Goal: Information Seeking & Learning: Learn about a topic

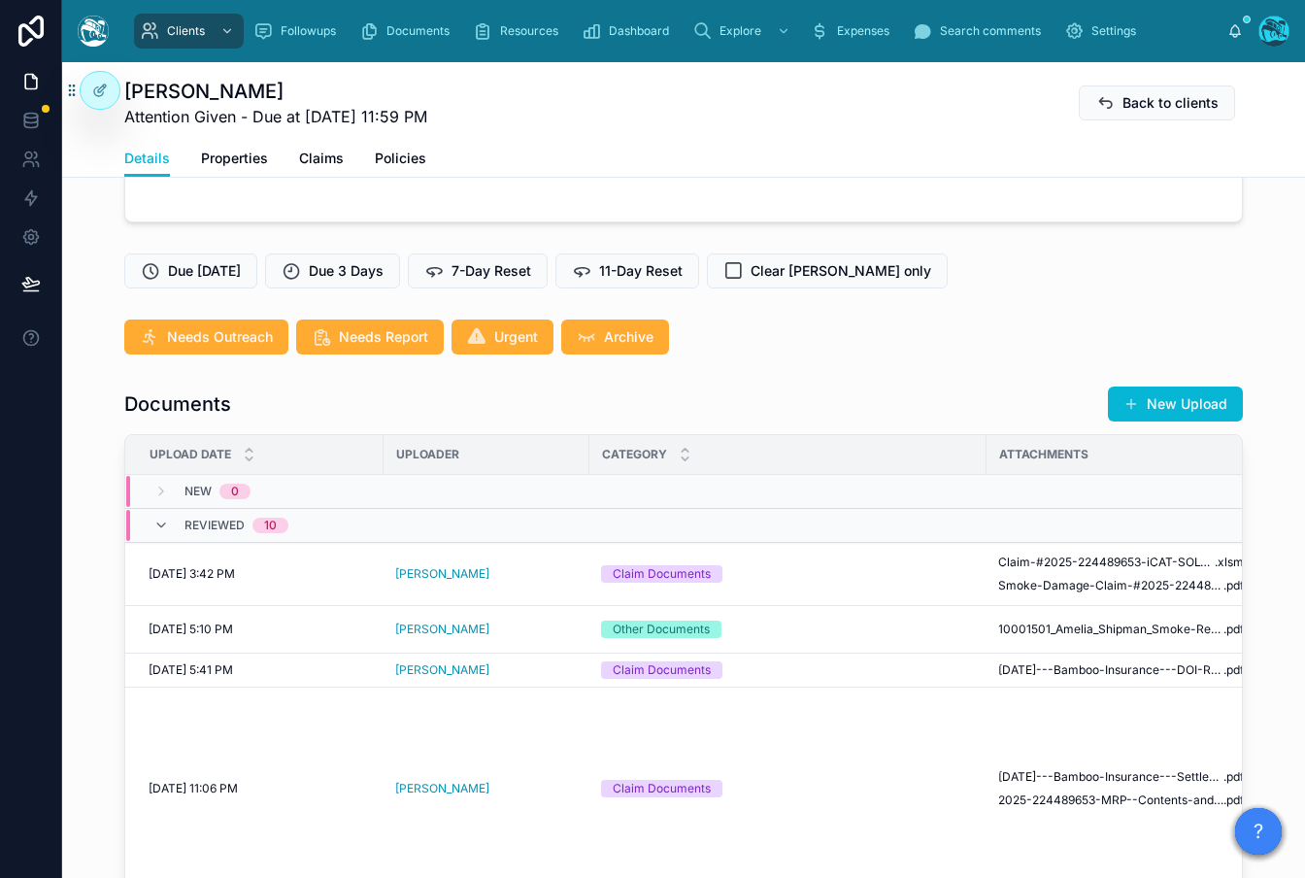
scroll to position [497, 0]
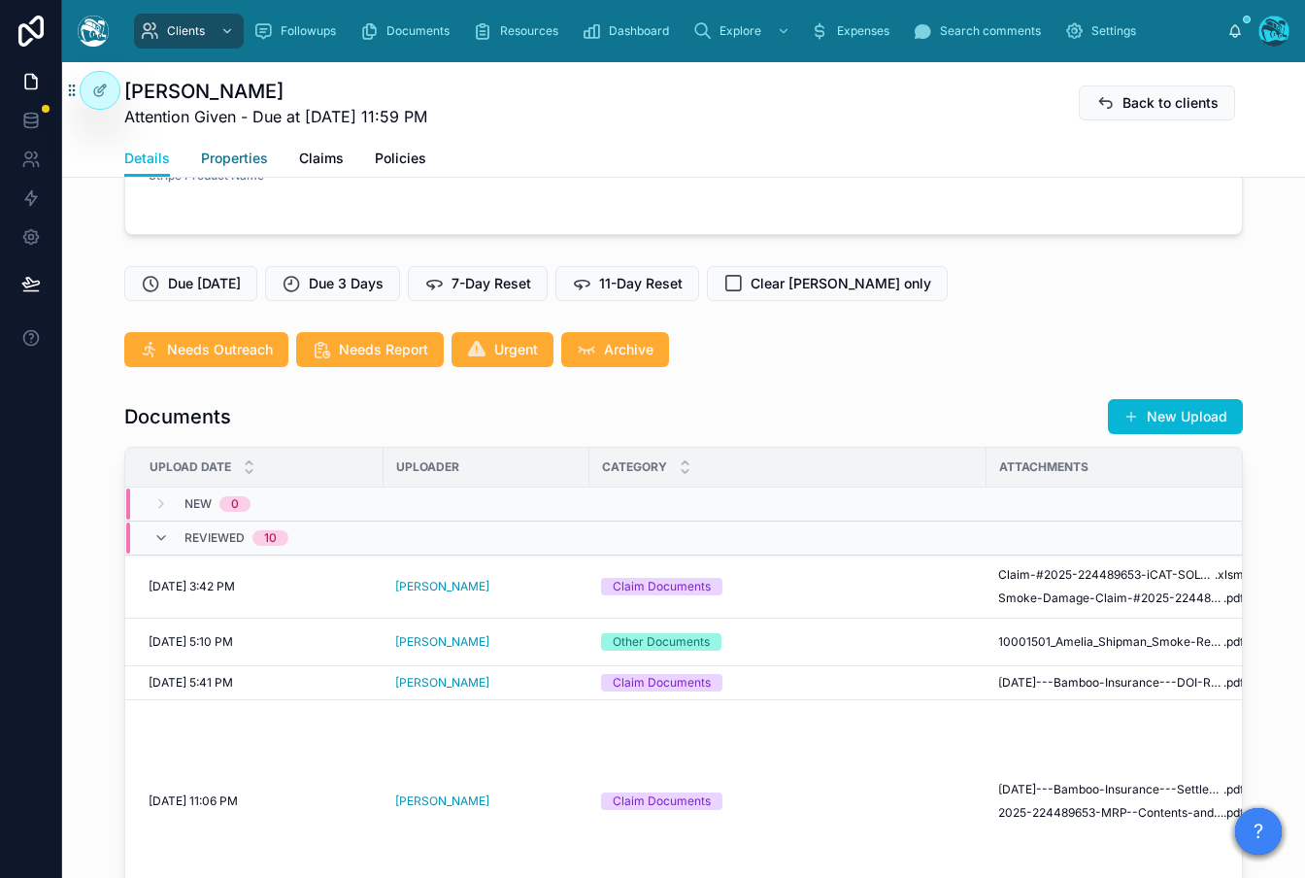
click at [232, 153] on span "Properties" at bounding box center [234, 158] width 67 height 19
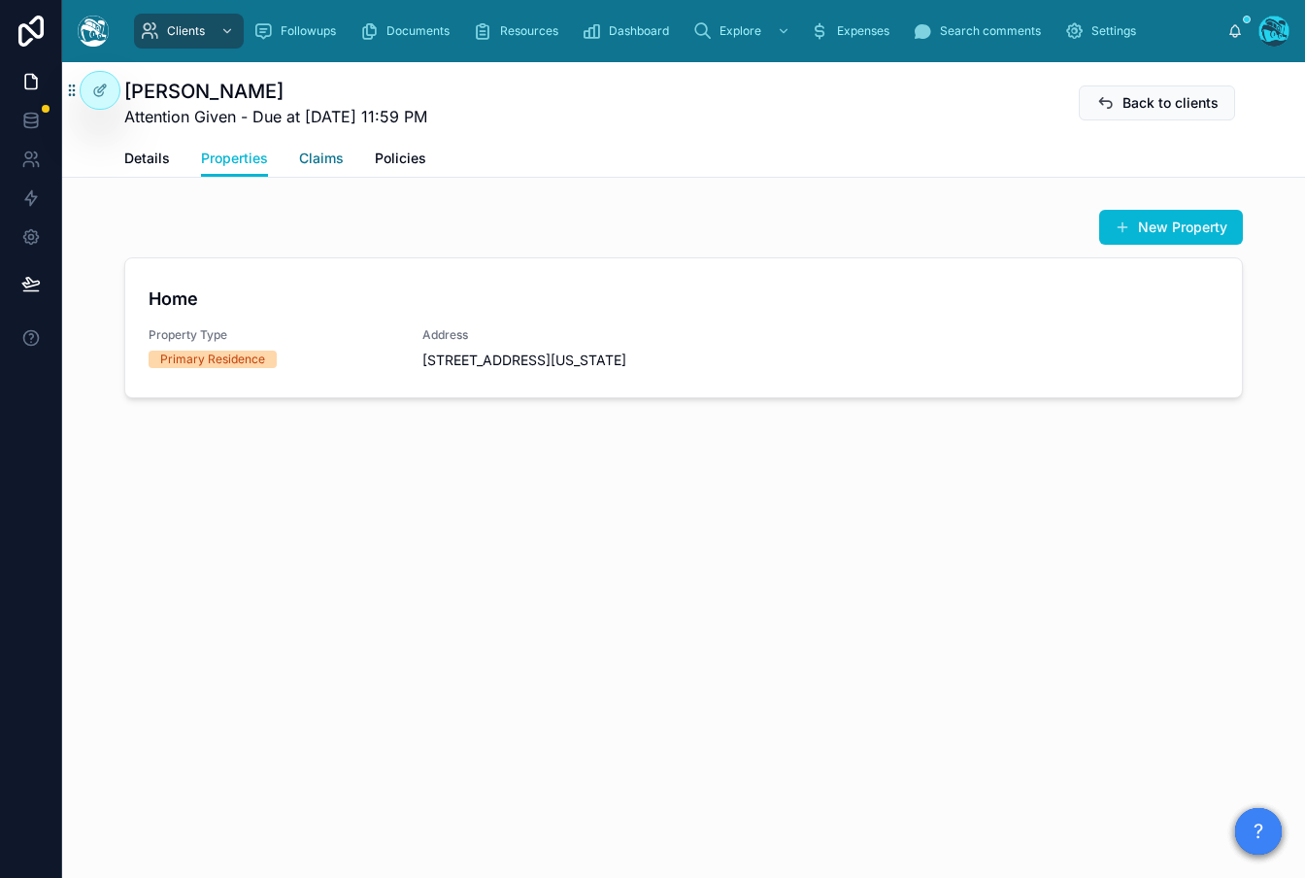
click at [323, 155] on span "Claims" at bounding box center [321, 158] width 45 height 19
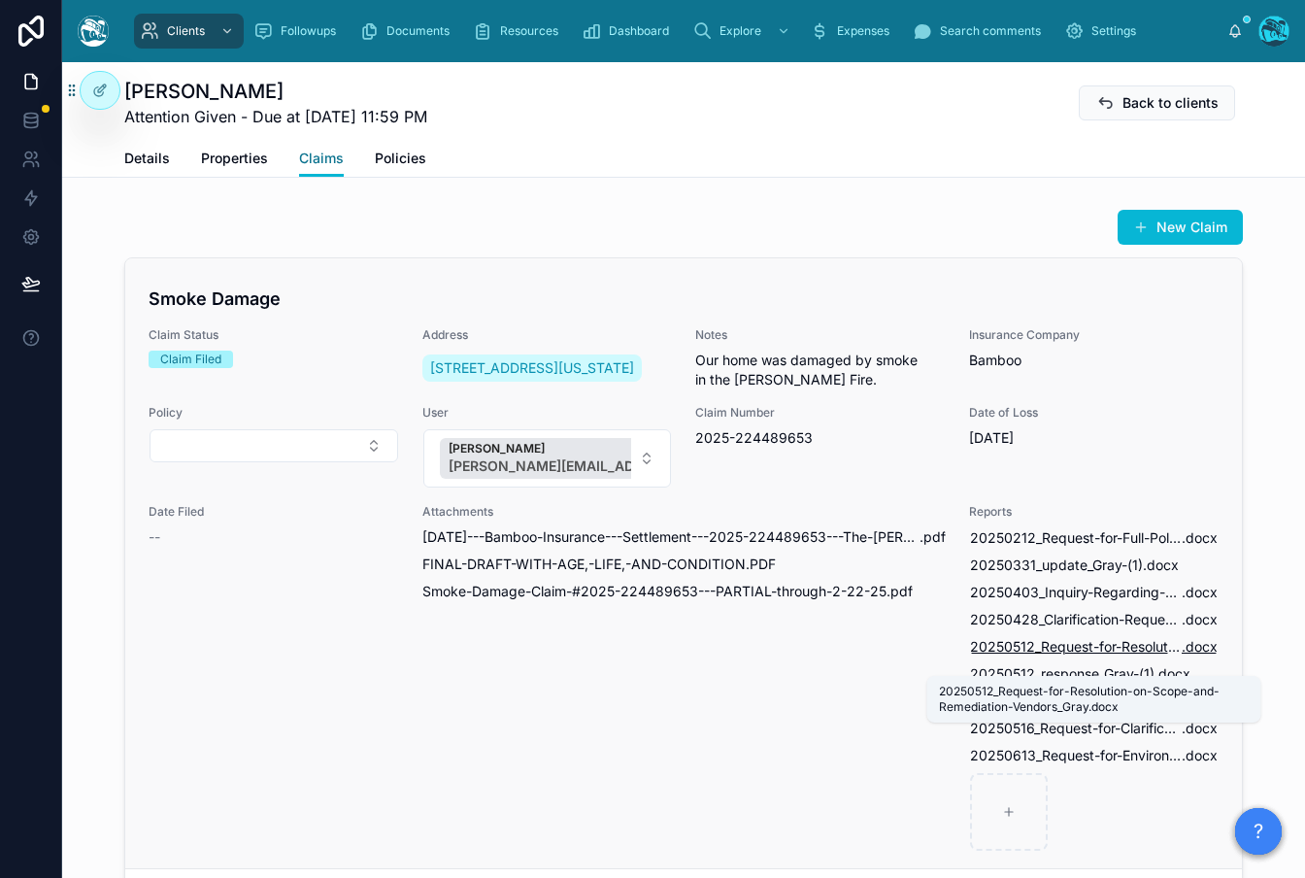
scroll to position [26, 0]
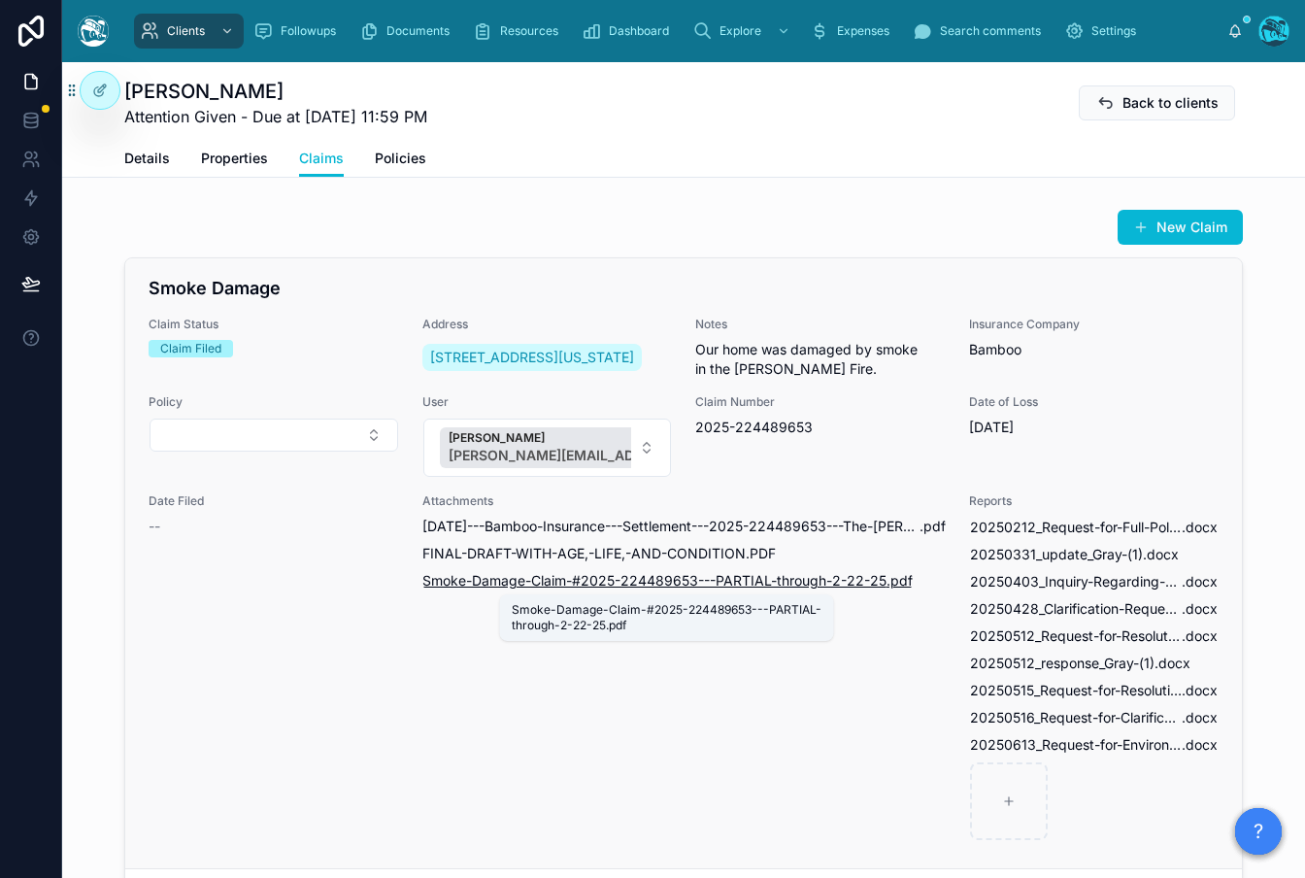
click at [477, 580] on span "Smoke-Damage-Claim-#2025-224489653---PARTIAL-through-2-22-25" at bounding box center [654, 580] width 464 height 19
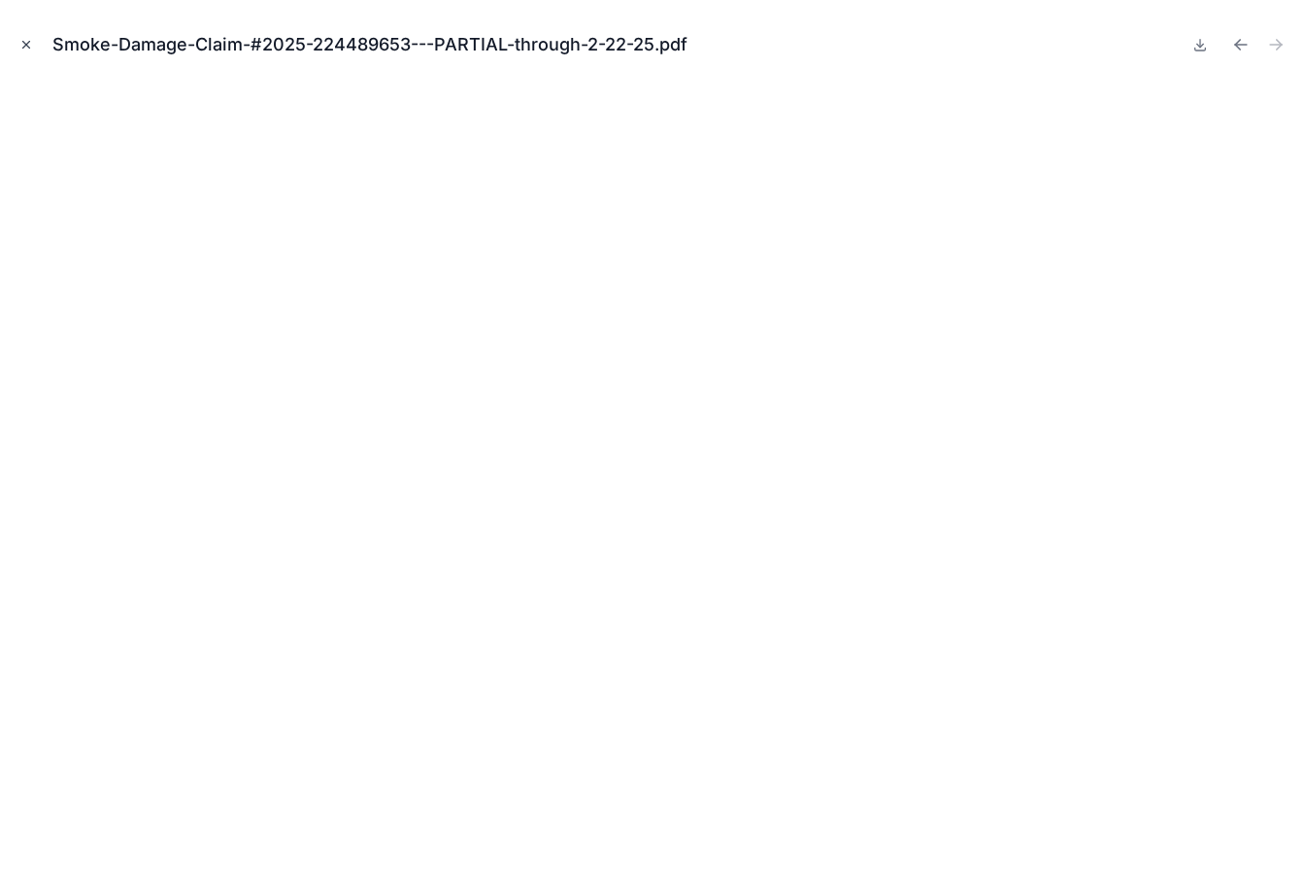
click at [25, 37] on button "Close modal" at bounding box center [26, 44] width 21 height 21
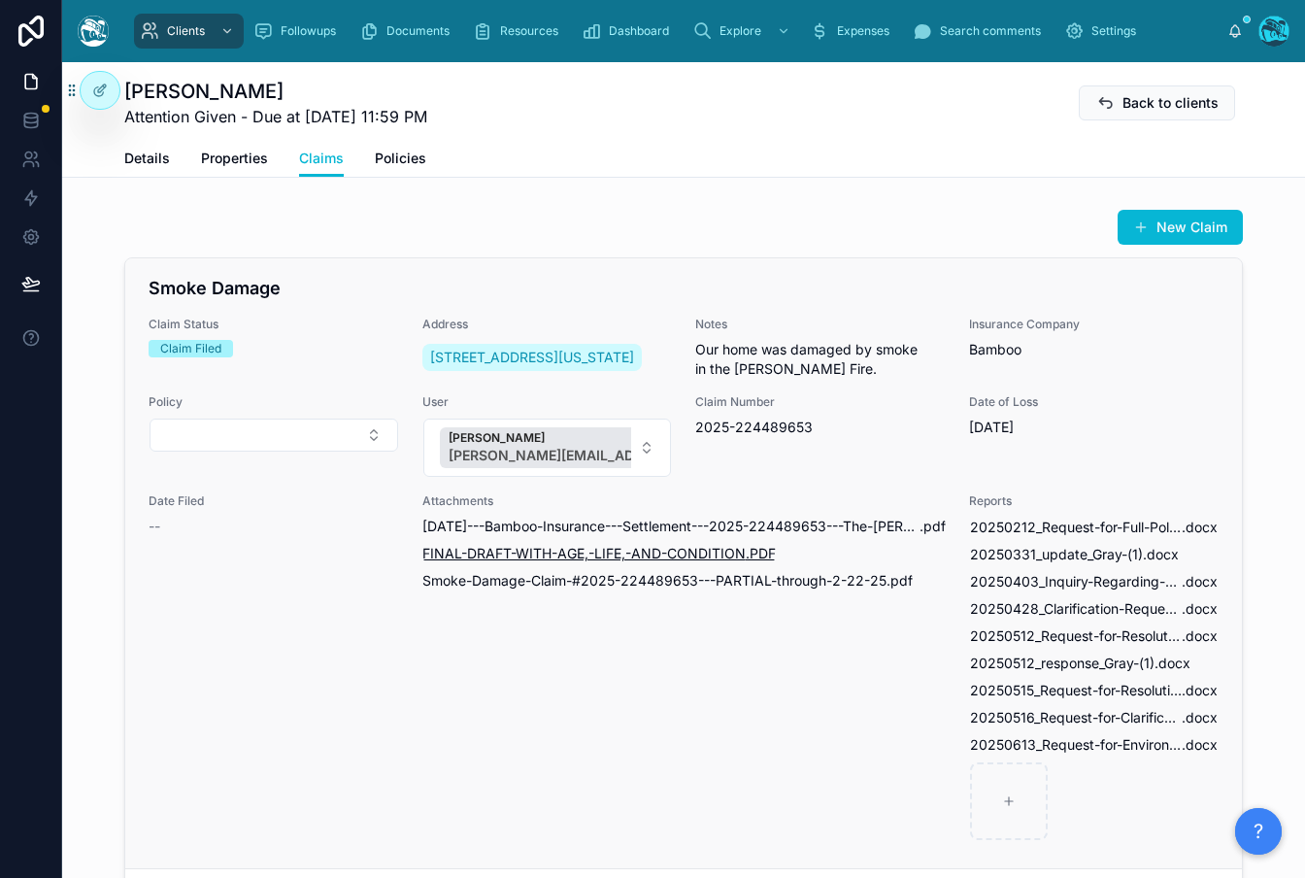
click at [593, 540] on div "02-19-2025---Bamboo-Insurance---Settlement---2025-224489653---The-Shipman-Gray-…" at bounding box center [683, 553] width 523 height 74
click at [585, 550] on span "FINAL-DRAFT-WITH-AGE,-LIFE,-AND-CONDITION" at bounding box center [583, 553] width 323 height 19
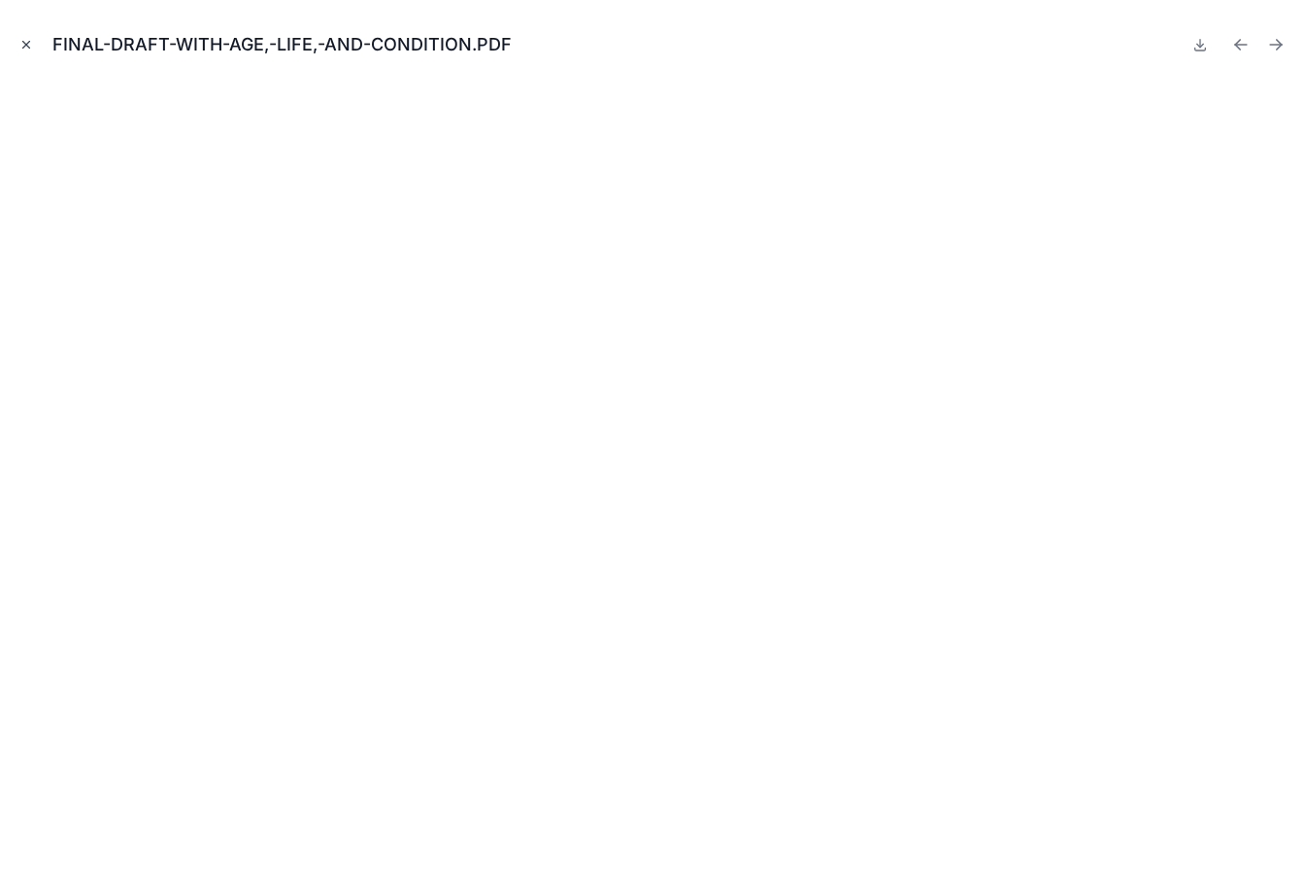
click at [26, 42] on icon "Close modal" at bounding box center [26, 45] width 14 height 14
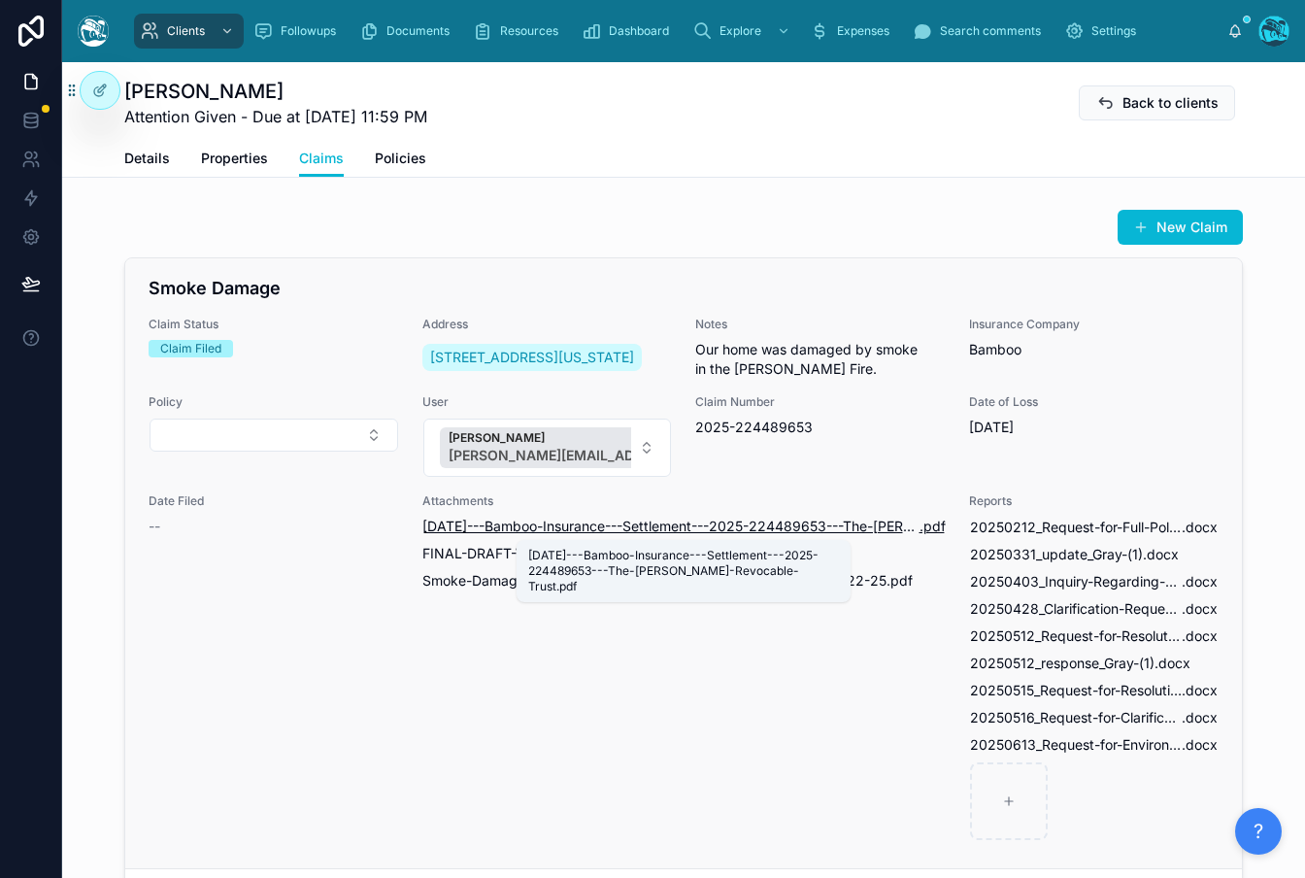
click at [650, 531] on span "02-19-2025---Bamboo-Insurance---Settlement---2025-224489653---The-Shipman-Gray-…" at bounding box center [670, 525] width 497 height 19
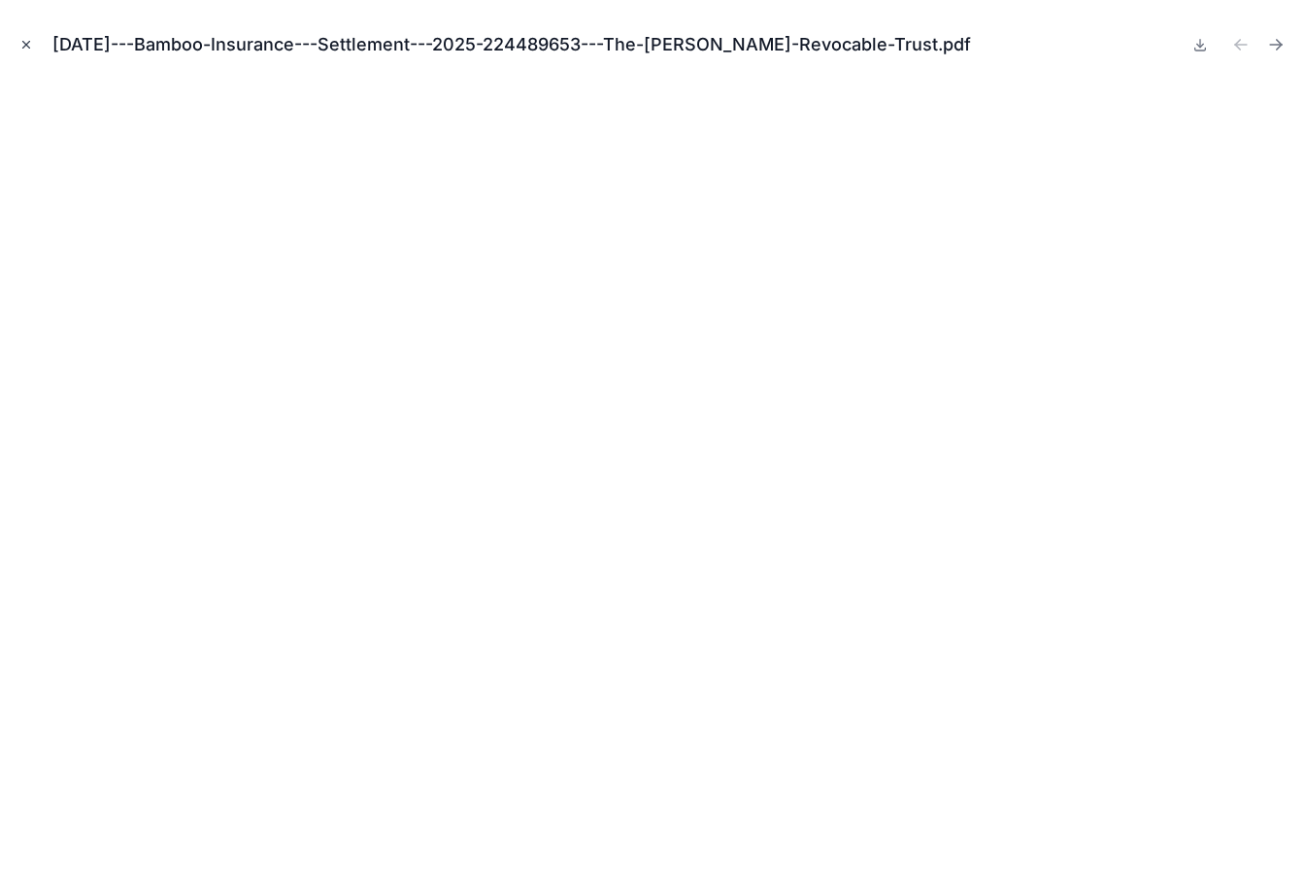
click at [25, 41] on icon "Close modal" at bounding box center [26, 45] width 14 height 14
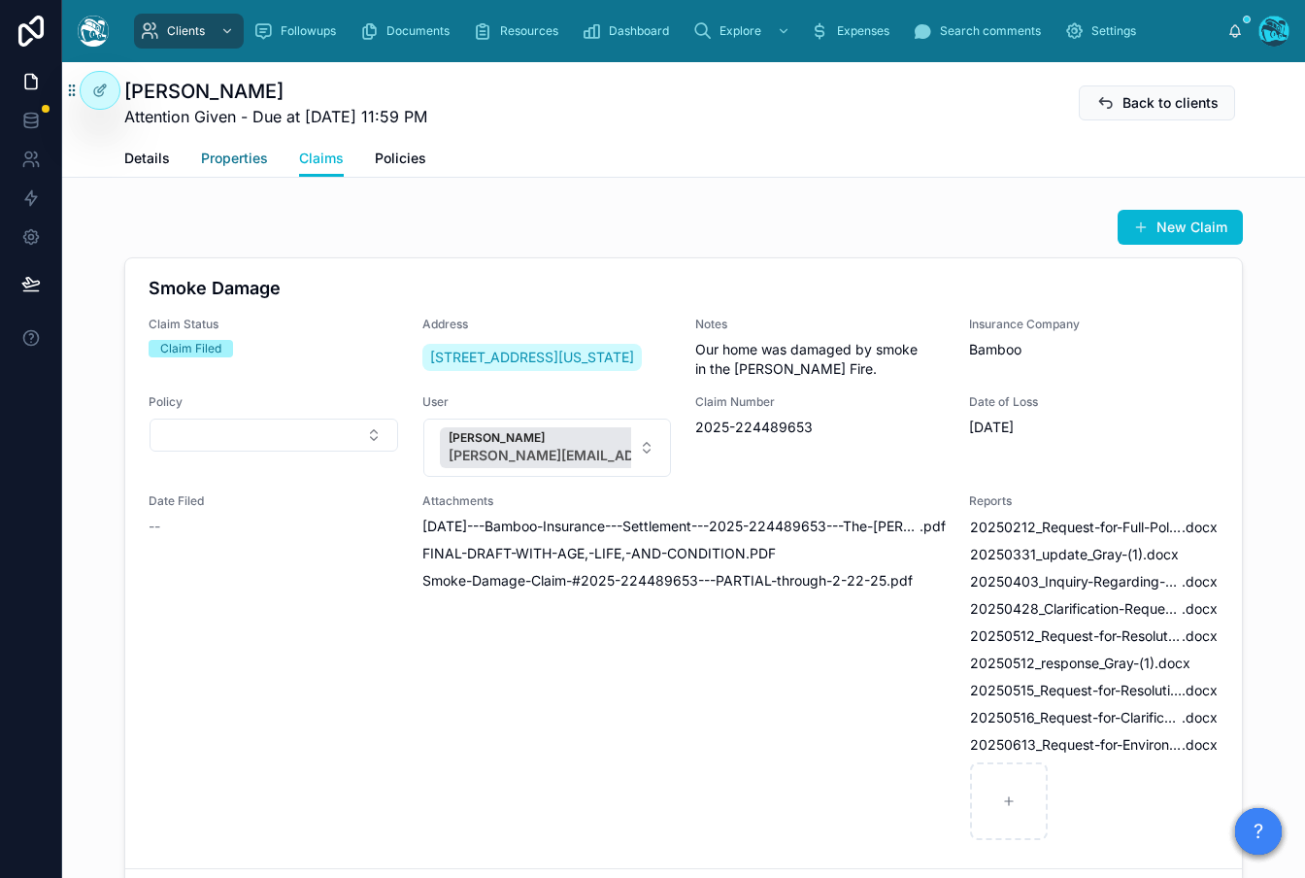
click at [240, 159] on span "Properties" at bounding box center [234, 158] width 67 height 19
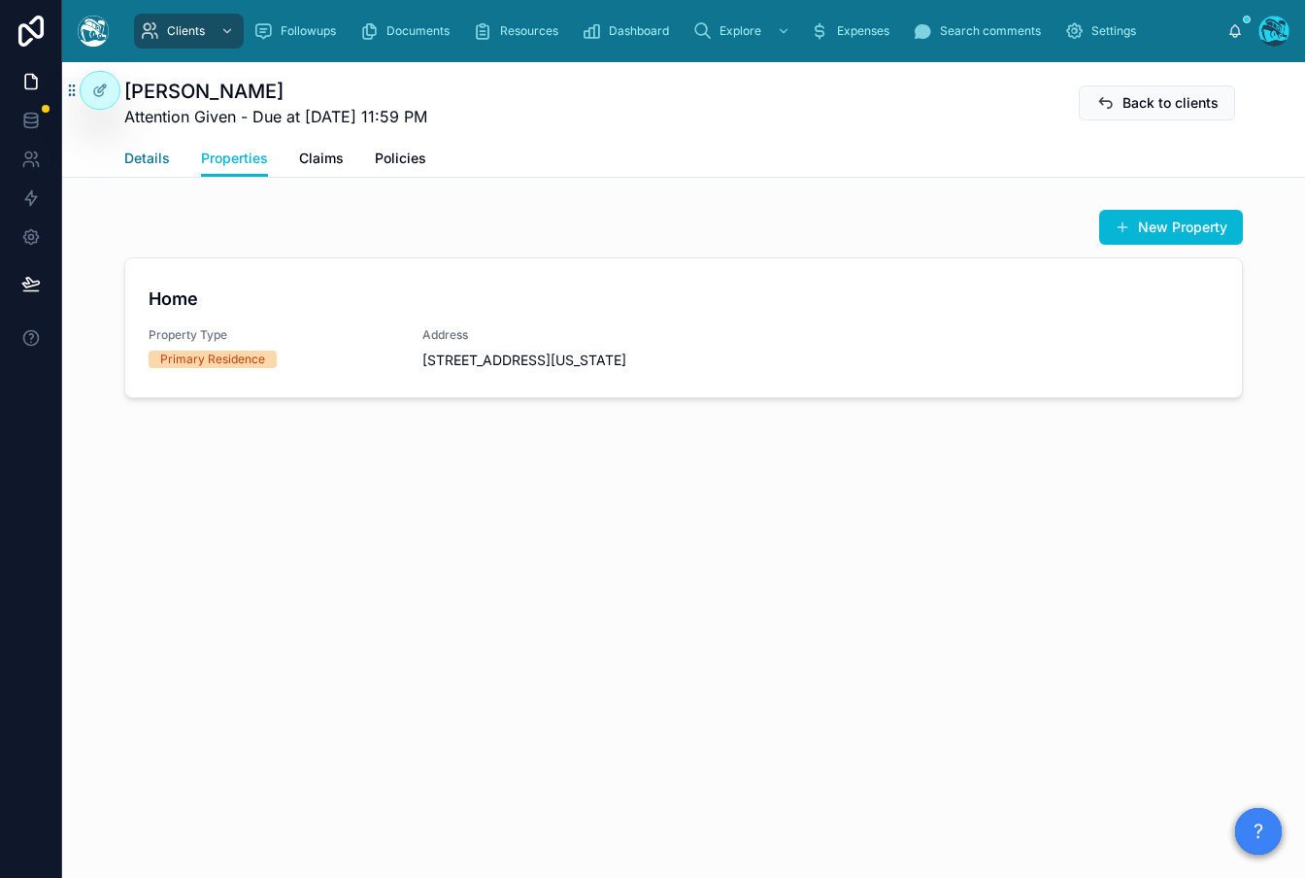
click at [139, 156] on span "Details" at bounding box center [147, 158] width 46 height 19
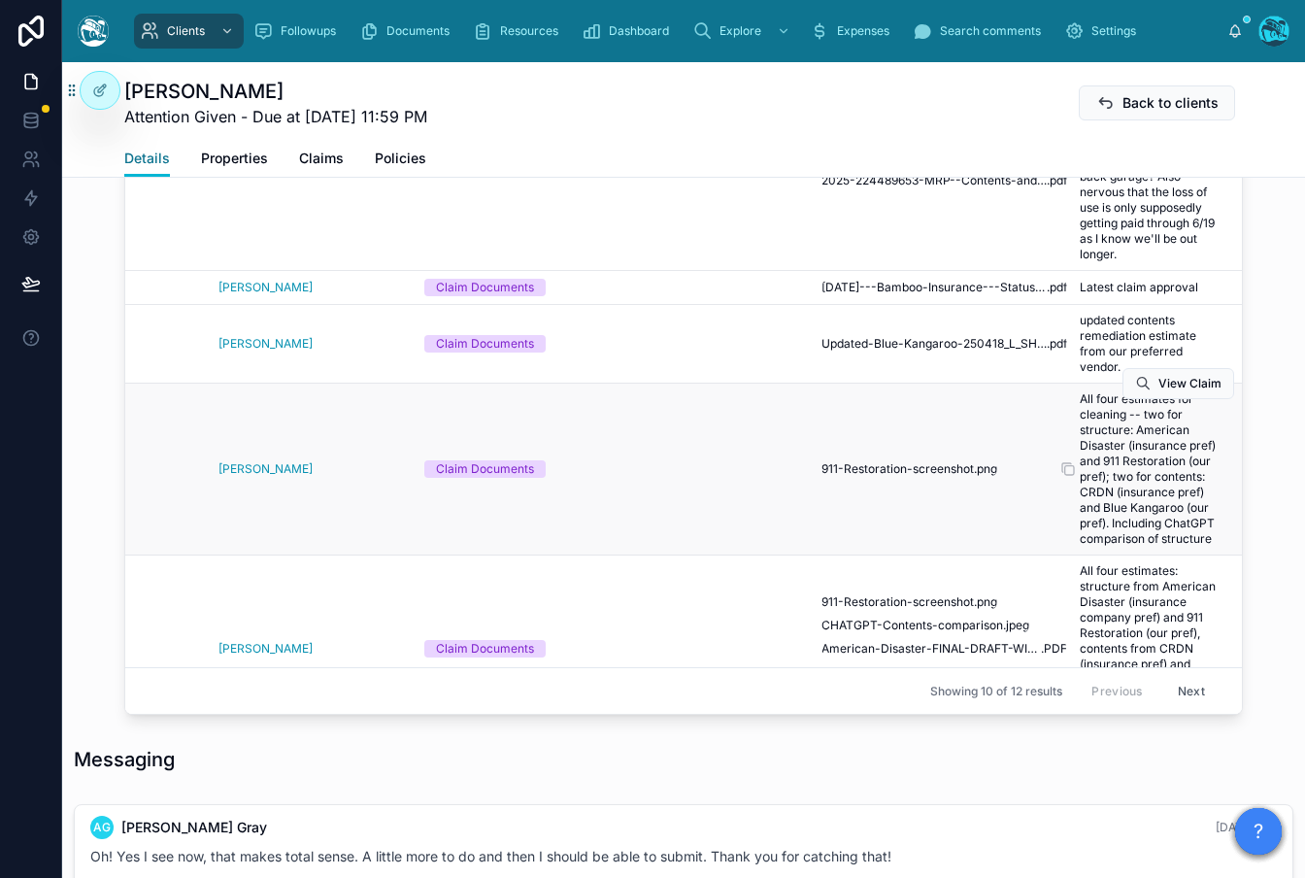
scroll to position [128, 177]
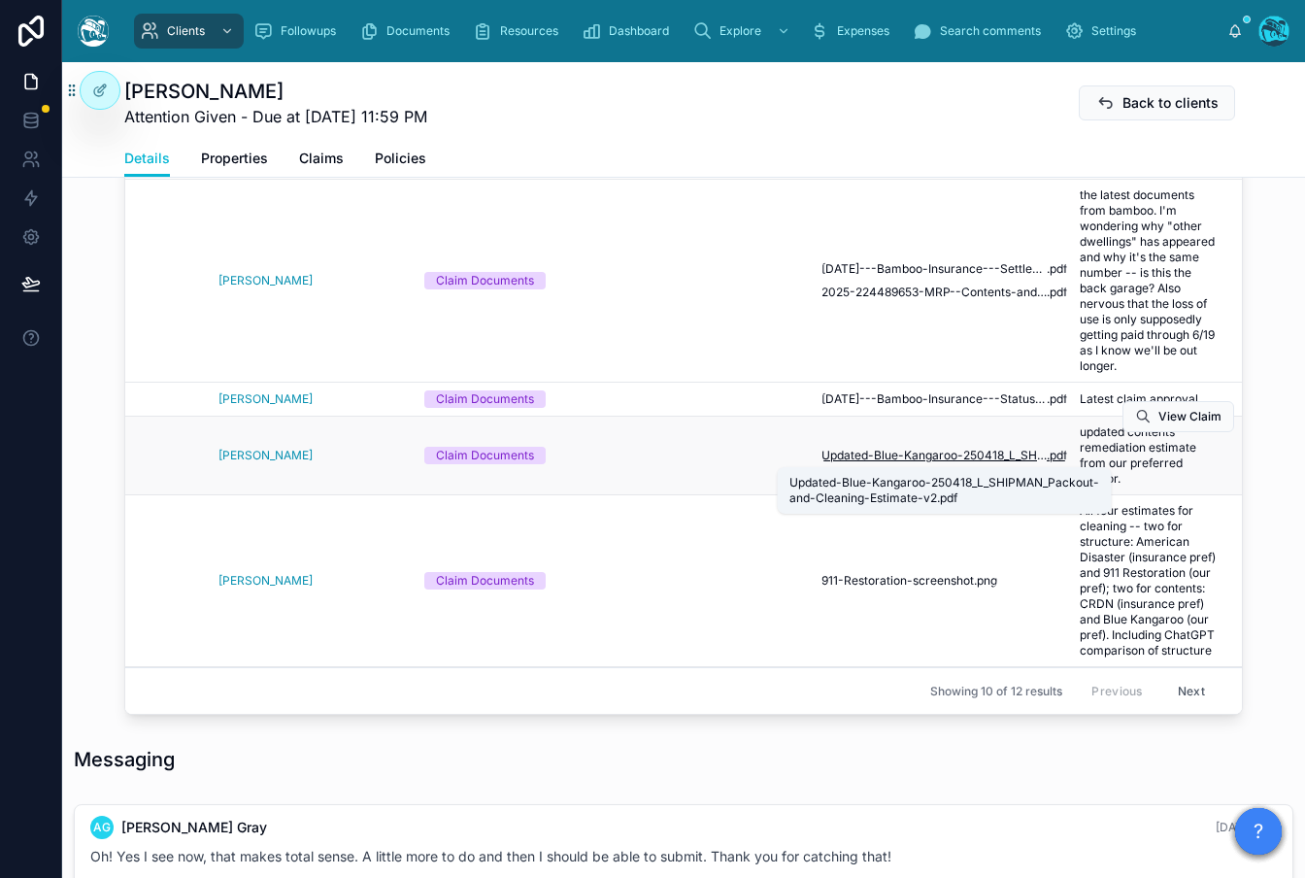
click at [912, 453] on span "Updated-Blue-Kangaroo-250418_L_SHIPMAN_Packout-and-Cleaning-Estimate-v2" at bounding box center [933, 455] width 225 height 16
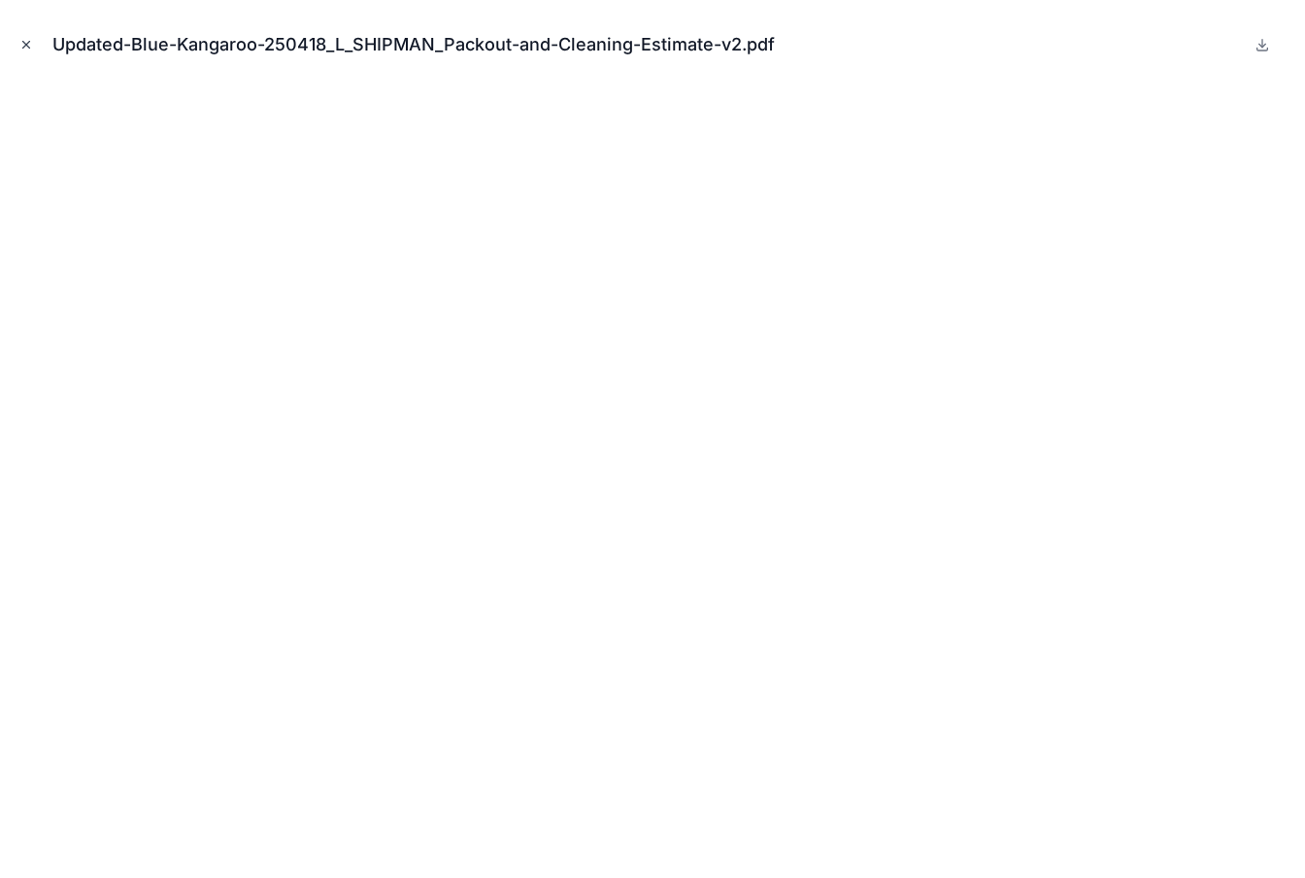
click at [17, 43] on button "Close modal" at bounding box center [26, 44] width 21 height 21
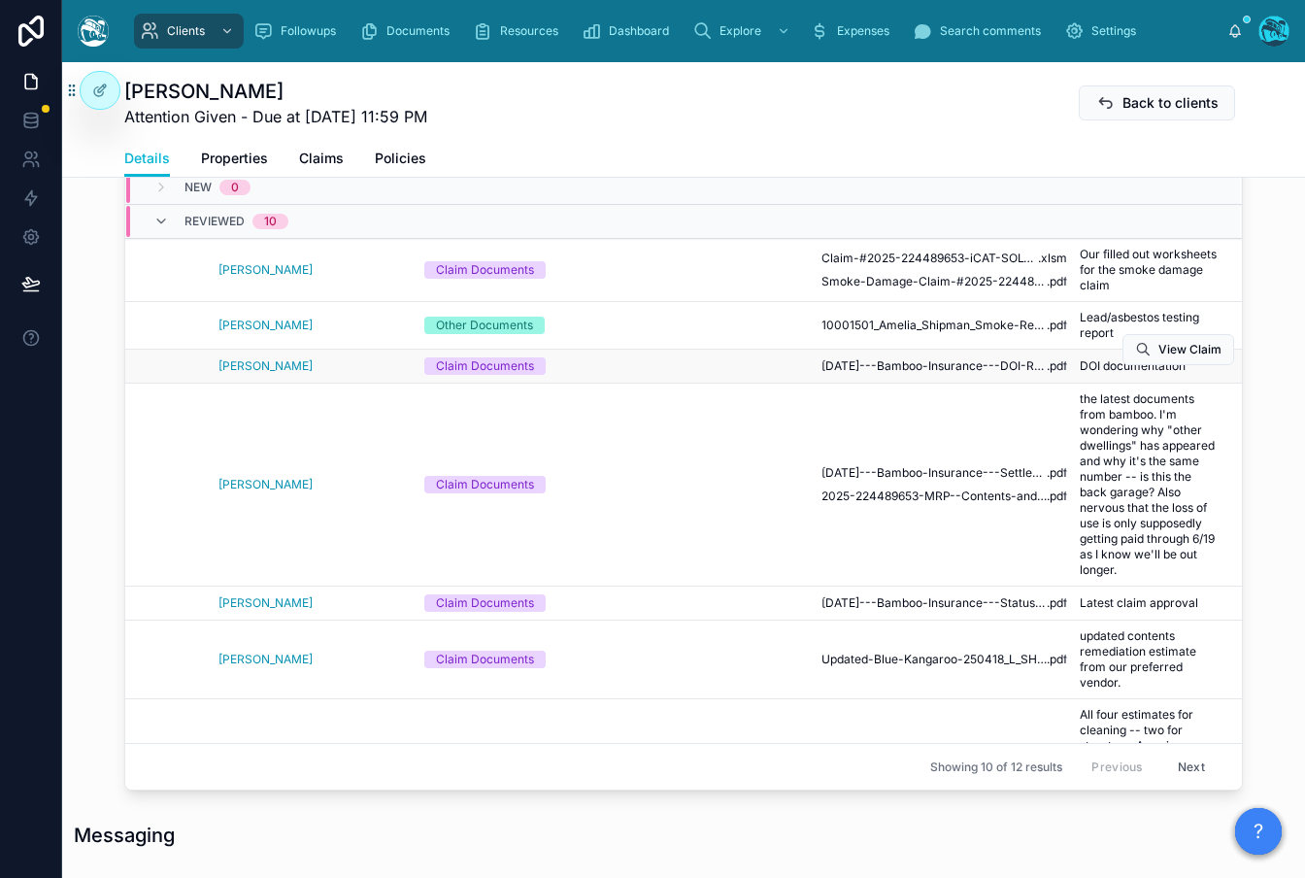
scroll to position [809, 0]
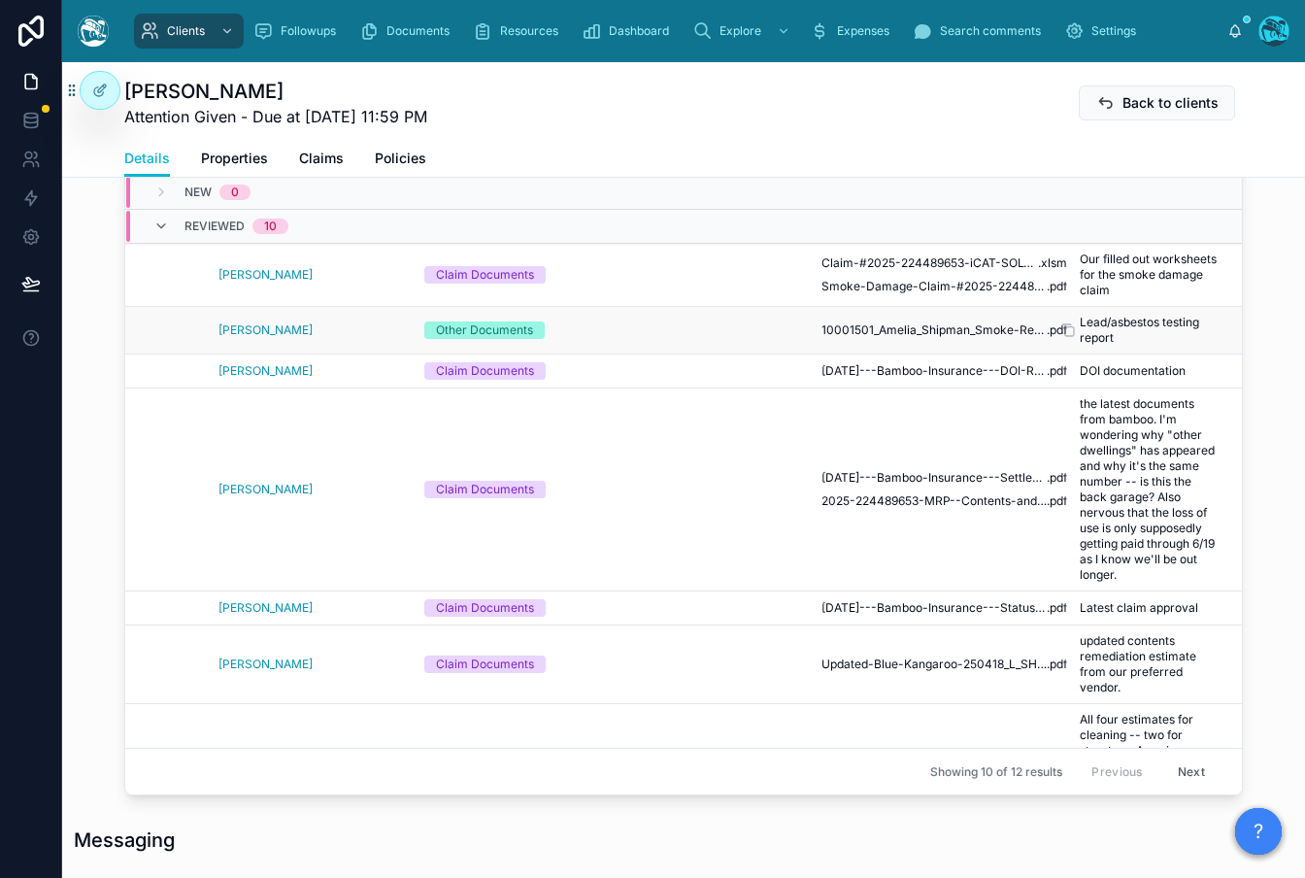
click at [1101, 333] on span "Lead/asbestos testing report" at bounding box center [1147, 330] width 137 height 31
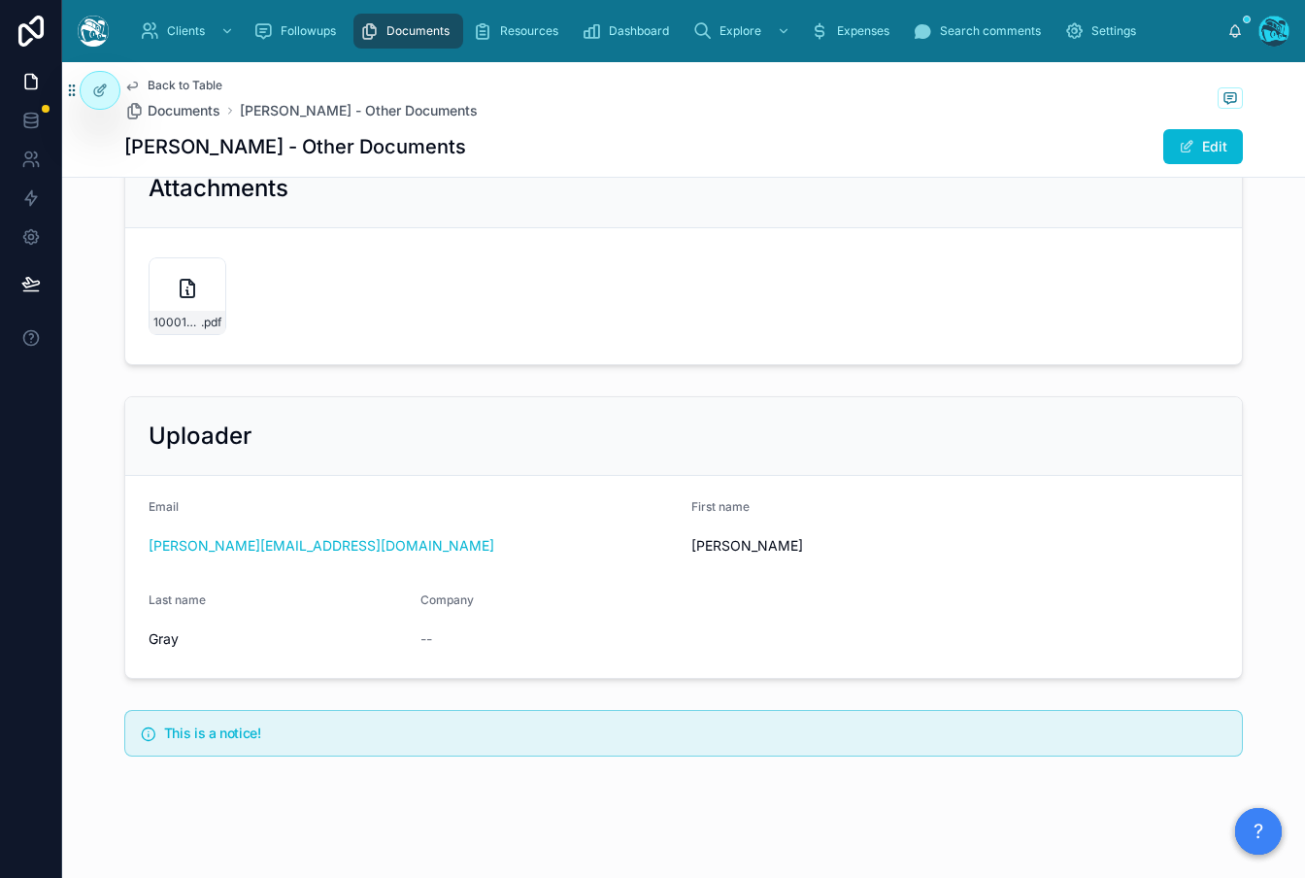
scroll to position [378, 0]
click at [167, 276] on div "10001501_Amelia_Shipman_Smoke-Report .pdf" at bounding box center [188, 297] width 78 height 78
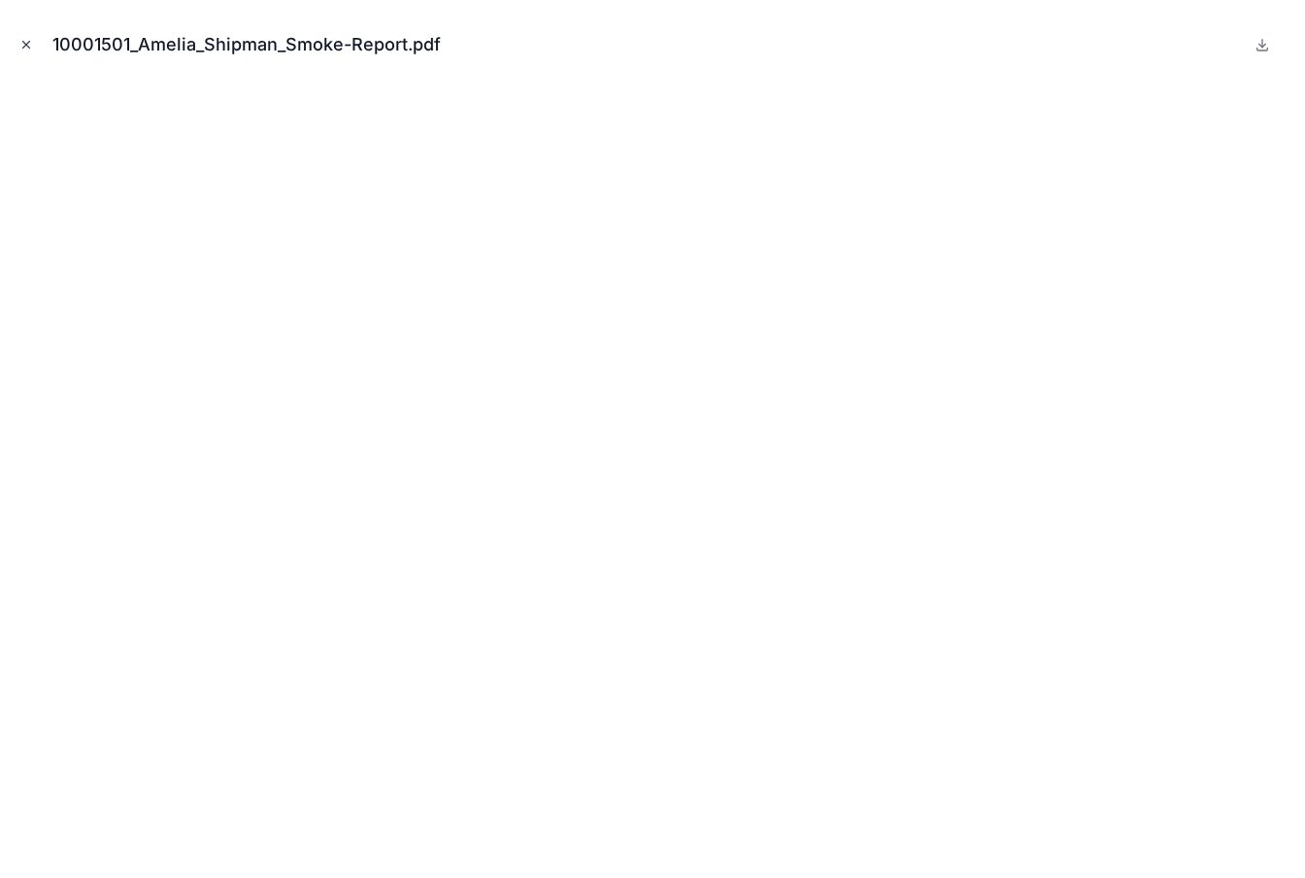
click at [21, 42] on icon "Close modal" at bounding box center [26, 45] width 14 height 14
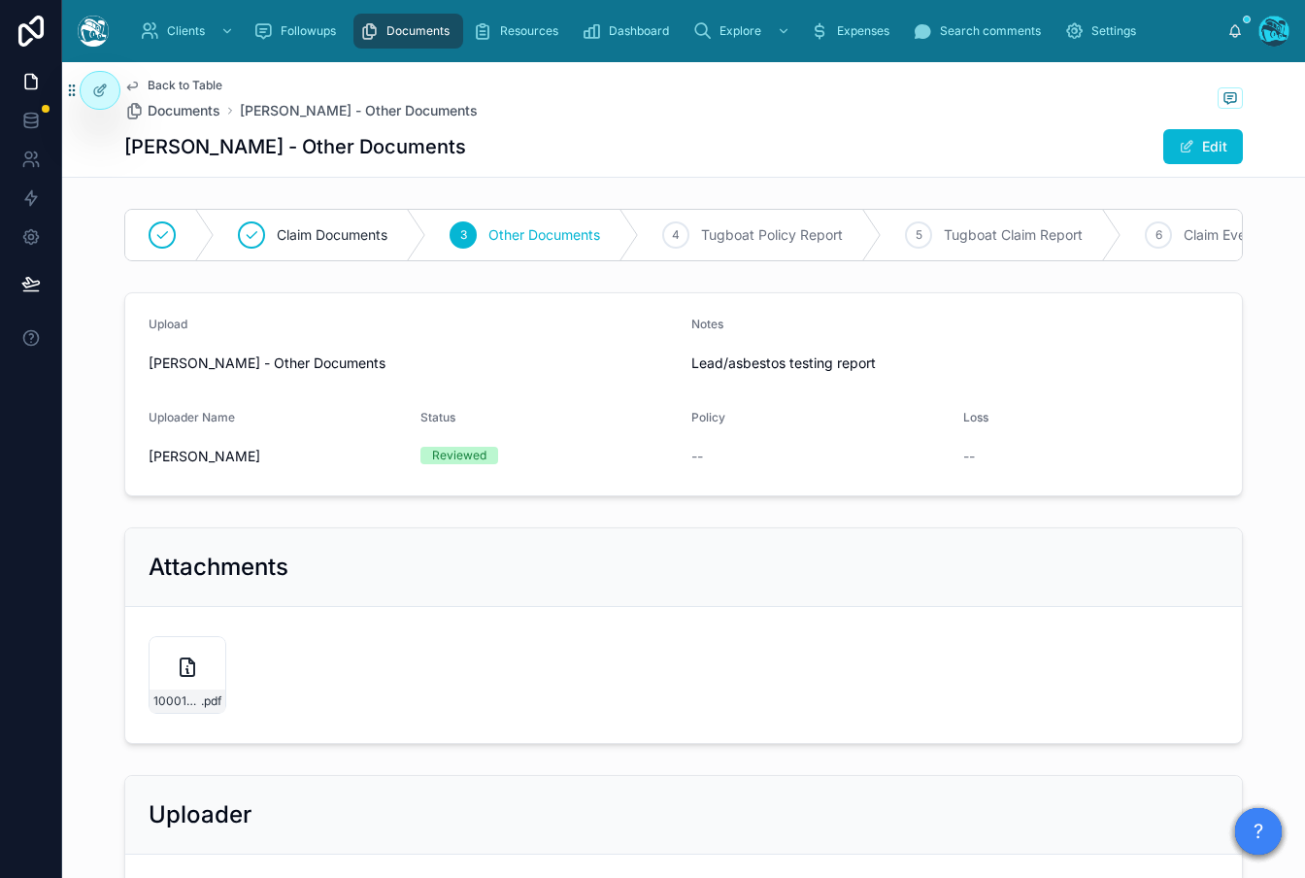
click at [182, 85] on span "Back to Table" at bounding box center [185, 86] width 75 height 16
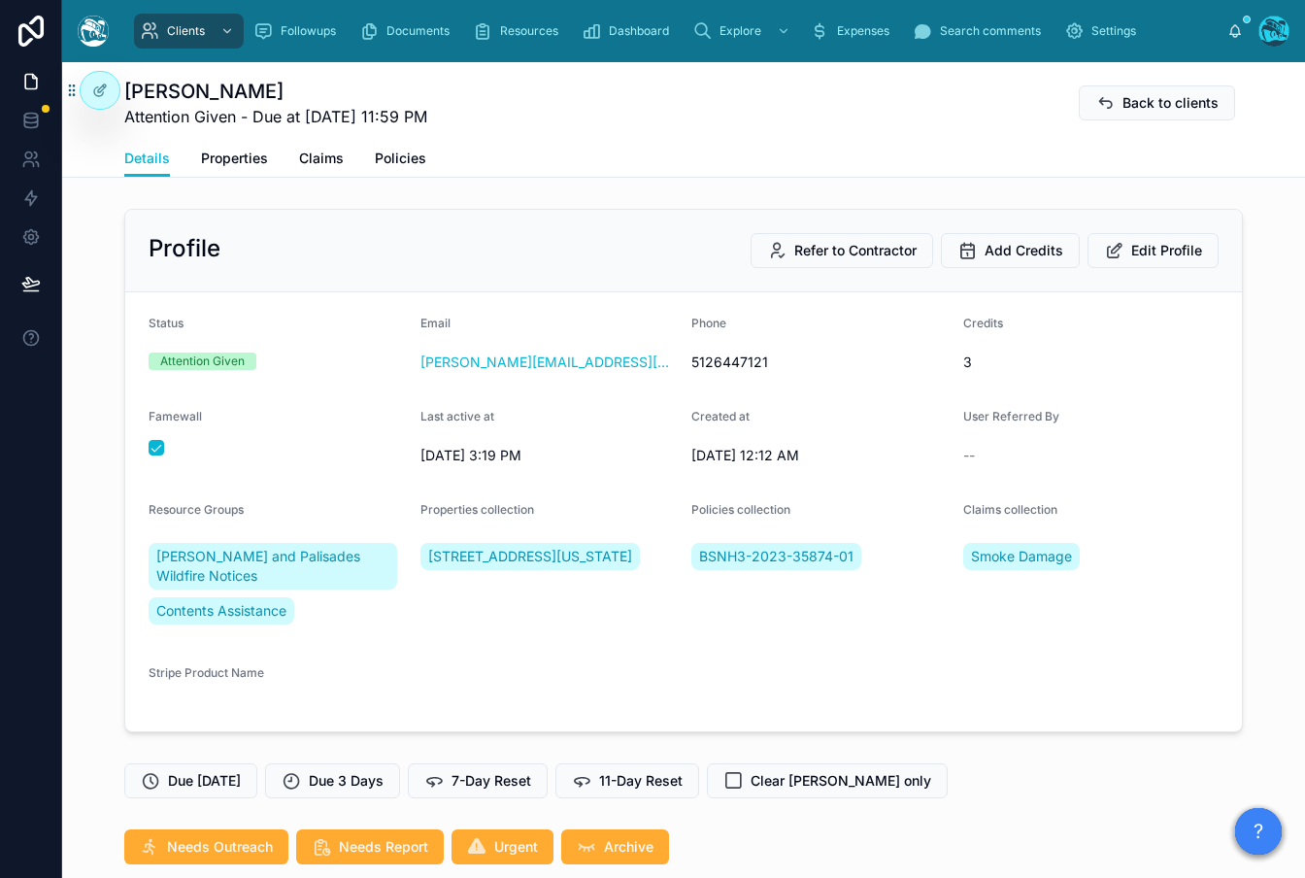
scroll to position [2718, 0]
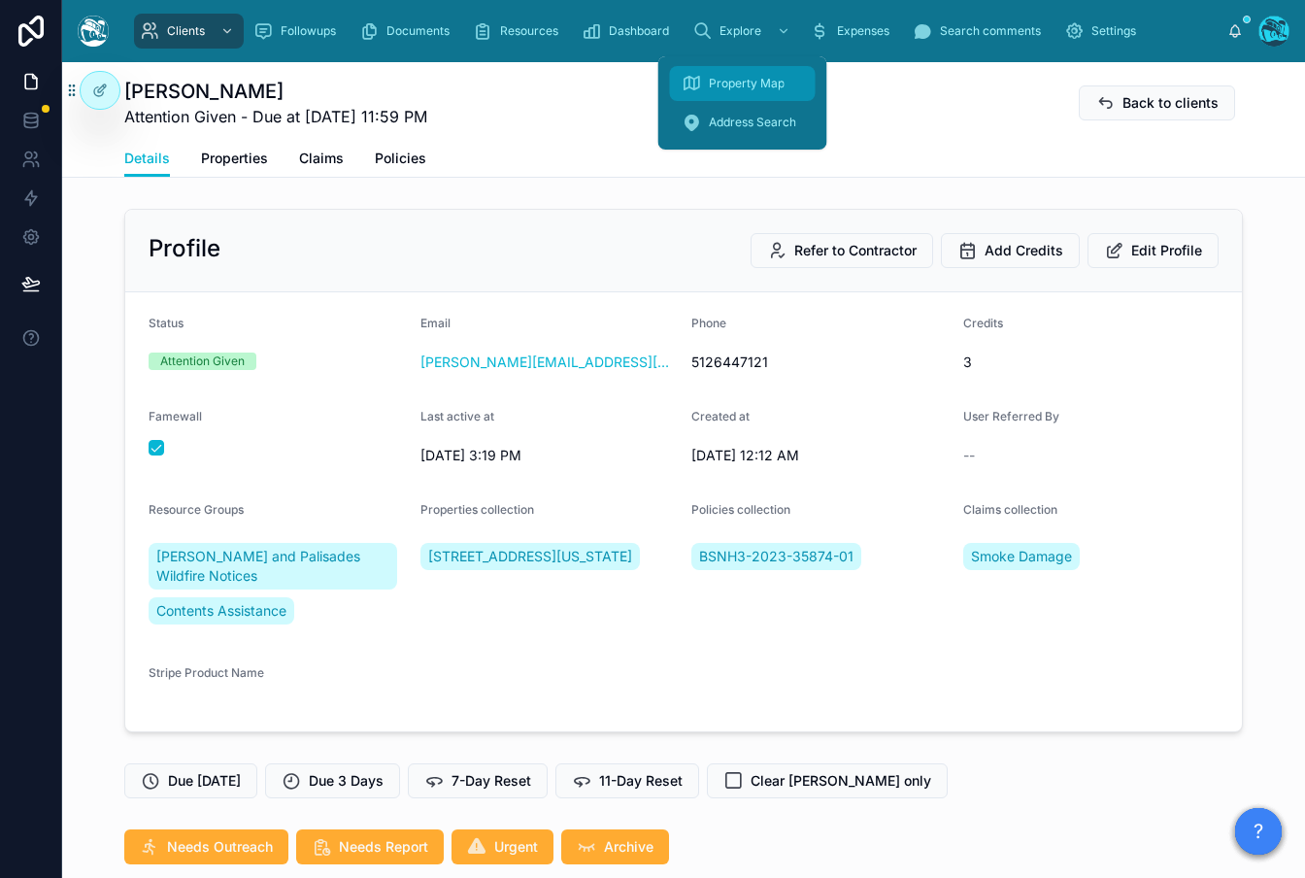
click at [739, 84] on span "Property Map" at bounding box center [747, 84] width 76 height 16
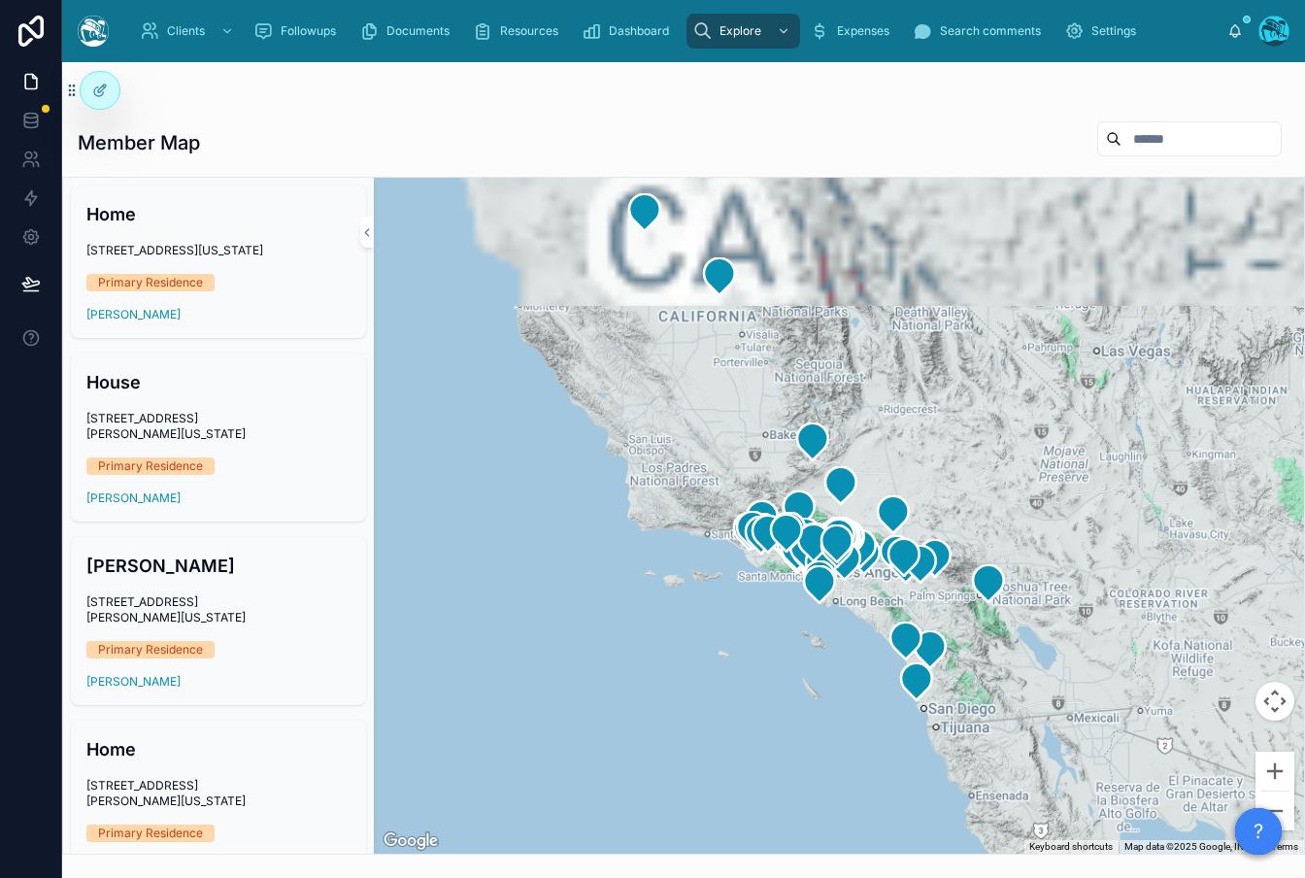
drag, startPoint x: 589, startPoint y: 593, endPoint x: 752, endPoint y: 565, distance: 165.5
click at [753, 700] on div at bounding box center [839, 516] width 930 height 676
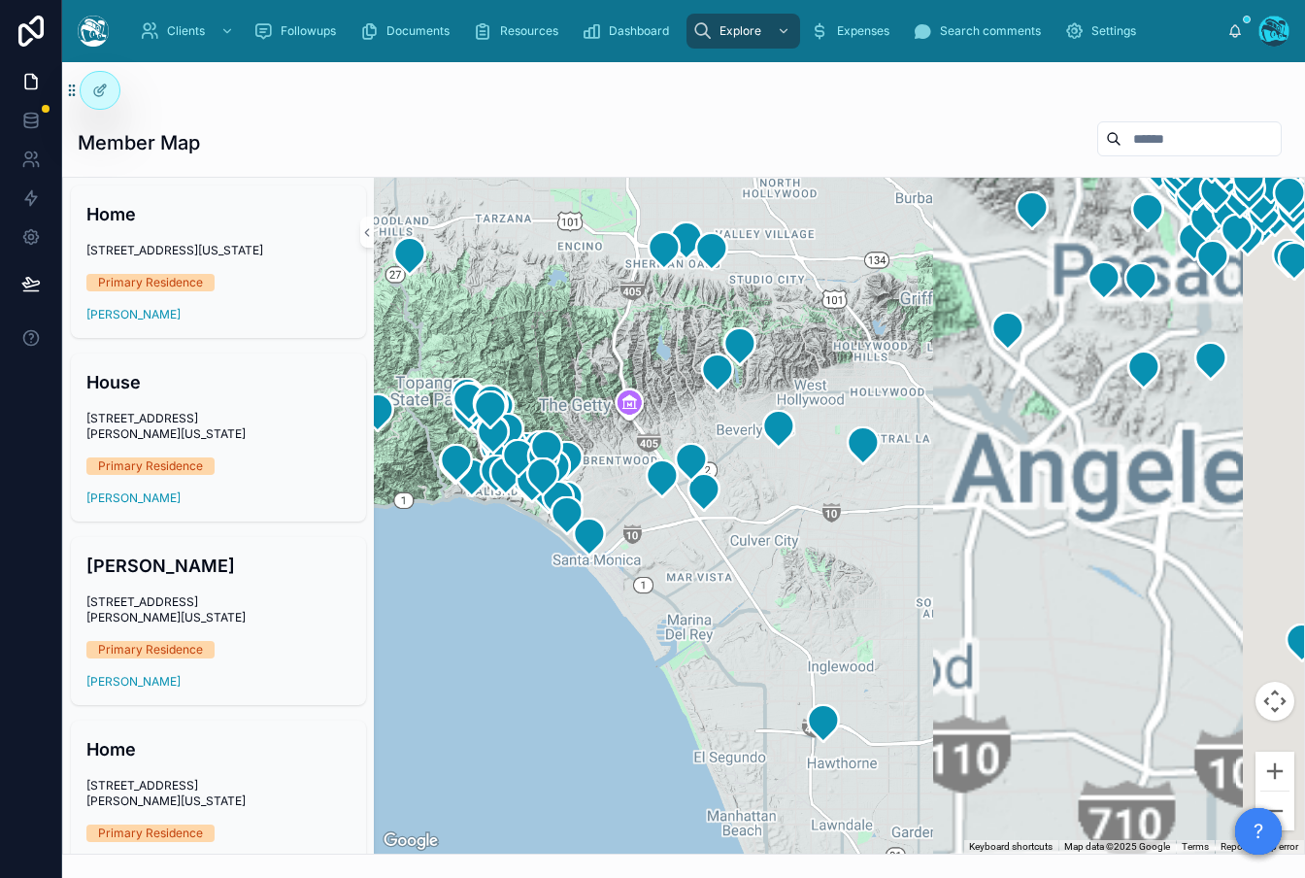
drag, startPoint x: 948, startPoint y: 587, endPoint x: 1172, endPoint y: 360, distance: 318.5
click at [255, 716] on div "Home 2455 Highland Avenue, Altadena, California, 91001, United States Primary R…" at bounding box center [683, 516] width 1241 height 676
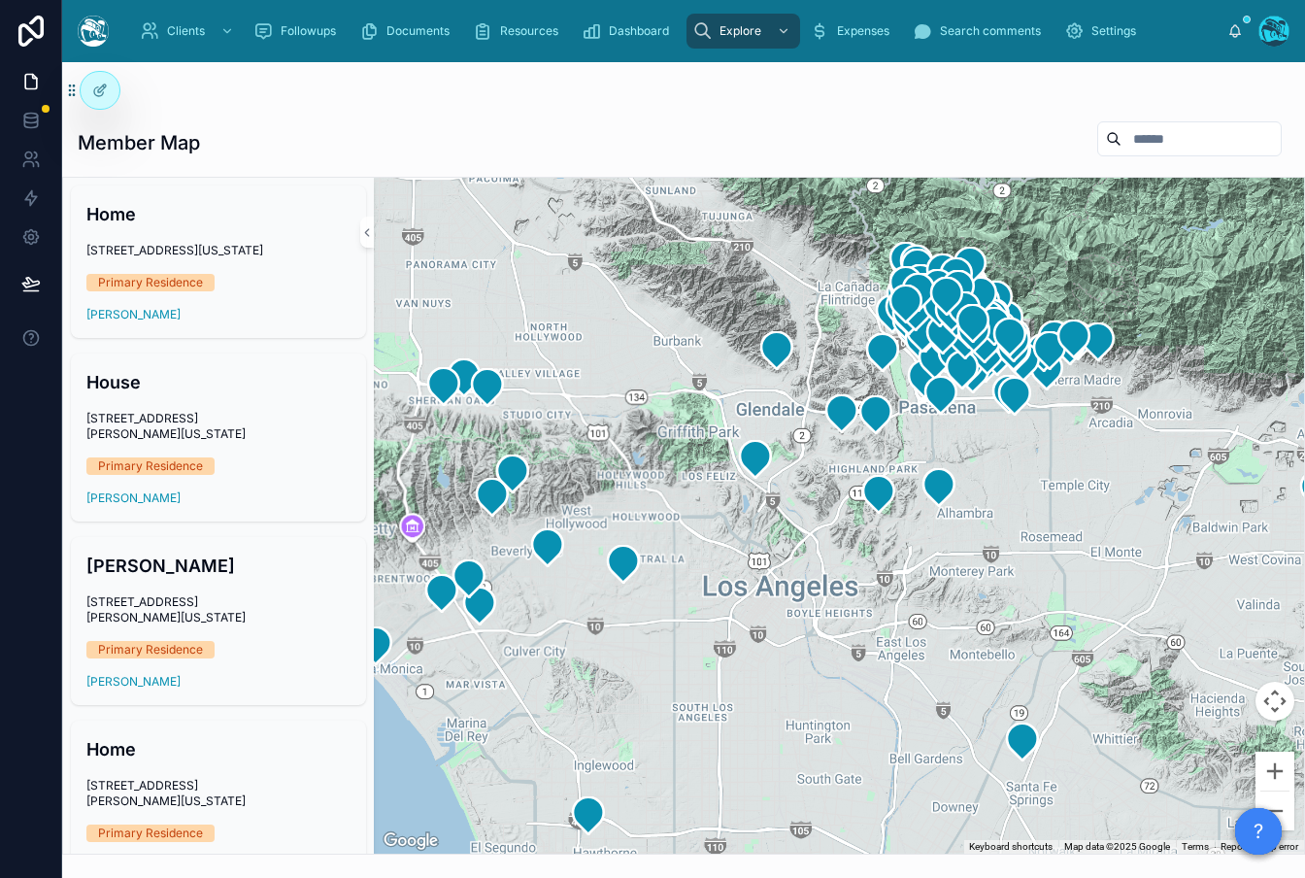
drag, startPoint x: 812, startPoint y: 591, endPoint x: 779, endPoint y: 611, distance: 38.3
click at [731, 644] on div at bounding box center [839, 516] width 930 height 676
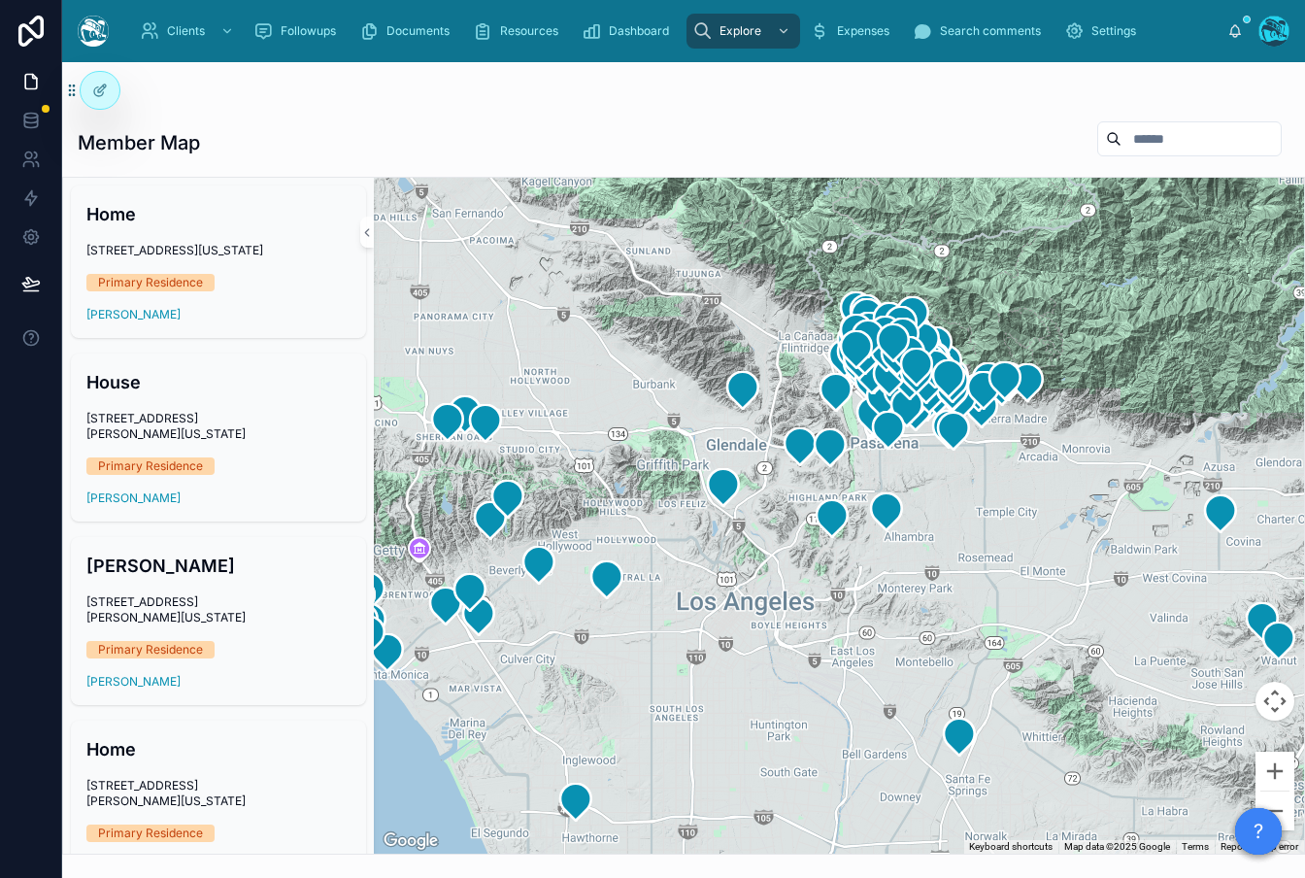
drag, startPoint x: 890, startPoint y: 630, endPoint x: 917, endPoint y: 549, distance: 85.0
click at [889, 631] on div at bounding box center [839, 516] width 930 height 676
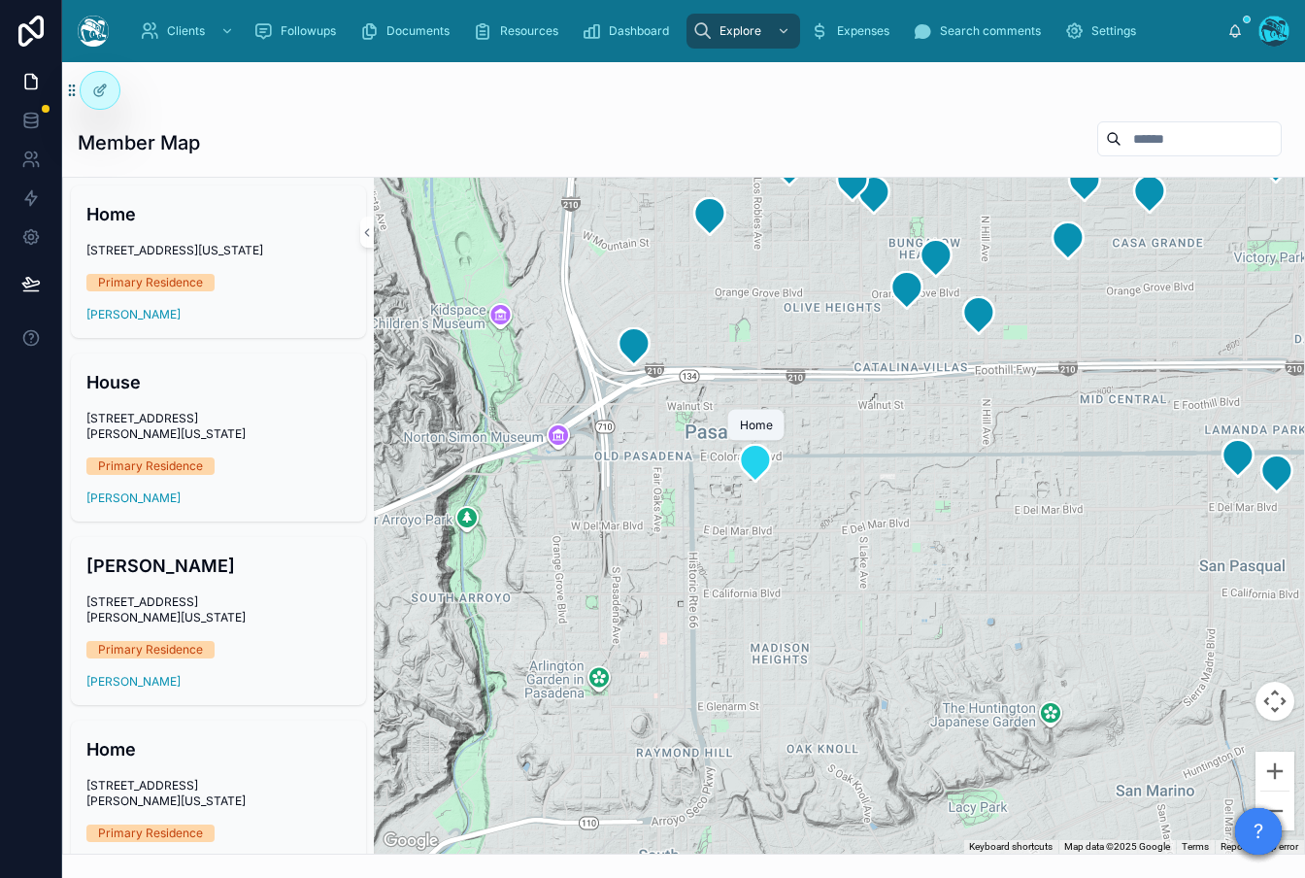
click at [754, 467] on icon at bounding box center [755, 463] width 31 height 37
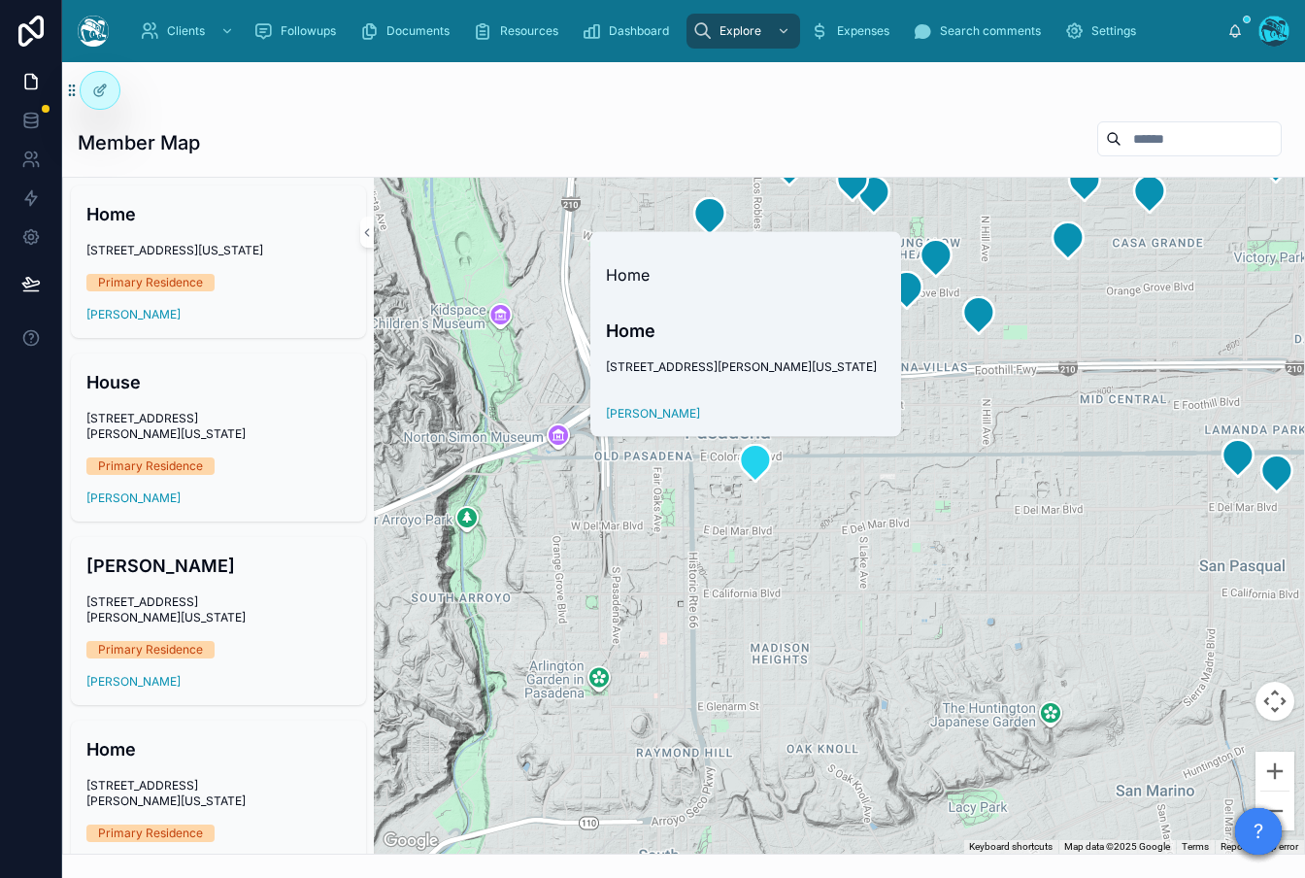
click at [689, 527] on div at bounding box center [839, 516] width 930 height 676
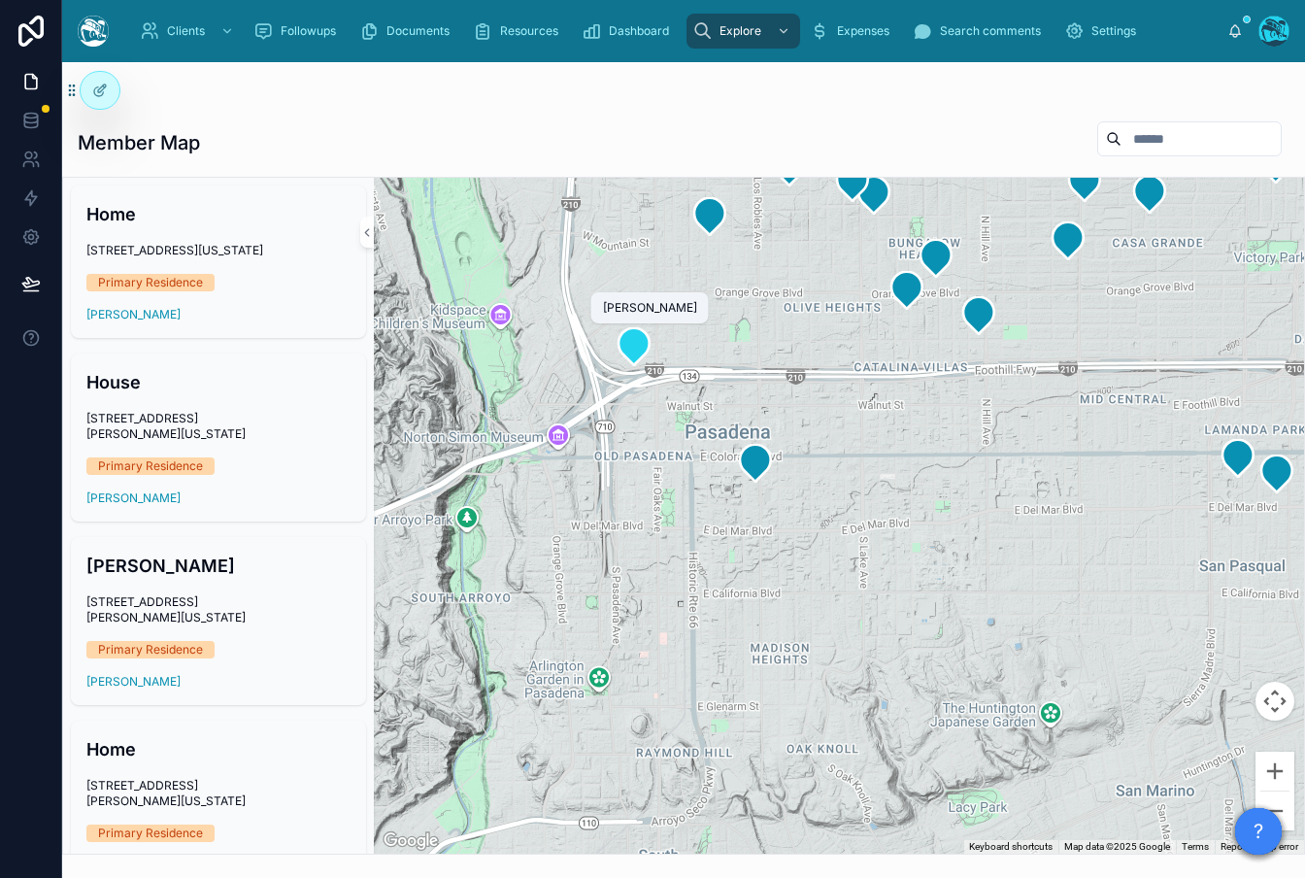
click at [638, 340] on icon at bounding box center [633, 346] width 31 height 37
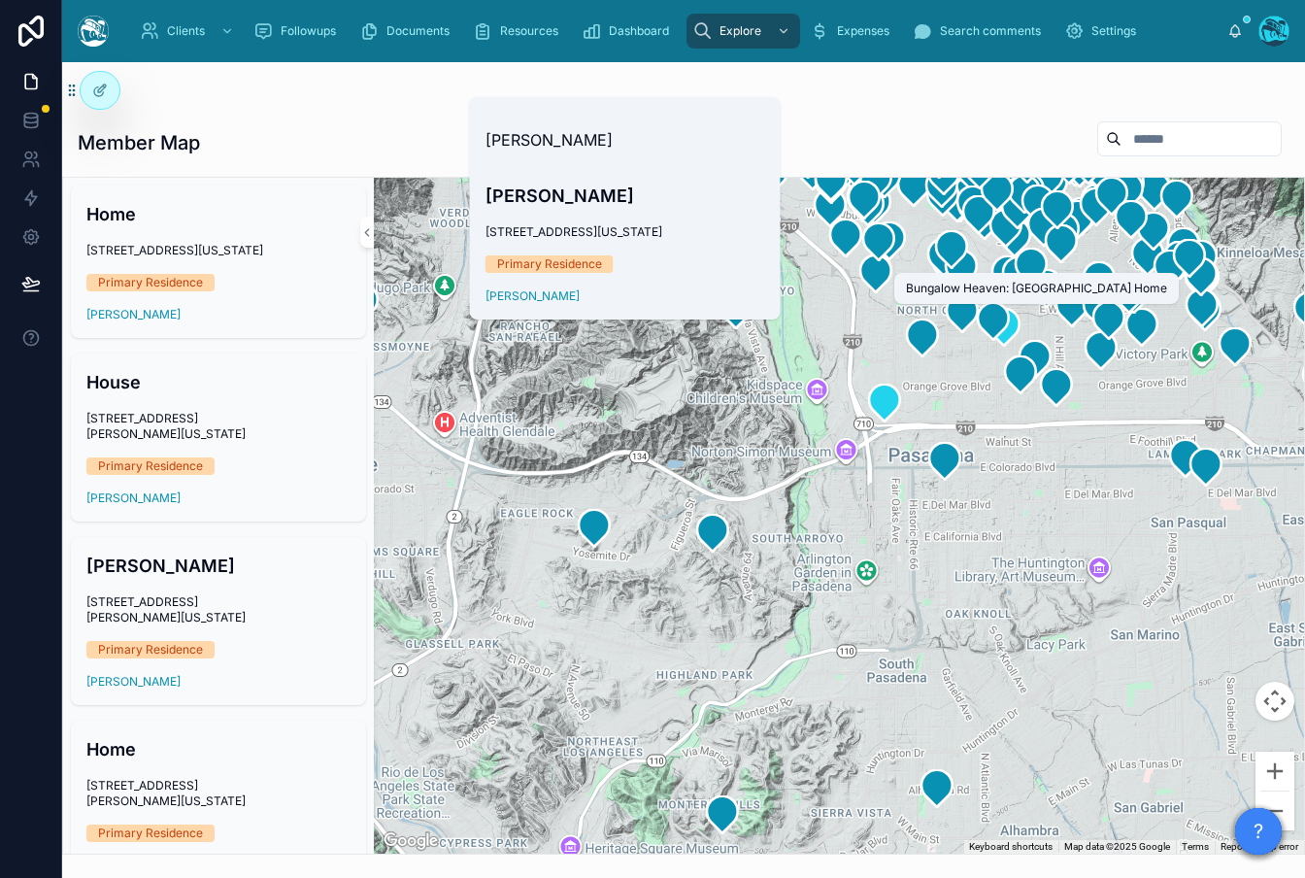
click at [1016, 334] on icon at bounding box center [1003, 327] width 39 height 39
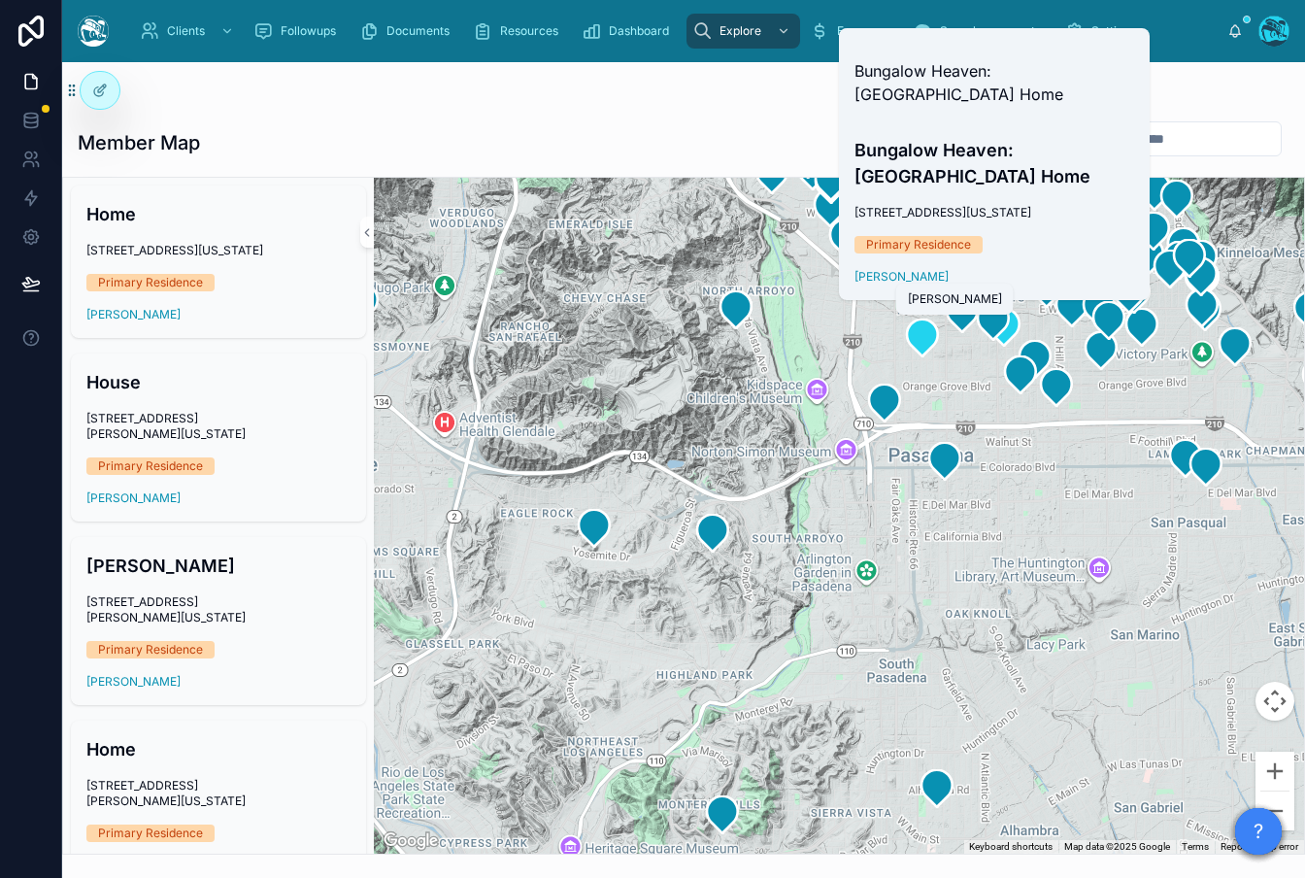
click at [920, 341] on icon at bounding box center [922, 337] width 31 height 37
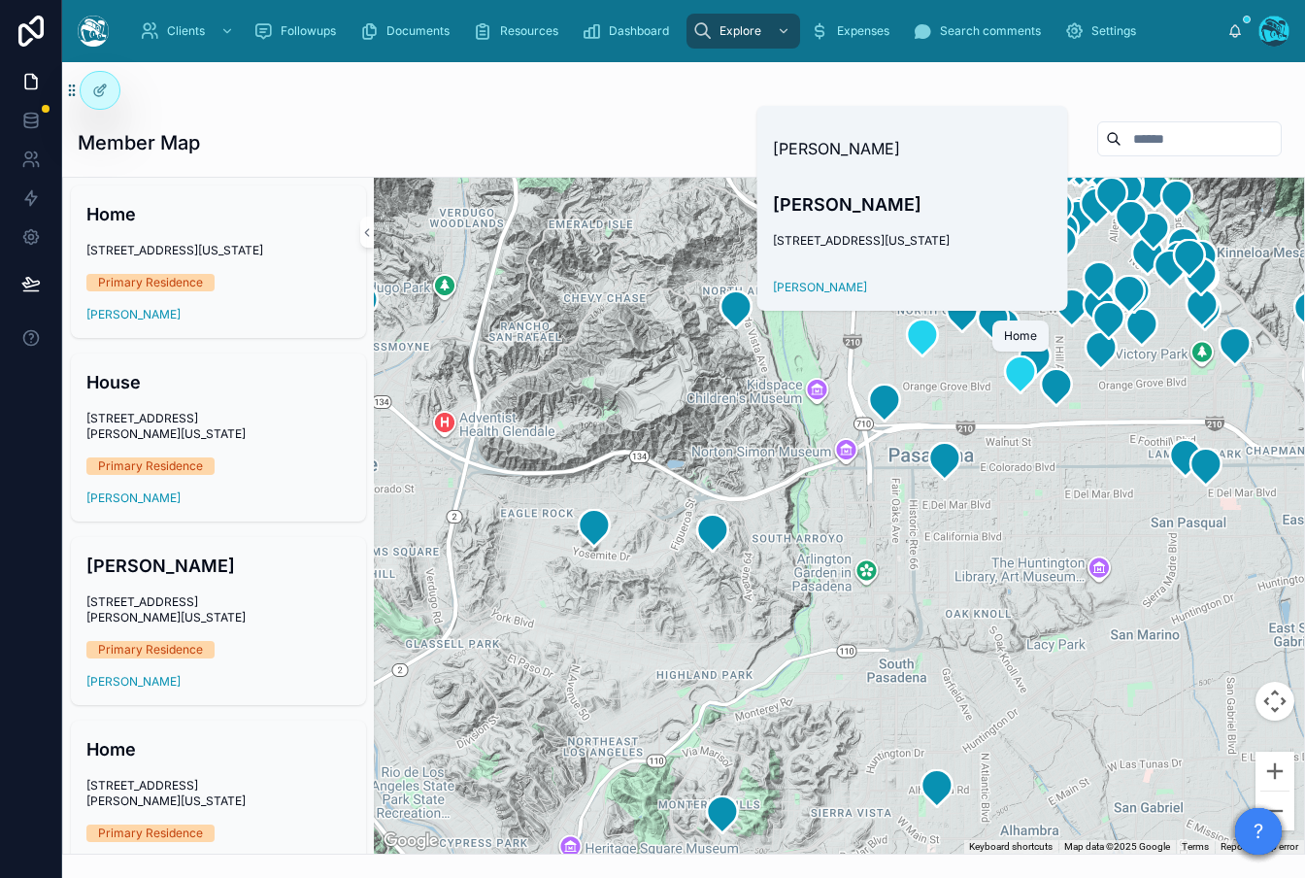
click at [1028, 376] on icon at bounding box center [1020, 374] width 31 height 37
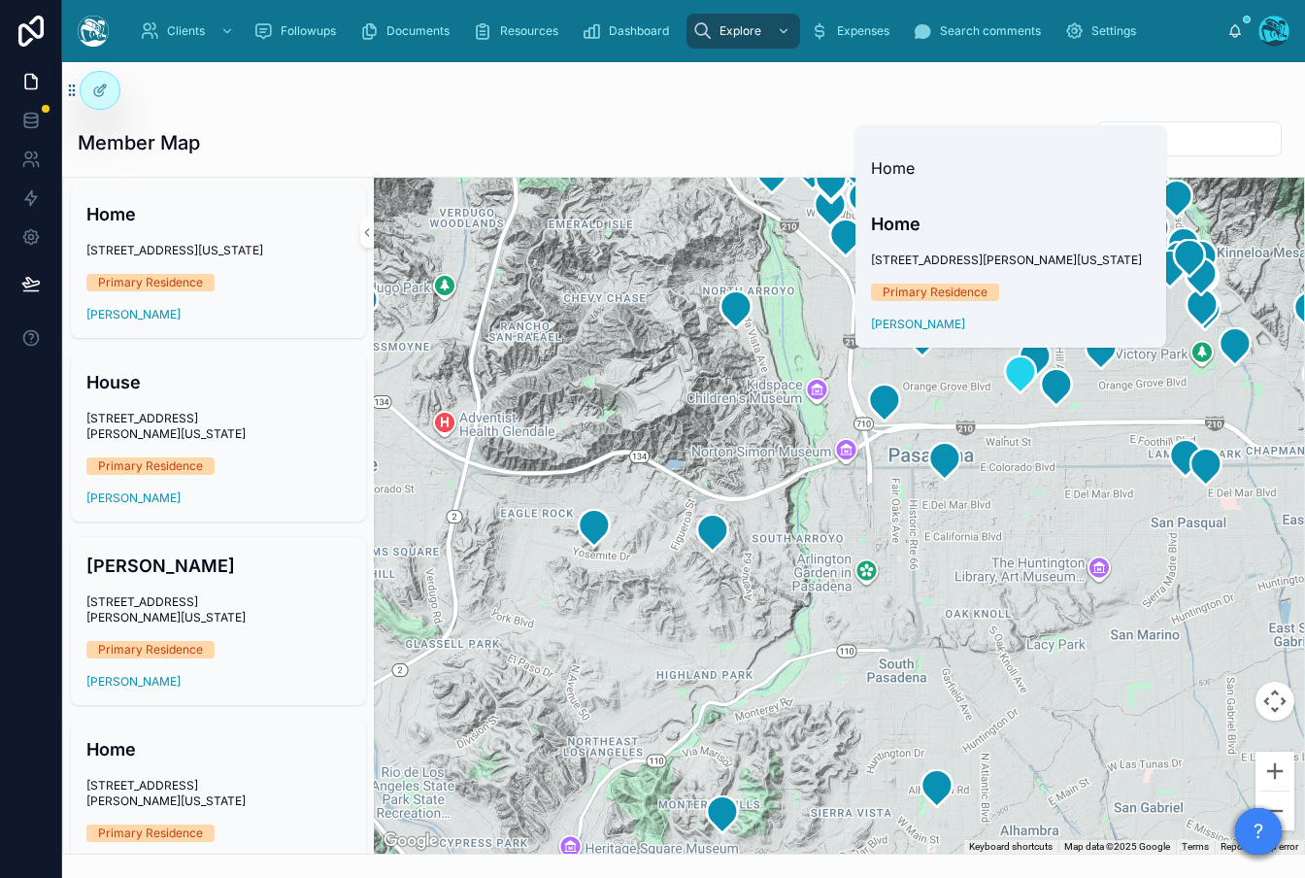
click at [791, 370] on div at bounding box center [839, 516] width 930 height 676
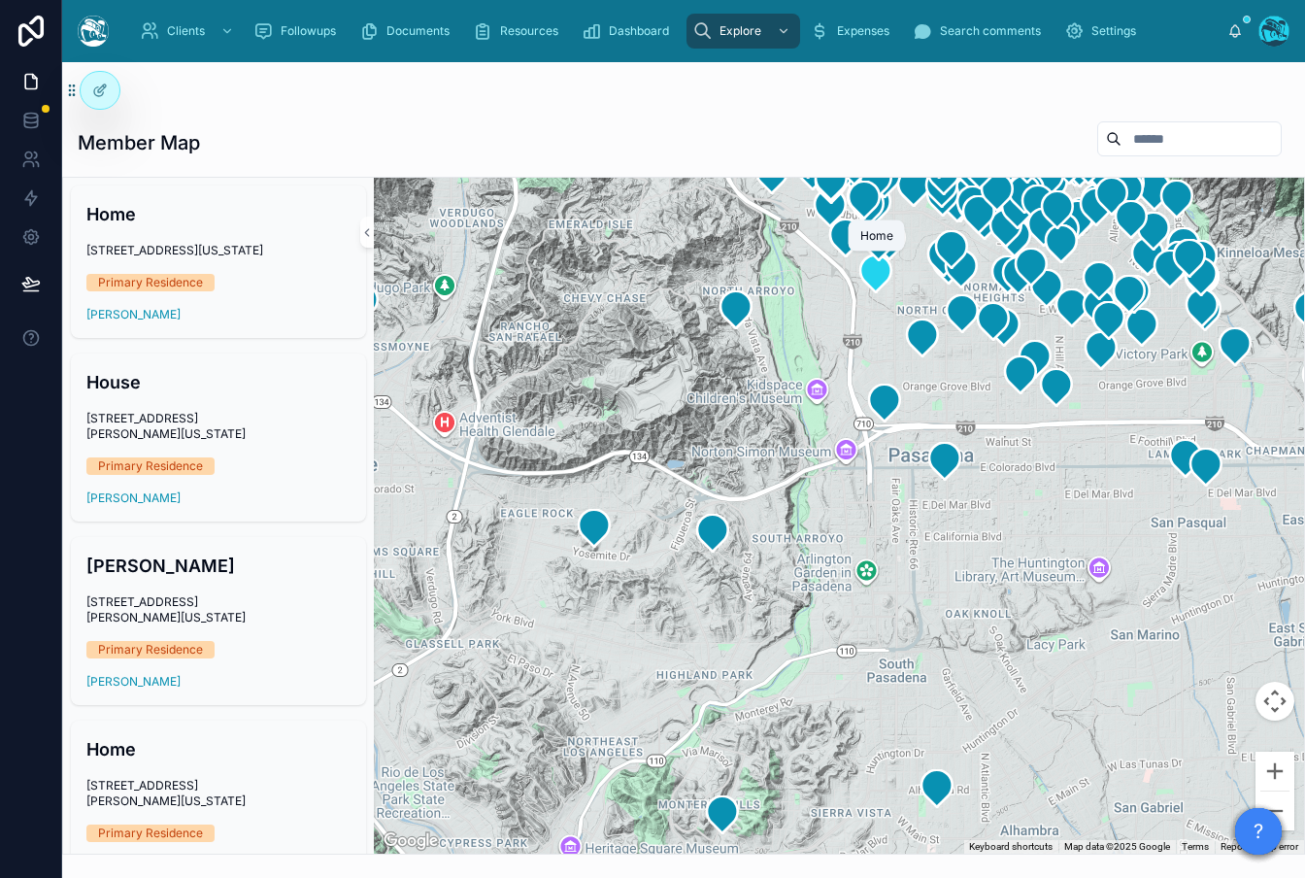
click at [868, 273] on icon at bounding box center [875, 273] width 31 height 37
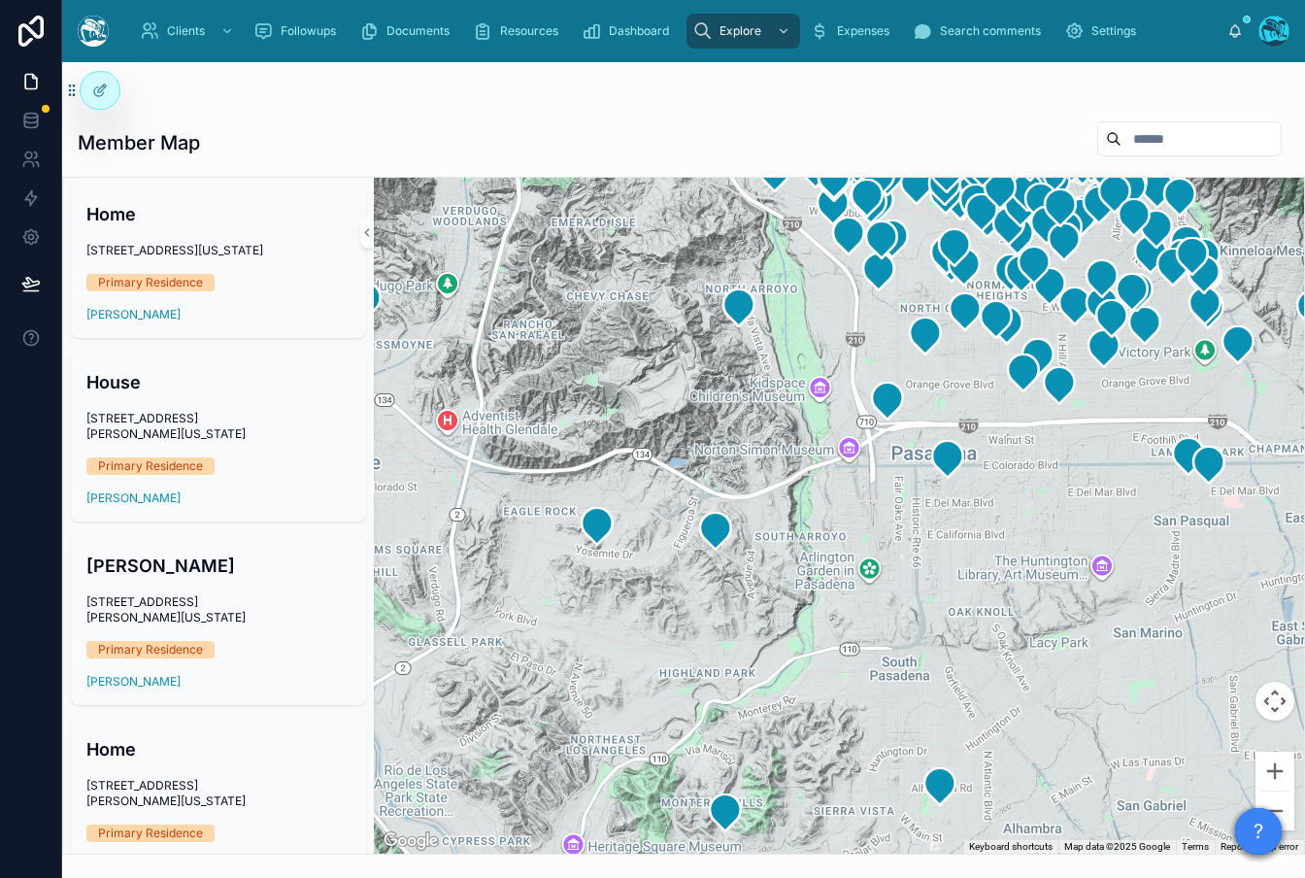
drag, startPoint x: 948, startPoint y: 362, endPoint x: 896, endPoint y: 493, distance: 141.1
click at [875, 510] on div at bounding box center [839, 516] width 930 height 676
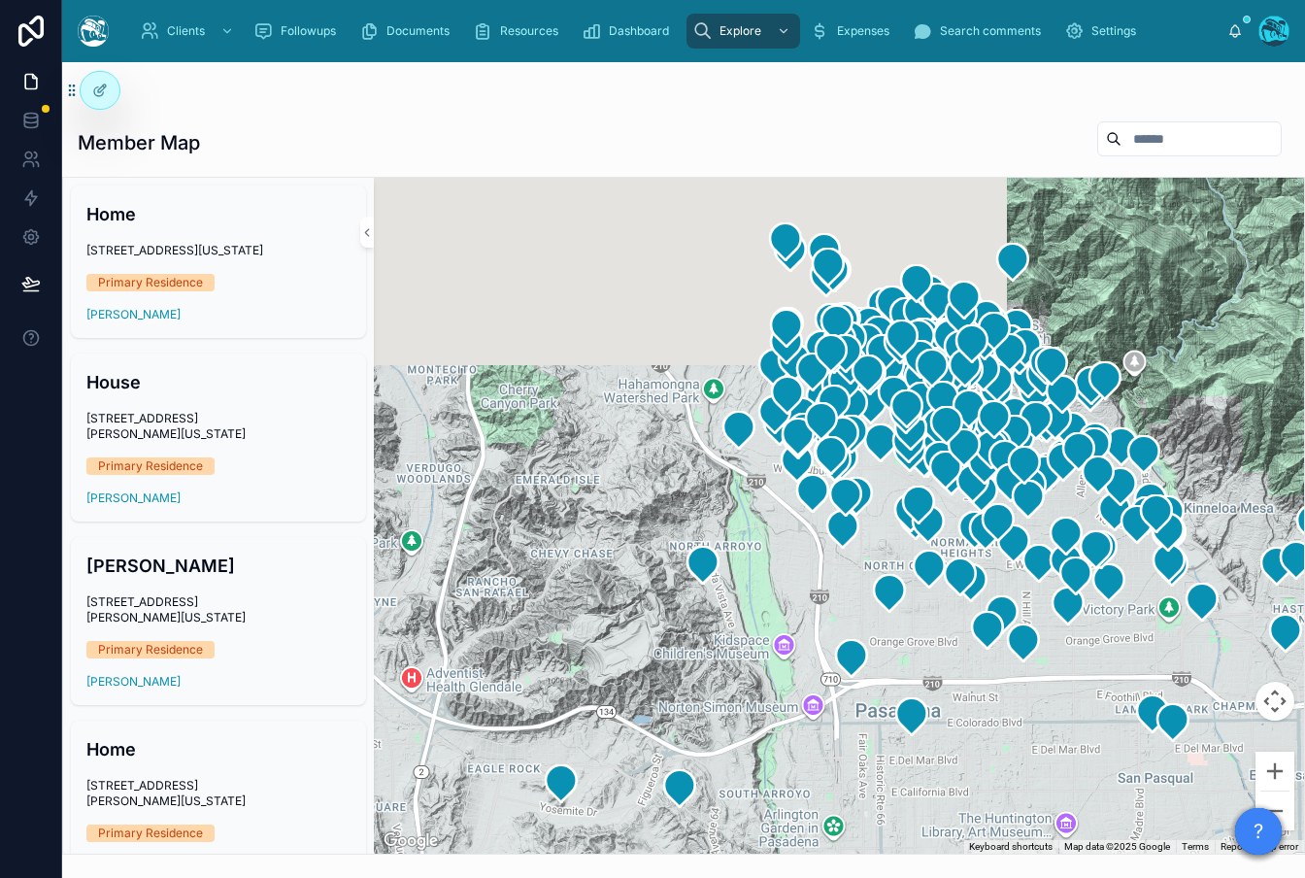
drag, startPoint x: 977, startPoint y: 417, endPoint x: 937, endPoint y: 678, distance: 263.2
click at [937, 678] on div at bounding box center [839, 516] width 930 height 676
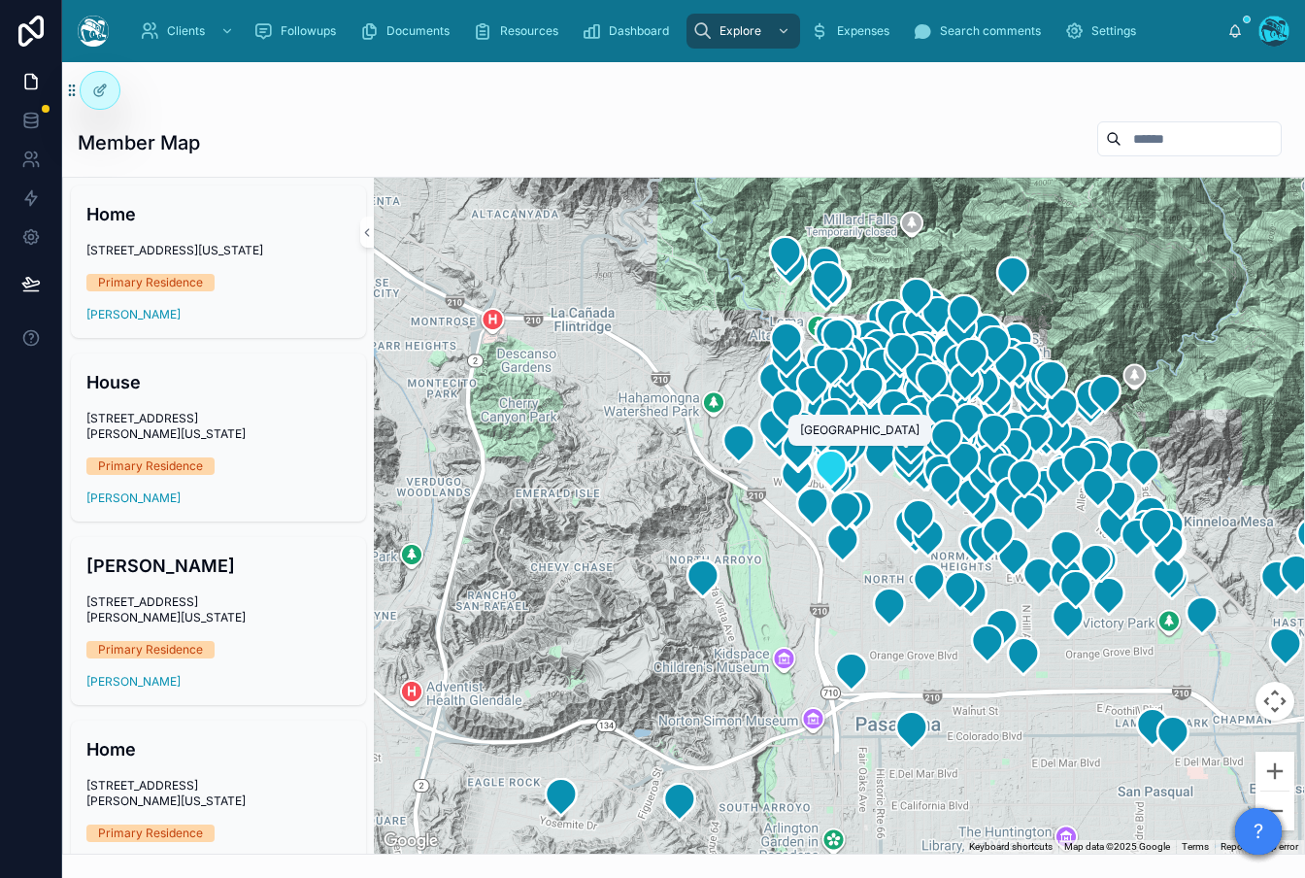
click at [832, 474] on icon at bounding box center [830, 468] width 31 height 37
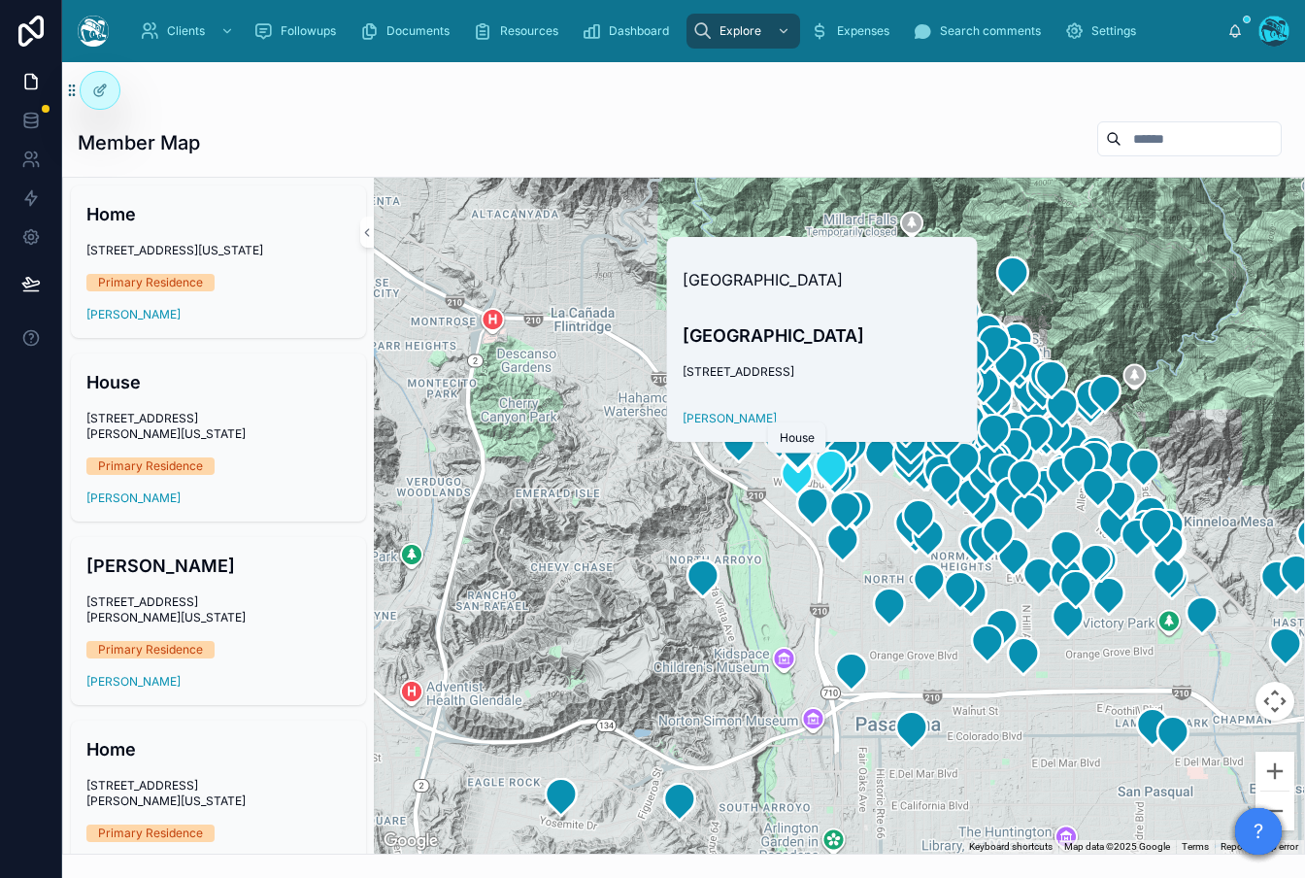
click at [795, 480] on icon at bounding box center [796, 475] width 31 height 37
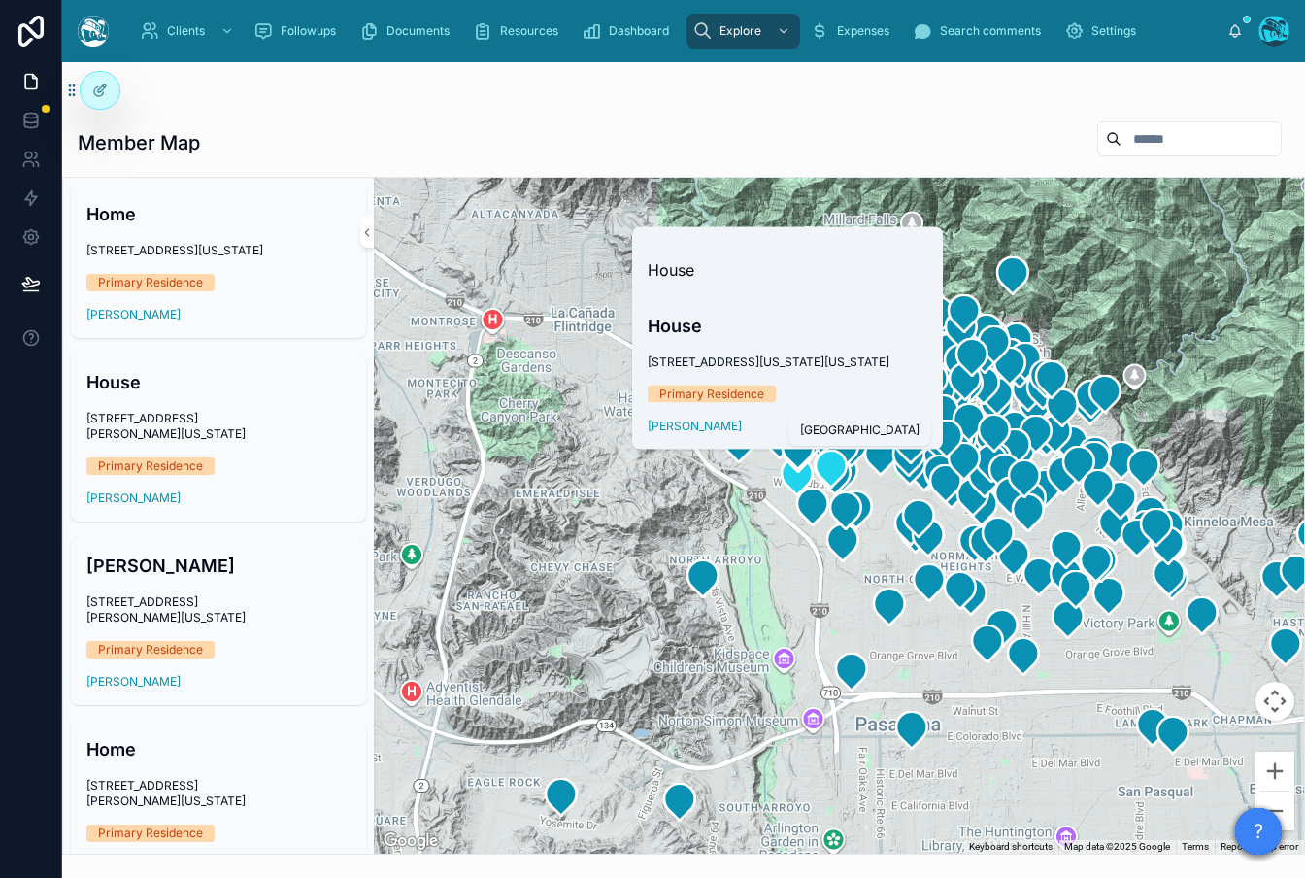
click at [827, 480] on icon at bounding box center [830, 468] width 31 height 37
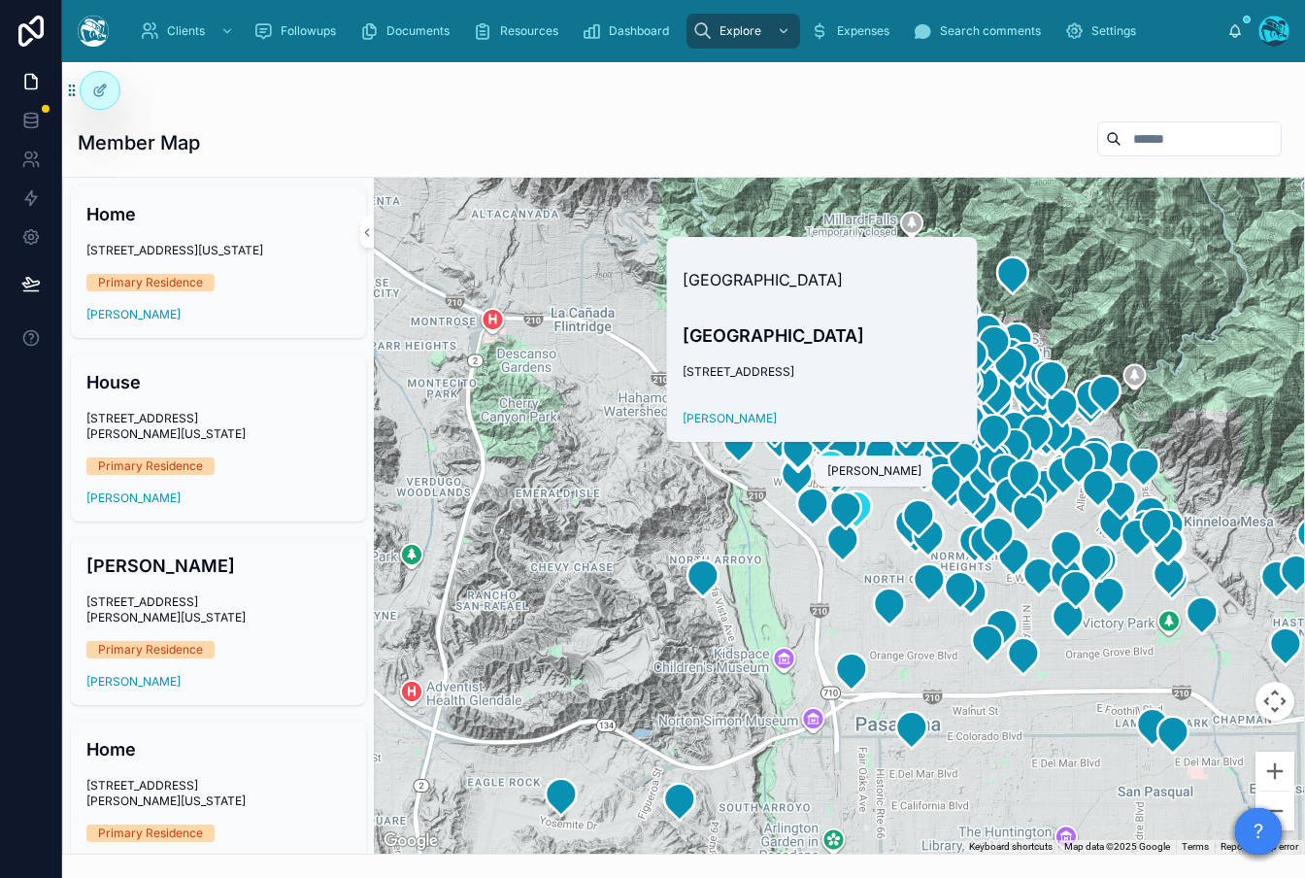
click at [838, 490] on icon at bounding box center [856, 509] width 39 height 39
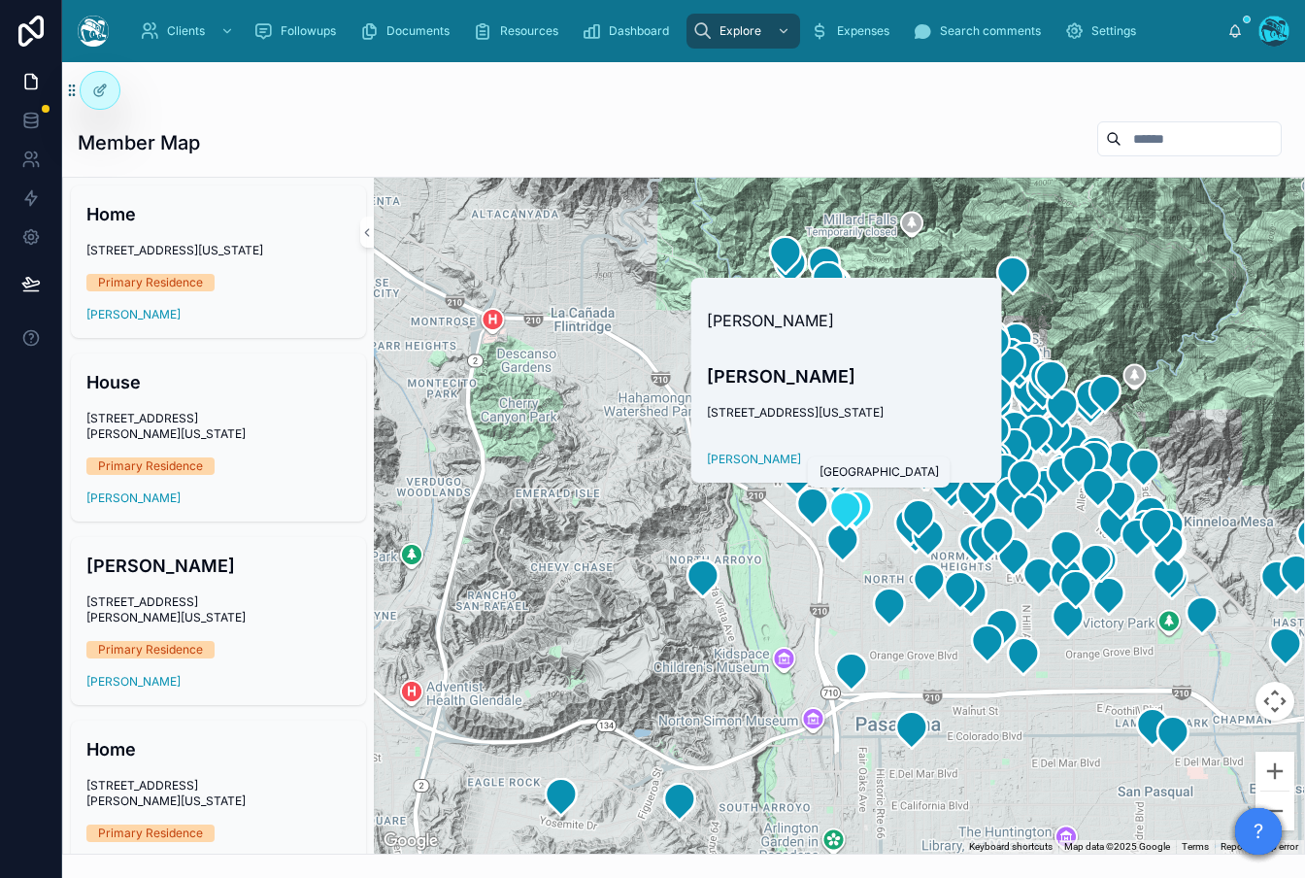
click at [833, 505] on icon at bounding box center [845, 510] width 31 height 37
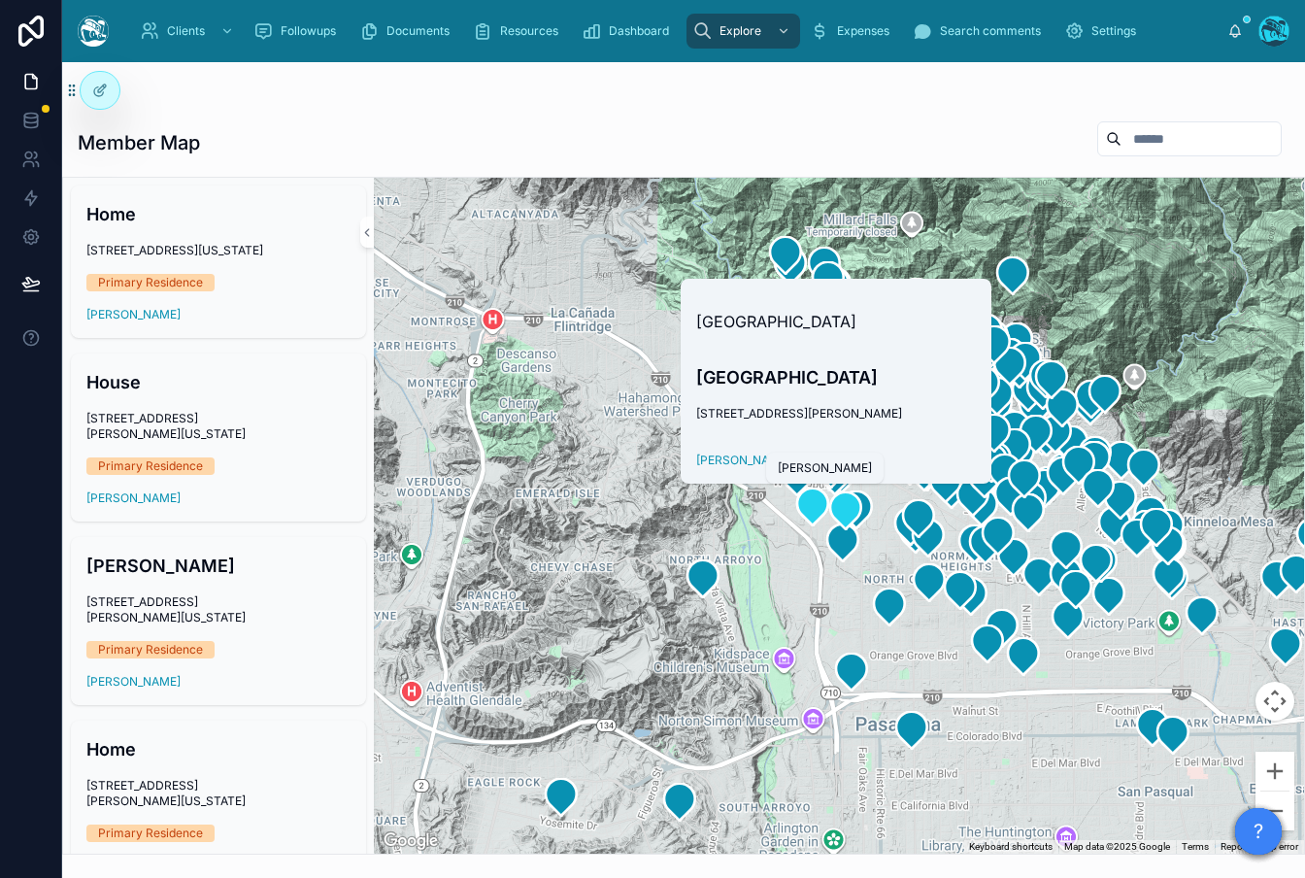
click at [812, 506] on icon at bounding box center [812, 506] width 31 height 37
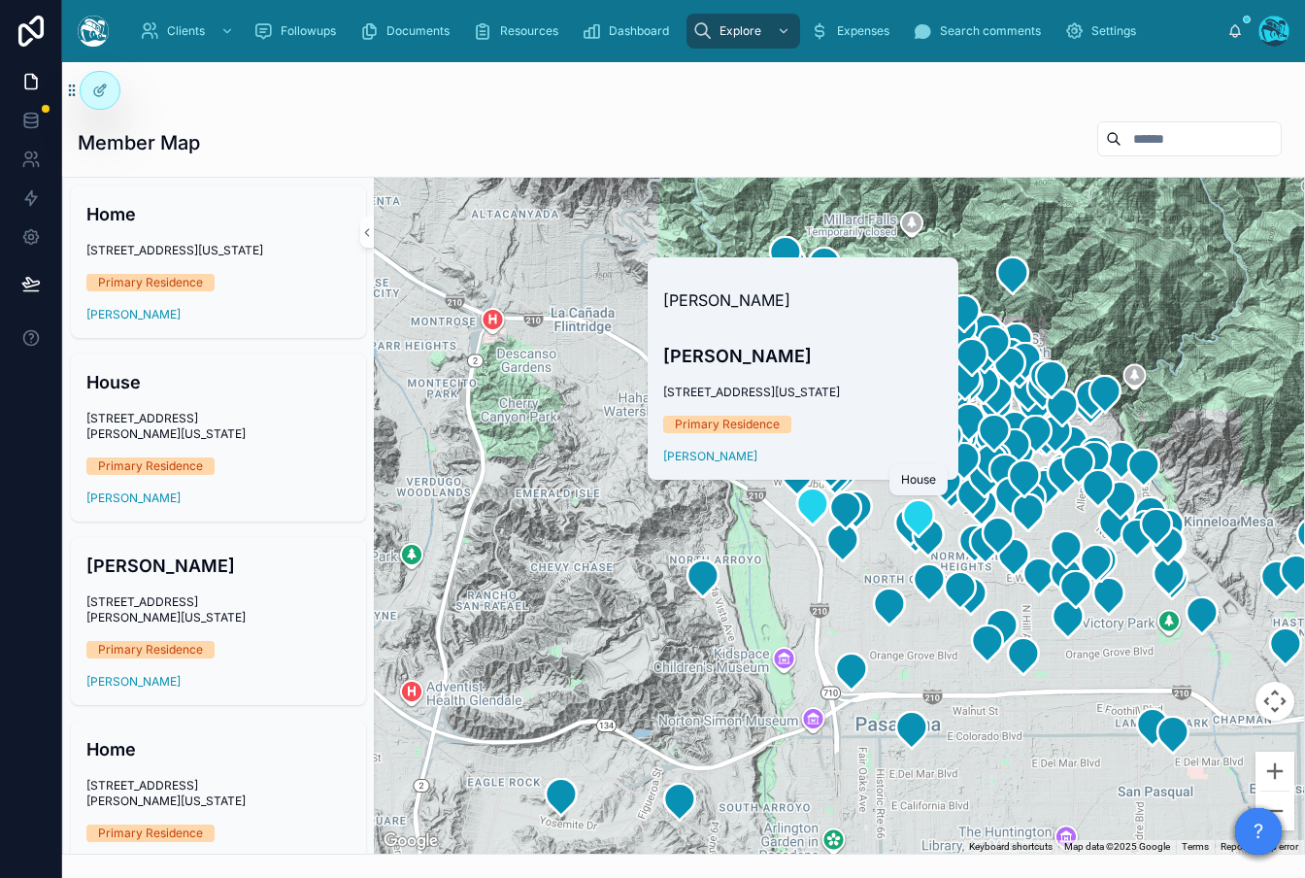
click at [915, 525] on icon at bounding box center [918, 517] width 31 height 37
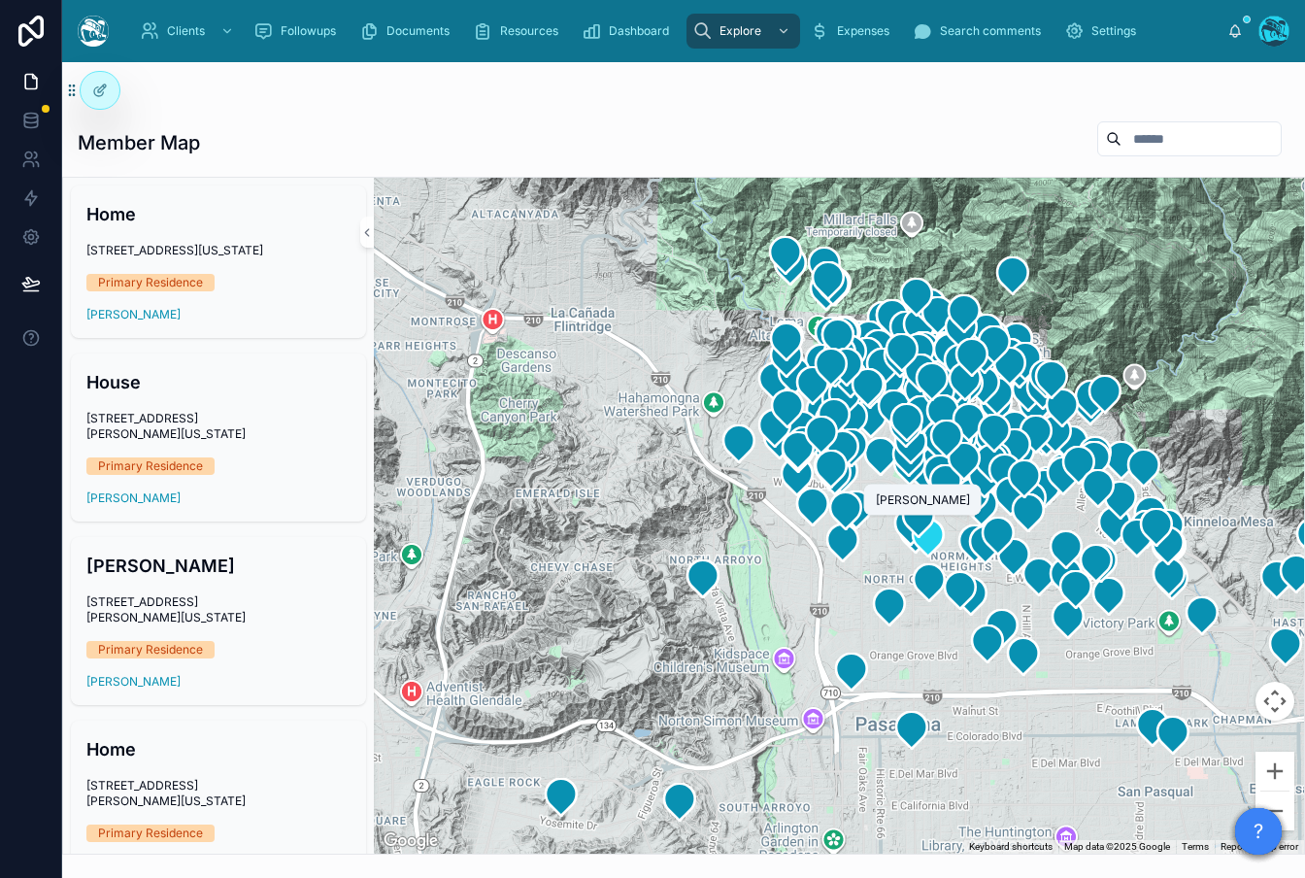
click at [925, 545] on icon at bounding box center [927, 537] width 31 height 37
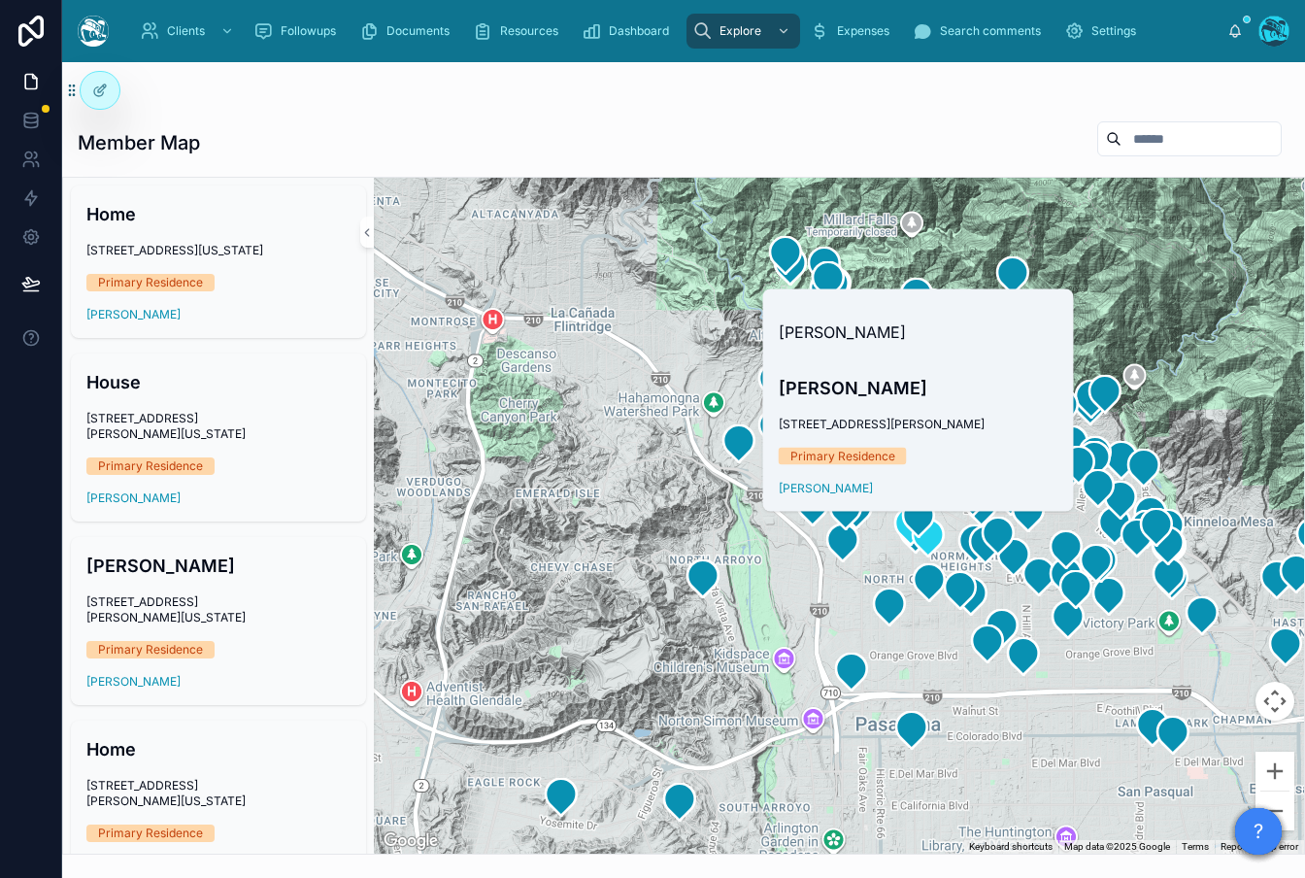
click at [904, 546] on icon at bounding box center [915, 533] width 39 height 39
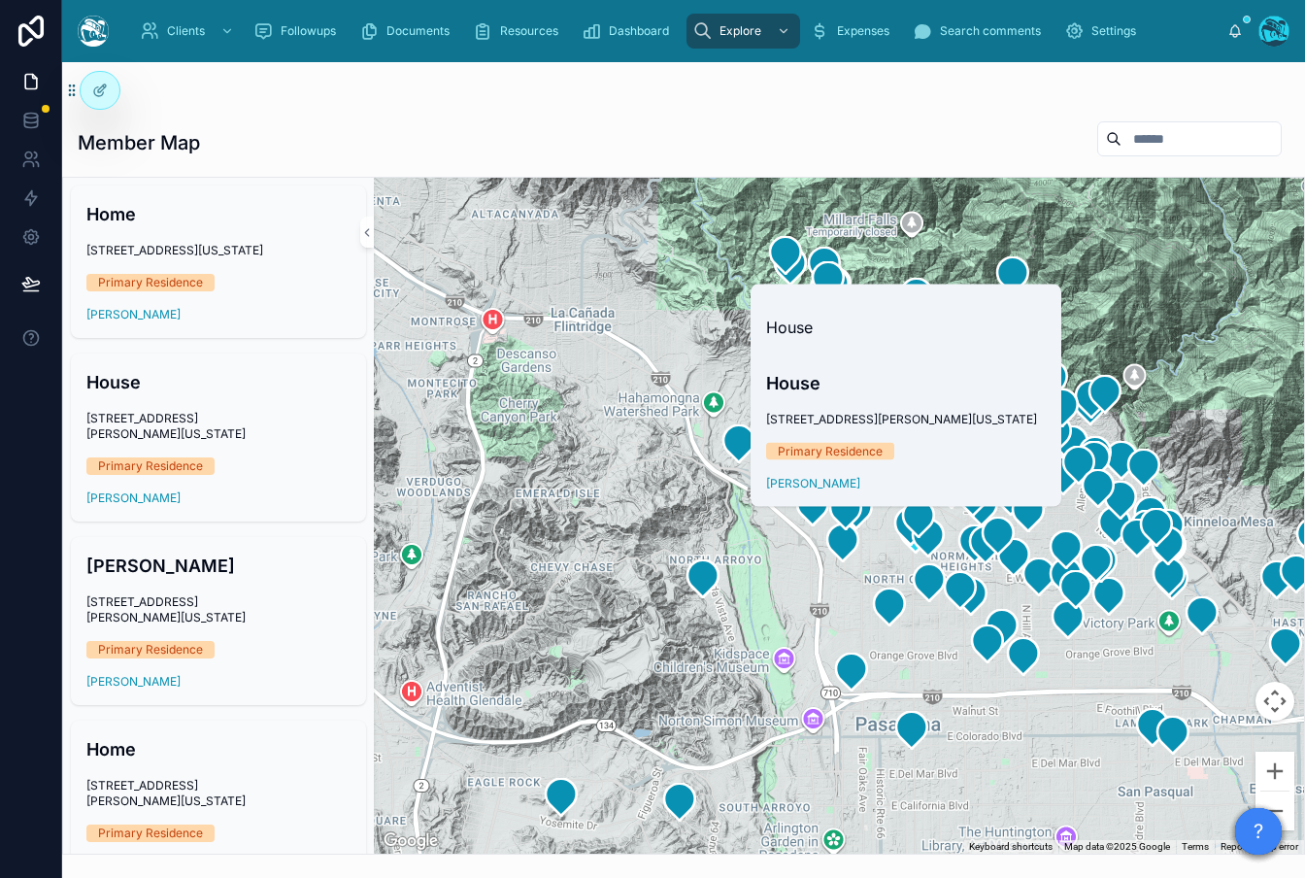
click at [572, 441] on div at bounding box center [839, 516] width 930 height 676
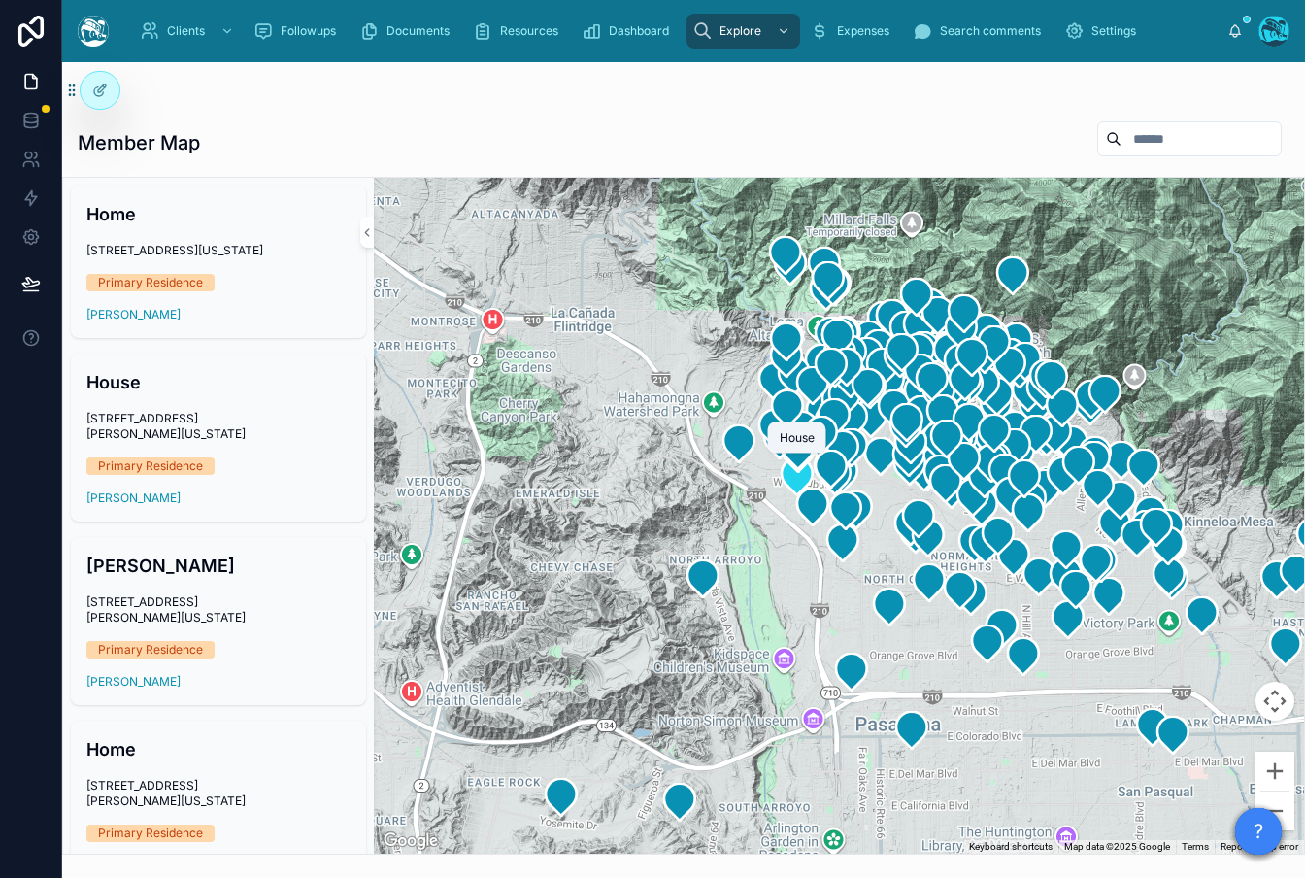
click at [806, 487] on icon at bounding box center [797, 476] width 39 height 39
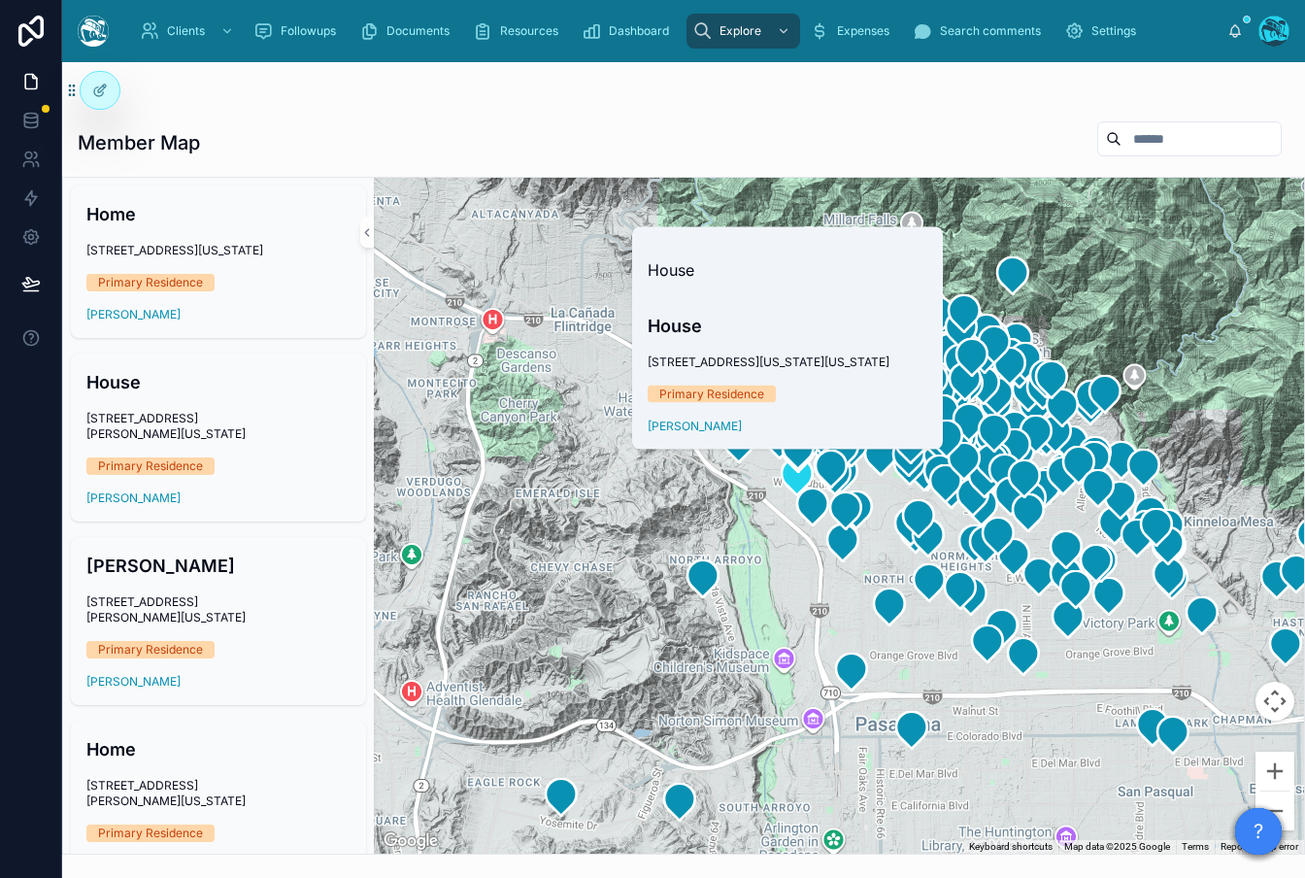
click at [796, 513] on icon at bounding box center [812, 506] width 39 height 39
click at [771, 557] on div at bounding box center [839, 516] width 930 height 676
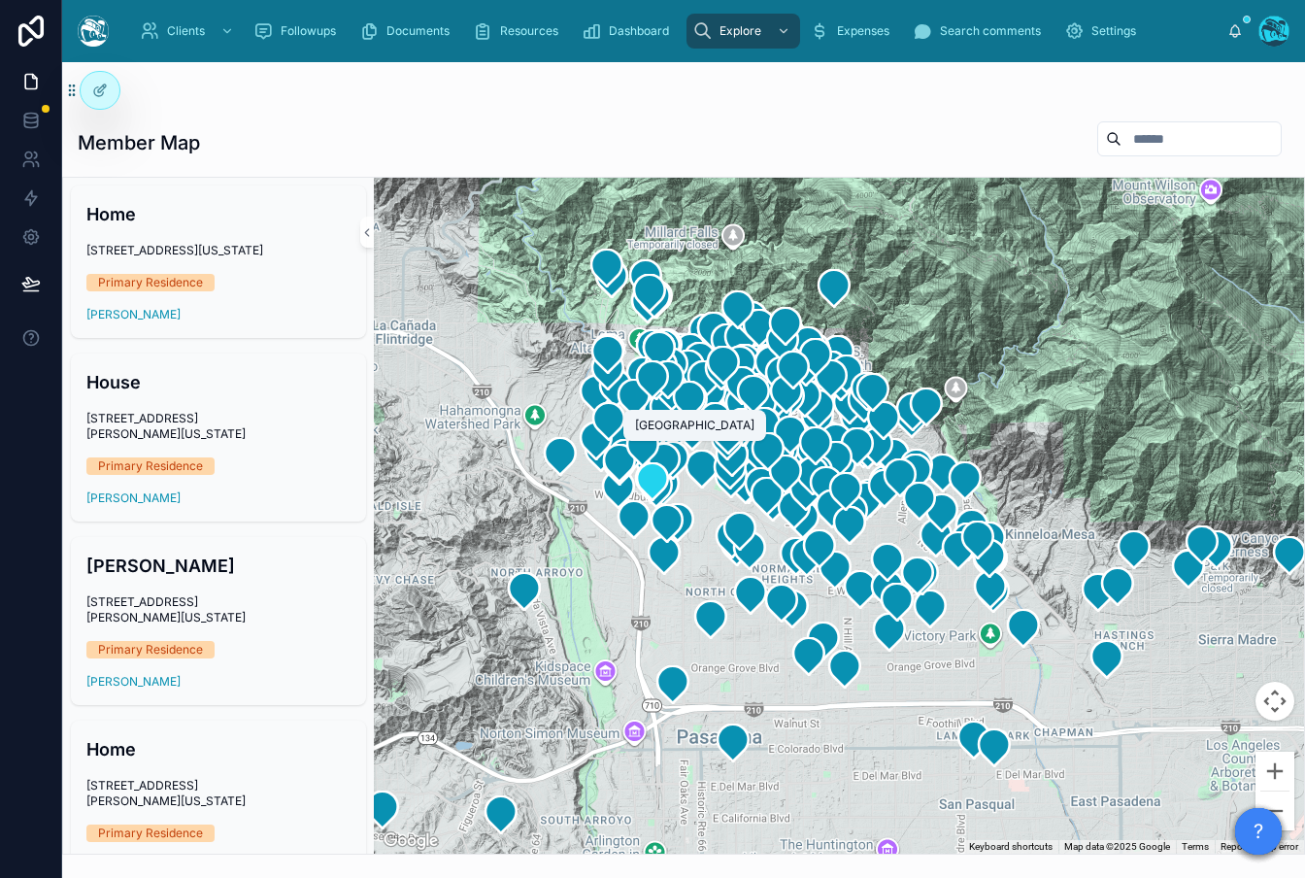
drag, startPoint x: 829, startPoint y: 482, endPoint x: 648, endPoint y: 495, distance: 181.0
click at [648, 495] on icon at bounding box center [652, 481] width 31 height 37
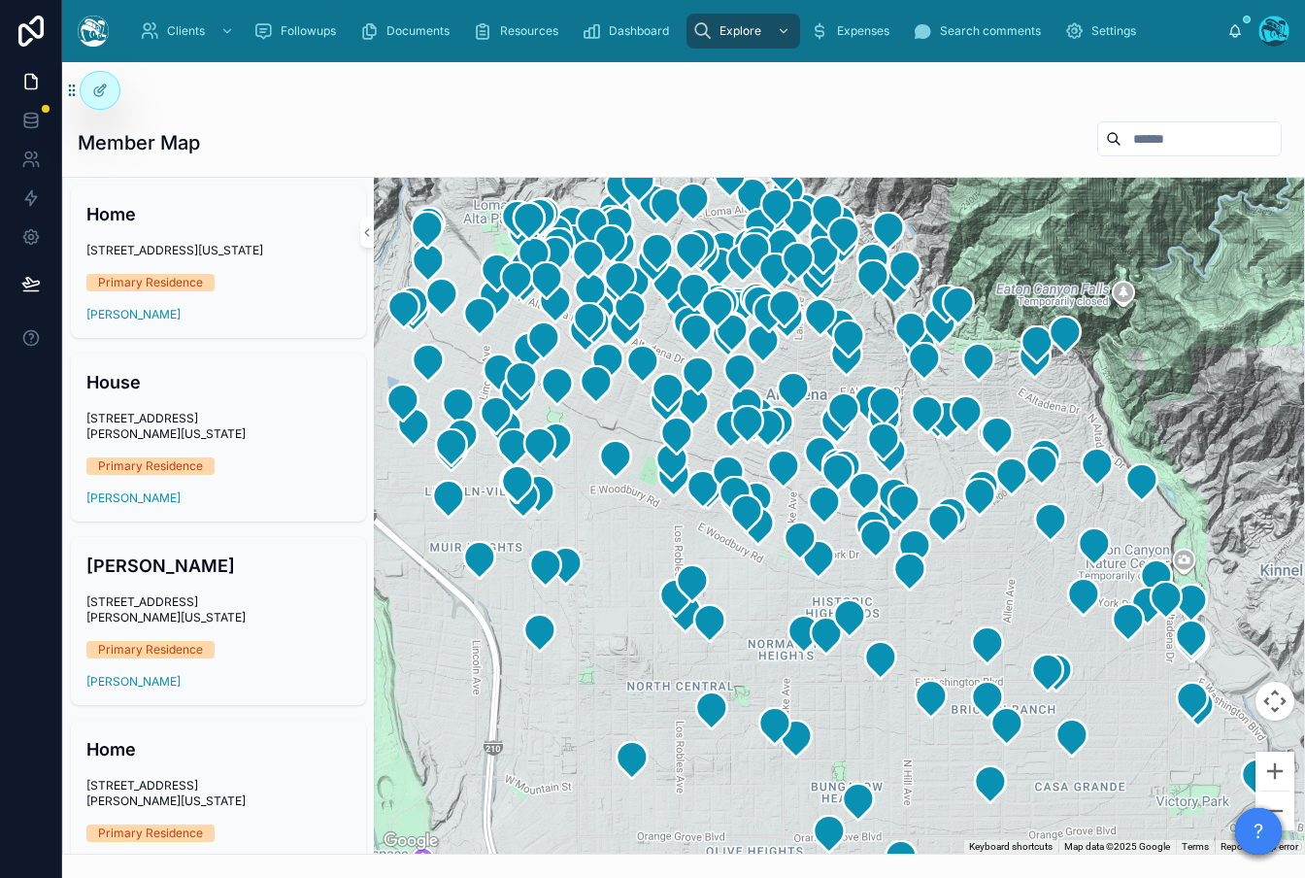
drag, startPoint x: 580, startPoint y: 527, endPoint x: 814, endPoint y: 582, distance: 240.4
click at [821, 581] on div at bounding box center [839, 516] width 930 height 676
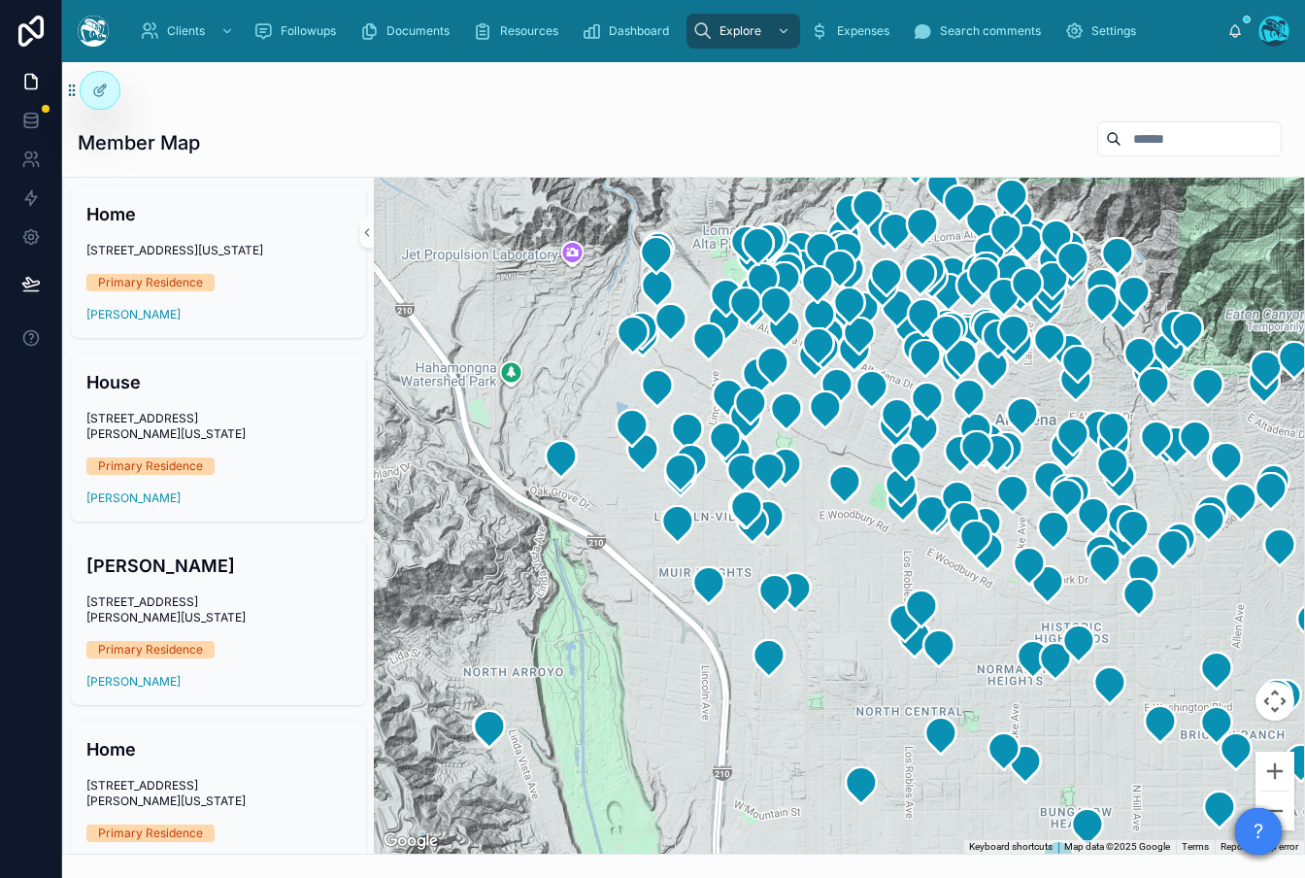
drag, startPoint x: 632, startPoint y: 601, endPoint x: 880, endPoint y: 626, distance: 249.8
click at [880, 626] on div at bounding box center [839, 516] width 930 height 676
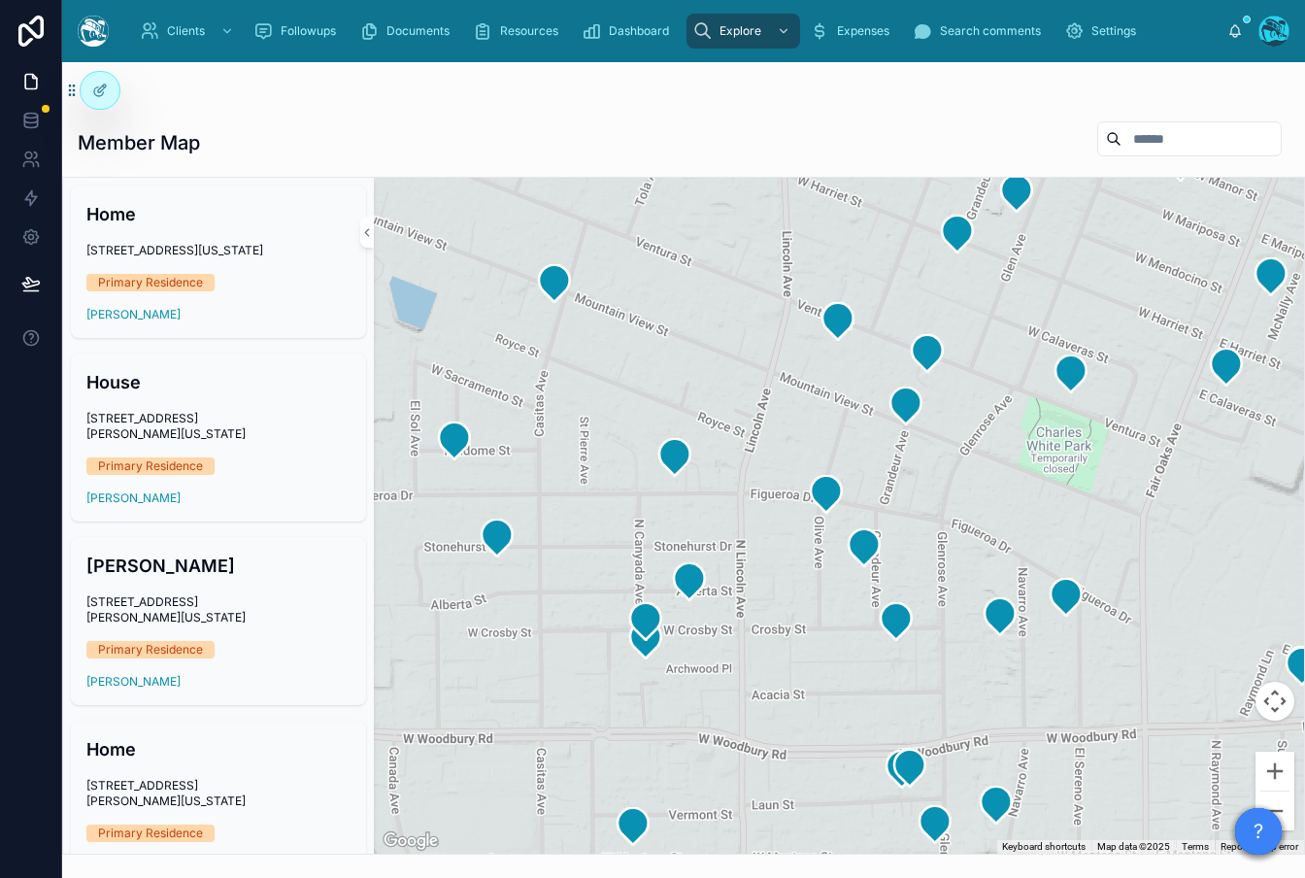
drag, startPoint x: 657, startPoint y: 708, endPoint x: 559, endPoint y: 634, distance: 122.7
click at [509, 628] on div at bounding box center [839, 516] width 930 height 676
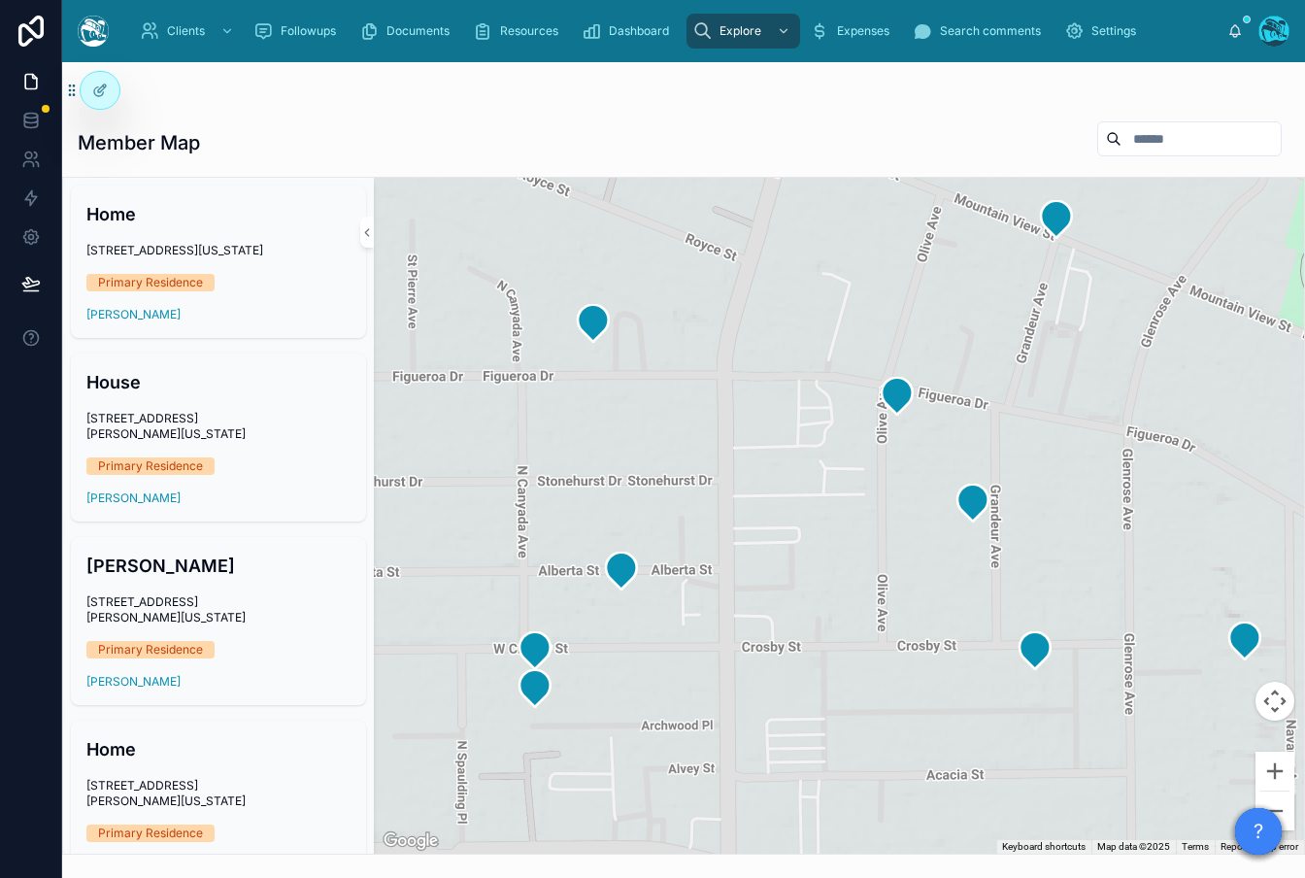
drag, startPoint x: 561, startPoint y: 541, endPoint x: 813, endPoint y: 683, distance: 289.9
click at [813, 683] on div at bounding box center [839, 516] width 930 height 676
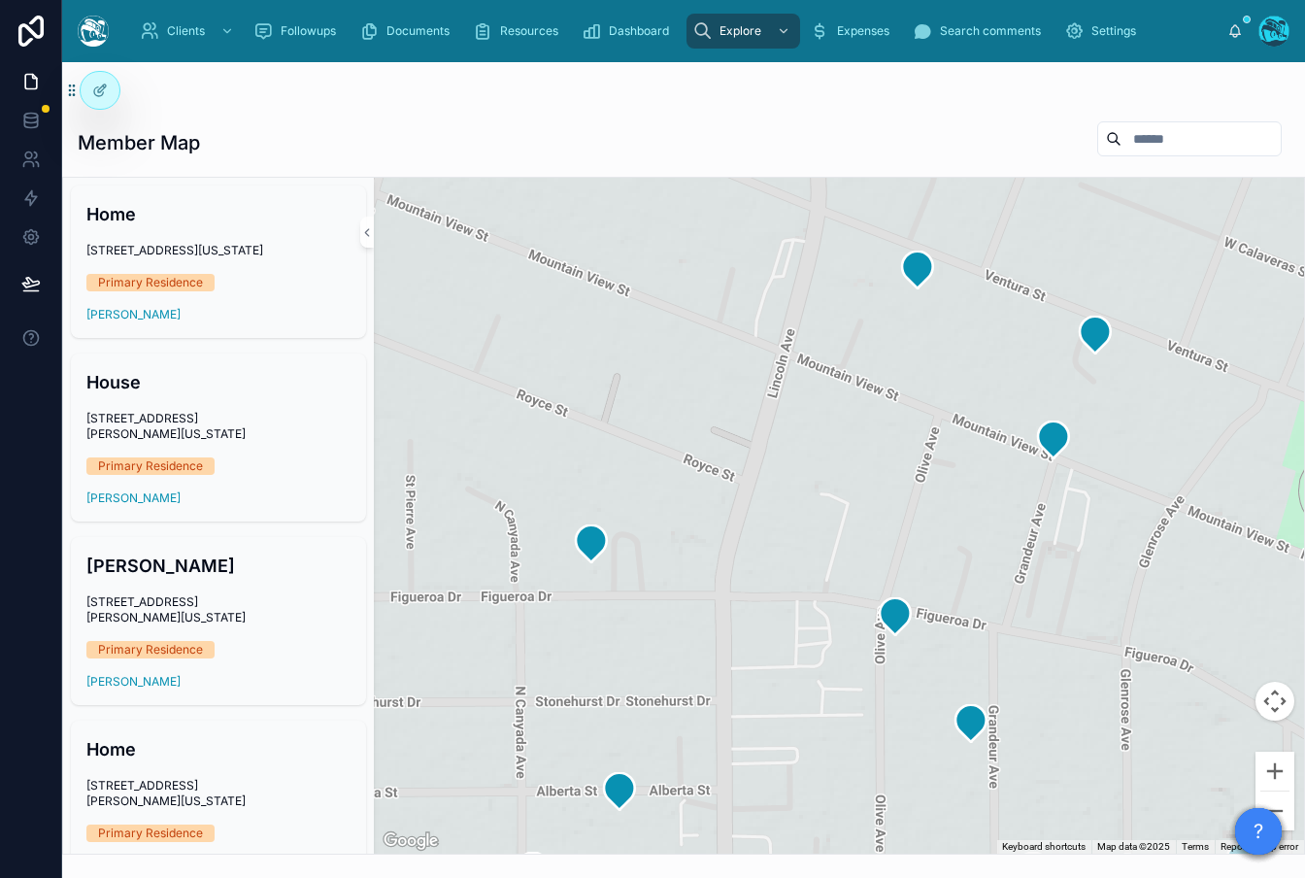
drag, startPoint x: 803, startPoint y: 505, endPoint x: 800, endPoint y: 727, distance: 222.3
click at [800, 727] on div at bounding box center [839, 516] width 930 height 676
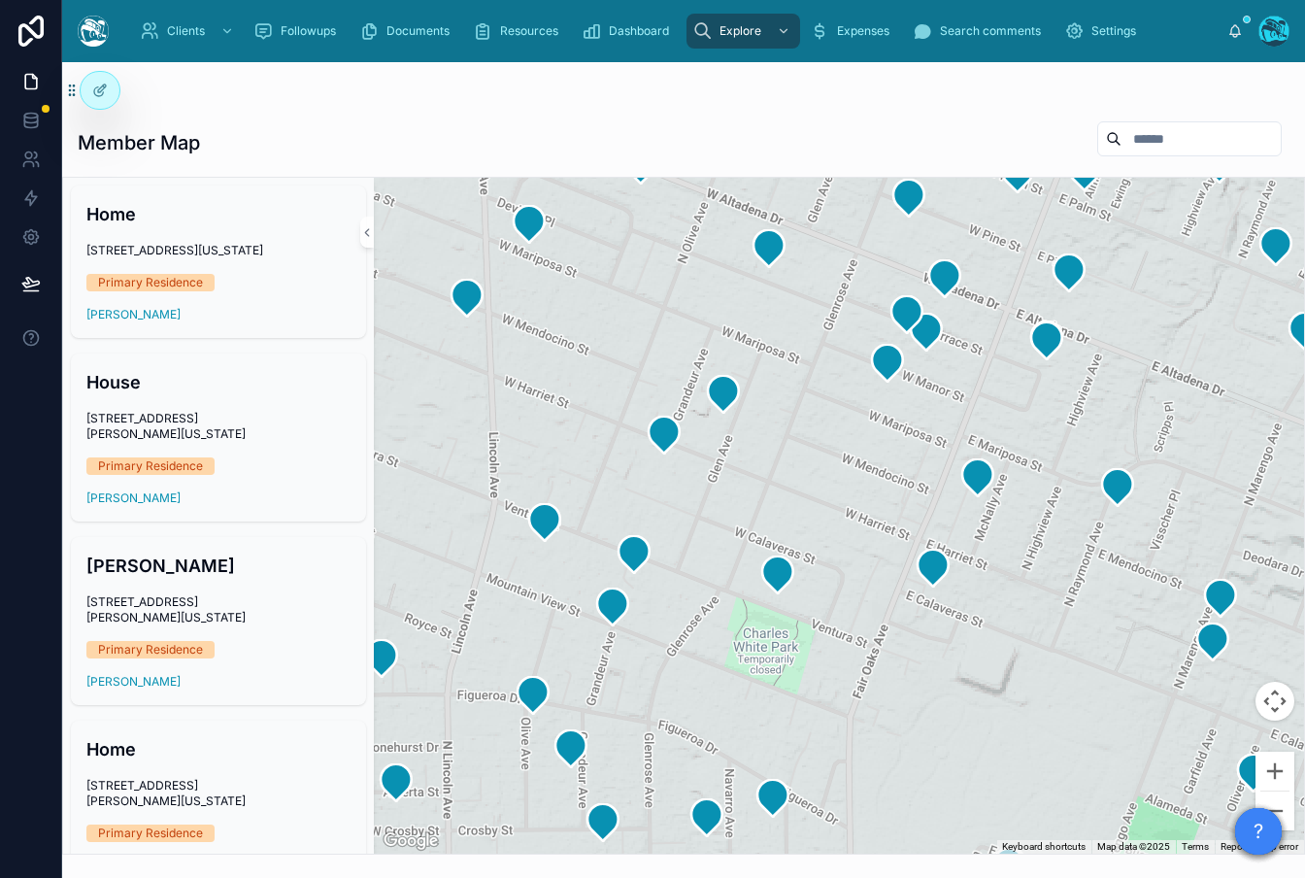
drag, startPoint x: 868, startPoint y: 384, endPoint x: 677, endPoint y: 494, distance: 220.5
click at [677, 494] on div at bounding box center [839, 516] width 930 height 676
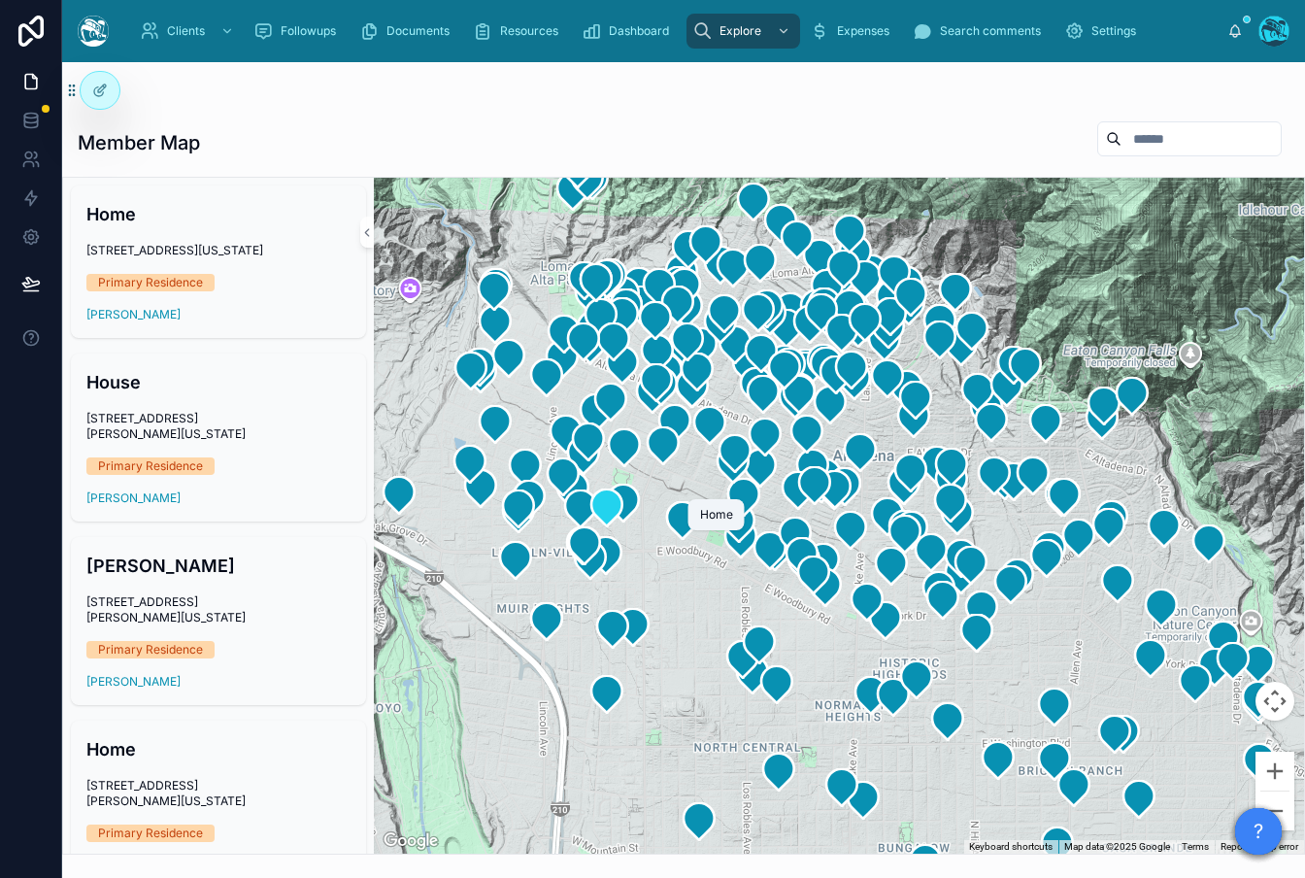
drag, startPoint x: 765, startPoint y: 562, endPoint x: 607, endPoint y: 514, distance: 165.5
click at [633, 466] on div at bounding box center [1098, 466] width 930 height 0
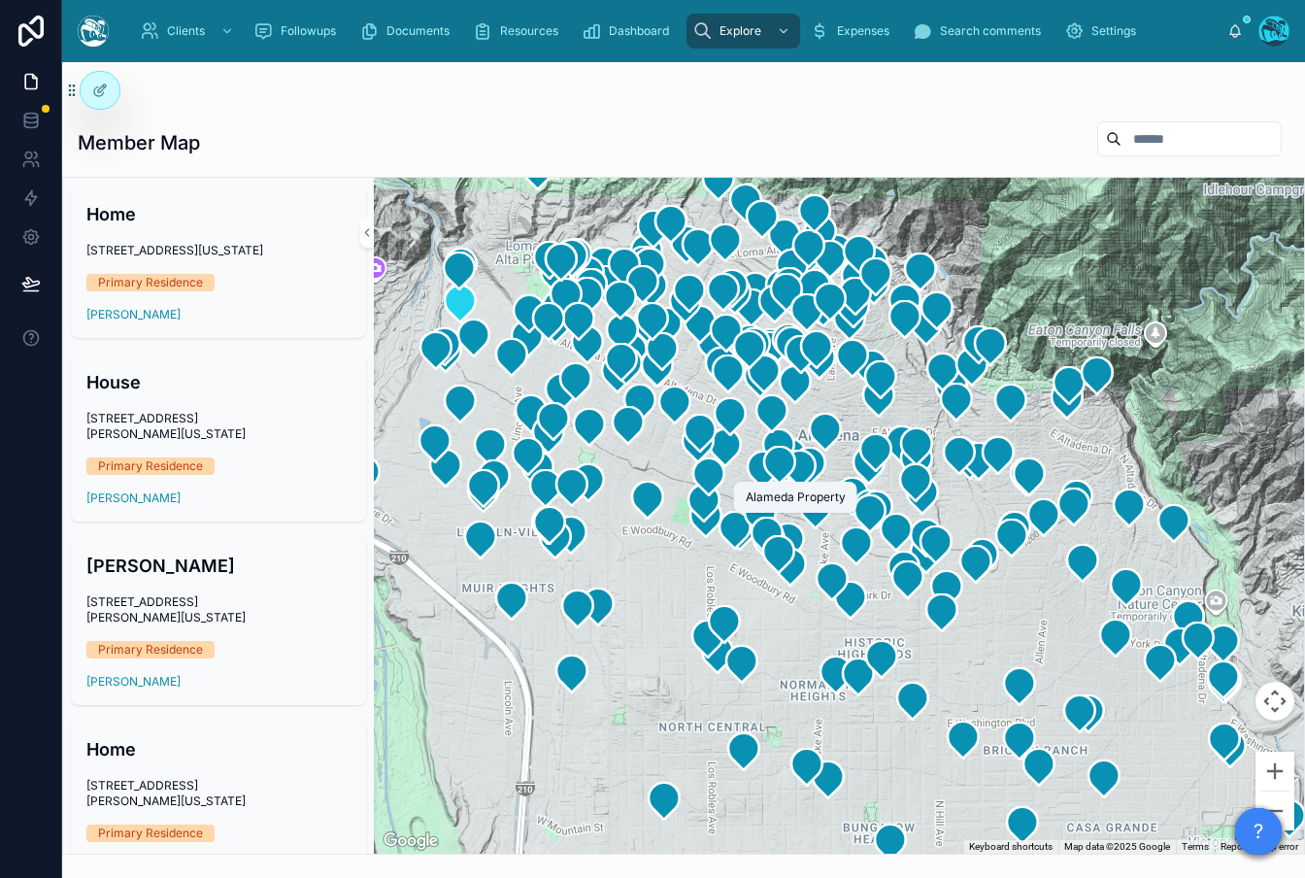
drag, startPoint x: 797, startPoint y: 518, endPoint x: 455, endPoint y: 318, distance: 395.9
click at [764, 500] on div "Clients Followups Documents Resources Dashboard Explore Expenses Search comment…" at bounding box center [683, 439] width 1242 height 878
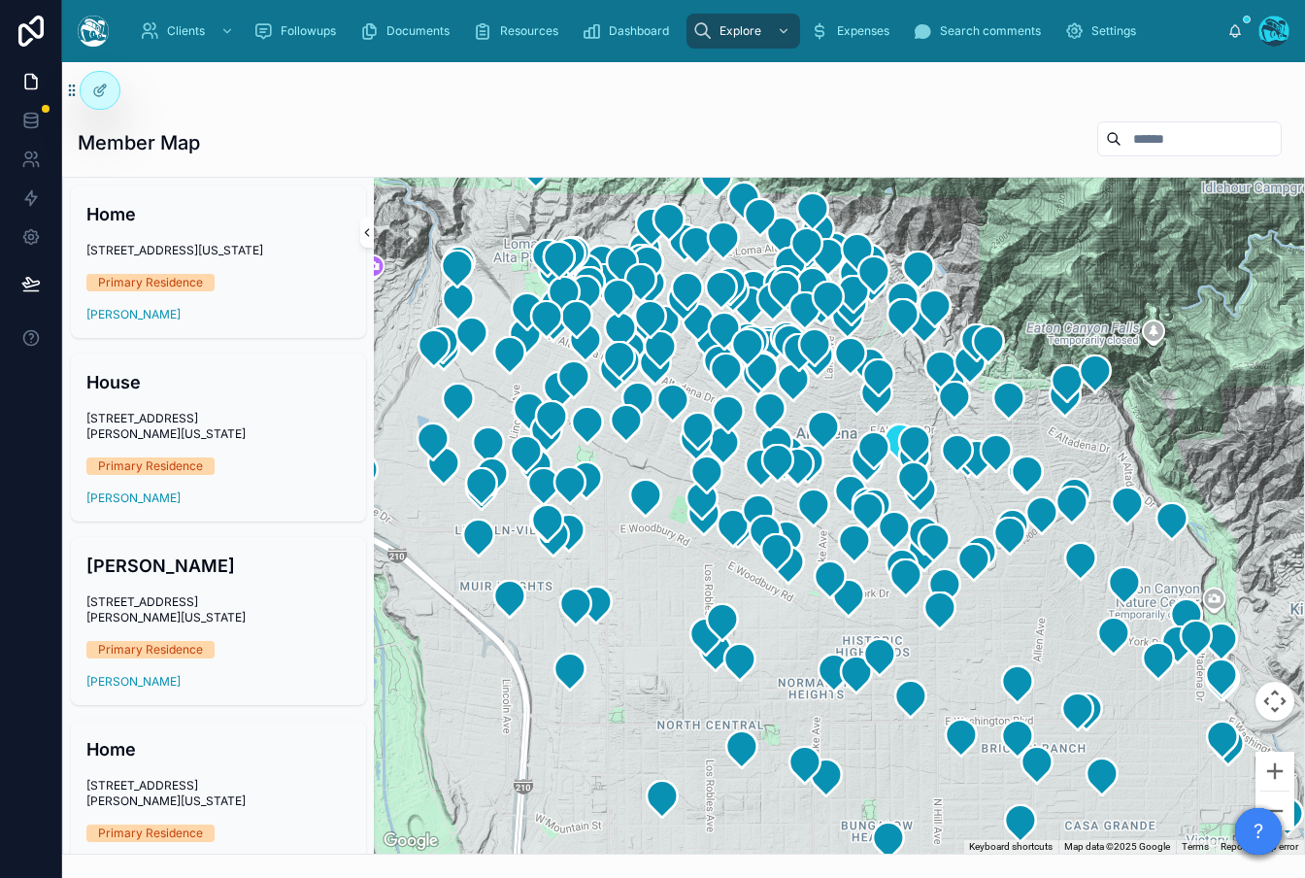
click at [367, 235] on icon at bounding box center [367, 232] width 14 height 15
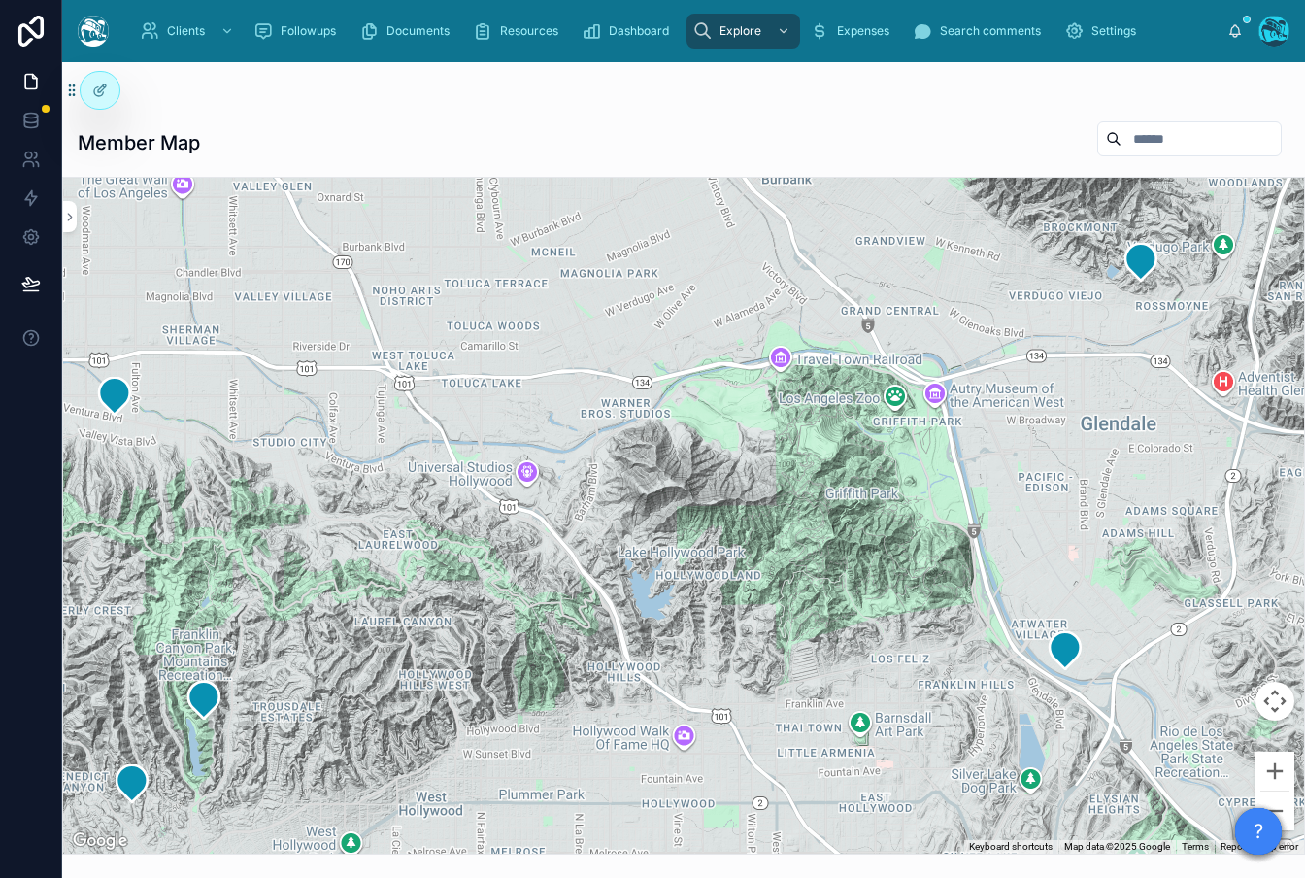
drag, startPoint x: 746, startPoint y: 445, endPoint x: -21, endPoint y: 511, distance: 770.7
click at [0, 511] on html "Clients Followups Documents Resources Dashboard Explore Expenses Search comment…" at bounding box center [652, 439] width 1305 height 878
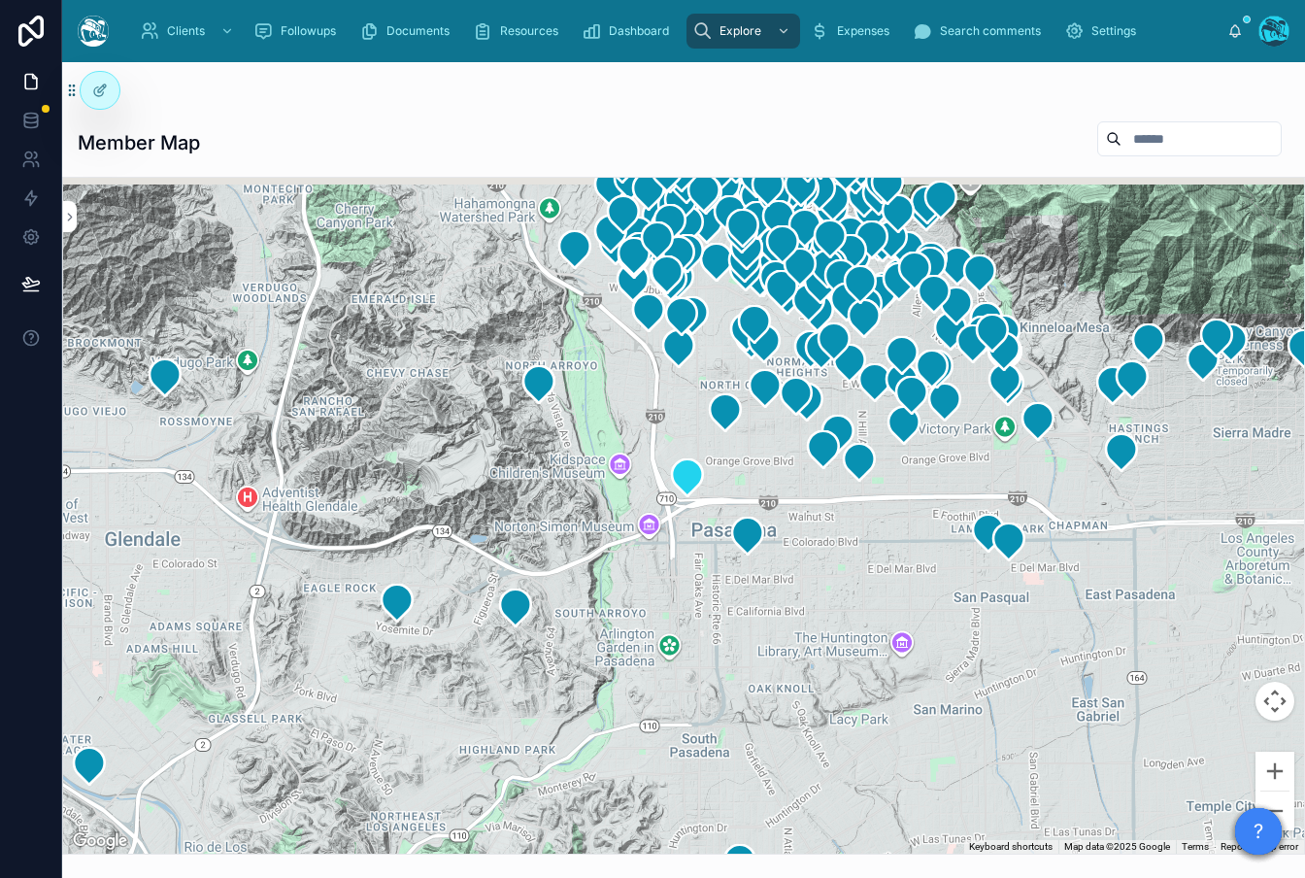
drag, startPoint x: 1093, startPoint y: 425, endPoint x: 487, endPoint y: 507, distance: 611.2
click at [398, 537] on div at bounding box center [683, 516] width 1241 height 676
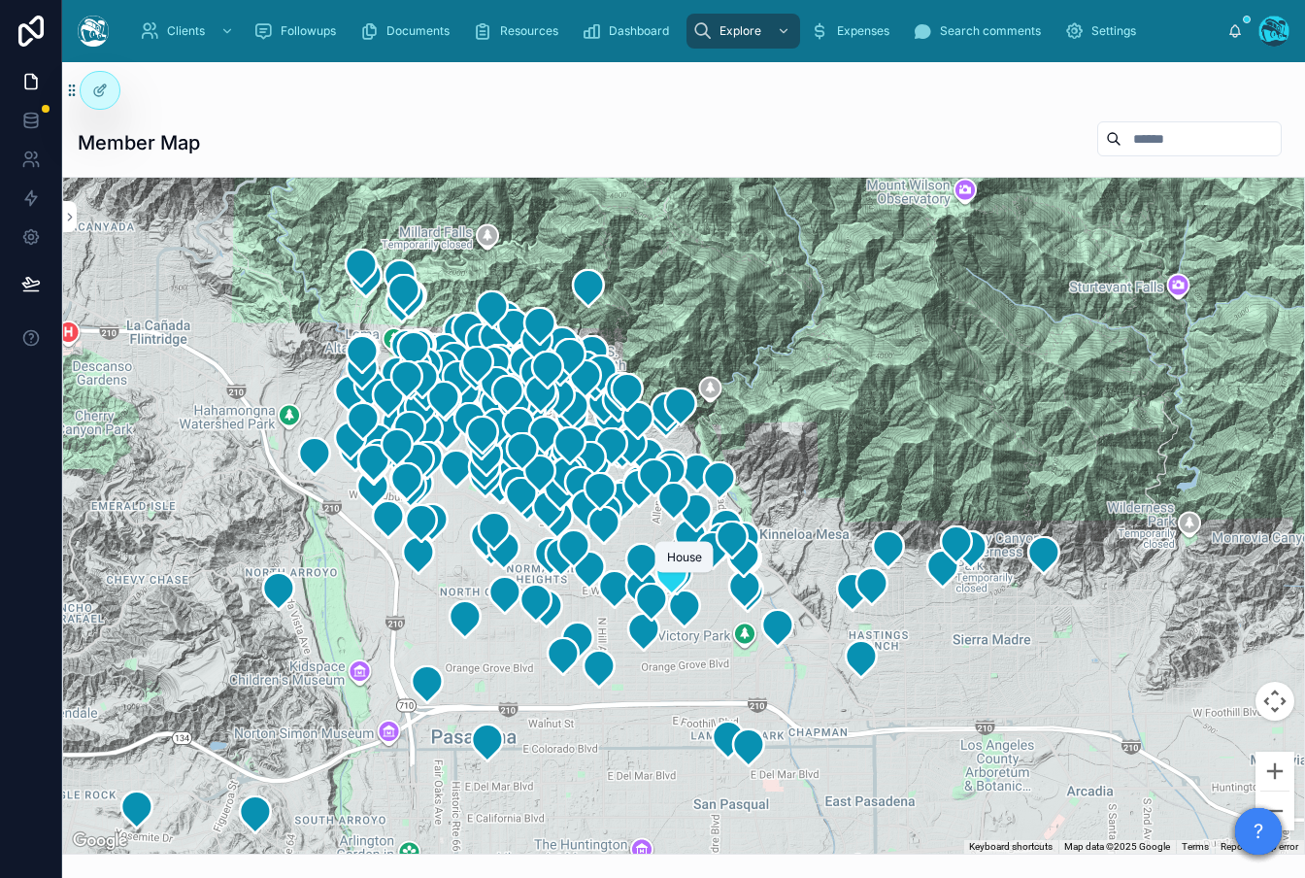
drag, startPoint x: 716, startPoint y: 464, endPoint x: 694, endPoint y: 637, distance: 174.2
click at [700, 626] on icon at bounding box center [684, 607] width 31 height 37
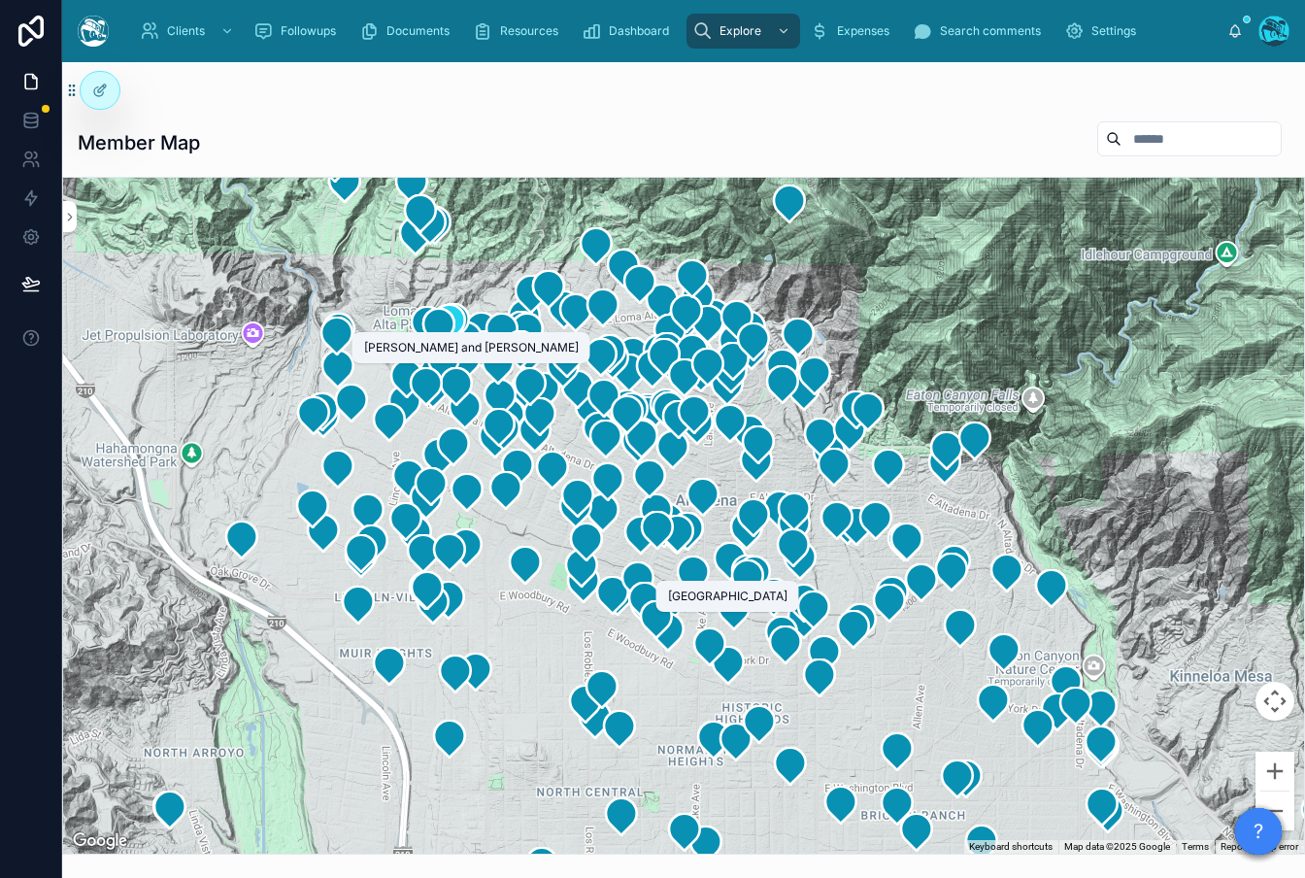
drag, startPoint x: 463, startPoint y: 509, endPoint x: 458, endPoint y: 330, distance: 178.7
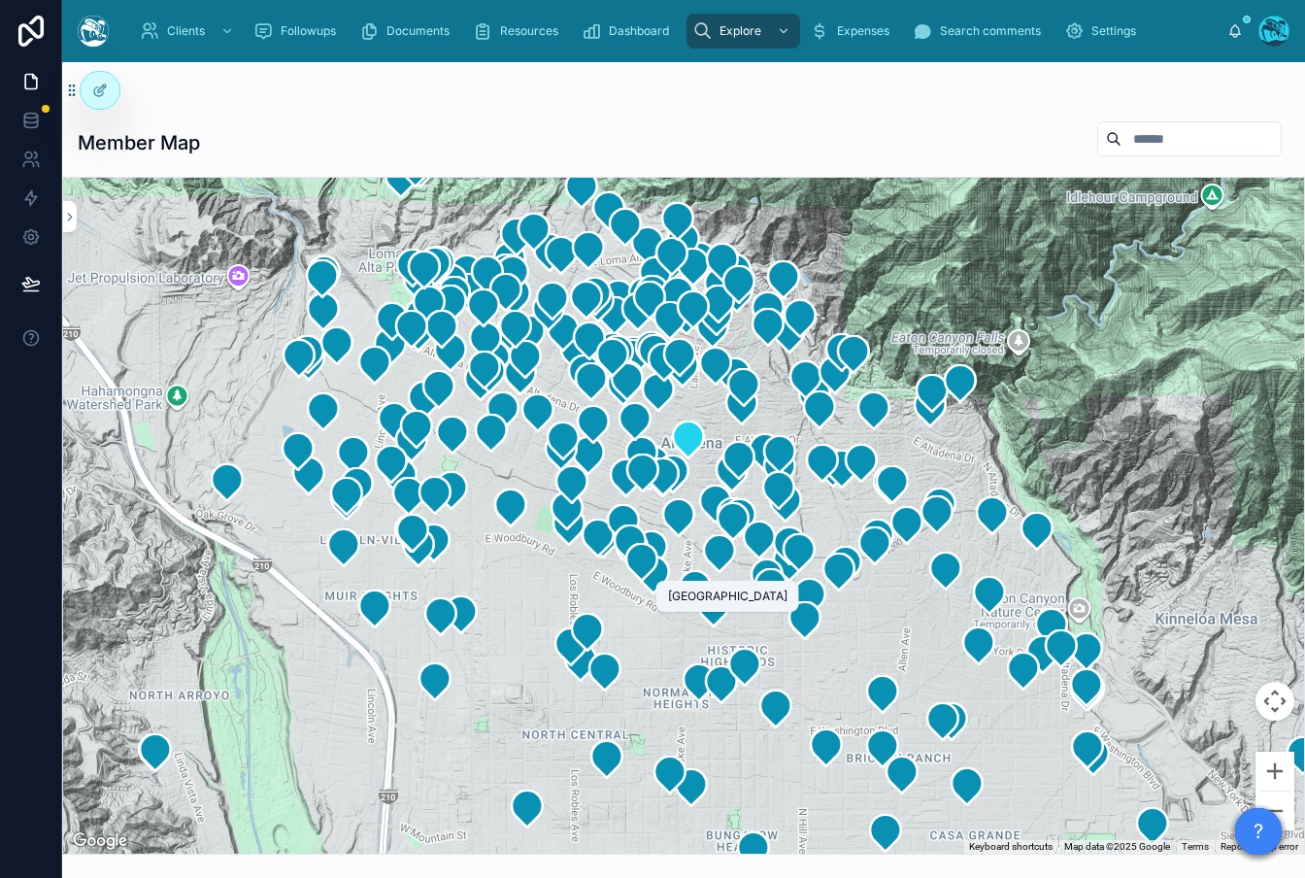
drag, startPoint x: 244, startPoint y: 379, endPoint x: 687, endPoint y: 448, distance: 449.1
click at [231, 315] on div at bounding box center [683, 516] width 1241 height 676
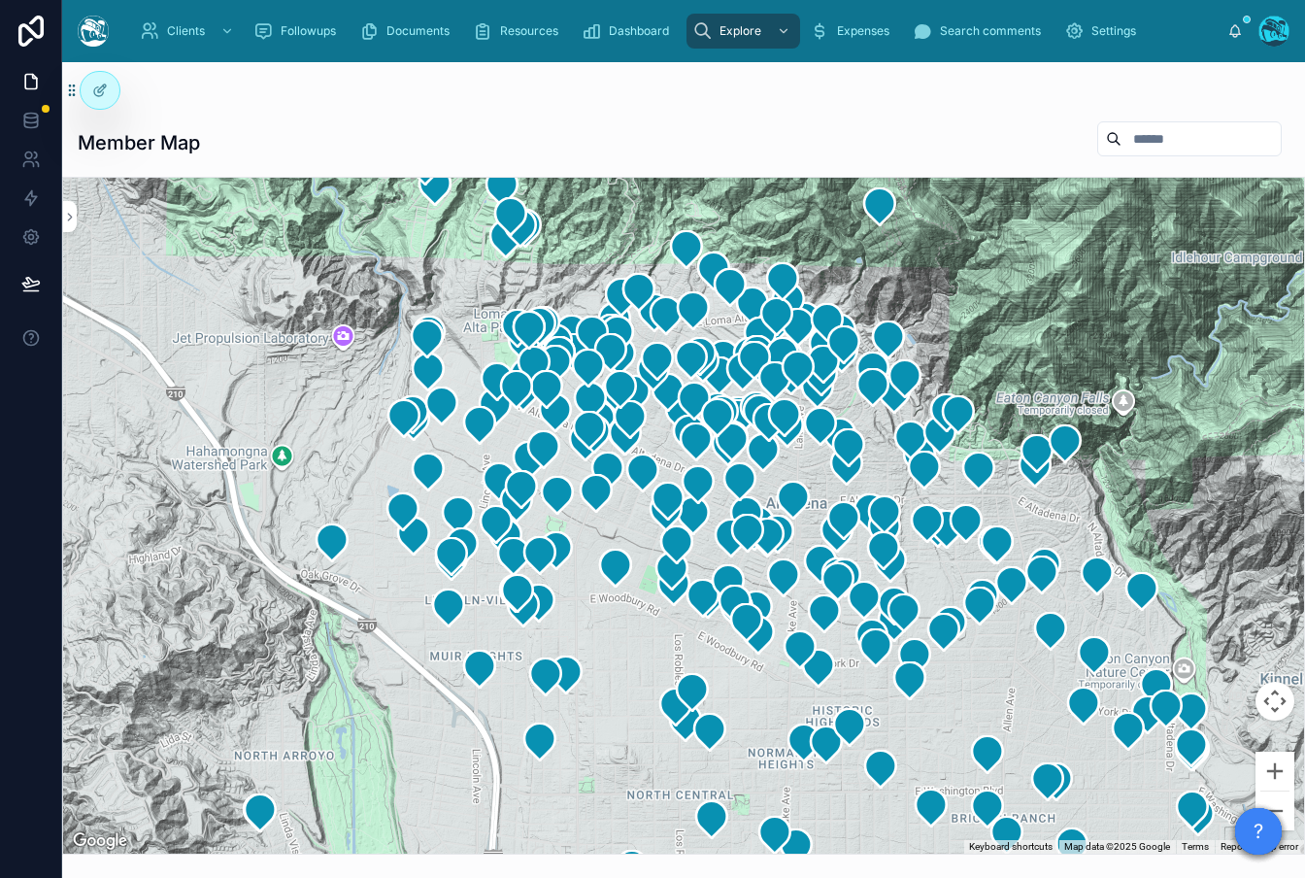
drag, startPoint x: 717, startPoint y: 576, endPoint x: 824, endPoint y: 638, distance: 123.5
click at [824, 638] on div at bounding box center [683, 516] width 1241 height 676
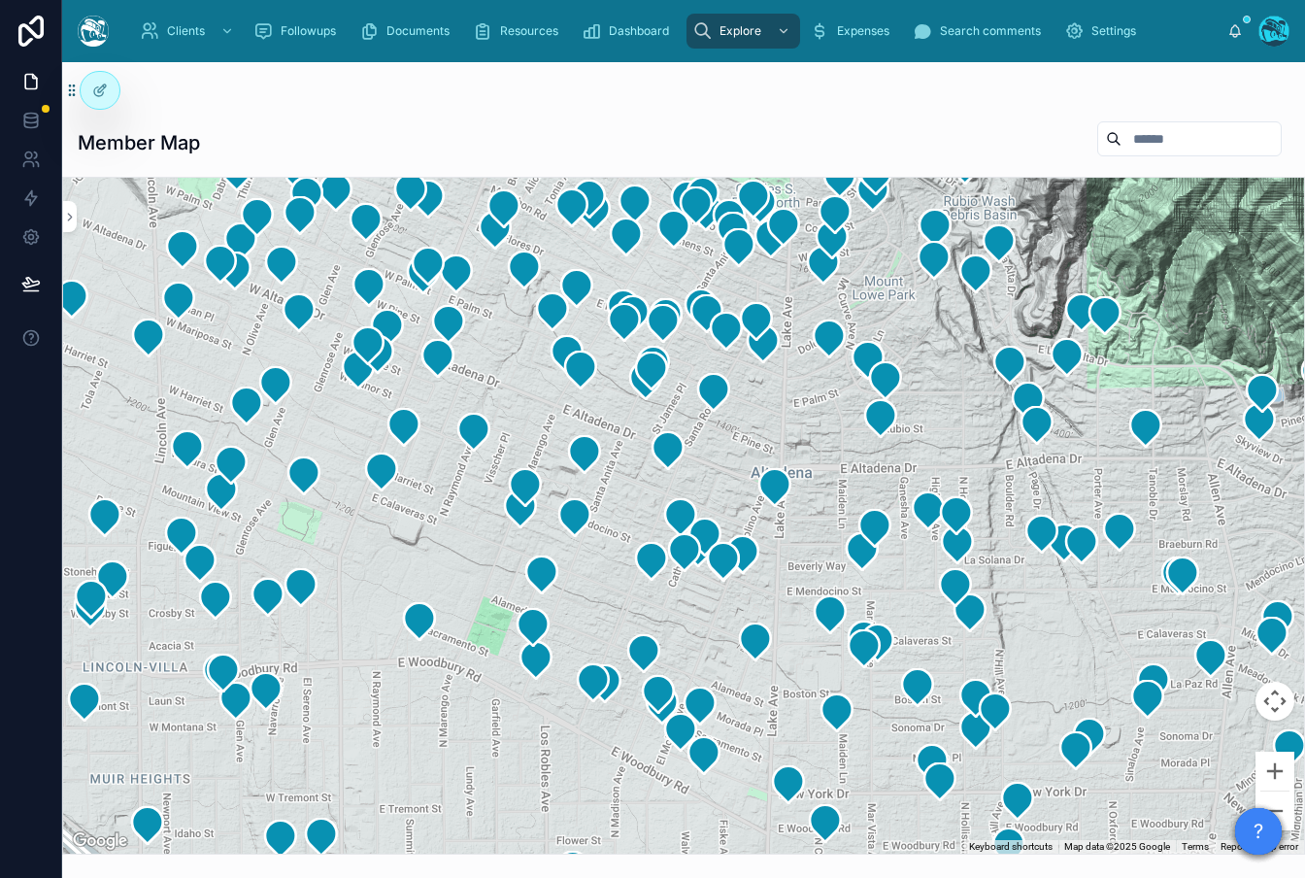
drag, startPoint x: 549, startPoint y: 615, endPoint x: 442, endPoint y: 726, distance: 154.5
click at [438, 732] on div at bounding box center [683, 516] width 1241 height 676
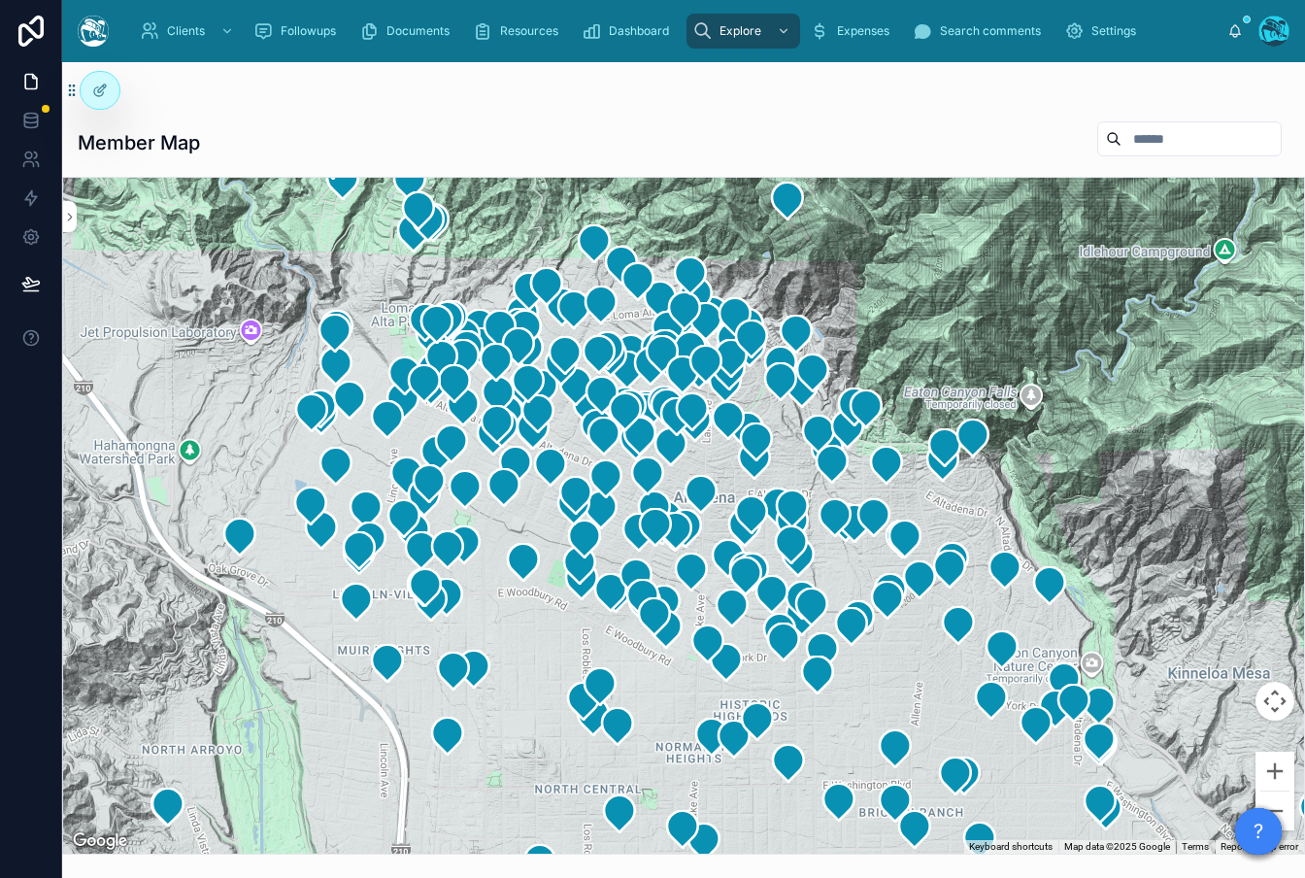
click at [548, 596] on div at bounding box center [683, 516] width 1241 height 676
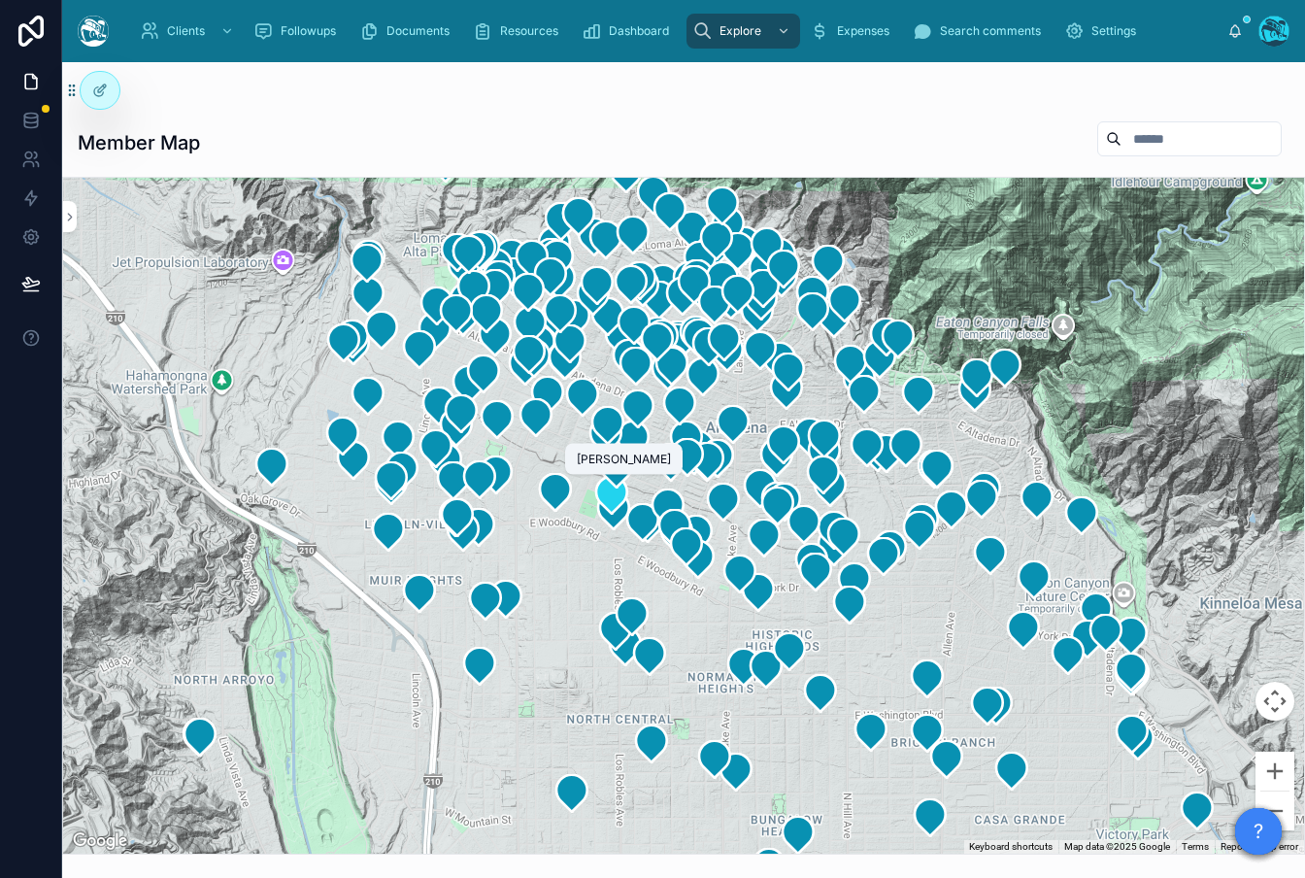
drag, startPoint x: 563, startPoint y: 549, endPoint x: 594, endPoint y: 480, distance: 76.5
click at [594, 480] on icon at bounding box center [611, 495] width 39 height 39
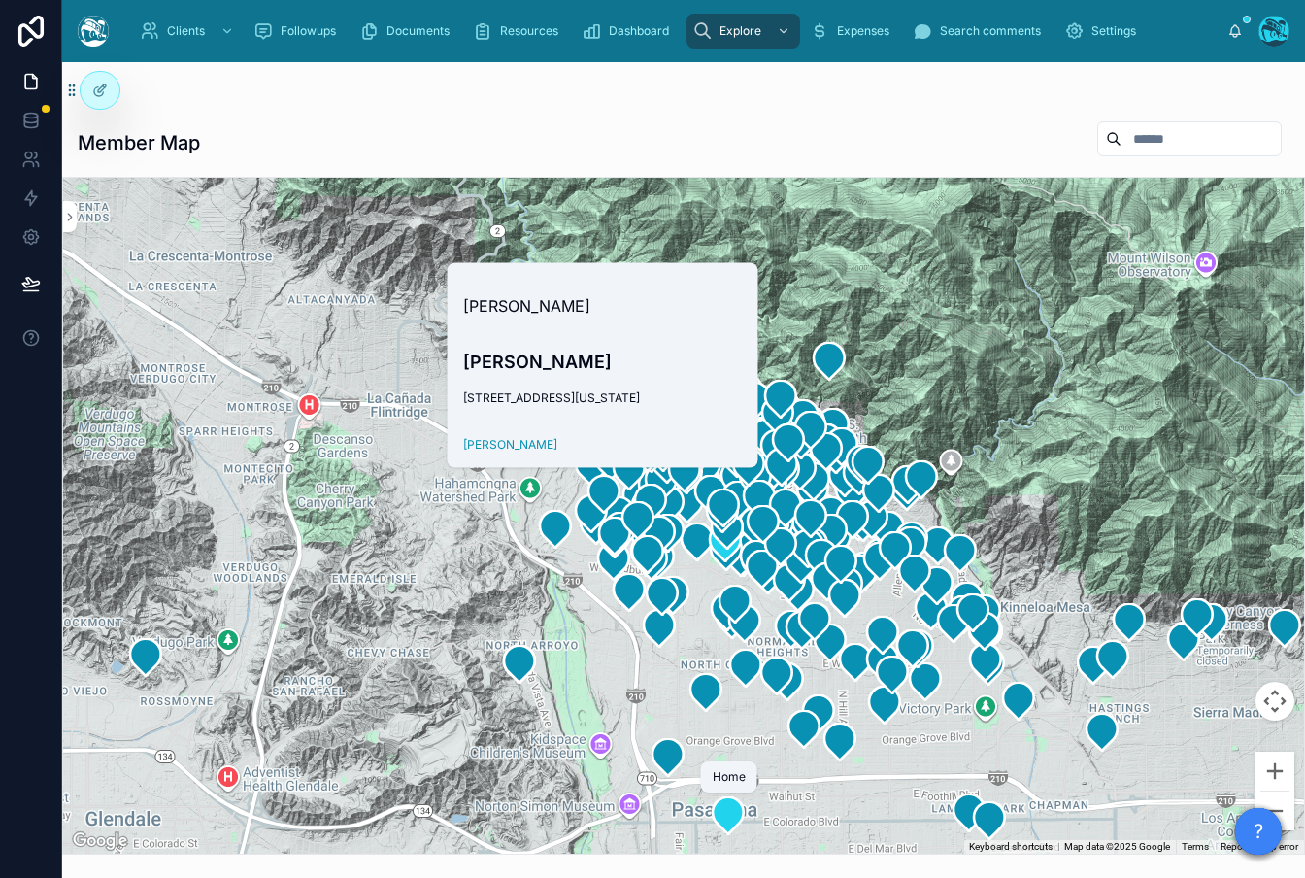
click at [732, 818] on icon at bounding box center [727, 815] width 31 height 37
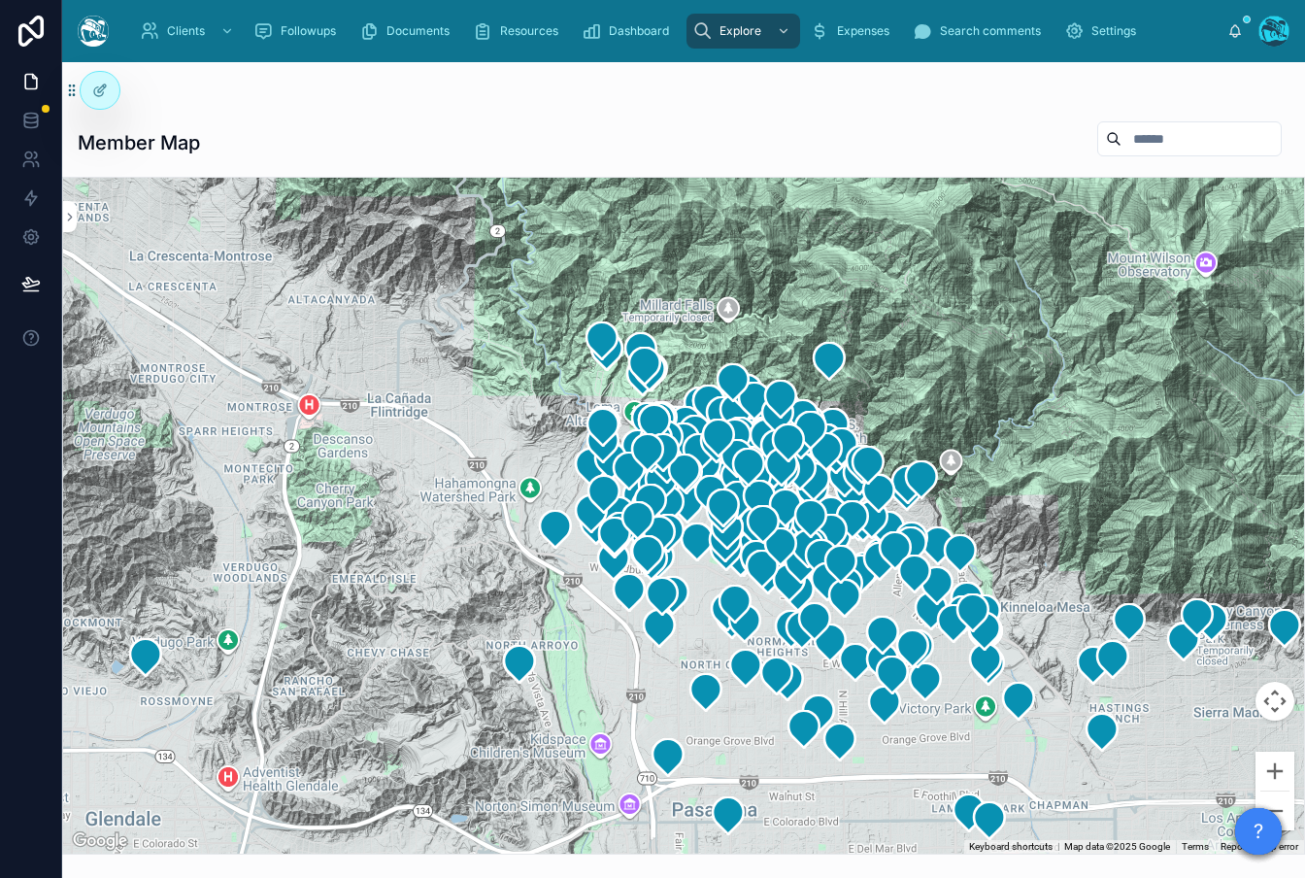
click at [918, 817] on div at bounding box center [683, 516] width 1241 height 676
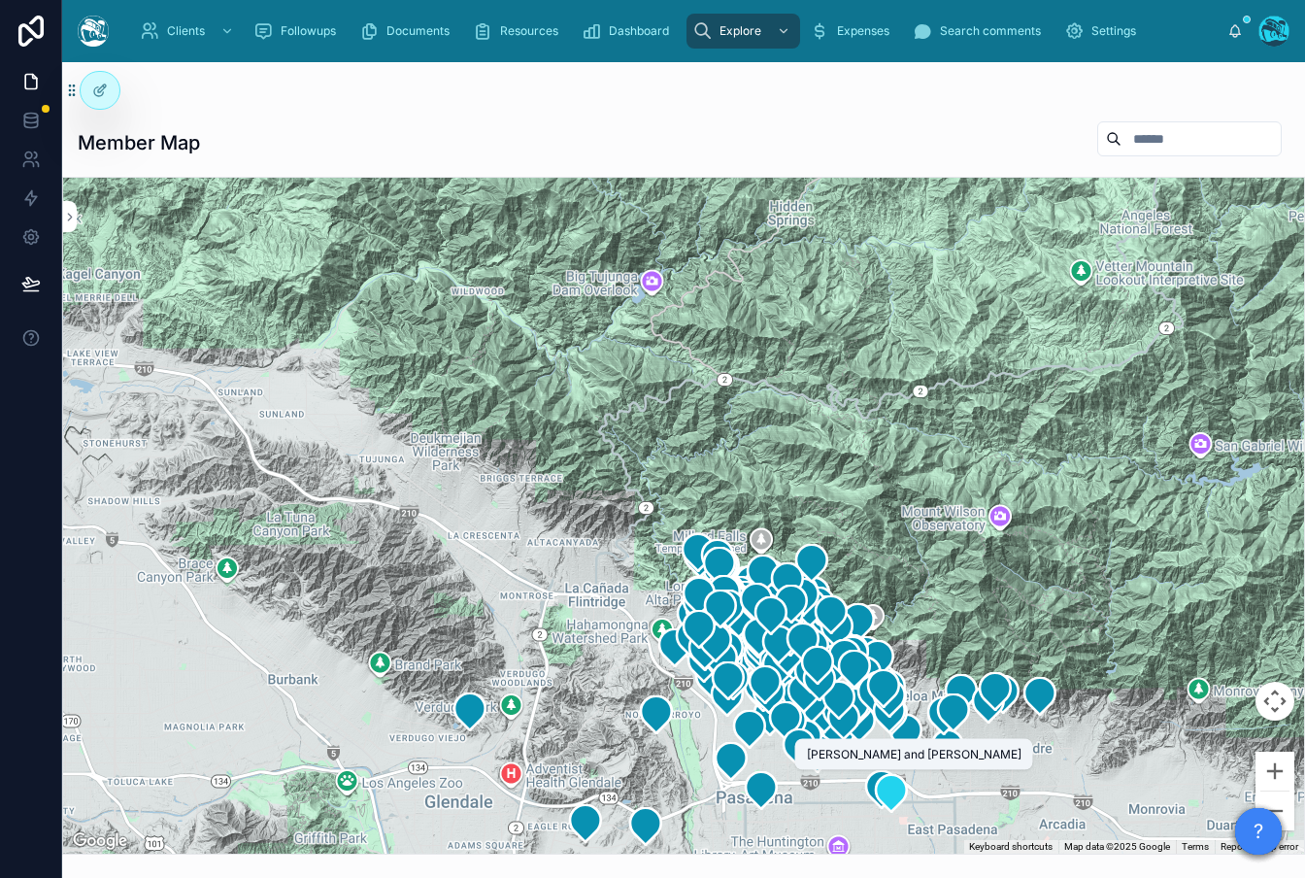
click at [882, 800] on icon at bounding box center [891, 792] width 31 height 37
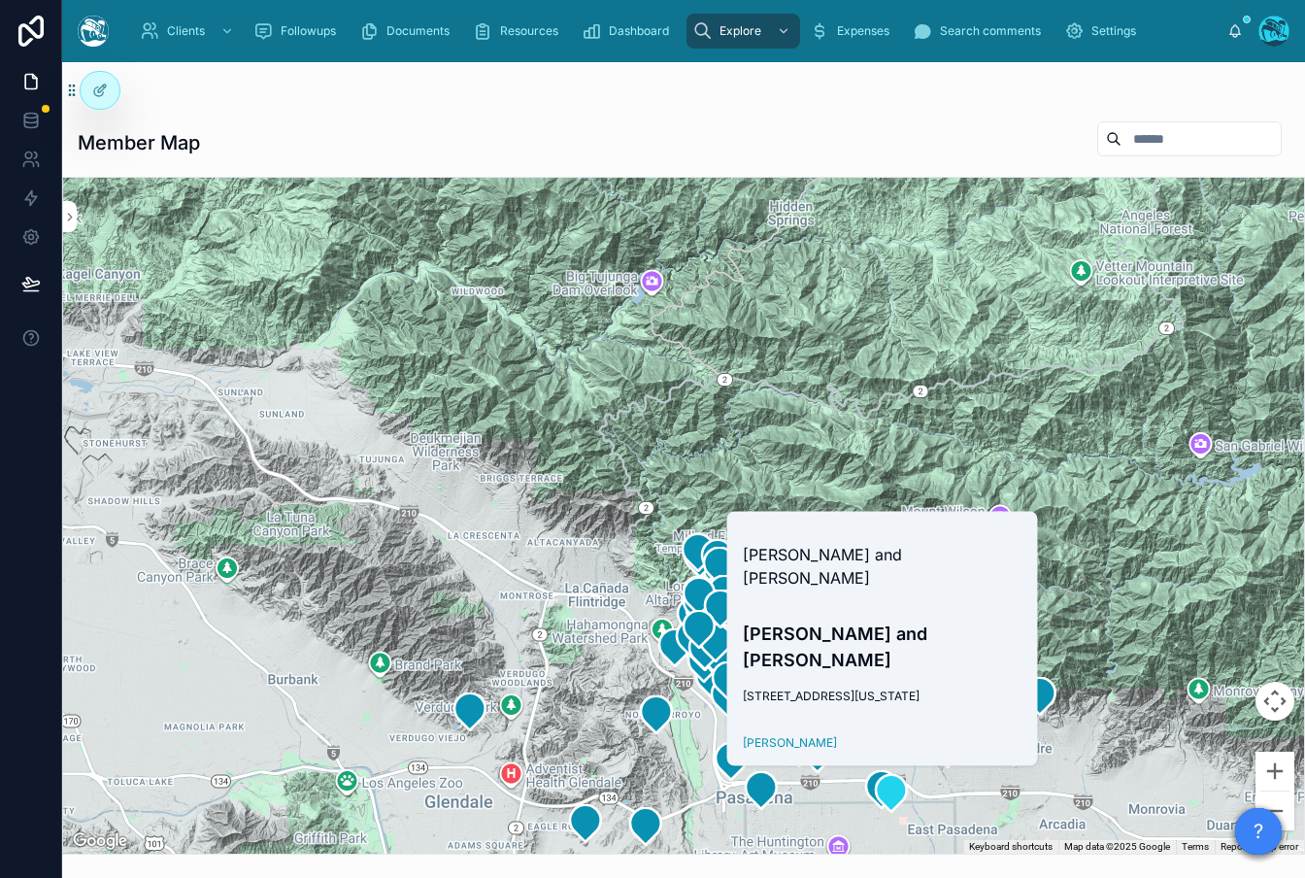
click at [828, 798] on div at bounding box center [683, 516] width 1241 height 676
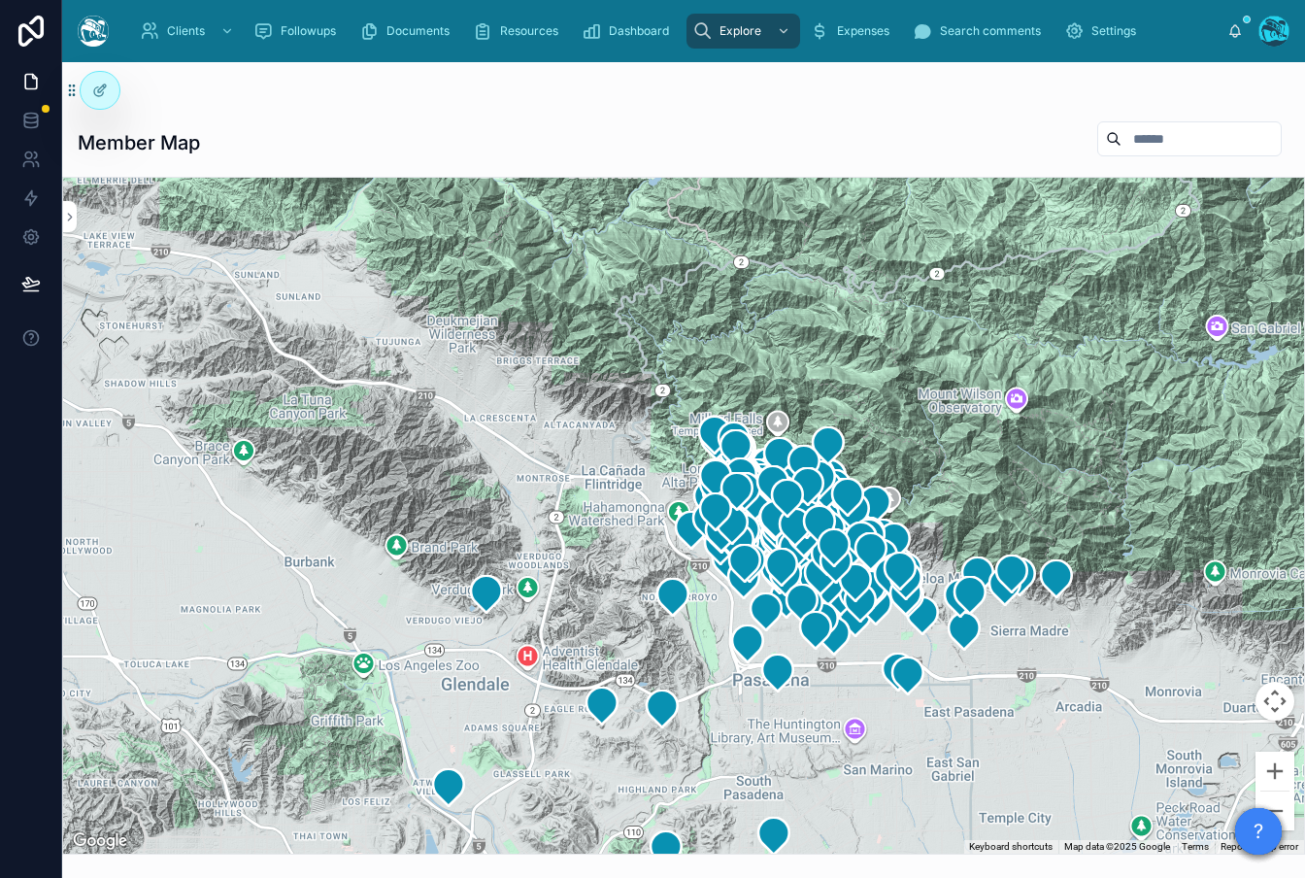
drag, startPoint x: 743, startPoint y: 801, endPoint x: 760, endPoint y: 697, distance: 105.3
click at [760, 697] on div at bounding box center [683, 516] width 1241 height 676
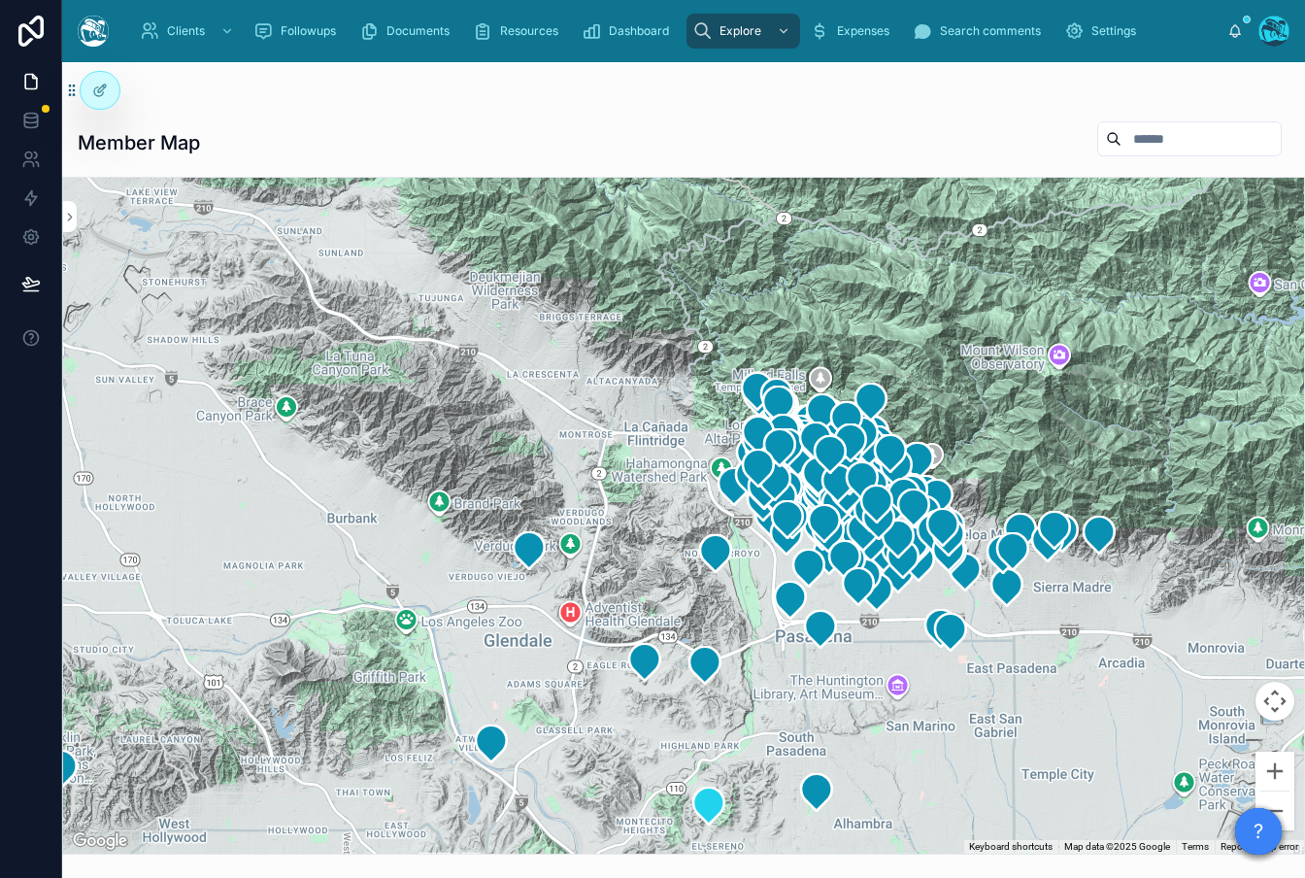
drag, startPoint x: 659, startPoint y: 790, endPoint x: 703, endPoint y: 800, distance: 44.7
click at [711, 739] on div at bounding box center [683, 516] width 1241 height 676
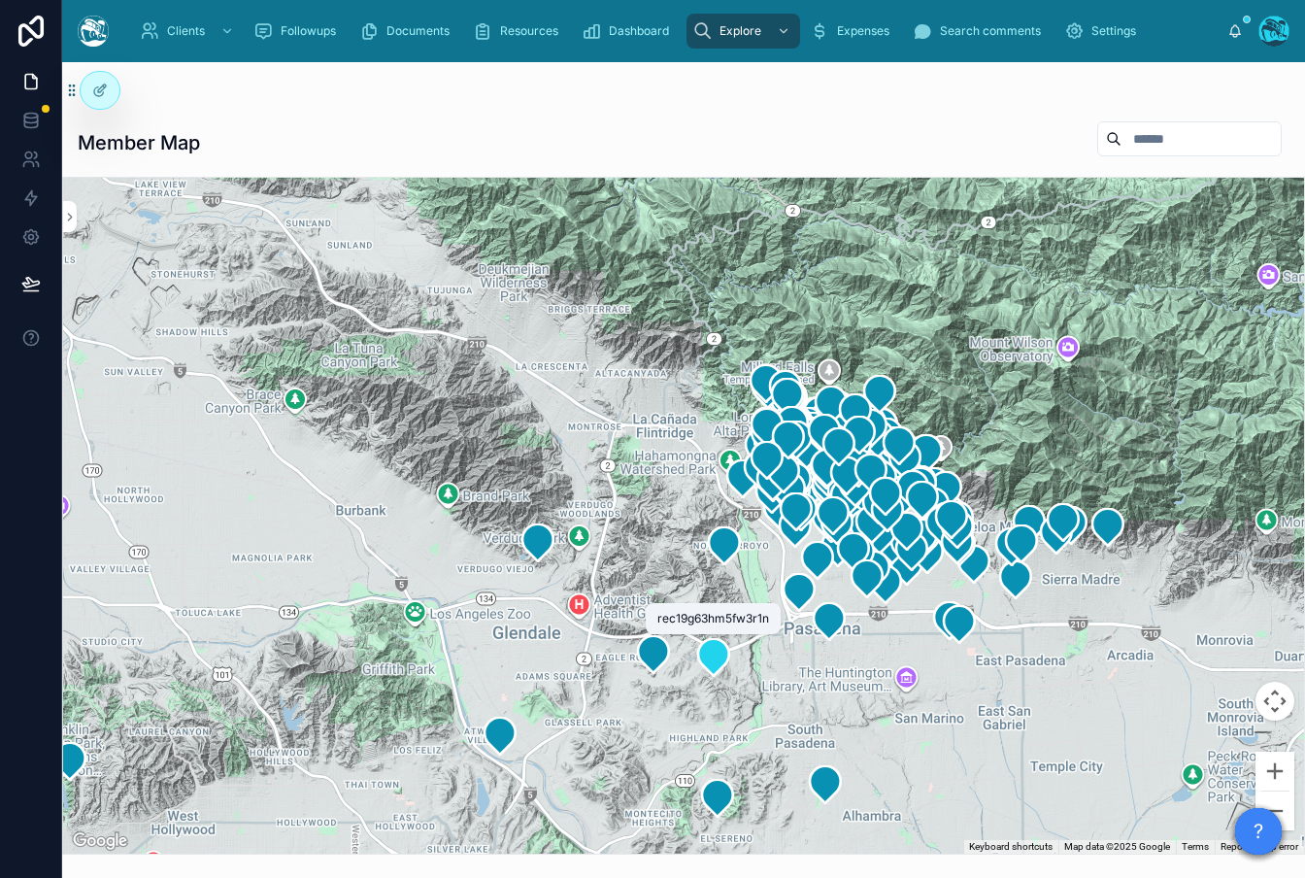
click at [698, 655] on icon at bounding box center [713, 657] width 31 height 37
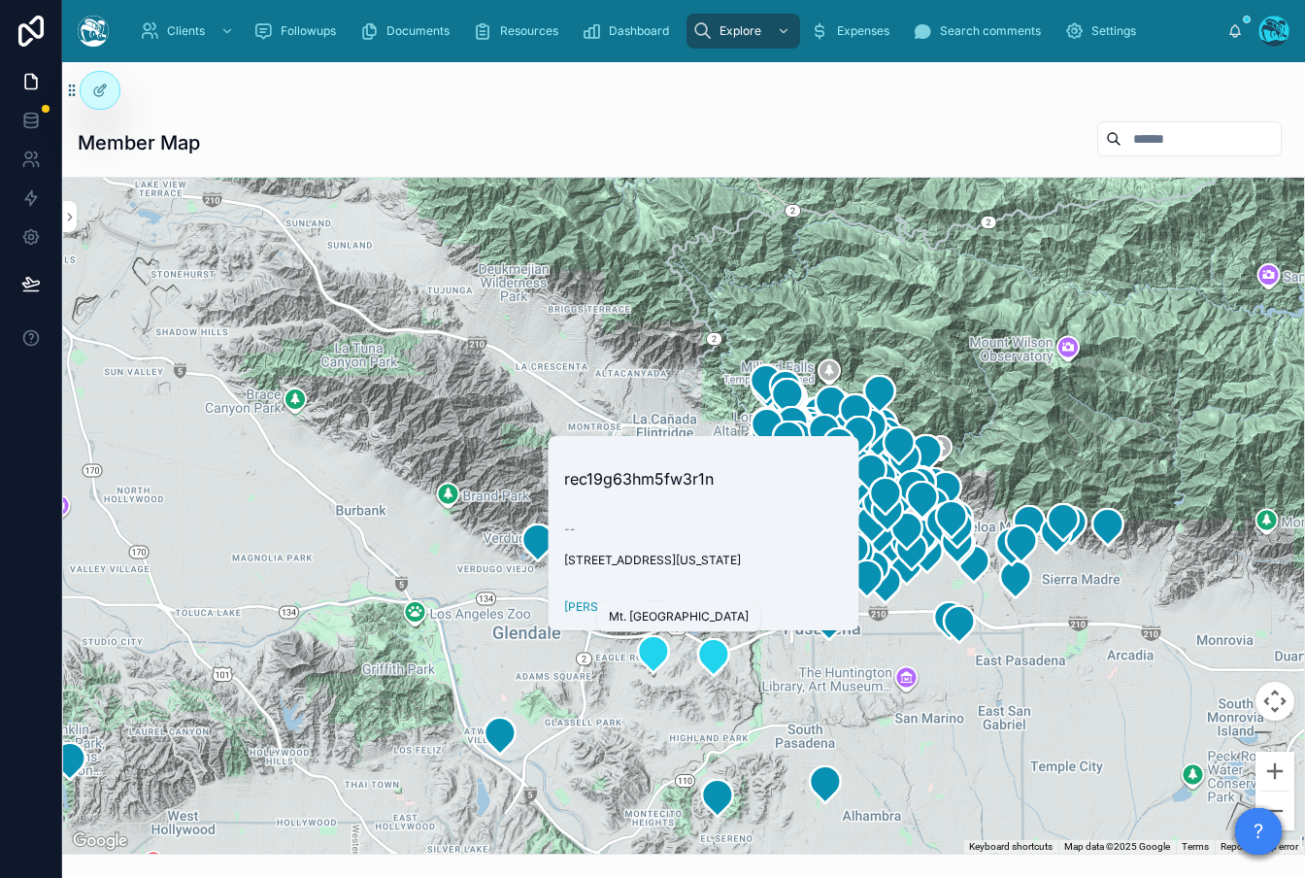
click at [643, 660] on icon at bounding box center [653, 654] width 31 height 37
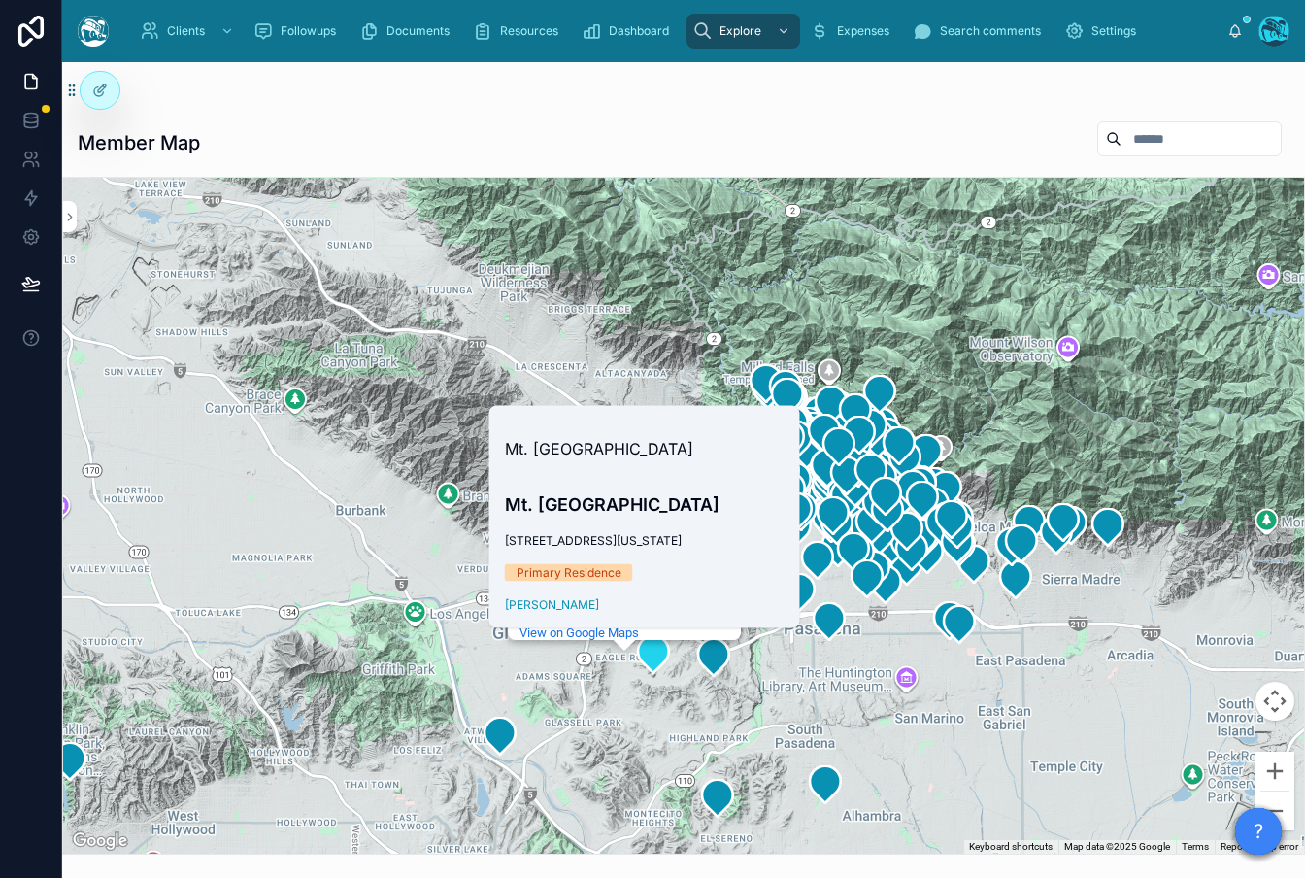
click at [824, 712] on div "Eagle Rock Eagle Rock Los Angeles, CA View on Google Maps" at bounding box center [683, 516] width 1241 height 676
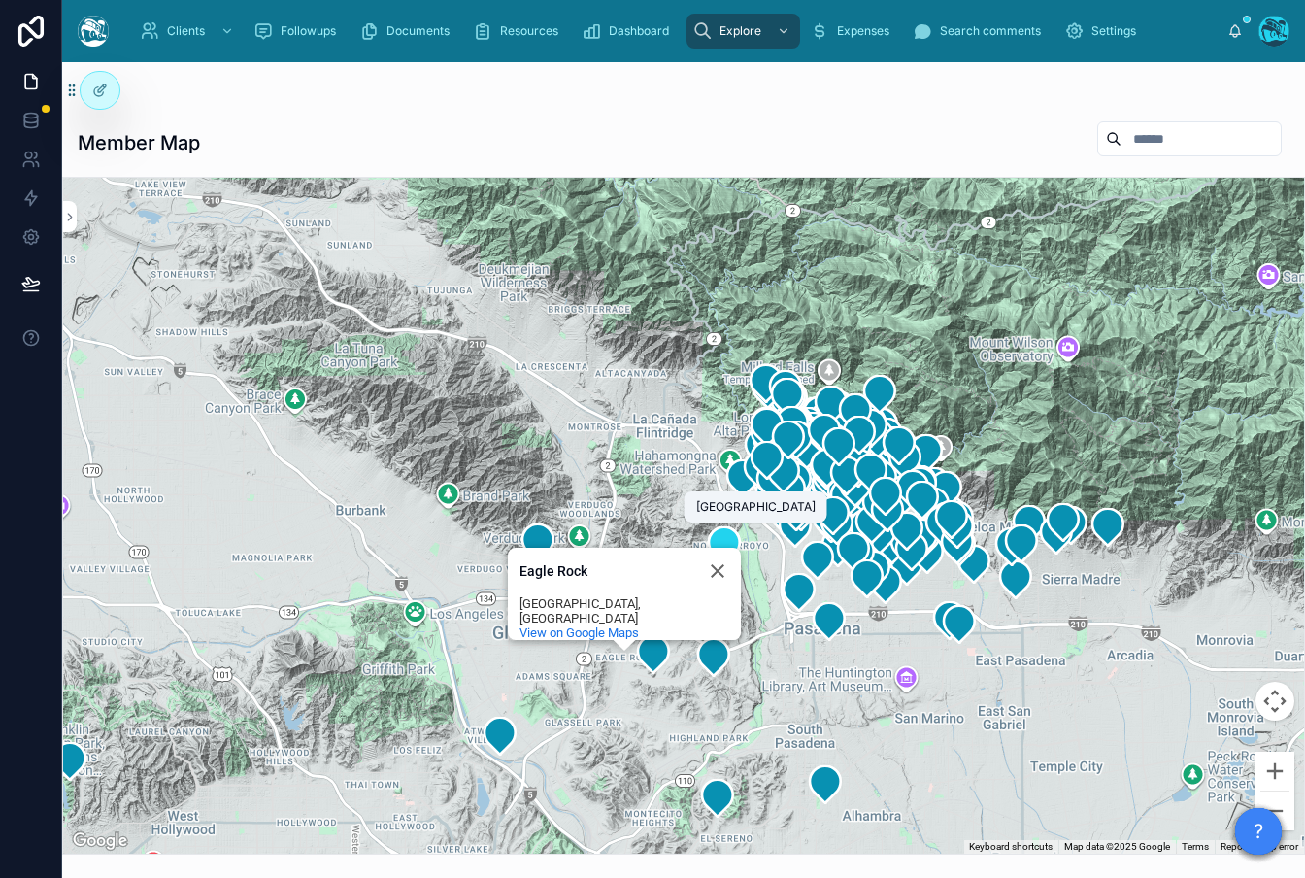
click at [723, 535] on icon at bounding box center [724, 545] width 31 height 37
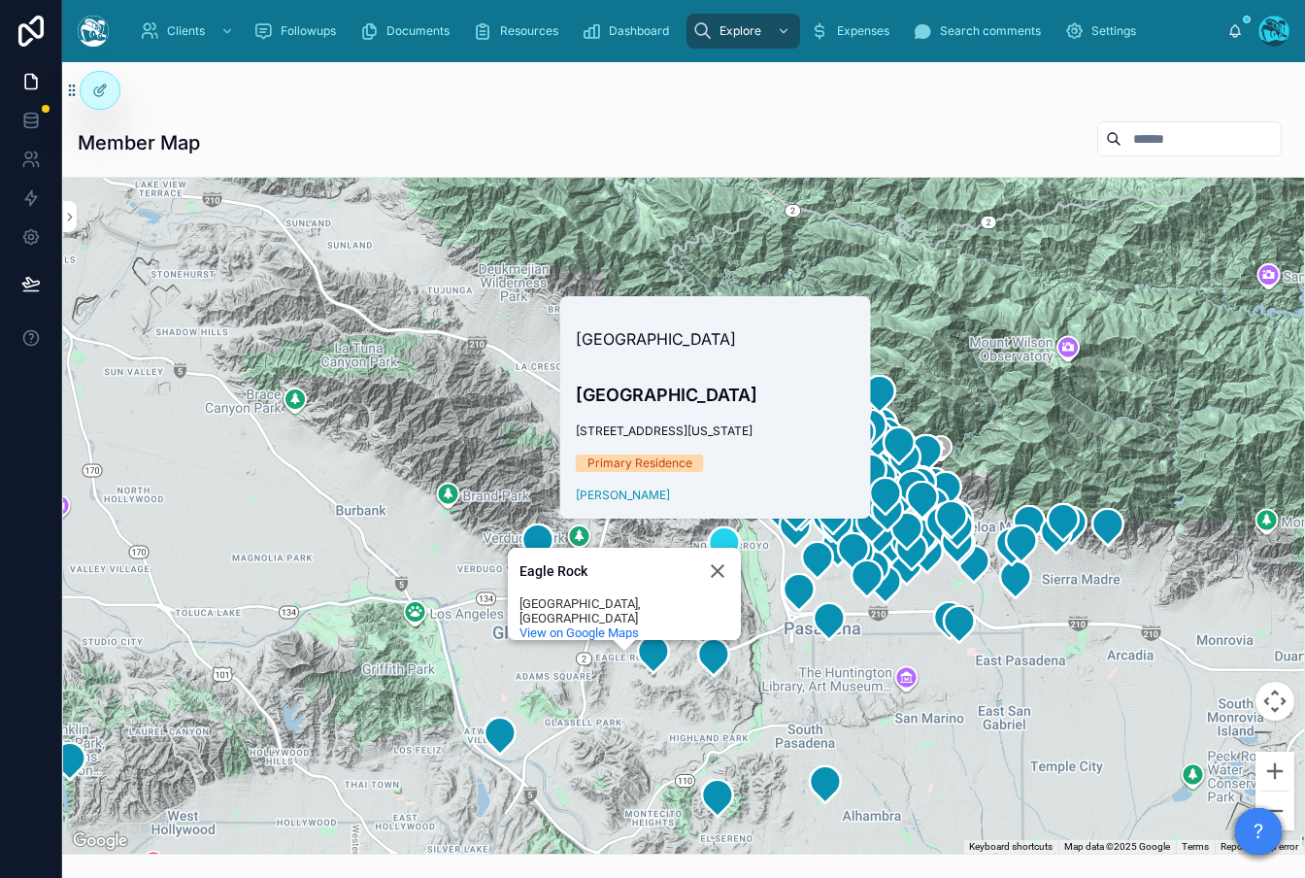
click at [204, 443] on div "Eagle Rock Eagle Rock Los Angeles, CA View on Google Maps" at bounding box center [683, 516] width 1241 height 676
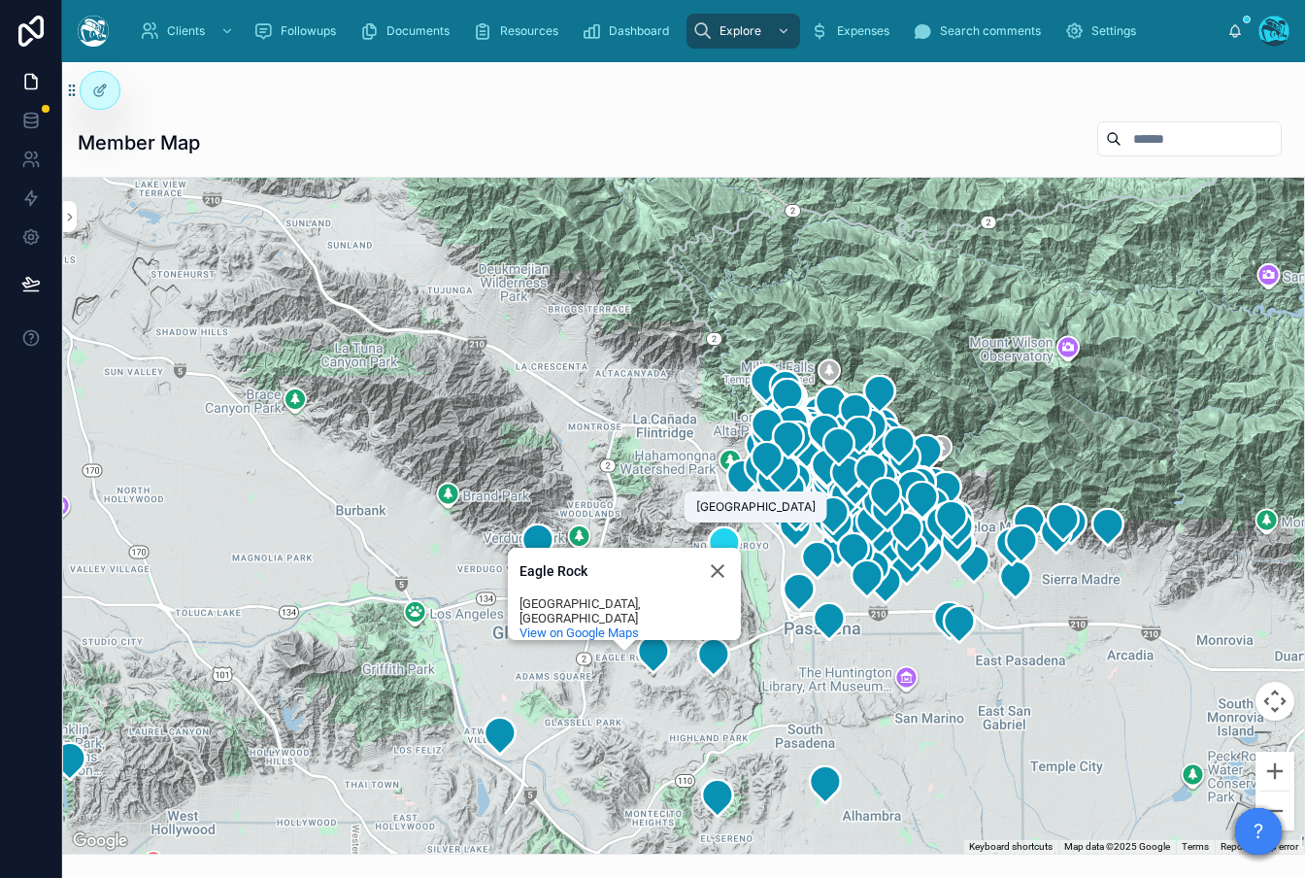
click at [719, 532] on icon at bounding box center [724, 545] width 31 height 37
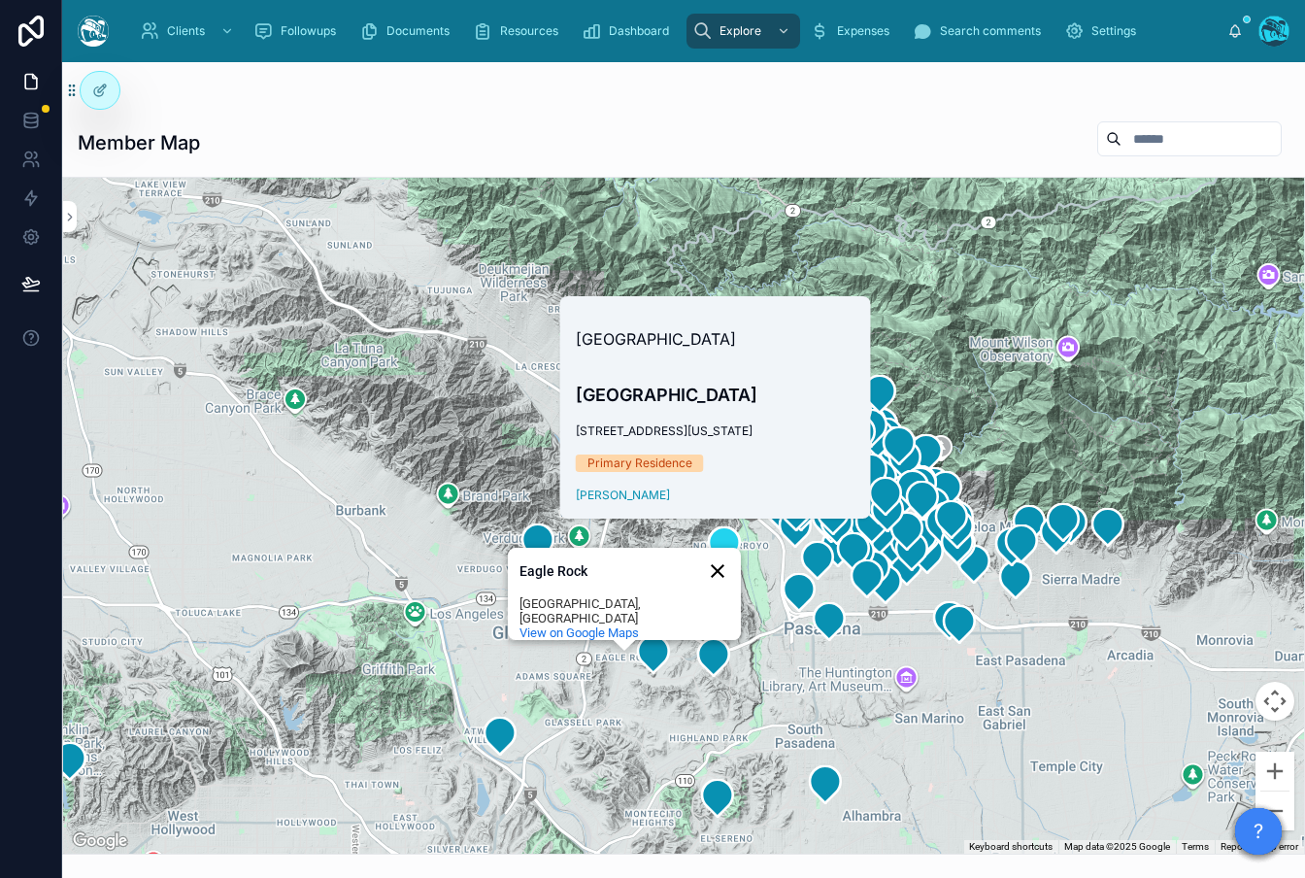
click at [721, 581] on button "Close" at bounding box center [717, 570] width 47 height 47
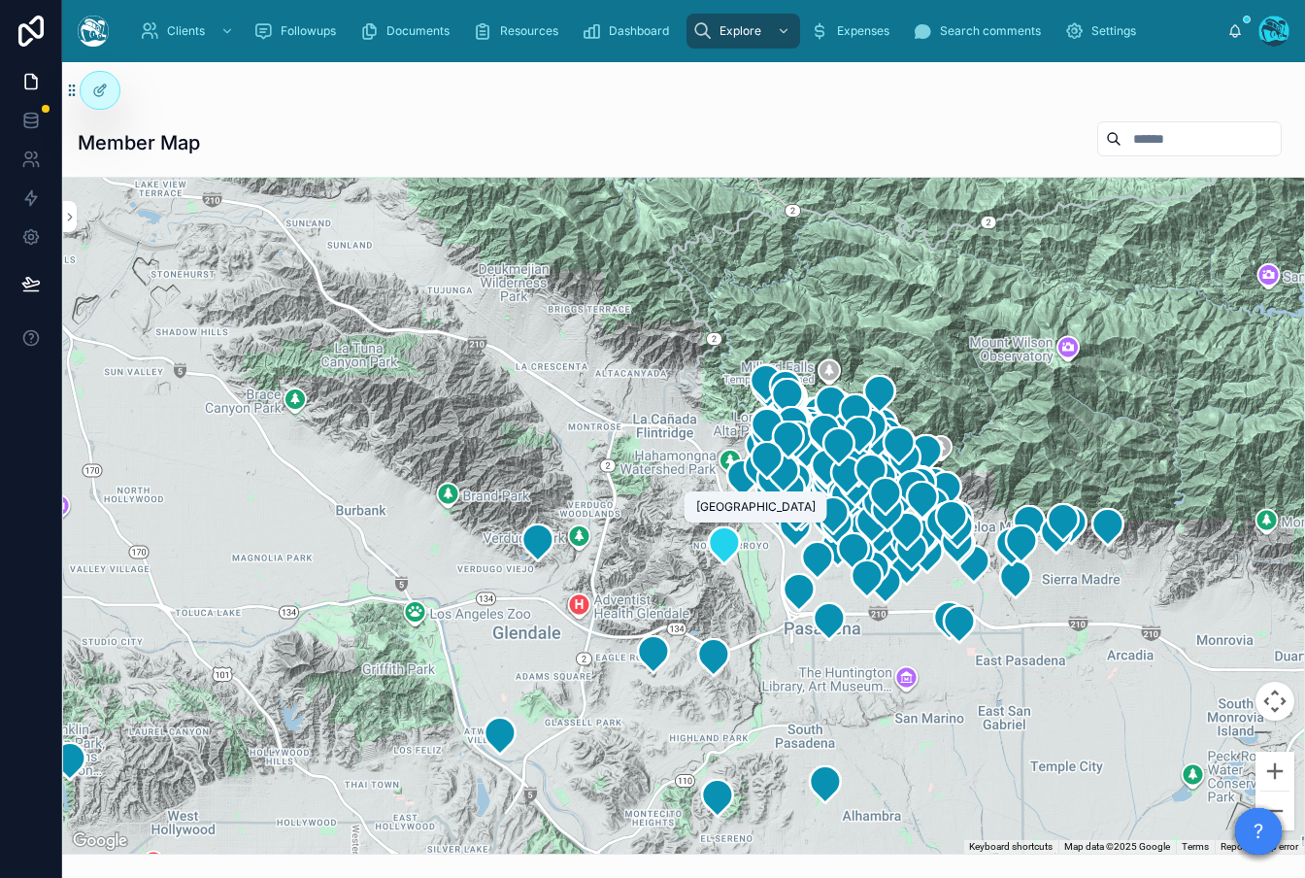
click at [726, 545] on icon at bounding box center [724, 545] width 31 height 37
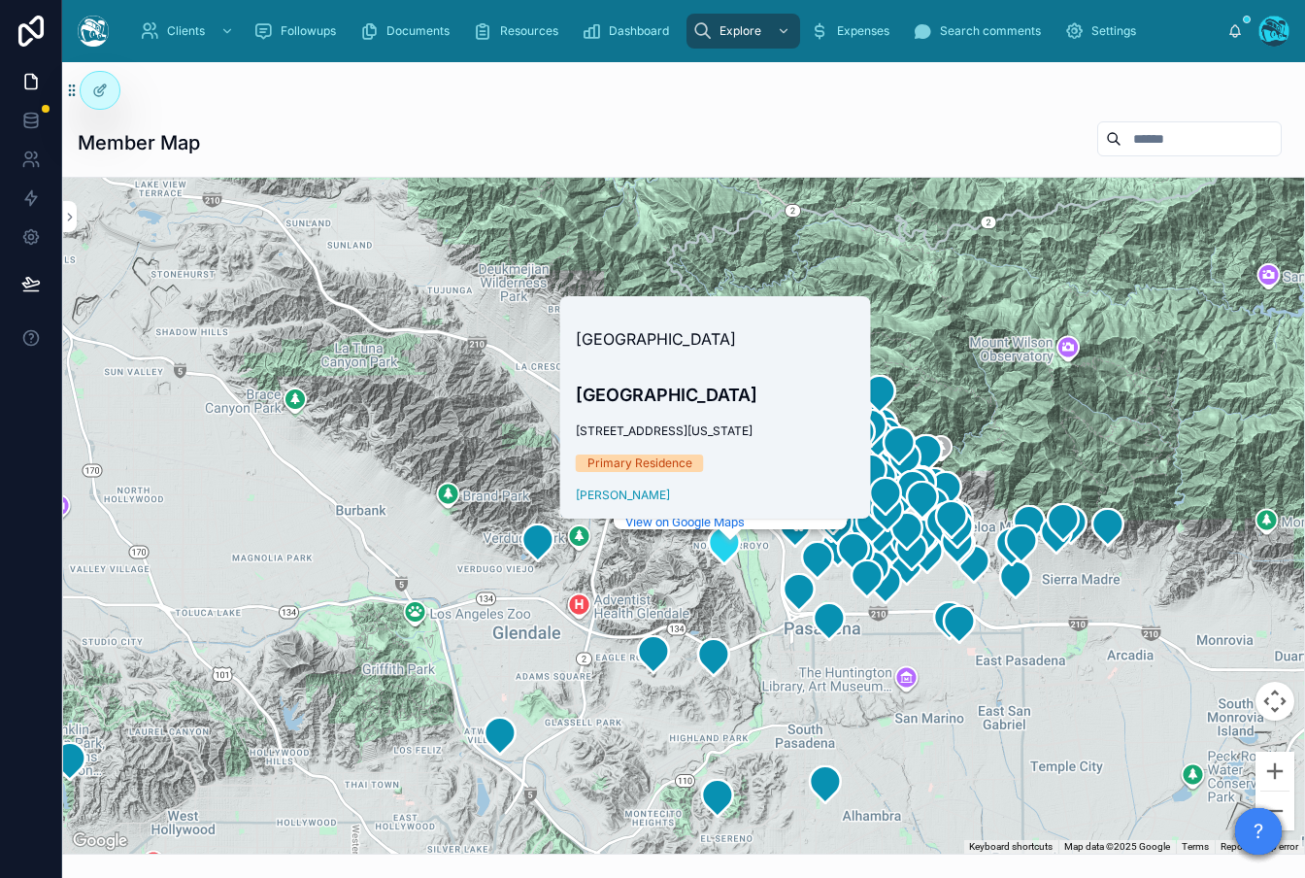
click at [797, 732] on div "North Arroyo North Arroyo Pasadena, CA View on Google Maps" at bounding box center [683, 516] width 1241 height 676
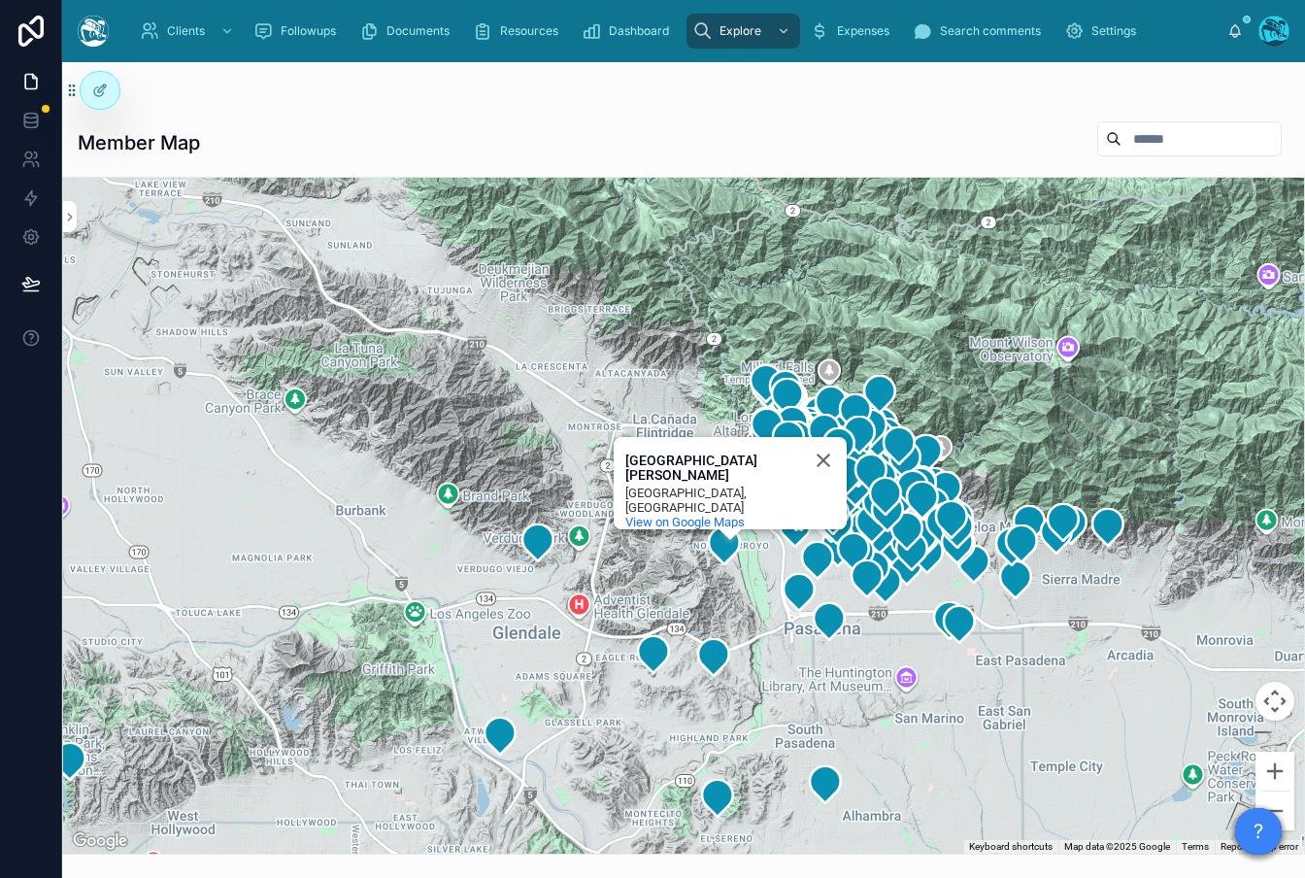
click at [723, 600] on div "North Arroyo North Arroyo Pasadena, CA View on Google Maps" at bounding box center [683, 516] width 1241 height 676
click at [822, 460] on button "Close" at bounding box center [823, 460] width 47 height 47
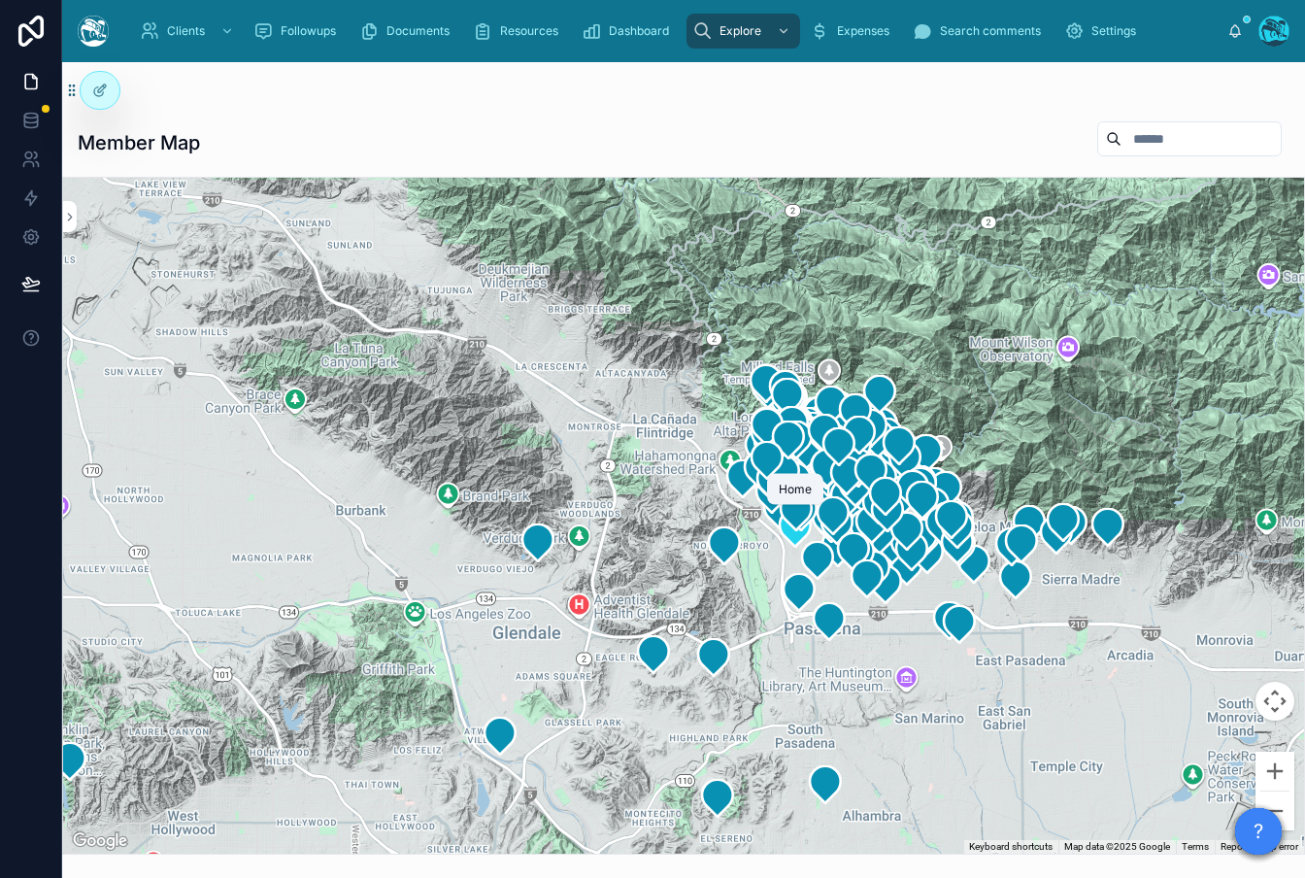
click at [787, 540] on icon at bounding box center [794, 527] width 31 height 37
click at [1018, 723] on div at bounding box center [683, 516] width 1241 height 676
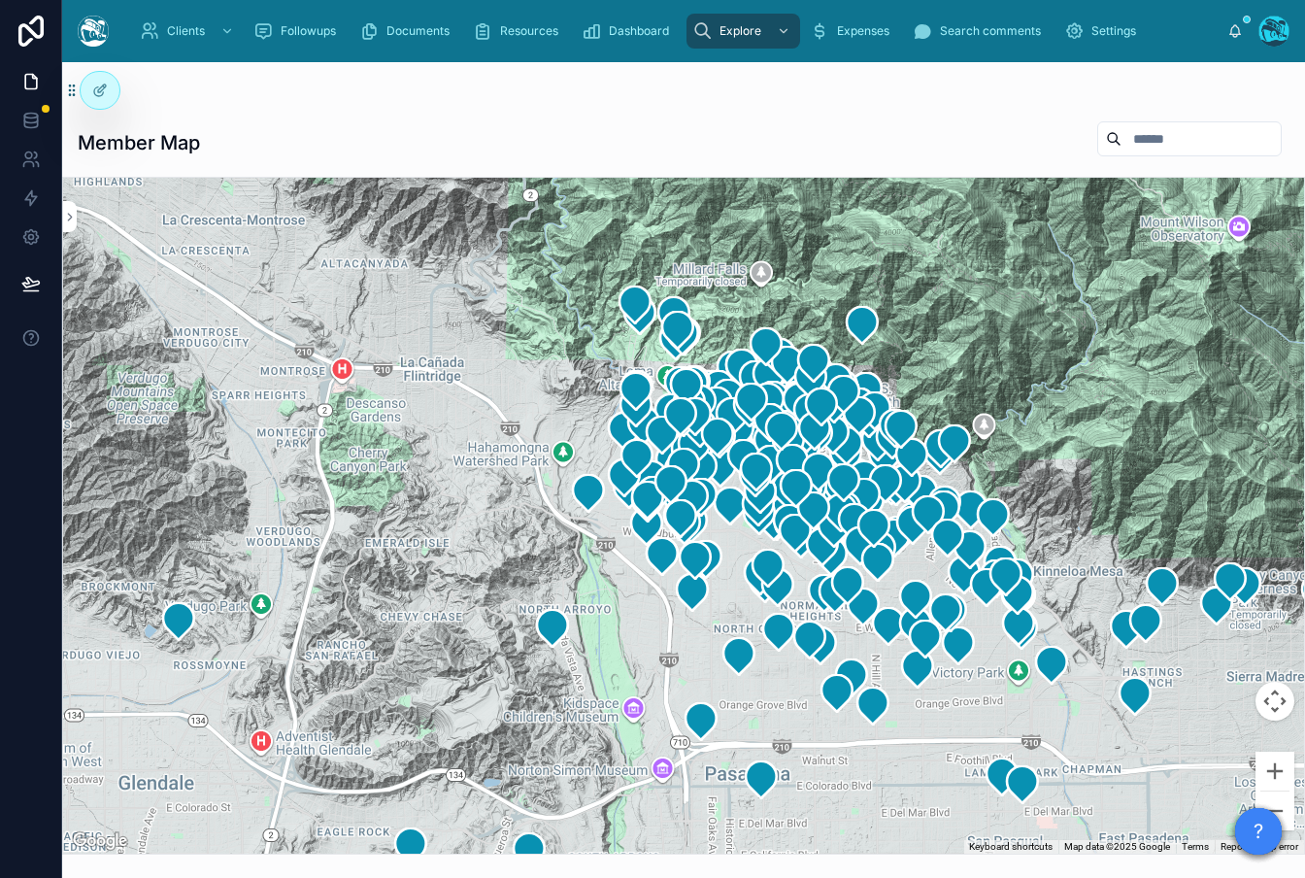
drag, startPoint x: 910, startPoint y: 660, endPoint x: 855, endPoint y: 825, distance: 173.7
click at [855, 825] on div at bounding box center [683, 516] width 1241 height 676
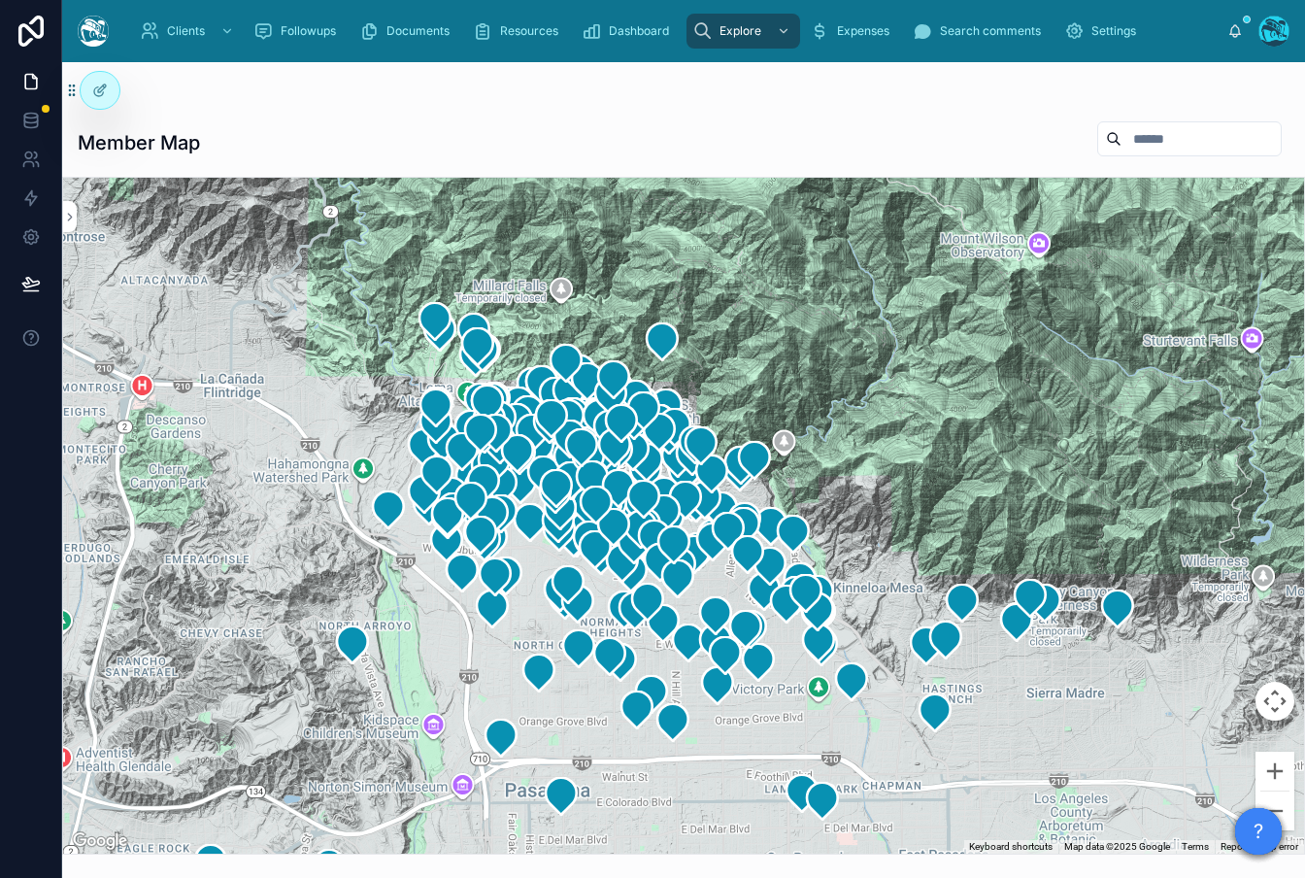
drag, startPoint x: 415, startPoint y: 556, endPoint x: 209, endPoint y: 573, distance: 207.4
click at [209, 573] on div at bounding box center [683, 516] width 1241 height 676
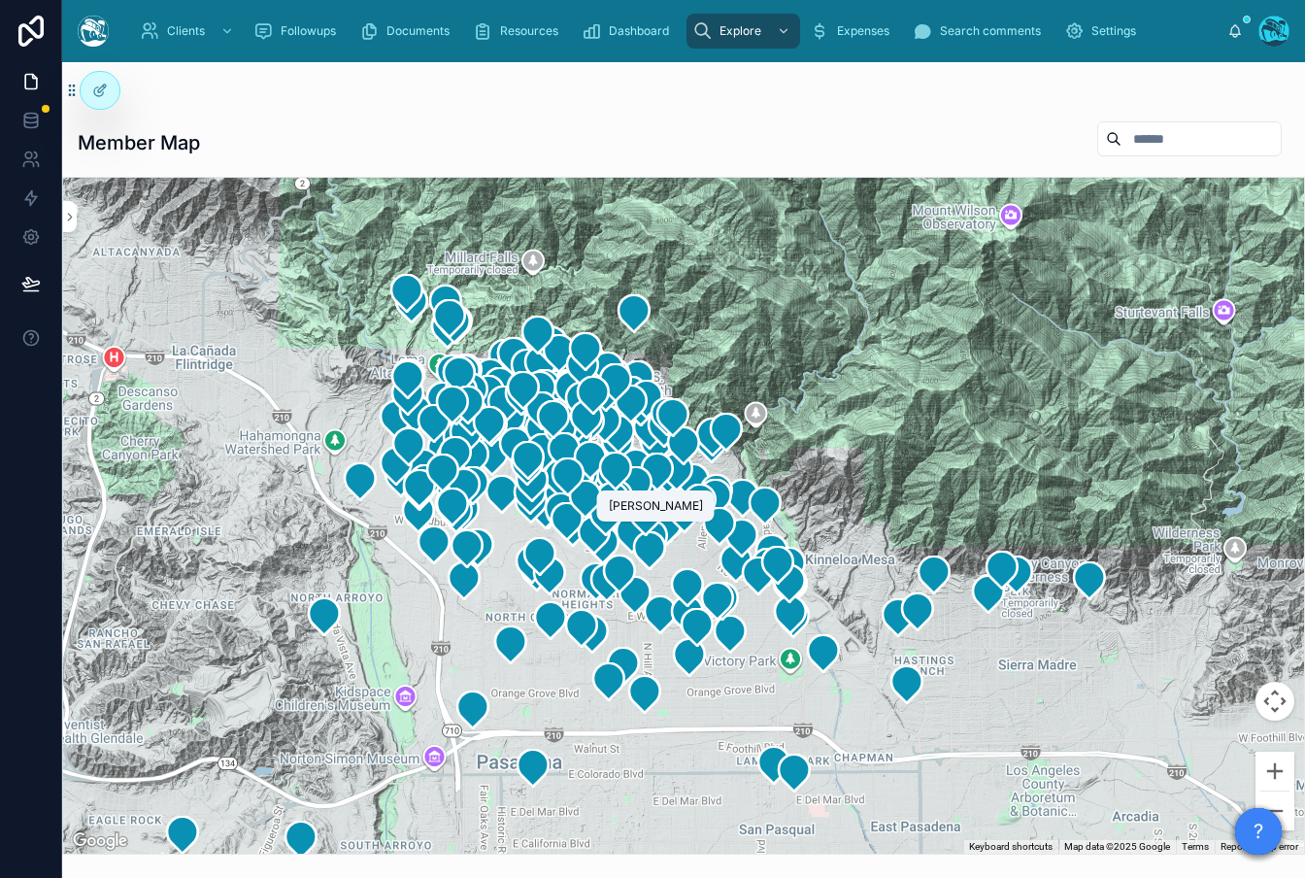
drag, startPoint x: 679, startPoint y: 555, endPoint x: 999, endPoint y: 660, distance: 337.0
click at [653, 519] on div "Clients Followups Documents Resources Dashboard Explore Expenses Search comment…" at bounding box center [683, 439] width 1242 height 878
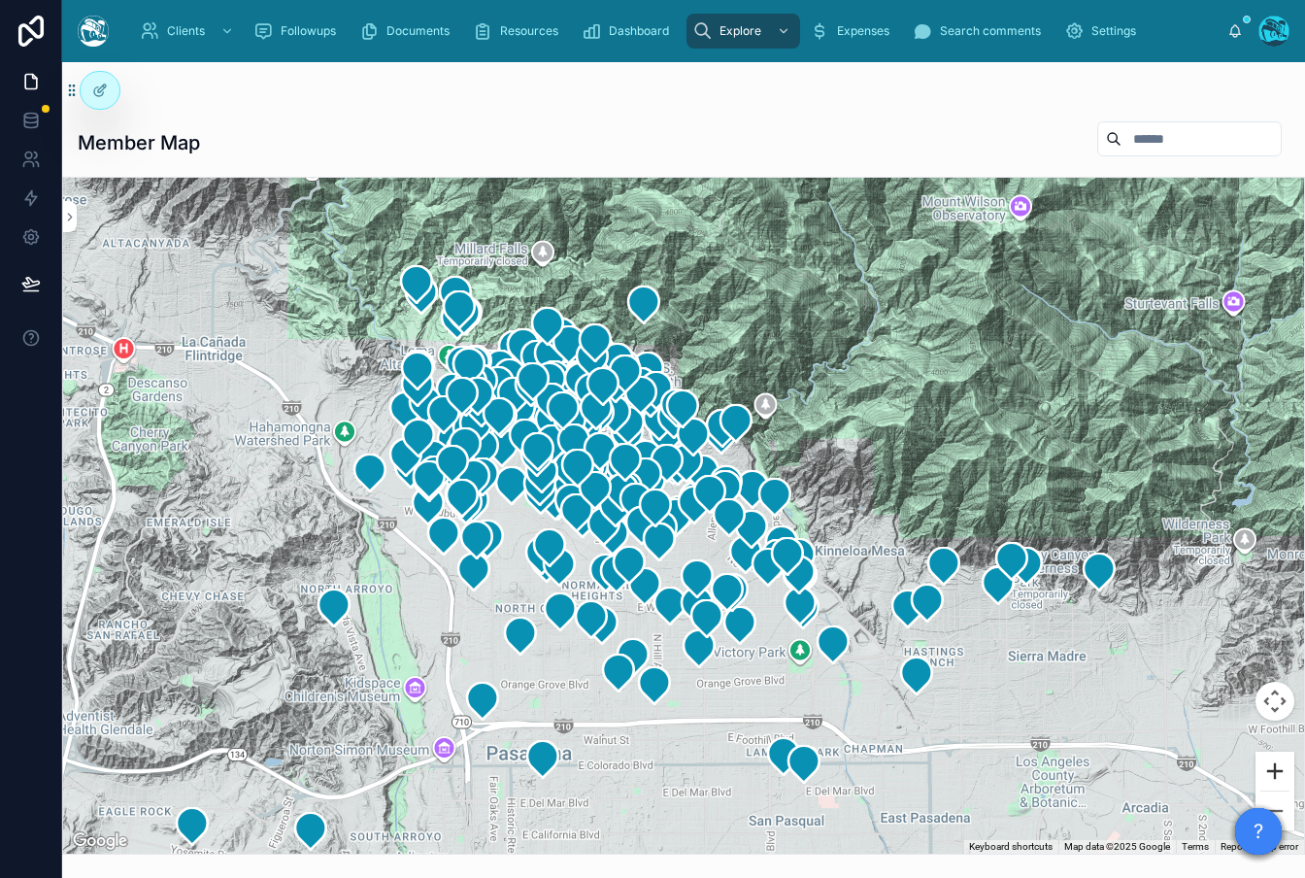
click at [1281, 770] on button "Zoom in" at bounding box center [1274, 770] width 39 height 39
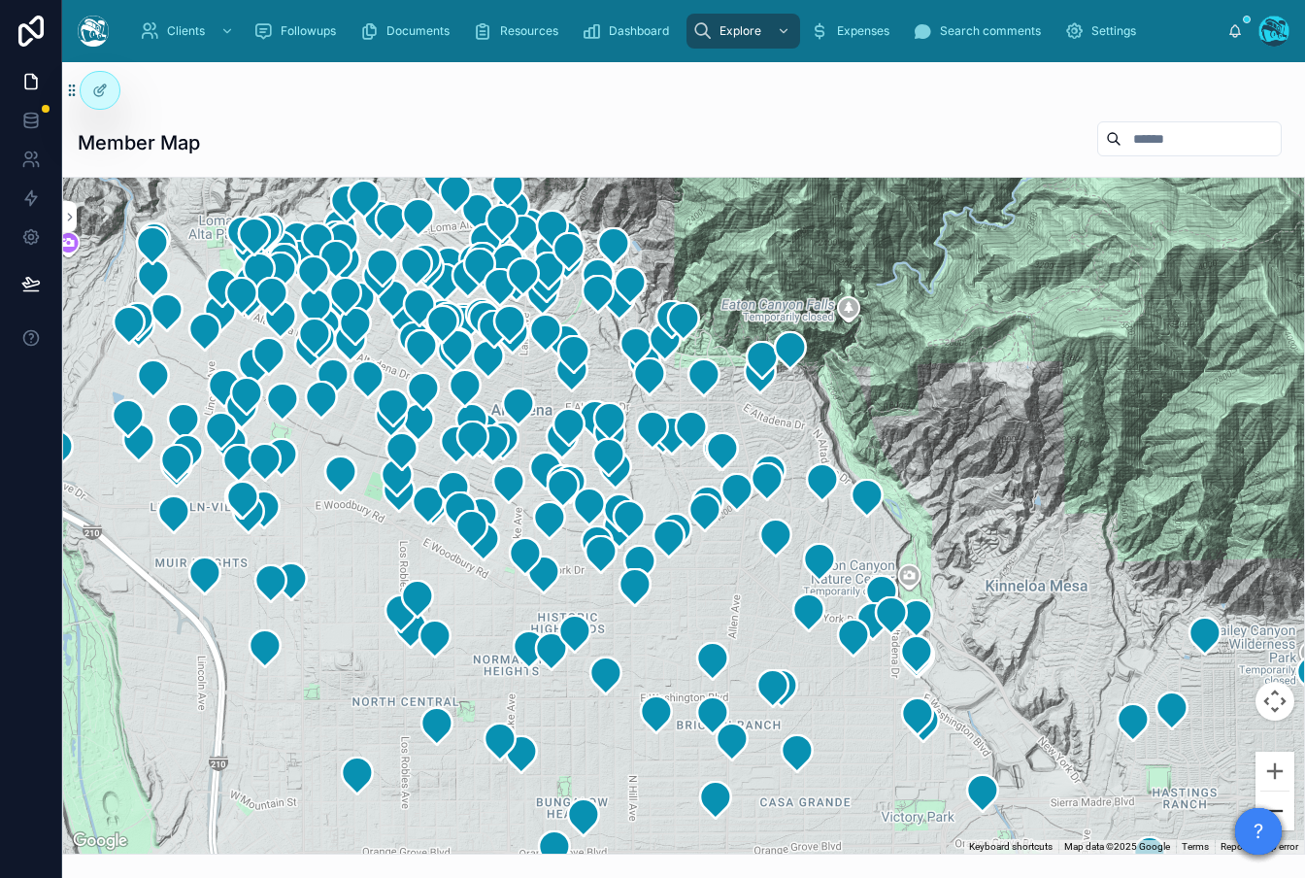
click at [1285, 811] on button "Zoom out" at bounding box center [1274, 810] width 39 height 39
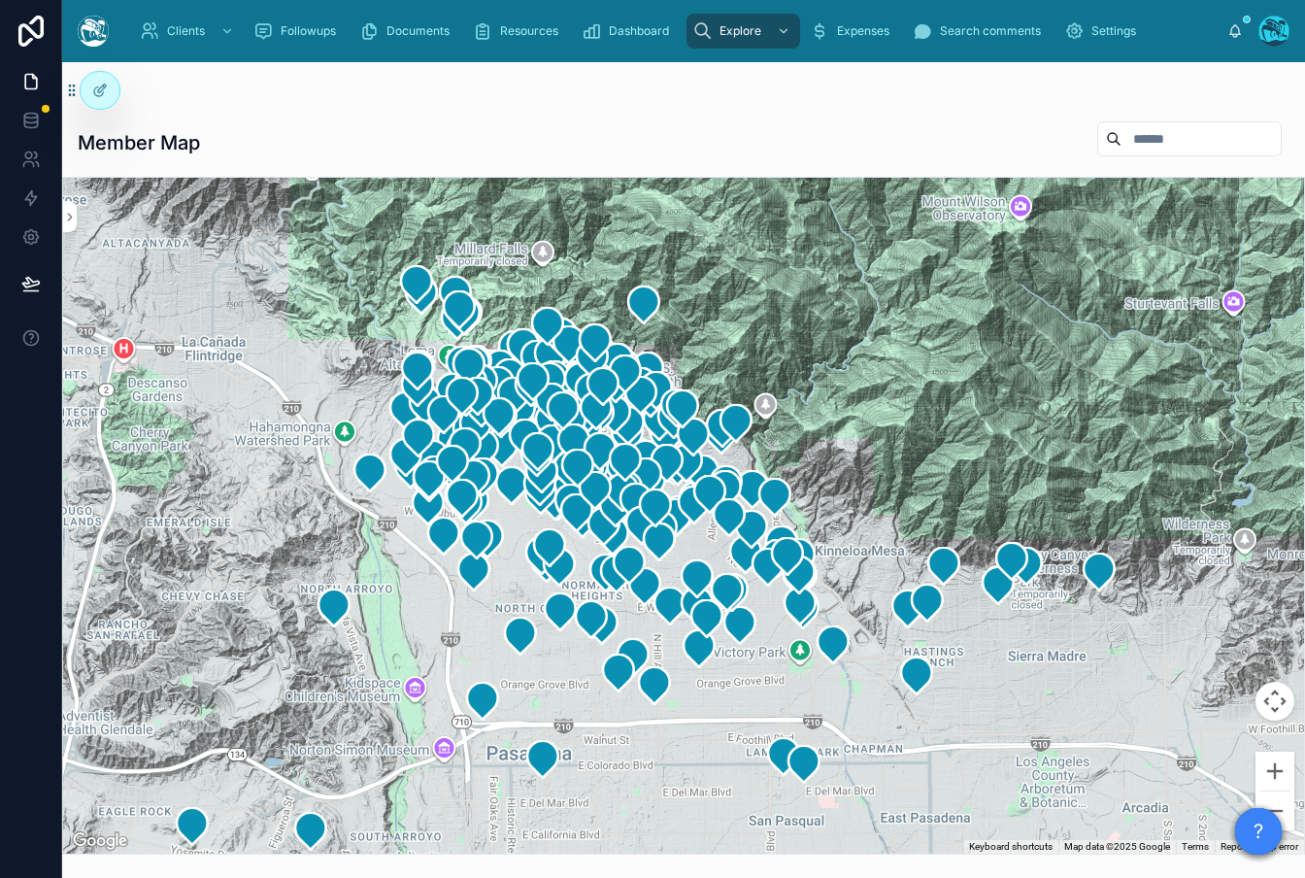
click at [1284, 700] on button "Map camera controls" at bounding box center [1274, 700] width 39 height 39
click at [1230, 655] on button "Zoom in" at bounding box center [1226, 652] width 39 height 39
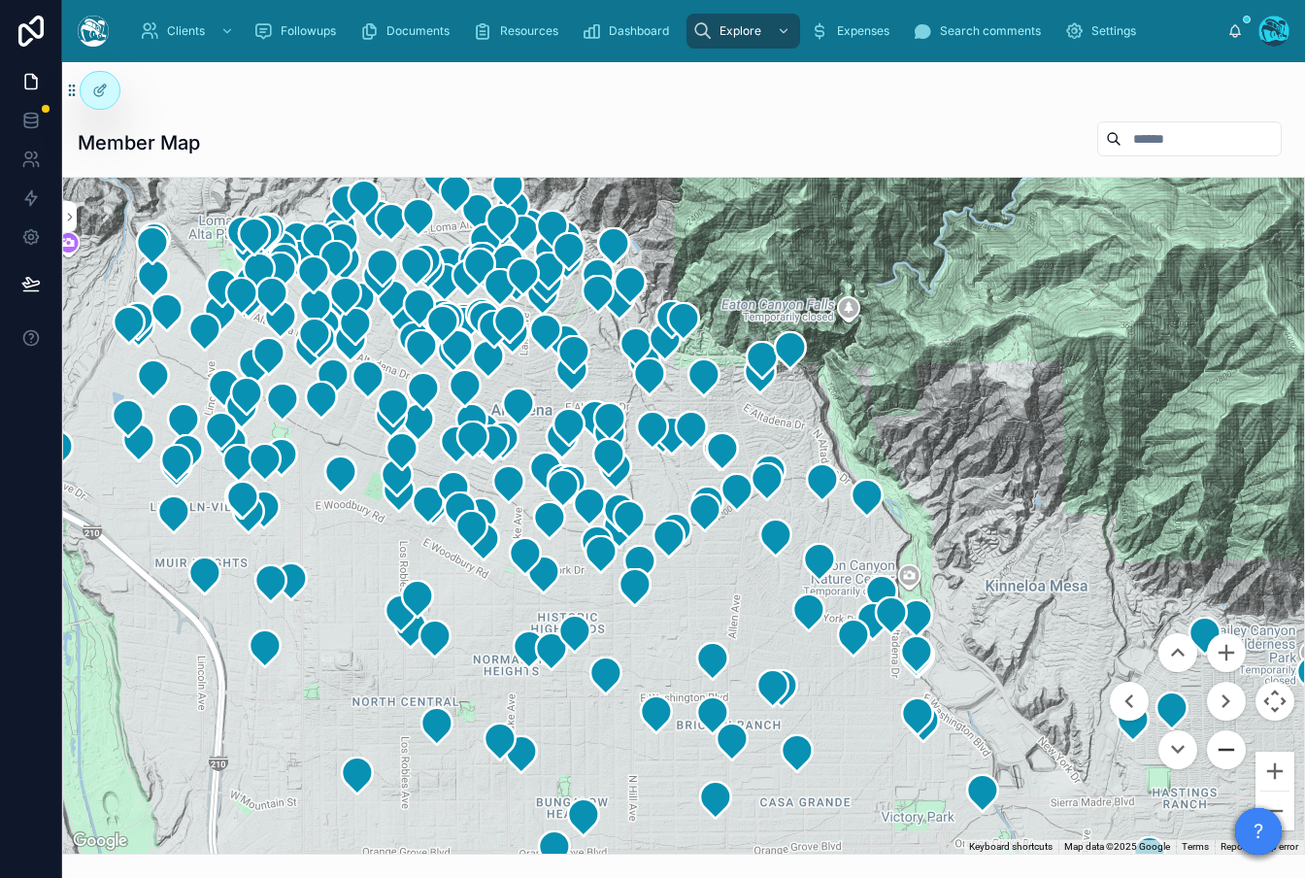
click at [1225, 751] on button "Zoom out" at bounding box center [1226, 749] width 39 height 39
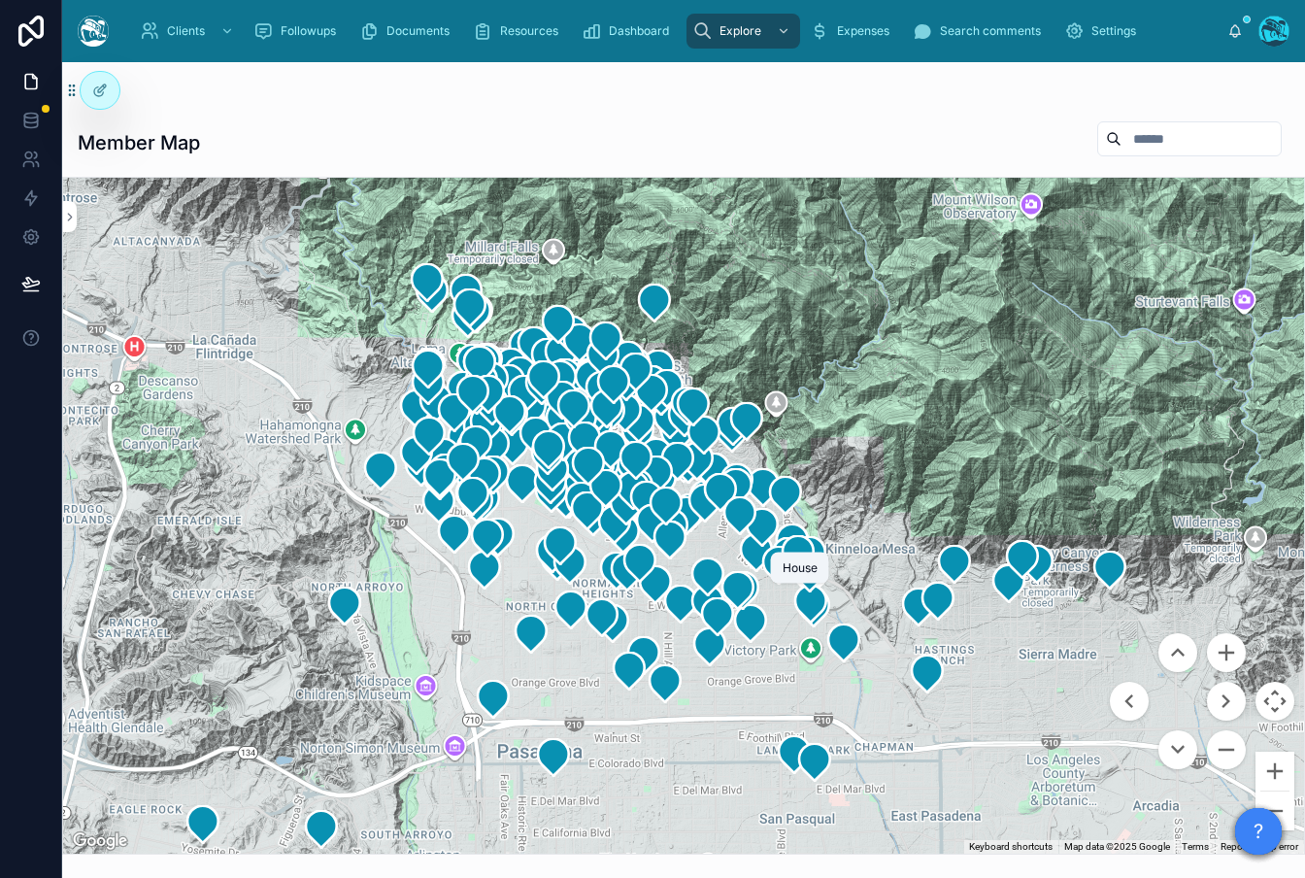
drag, startPoint x: 858, startPoint y: 595, endPoint x: 975, endPoint y: 622, distance: 119.6
click at [826, 604] on icon at bounding box center [810, 603] width 31 height 37
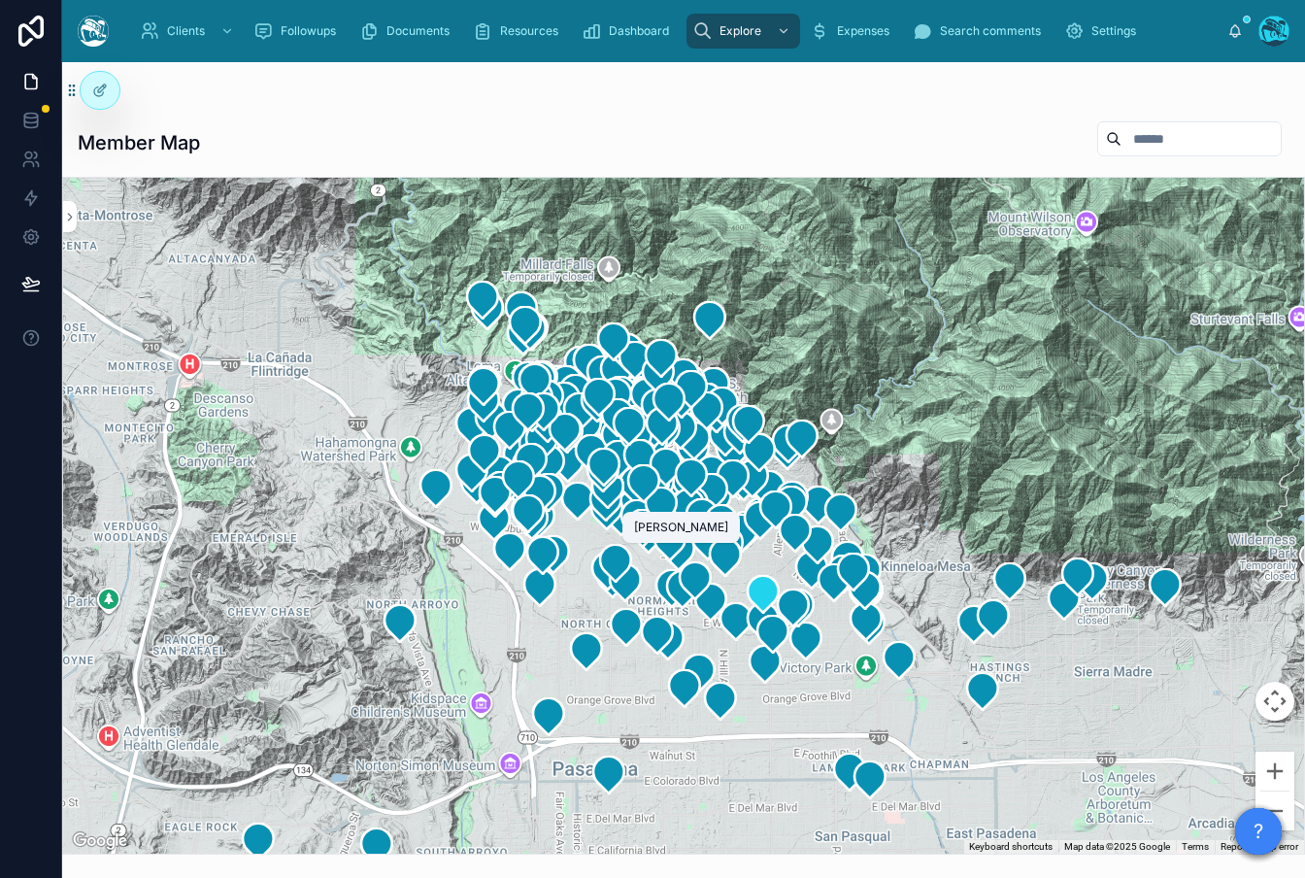
drag, startPoint x: 735, startPoint y: 585, endPoint x: 750, endPoint y: 600, distance: 21.3
click at [750, 600] on icon at bounding box center [762, 593] width 31 height 37
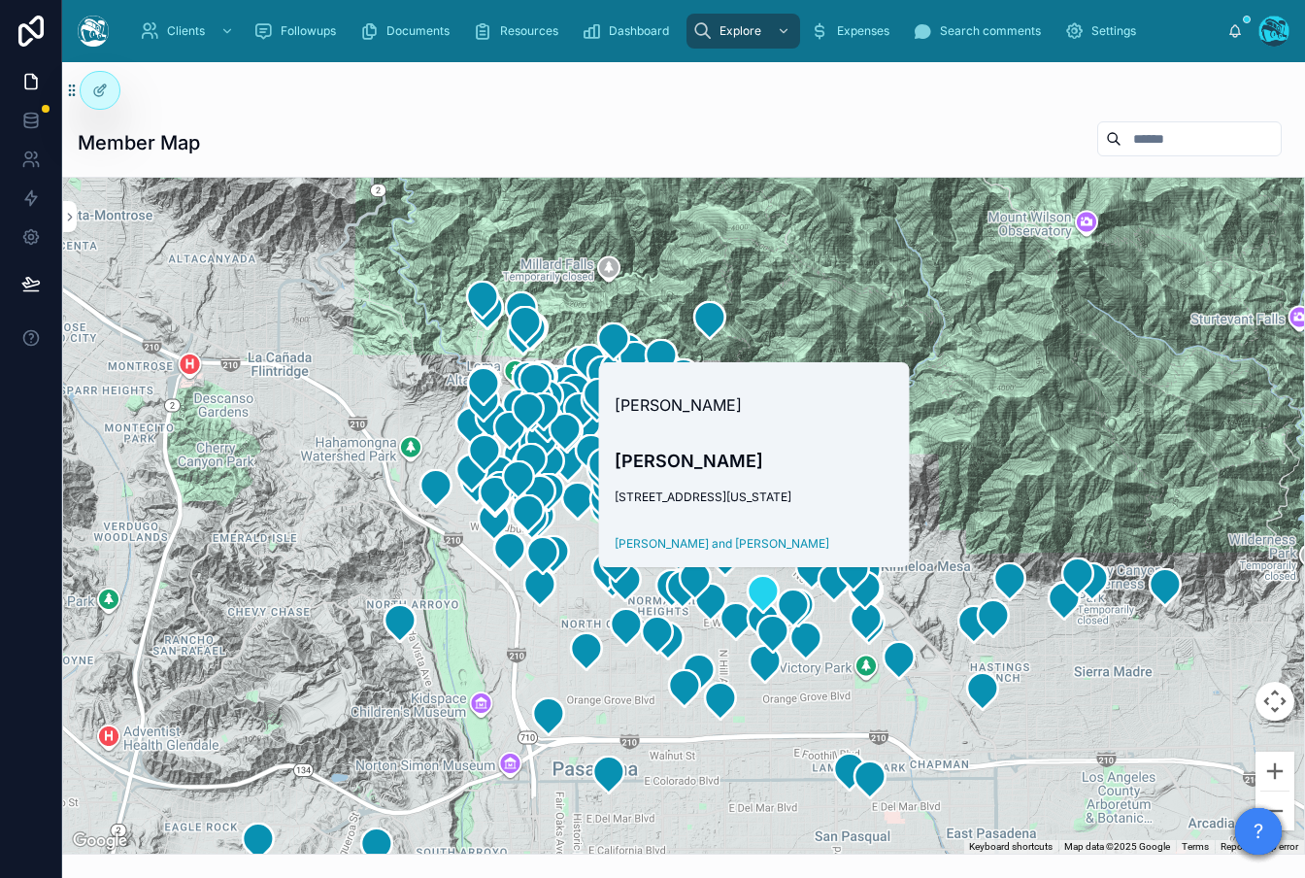
click at [1045, 325] on div at bounding box center [683, 516] width 1241 height 676
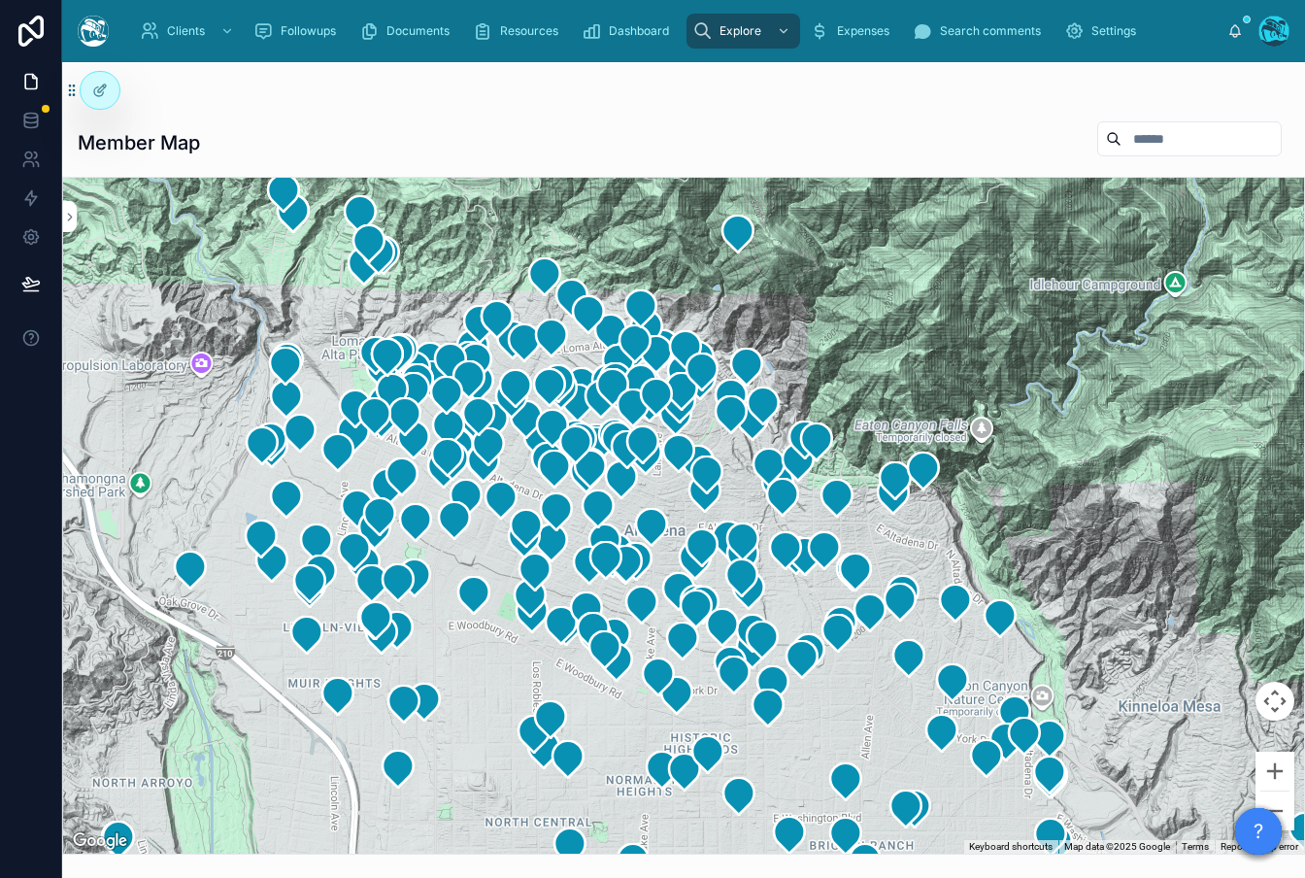
drag, startPoint x: 546, startPoint y: 506, endPoint x: 793, endPoint y: 346, distance: 294.8
click at [793, 346] on div at bounding box center [683, 516] width 1241 height 676
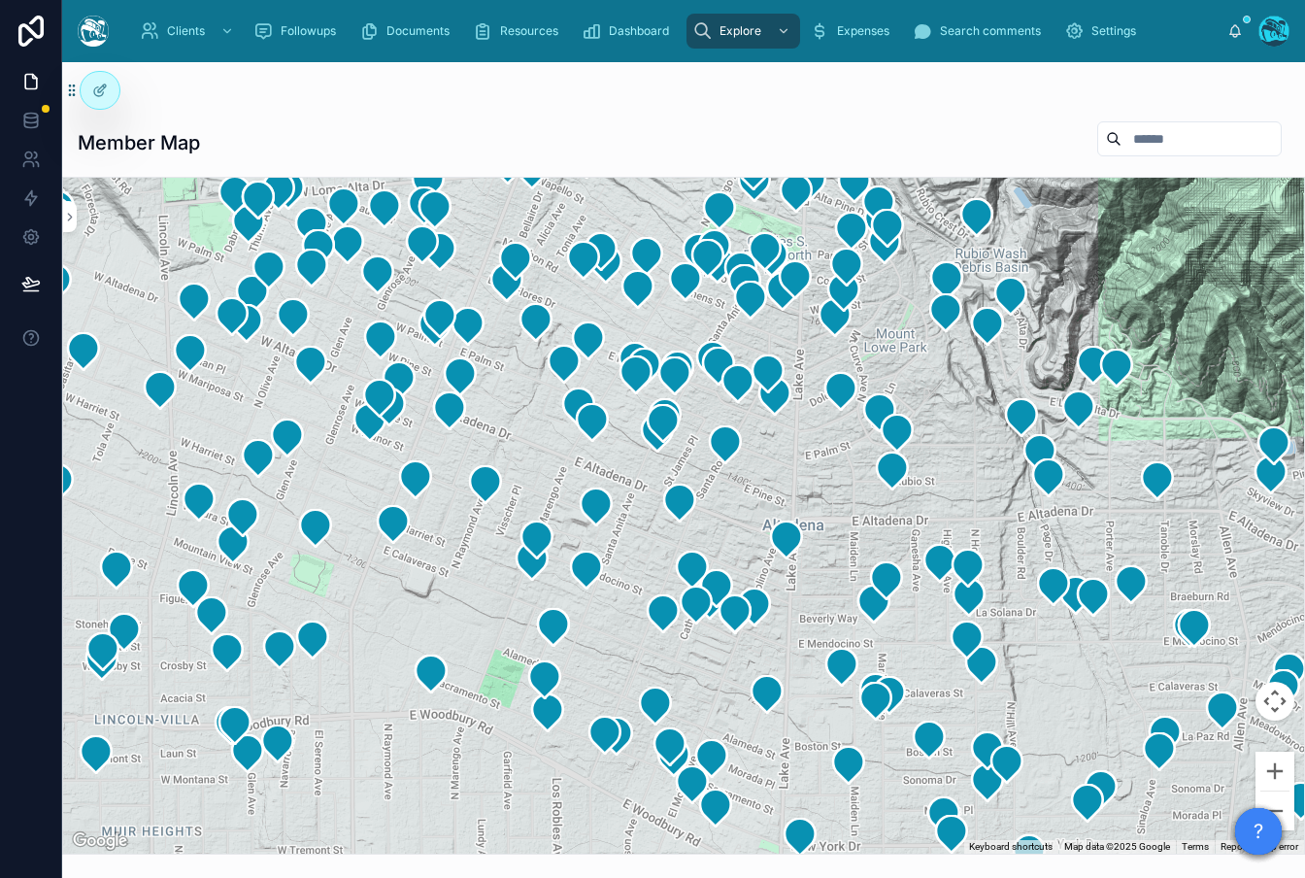
drag, startPoint x: 725, startPoint y: 541, endPoint x: 939, endPoint y: 527, distance: 214.0
click at [939, 527] on div at bounding box center [683, 516] width 1241 height 676
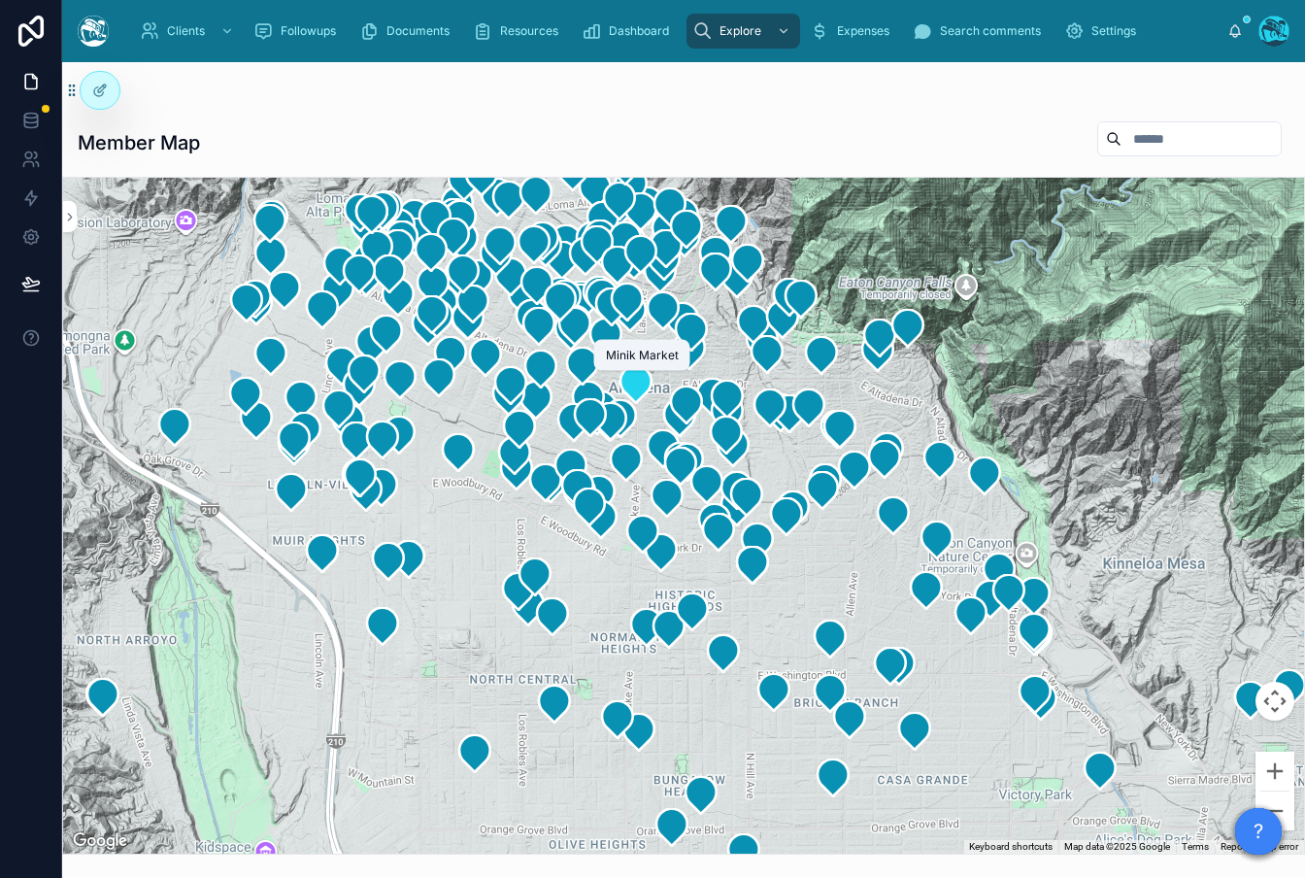
drag, startPoint x: 848, startPoint y: 551, endPoint x: 654, endPoint y: 403, distance: 244.4
click at [654, 377] on div at bounding box center [1118, 377] width 1241 height 0
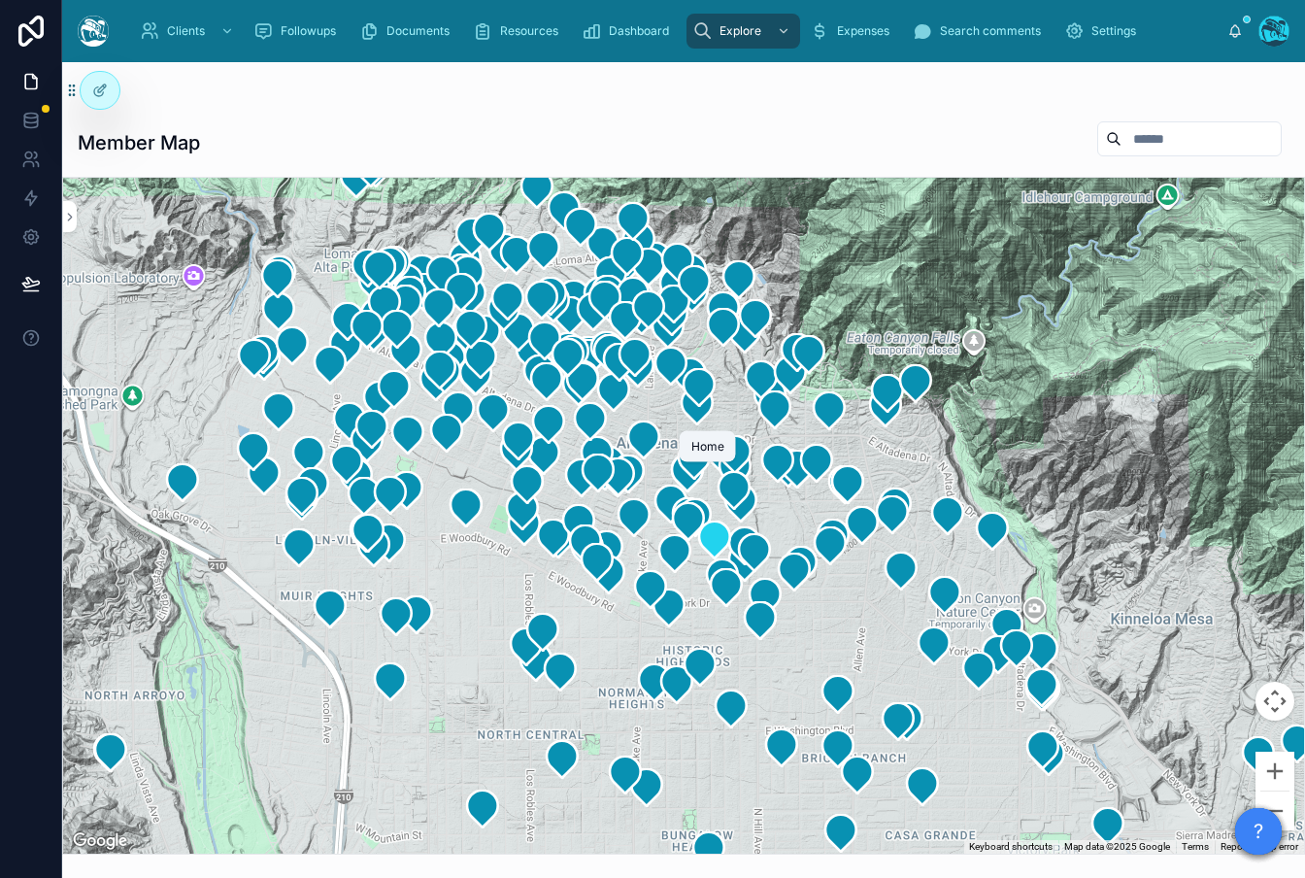
click at [718, 536] on icon at bounding box center [714, 539] width 31 height 37
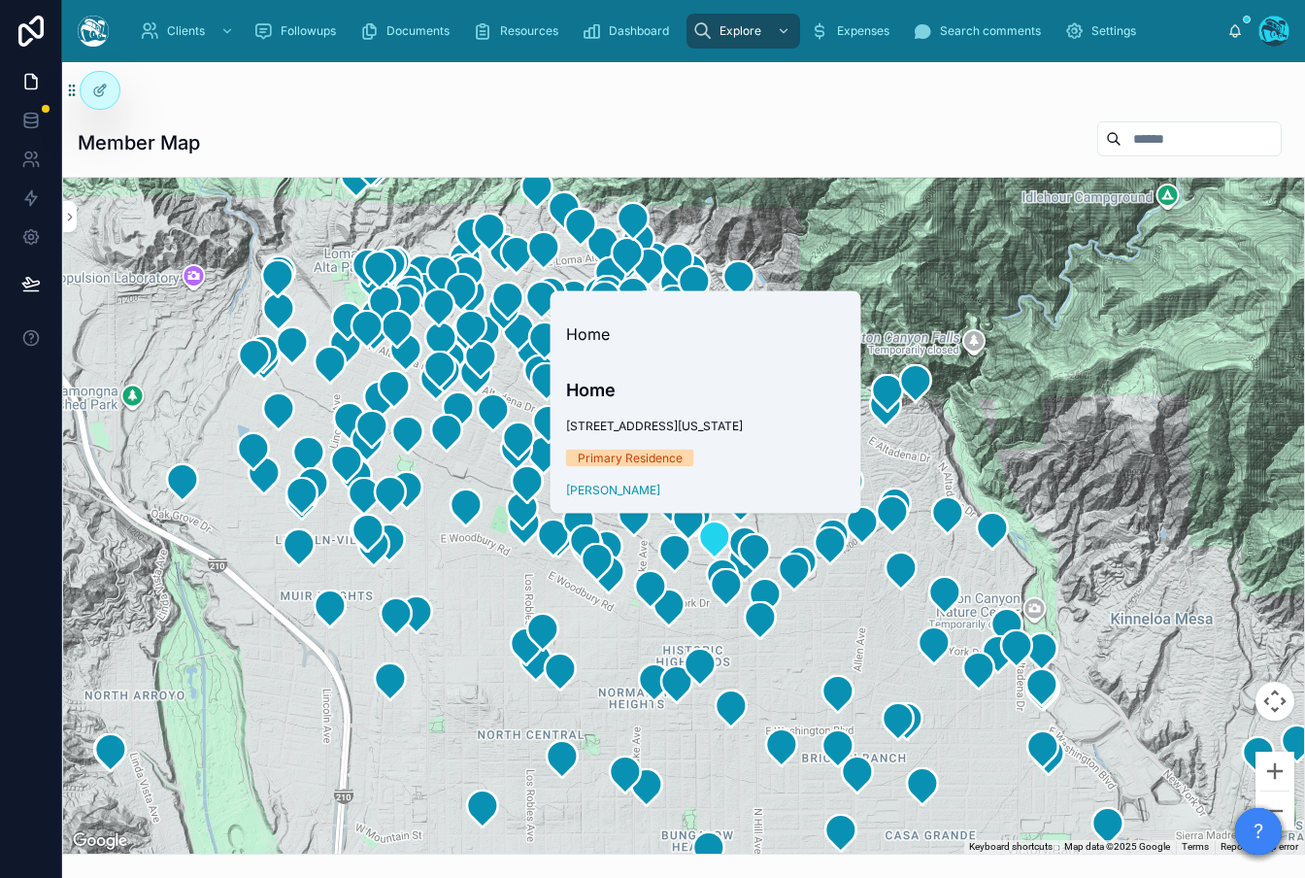
click at [989, 458] on div at bounding box center [683, 516] width 1241 height 676
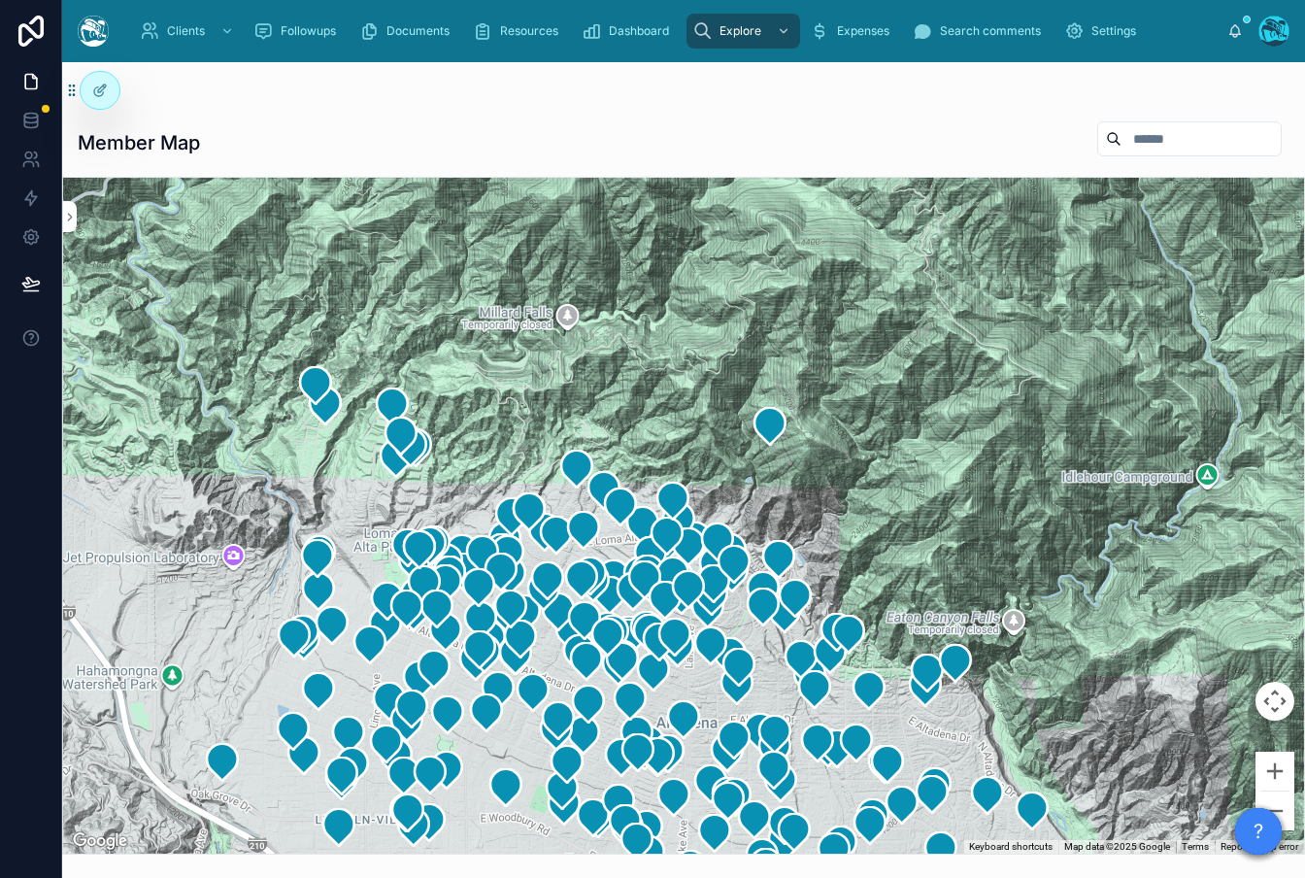
drag, startPoint x: 460, startPoint y: 643, endPoint x: 296, endPoint y: 480, distance: 231.3
click at [513, 877] on html "Clients Followups Documents Resources Dashboard Explore Expenses Search comment…" at bounding box center [652, 439] width 1305 height 878
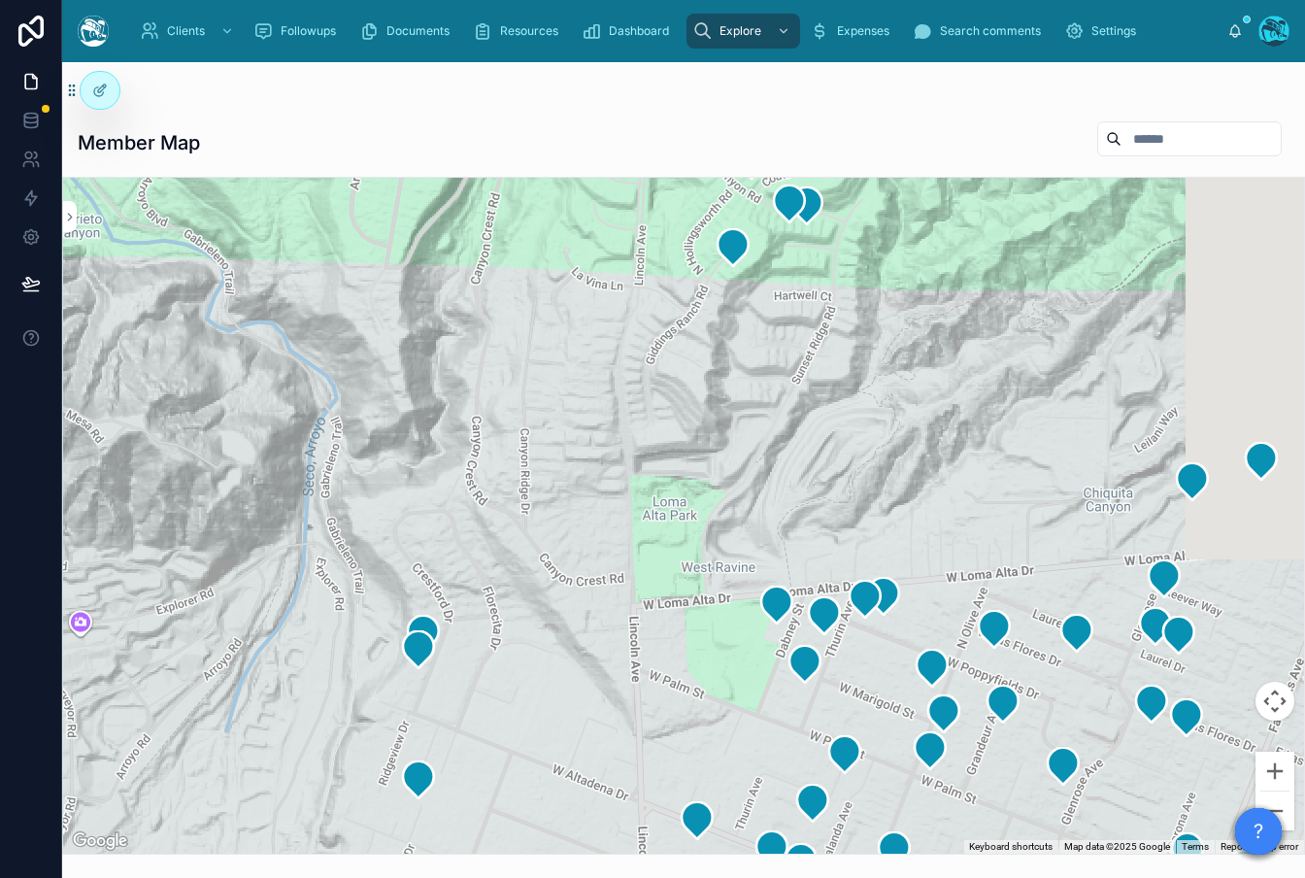
drag, startPoint x: 389, startPoint y: 458, endPoint x: -33, endPoint y: -69, distance: 675.4
click at [0, 0] on html "Clients Followups Documents Resources Dashboard Explore Expenses Search comment…" at bounding box center [652, 439] width 1305 height 878
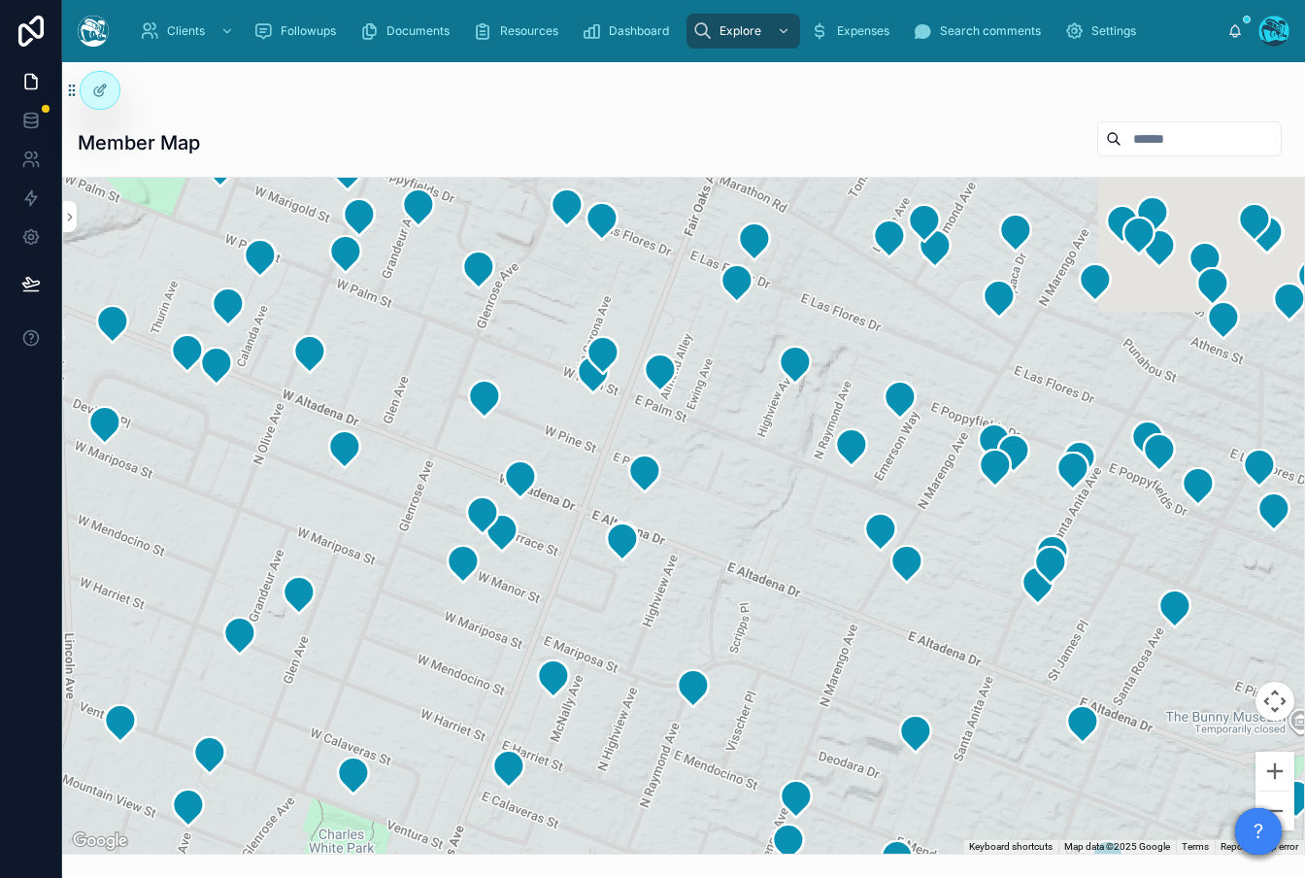
drag, startPoint x: 903, startPoint y: 567, endPoint x: 450, endPoint y: 195, distance: 585.5
click at [308, 56] on div "Clients Followups Documents Resources Dashboard Explore Expenses Search comment…" at bounding box center [683, 439] width 1242 height 878
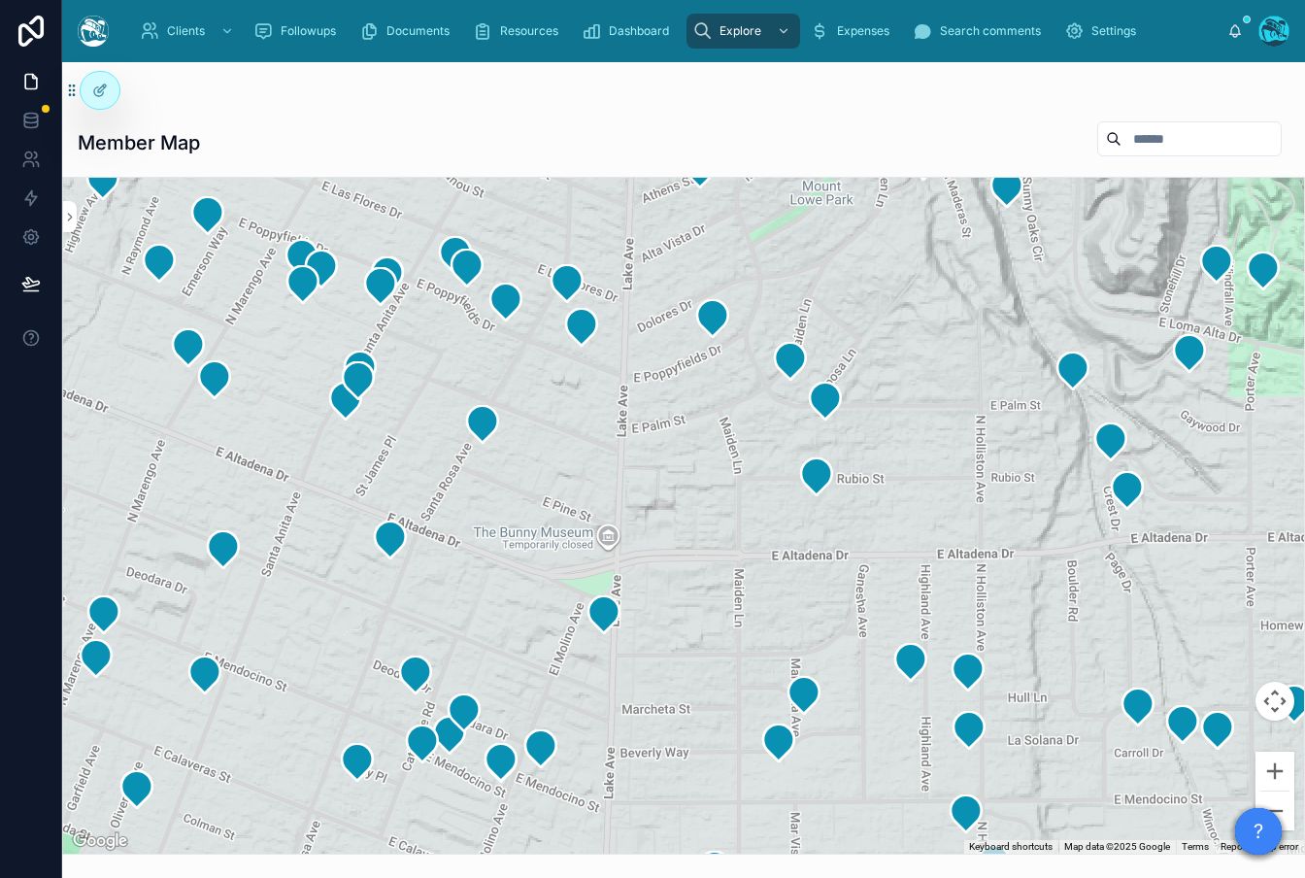
drag, startPoint x: 944, startPoint y: 566, endPoint x: 728, endPoint y: 512, distance: 223.2
click at [334, 426] on div at bounding box center [683, 516] width 1241 height 676
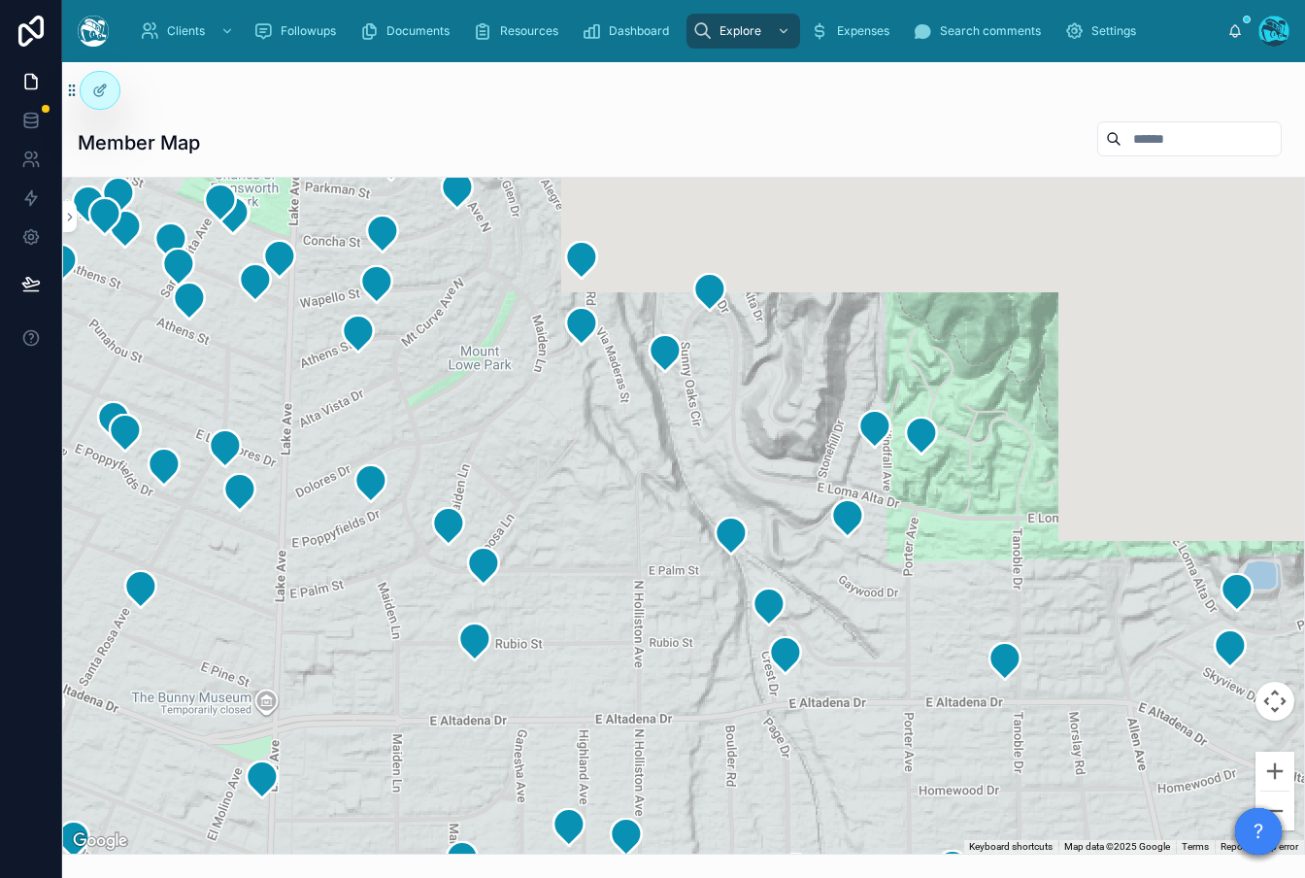
drag, startPoint x: 844, startPoint y: 554, endPoint x: 466, endPoint y: 761, distance: 430.5
click at [453, 760] on div at bounding box center [683, 516] width 1241 height 676
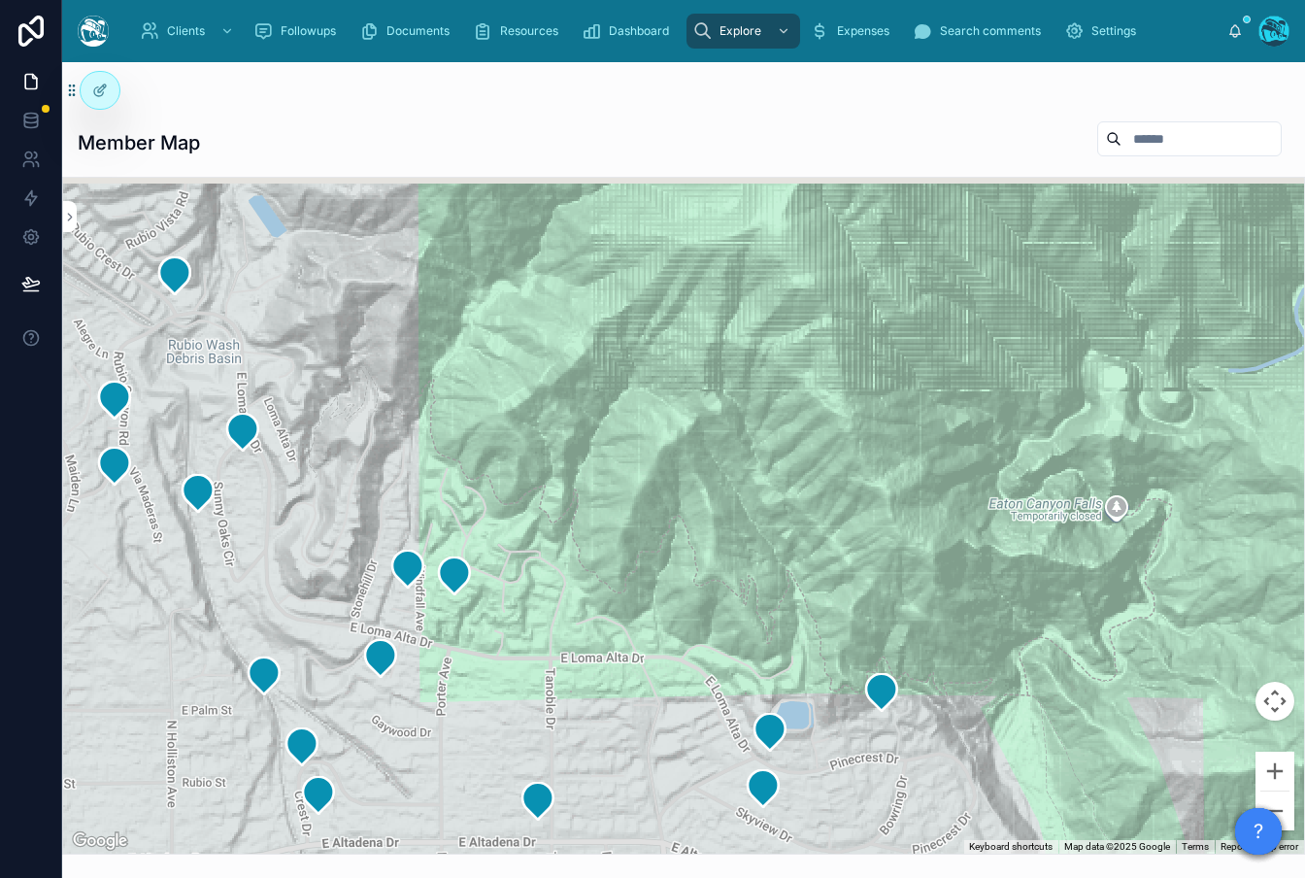
drag, startPoint x: 900, startPoint y: 573, endPoint x: 487, endPoint y: 657, distance: 421.1
click at [486, 657] on div at bounding box center [683, 516] width 1241 height 676
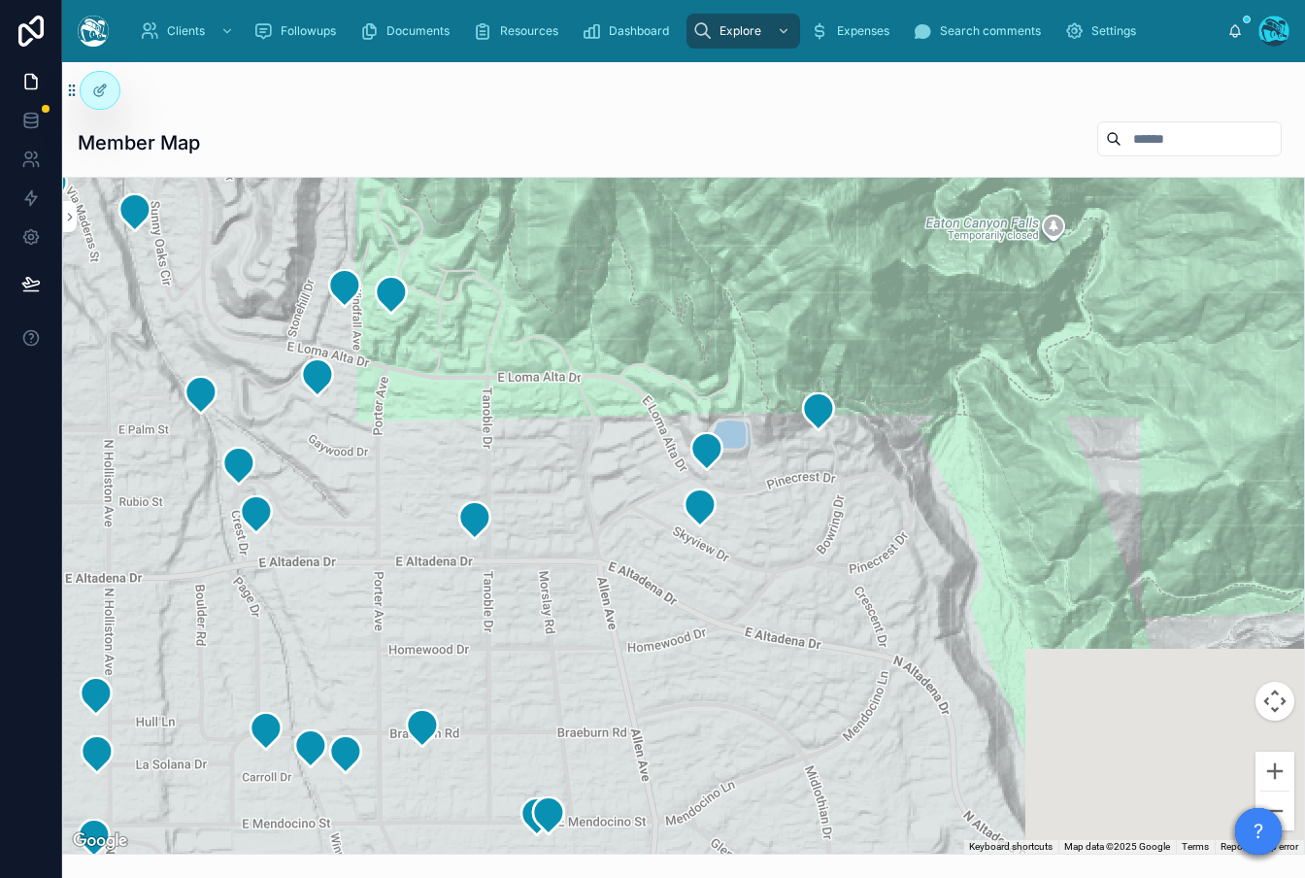
drag, startPoint x: 662, startPoint y: 556, endPoint x: 730, endPoint y: 270, distance: 294.3
click at [710, 274] on div at bounding box center [683, 516] width 1241 height 676
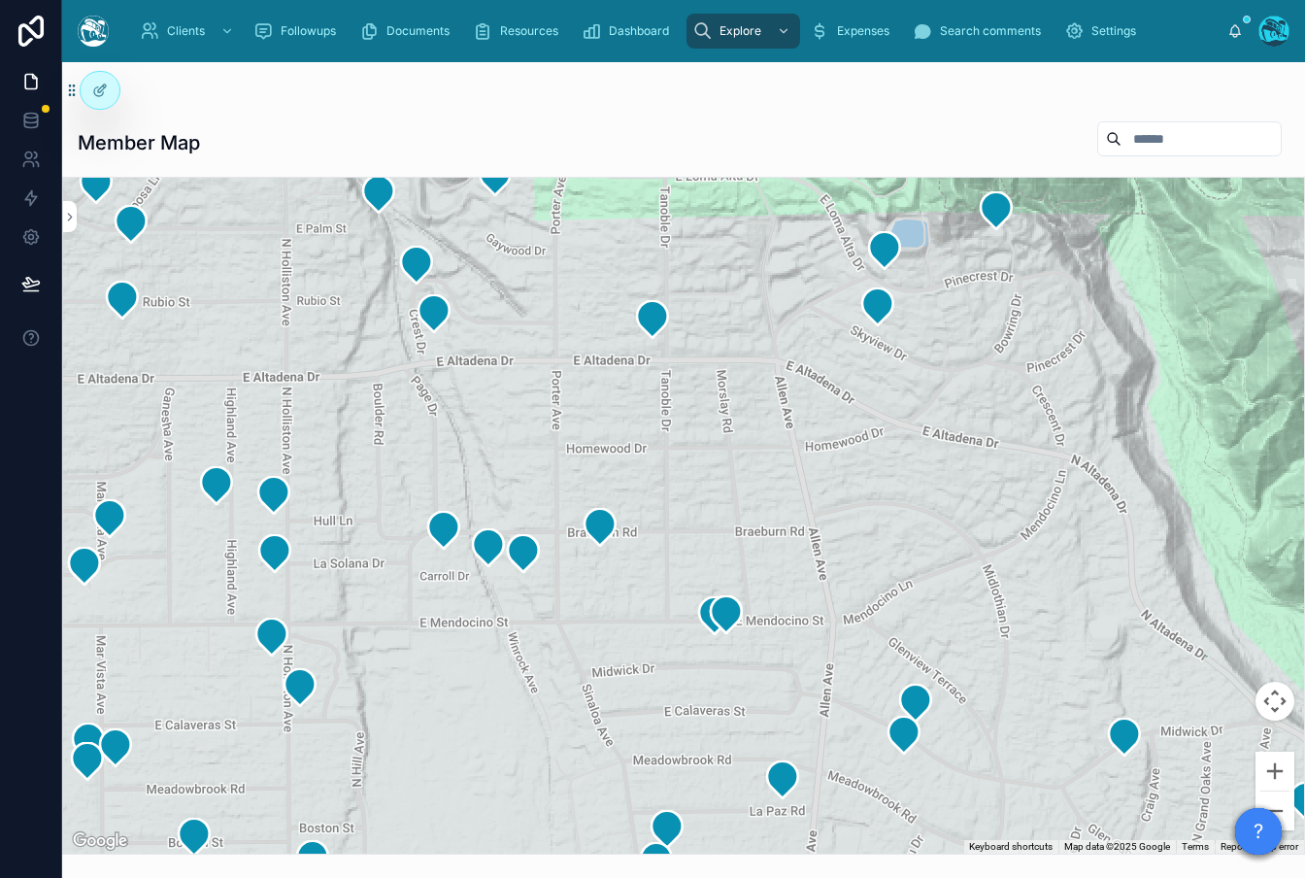
drag, startPoint x: 683, startPoint y: 624, endPoint x: 955, endPoint y: 399, distance: 353.0
click at [955, 399] on div at bounding box center [683, 516] width 1241 height 676
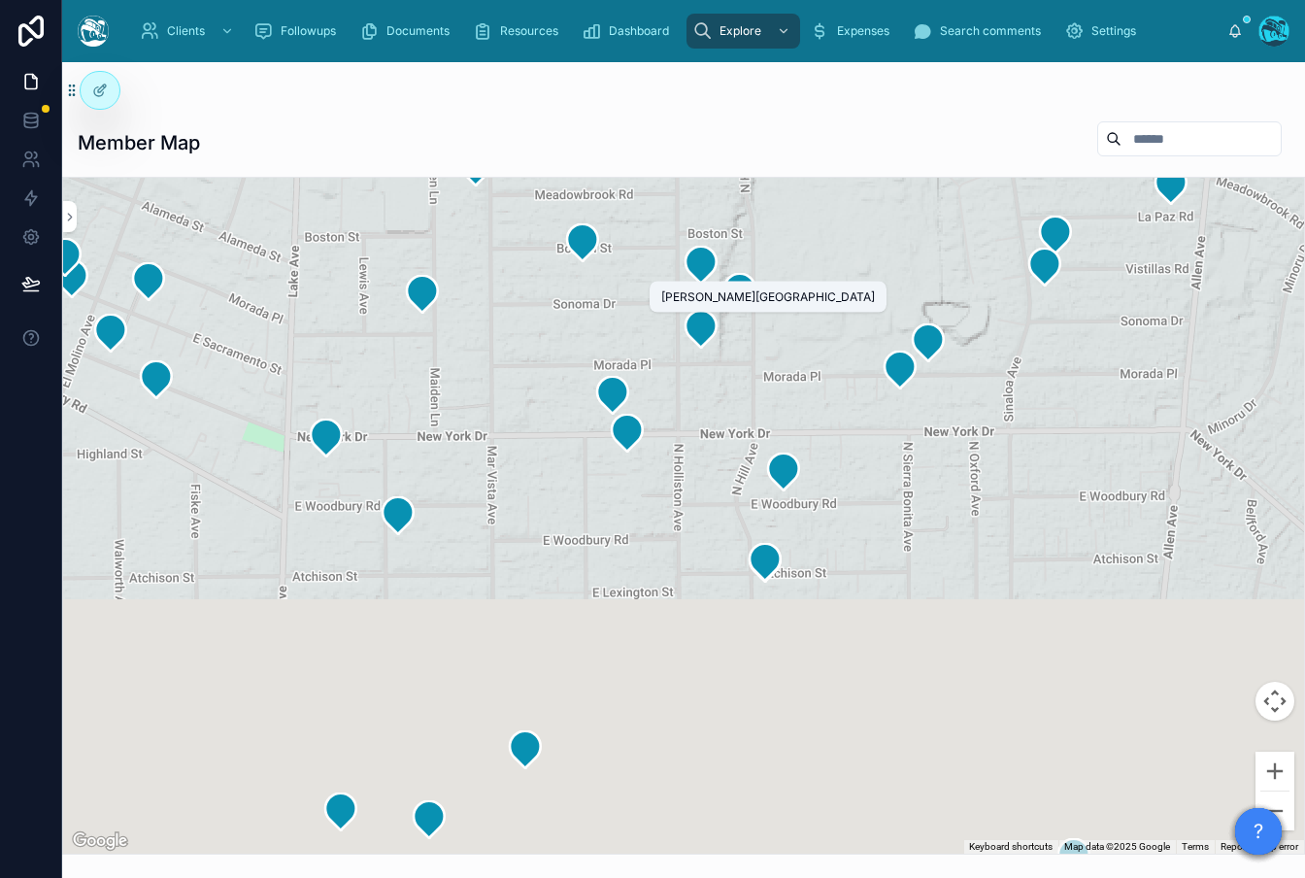
drag, startPoint x: 727, startPoint y: 600, endPoint x: 804, endPoint y: 457, distance: 162.0
click at [689, 319] on icon at bounding box center [700, 329] width 31 height 37
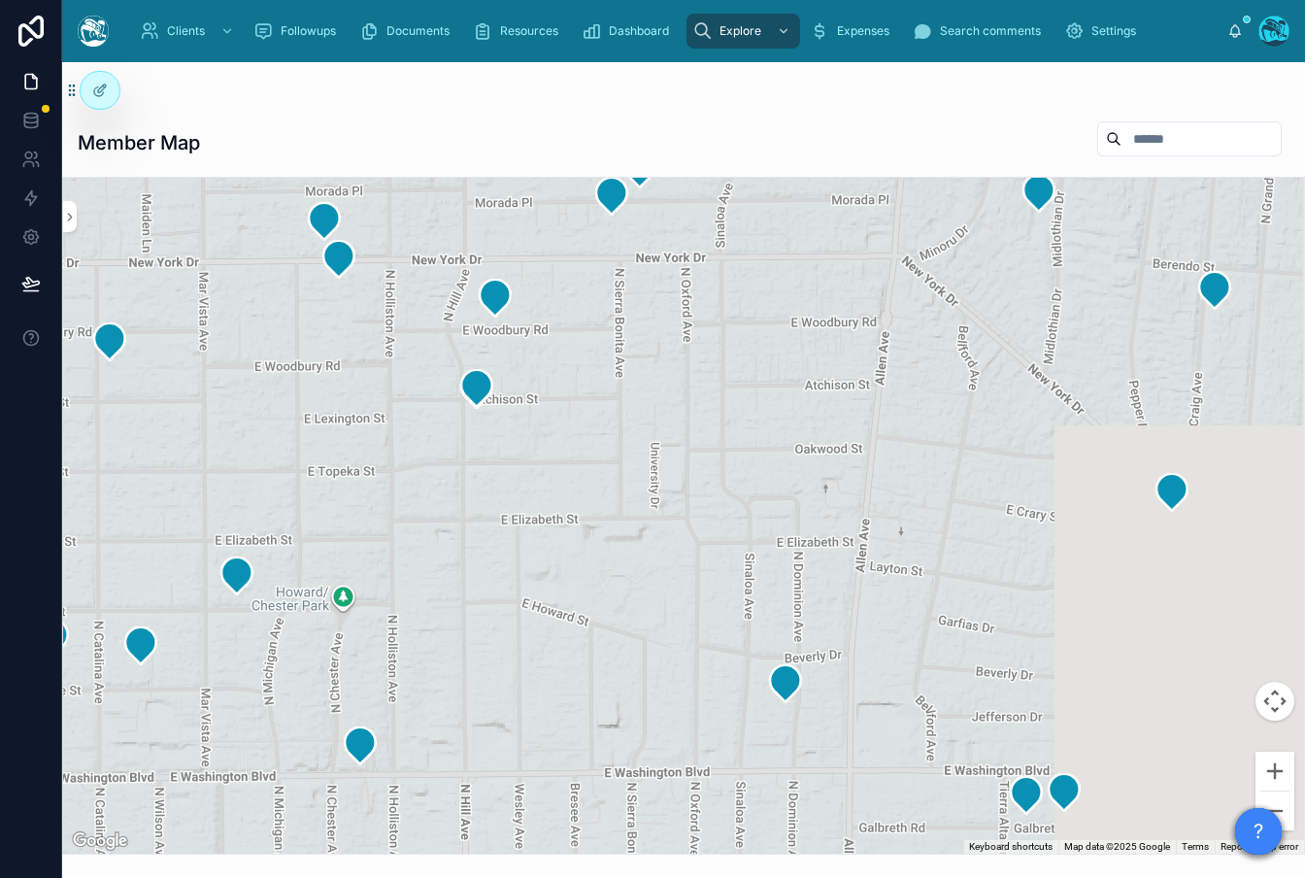
drag, startPoint x: 548, startPoint y: 409, endPoint x: 436, endPoint y: 273, distance: 176.5
click at [436, 273] on div at bounding box center [683, 516] width 1241 height 676
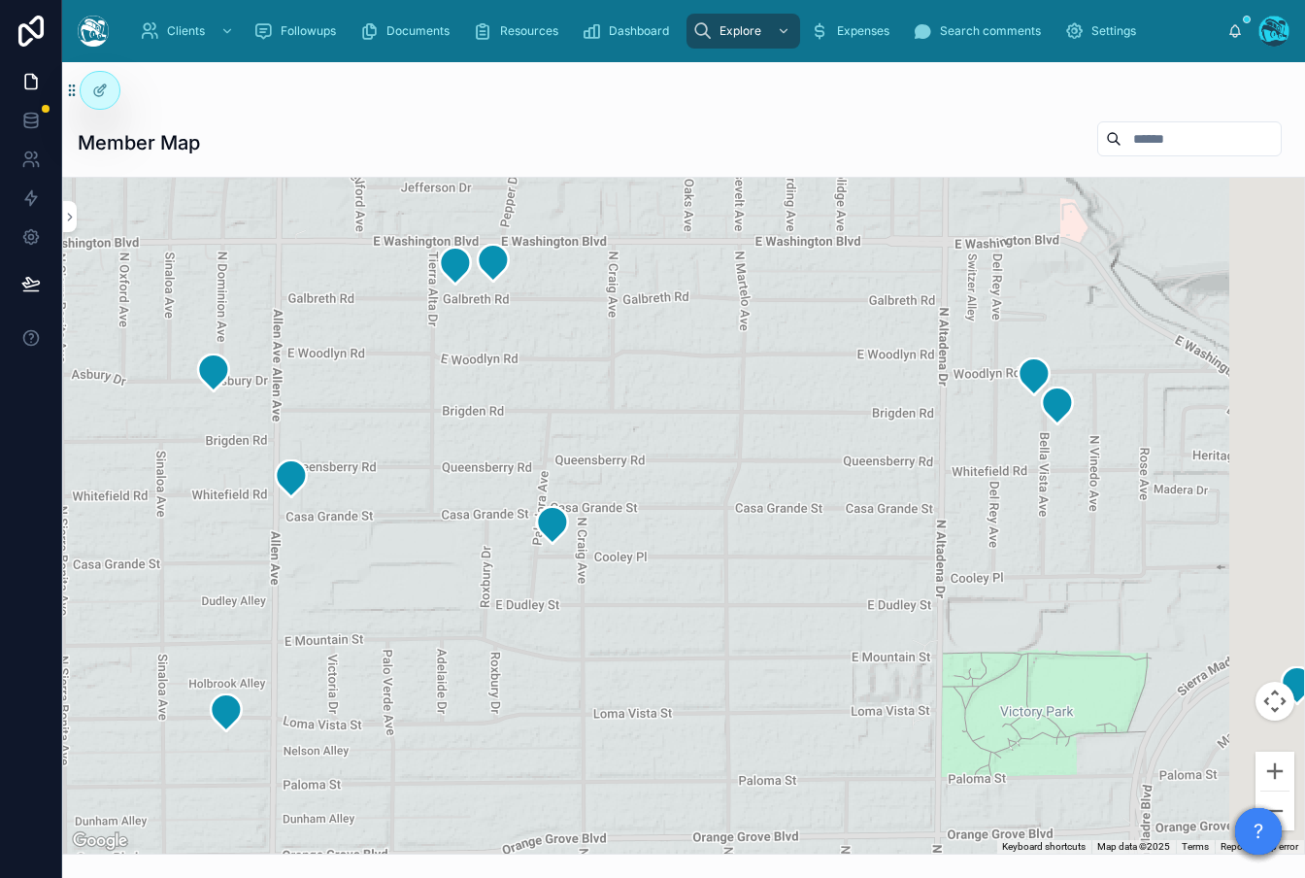
drag, startPoint x: 786, startPoint y: 504, endPoint x: 576, endPoint y: 429, distance: 223.5
click at [576, 429] on div at bounding box center [683, 516] width 1241 height 676
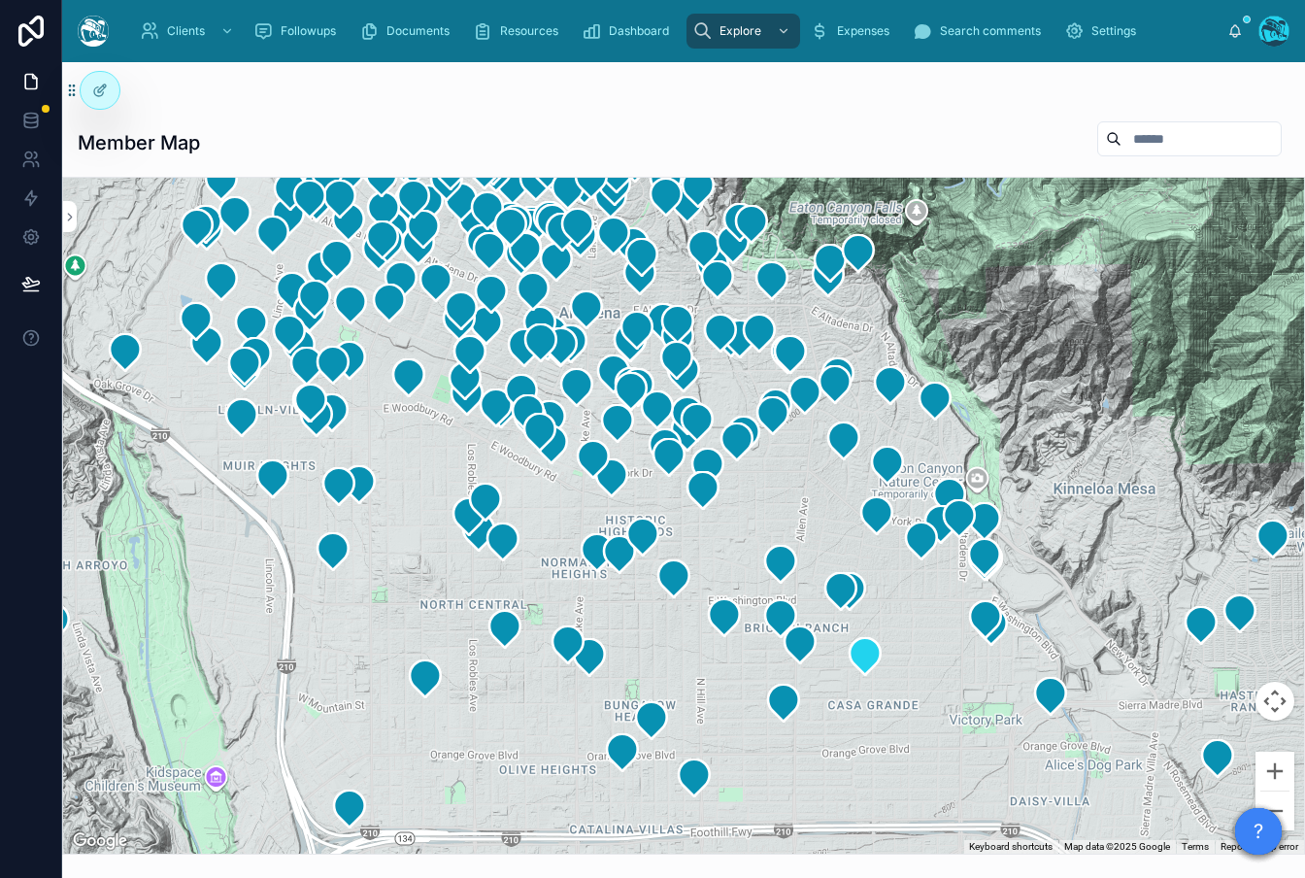
drag, startPoint x: 593, startPoint y: 439, endPoint x: 920, endPoint y: 667, distance: 398.8
click at [929, 675] on div at bounding box center [683, 516] width 1241 height 676
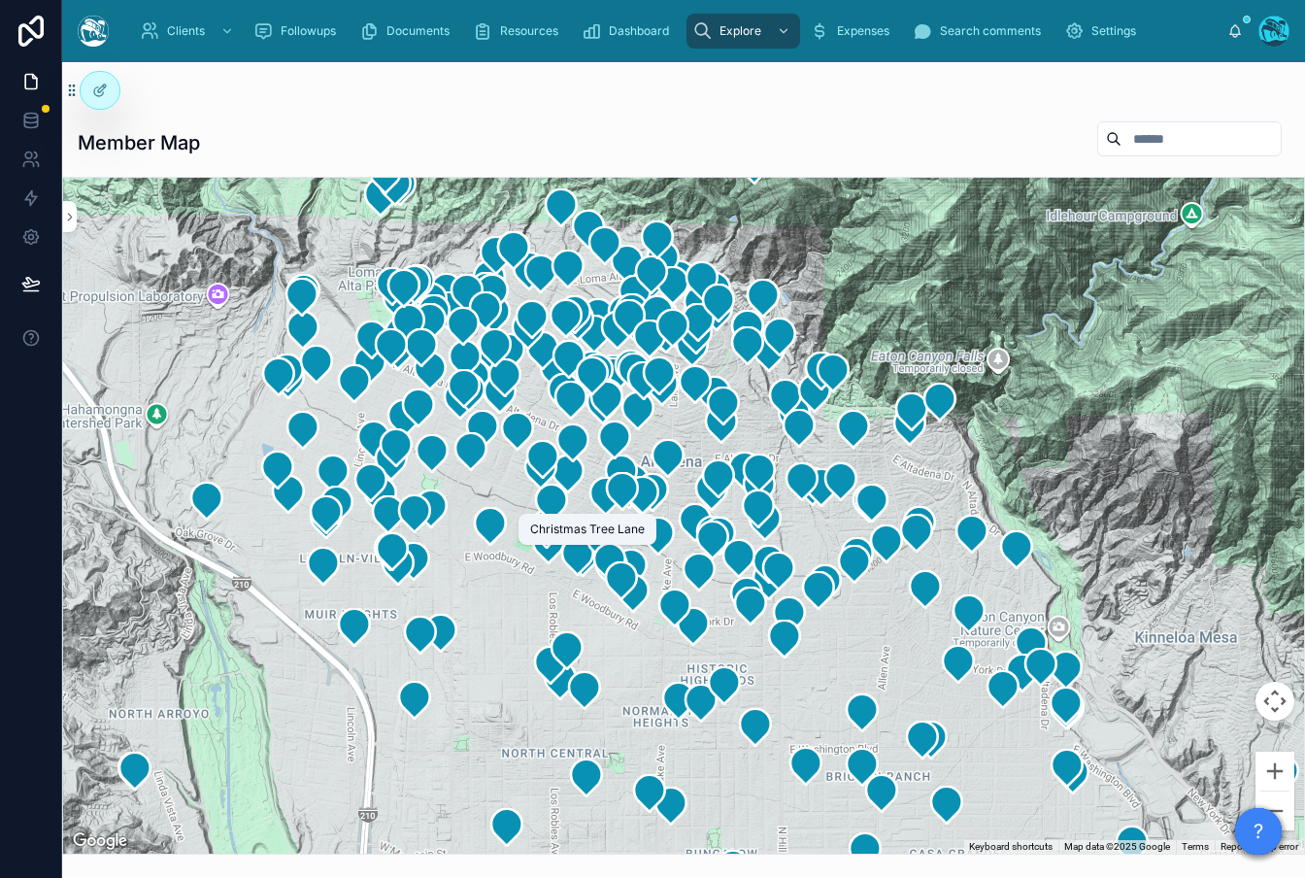
drag, startPoint x: 605, startPoint y: 434, endPoint x: 582, endPoint y: 543, distance: 111.0
click at [582, 543] on div "Clients Followups Documents Resources Dashboard Explore Expenses Search comment…" at bounding box center [683, 439] width 1242 height 878
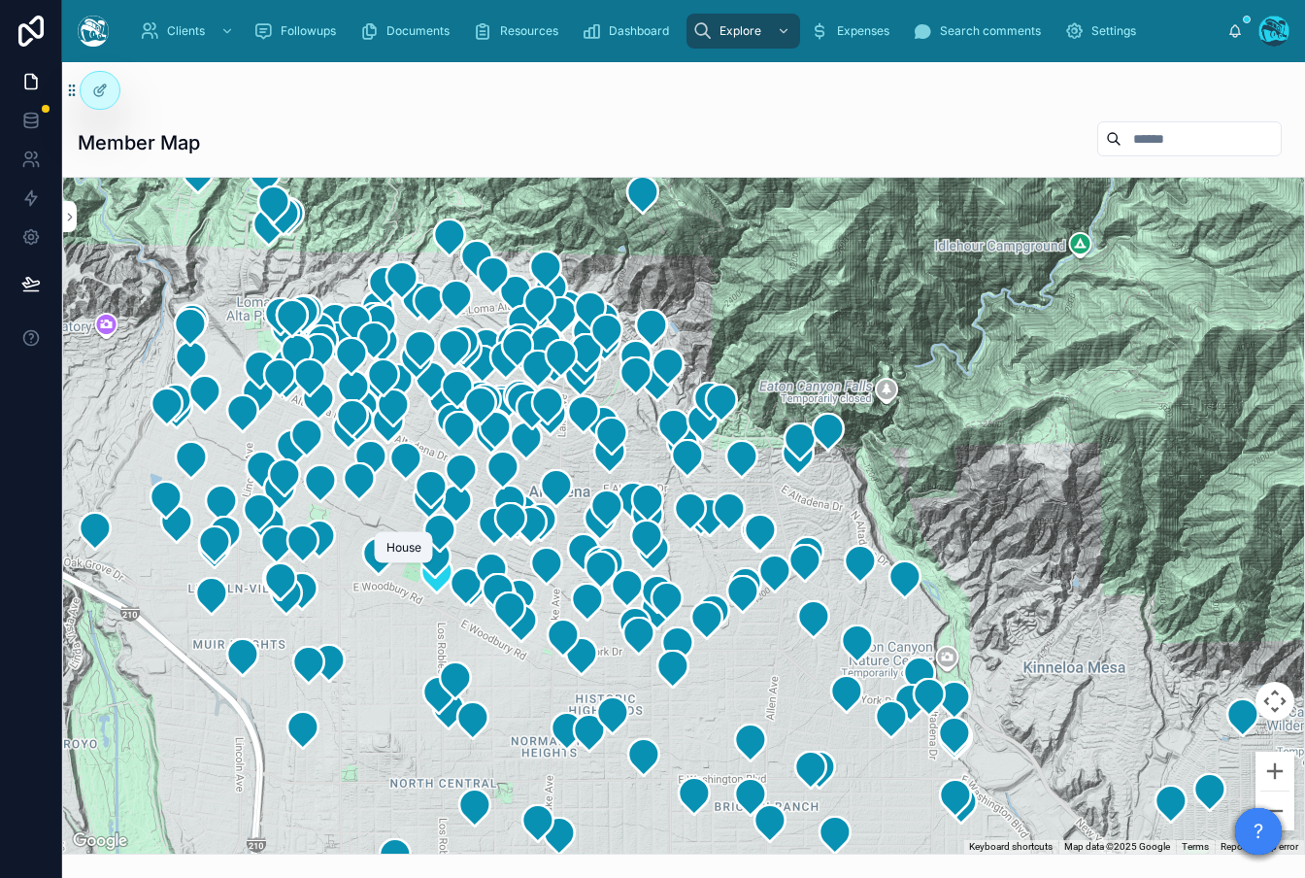
drag, startPoint x: 558, startPoint y: 548, endPoint x: 448, endPoint y: 580, distance: 114.0
click at [448, 580] on icon at bounding box center [436, 574] width 31 height 37
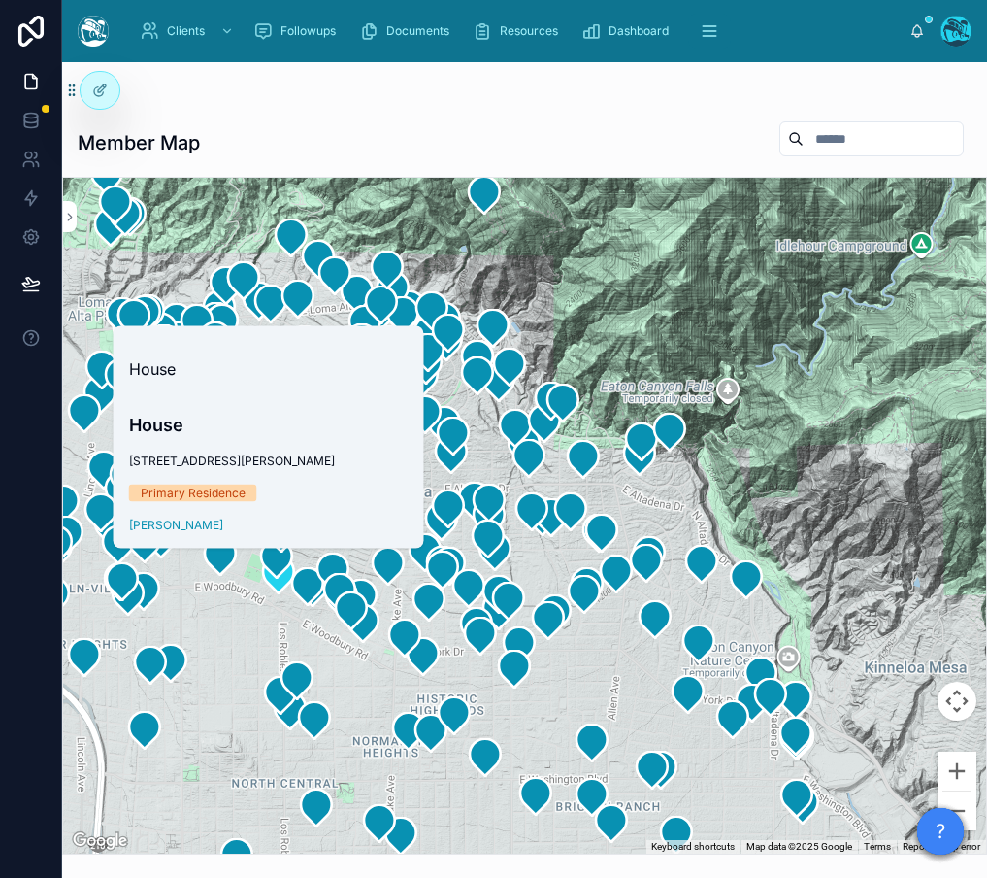
click at [962, 812] on div "?" at bounding box center [940, 831] width 47 height 47
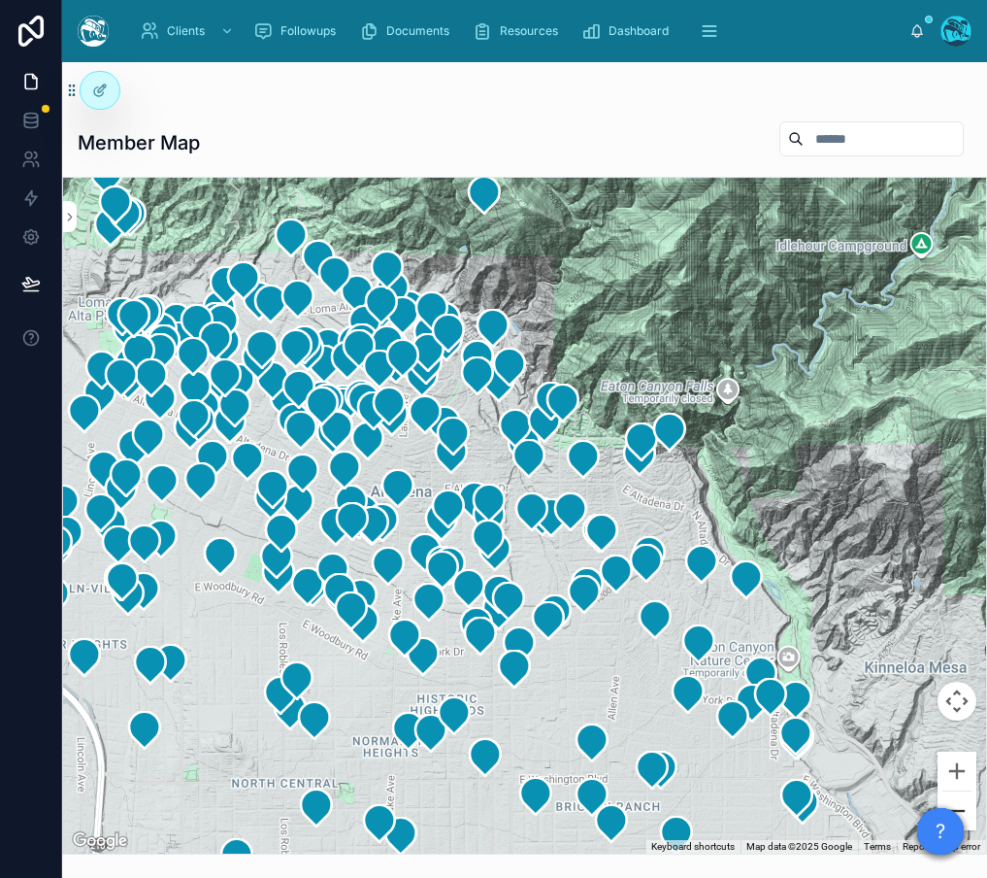
click at [964, 806] on button "Zoom out" at bounding box center [957, 810] width 39 height 39
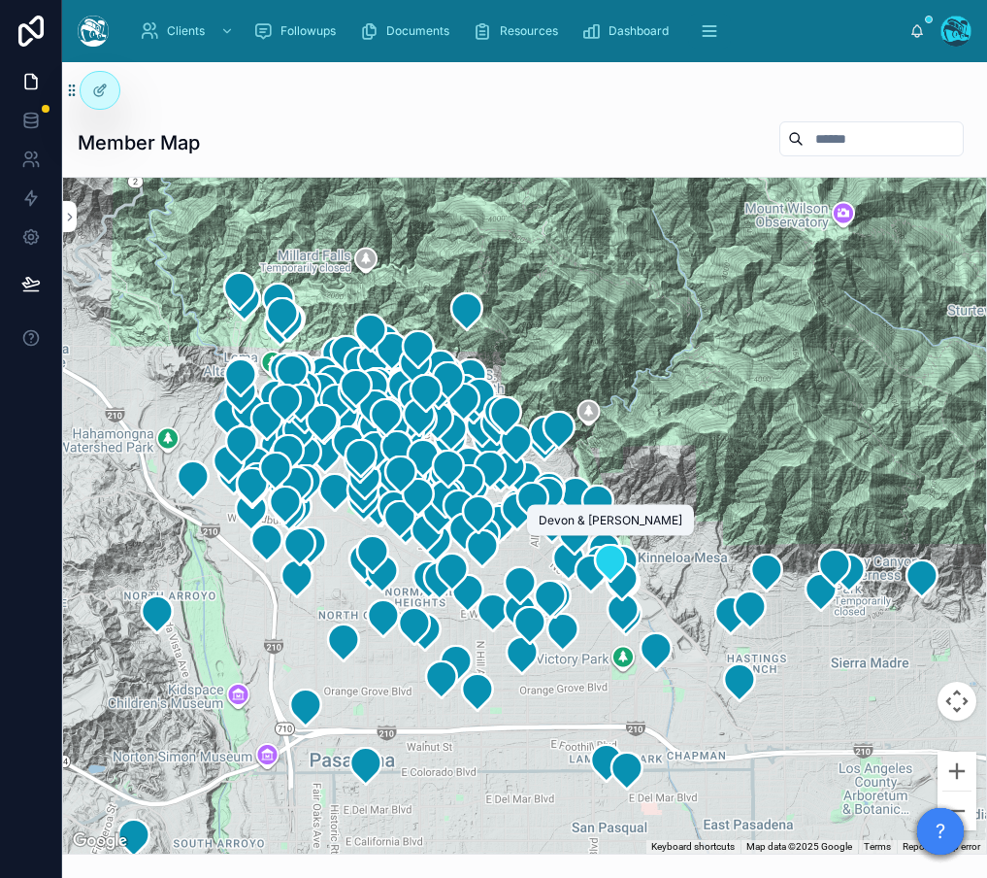
drag, startPoint x: 656, startPoint y: 609, endPoint x: 613, endPoint y: 570, distance: 57.7
click at [613, 570] on icon at bounding box center [609, 563] width 39 height 39
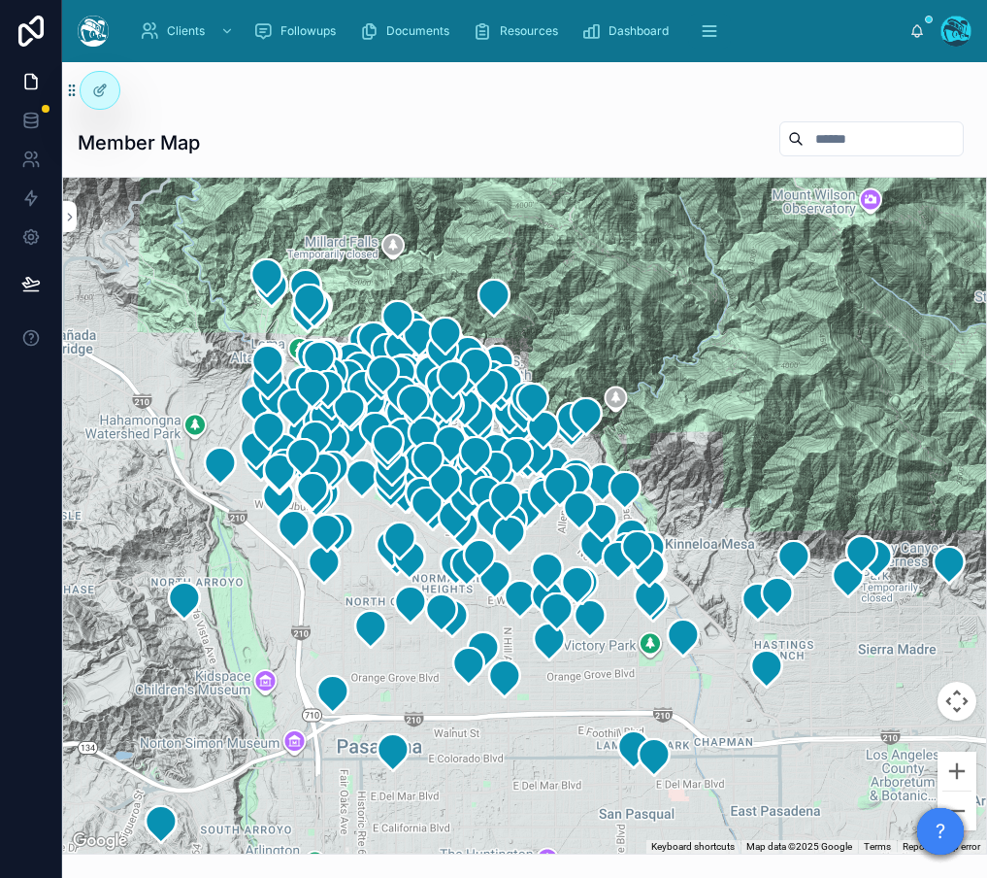
drag, startPoint x: 458, startPoint y: 726, endPoint x: 483, endPoint y: 714, distance: 27.8
click at [483, 714] on div at bounding box center [524, 516] width 923 height 676
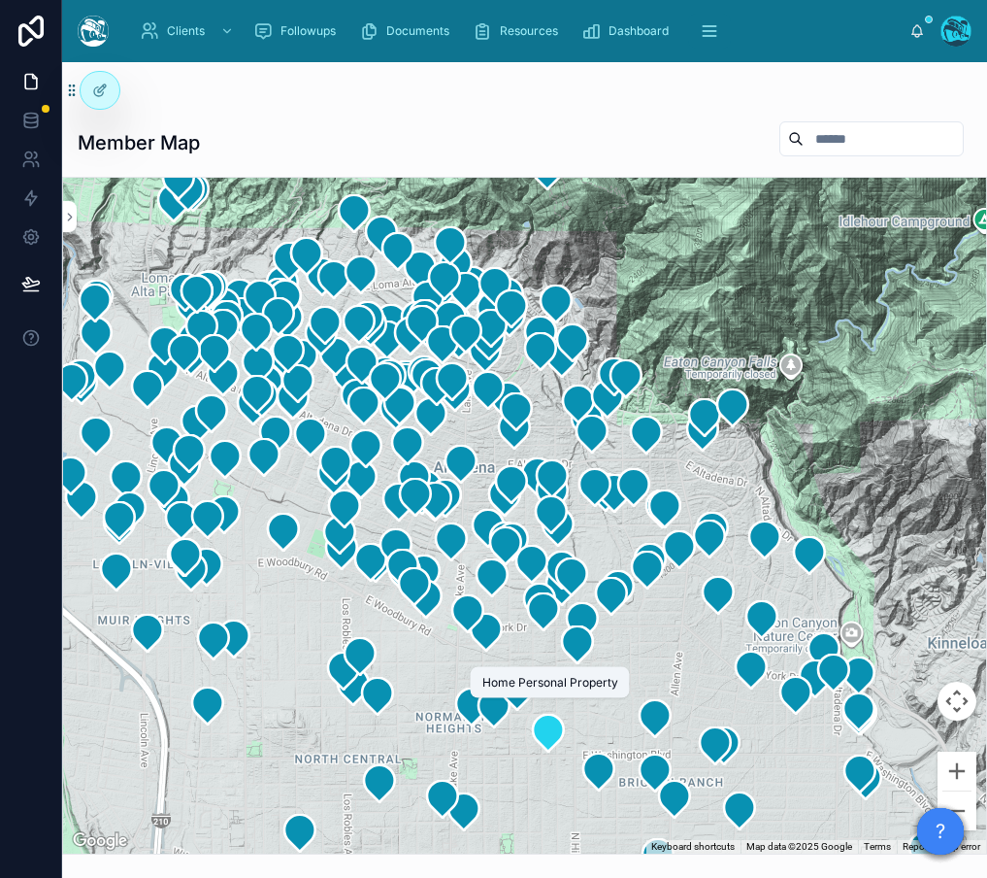
drag, startPoint x: 472, startPoint y: 552, endPoint x: 531, endPoint y: 738, distance: 194.6
click at [531, 738] on icon at bounding box center [548, 732] width 39 height 39
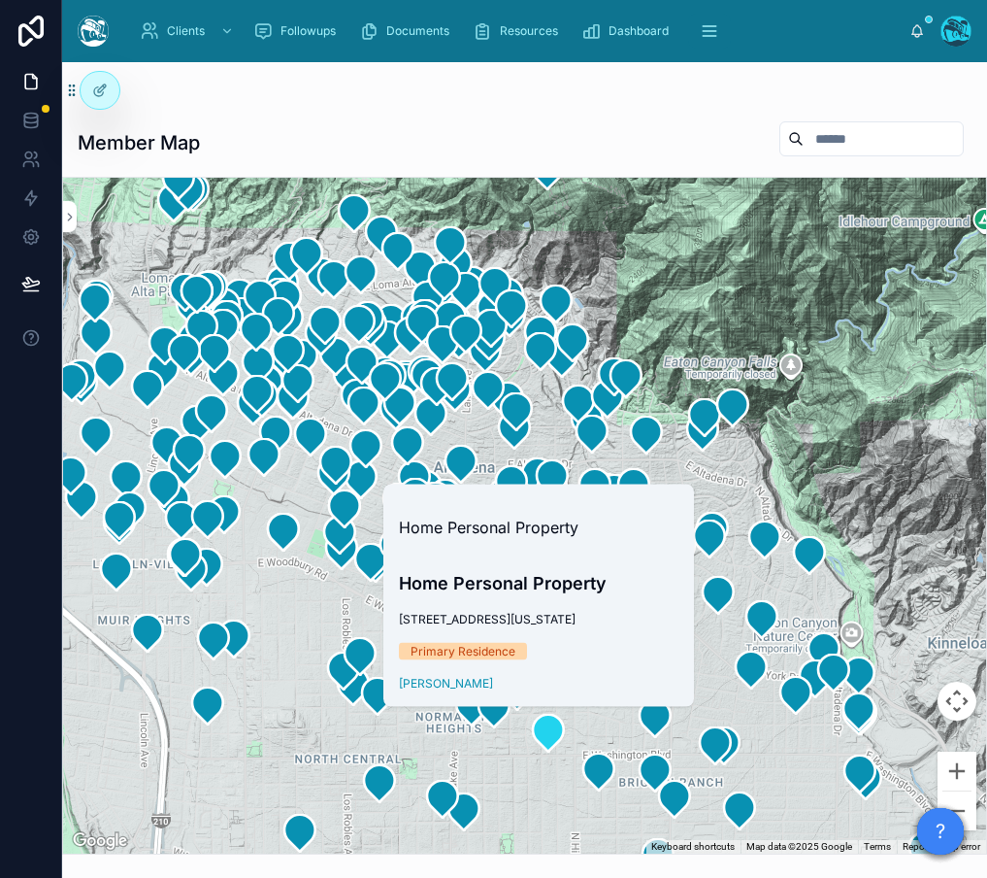
click at [759, 266] on div at bounding box center [524, 516] width 923 height 676
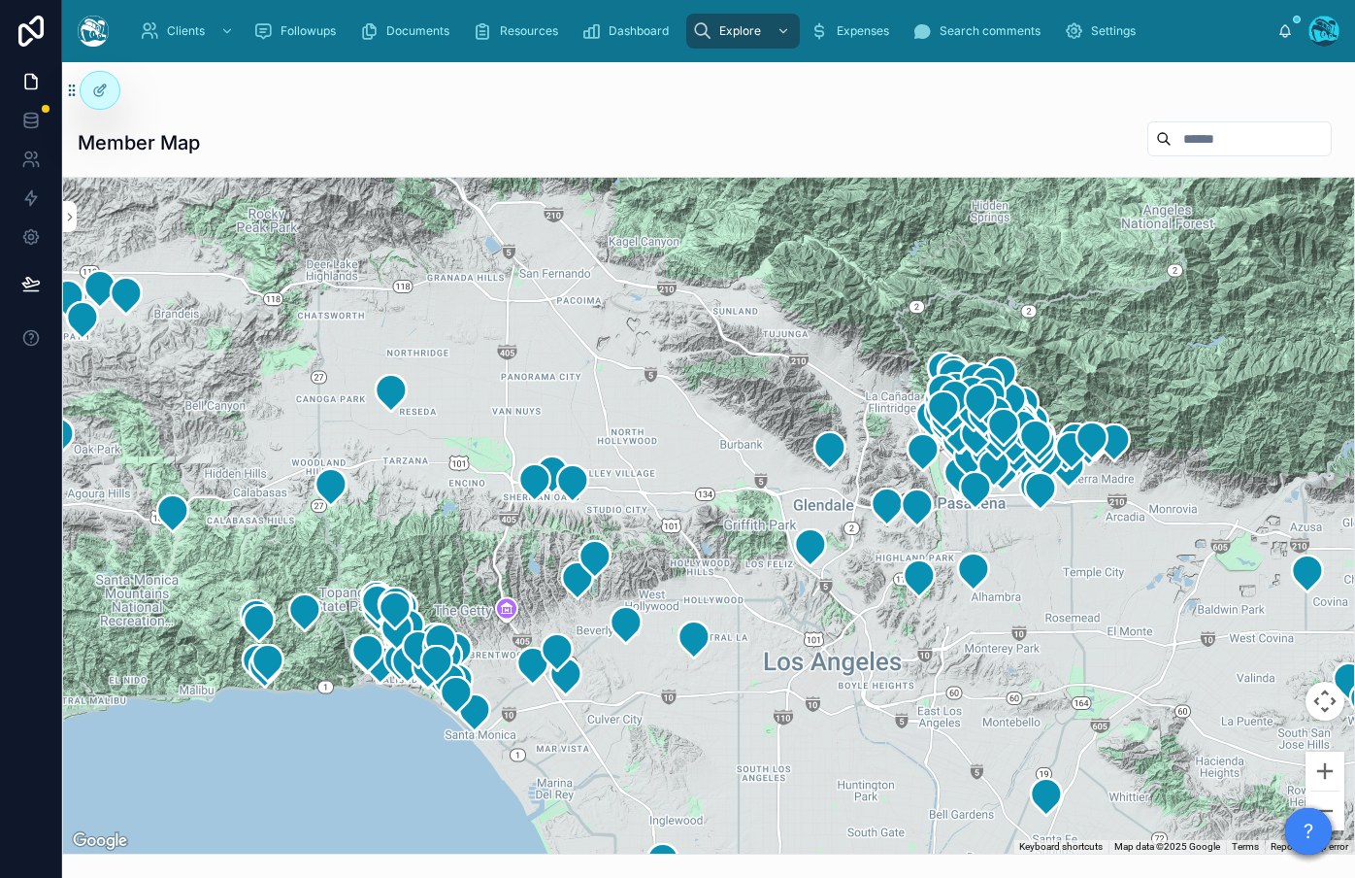
drag, startPoint x: 519, startPoint y: 458, endPoint x: 998, endPoint y: 517, distance: 482.2
click at [998, 517] on div at bounding box center [708, 516] width 1291 height 676
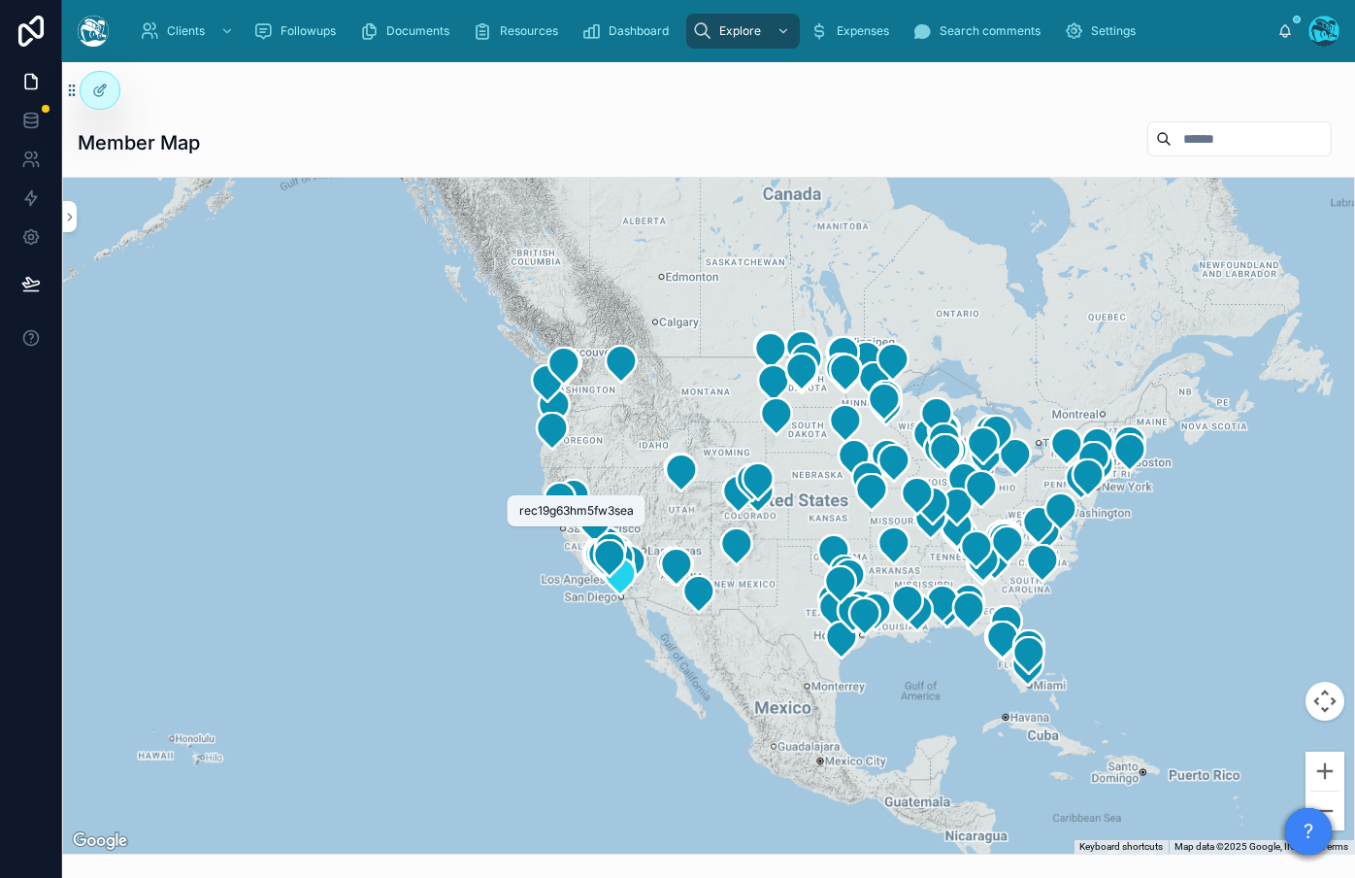
drag, startPoint x: 573, startPoint y: 534, endPoint x: 619, endPoint y: 582, distance: 67.3
click at [619, 582] on icon at bounding box center [620, 575] width 31 height 37
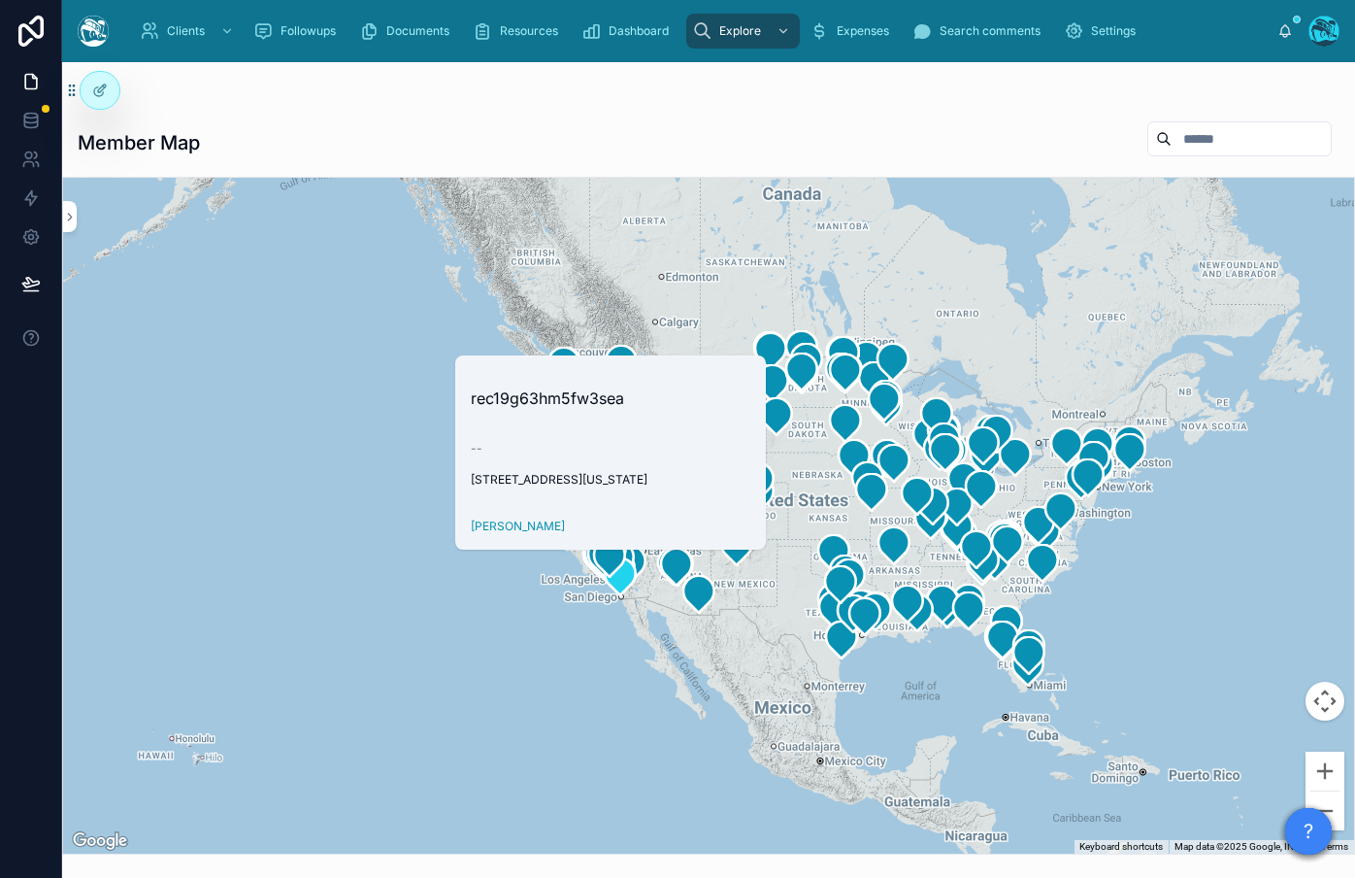
click at [362, 563] on div at bounding box center [708, 516] width 1291 height 676
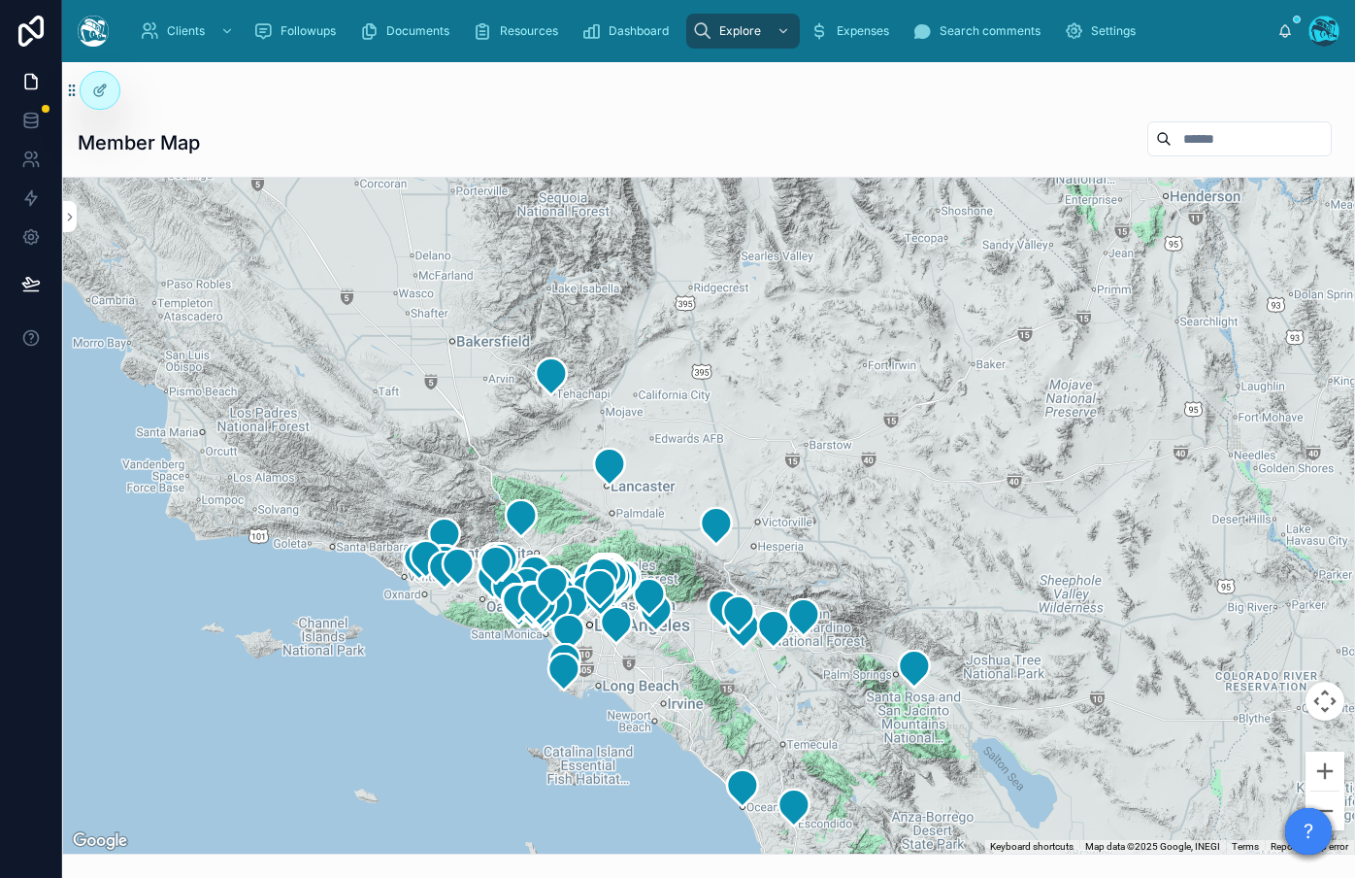
drag, startPoint x: 486, startPoint y: 680, endPoint x: 630, endPoint y: 520, distance: 215.2
click at [630, 520] on div at bounding box center [708, 516] width 1291 height 676
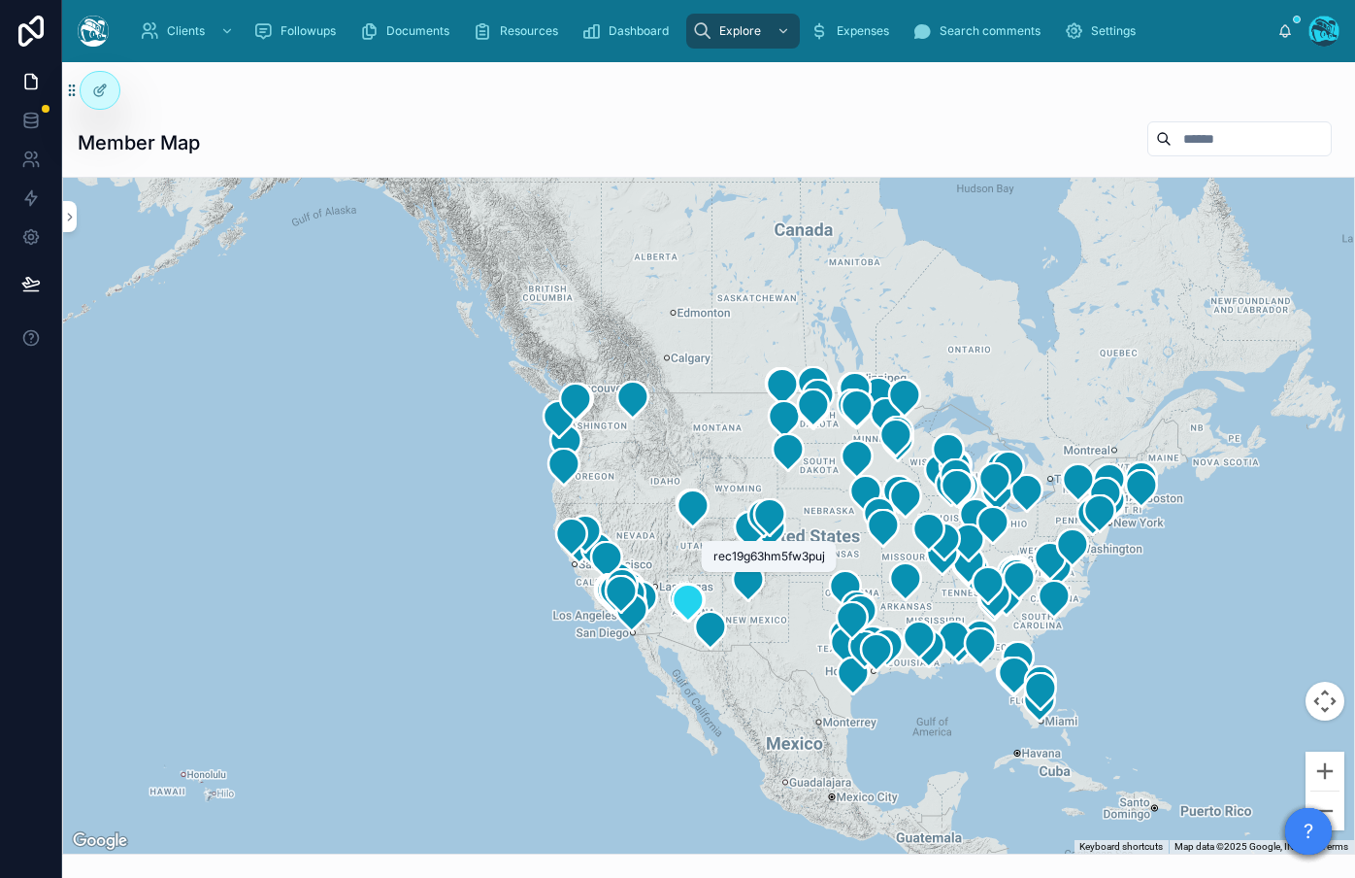
drag, startPoint x: 777, startPoint y: 595, endPoint x: 697, endPoint y: 603, distance: 80.0
click at [697, 603] on icon at bounding box center [688, 602] width 31 height 37
click at [534, 736] on div at bounding box center [708, 516] width 1291 height 676
click at [1321, 774] on button "Zoom in" at bounding box center [1325, 770] width 39 height 39
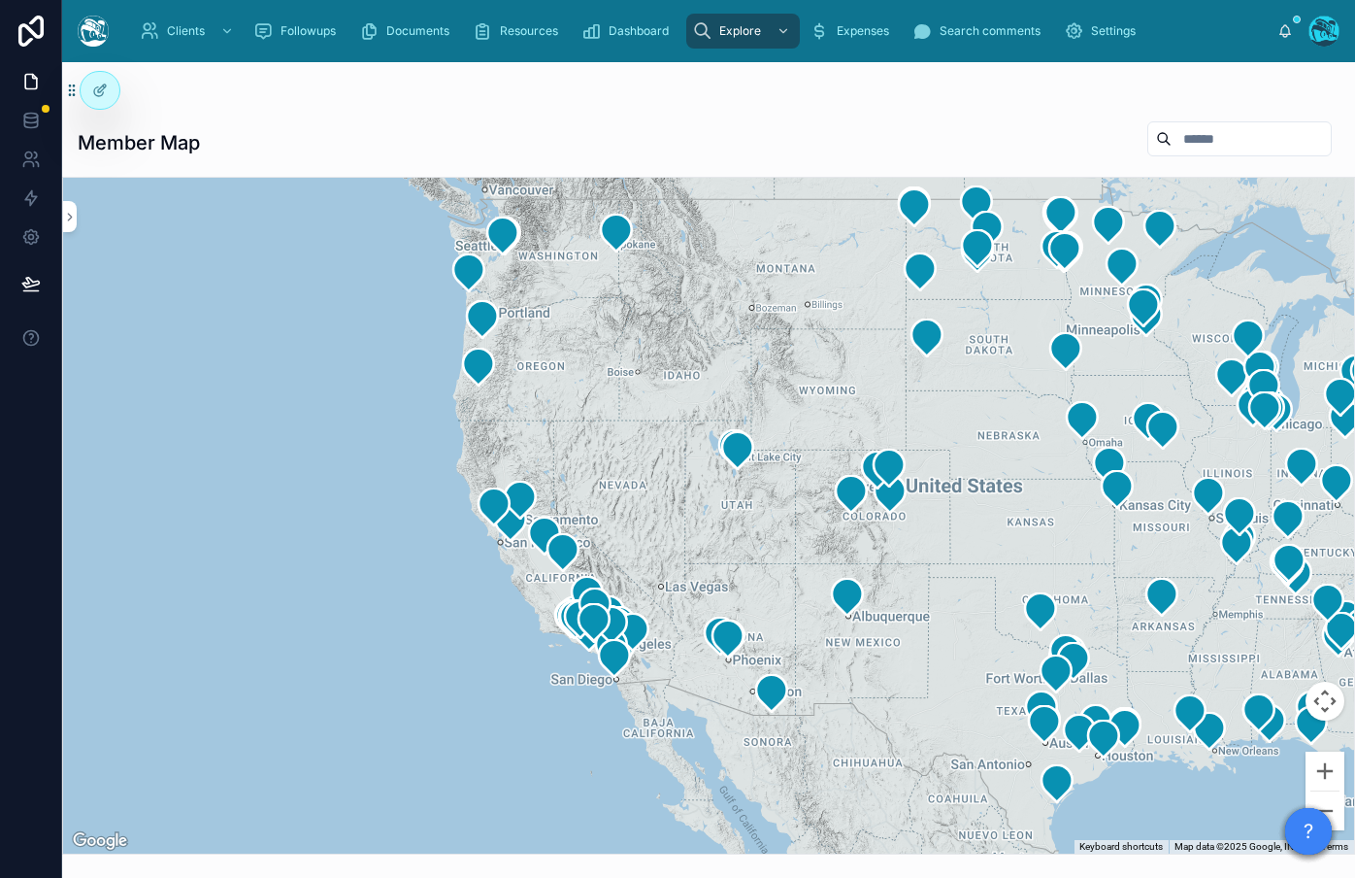
drag, startPoint x: 919, startPoint y: 729, endPoint x: 914, endPoint y: 663, distance: 66.2
click at [952, 659] on div at bounding box center [708, 516] width 1291 height 676
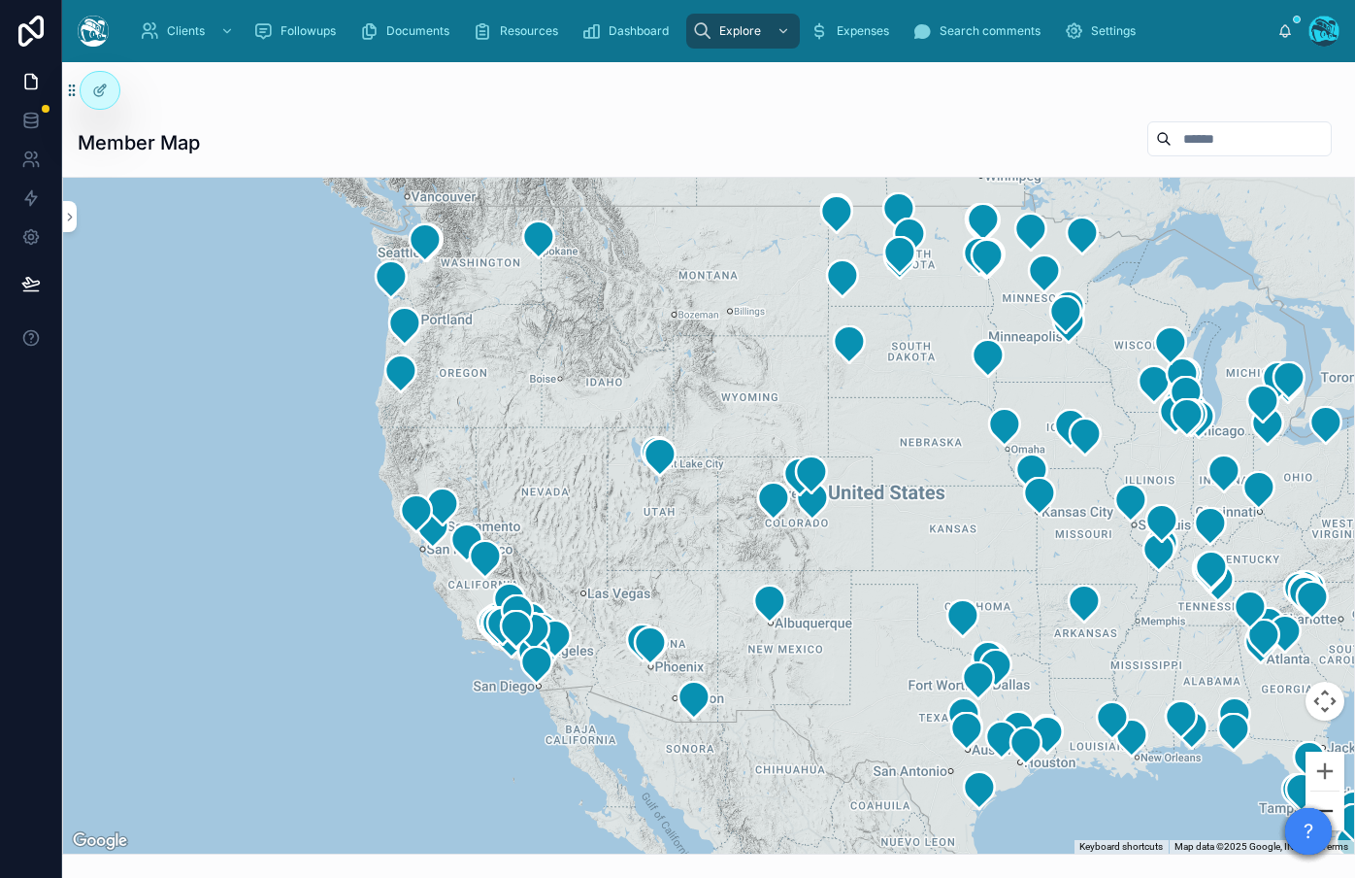
click at [1337, 807] on button "Zoom out" at bounding box center [1325, 810] width 39 height 39
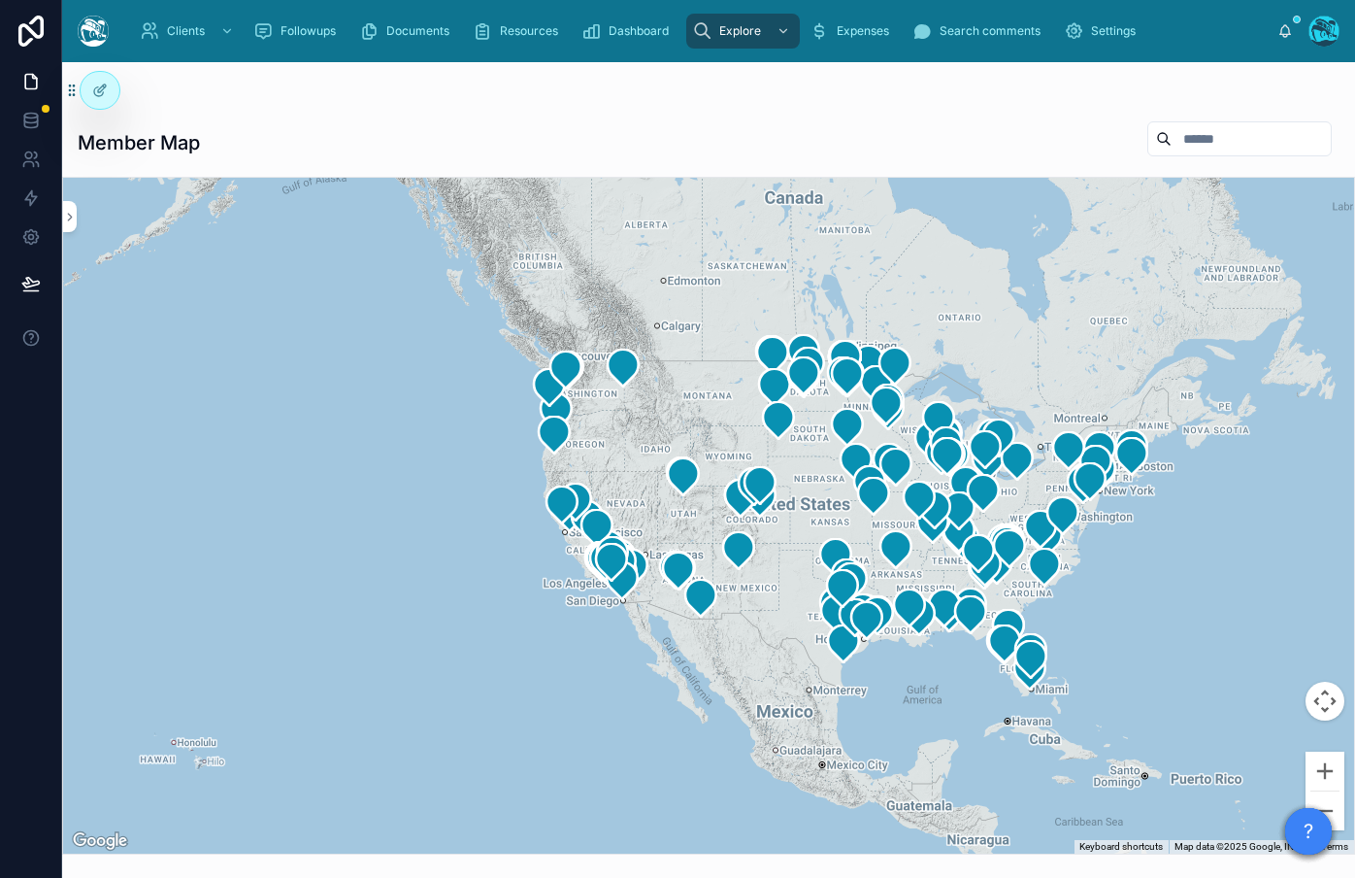
click at [1324, 702] on button "Map camera controls" at bounding box center [1325, 700] width 39 height 39
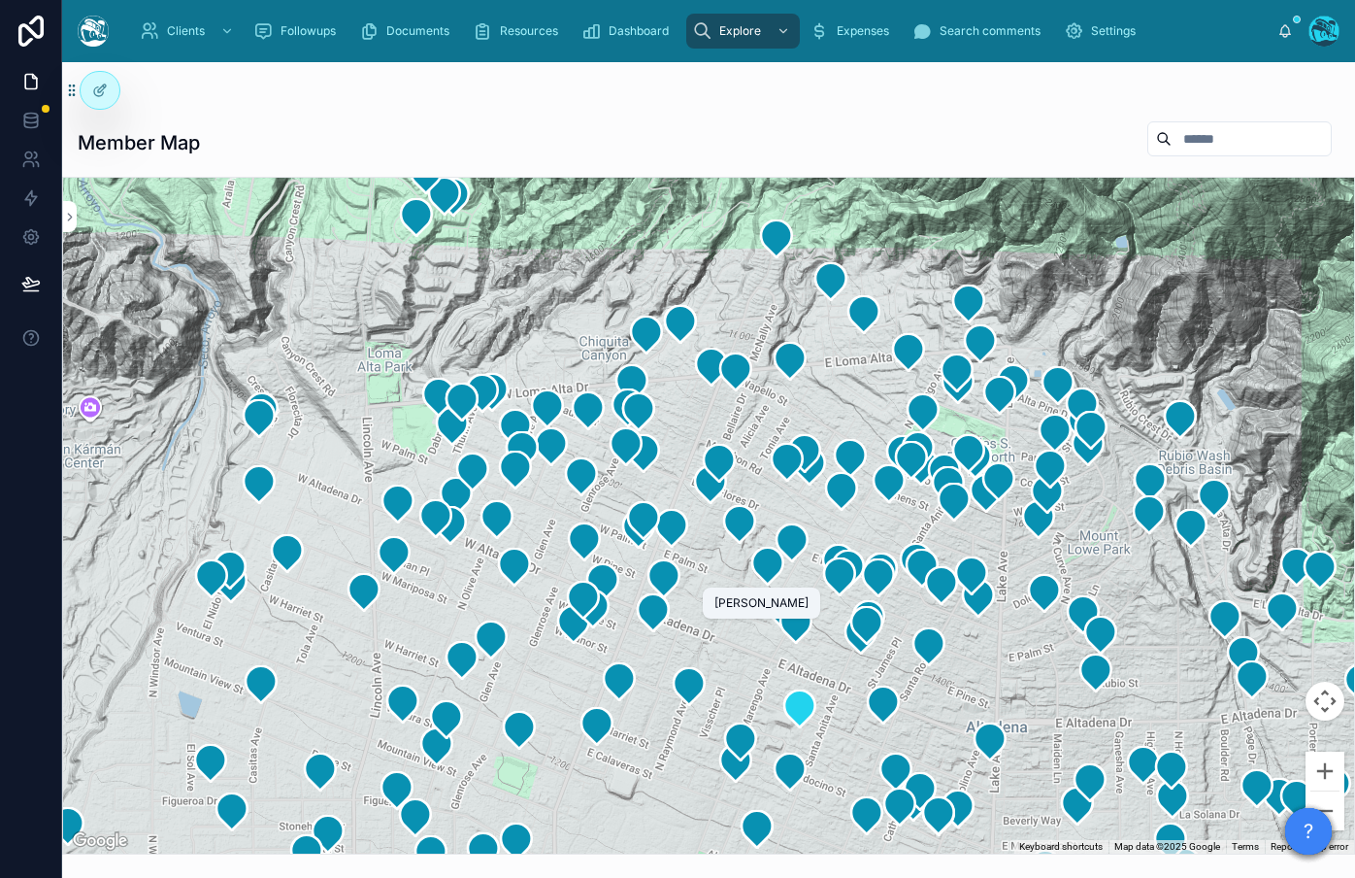
drag, startPoint x: 684, startPoint y: 426, endPoint x: 814, endPoint y: 689, distance: 293.5
click at [861, 802] on icon at bounding box center [866, 815] width 31 height 37
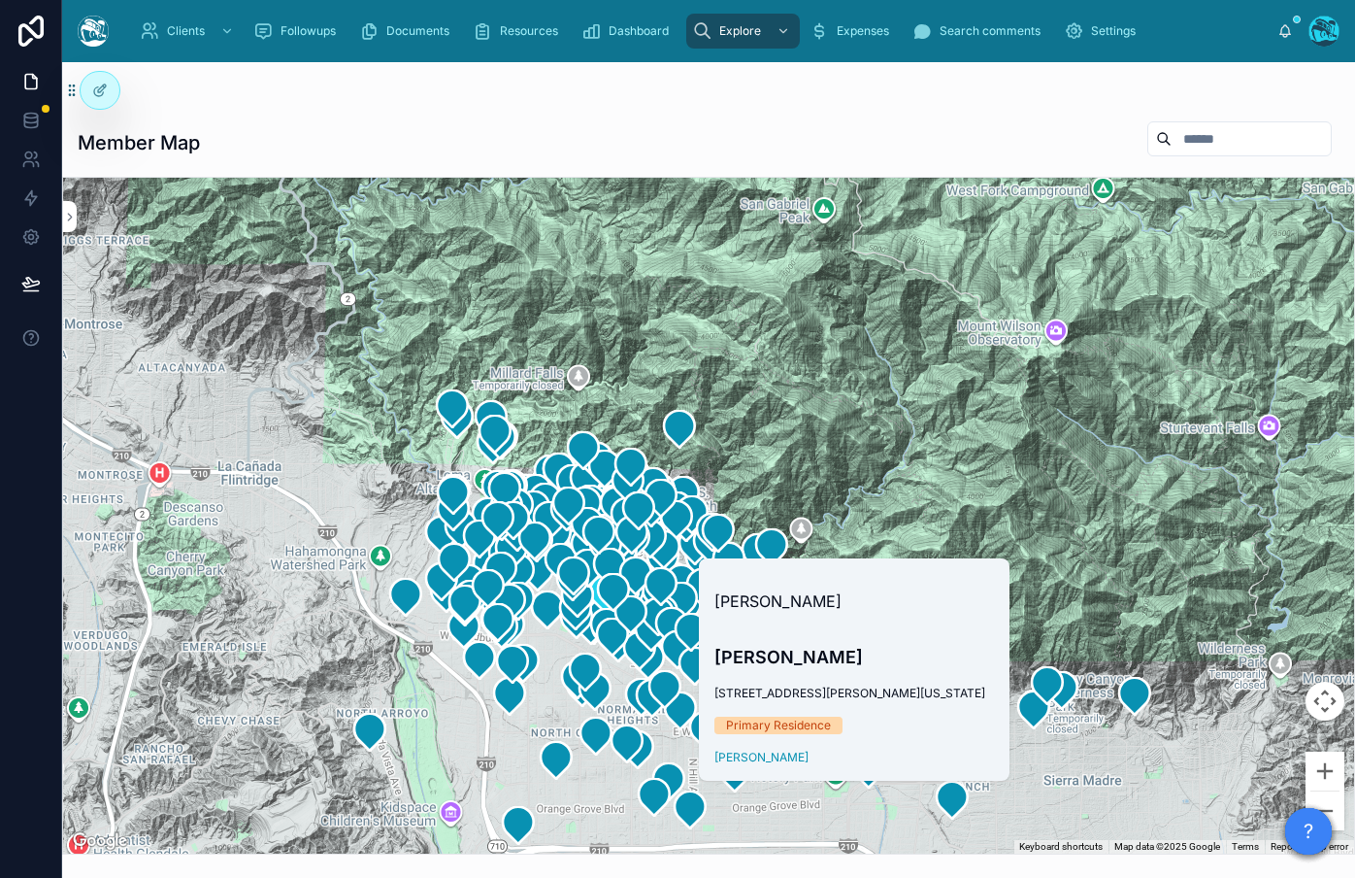
click at [373, 539] on div at bounding box center [708, 516] width 1291 height 676
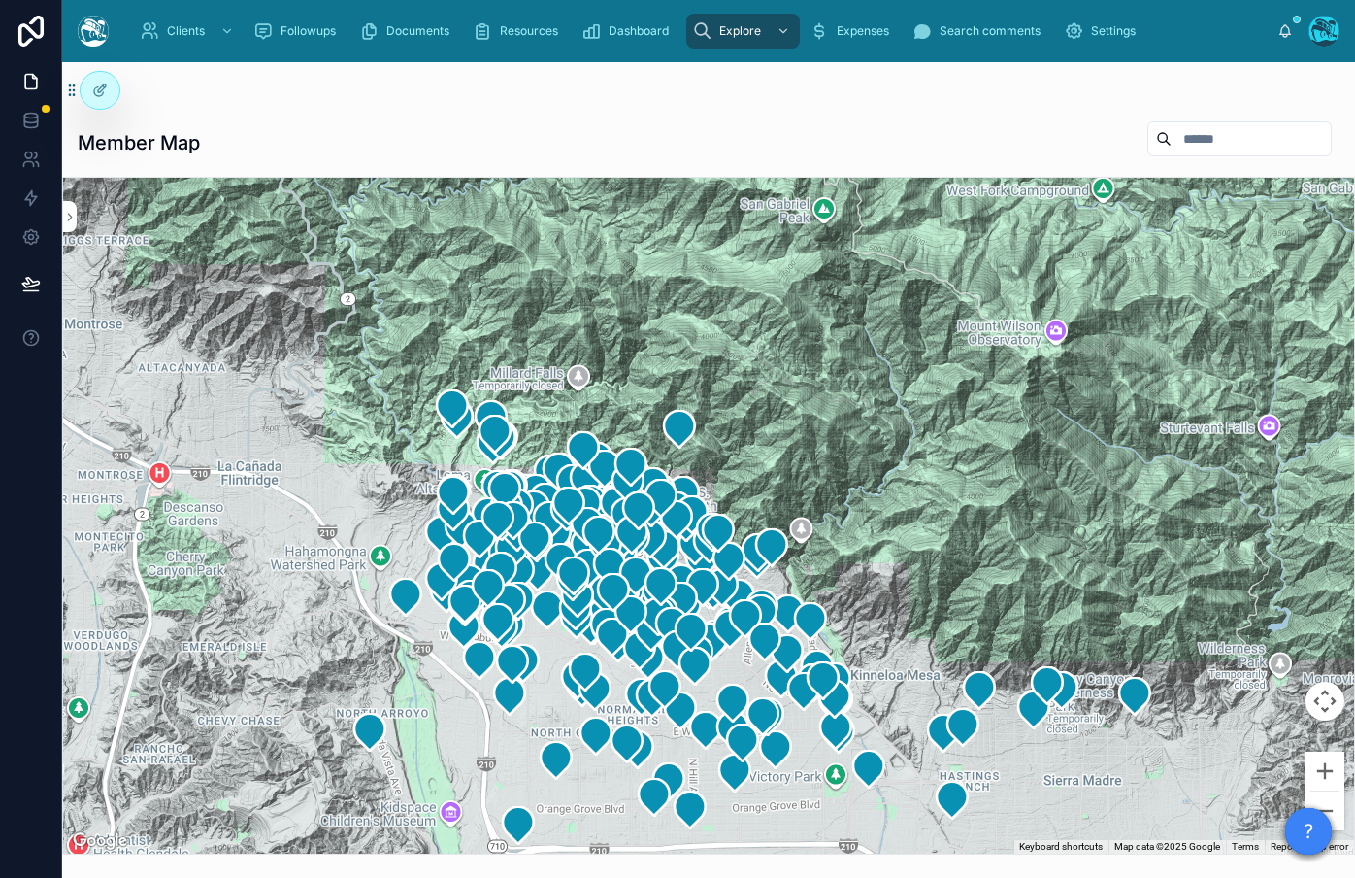
click at [395, 132] on div "Member Map" at bounding box center [709, 142] width 1262 height 45
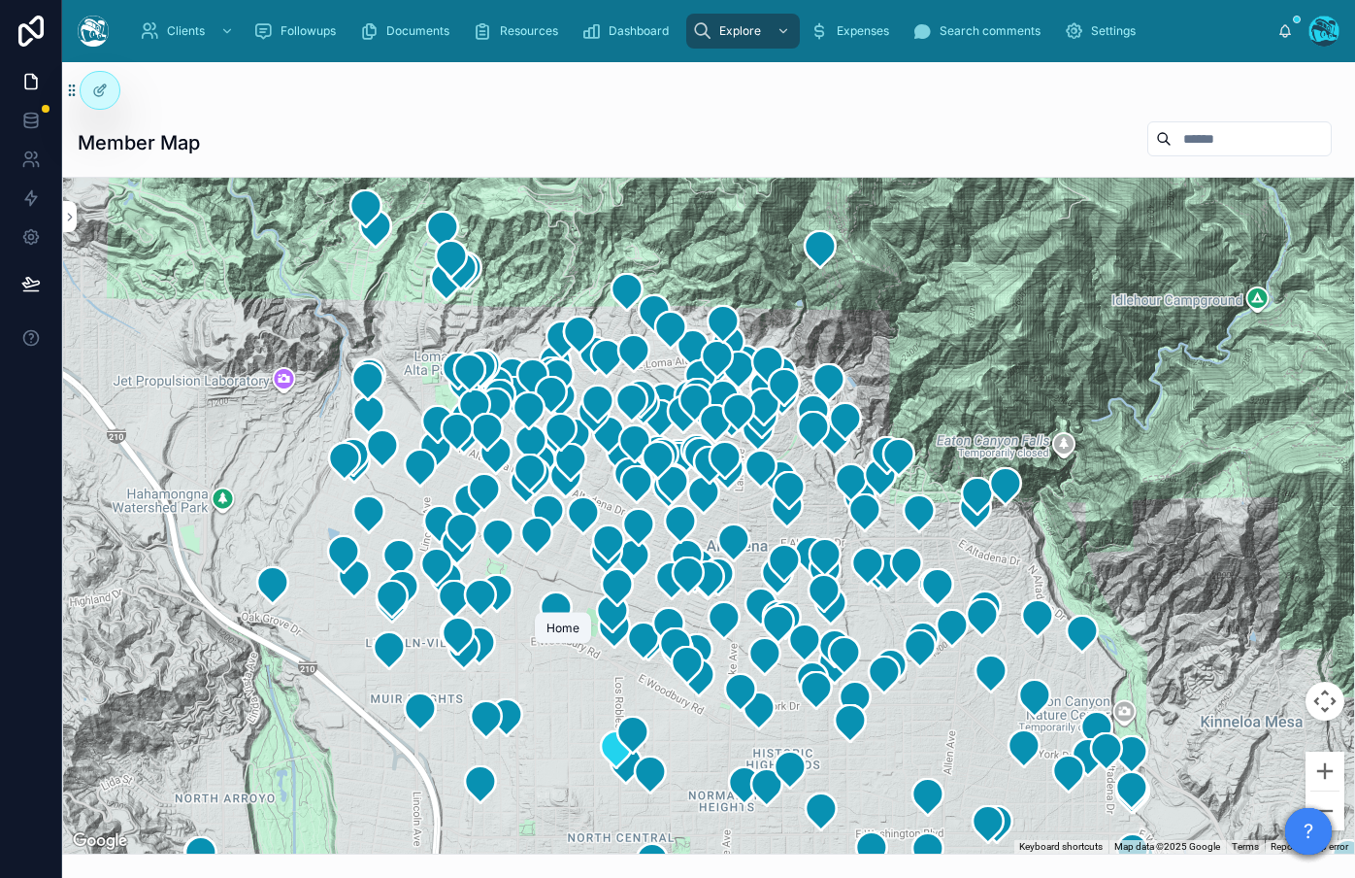
drag, startPoint x: 491, startPoint y: 614, endPoint x: 618, endPoint y: 761, distance: 194.0
click at [618, 761] on icon at bounding box center [616, 749] width 31 height 37
click at [333, 439] on div at bounding box center [708, 516] width 1291 height 676
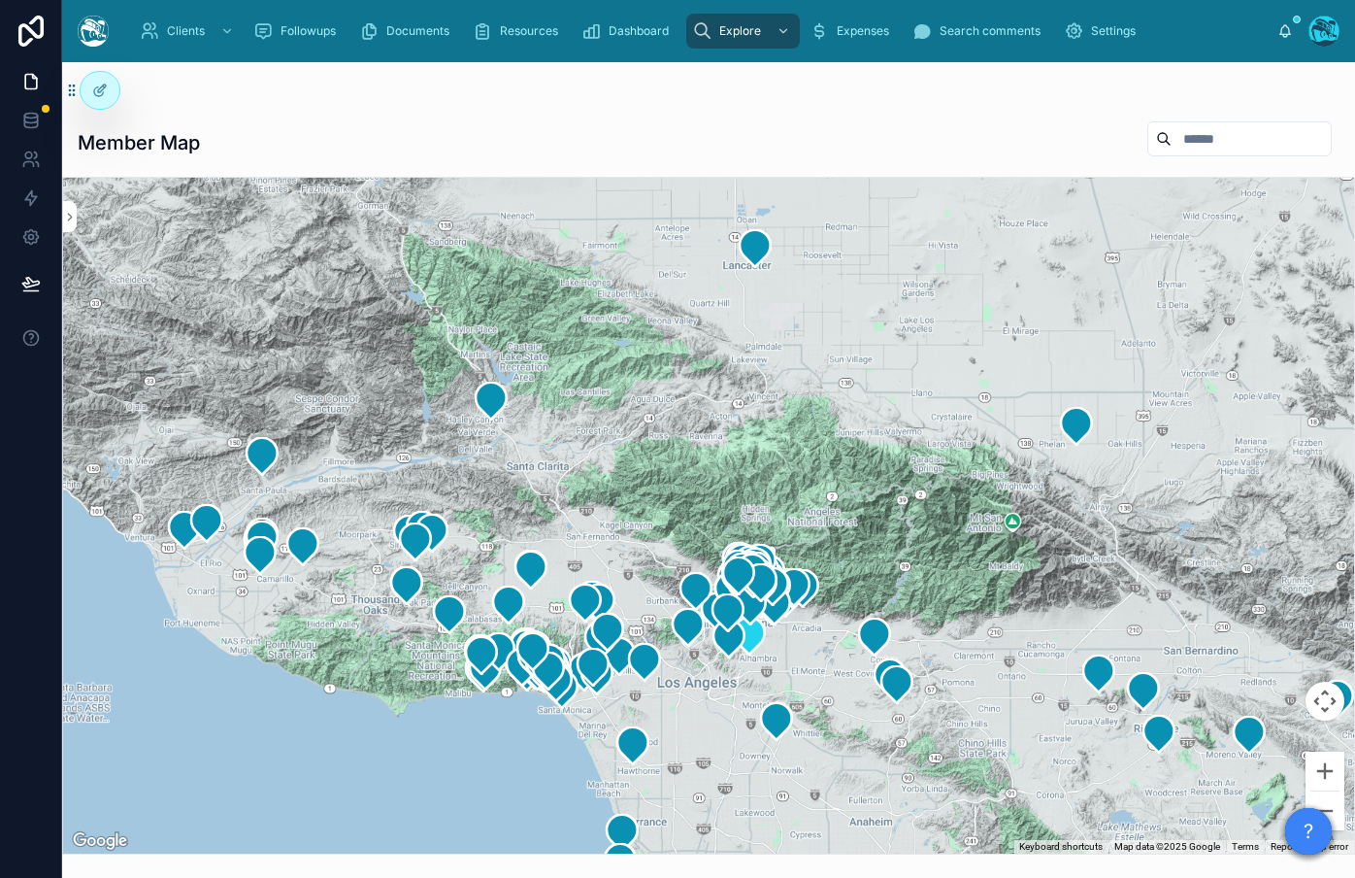
drag, startPoint x: 757, startPoint y: 674, endPoint x: 779, endPoint y: 675, distance: 22.3
click at [763, 414] on div at bounding box center [708, 516] width 1291 height 676
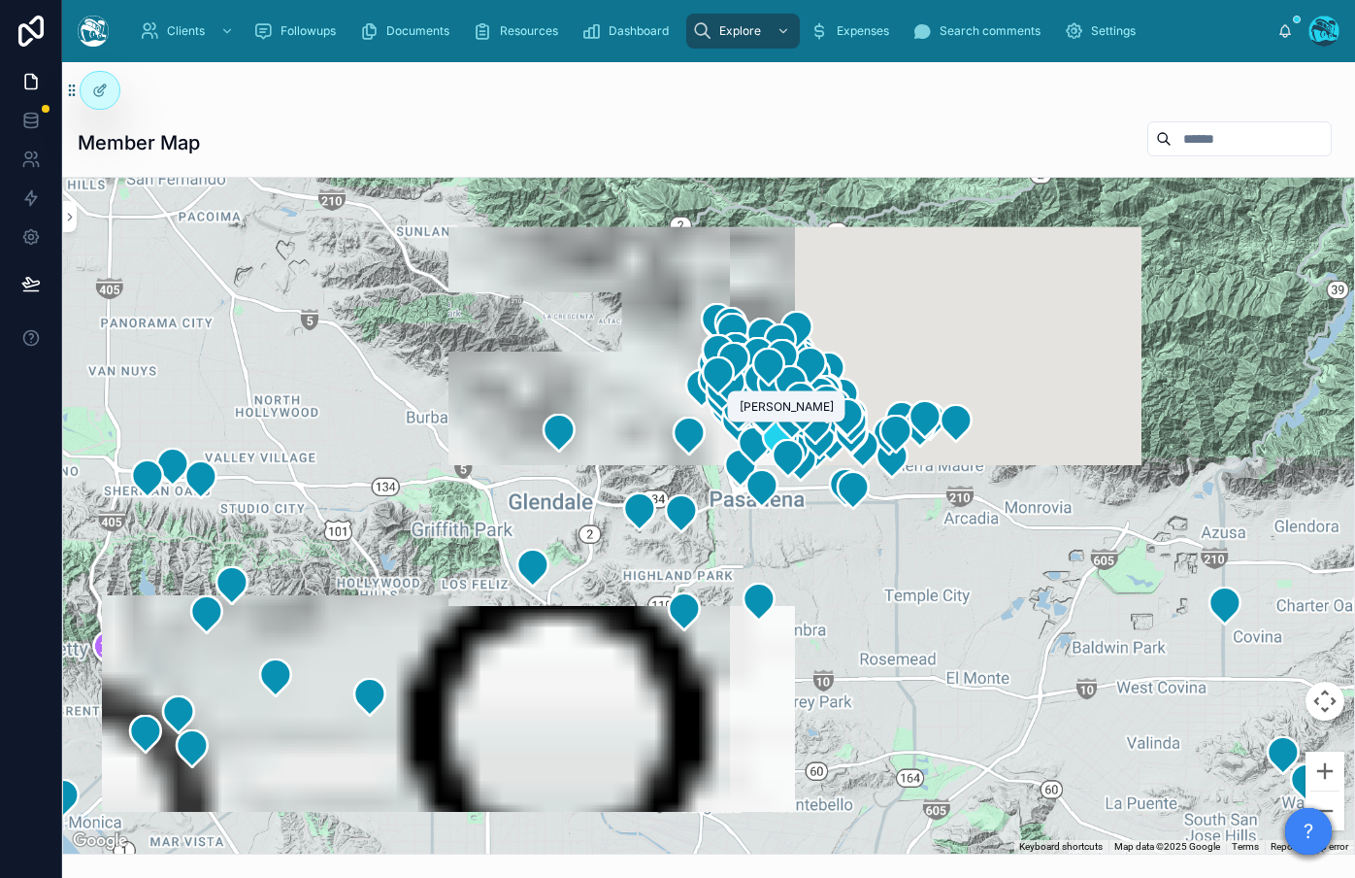
drag, startPoint x: 776, startPoint y: 668, endPoint x: 759, endPoint y: 458, distance: 210.3
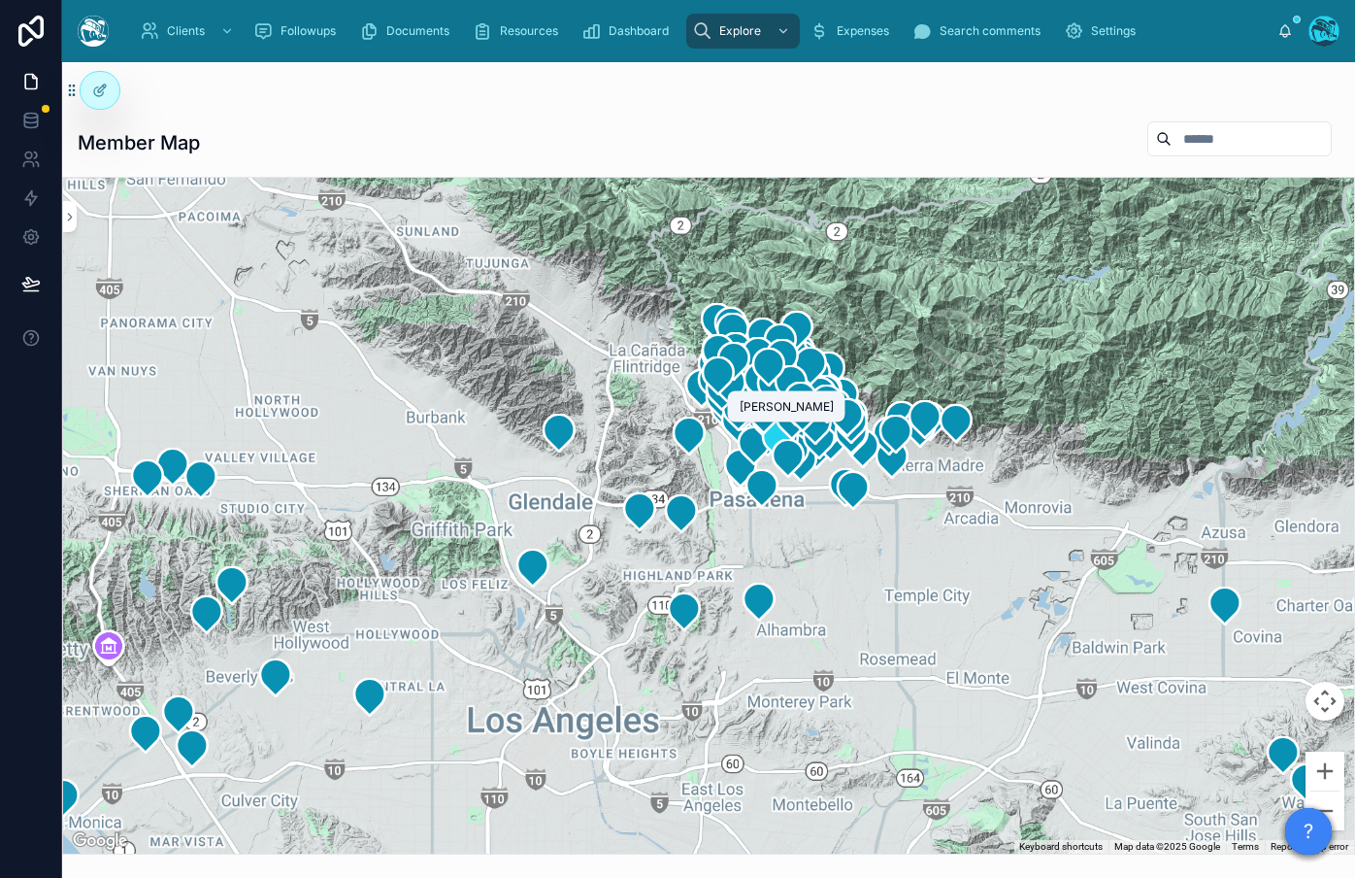
click at [735, 460] on icon at bounding box center [754, 445] width 39 height 39
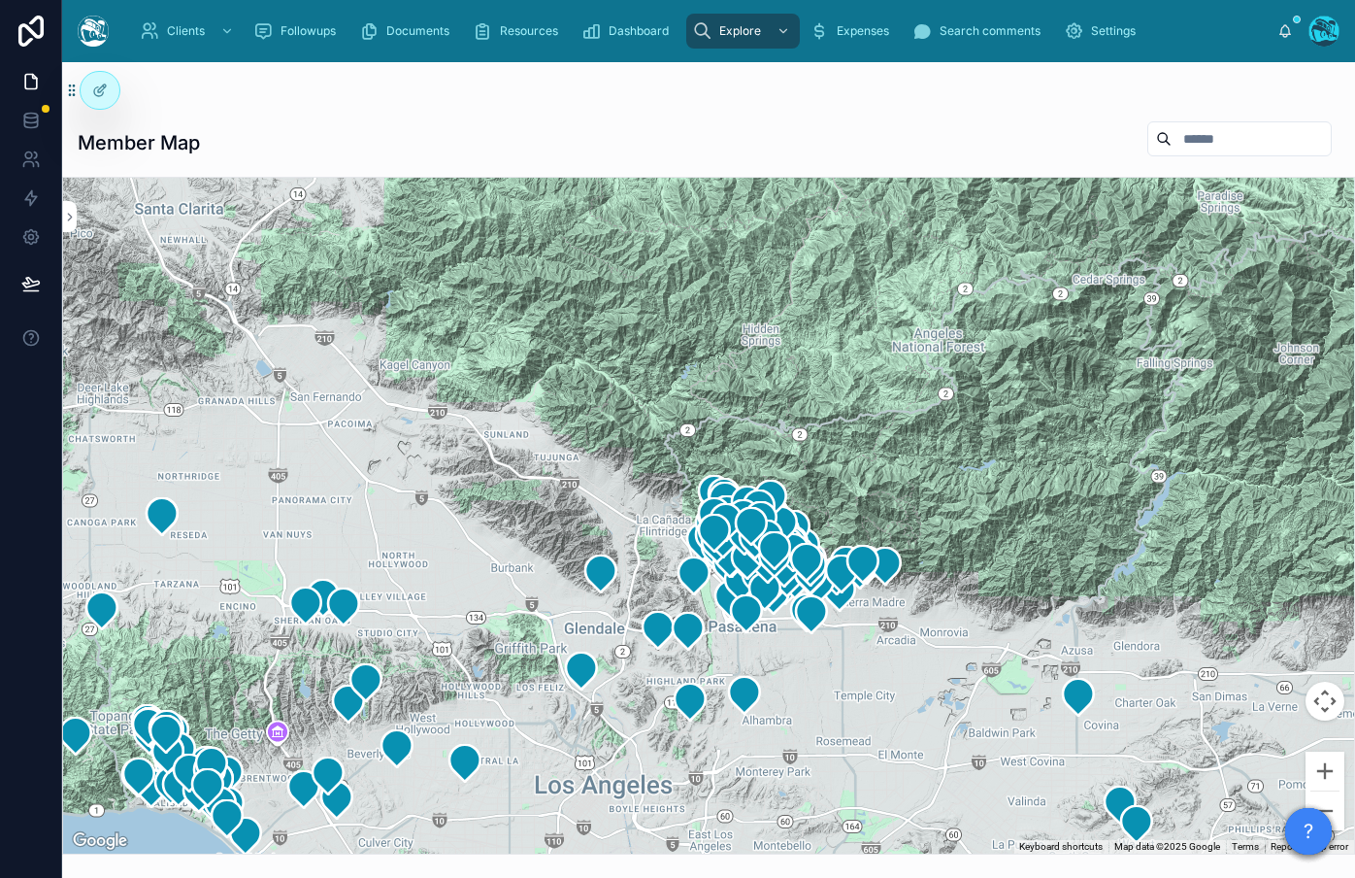
drag, startPoint x: 792, startPoint y: 636, endPoint x: 800, endPoint y: 725, distance: 89.6
click at [798, 739] on div at bounding box center [708, 516] width 1291 height 676
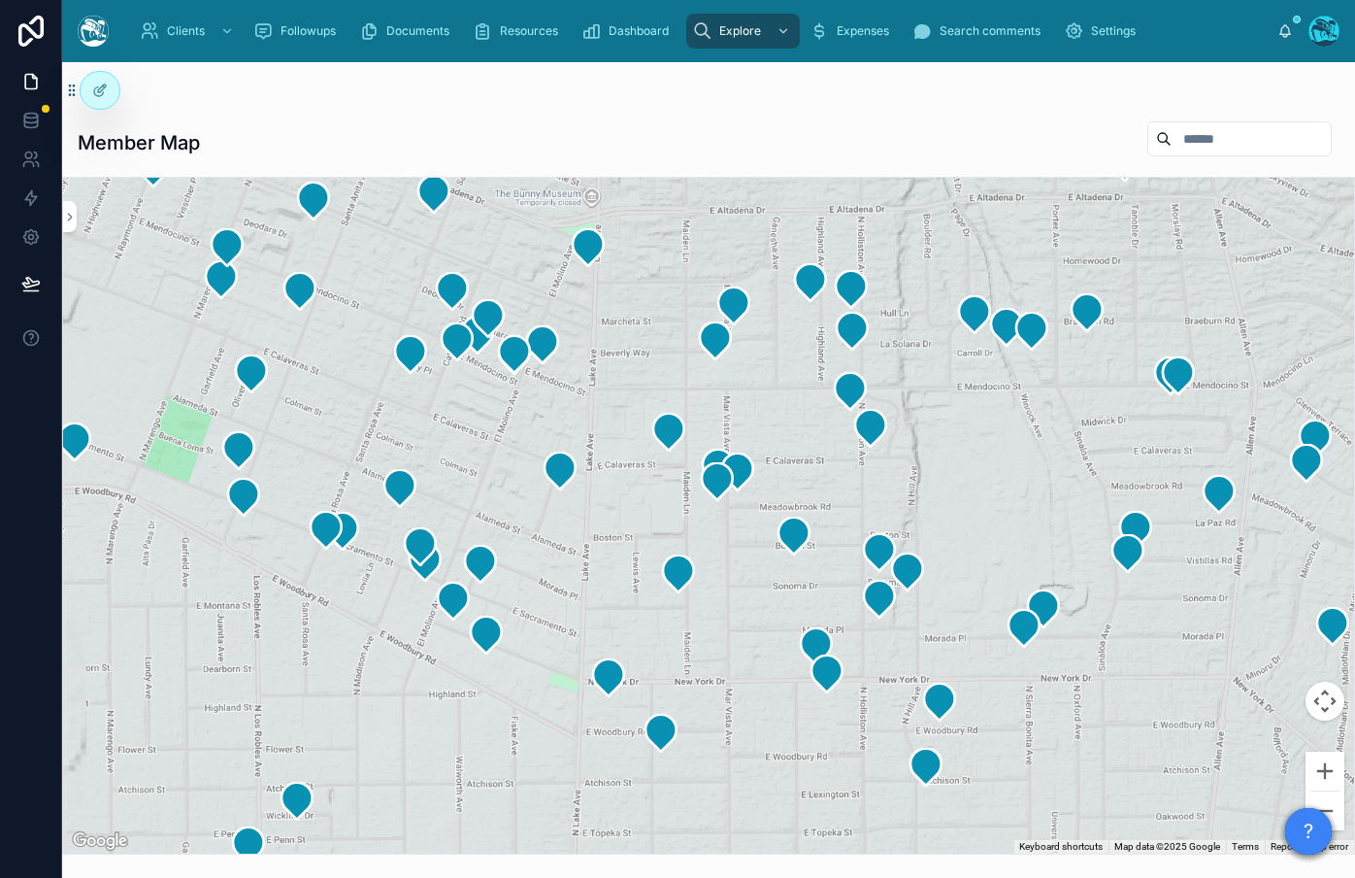
drag, startPoint x: 732, startPoint y: 524, endPoint x: 1094, endPoint y: 725, distance: 414.1
click at [1093, 725] on div at bounding box center [708, 516] width 1291 height 676
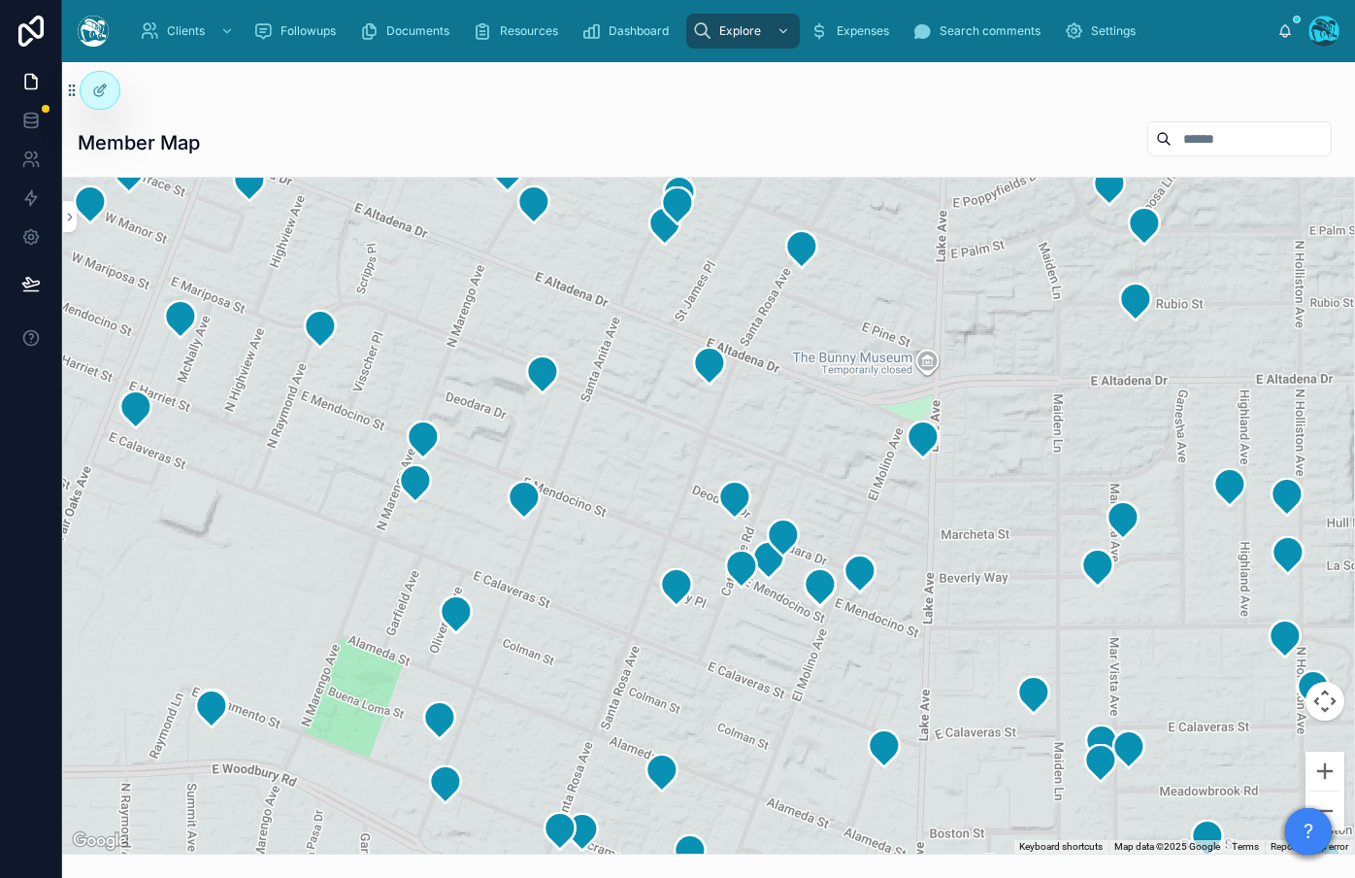
drag, startPoint x: 405, startPoint y: 359, endPoint x: 593, endPoint y: 542, distance: 262.2
click at [727, 640] on div at bounding box center [708, 516] width 1291 height 676
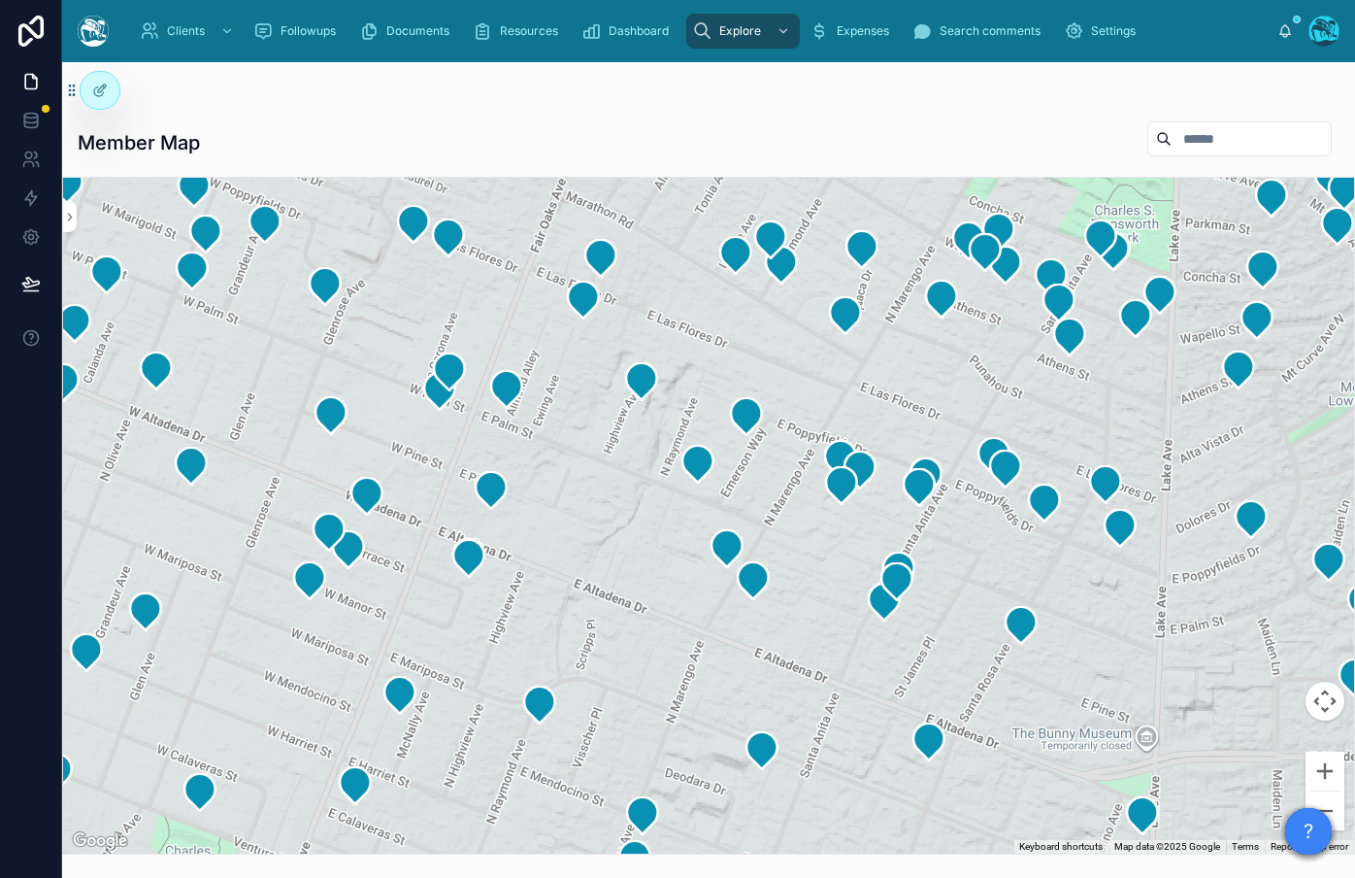
drag, startPoint x: 665, startPoint y: 505, endPoint x: 905, endPoint y: 900, distance: 462.1
click at [905, 877] on html "Clients Followups Documents Resources Dashboard Explore Expenses Search comment…" at bounding box center [677, 439] width 1355 height 878
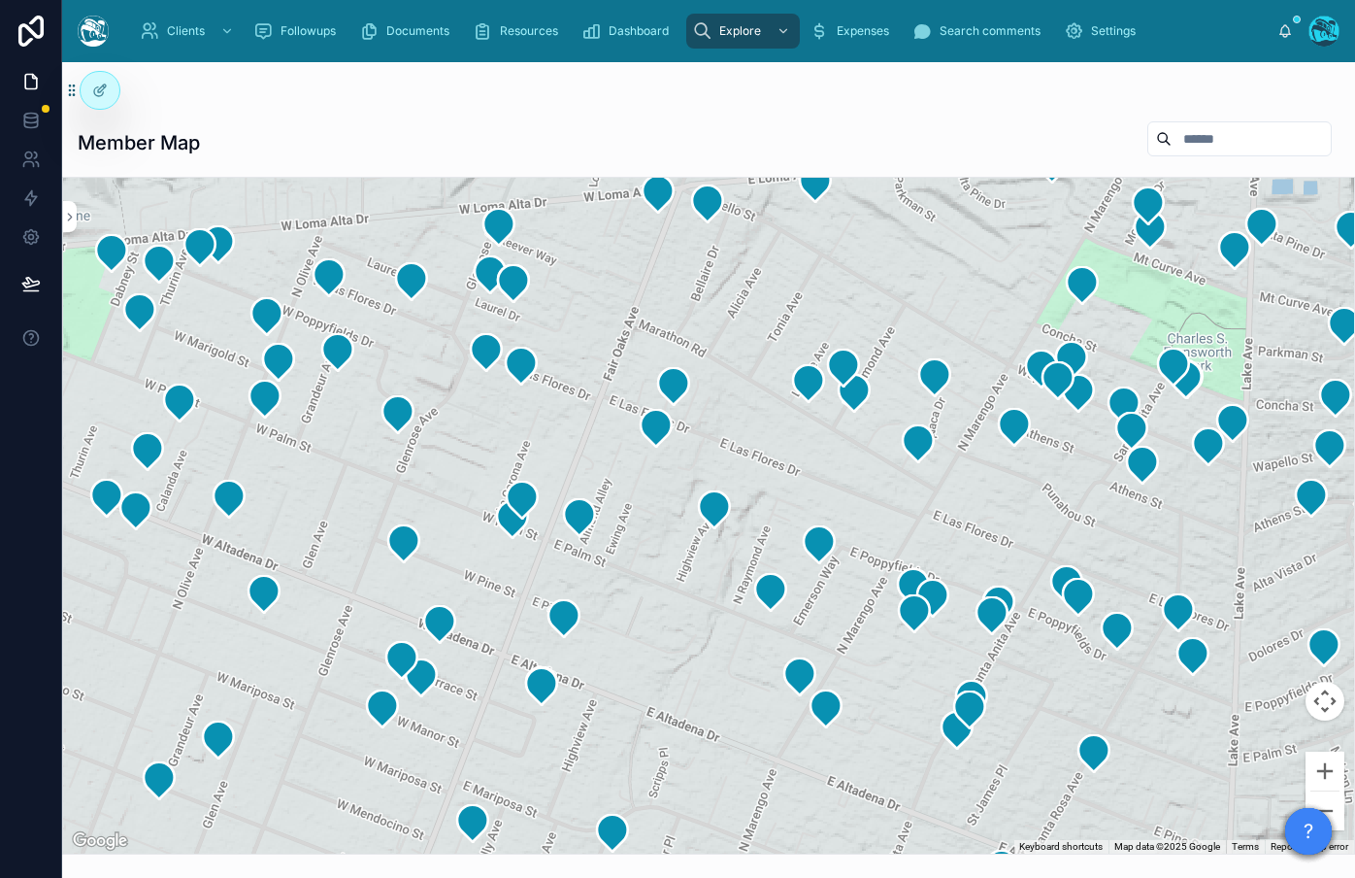
drag, startPoint x: 566, startPoint y: 447, endPoint x: 625, endPoint y: 541, distance: 111.2
click at [615, 539] on div at bounding box center [708, 516] width 1291 height 676
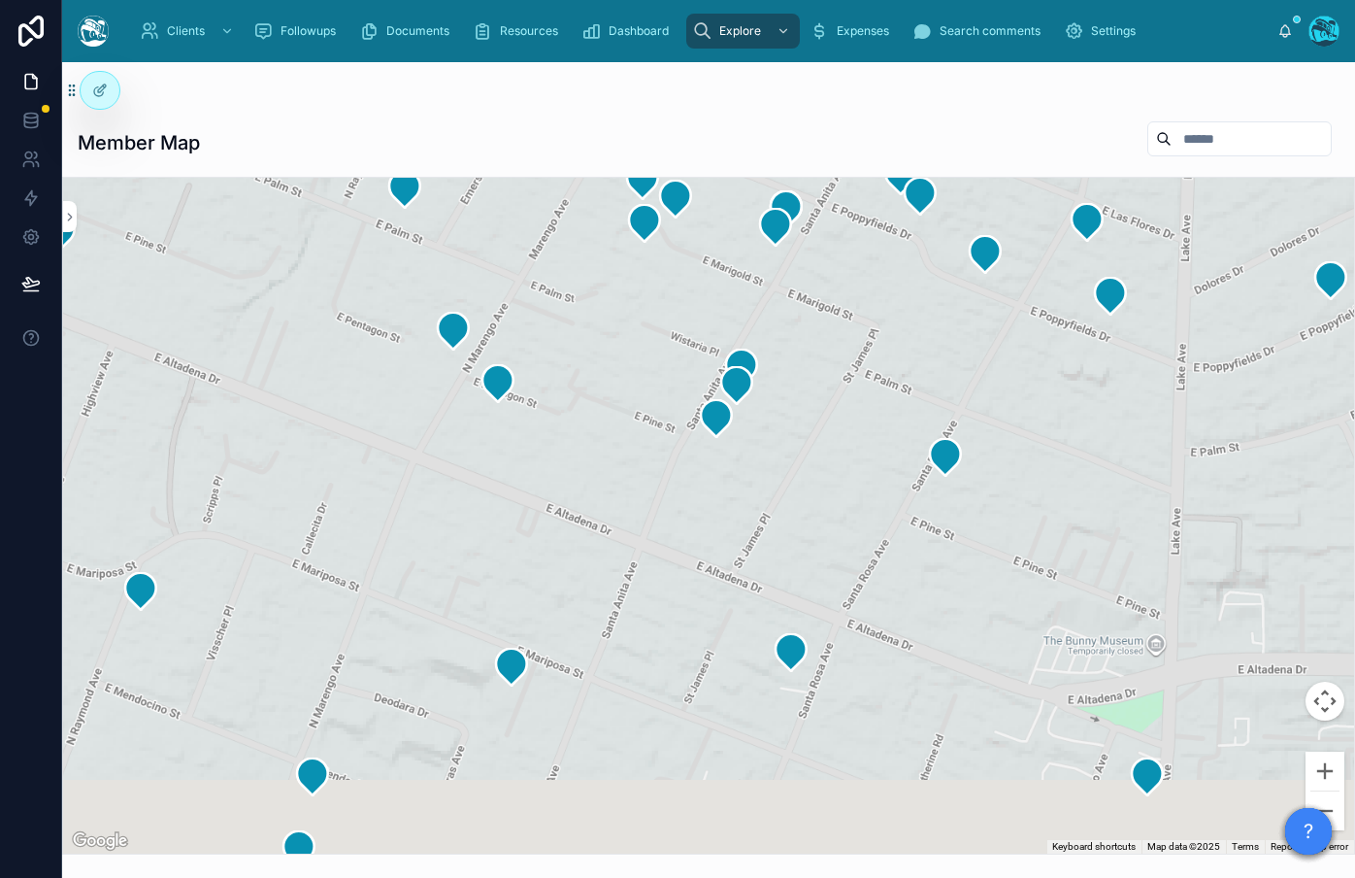
drag, startPoint x: 961, startPoint y: 590, endPoint x: 642, endPoint y: 103, distance: 582.6
click at [642, 103] on div "Member Map ← Move left → Move right ↑ Move up ↓ Move down + Zoom in - Zoom out …" at bounding box center [708, 458] width 1293 height 792
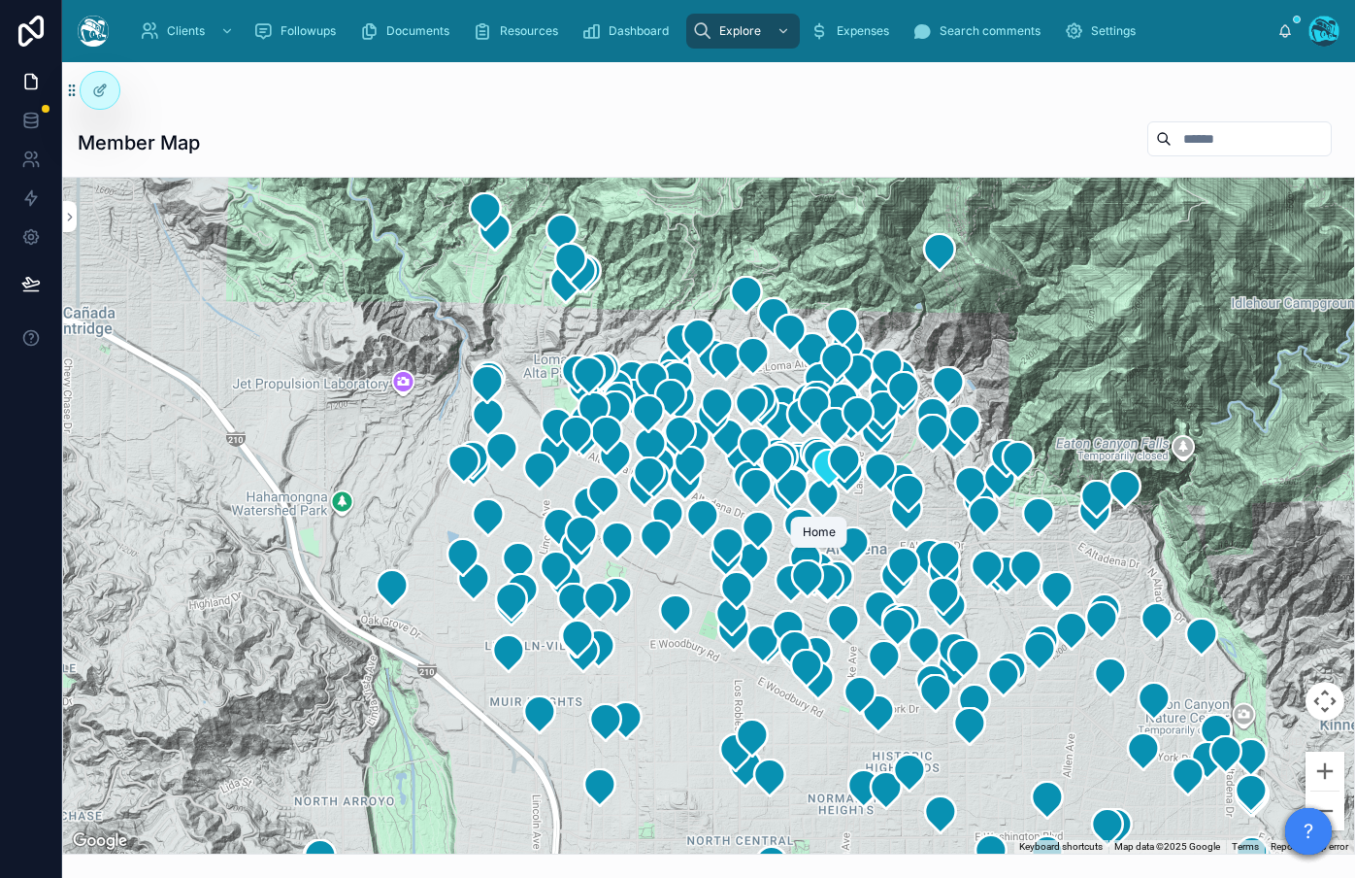
drag, startPoint x: 917, startPoint y: 503, endPoint x: 821, endPoint y: 462, distance: 104.4
click at [827, 552] on icon at bounding box center [818, 570] width 39 height 39
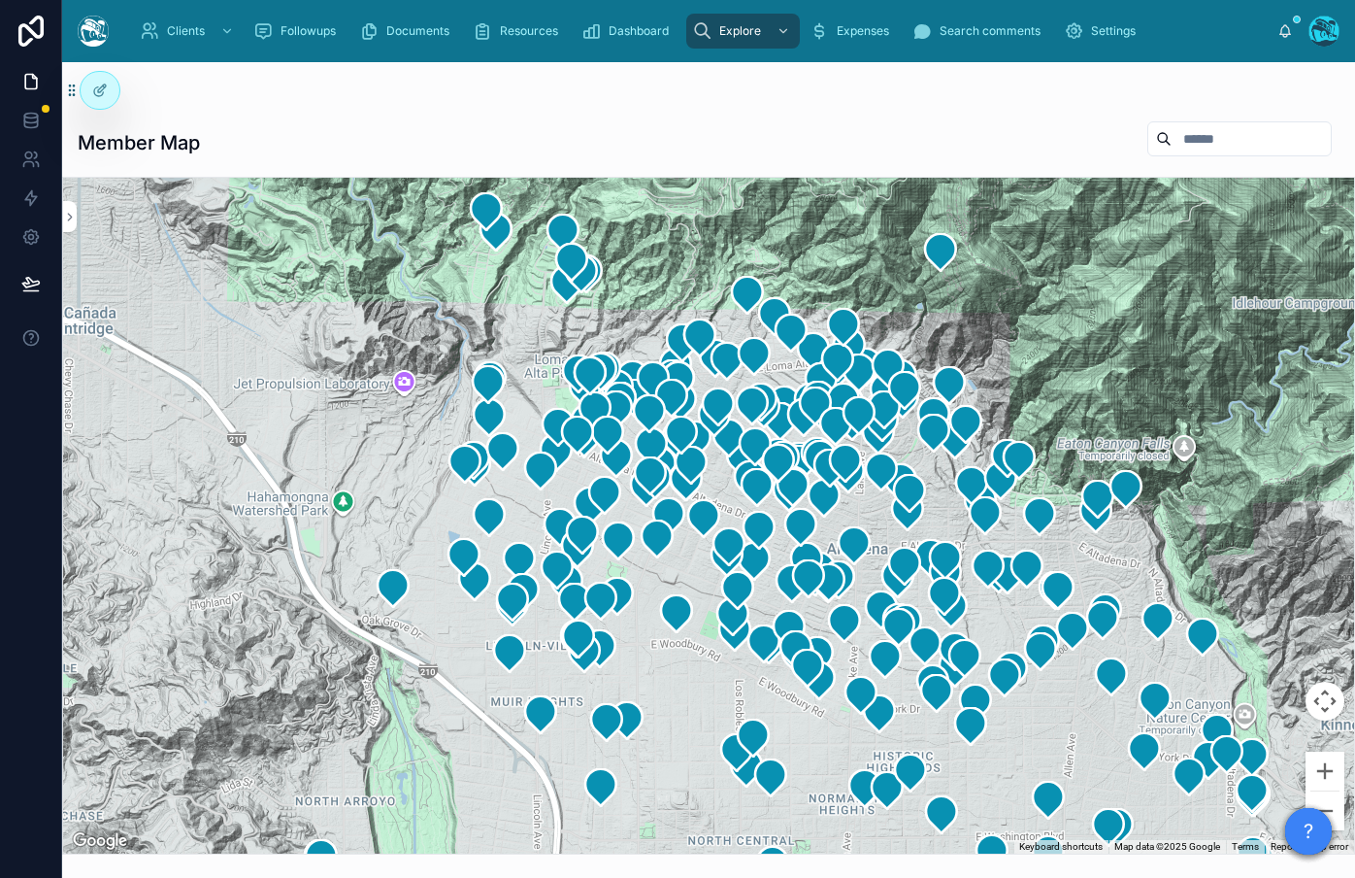
click at [253, 607] on div at bounding box center [708, 516] width 1291 height 676
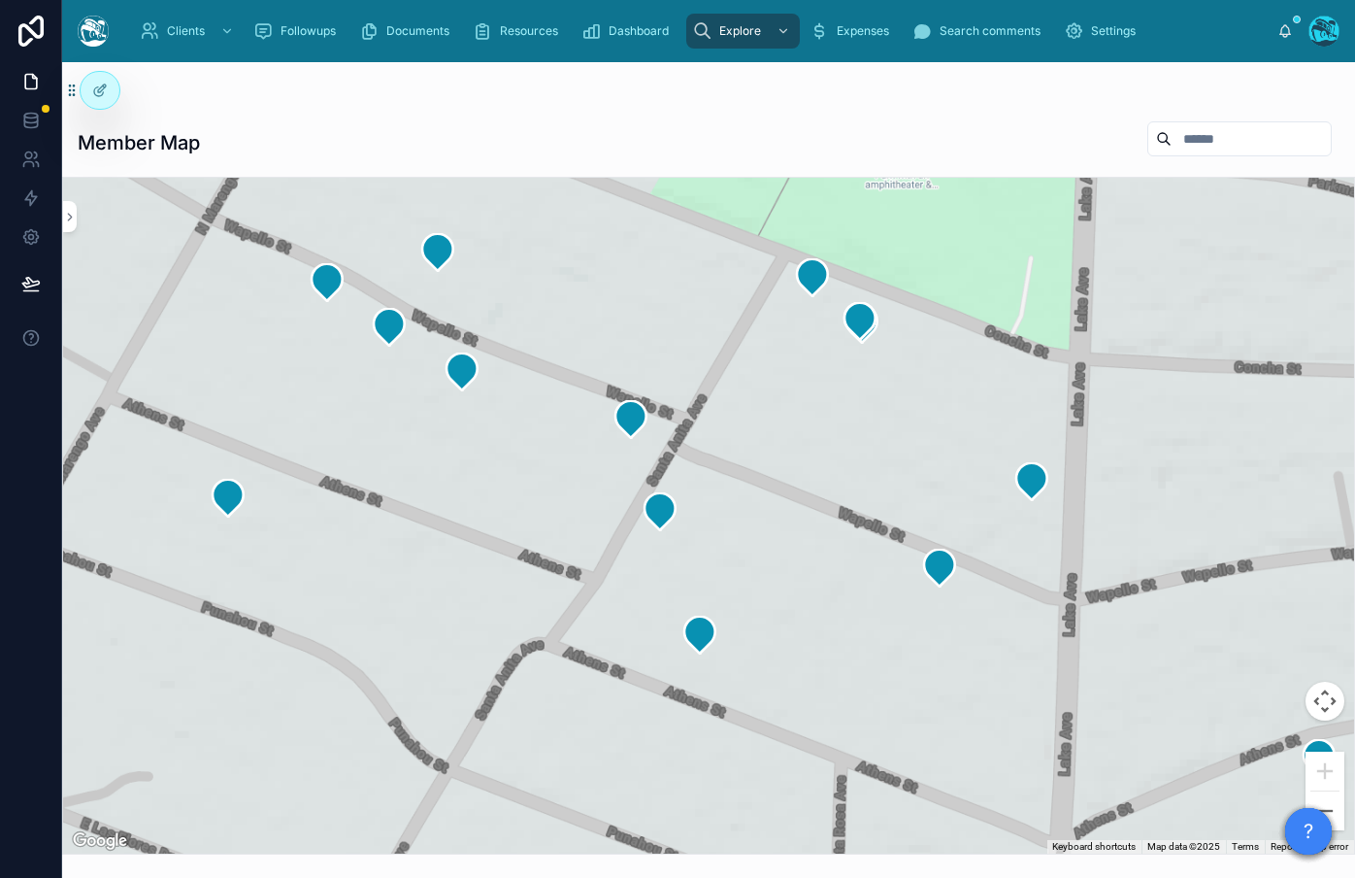
drag, startPoint x: 729, startPoint y: 474, endPoint x: 807, endPoint y: 745, distance: 282.7
click at [806, 746] on div at bounding box center [708, 516] width 1291 height 676
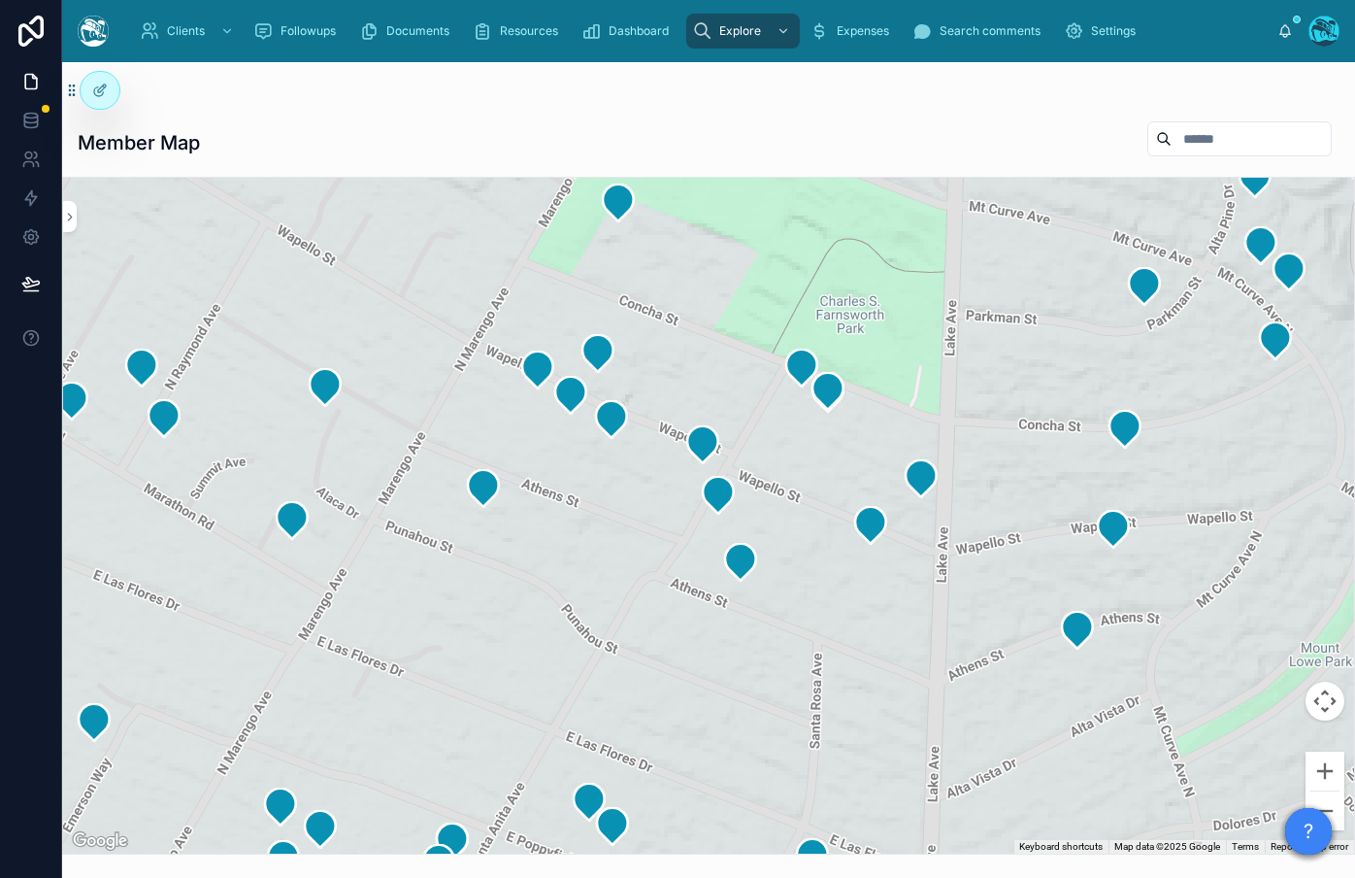
click at [1316, 704] on button "Map camera controls" at bounding box center [1325, 700] width 39 height 39
click at [1320, 703] on button "Map camera controls" at bounding box center [1325, 700] width 39 height 39
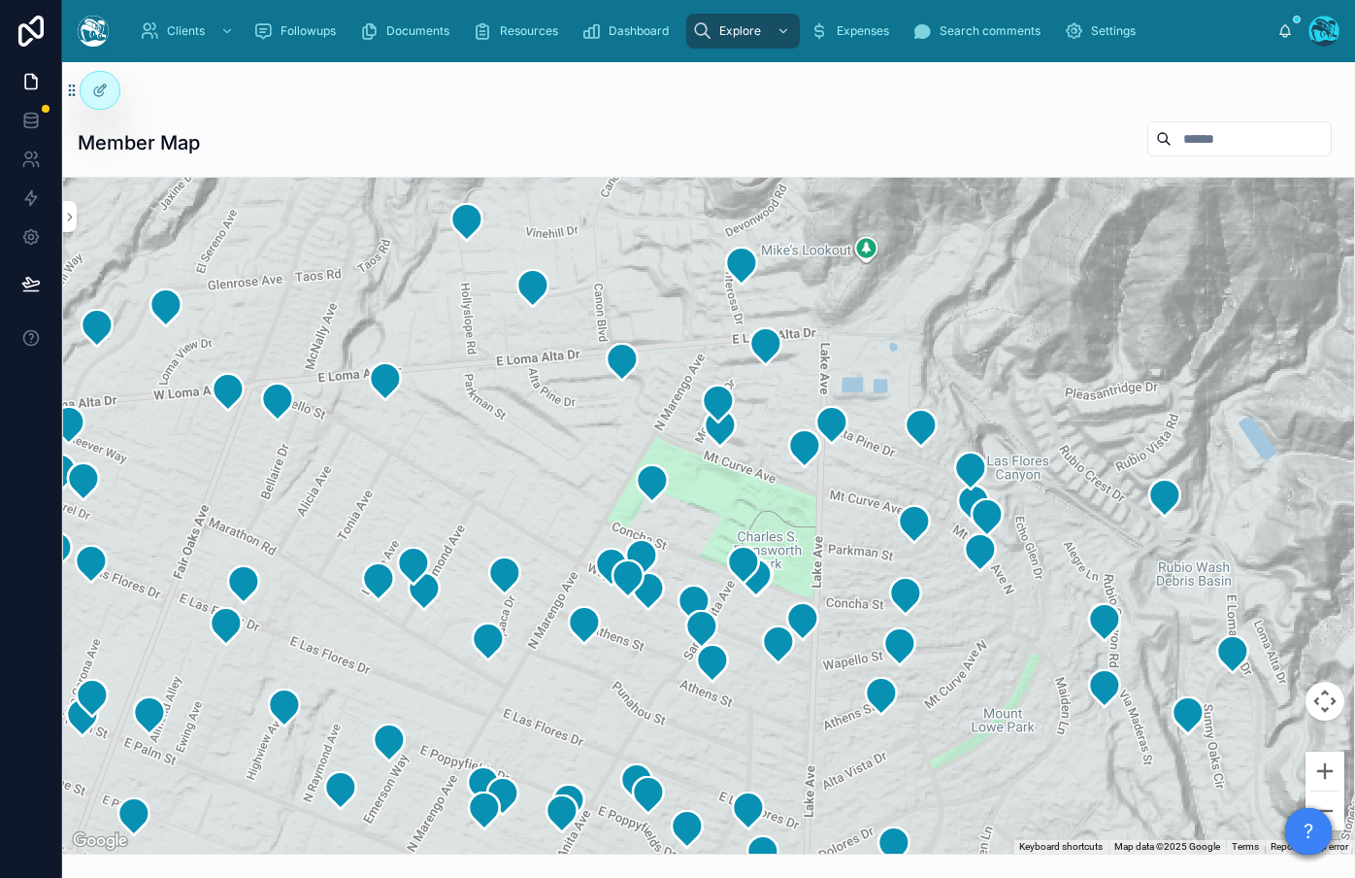
drag, startPoint x: 620, startPoint y: 555, endPoint x: 646, endPoint y: 680, distance: 127.7
click at [642, 679] on div at bounding box center [708, 516] width 1291 height 676
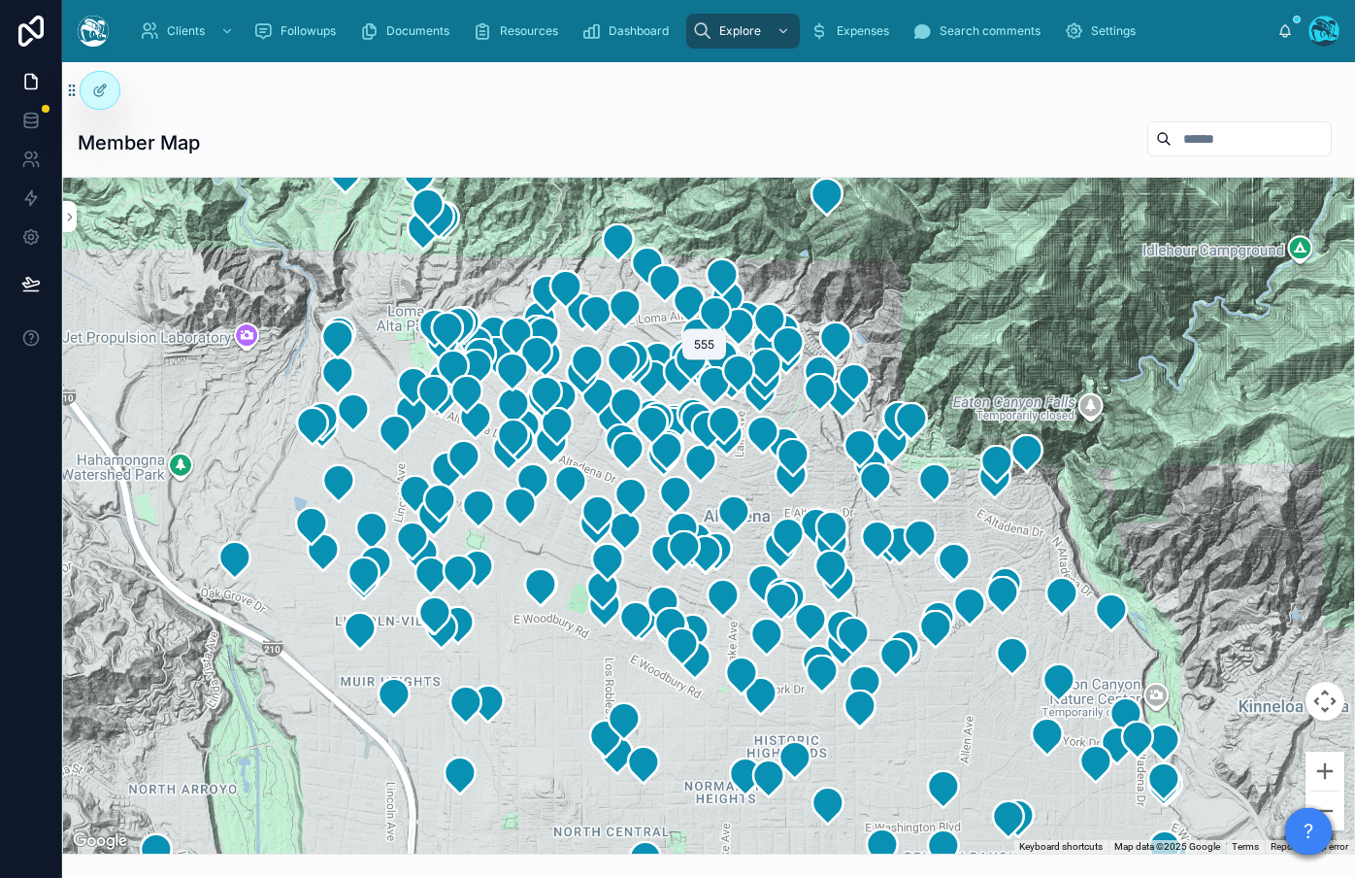
drag, startPoint x: 662, startPoint y: 696, endPoint x: 705, endPoint y: 509, distance: 192.2
click at [699, 406] on icon at bounding box center [696, 420] width 31 height 37
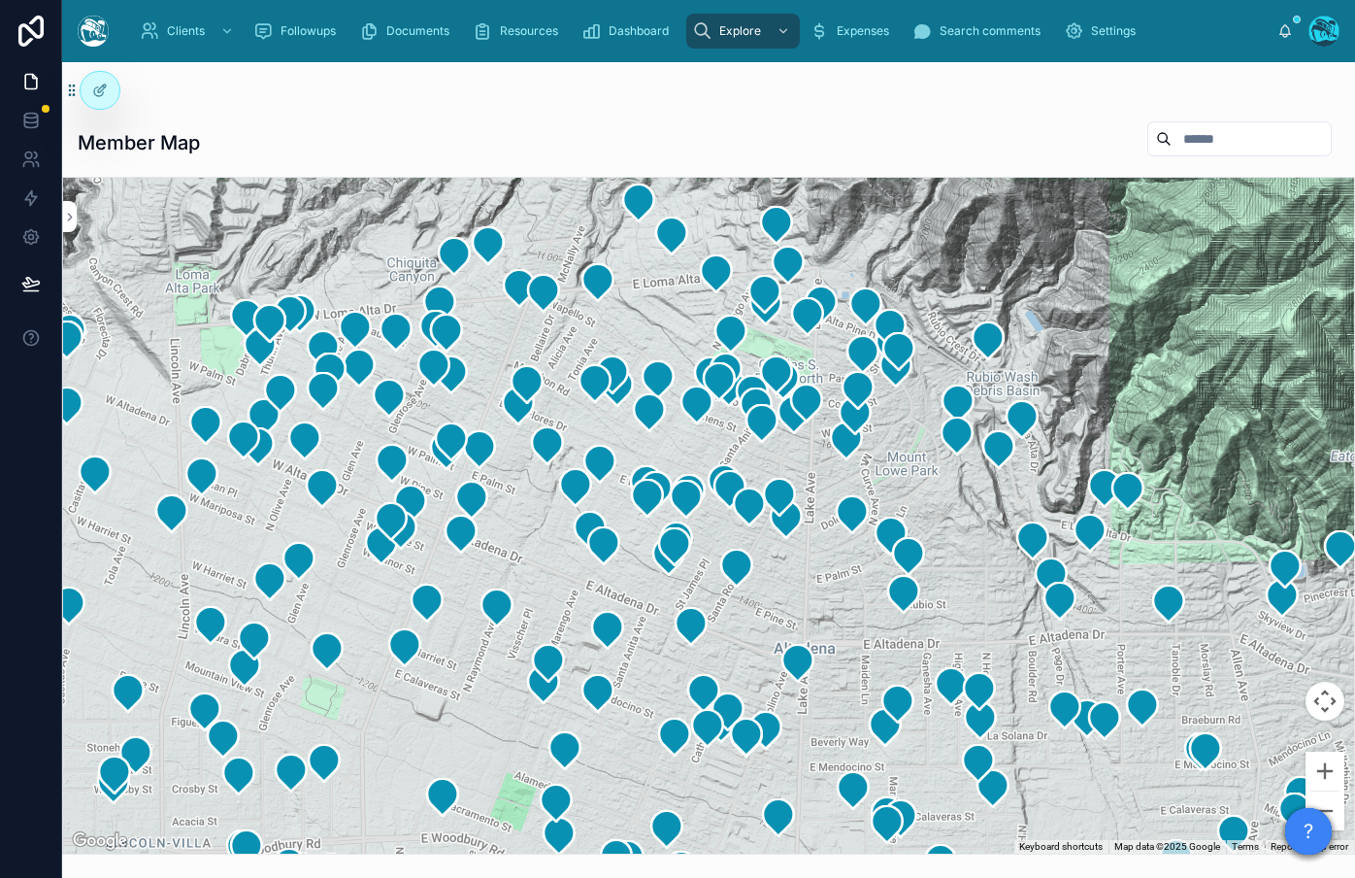
click at [842, 594] on div at bounding box center [708, 516] width 1291 height 676
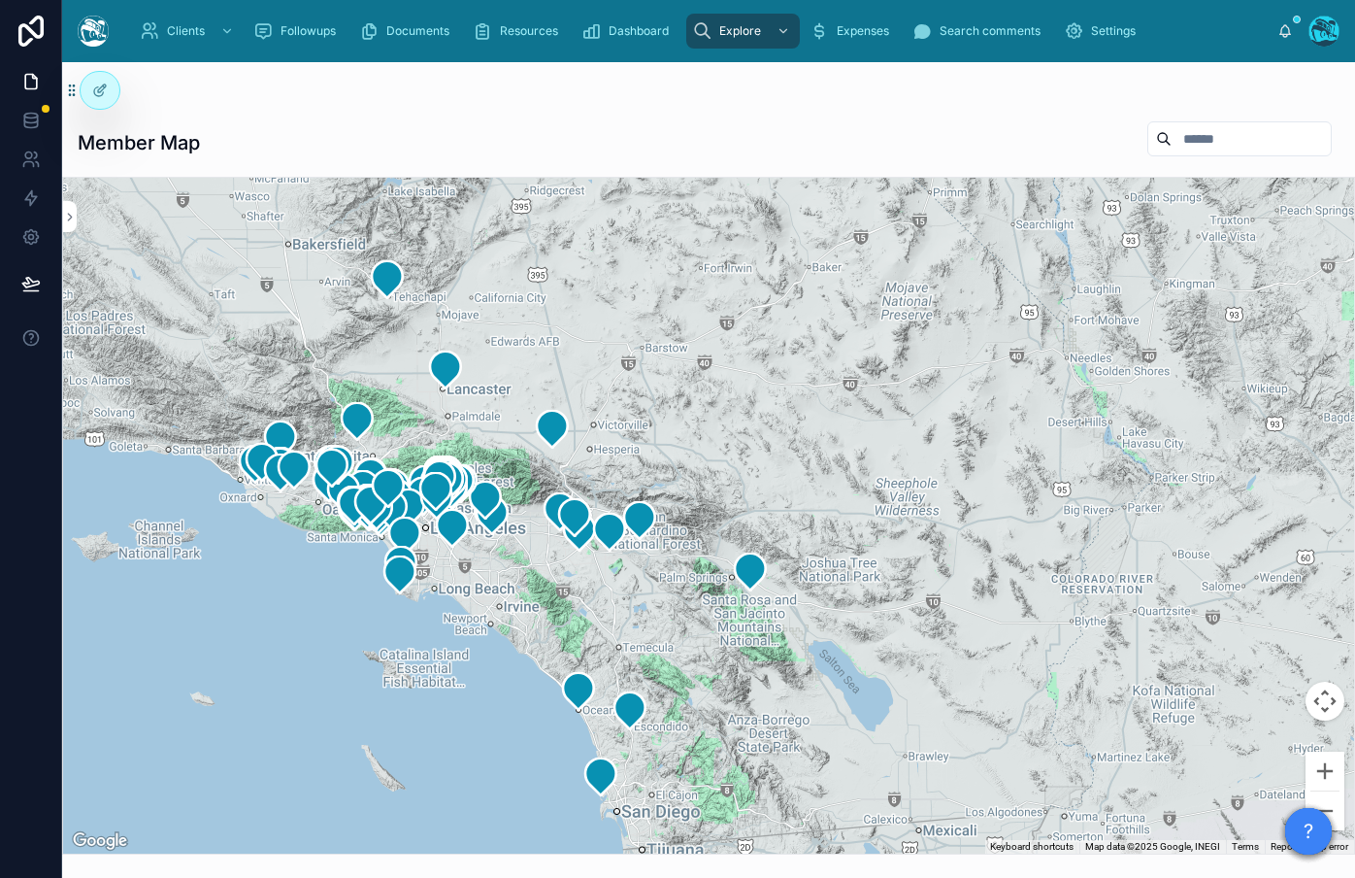
drag, startPoint x: 932, startPoint y: 683, endPoint x: 551, endPoint y: 559, distance: 400.3
click at [551, 559] on div at bounding box center [708, 516] width 1291 height 676
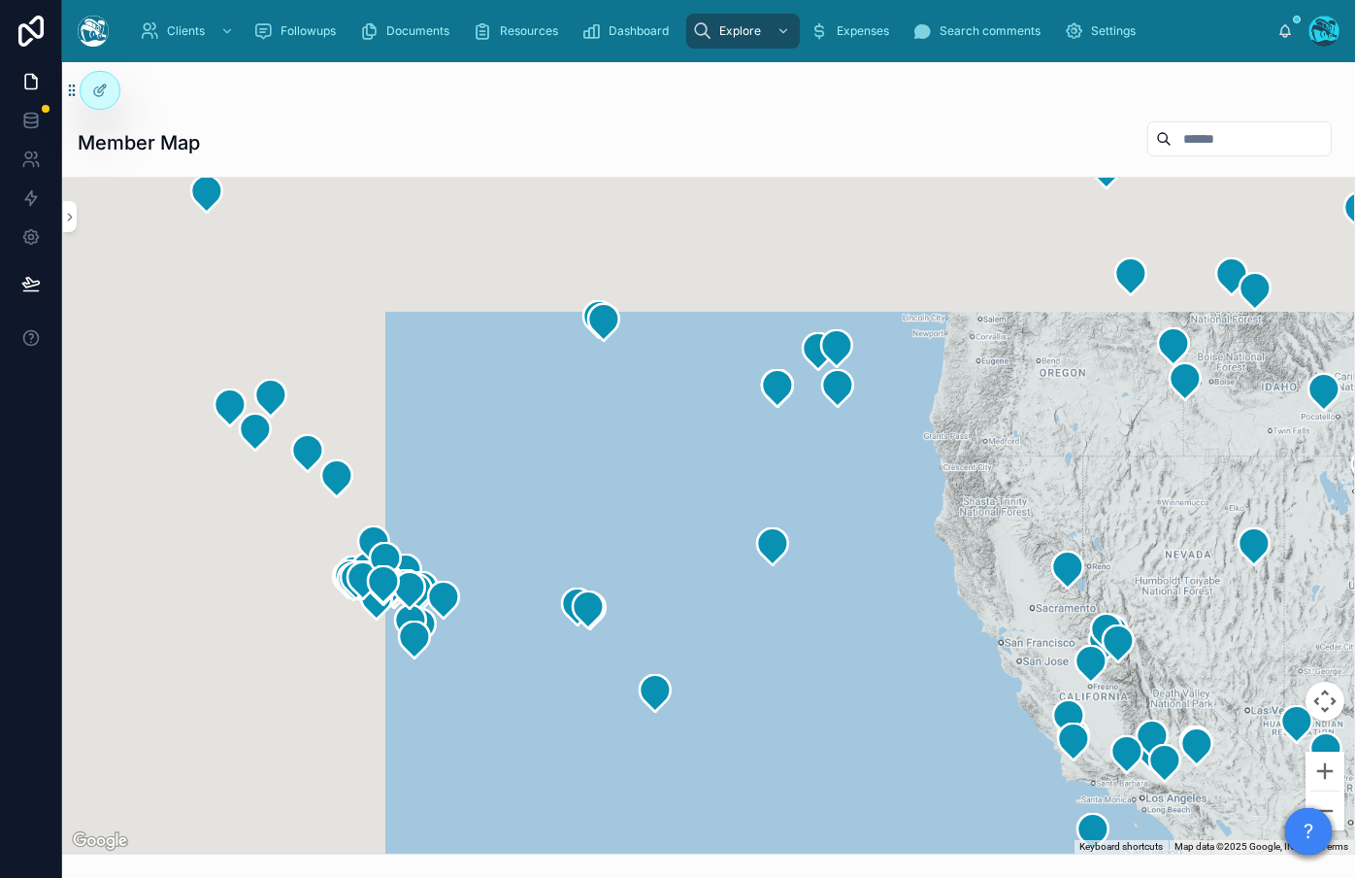
drag, startPoint x: 1113, startPoint y: 546, endPoint x: 579, endPoint y: 636, distance: 542.4
click at [579, 636] on div at bounding box center [708, 516] width 1291 height 676
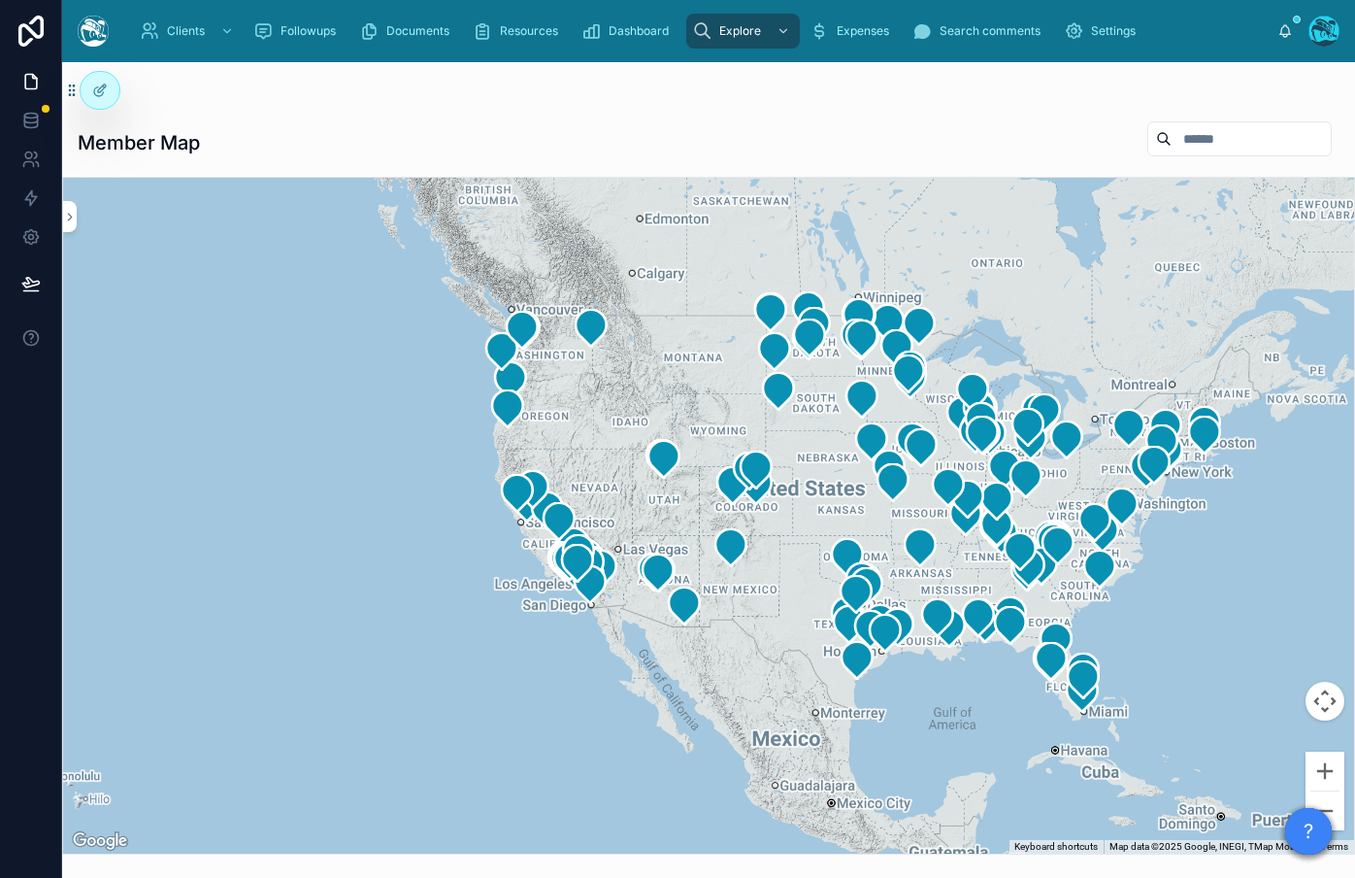
drag, startPoint x: 1187, startPoint y: 430, endPoint x: 817, endPoint y: 515, distance: 379.6
click at [815, 514] on div at bounding box center [708, 516] width 1291 height 676
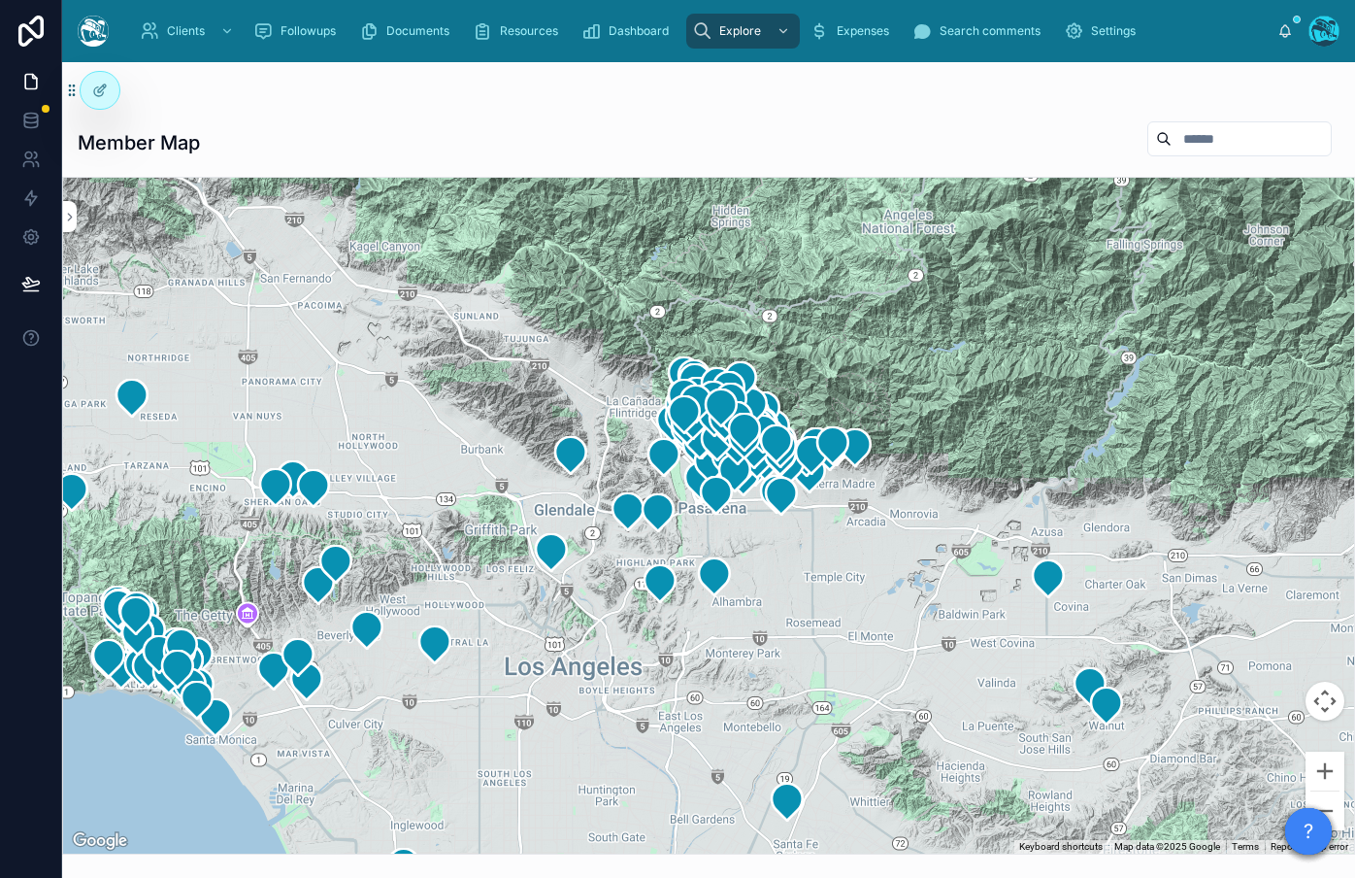
drag, startPoint x: 608, startPoint y: 612, endPoint x: 685, endPoint y: 649, distance: 86.4
click at [480, 797] on div at bounding box center [708, 516] width 1291 height 676
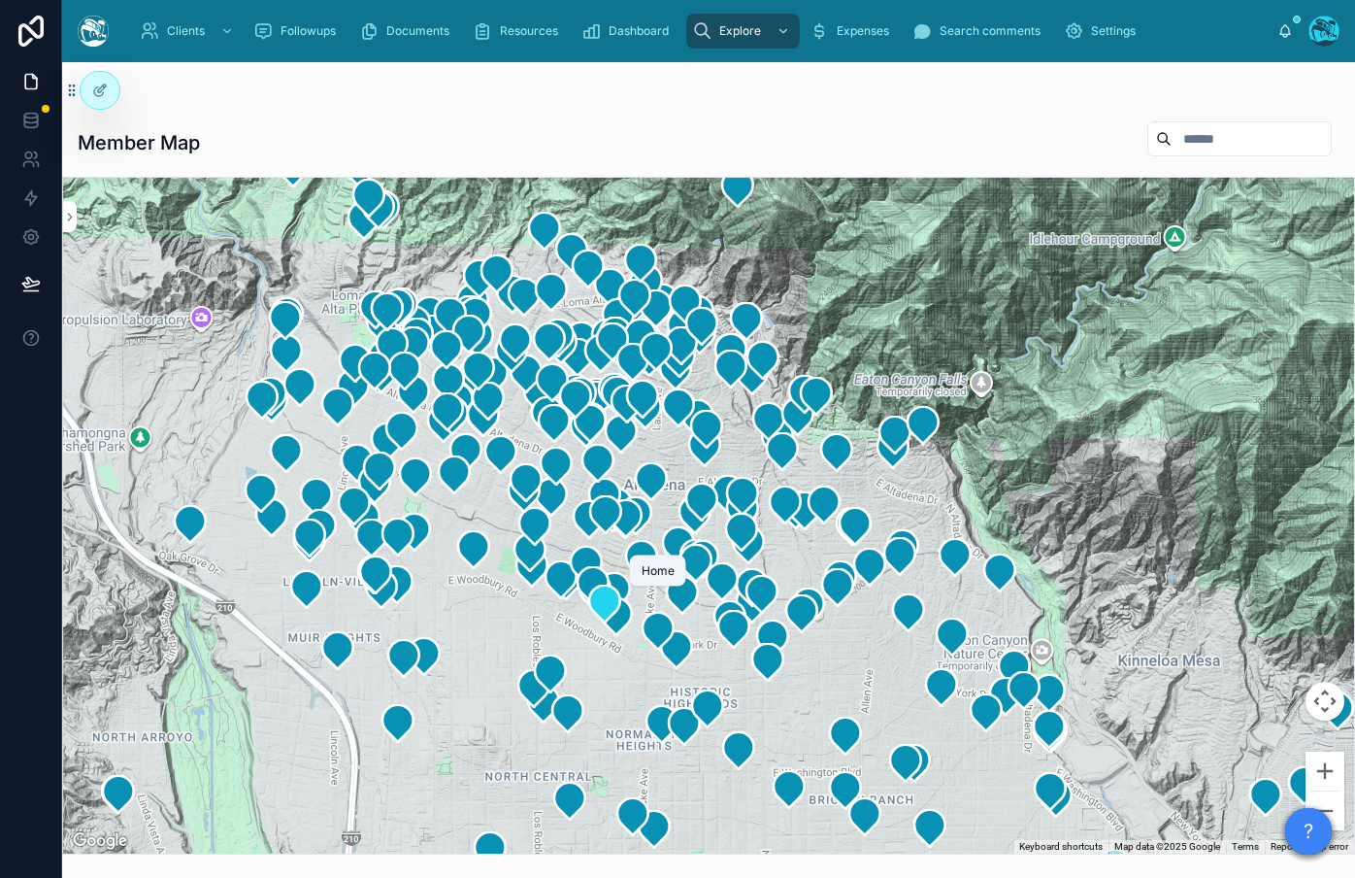
drag, startPoint x: 655, startPoint y: 563, endPoint x: 615, endPoint y: 609, distance: 60.5
click at [648, 646] on icon at bounding box center [658, 631] width 39 height 39
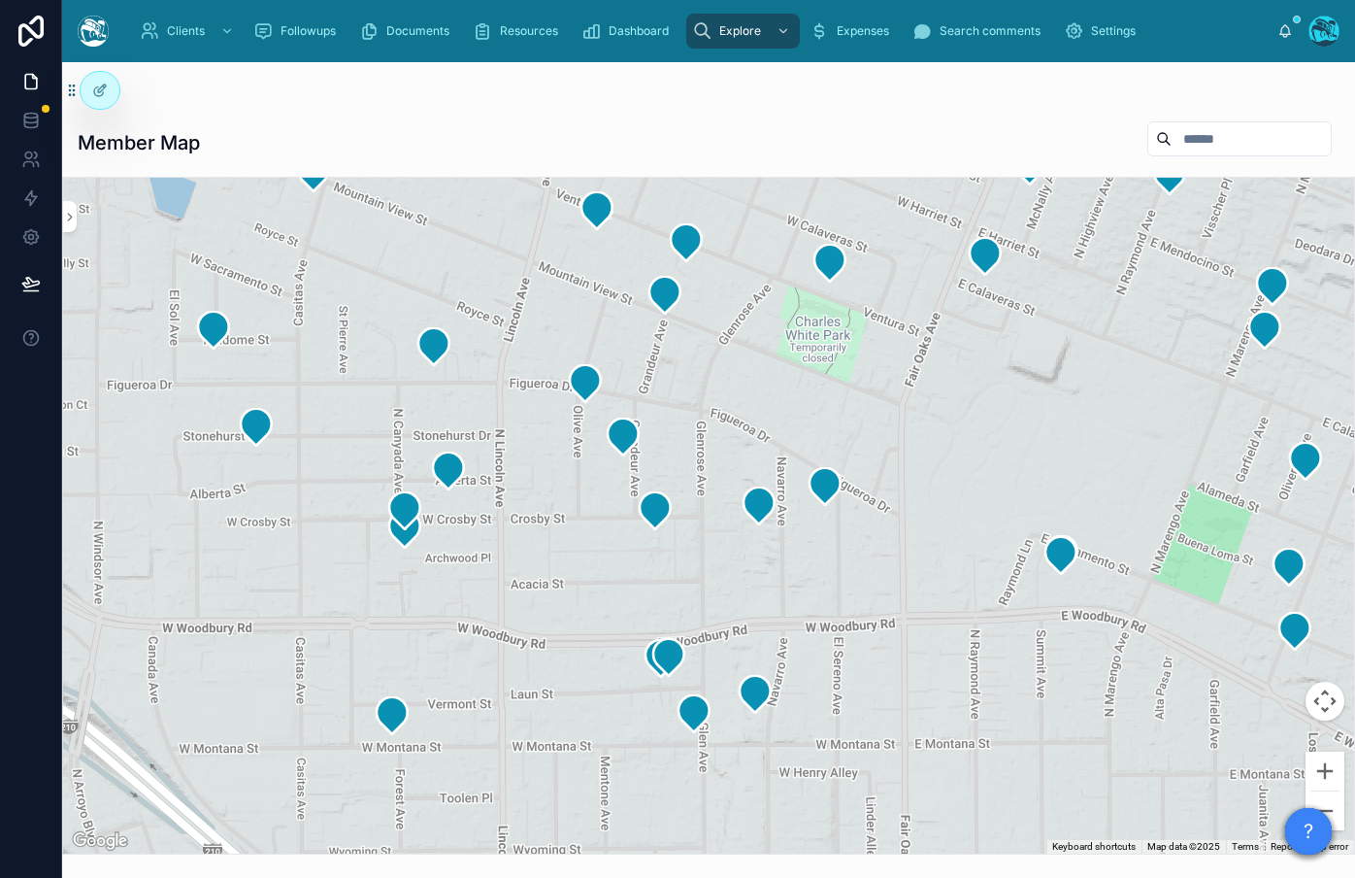
click at [288, 560] on div at bounding box center [708, 516] width 1291 height 676
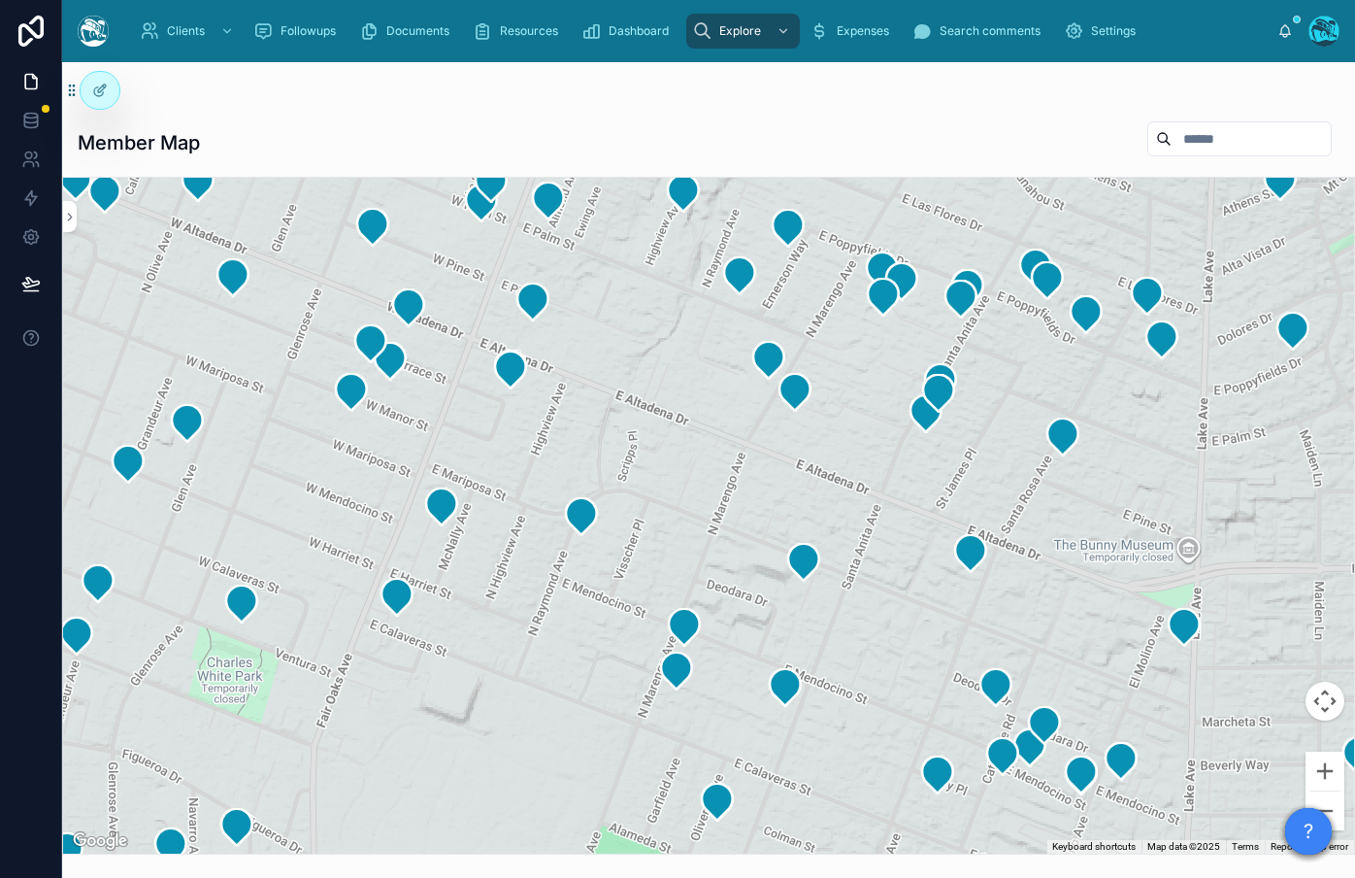
drag, startPoint x: 1049, startPoint y: 575, endPoint x: 419, endPoint y: 914, distance: 715.8
click at [419, 877] on html "Clients Followups Documents Resources Dashboard Explore Expenses Search comment…" at bounding box center [677, 439] width 1355 height 878
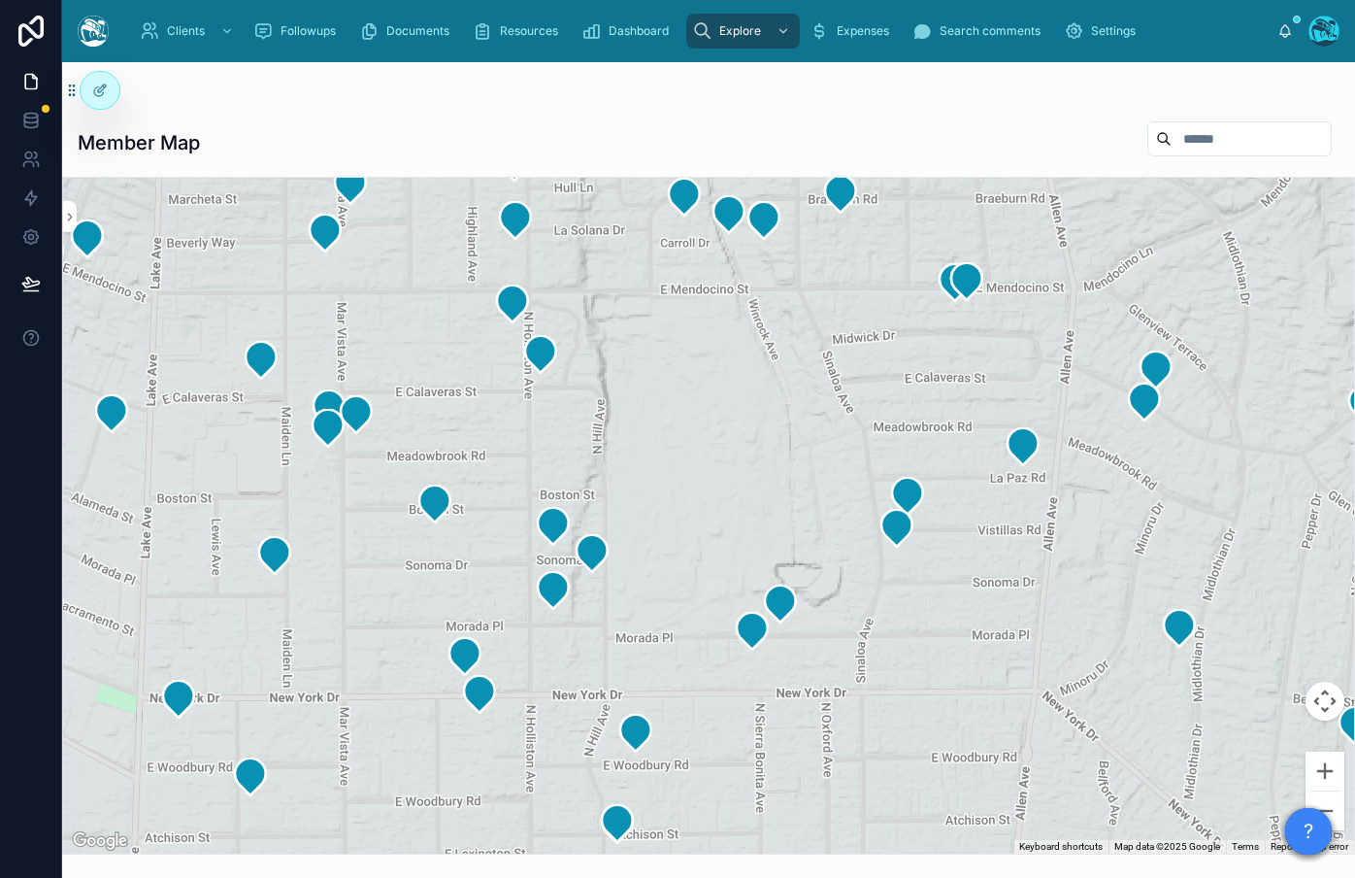
drag, startPoint x: 1287, startPoint y: 400, endPoint x: 333, endPoint y: -109, distance: 1081.3
click at [333, 0] on html "Clients Followups Documents Resources Dashboard Explore Expenses Search comment…" at bounding box center [677, 439] width 1355 height 878
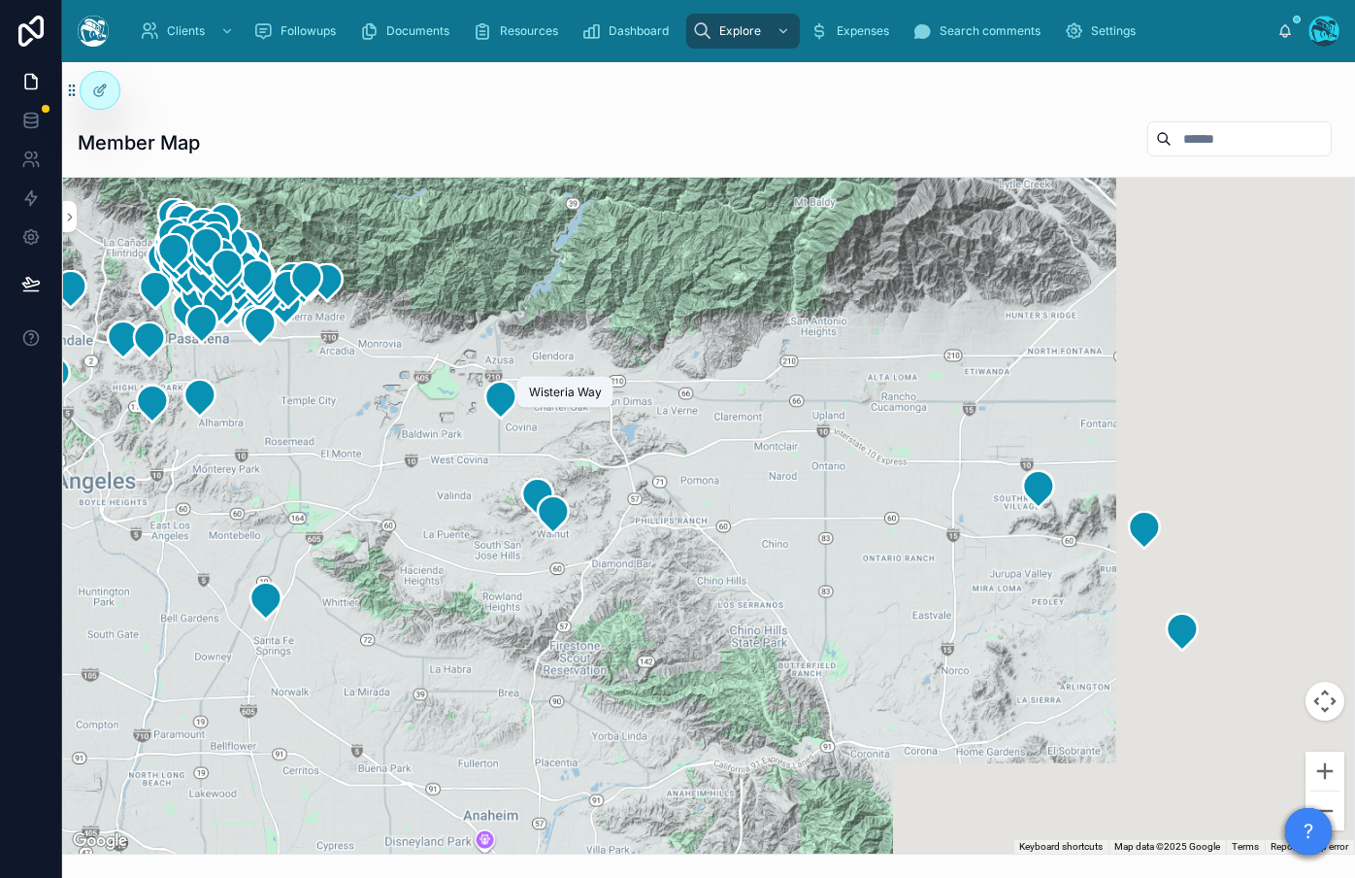
drag, startPoint x: 871, startPoint y: 698, endPoint x: 541, endPoint y: 348, distance: 481.4
click at [312, 299] on div at bounding box center [708, 516] width 1291 height 676
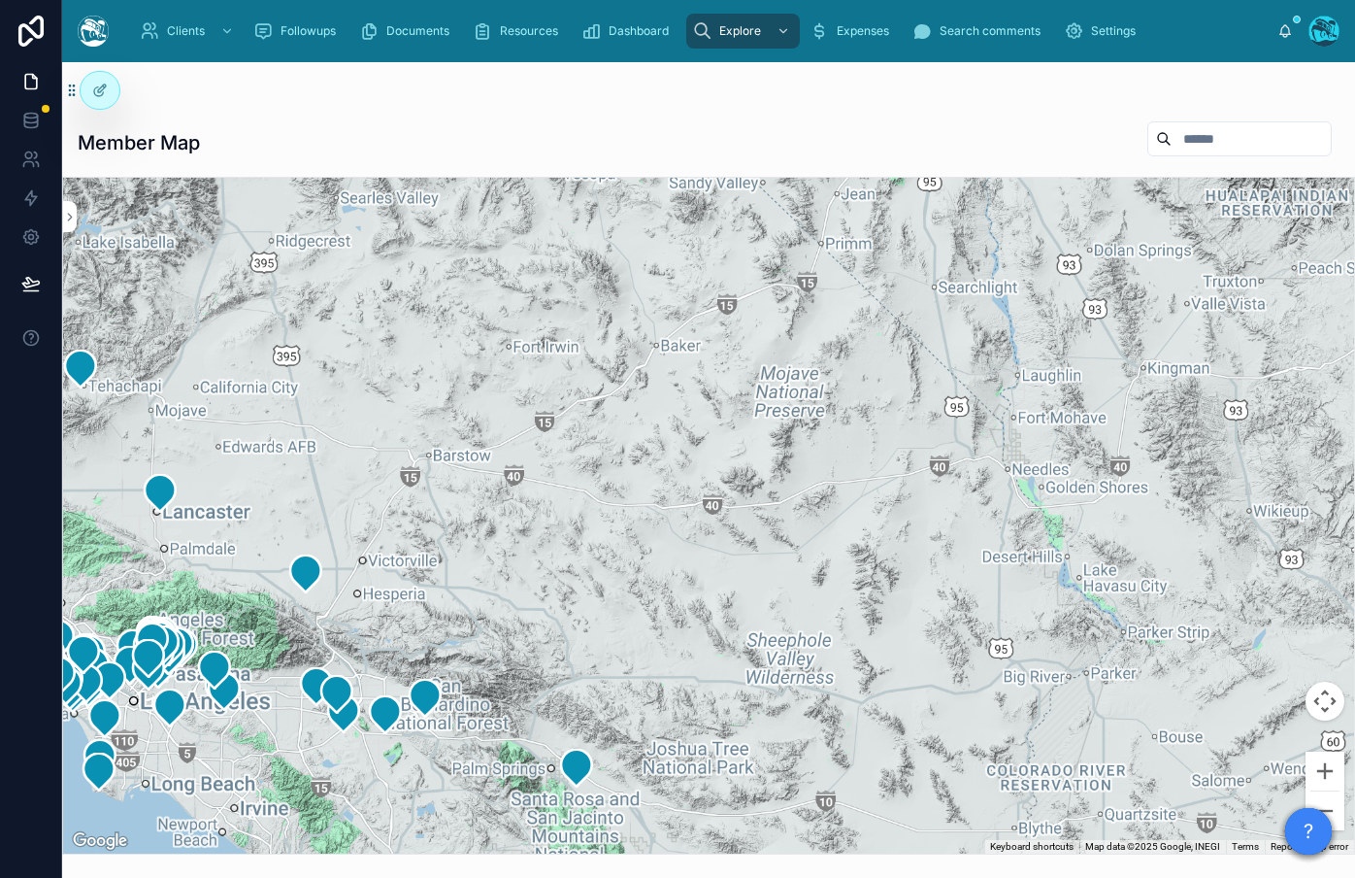
drag, startPoint x: 519, startPoint y: 566, endPoint x: 756, endPoint y: 532, distance: 239.3
click at [326, 723] on icon at bounding box center [343, 713] width 39 height 39
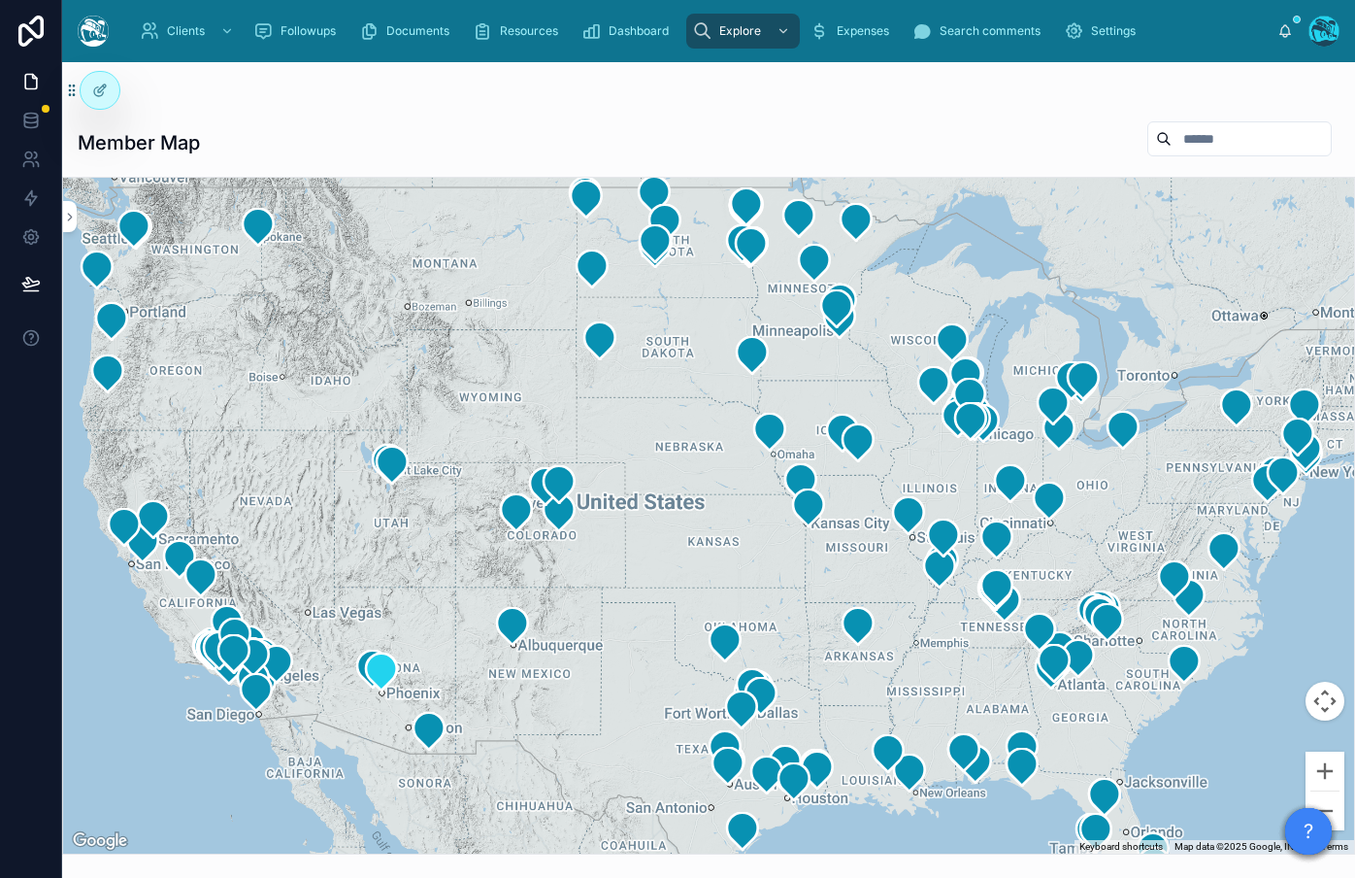
drag, startPoint x: 670, startPoint y: 558, endPoint x: 405, endPoint y: 653, distance: 281.6
click at [317, 666] on div at bounding box center [708, 516] width 1291 height 676
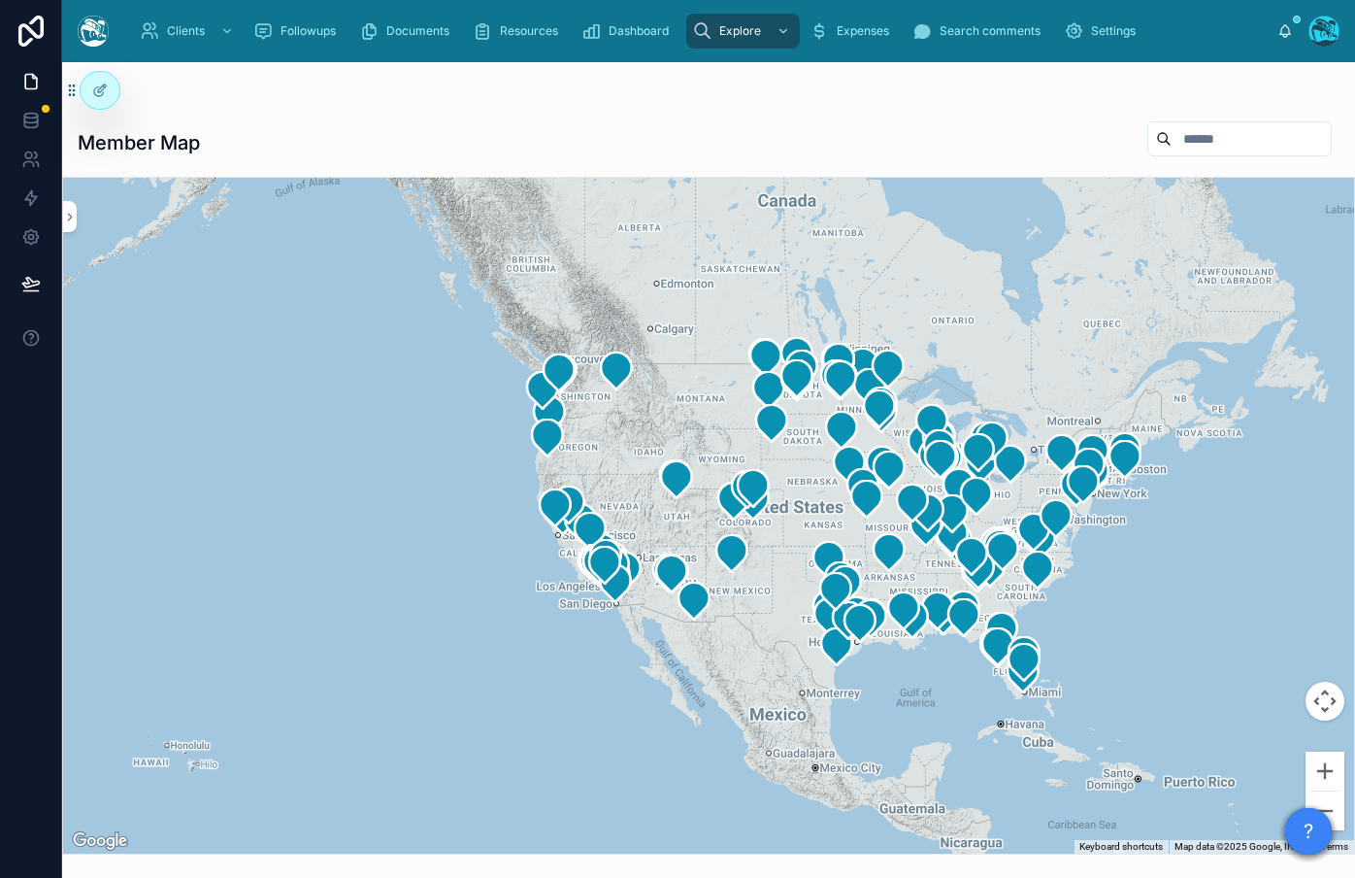
drag, startPoint x: 521, startPoint y: 668, endPoint x: 760, endPoint y: 601, distance: 248.0
click at [760, 601] on div at bounding box center [708, 516] width 1291 height 676
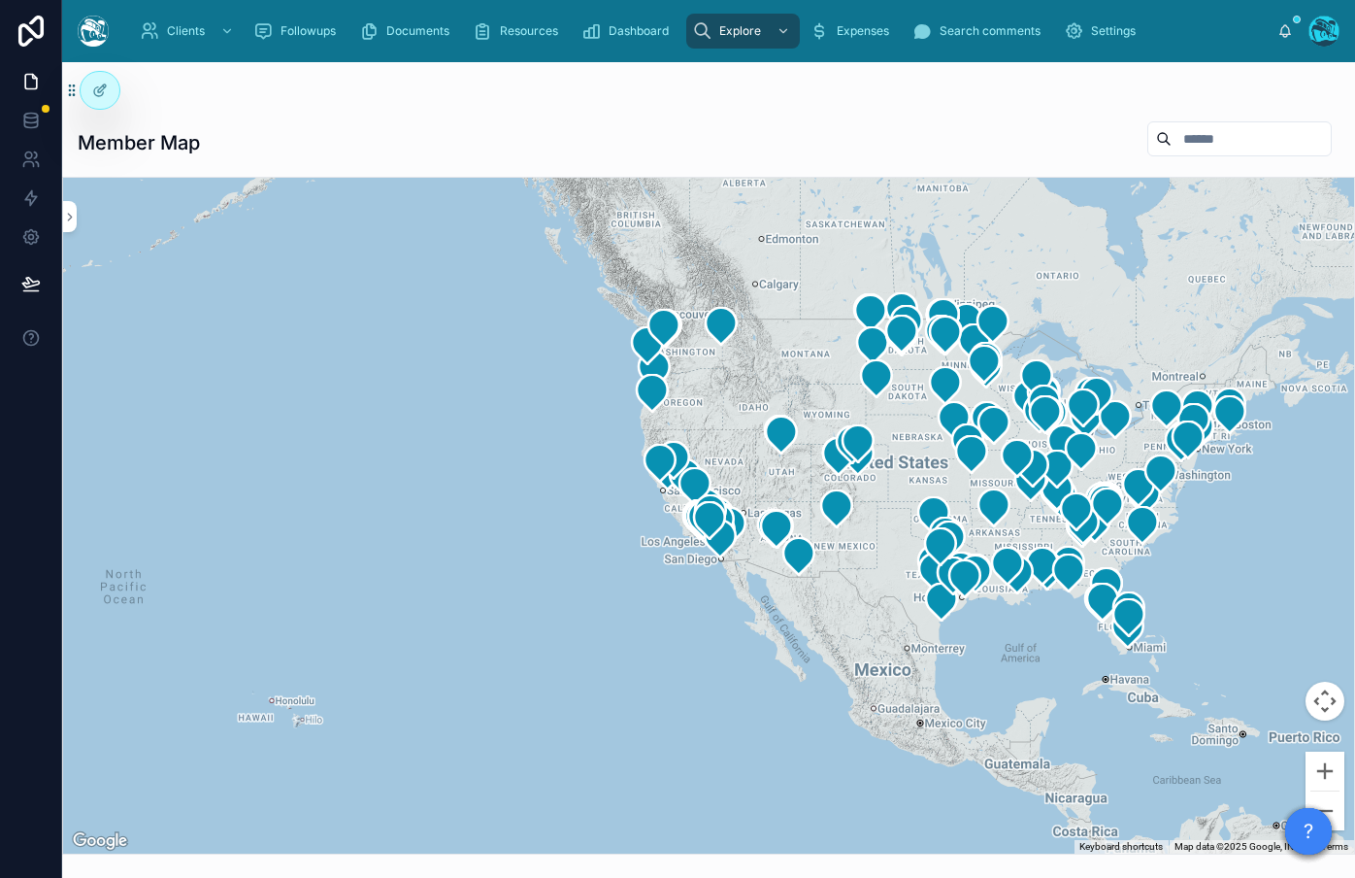
drag, startPoint x: 384, startPoint y: 567, endPoint x: 489, endPoint y: 522, distance: 113.9
click at [489, 522] on div at bounding box center [708, 516] width 1291 height 676
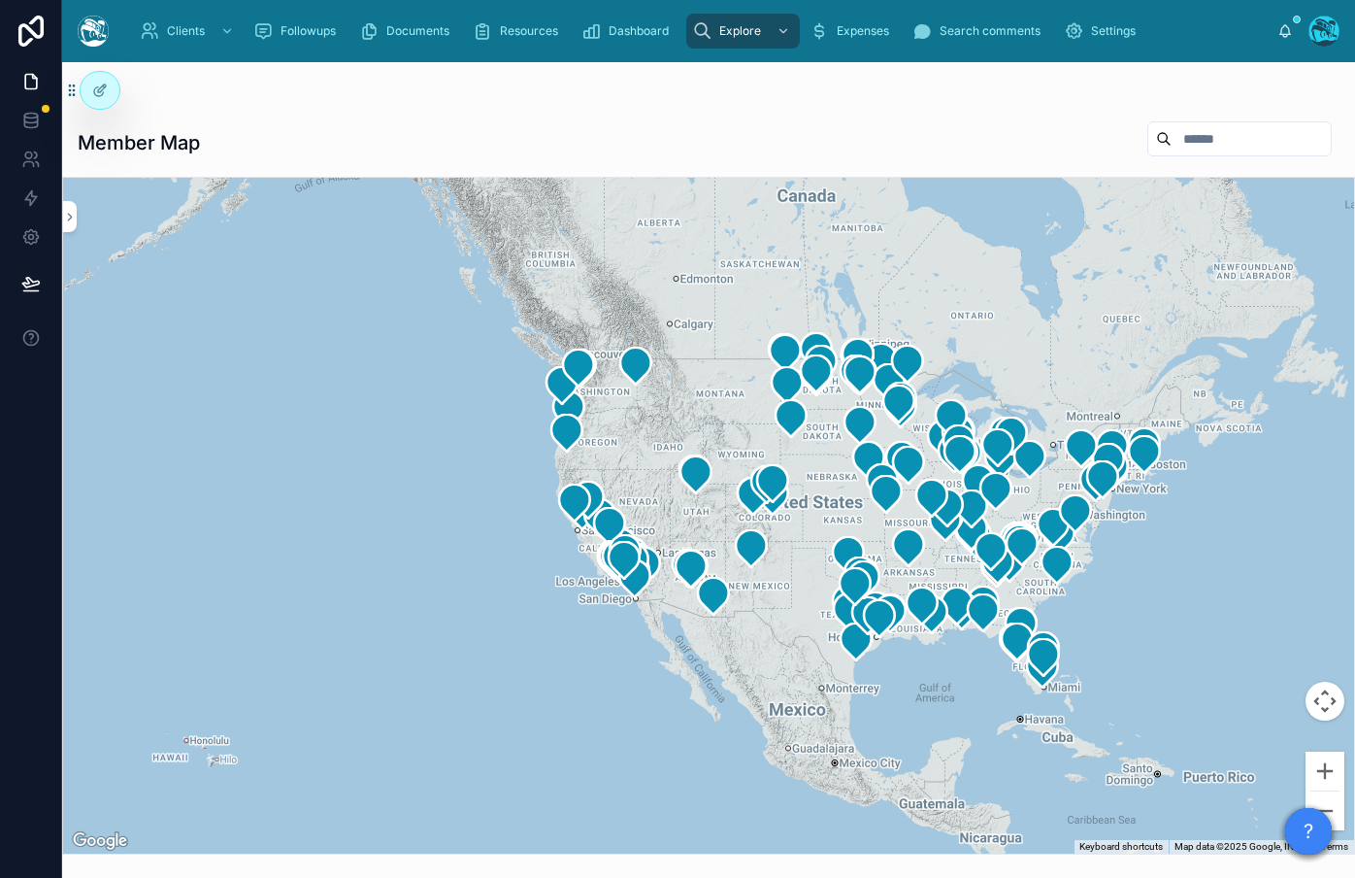
drag, startPoint x: 551, startPoint y: 564, endPoint x: 477, endPoint y: 598, distance: 82.1
click at [467, 604] on div at bounding box center [708, 516] width 1291 height 676
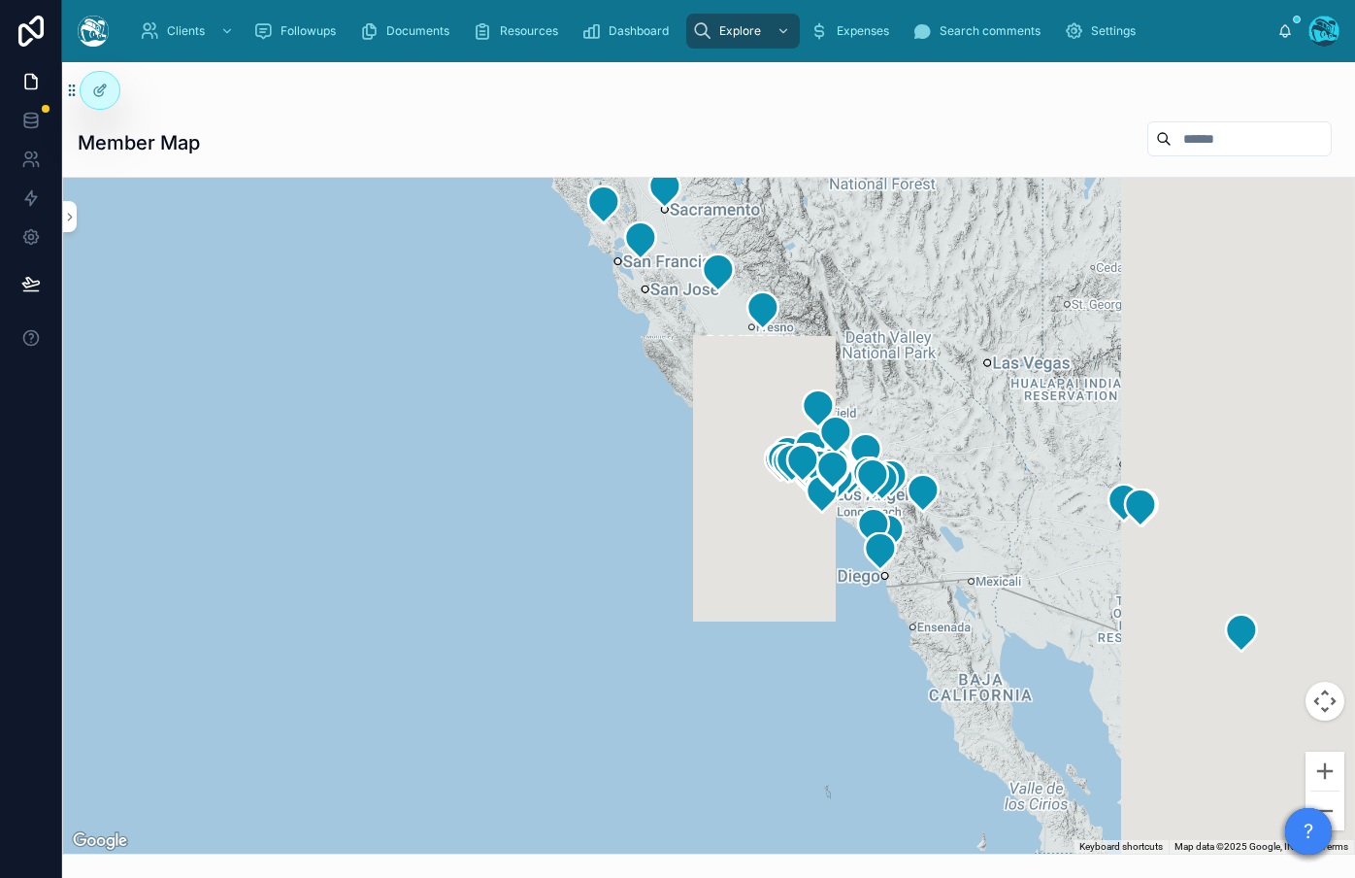
drag, startPoint x: 488, startPoint y: 594, endPoint x: -53, endPoint y: 617, distance: 542.2
click at [0, 617] on html "Clients Followups Documents Resources Dashboard Explore Expenses Search comment…" at bounding box center [677, 439] width 1355 height 878
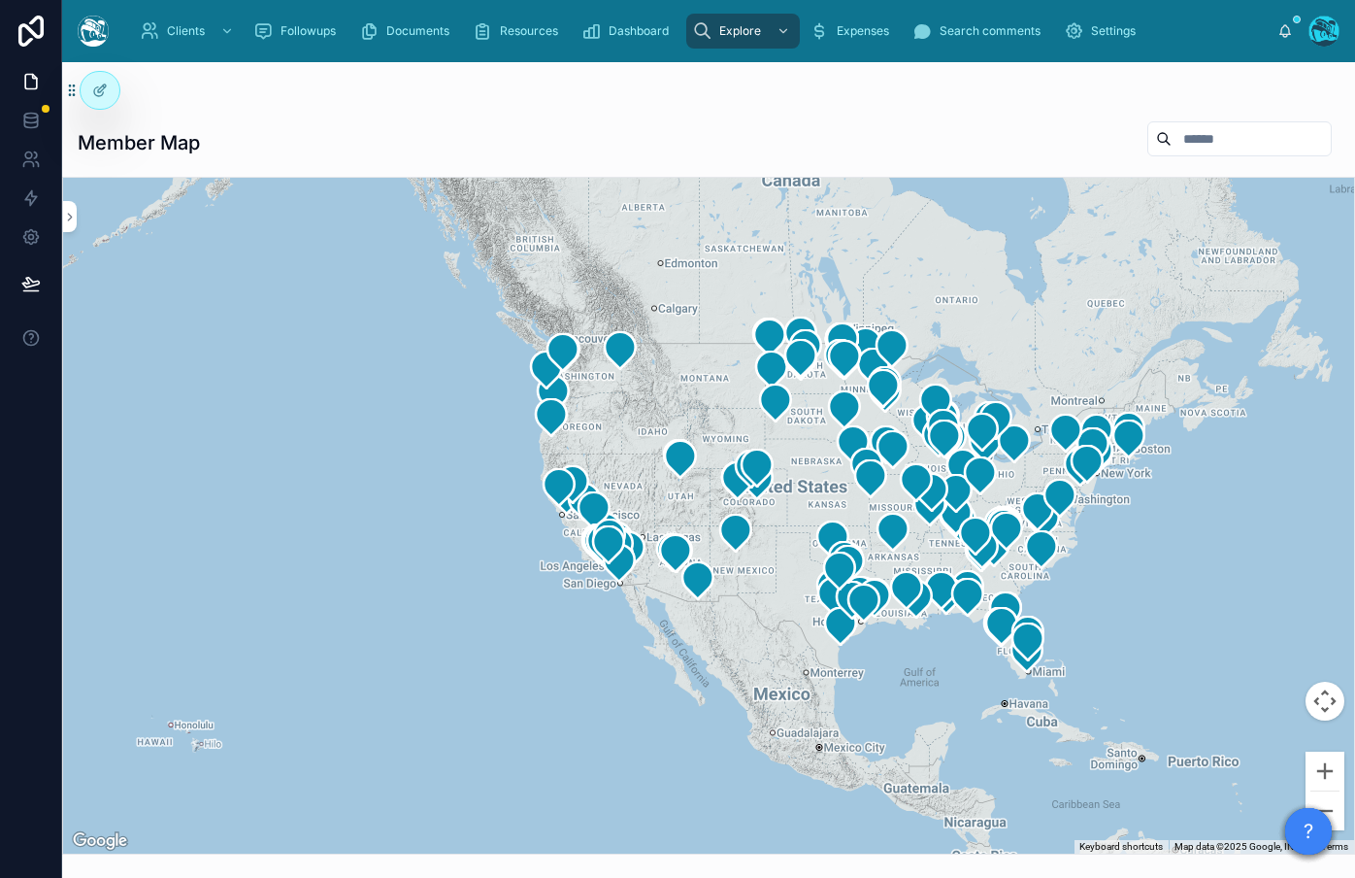
drag, startPoint x: 869, startPoint y: 612, endPoint x: 660, endPoint y: 597, distance: 209.2
click at [660, 597] on div at bounding box center [708, 516] width 1291 height 676
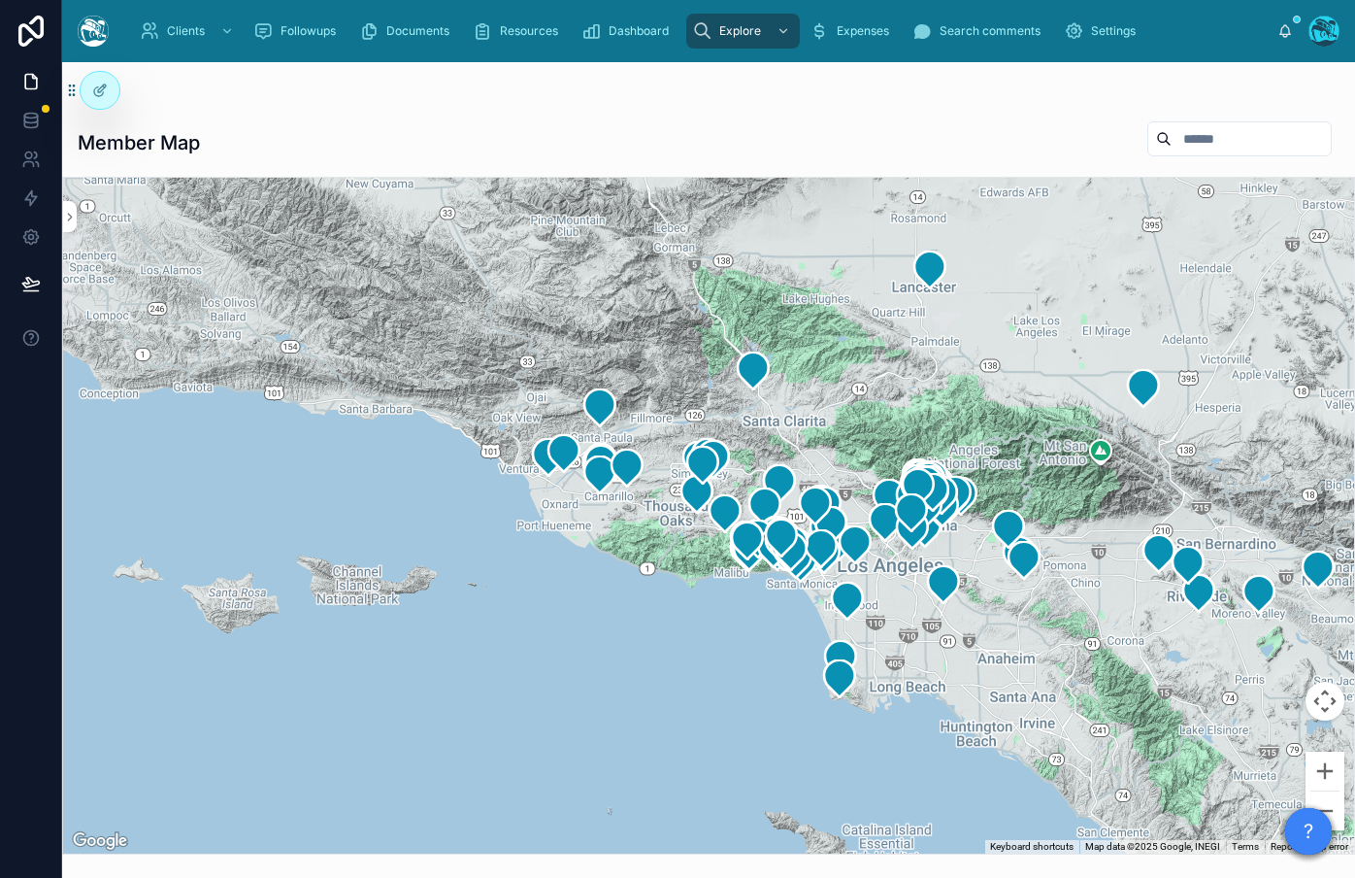
drag, startPoint x: 534, startPoint y: 730, endPoint x: 494, endPoint y: 709, distance: 45.2
click at [477, 729] on div at bounding box center [708, 516] width 1291 height 676
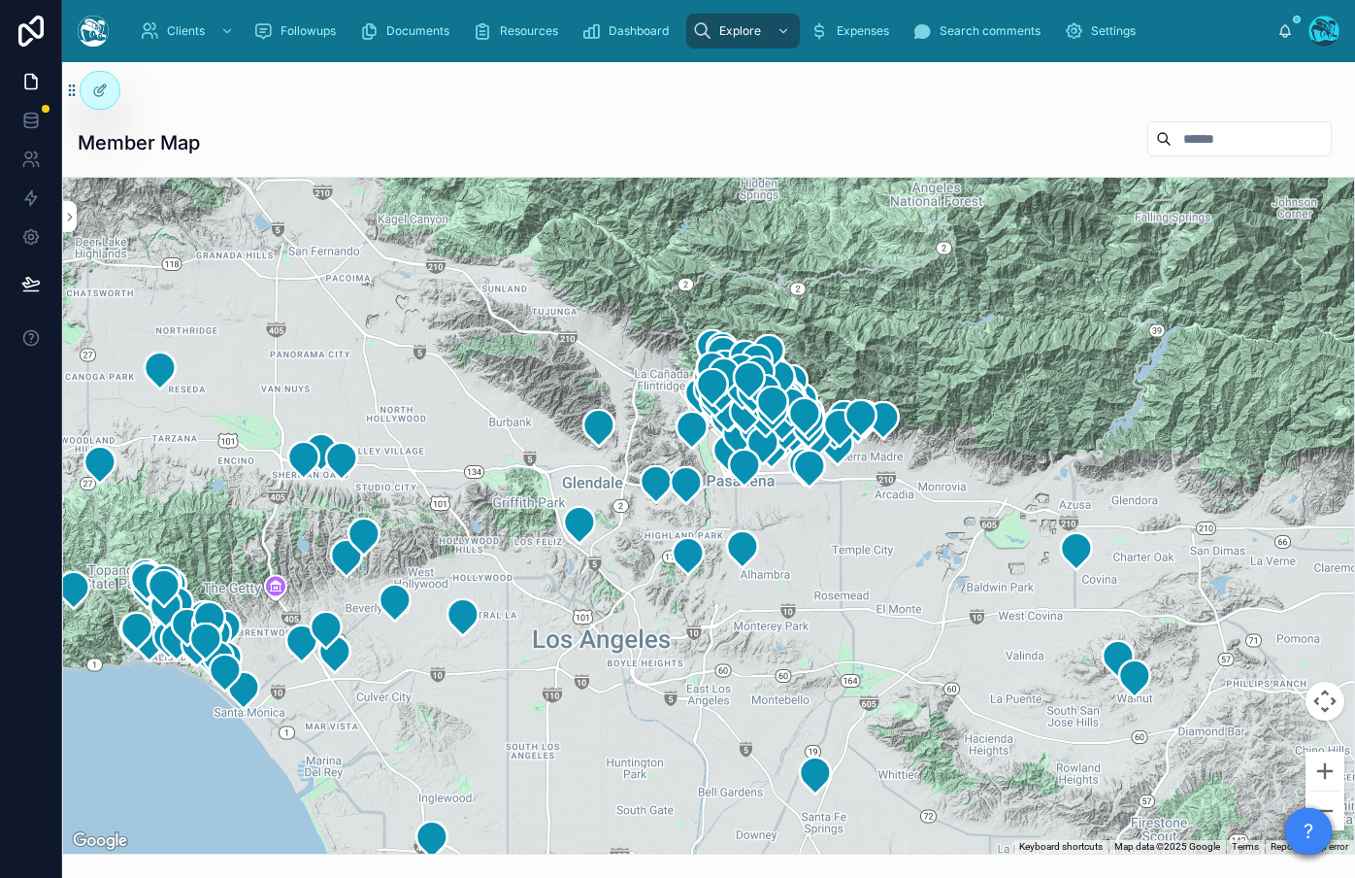
drag, startPoint x: 827, startPoint y: 695, endPoint x: 731, endPoint y: 934, distance: 257.4
click at [731, 877] on html "Clients Followups Documents Resources Dashboard Explore Expenses Search comment…" at bounding box center [677, 439] width 1355 height 878
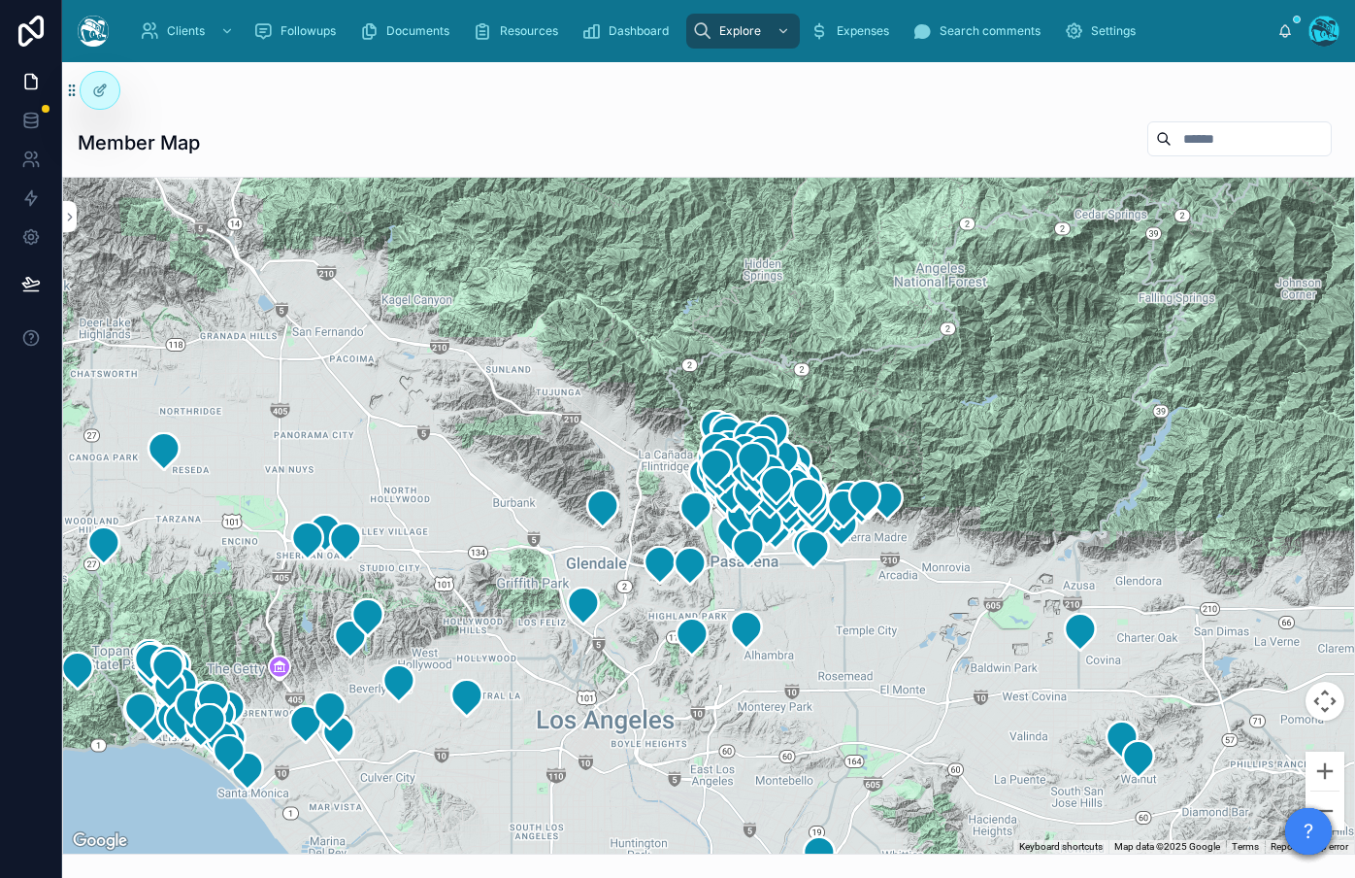
drag, startPoint x: 831, startPoint y: 581, endPoint x: 844, endPoint y: 663, distance: 82.5
click at [844, 663] on div at bounding box center [708, 516] width 1291 height 676
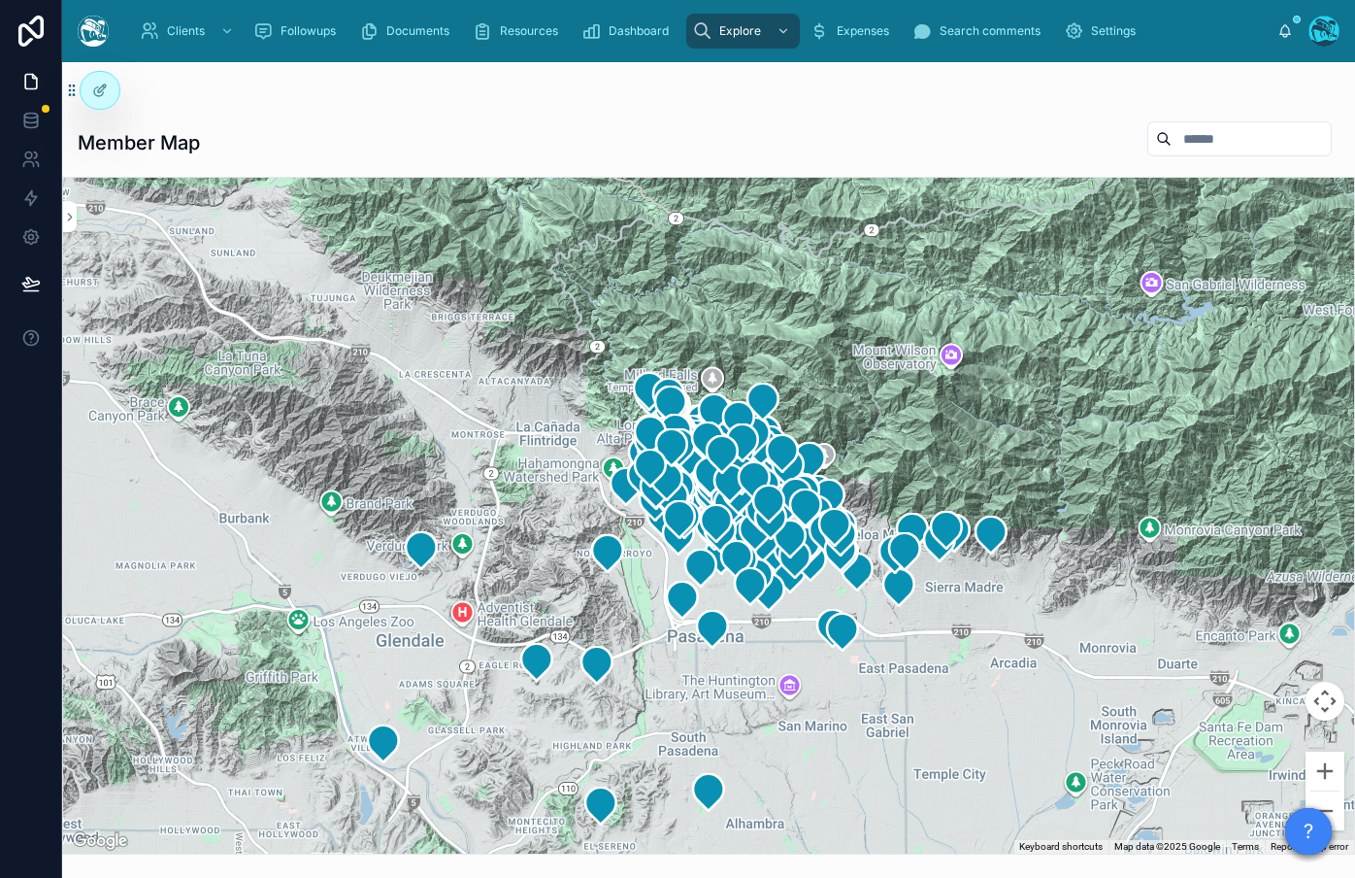
drag, startPoint x: 833, startPoint y: 726, endPoint x: 846, endPoint y: 790, distance: 65.5
click at [849, 796] on div at bounding box center [708, 516] width 1291 height 676
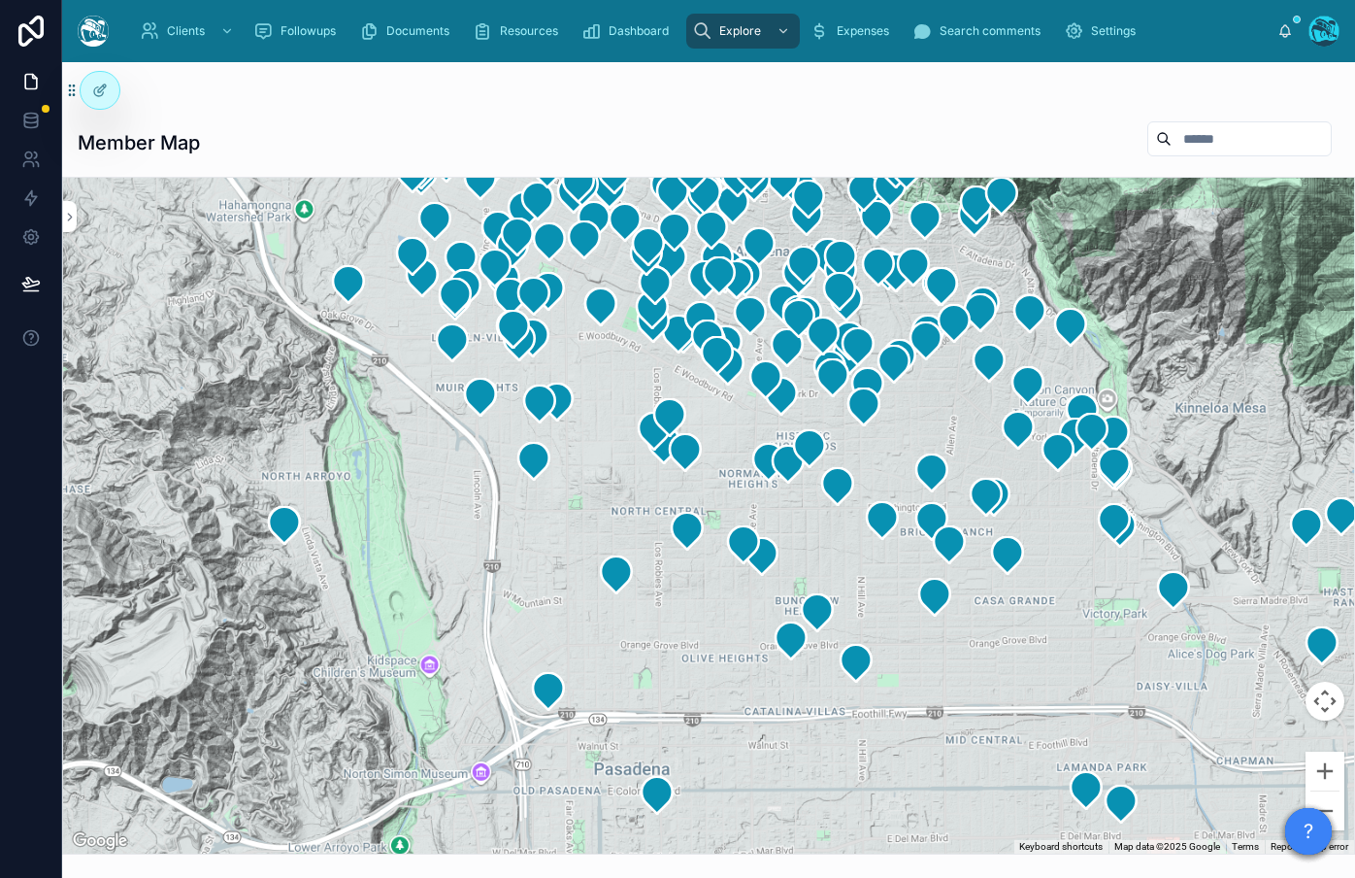
drag, startPoint x: 731, startPoint y: 638, endPoint x: 704, endPoint y: 825, distance: 189.3
click at [704, 825] on div at bounding box center [708, 516] width 1291 height 676
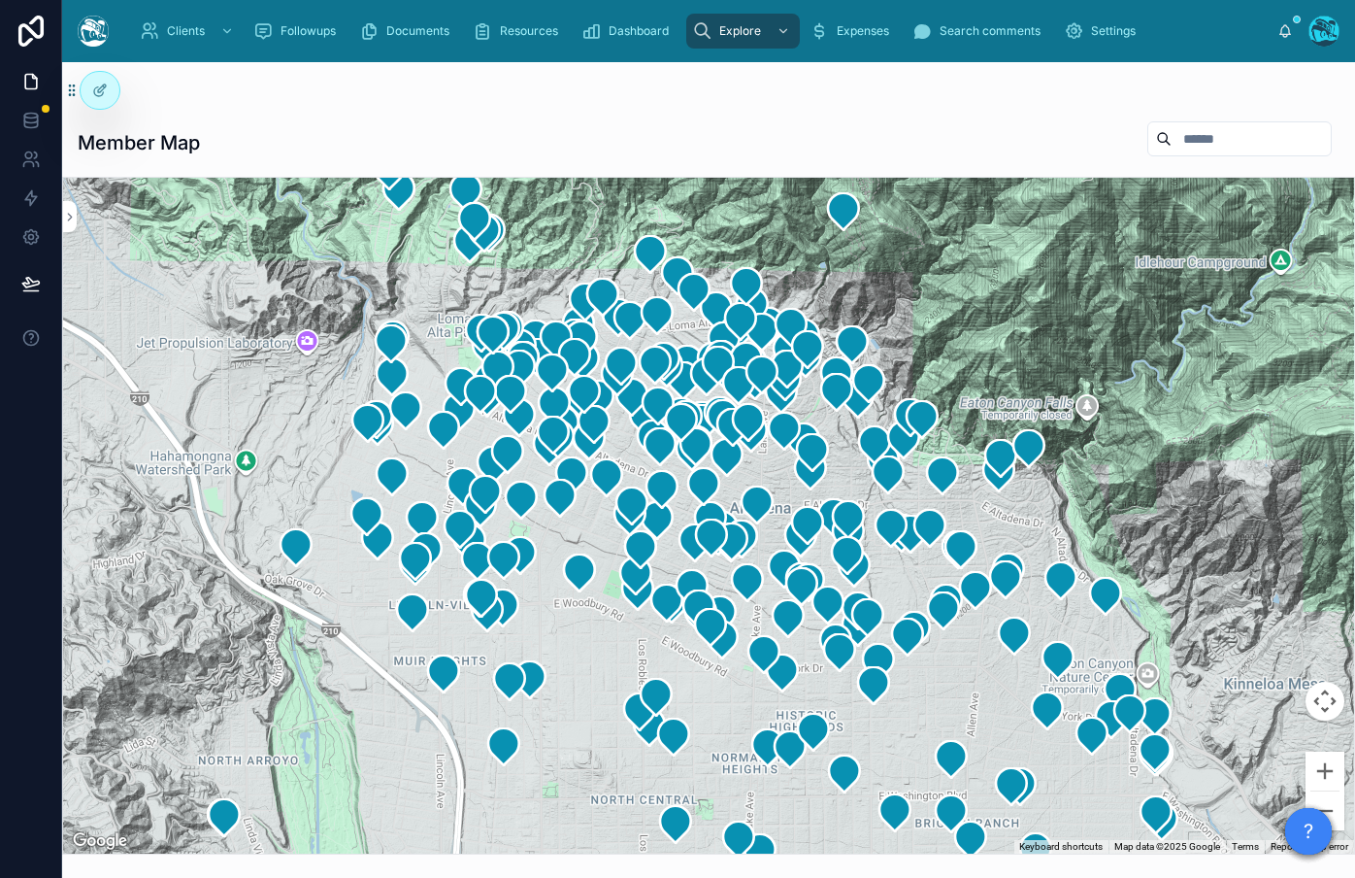
drag, startPoint x: 679, startPoint y: 481, endPoint x: 676, endPoint y: 702, distance: 220.4
click at [676, 702] on div at bounding box center [708, 516] width 1291 height 676
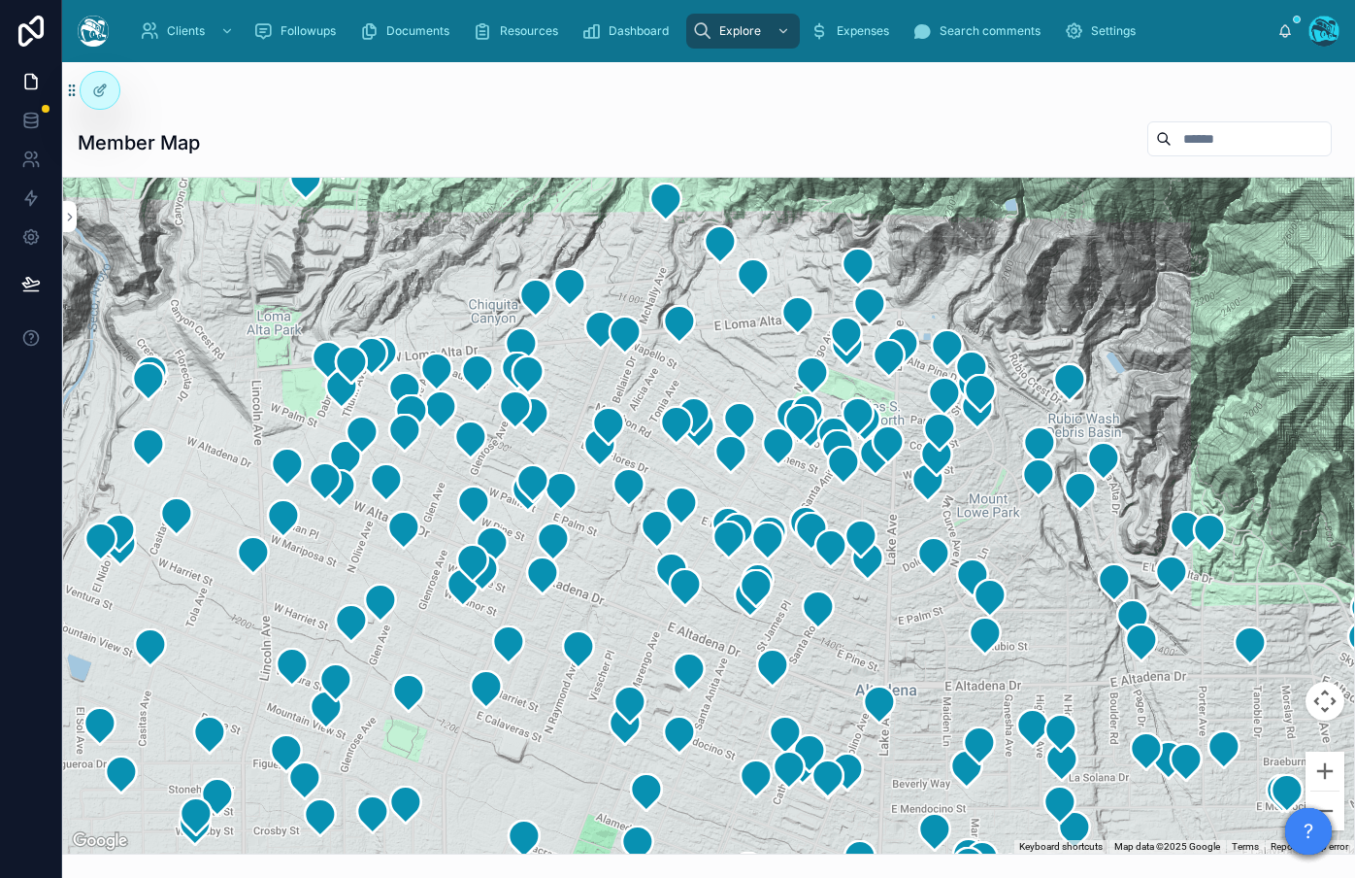
drag, startPoint x: 577, startPoint y: 529, endPoint x: 529, endPoint y: 690, distance: 168.0
click at [528, 698] on div at bounding box center [708, 516] width 1291 height 676
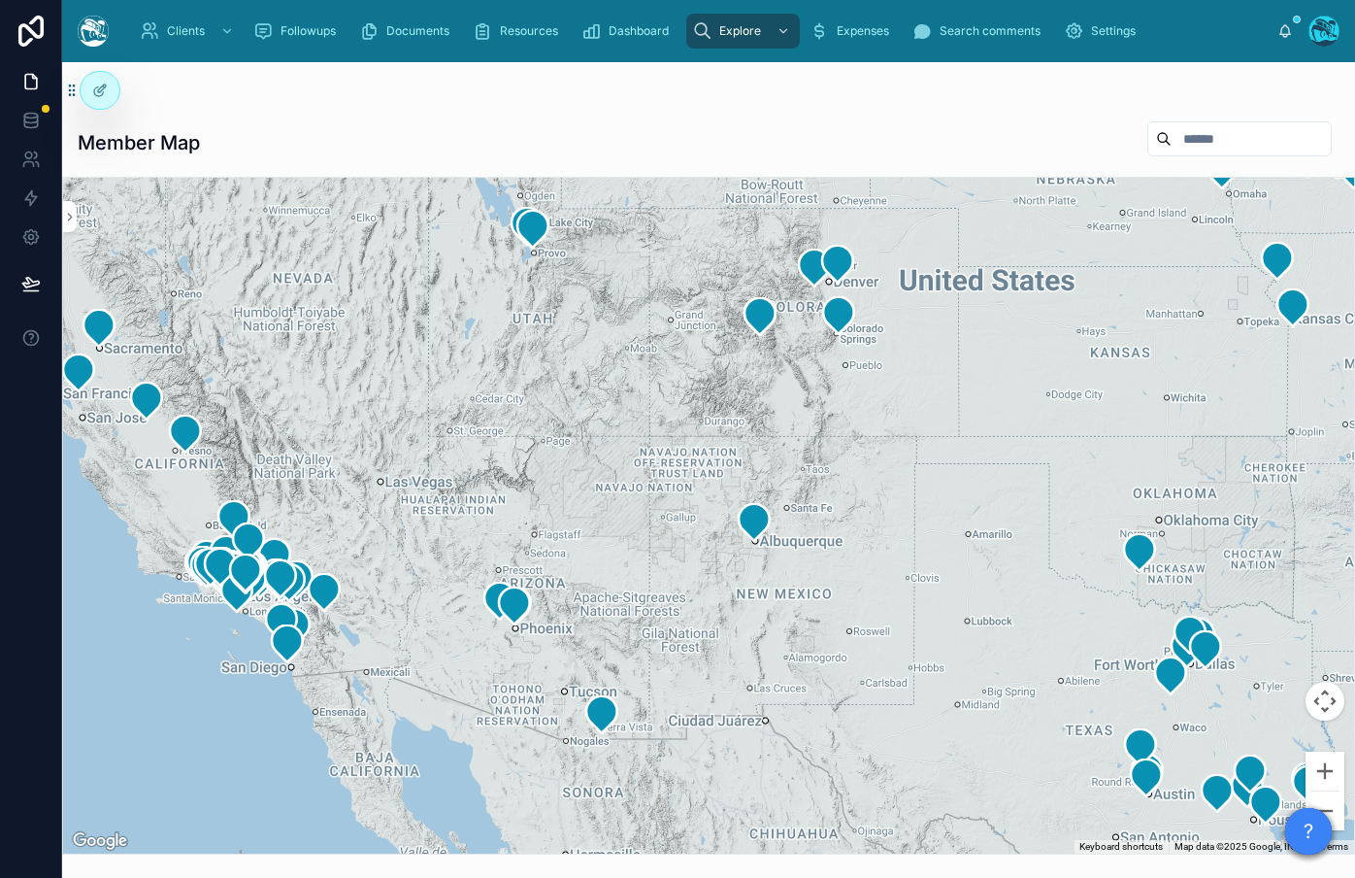
drag, startPoint x: 991, startPoint y: 489, endPoint x: 835, endPoint y: 477, distance: 156.8
click at [538, 640] on div at bounding box center [708, 516] width 1291 height 676
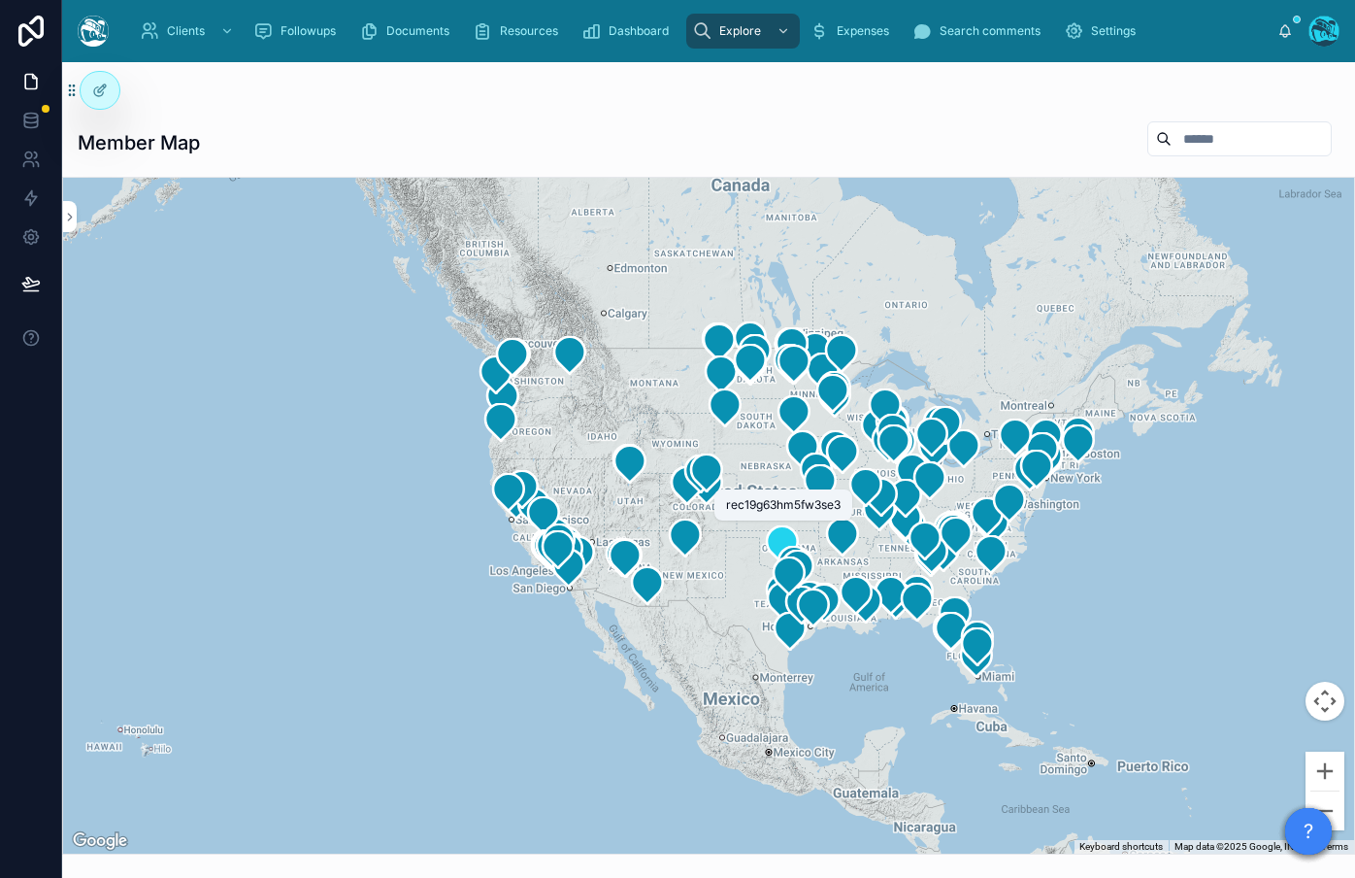
drag, startPoint x: 959, startPoint y: 452, endPoint x: 767, endPoint y: 539, distance: 210.7
click at [767, 539] on icon at bounding box center [782, 544] width 31 height 37
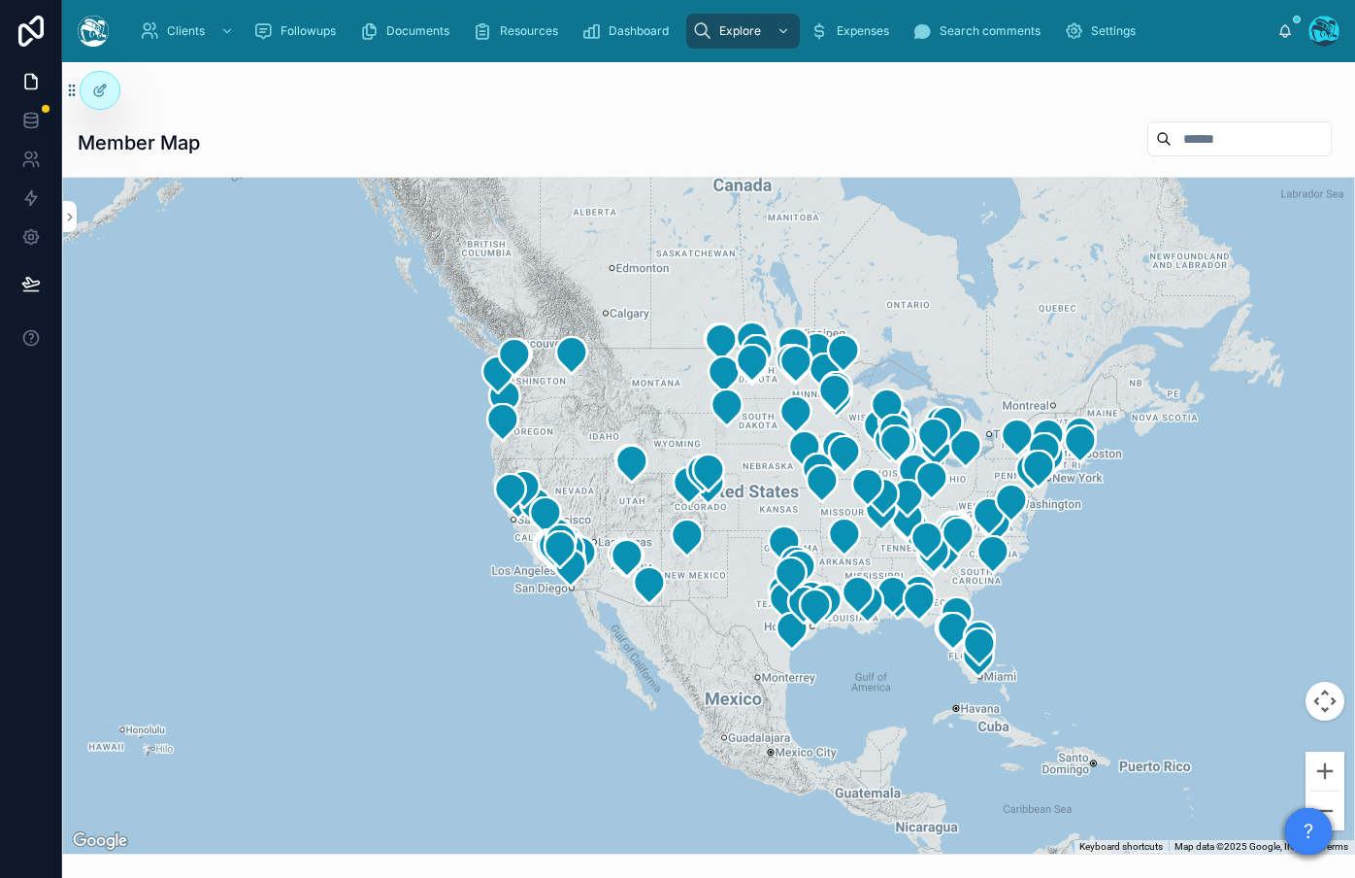
click at [294, 663] on div at bounding box center [708, 516] width 1291 height 676
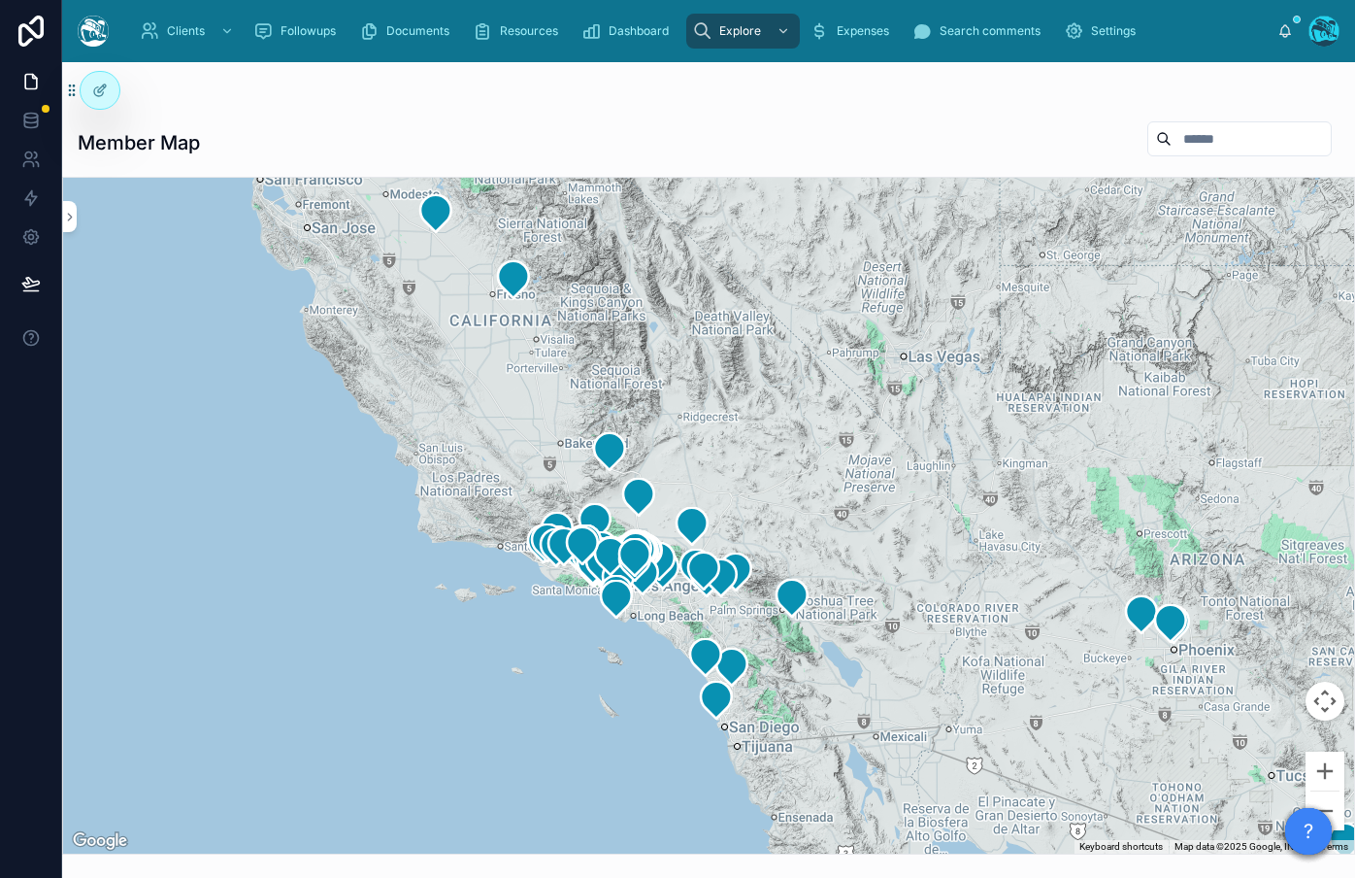
drag, startPoint x: 546, startPoint y: 614, endPoint x: 540, endPoint y: 730, distance: 115.7
click at [493, 787] on div at bounding box center [708, 516] width 1291 height 676
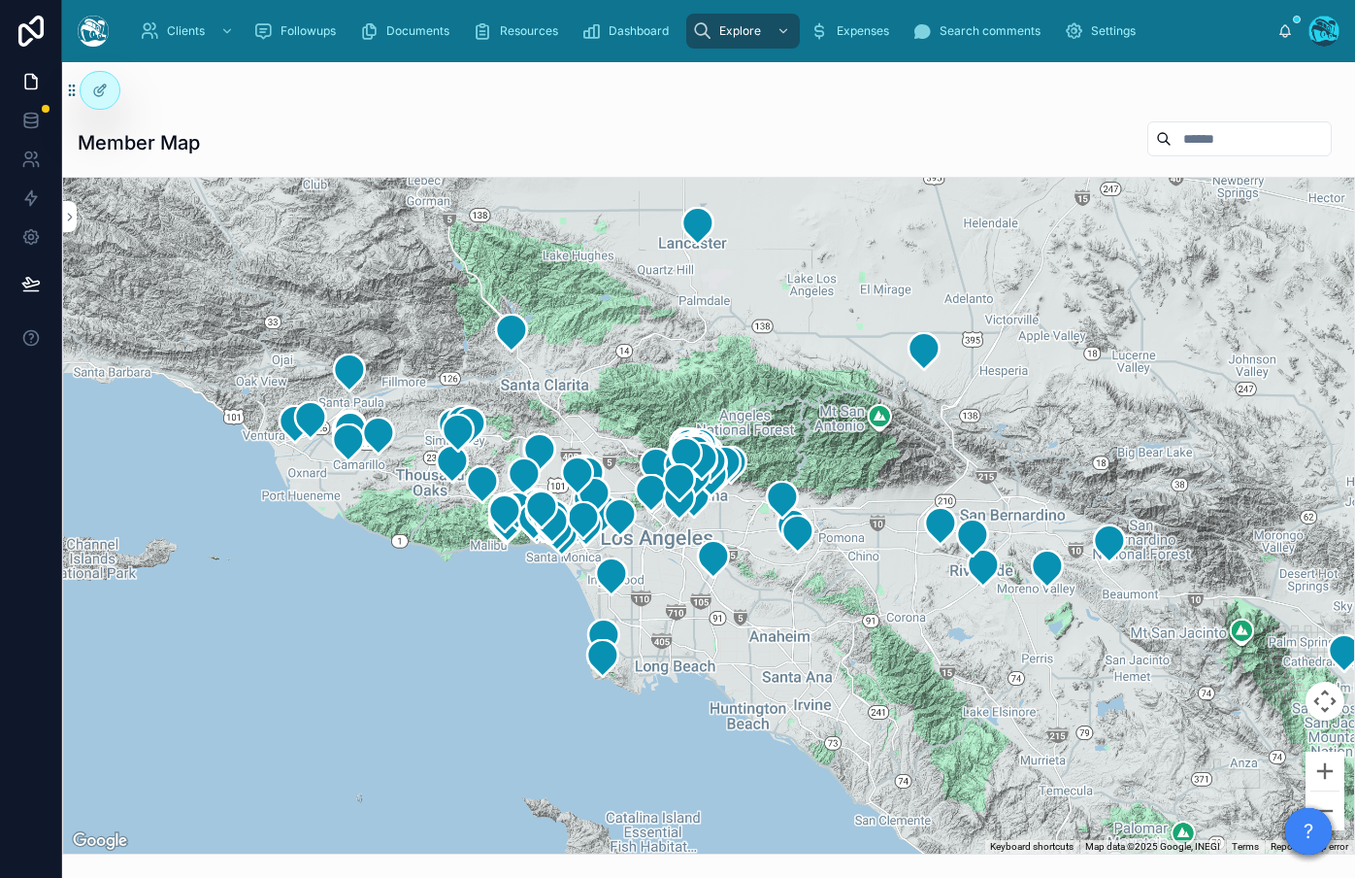
drag, startPoint x: 541, startPoint y: 752, endPoint x: 466, endPoint y: 791, distance: 84.2
click at [483, 877] on html "Clients Followups Documents Resources Dashboard Explore Expenses Search comment…" at bounding box center [677, 439] width 1355 height 878
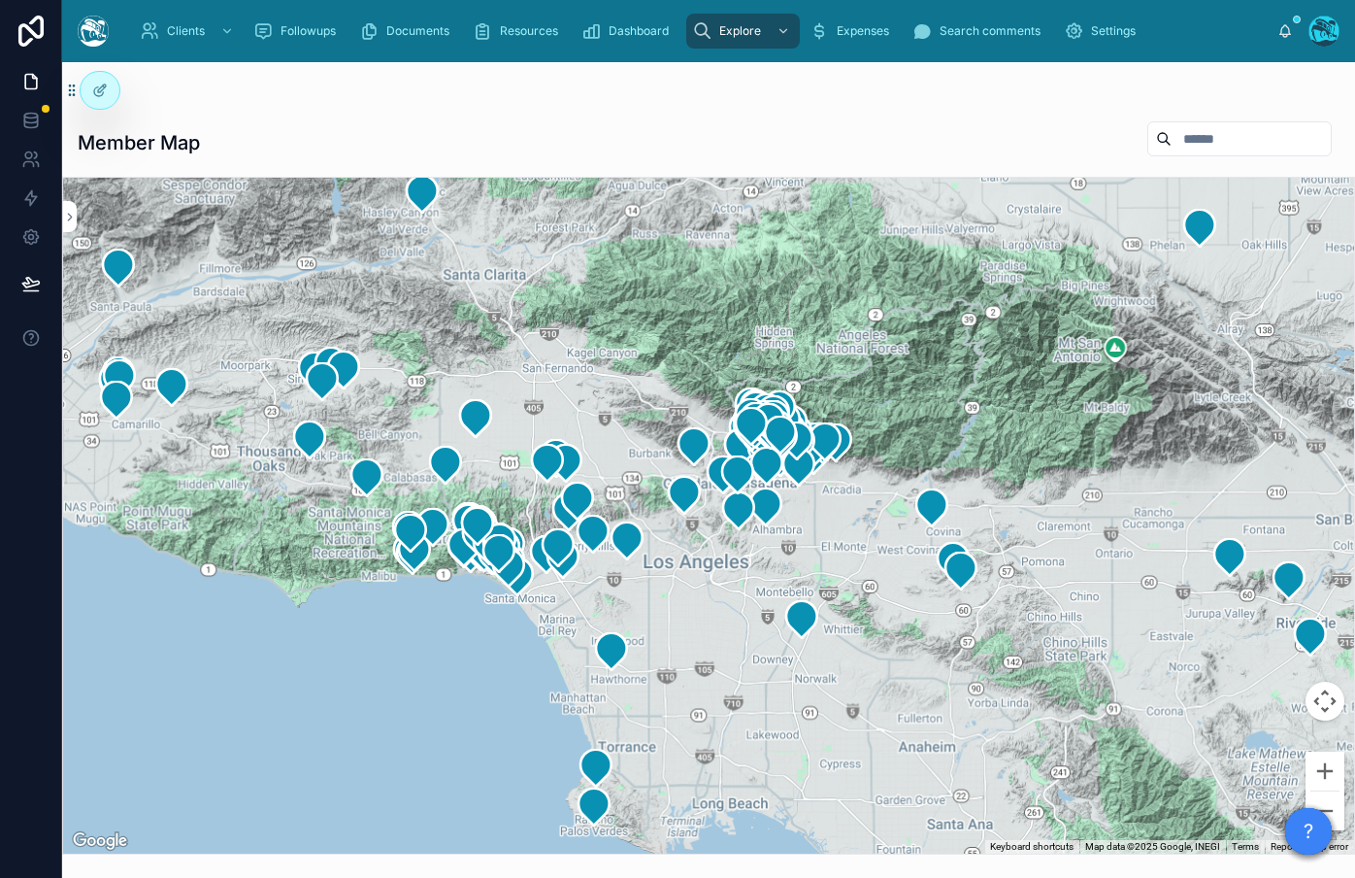
drag, startPoint x: 420, startPoint y: 740, endPoint x: 296, endPoint y: 869, distance: 179.2
click at [274, 877] on html "Clients Followups Documents Resources Dashboard Explore Expenses Search comment…" at bounding box center [677, 439] width 1355 height 878
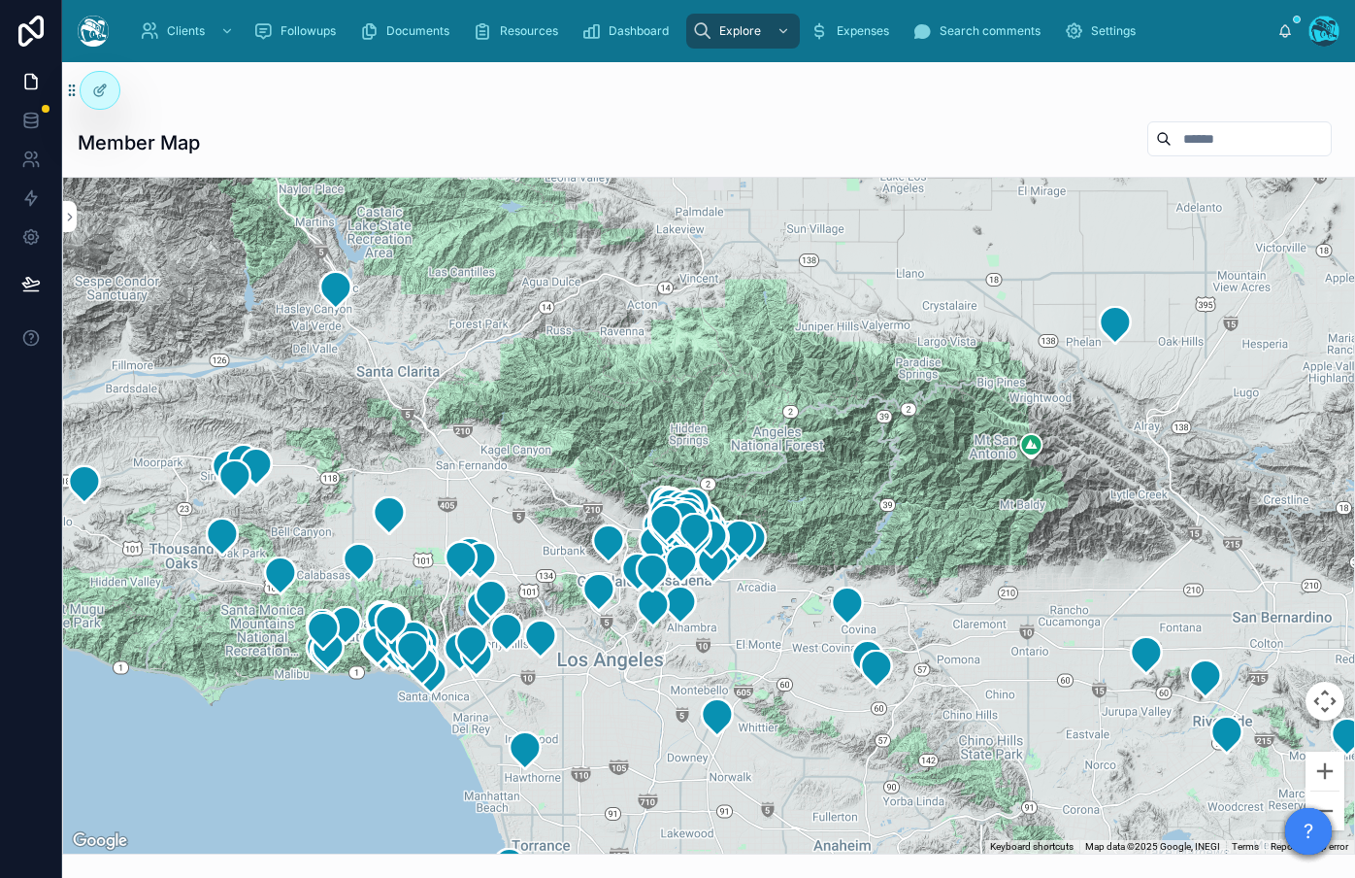
drag, startPoint x: 360, startPoint y: 686, endPoint x: 286, endPoint y: 771, distance: 112.1
click at [282, 776] on div at bounding box center [708, 516] width 1291 height 676
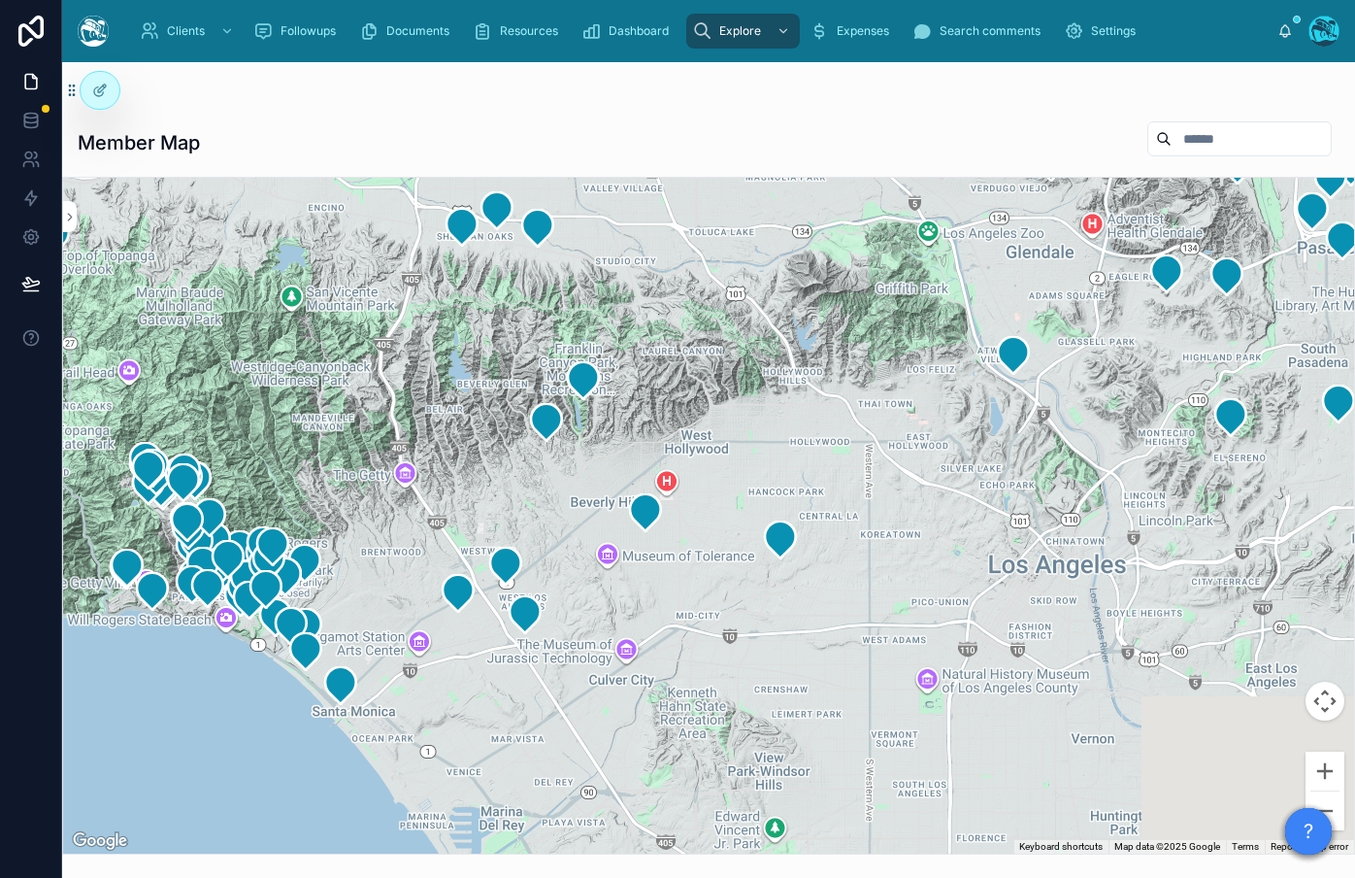
drag, startPoint x: 921, startPoint y: 694, endPoint x: 528, endPoint y: 819, distance: 412.6
click at [509, 836] on div at bounding box center [708, 516] width 1291 height 676
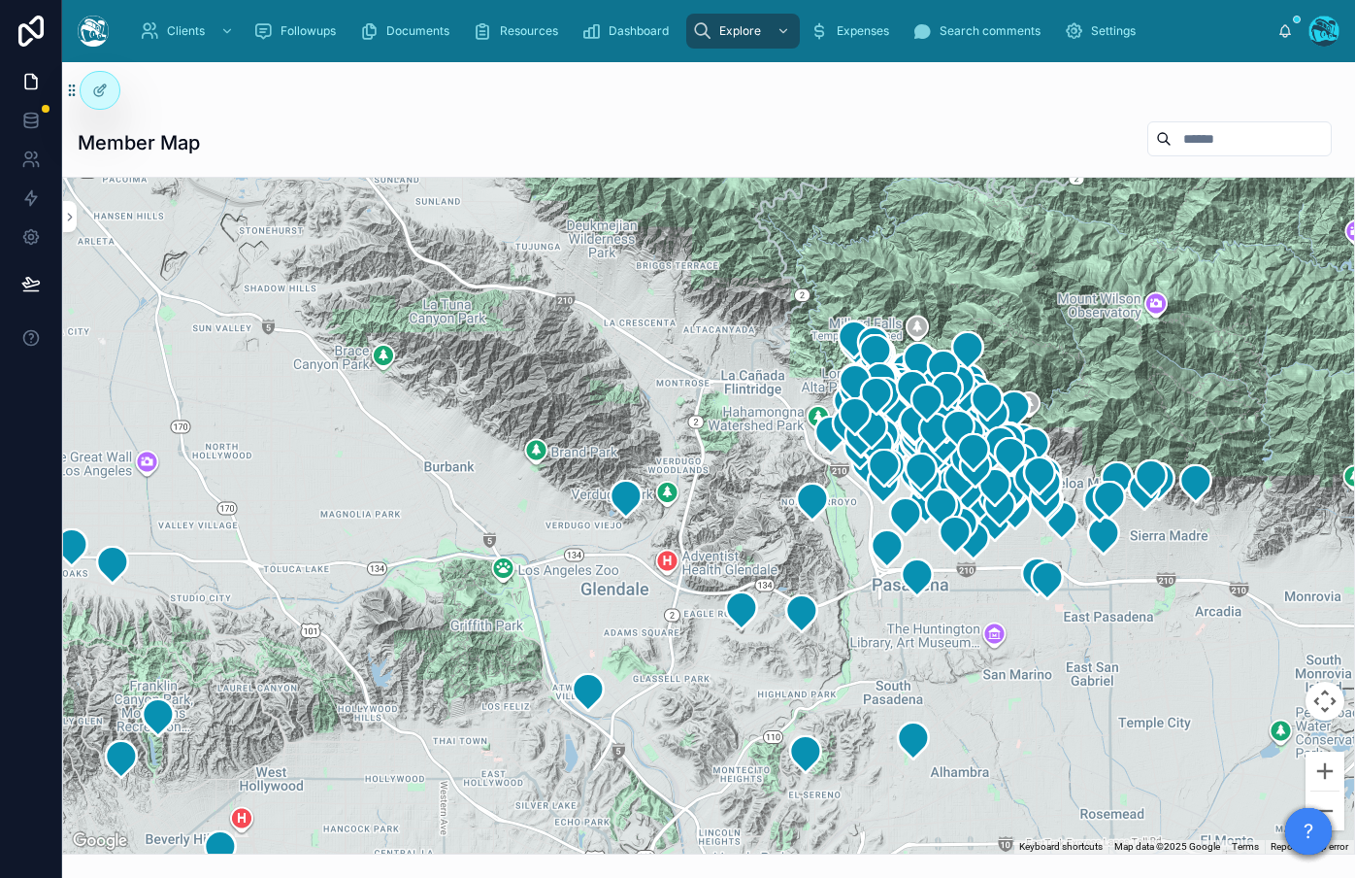
drag, startPoint x: 1006, startPoint y: 586, endPoint x: 842, endPoint y: 760, distance: 239.0
click at [771, 804] on div at bounding box center [708, 516] width 1291 height 676
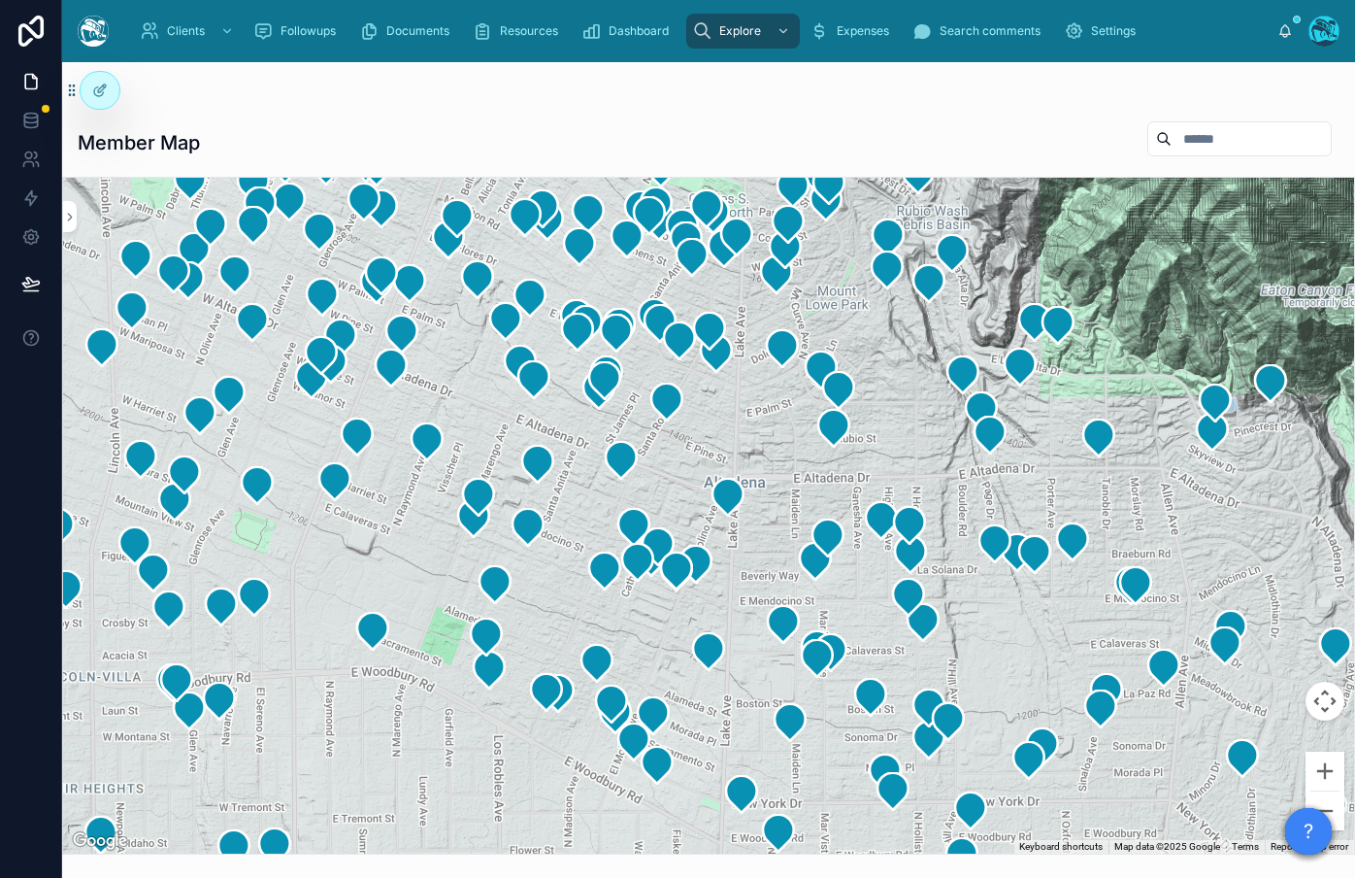
drag, startPoint x: 795, startPoint y: 473, endPoint x: 751, endPoint y: 535, distance: 75.9
click at [751, 535] on div at bounding box center [708, 516] width 1291 height 676
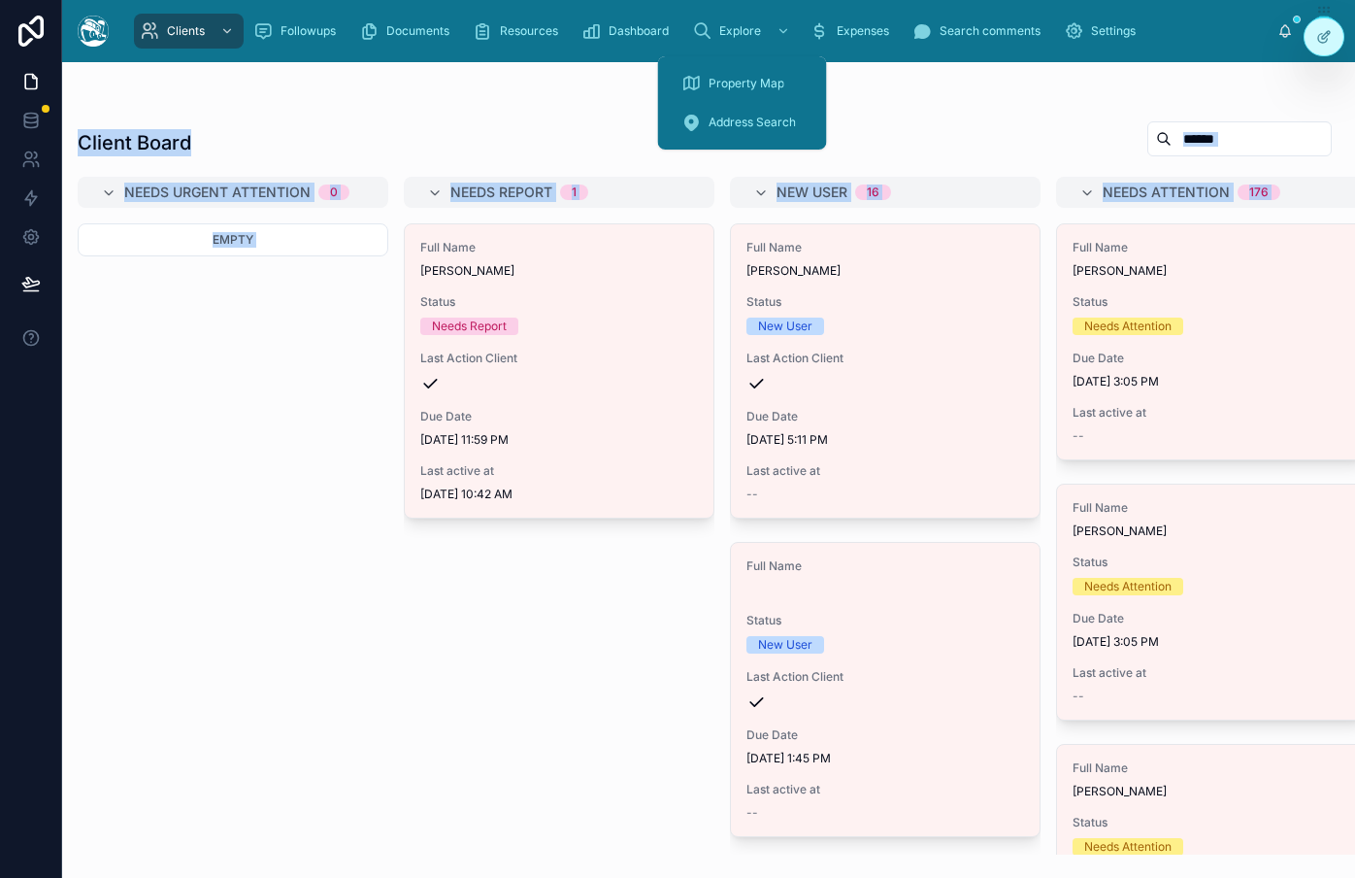
click at [744, 30] on span "Explore" at bounding box center [740, 31] width 42 height 16
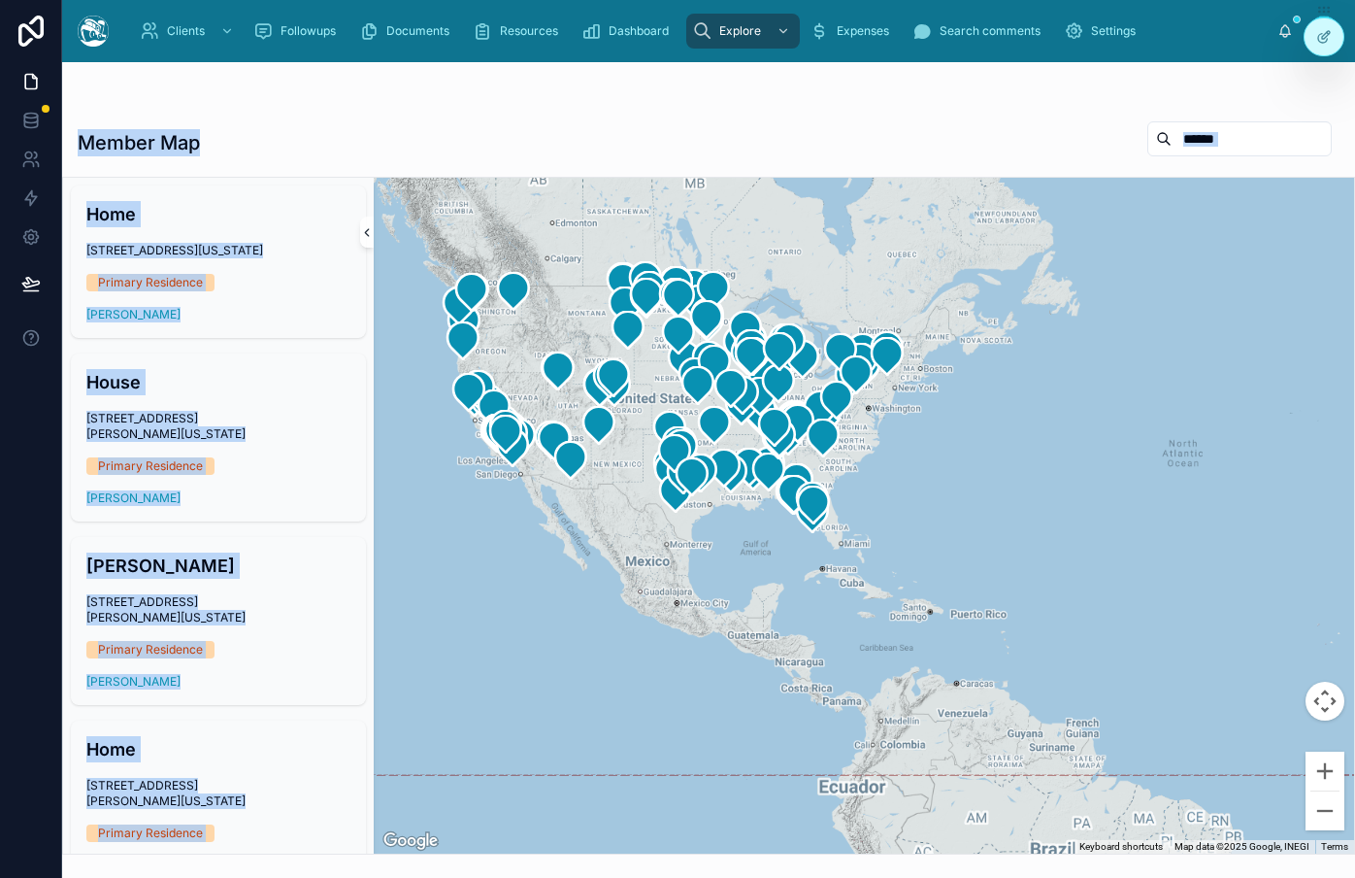
click at [367, 232] on icon at bounding box center [367, 232] width 14 height 15
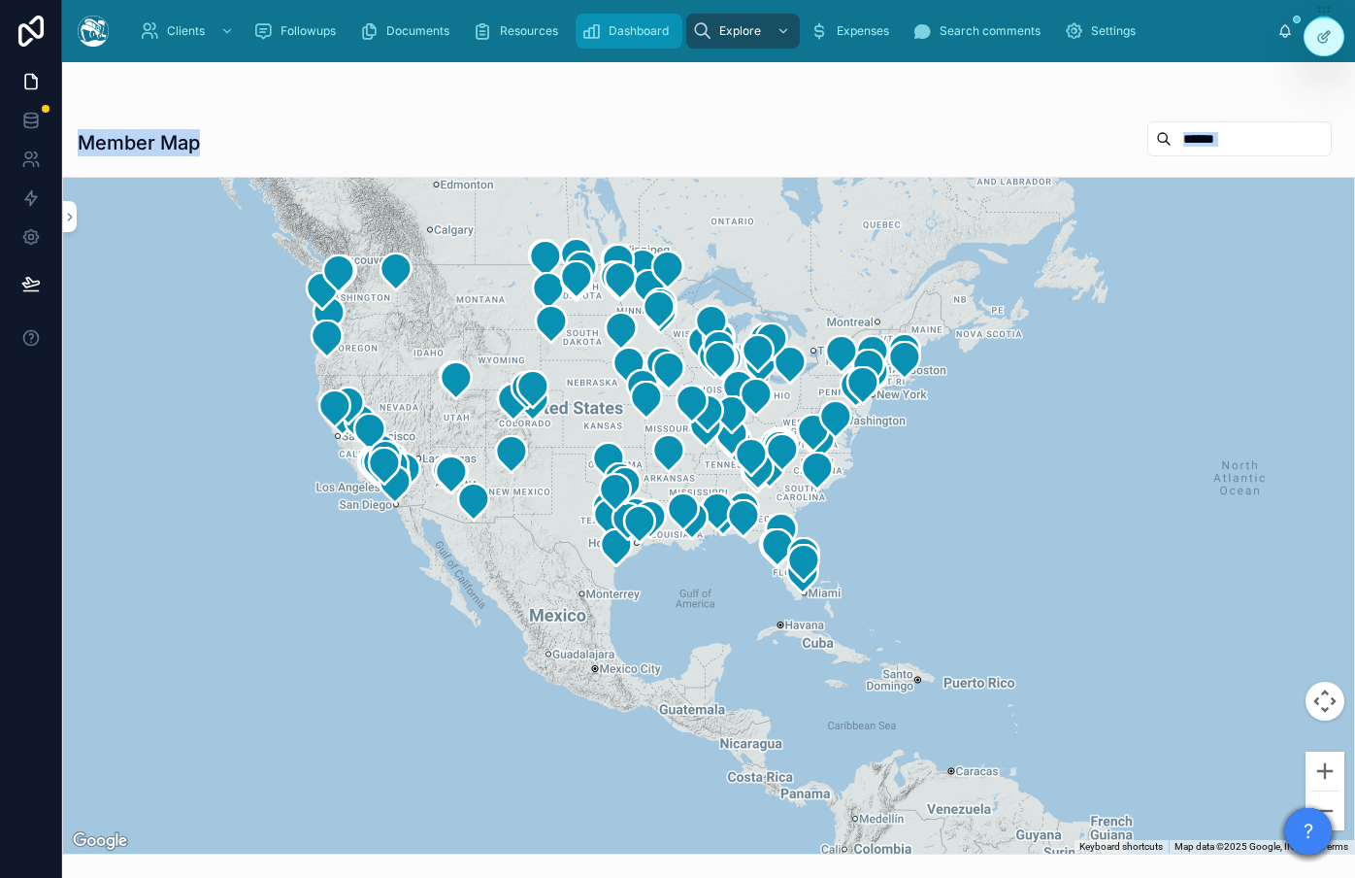
click at [582, 23] on icon "scrollable content" at bounding box center [590, 30] width 19 height 19
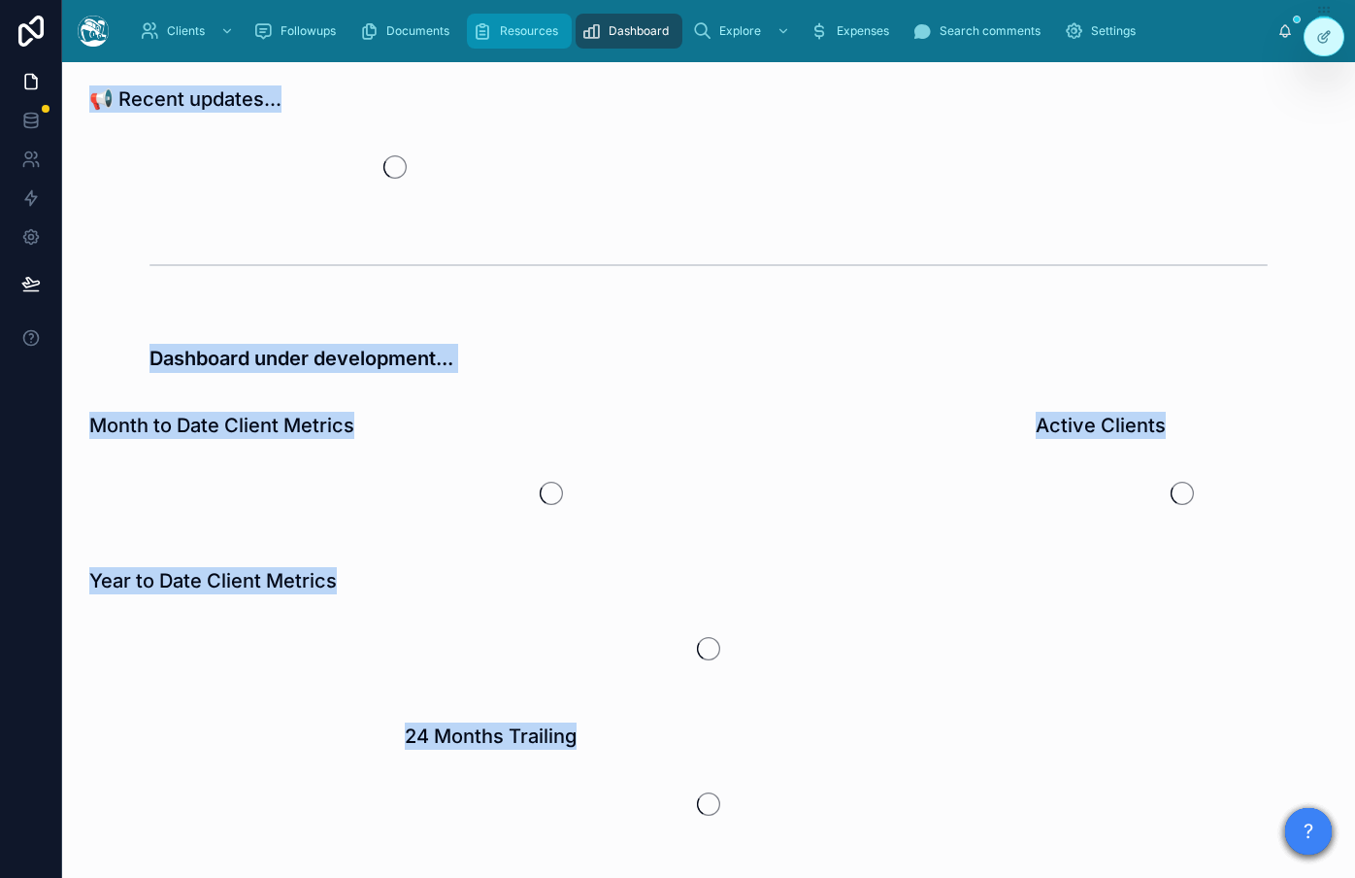
click at [520, 24] on span "Resources" at bounding box center [529, 31] width 58 height 16
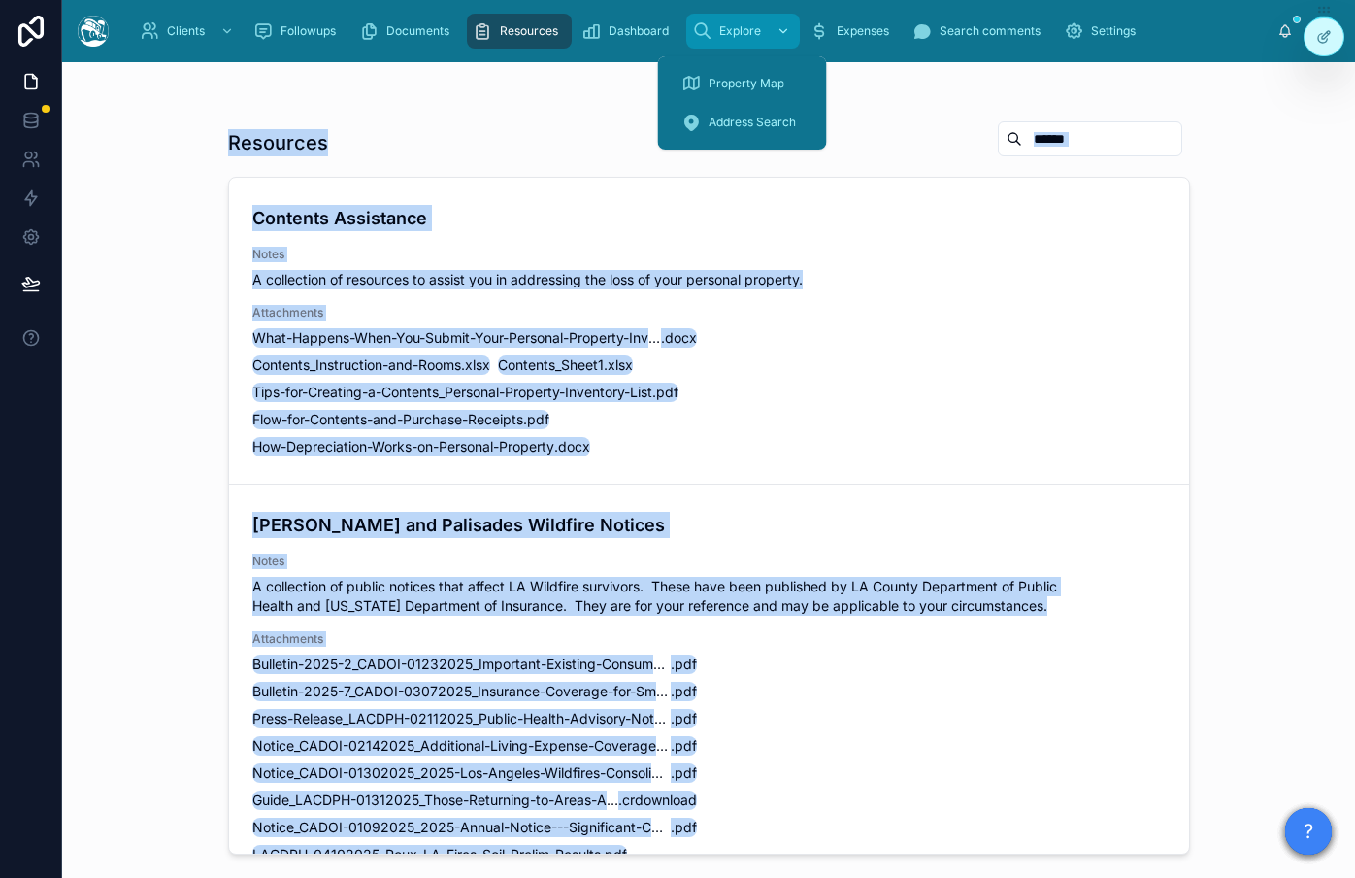
click at [729, 27] on span "Explore" at bounding box center [740, 31] width 42 height 16
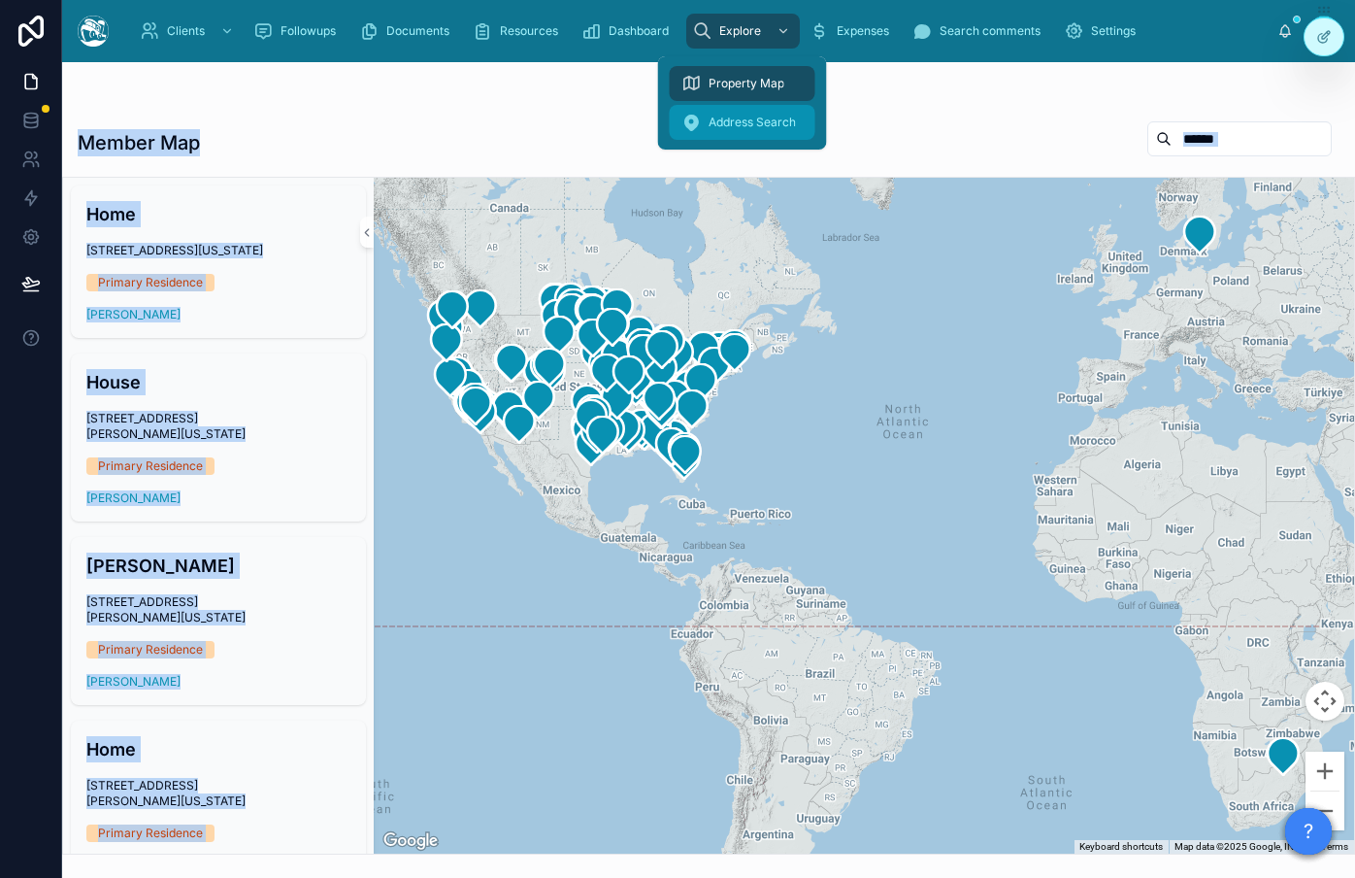
click at [723, 123] on span "Address Search" at bounding box center [752, 123] width 87 height 16
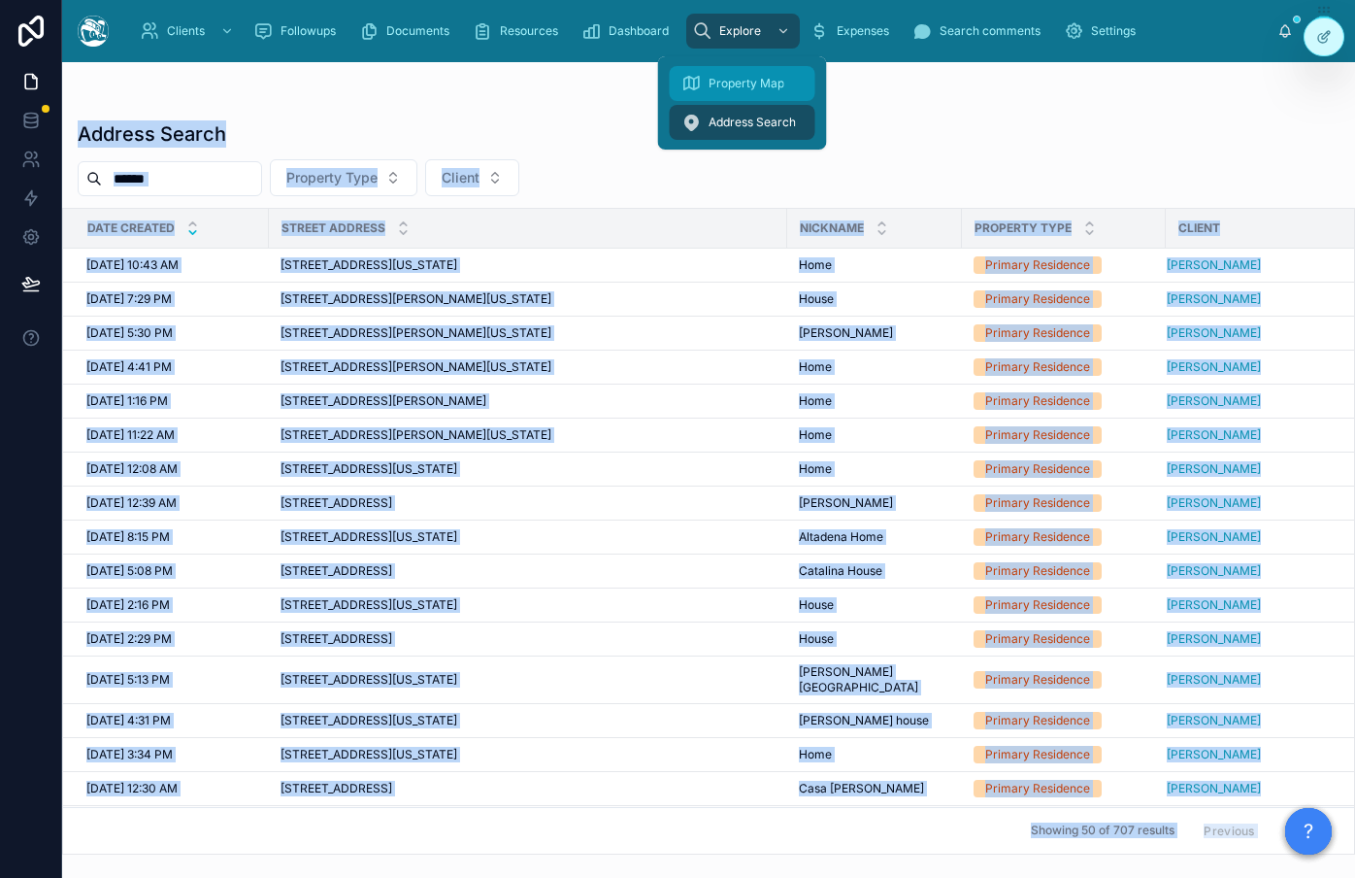
click at [733, 90] on span "Property Map" at bounding box center [747, 84] width 76 height 16
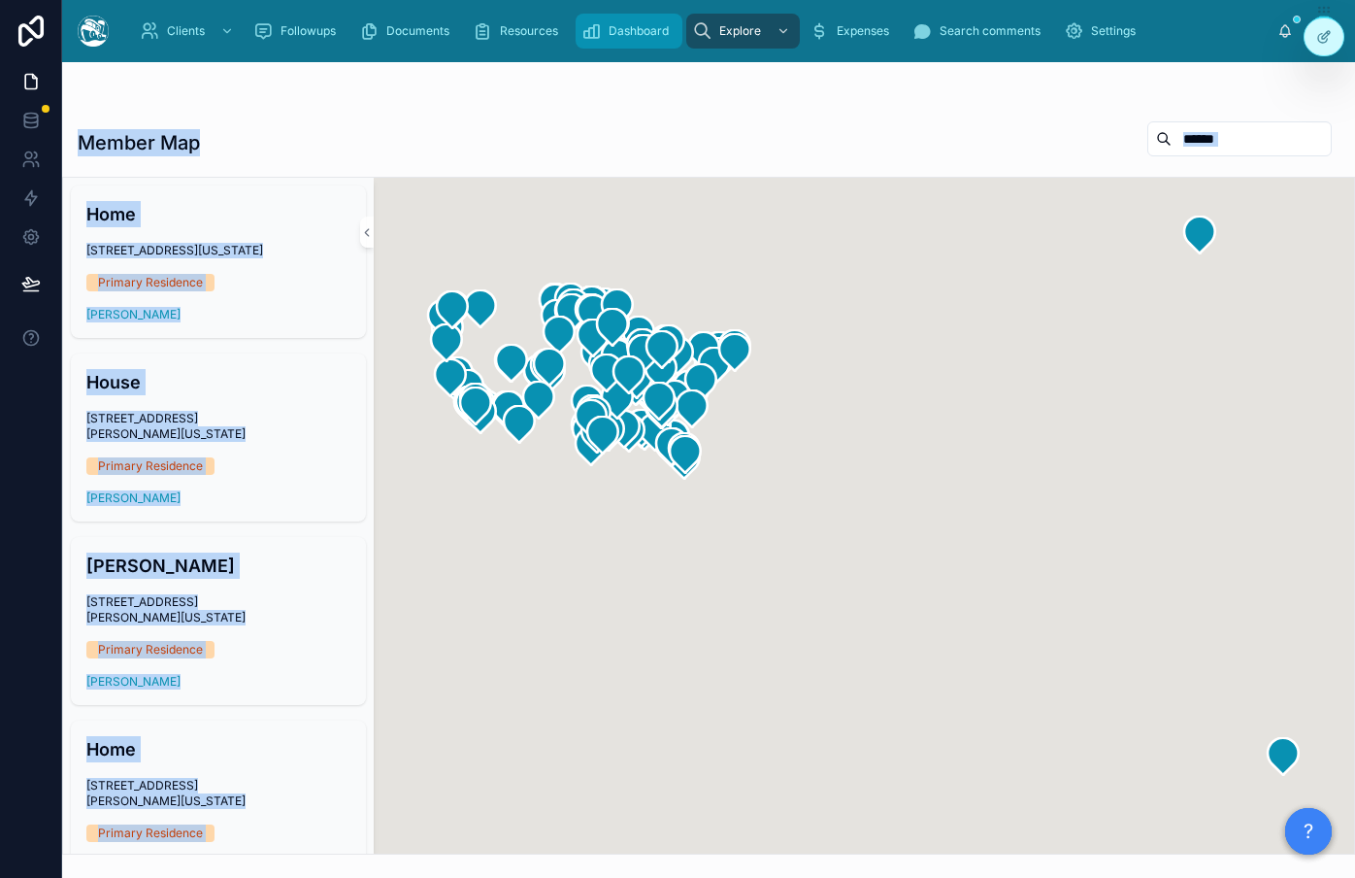
click at [613, 36] on span "Dashboard" at bounding box center [639, 31] width 60 height 16
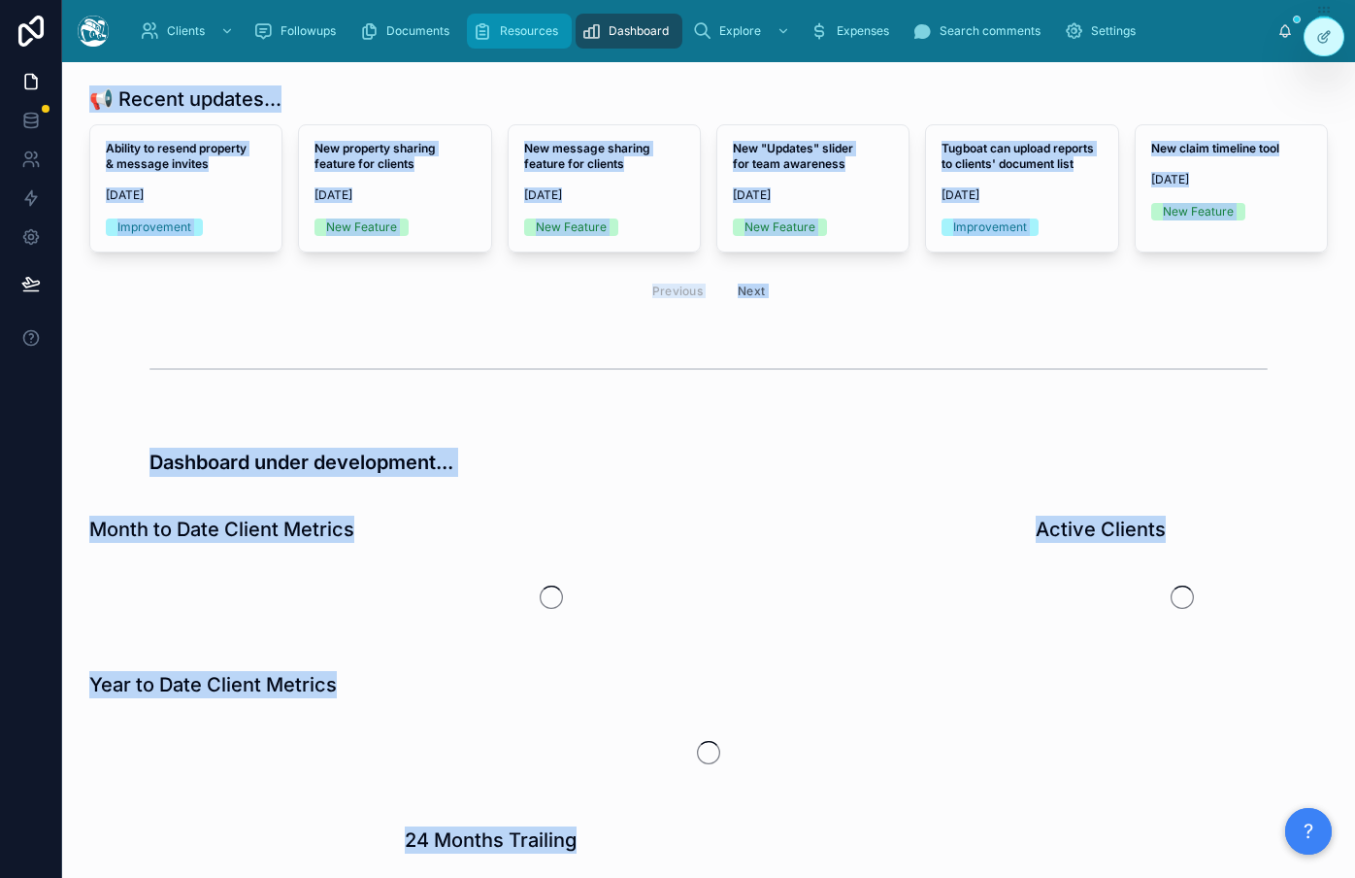
drag, startPoint x: 533, startPoint y: 33, endPoint x: 481, endPoint y: 33, distance: 51.4
click at [533, 33] on span "Resources" at bounding box center [529, 31] width 58 height 16
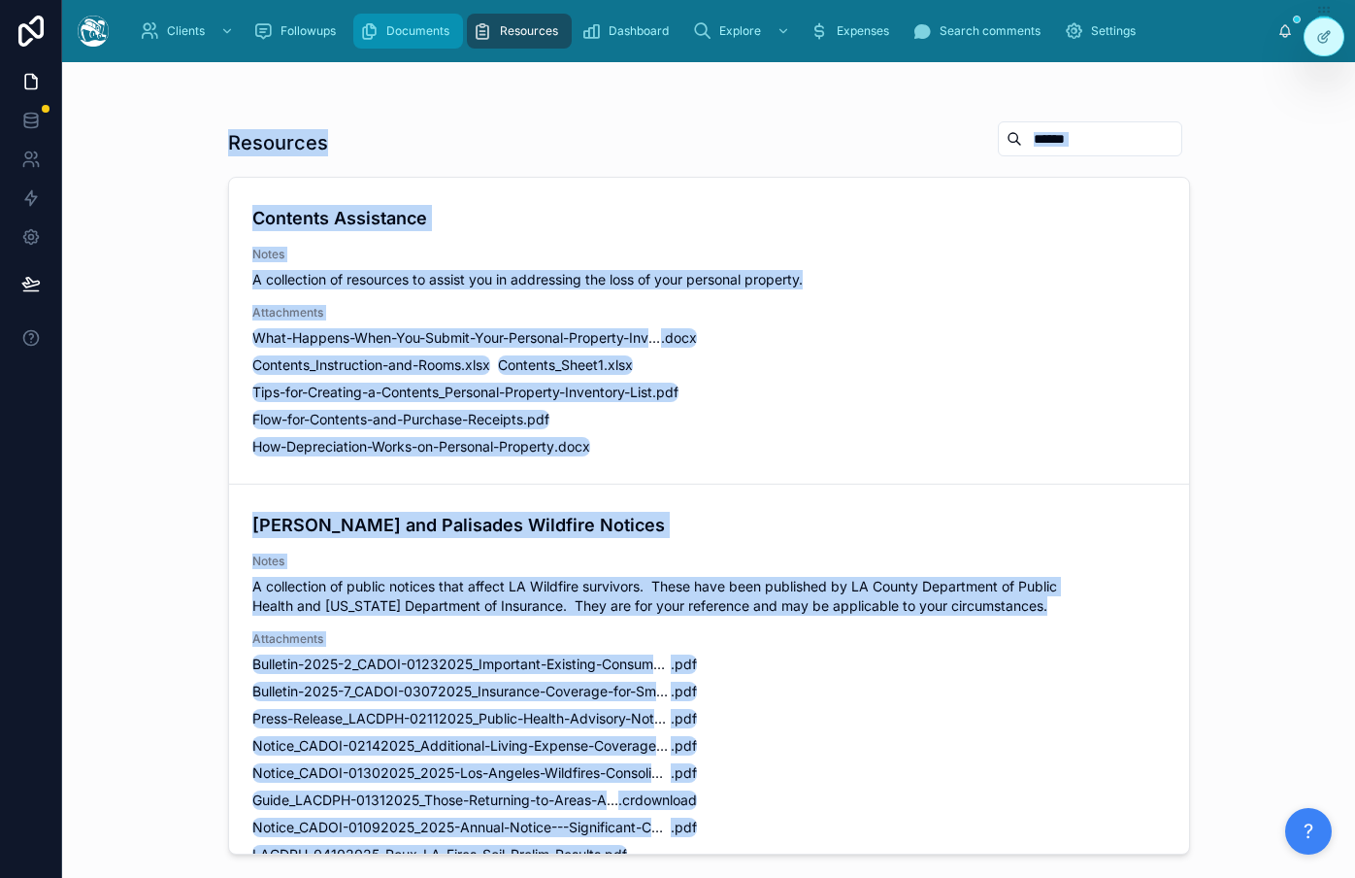
click at [419, 31] on span "Documents" at bounding box center [417, 31] width 63 height 16
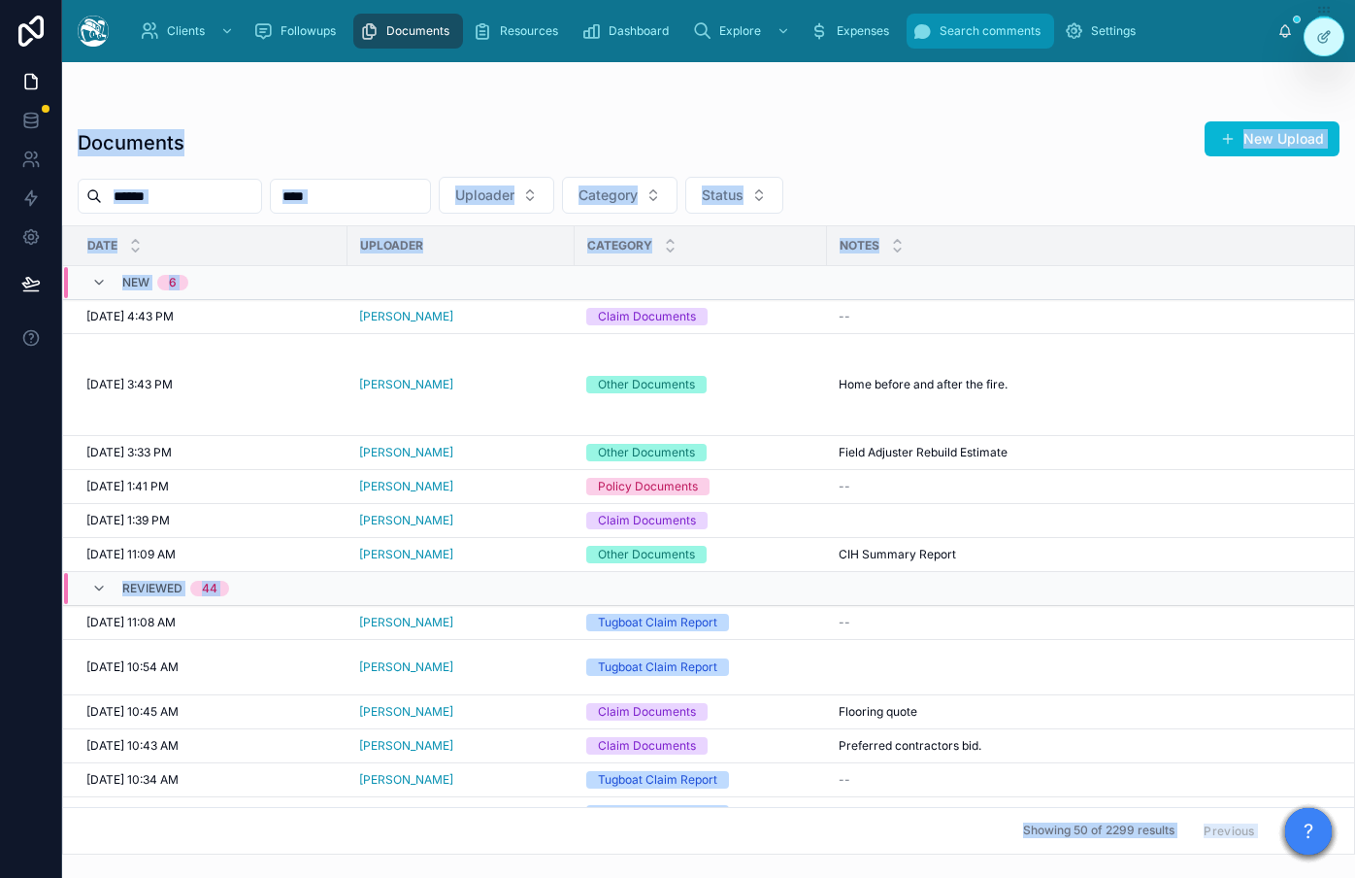
click at [988, 38] on span "Search comments" at bounding box center [990, 31] width 101 height 16
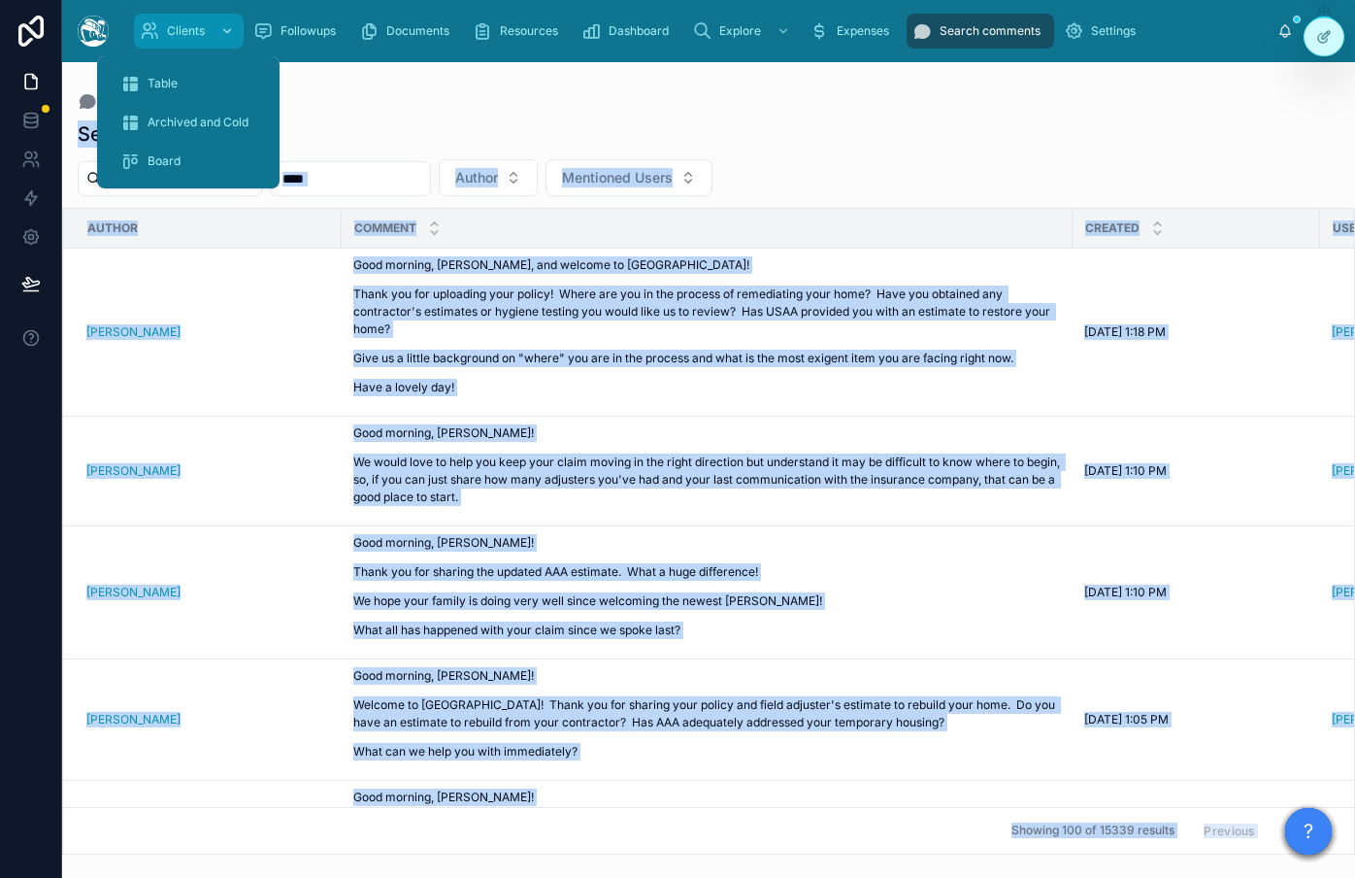
click at [174, 32] on span "Clients" at bounding box center [186, 31] width 38 height 16
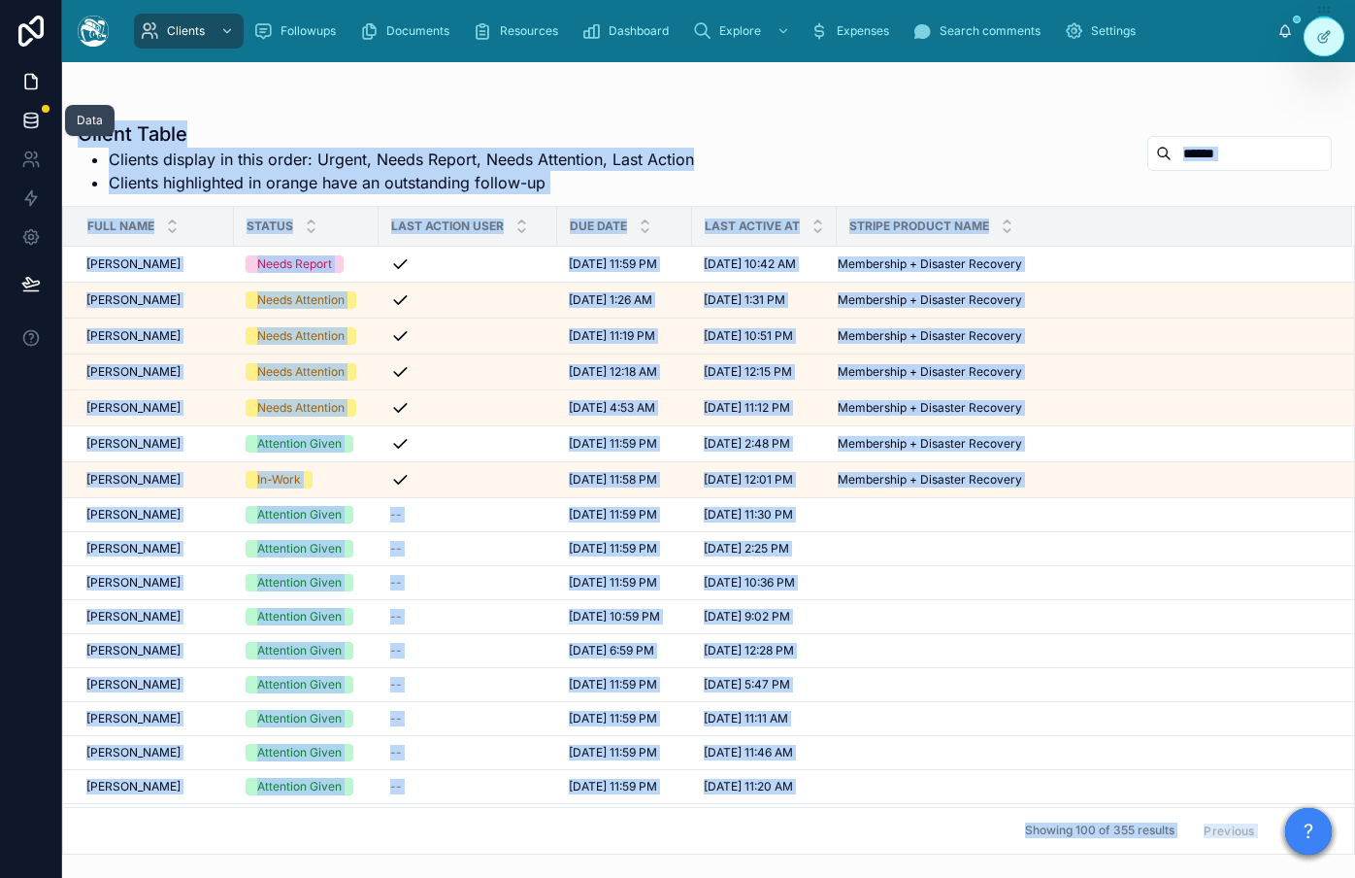
click at [45, 124] on link at bounding box center [30, 120] width 61 height 39
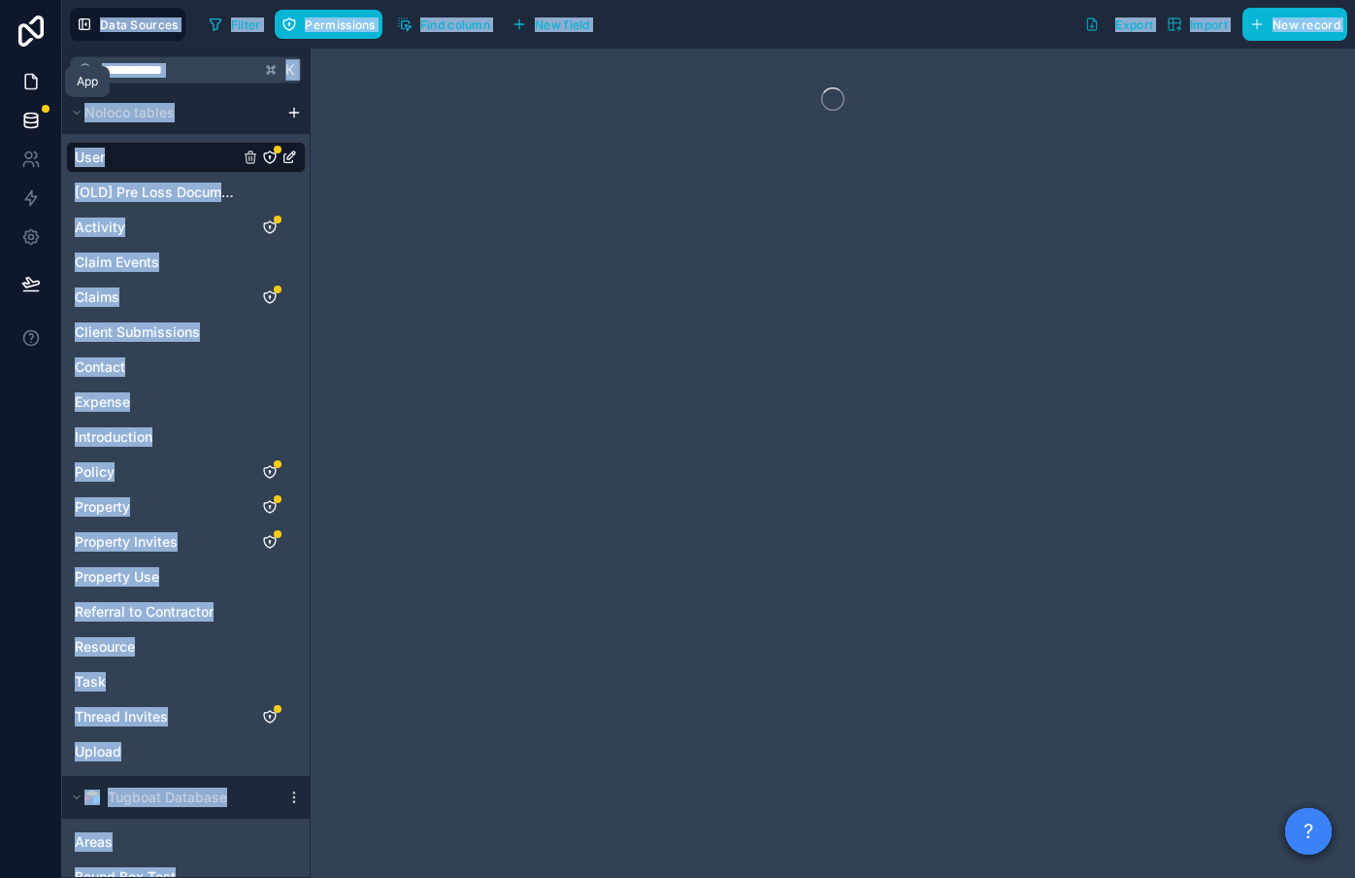
click at [35, 82] on icon at bounding box center [30, 81] width 19 height 19
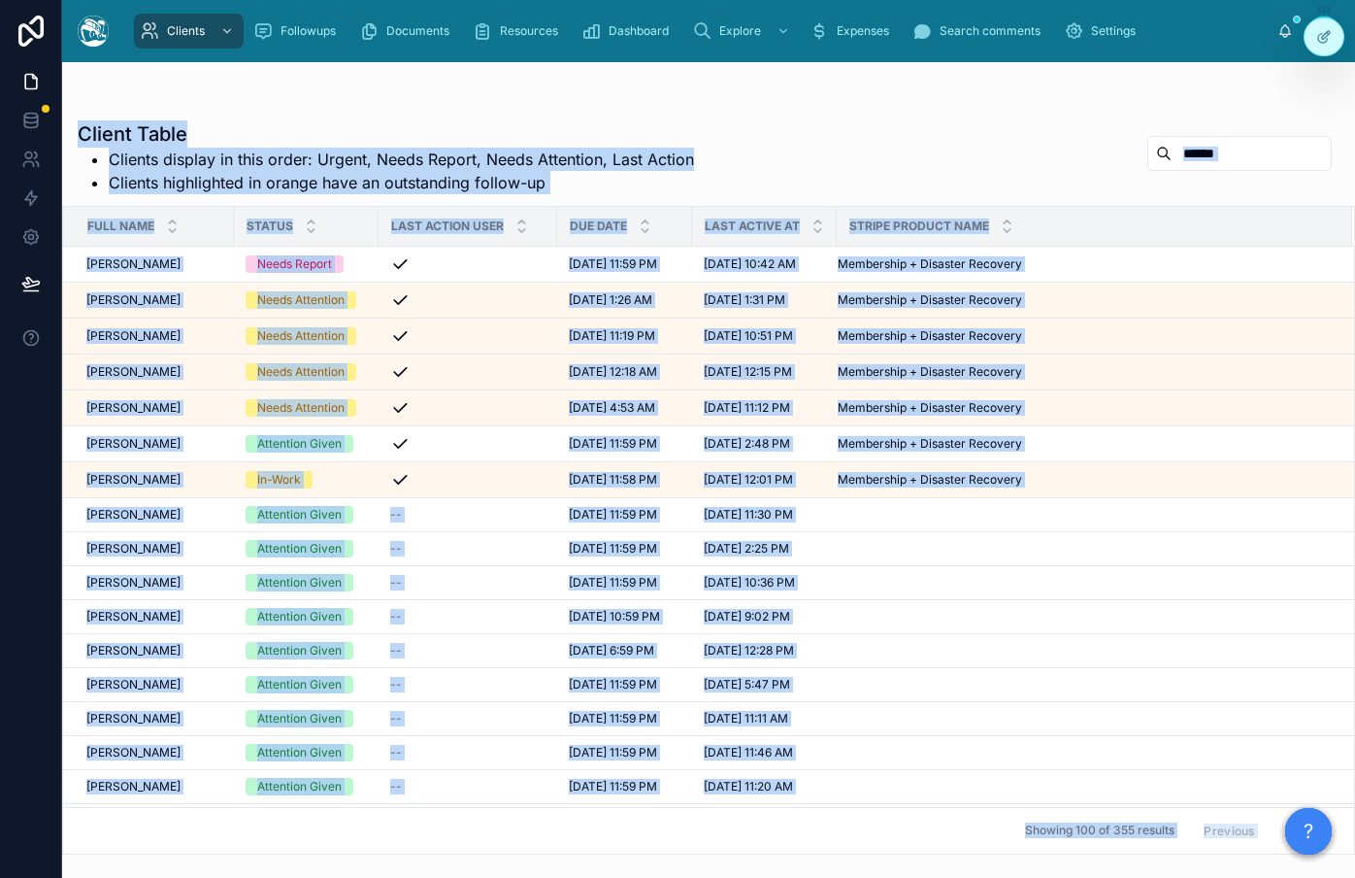
drag, startPoint x: 825, startPoint y: 53, endPoint x: 822, endPoint y: 73, distance: 19.6
click at [825, 53] on div "Clients Followups Documents Resources Dashboard Explore Expenses Search comment…" at bounding box center [708, 31] width 1293 height 62
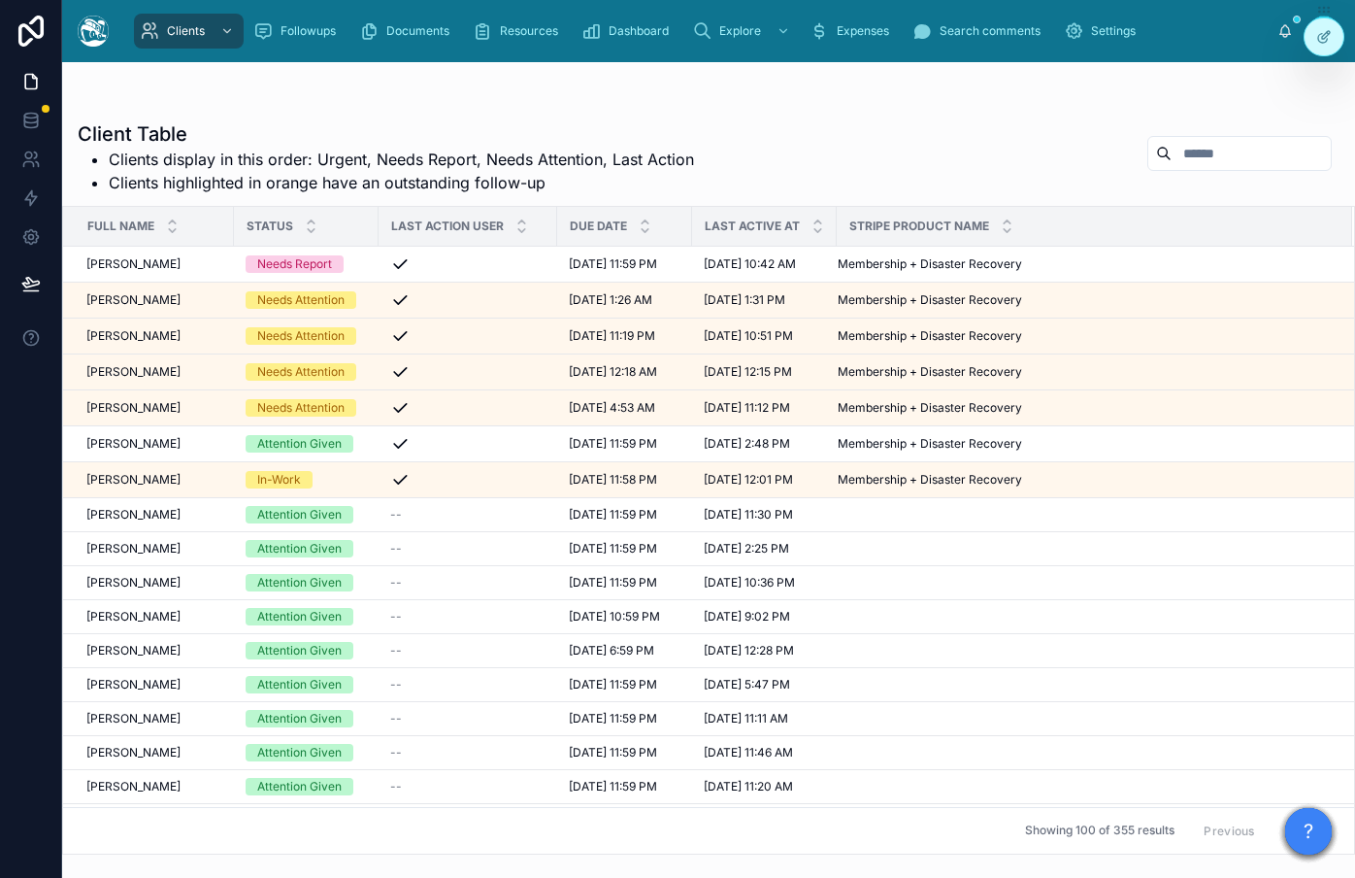
click at [1192, 149] on input "text" at bounding box center [1251, 153] width 159 height 27
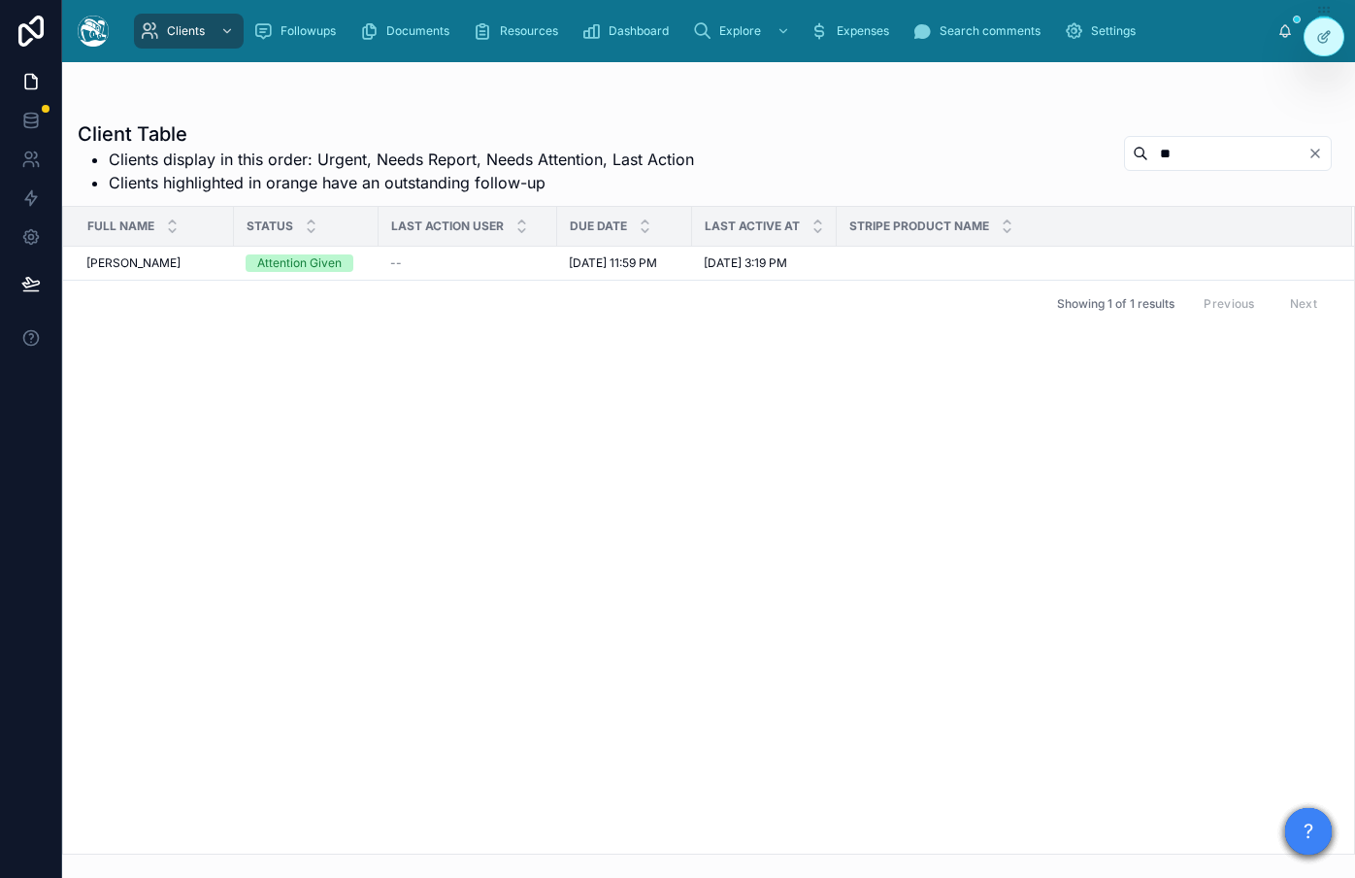
type input "*"
type input "******"
click at [113, 256] on span "[PERSON_NAME]" at bounding box center [133, 263] width 94 height 16
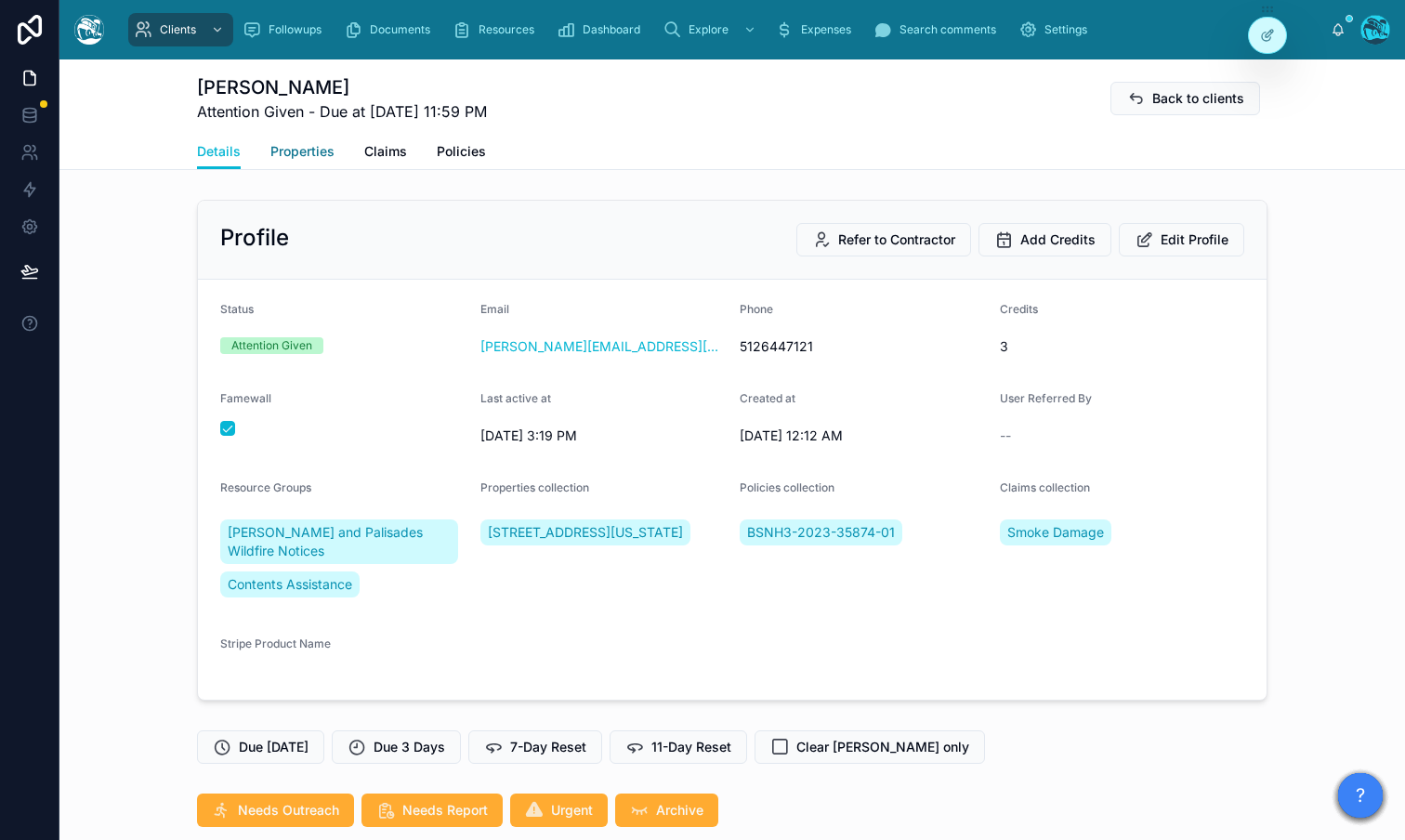
click at [298, 151] on span "Properties" at bounding box center [301, 151] width 64 height 18
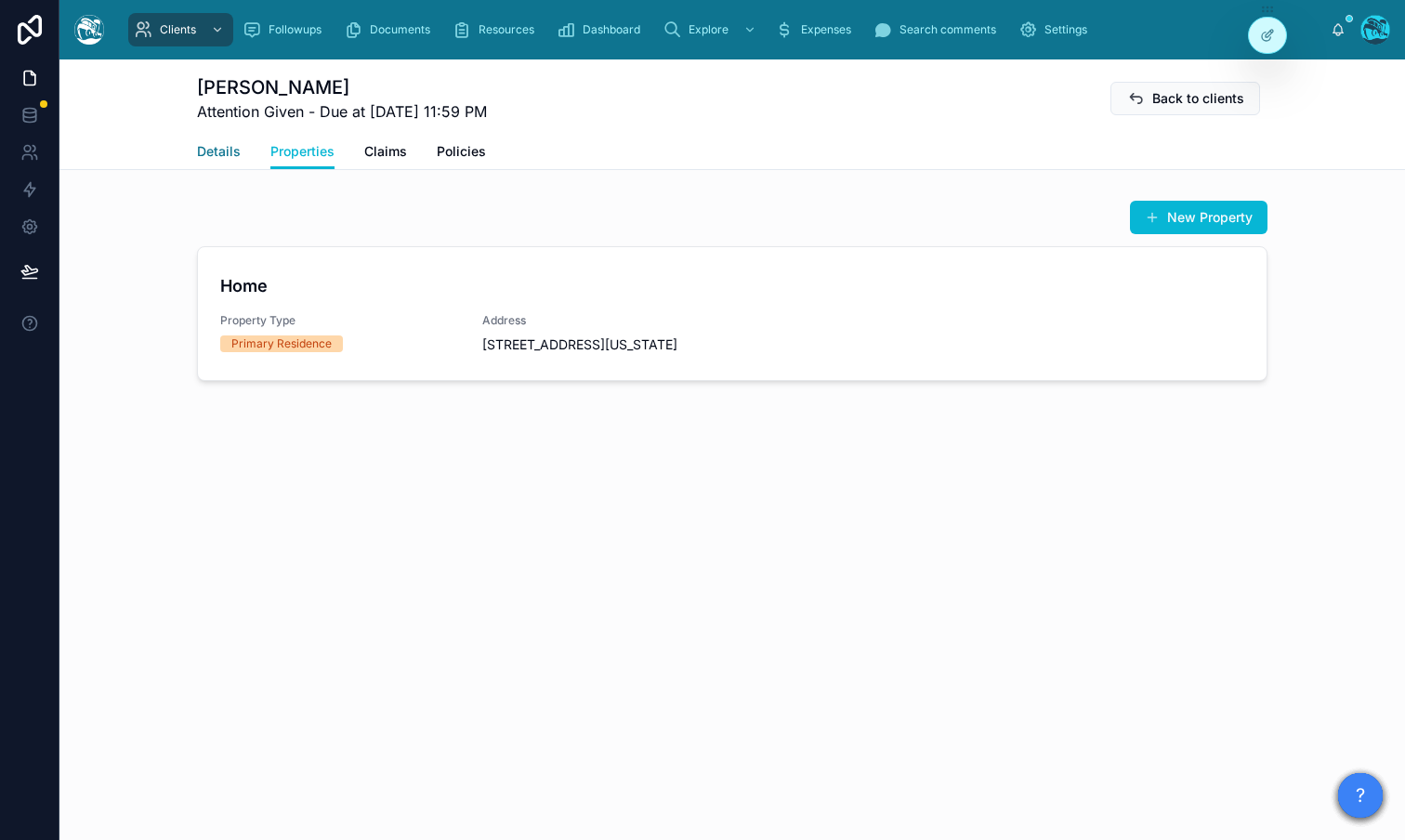
click at [227, 158] on span "Details" at bounding box center [219, 151] width 44 height 18
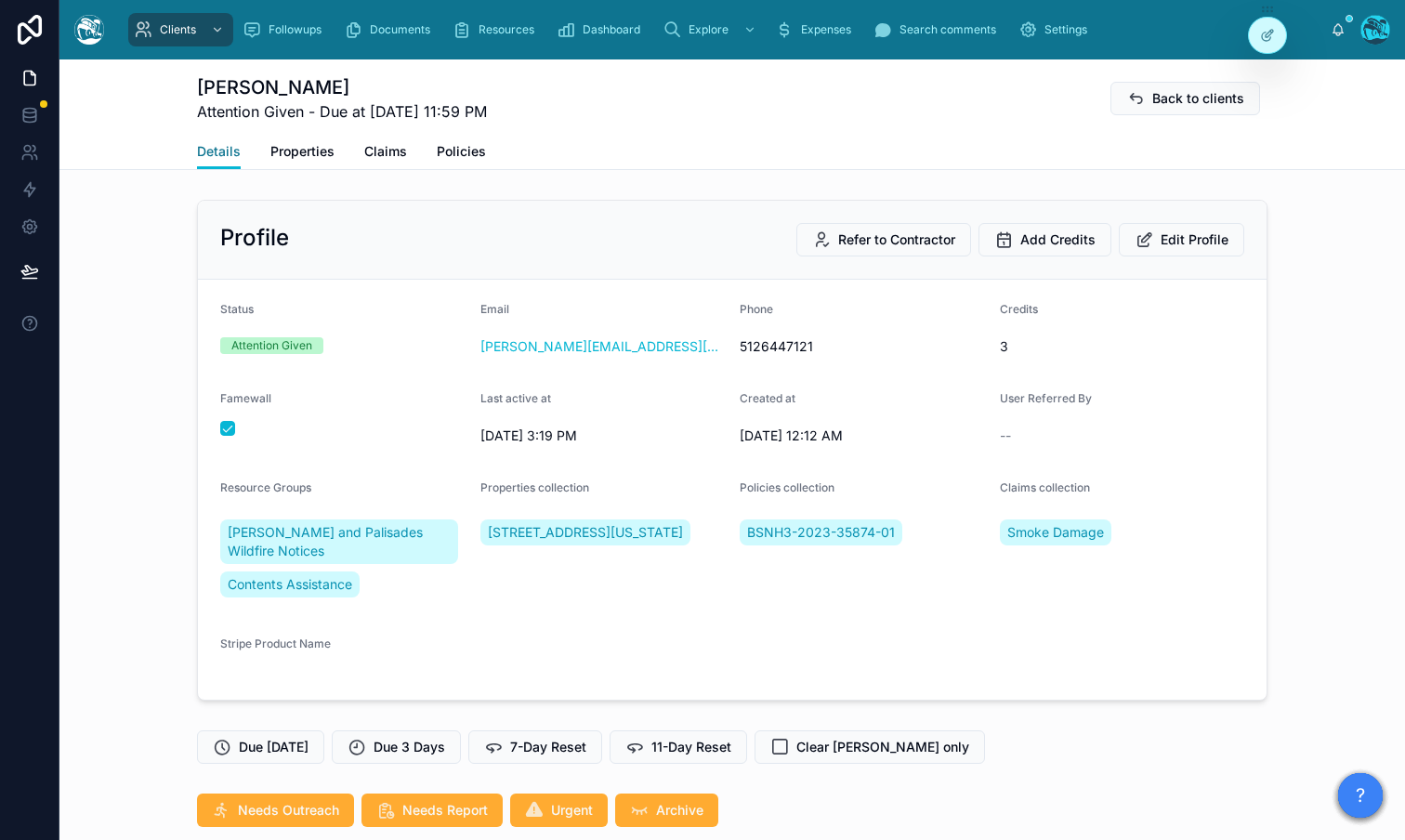
scroll to position [18958, 0]
click at [298, 154] on span "Properties" at bounding box center [301, 151] width 64 height 18
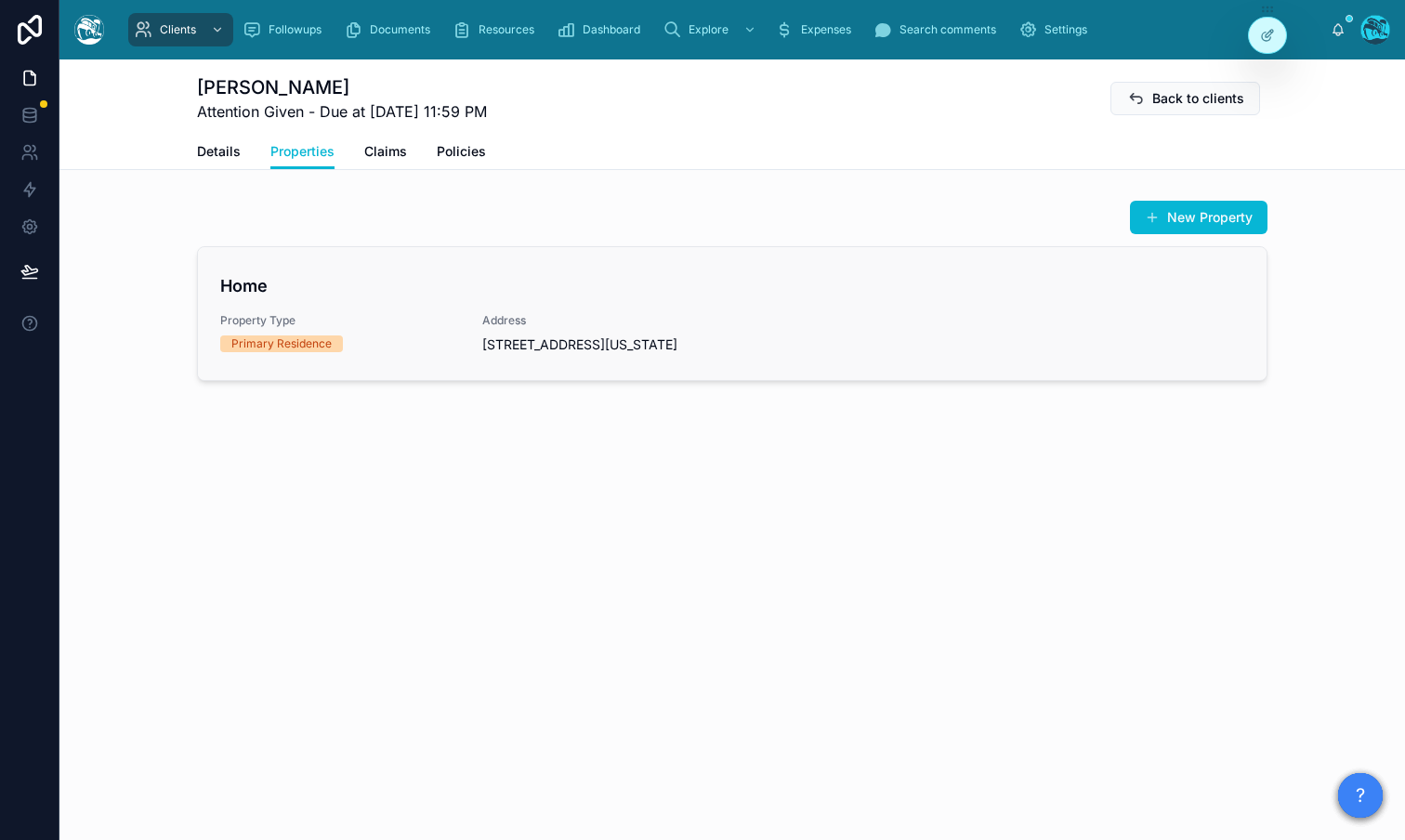
click at [371, 349] on div "Primary Residence" at bounding box center [340, 343] width 239 height 16
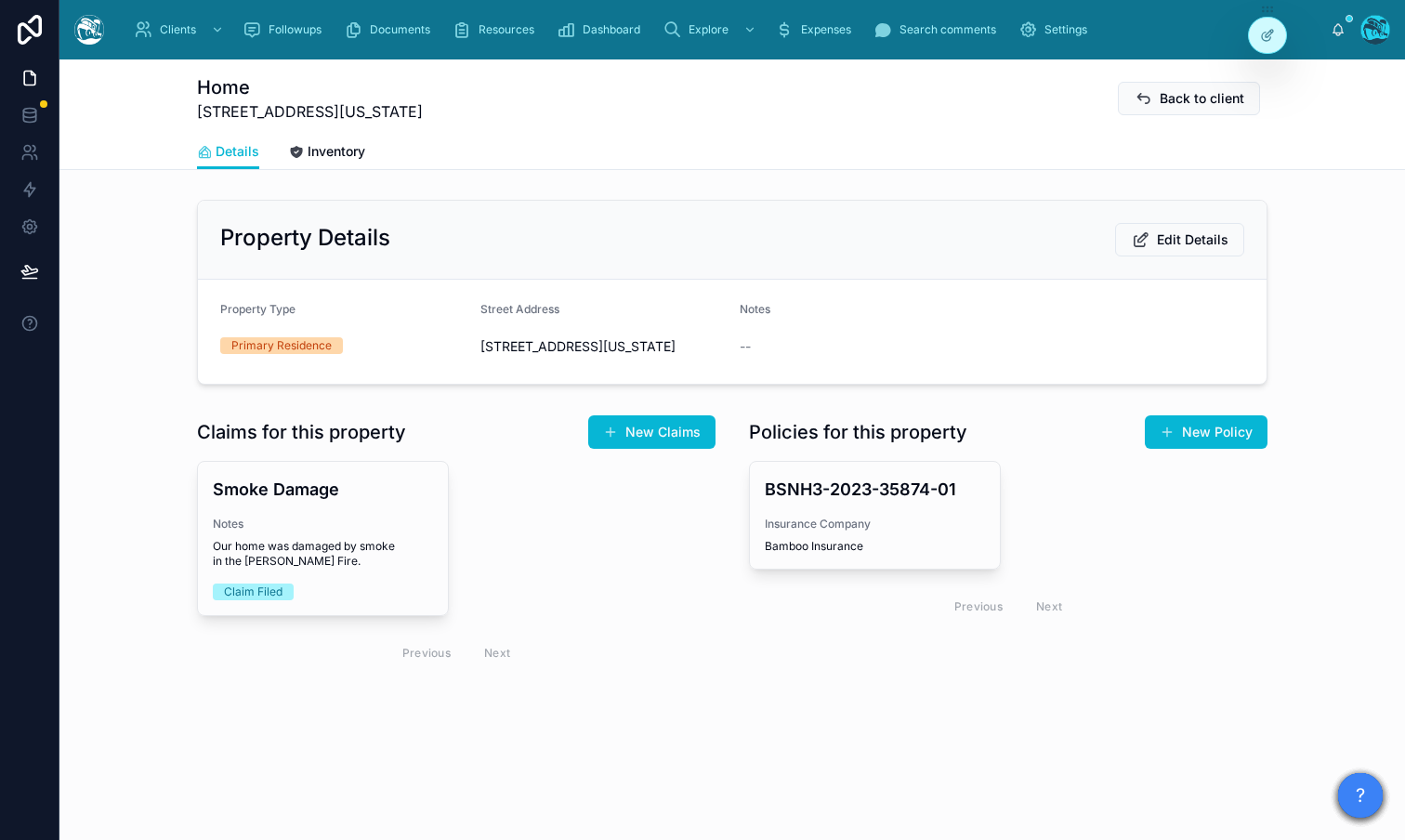
click at [473, 317] on form "Property Type Primary Residence Street Address 841 Belvidere Street, Pasadena, …" at bounding box center [732, 331] width 1068 height 104
click at [336, 147] on span "Inventory" at bounding box center [336, 151] width 57 height 18
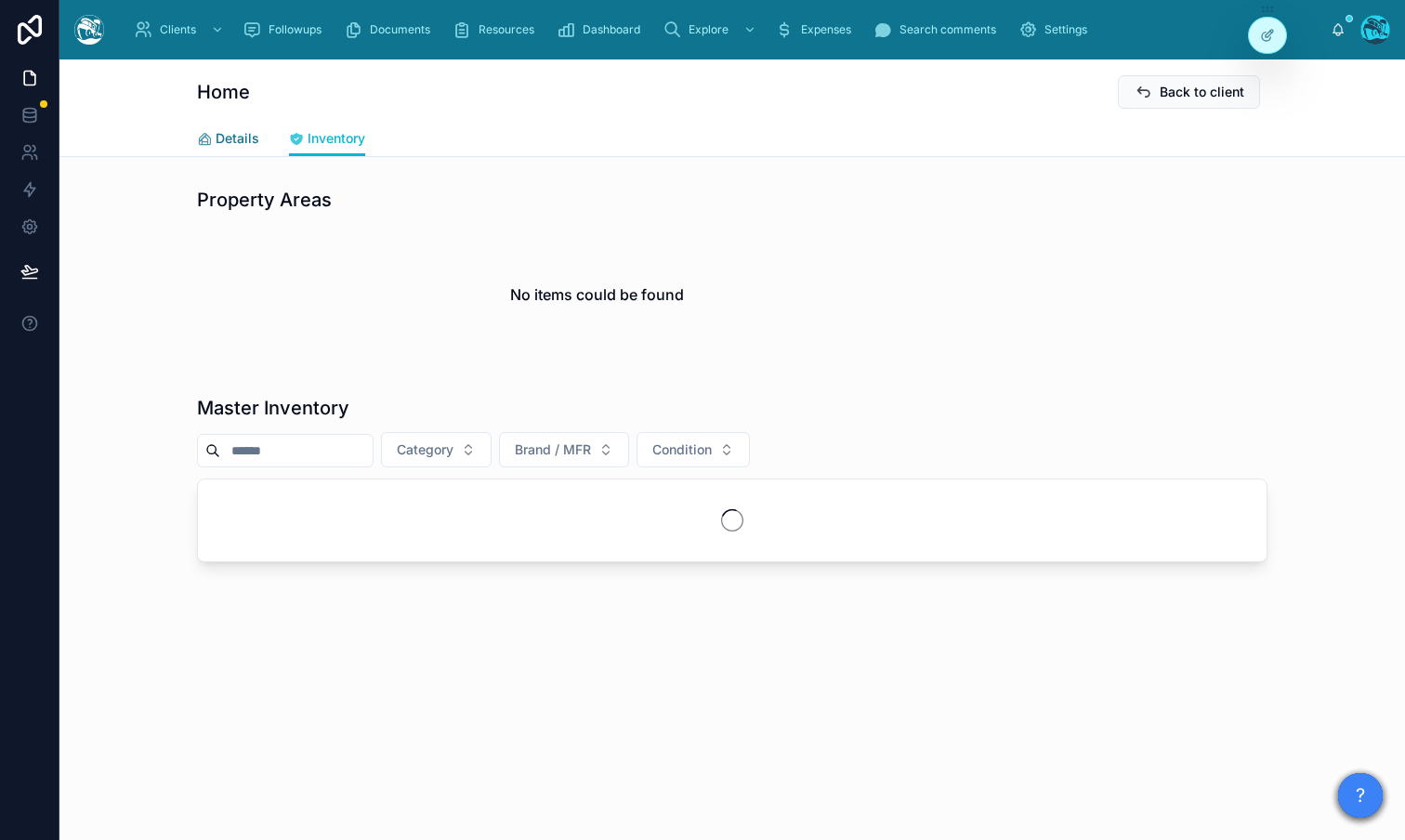
click at [239, 143] on span "Details" at bounding box center [237, 138] width 44 height 18
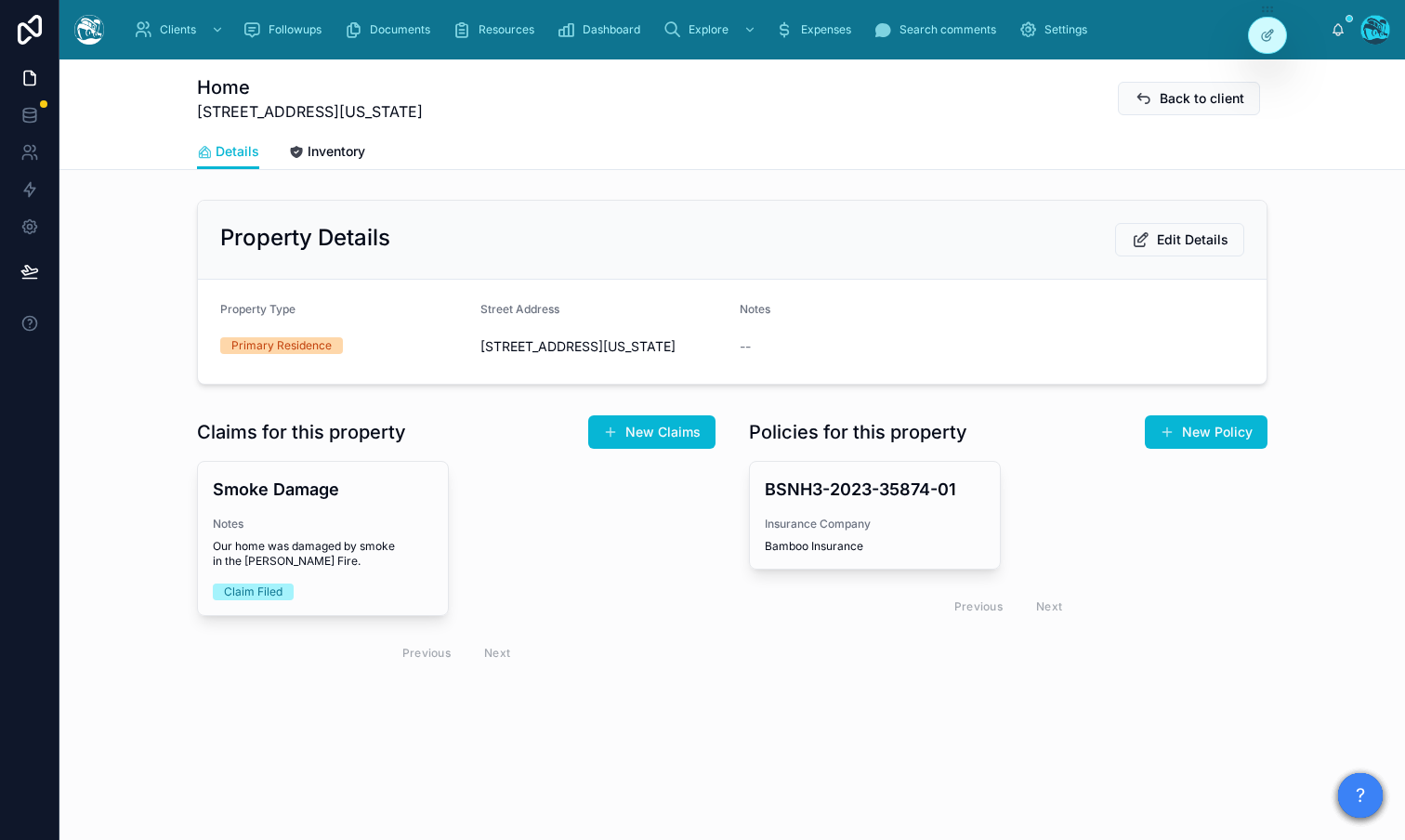
click at [396, 311] on div "Property Type" at bounding box center [343, 312] width 245 height 22
drag, startPoint x: 618, startPoint y: 367, endPoint x: 449, endPoint y: 274, distance: 192.9
click at [618, 356] on span "[STREET_ADDRESS][US_STATE]" at bounding box center [603, 345] width 245 height 18
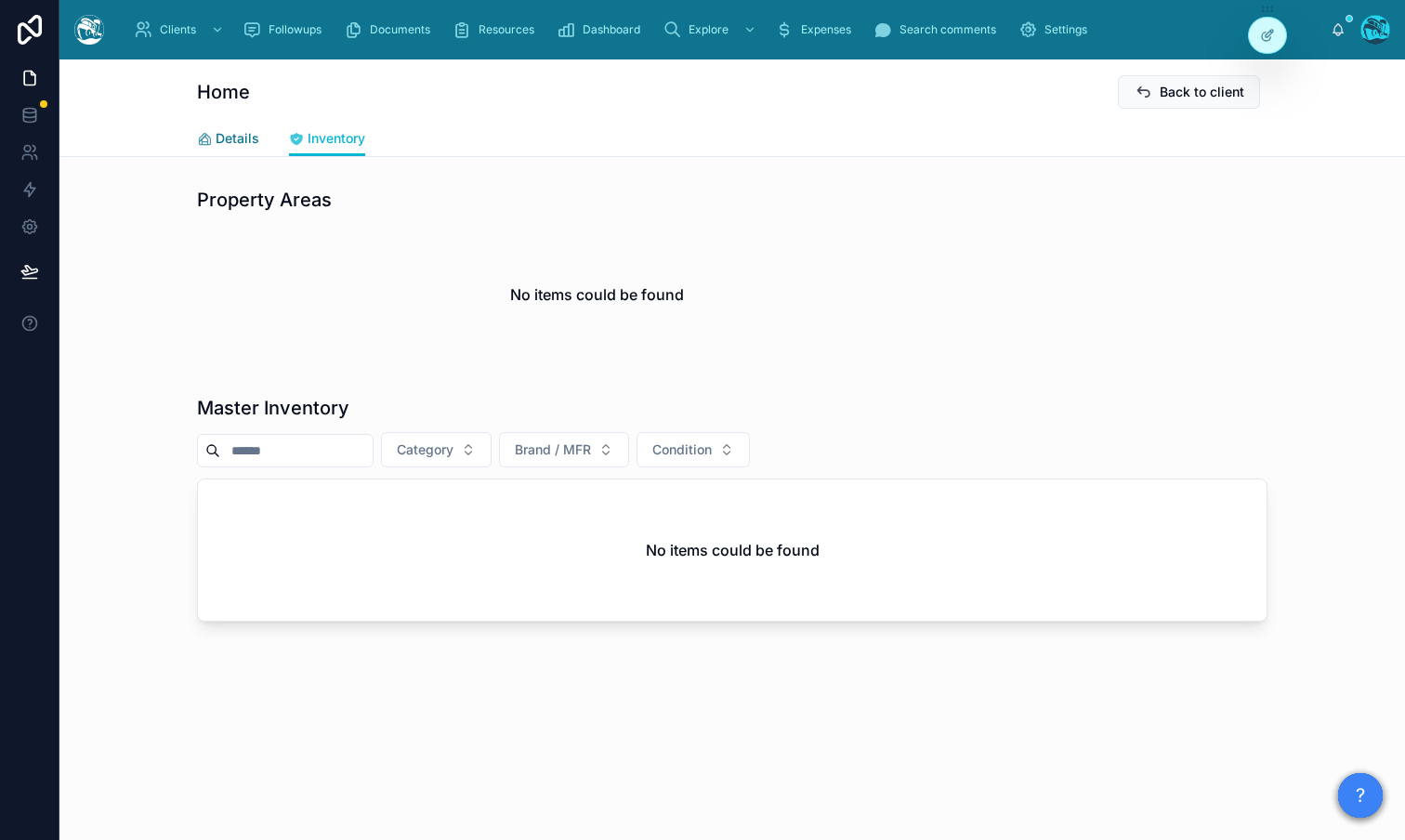
click at [238, 135] on span "Details" at bounding box center [237, 138] width 44 height 18
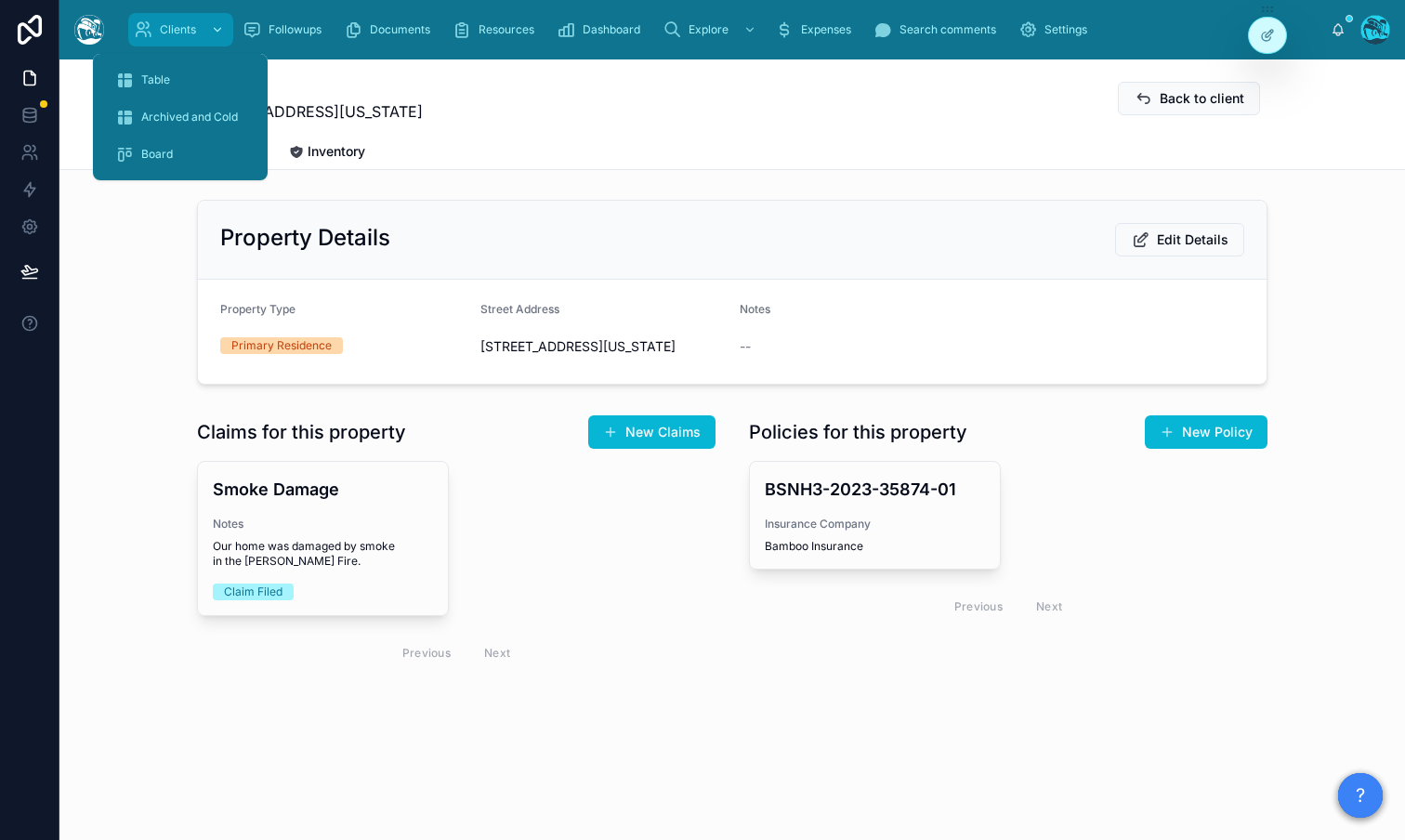
click at [188, 35] on span "Clients" at bounding box center [178, 30] width 36 height 15
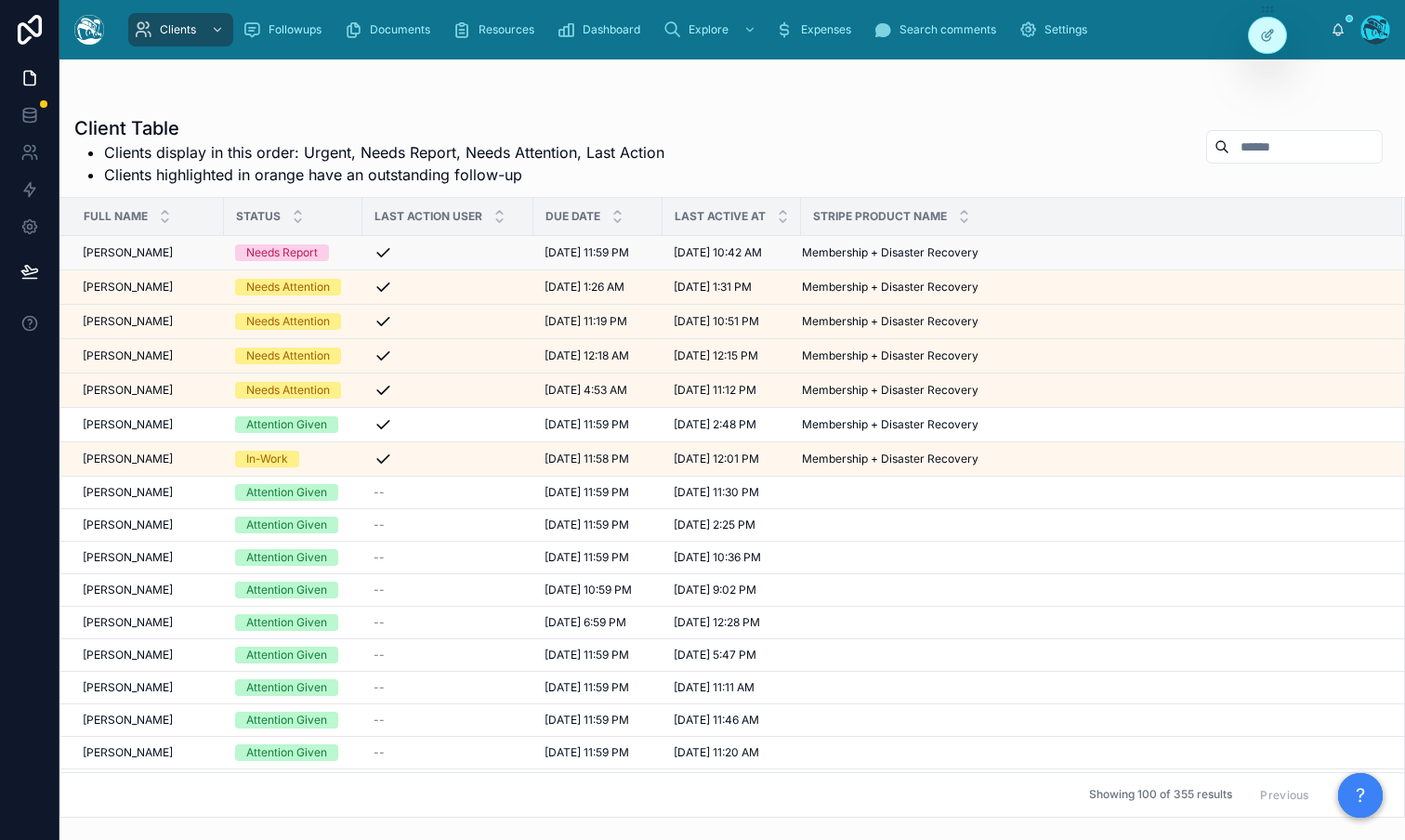
click at [108, 245] on span "[PERSON_NAME]" at bounding box center [127, 253] width 90 height 15
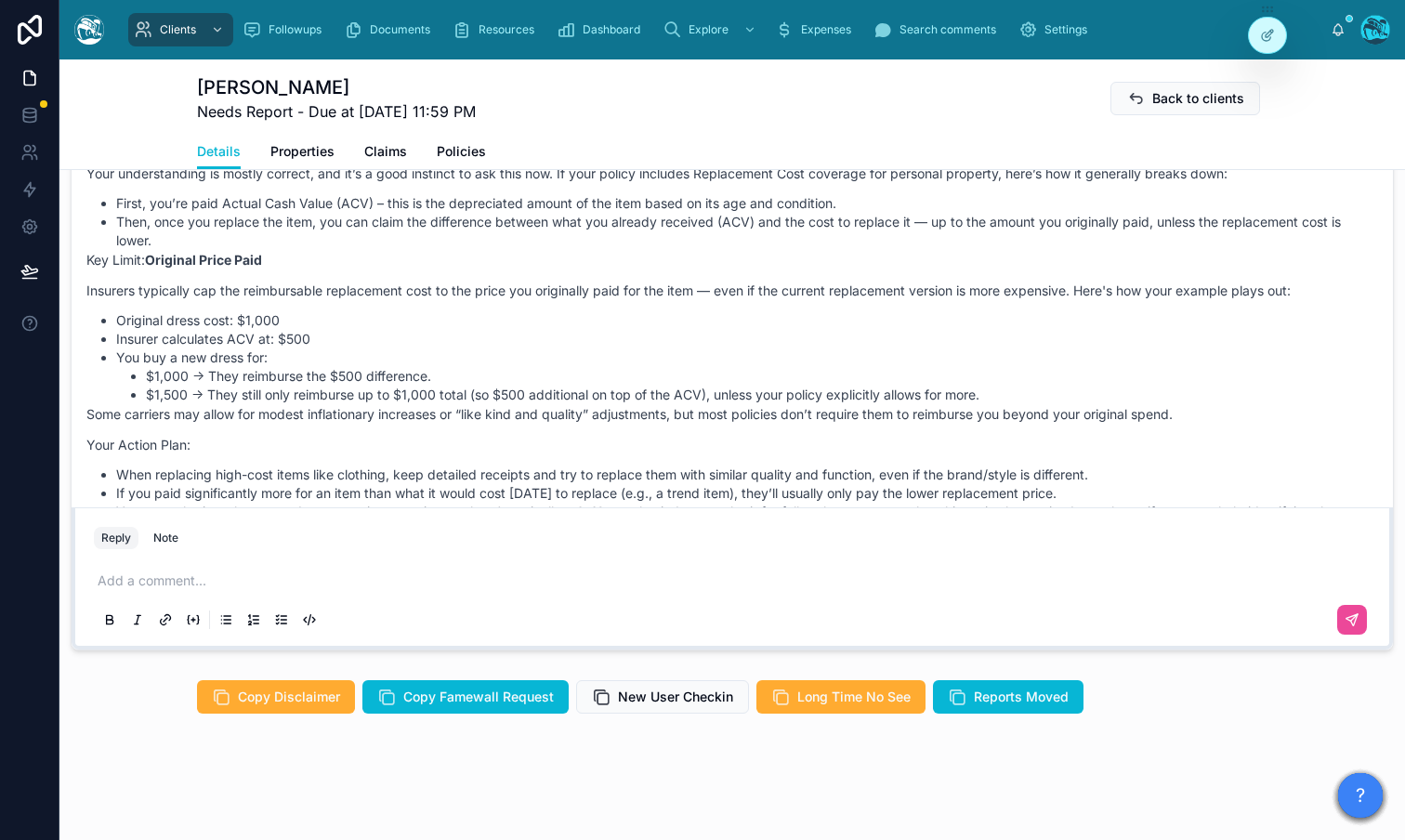
scroll to position [2399, 0]
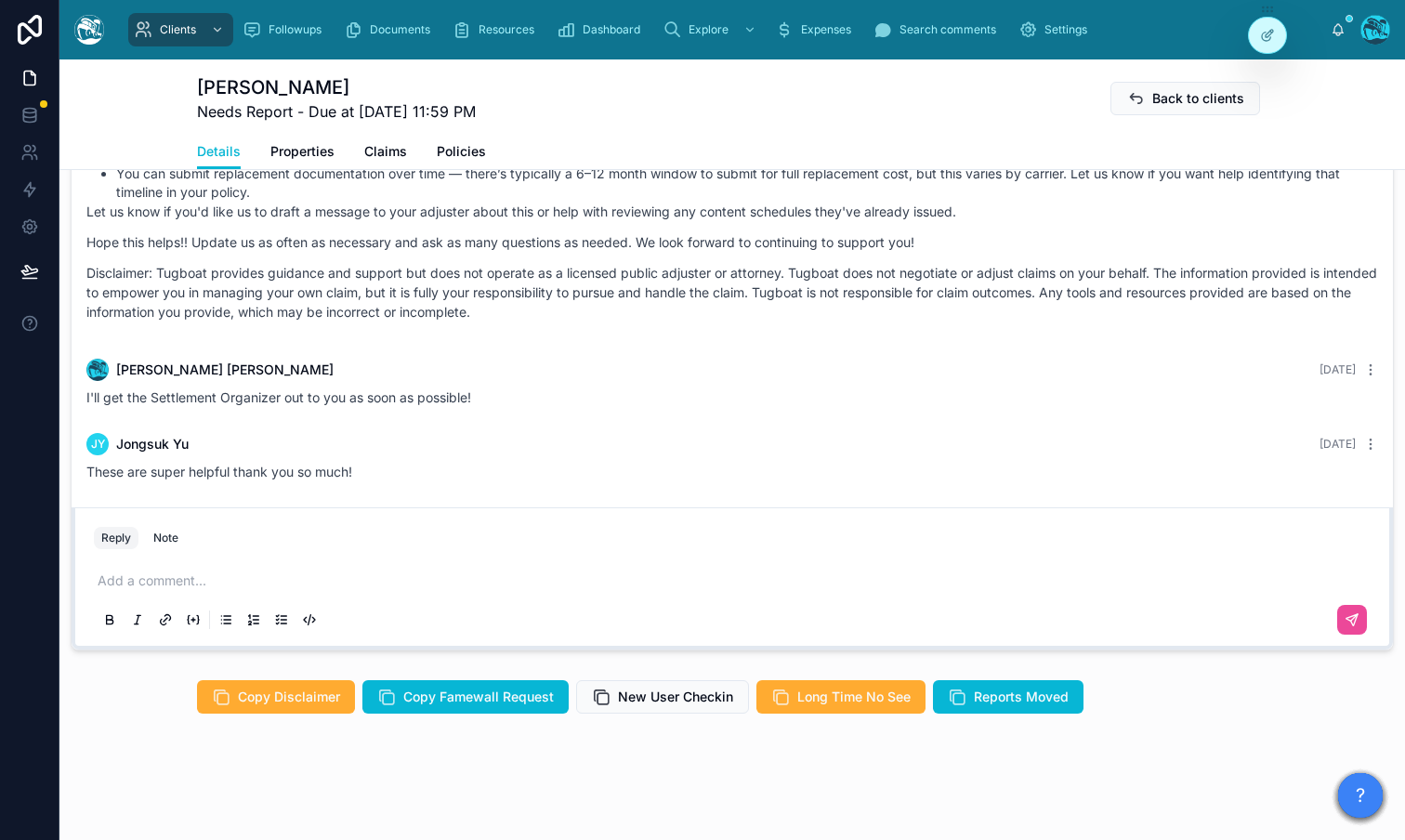
click at [344, 146] on div "Details Properties Claims Policies" at bounding box center [732, 151] width 1070 height 35
click at [317, 150] on span "Properties" at bounding box center [301, 151] width 64 height 18
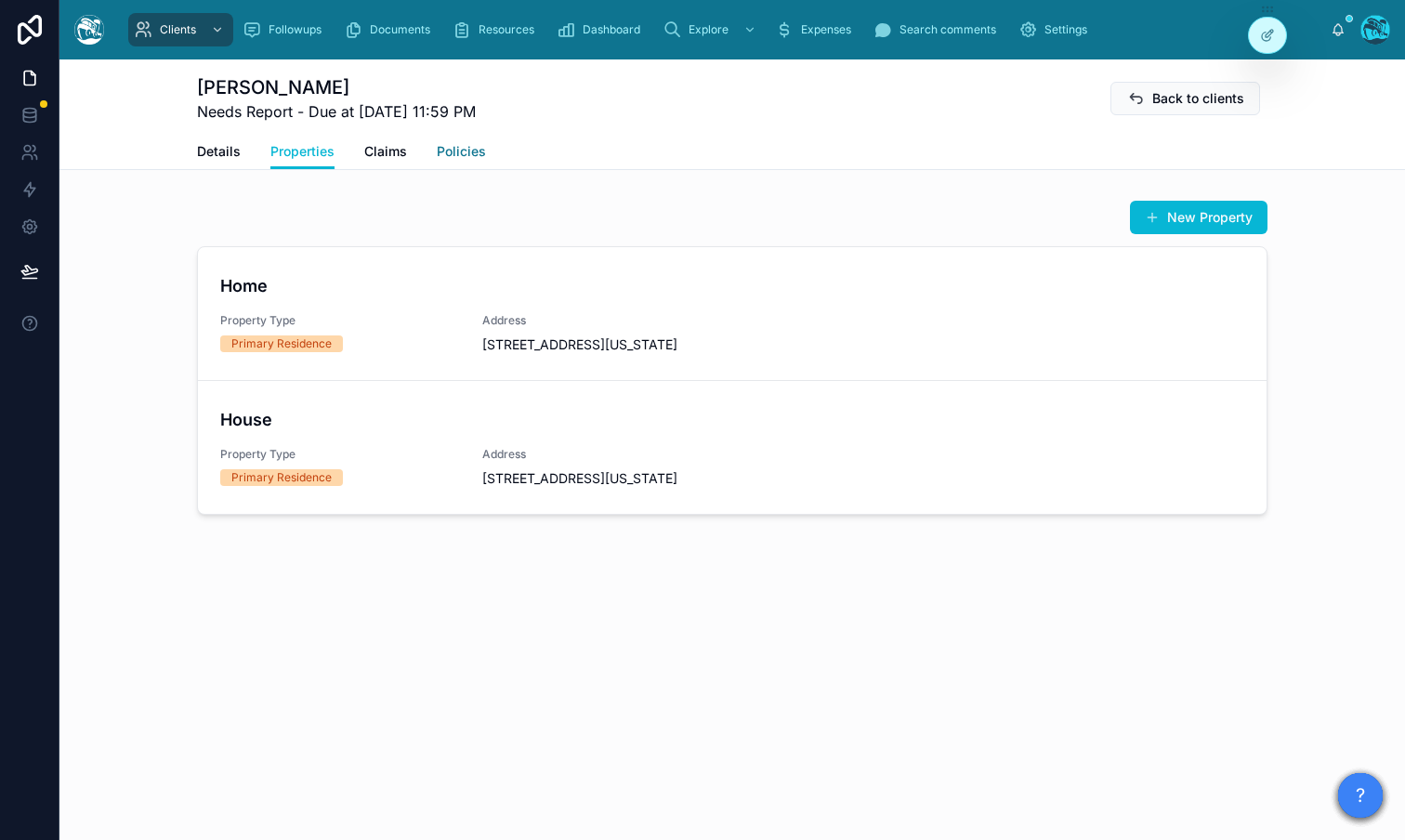
click at [459, 151] on span "Policies" at bounding box center [460, 151] width 49 height 18
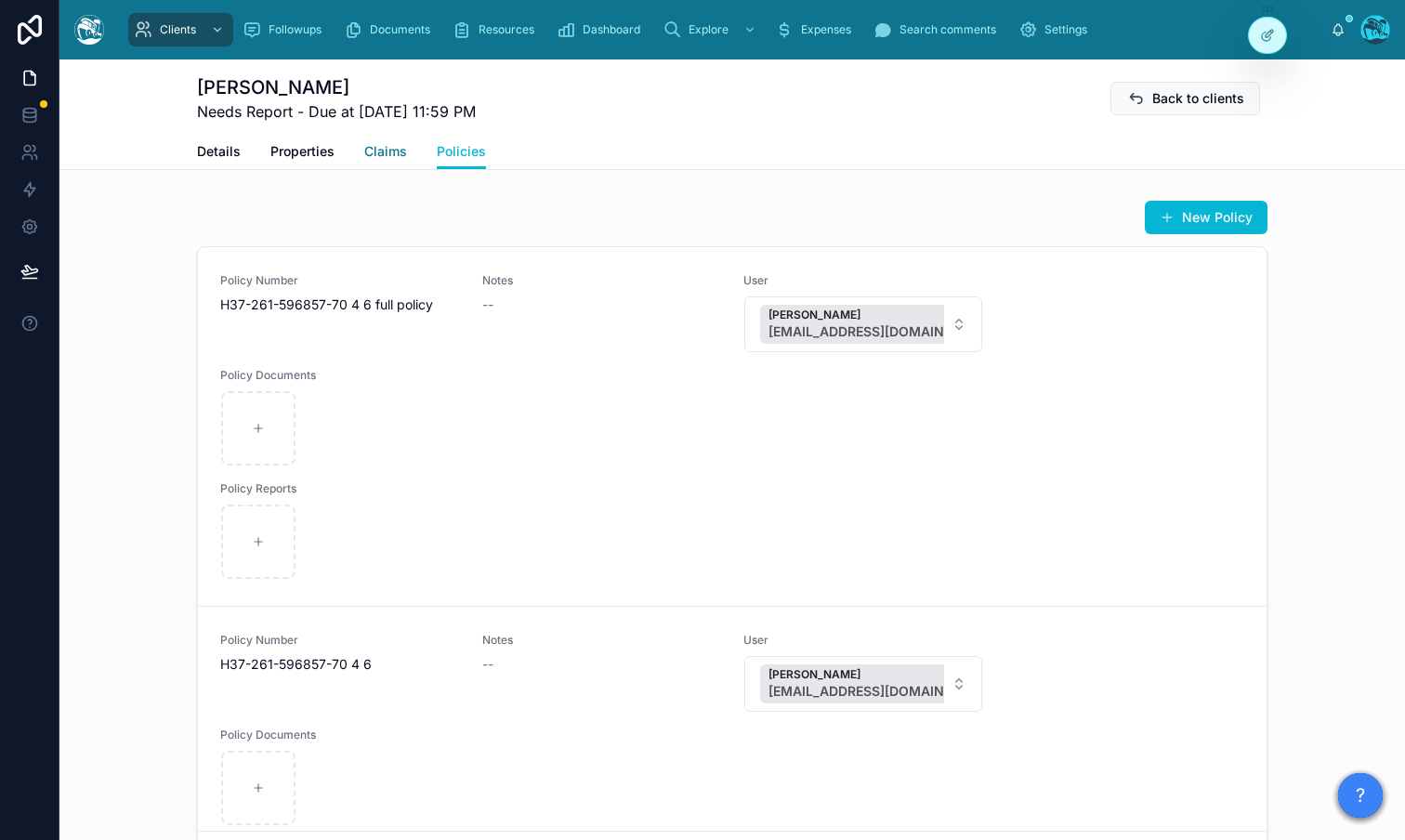
drag, startPoint x: 380, startPoint y: 156, endPoint x: 354, endPoint y: 156, distance: 26.0
click at [380, 156] on span "Claims" at bounding box center [386, 151] width 43 height 18
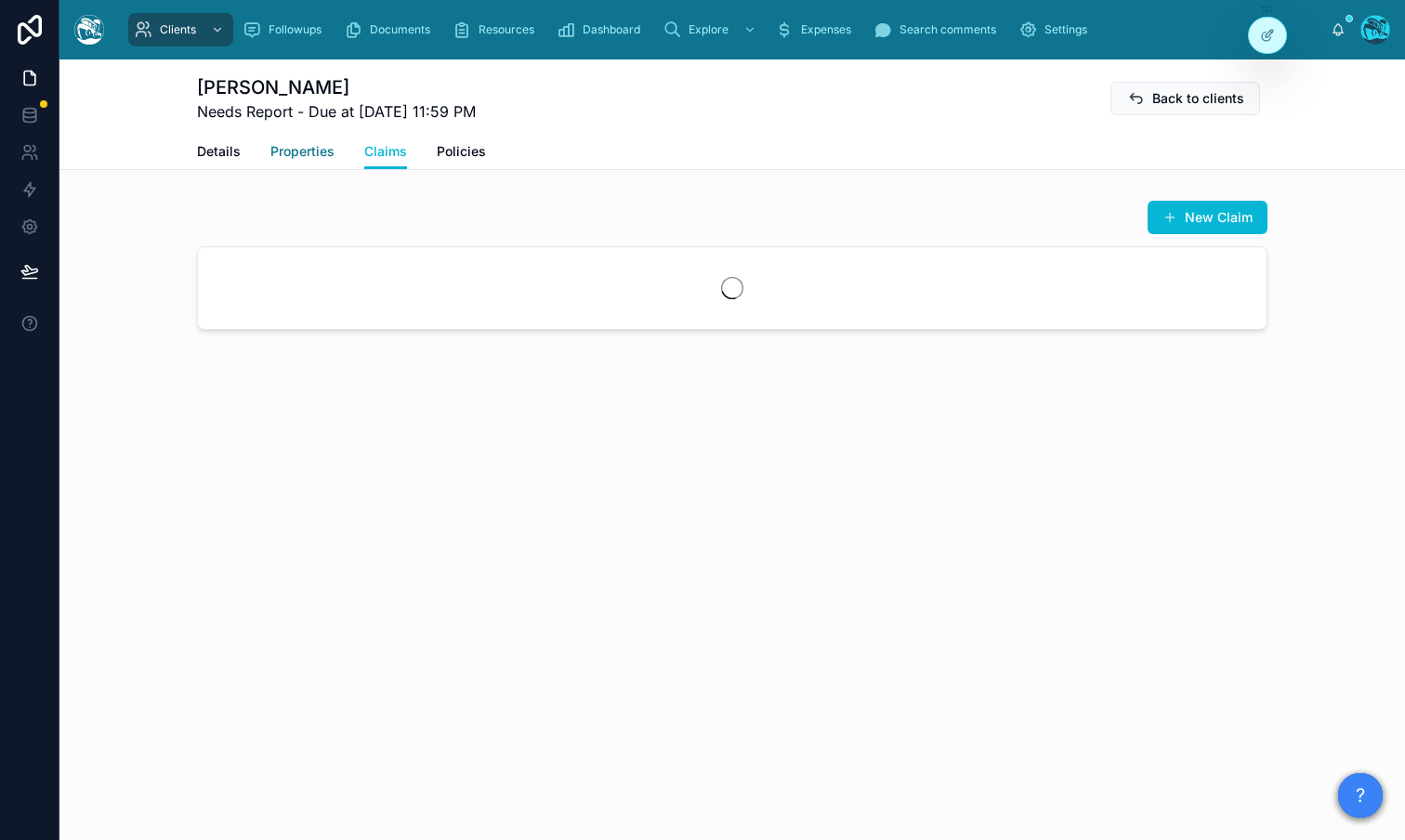
click at [322, 155] on span "Properties" at bounding box center [301, 151] width 64 height 18
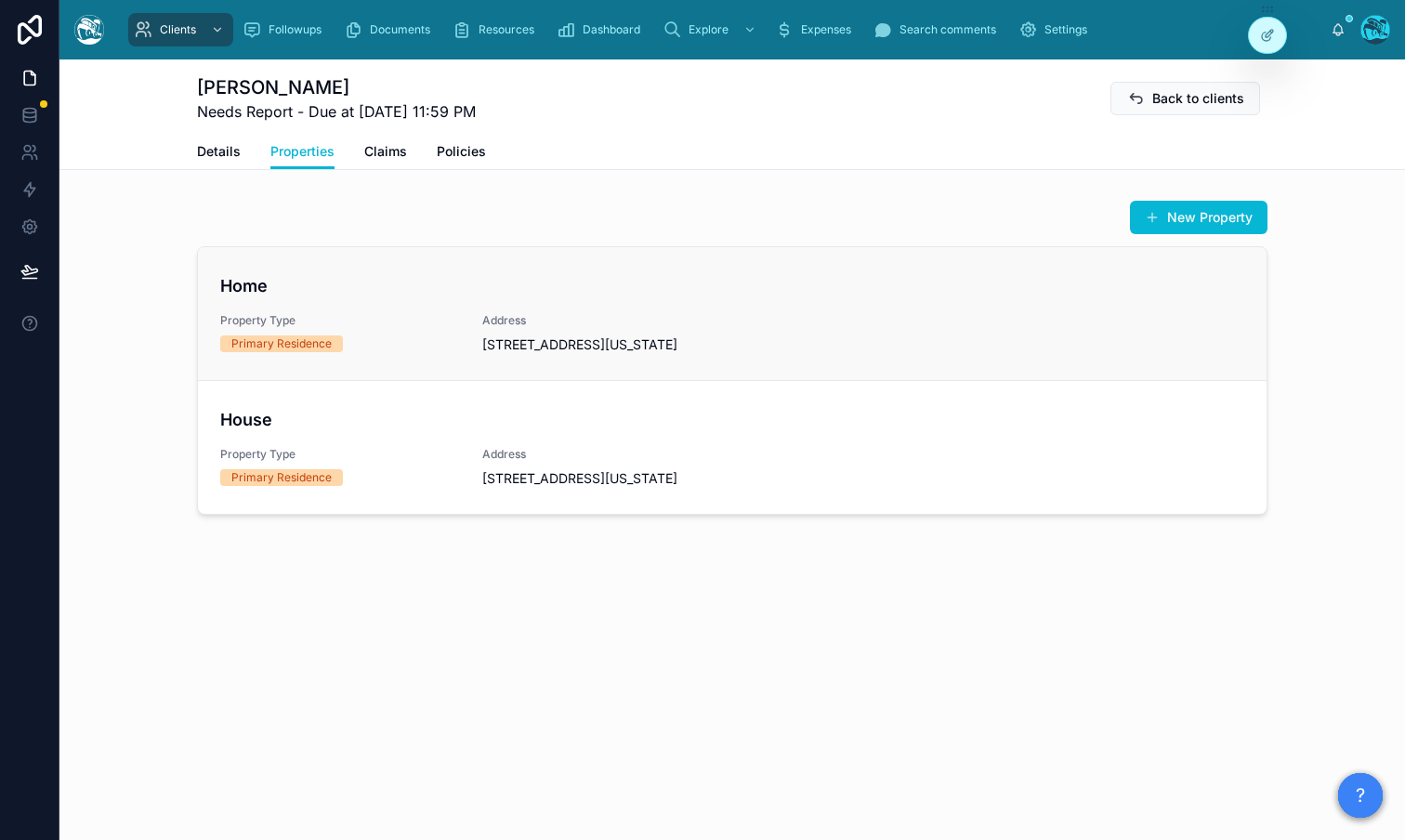
click at [714, 354] on span "[STREET_ADDRESS][US_STATE]" at bounding box center [602, 343] width 239 height 18
click at [591, 430] on h4 "House" at bounding box center [732, 419] width 1024 height 25
drag, startPoint x: 426, startPoint y: 727, endPoint x: 358, endPoint y: 191, distance: 540.3
click at [427, 721] on div "Jongsuk Yu Needs Report - Due at 9/5/2025 11:59 PM Back to clients Properties D…" at bounding box center [732, 449] width 1346 height 780
click at [413, 147] on div "Details Properties Claims Policies" at bounding box center [732, 151] width 1070 height 35
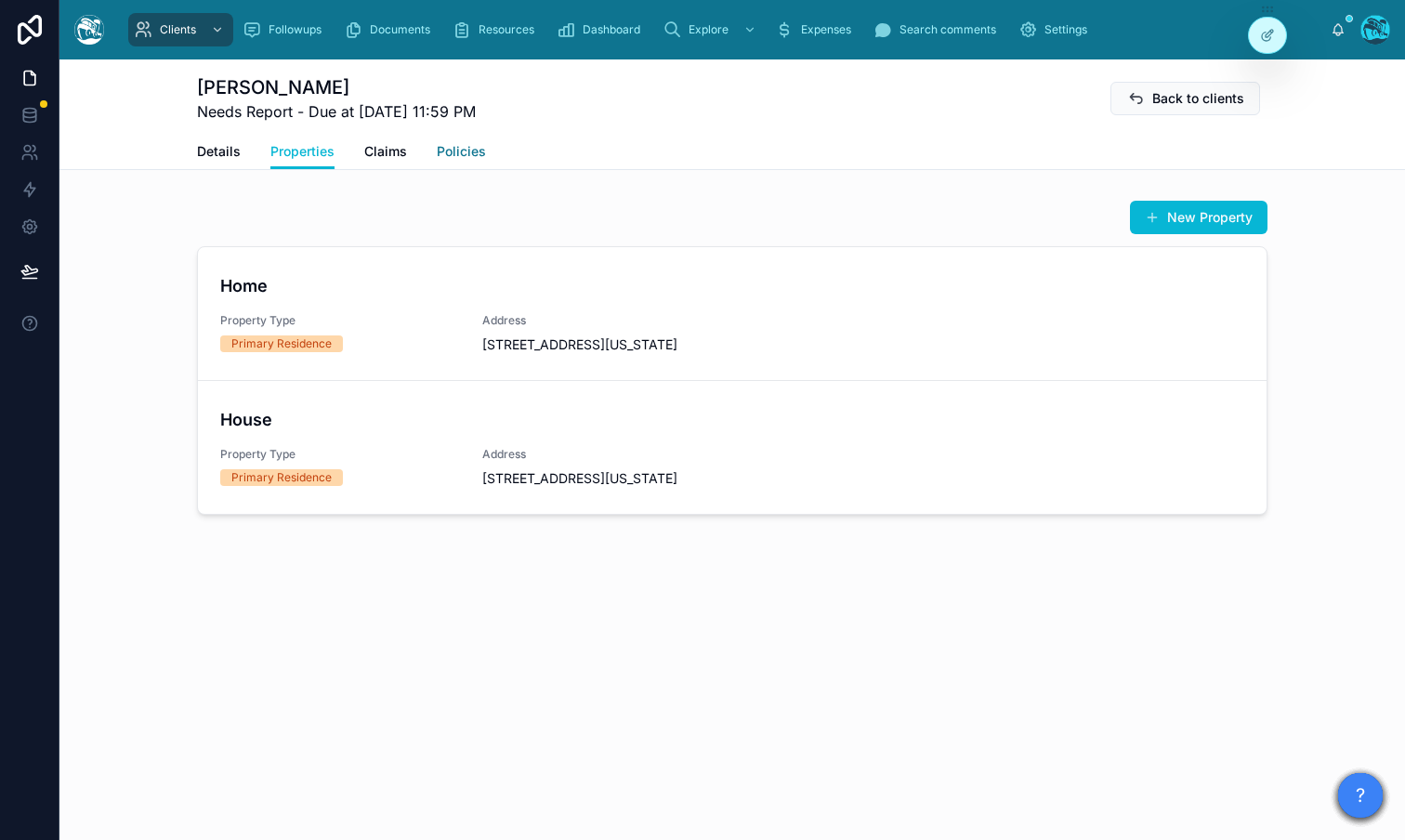
click at [477, 158] on span "Policies" at bounding box center [460, 151] width 49 height 18
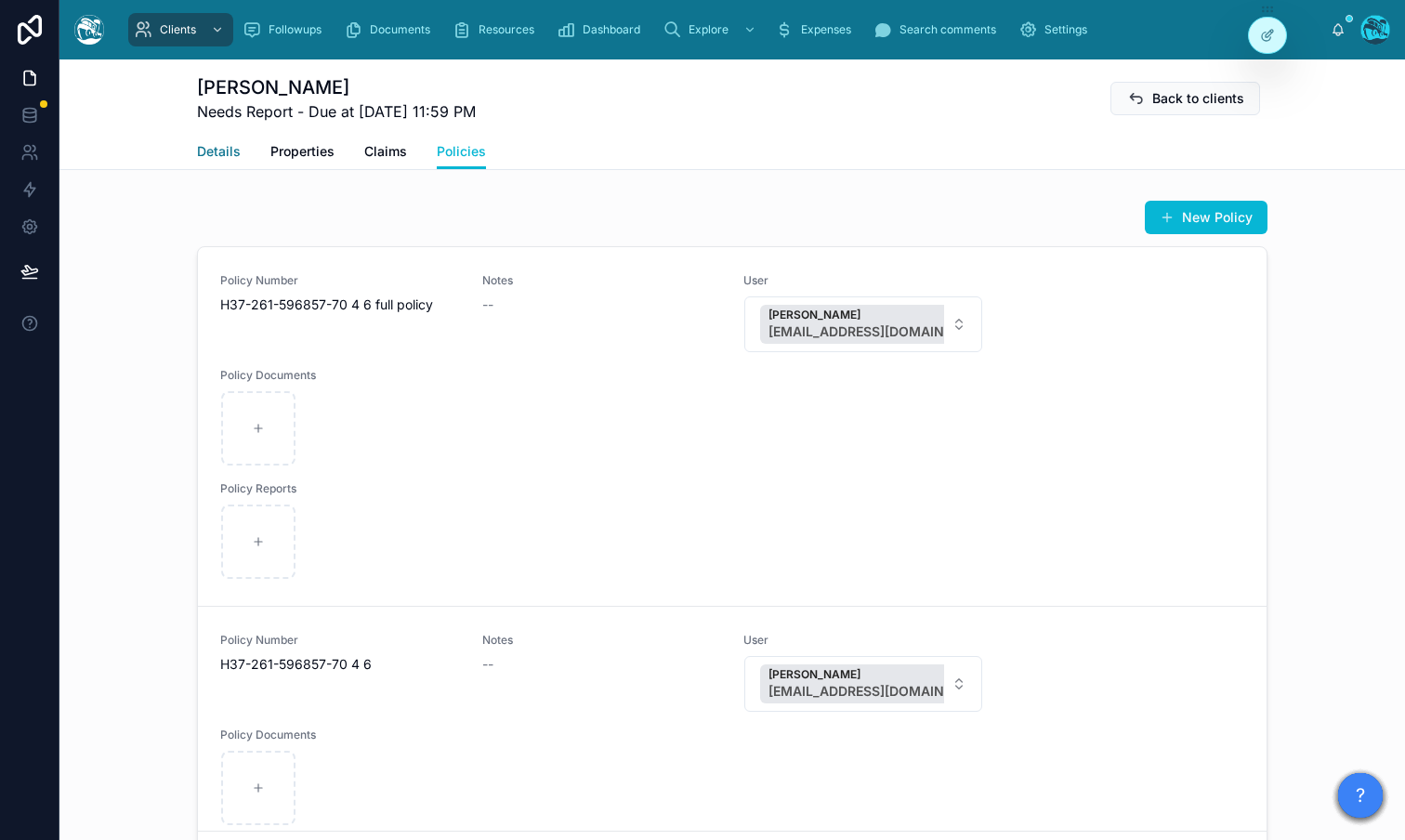
click at [211, 146] on span "Details" at bounding box center [219, 151] width 44 height 18
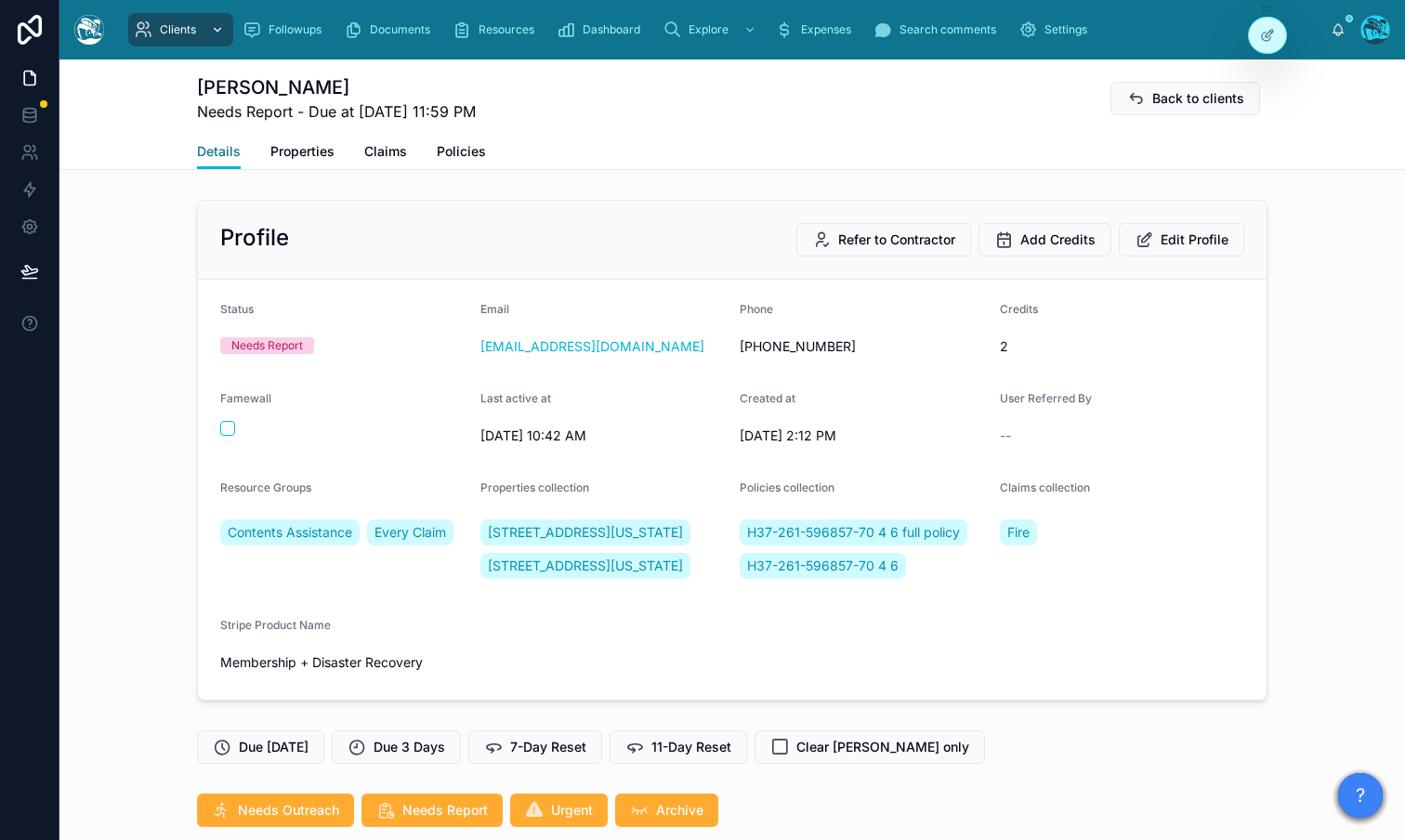
scroll to position [2399, 0]
click at [164, 453] on div "Profile Refer to Contractor Add Credits Edit Profile Status Needs Report Email …" at bounding box center [732, 450] width 1346 height 516
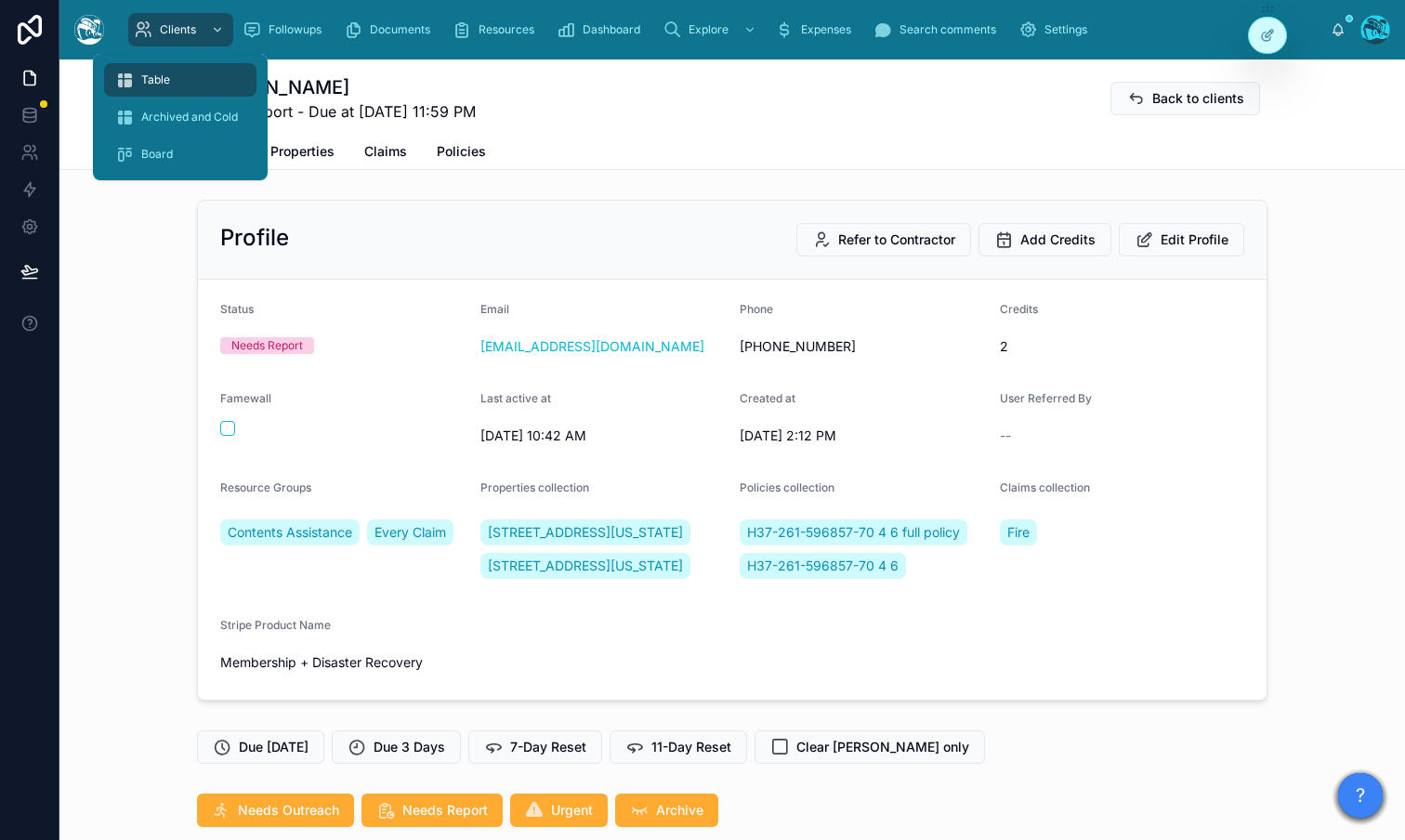
click at [129, 80] on icon at bounding box center [124, 79] width 19 height 18
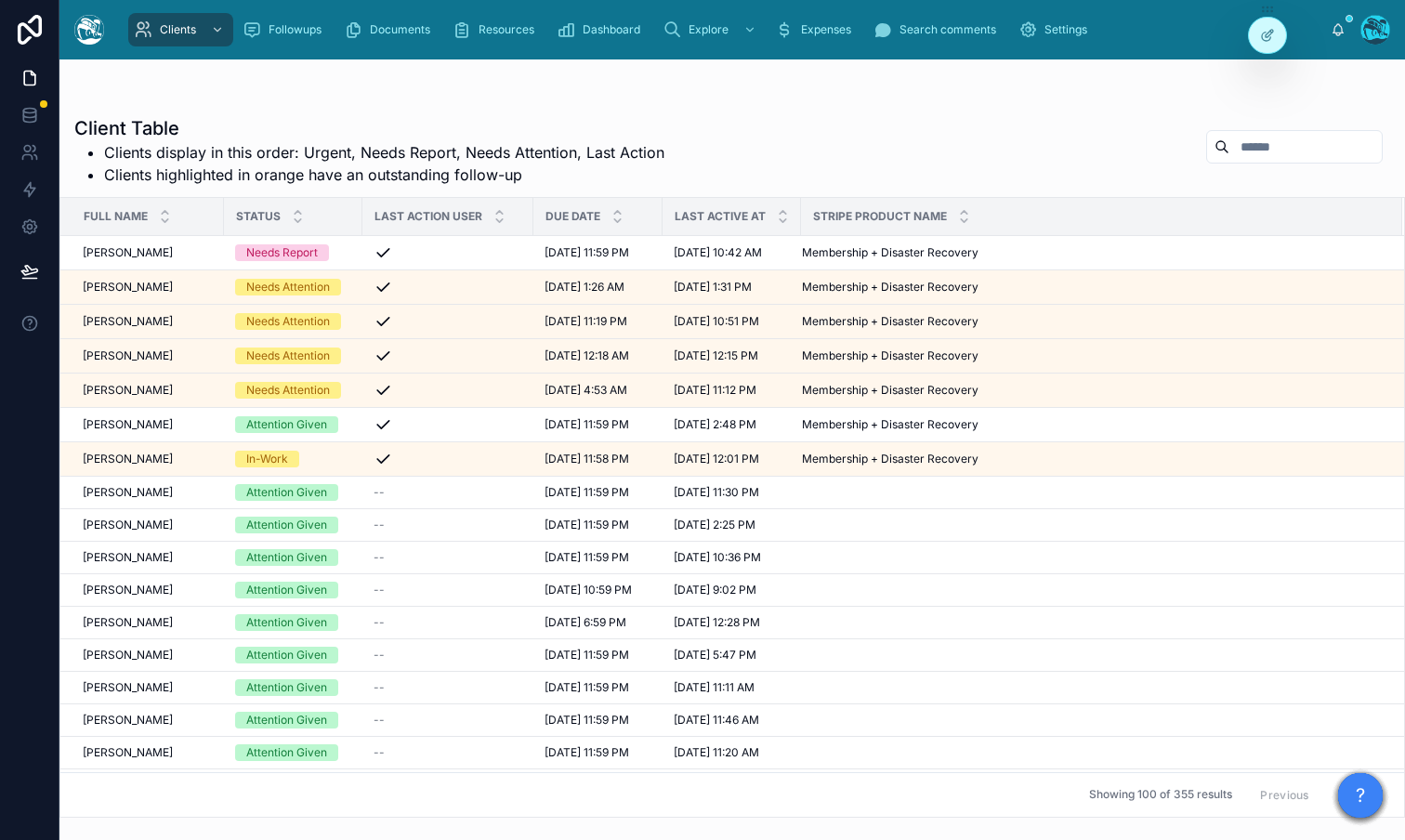
click at [1296, 142] on input "text" at bounding box center [1305, 146] width 152 height 26
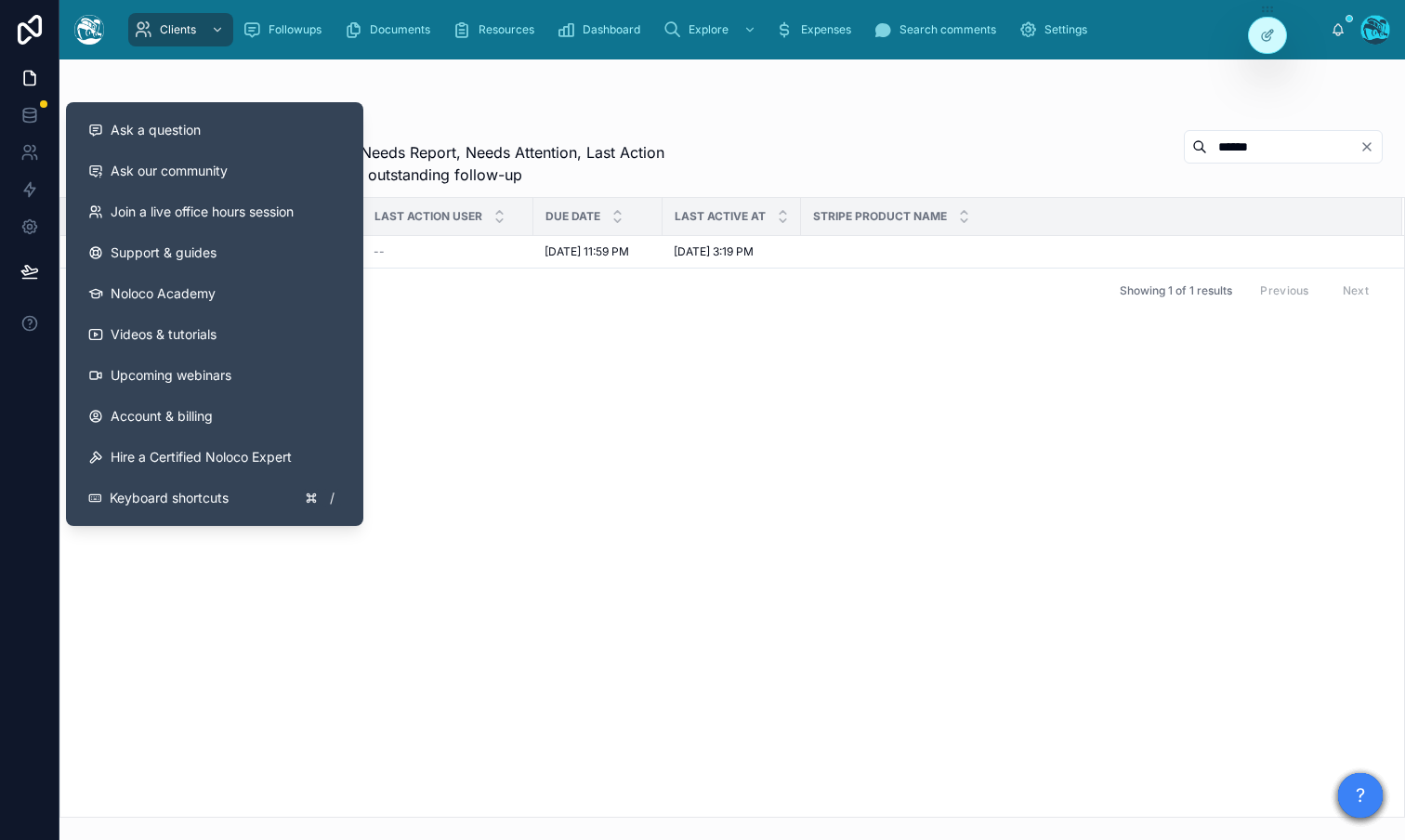
type input "******"
drag, startPoint x: 548, startPoint y: 469, endPoint x: 544, endPoint y: 451, distance: 18.4
click at [548, 464] on div "Full Name Status Last Action User Due Date Last active at Stripe Product Name A…" at bounding box center [732, 507] width 1344 height 618
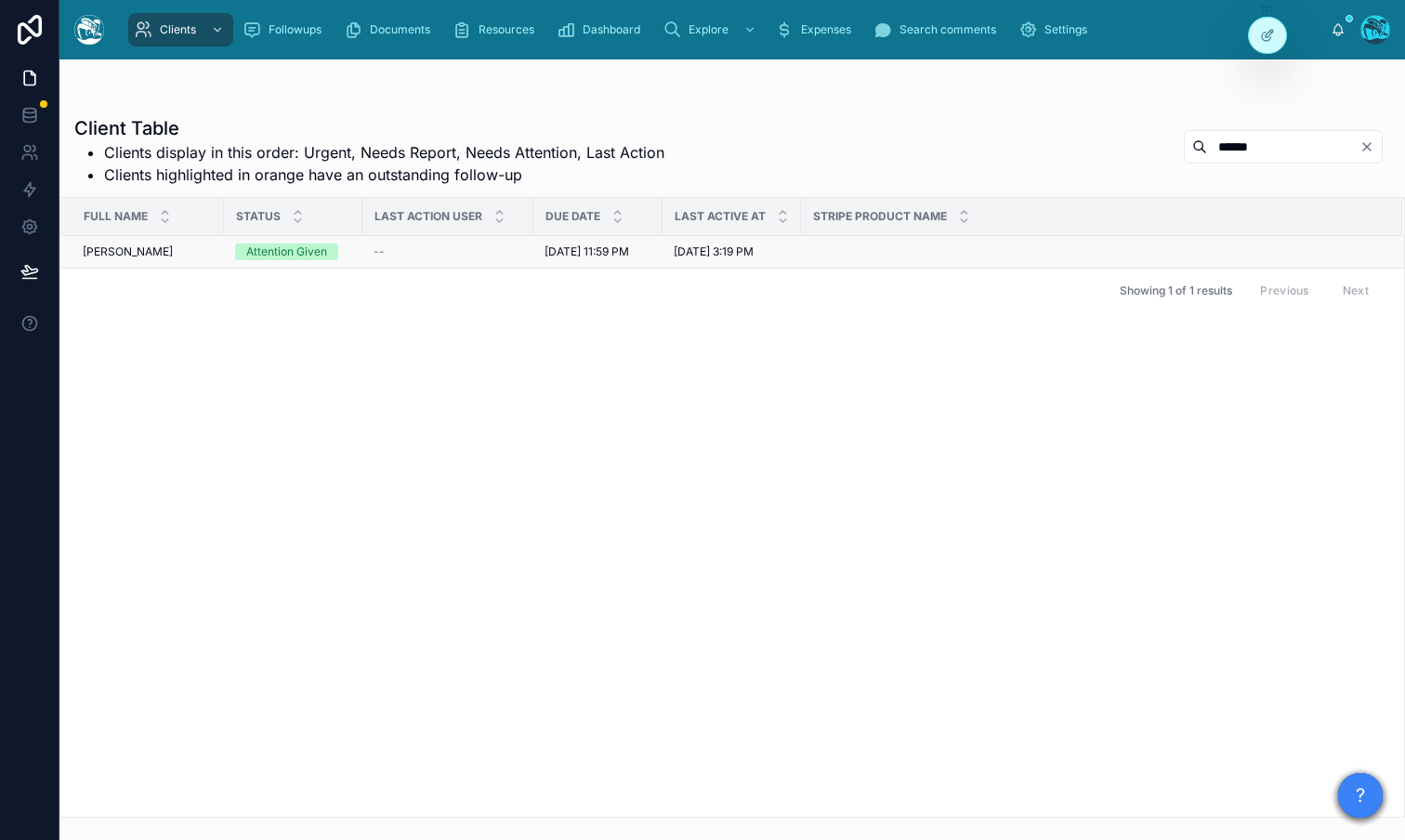
click at [156, 254] on div "Amelia Gray Amelia Gray" at bounding box center [147, 252] width 130 height 15
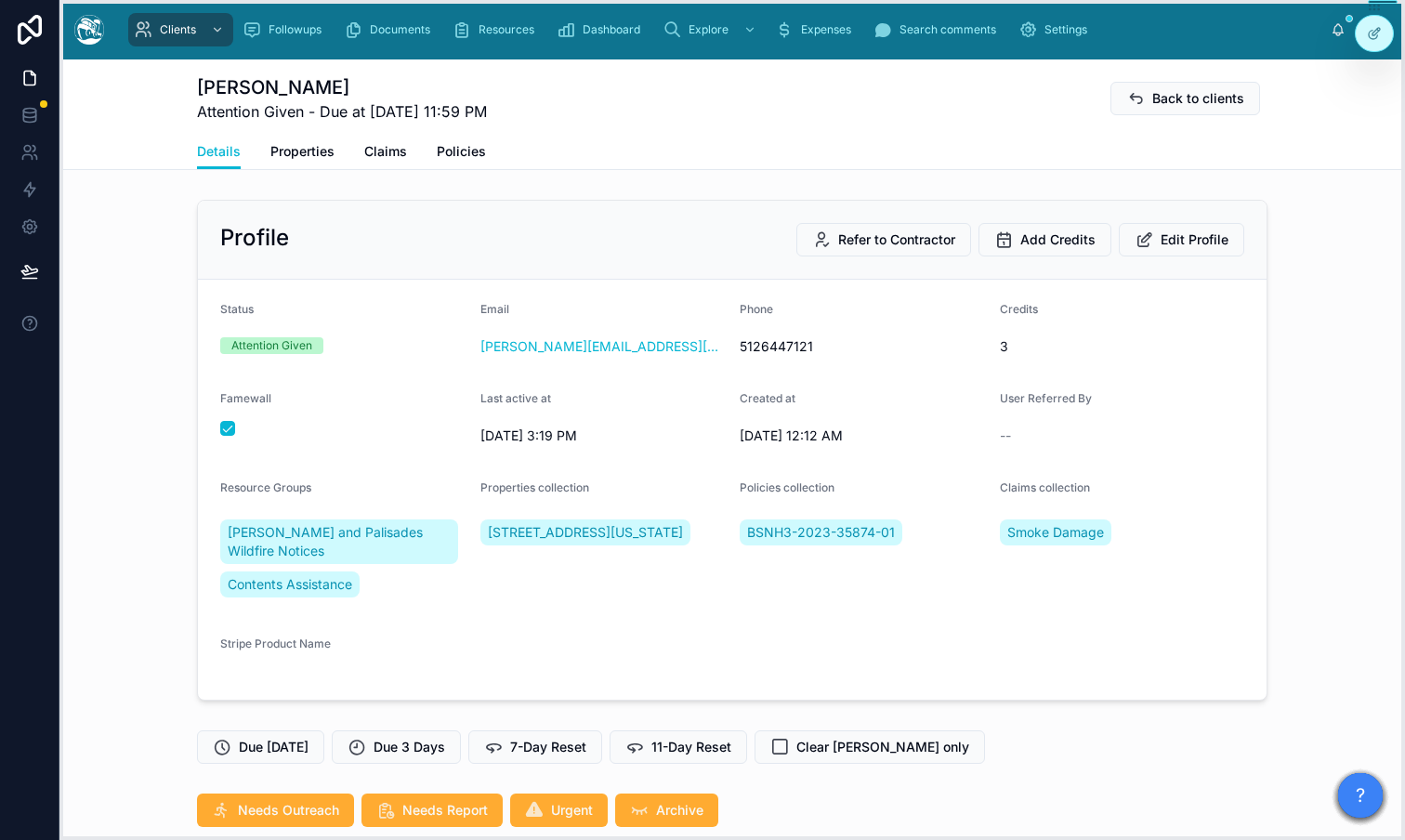
drag, startPoint x: 1268, startPoint y: 11, endPoint x: 1375, endPoint y: 10, distance: 107.0
click at [1296, 10] on icon at bounding box center [1374, 8] width 15 height 15
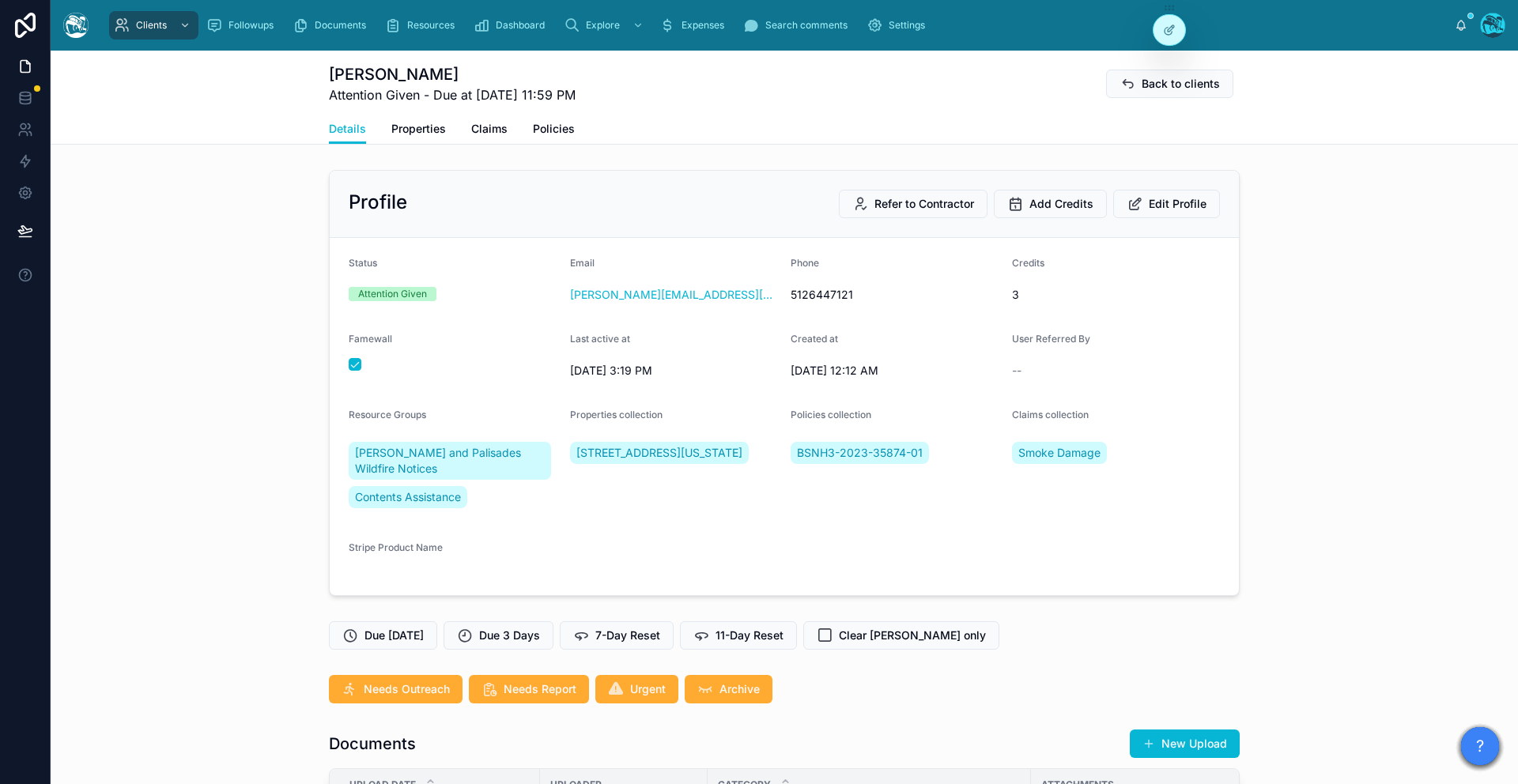
scroll to position [2097, 0]
click at [412, 129] on span "Properties" at bounding box center [418, 129] width 55 height 15
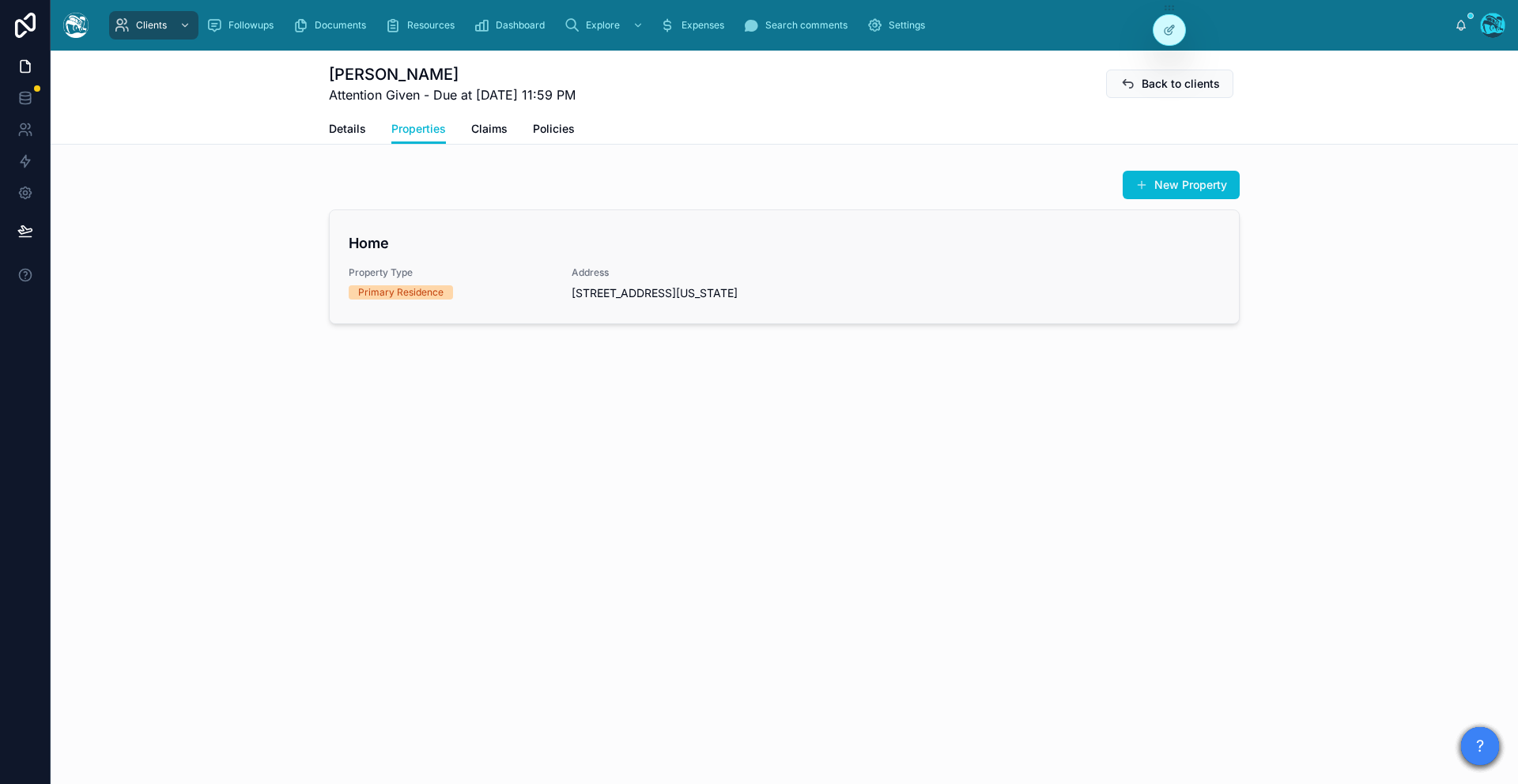
click at [457, 268] on span "Property Type" at bounding box center [450, 273] width 204 height 13
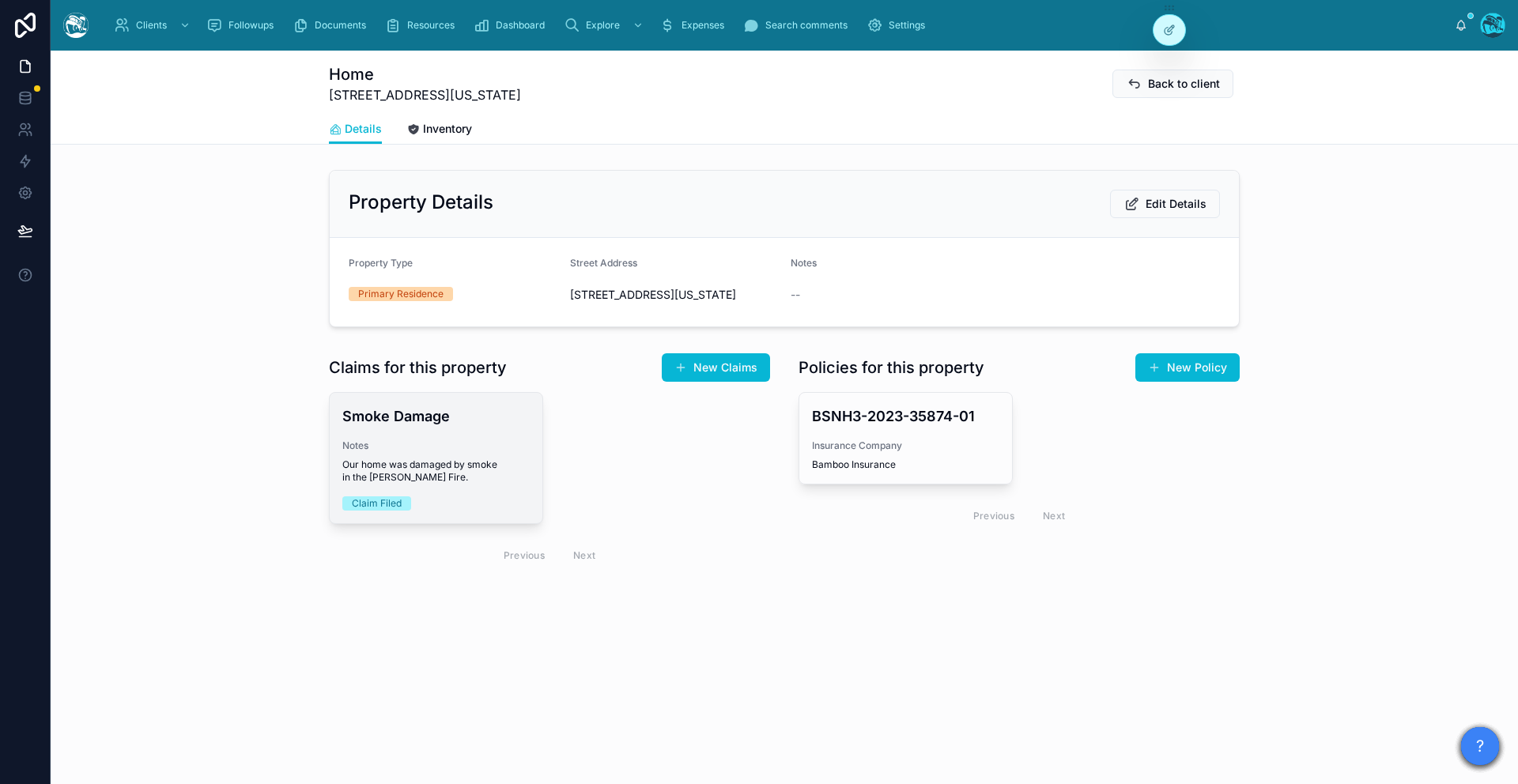
click at [449, 452] on span "Notes" at bounding box center [436, 446] width 187 height 13
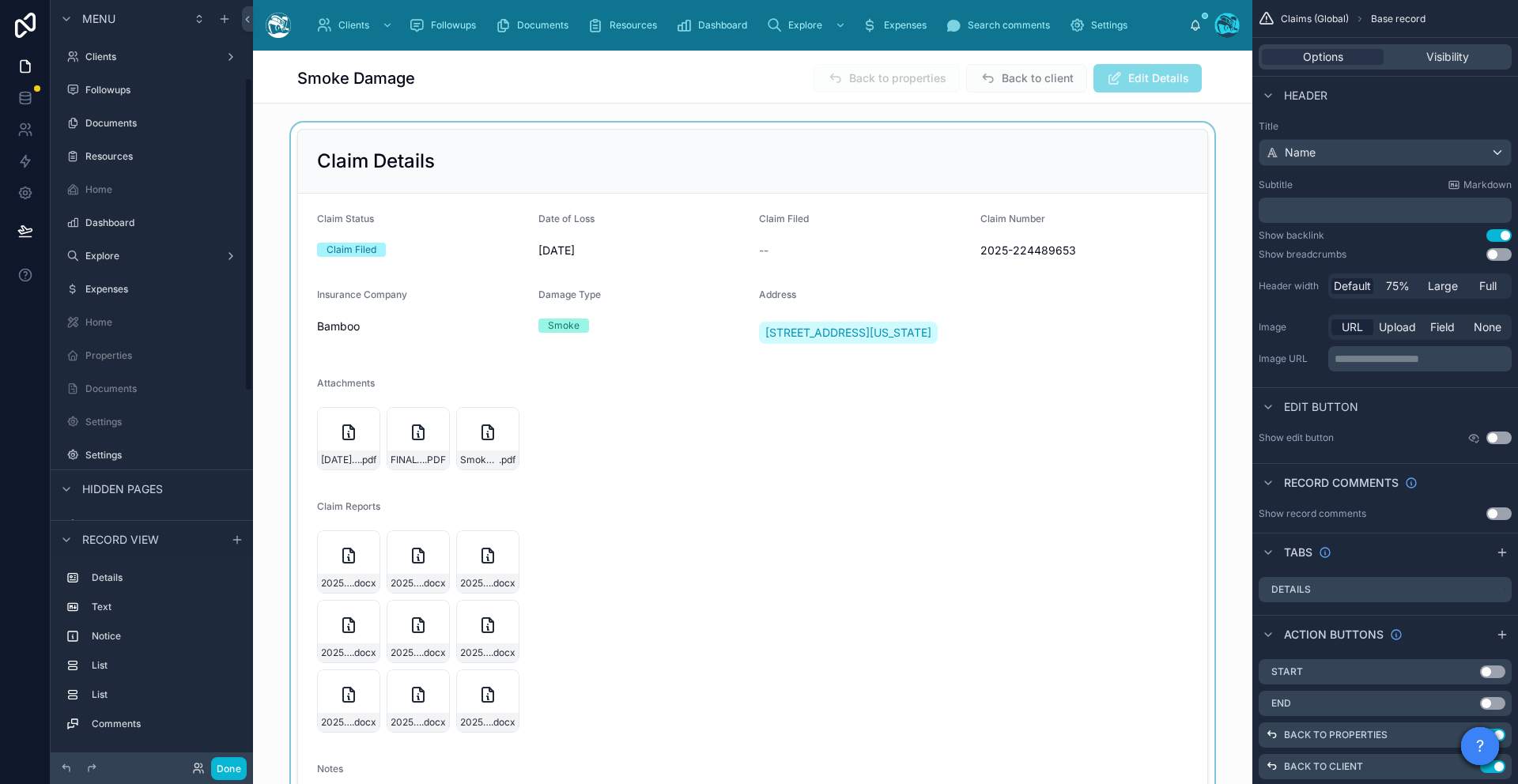
scroll to position [190, 0]
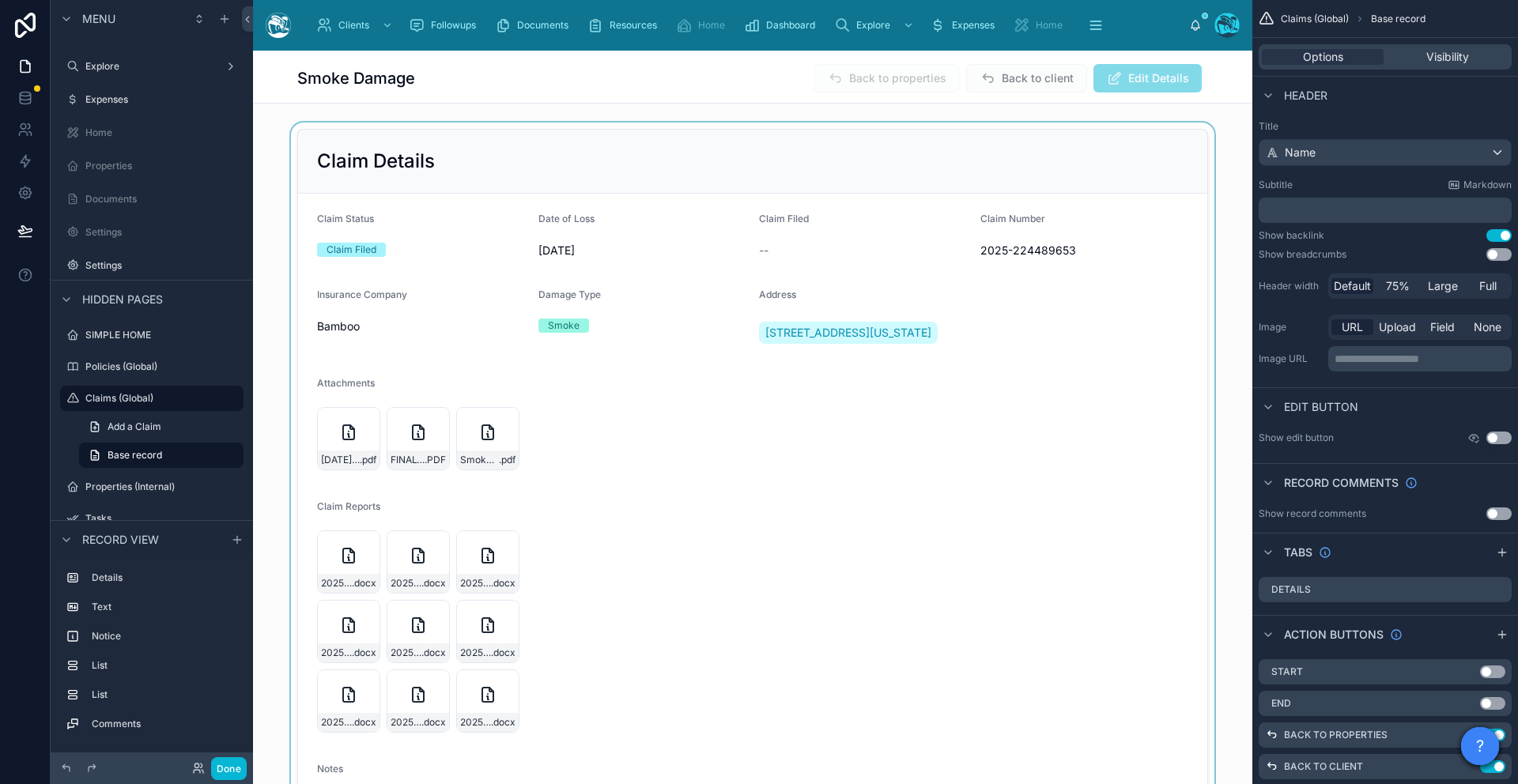
click at [868, 510] on div at bounding box center [752, 480] width 999 height 716
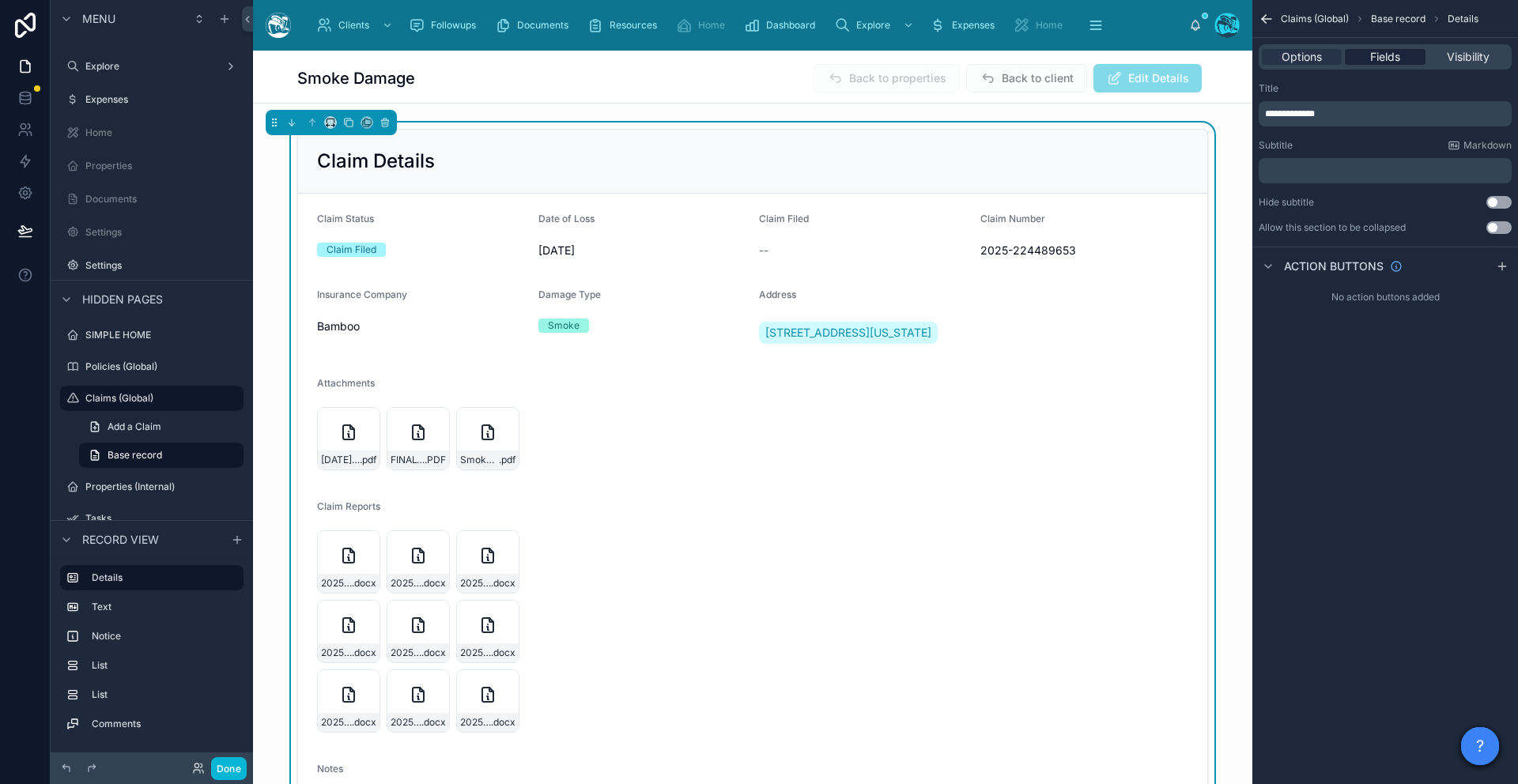
click at [1103, 56] on span "Fields" at bounding box center [1384, 56] width 30 height 15
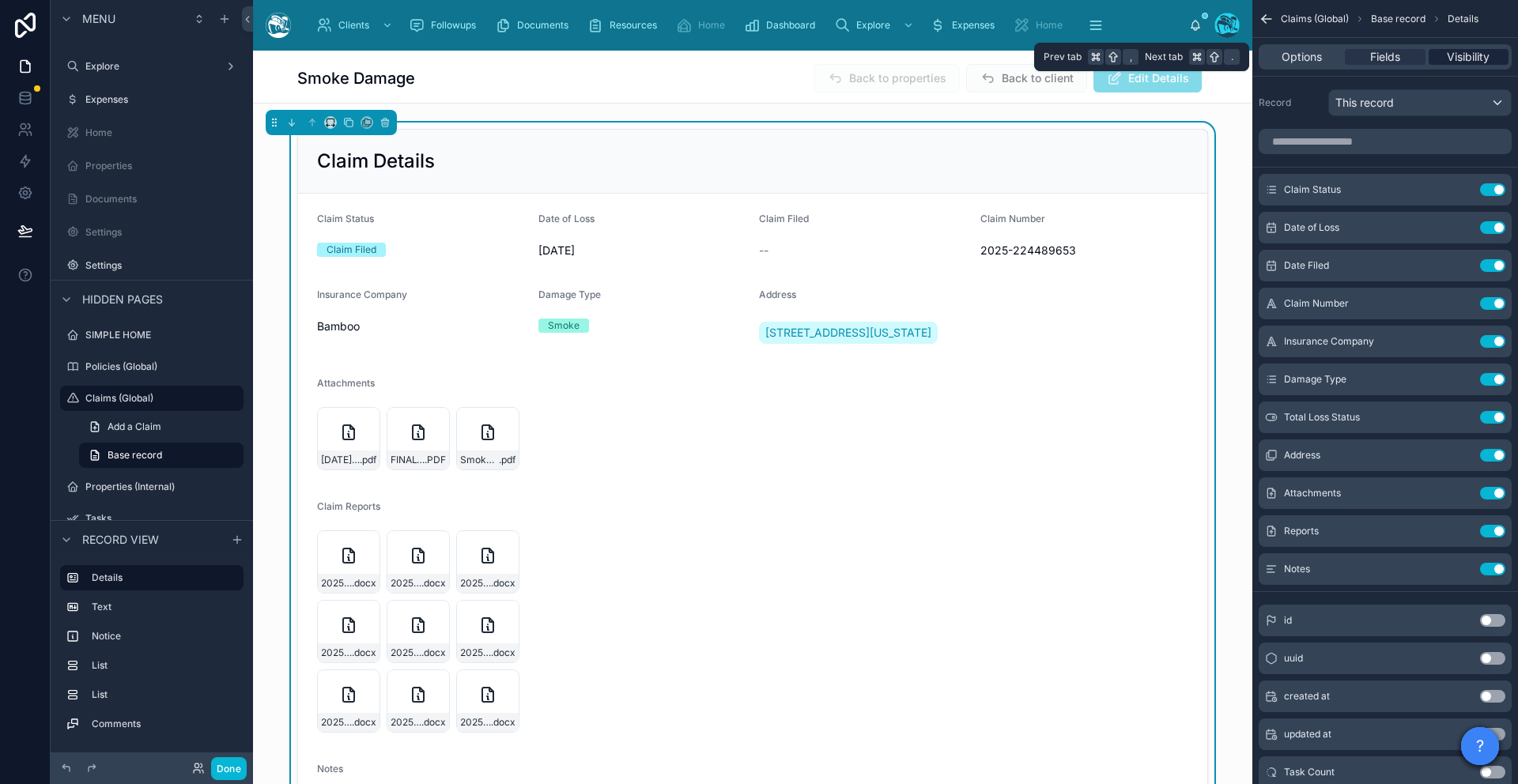
click at [1103, 55] on span "Visibility" at bounding box center [1468, 56] width 42 height 15
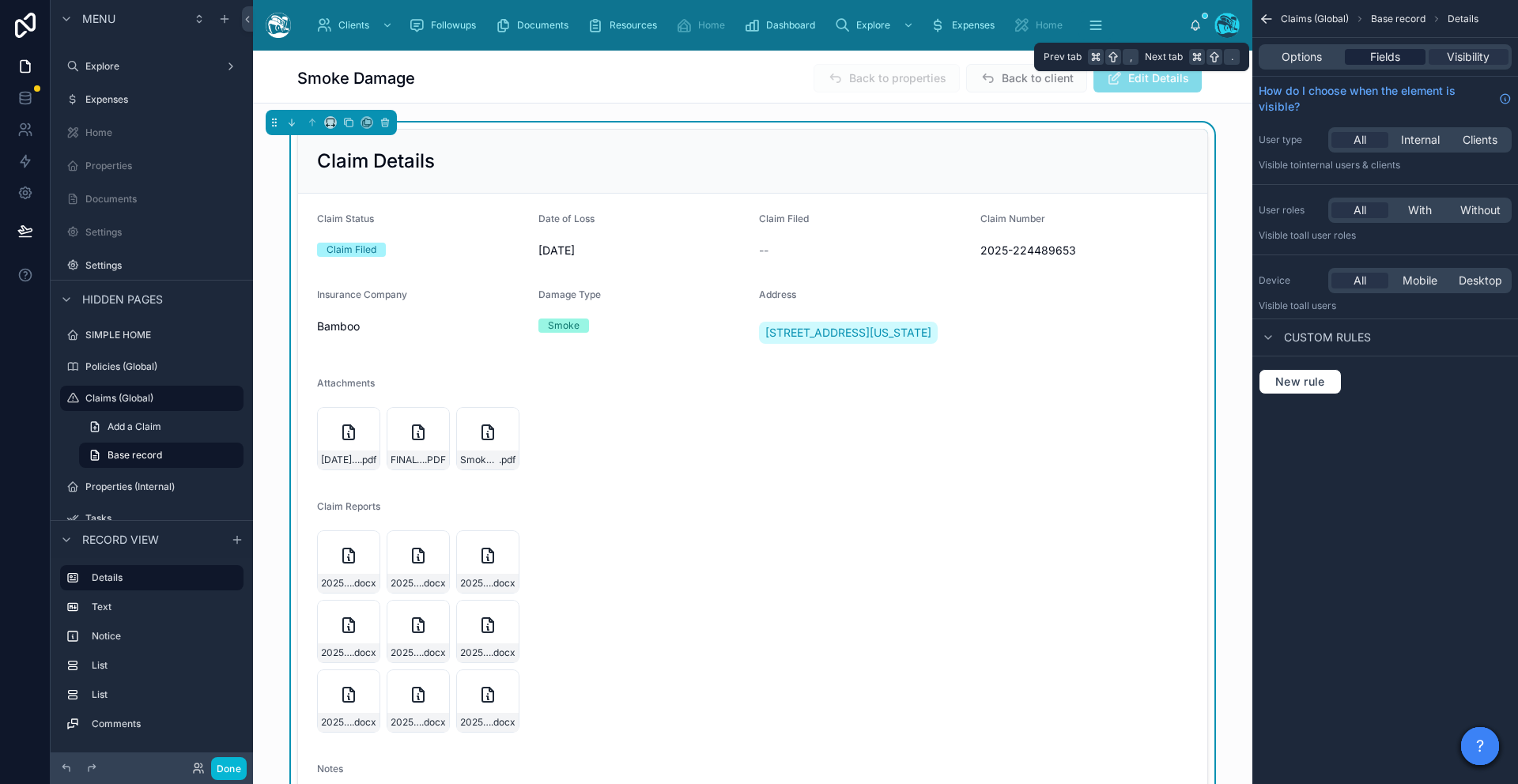
click at [1103, 55] on div "Fields" at bounding box center [1384, 56] width 80 height 15
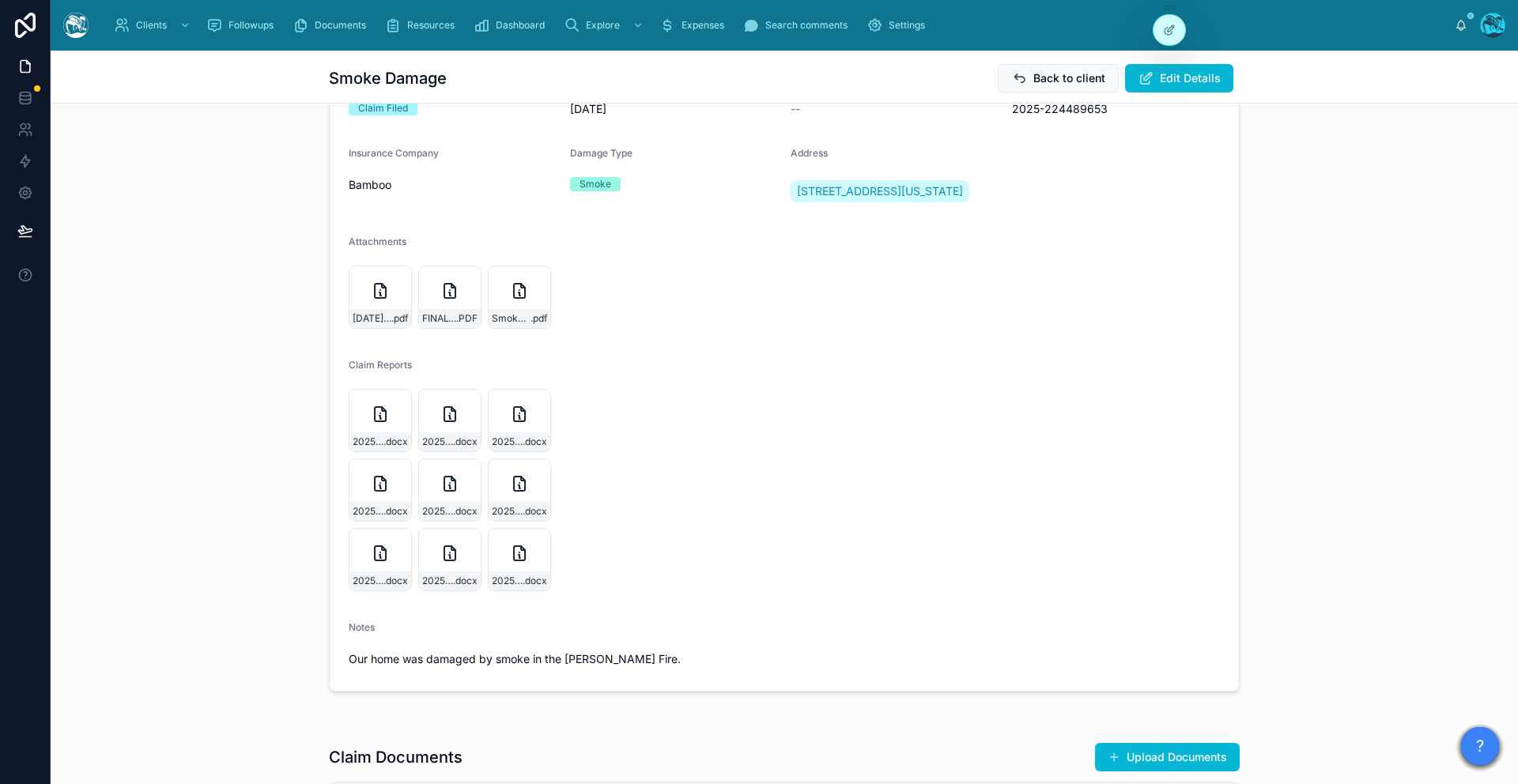
scroll to position [0, 0]
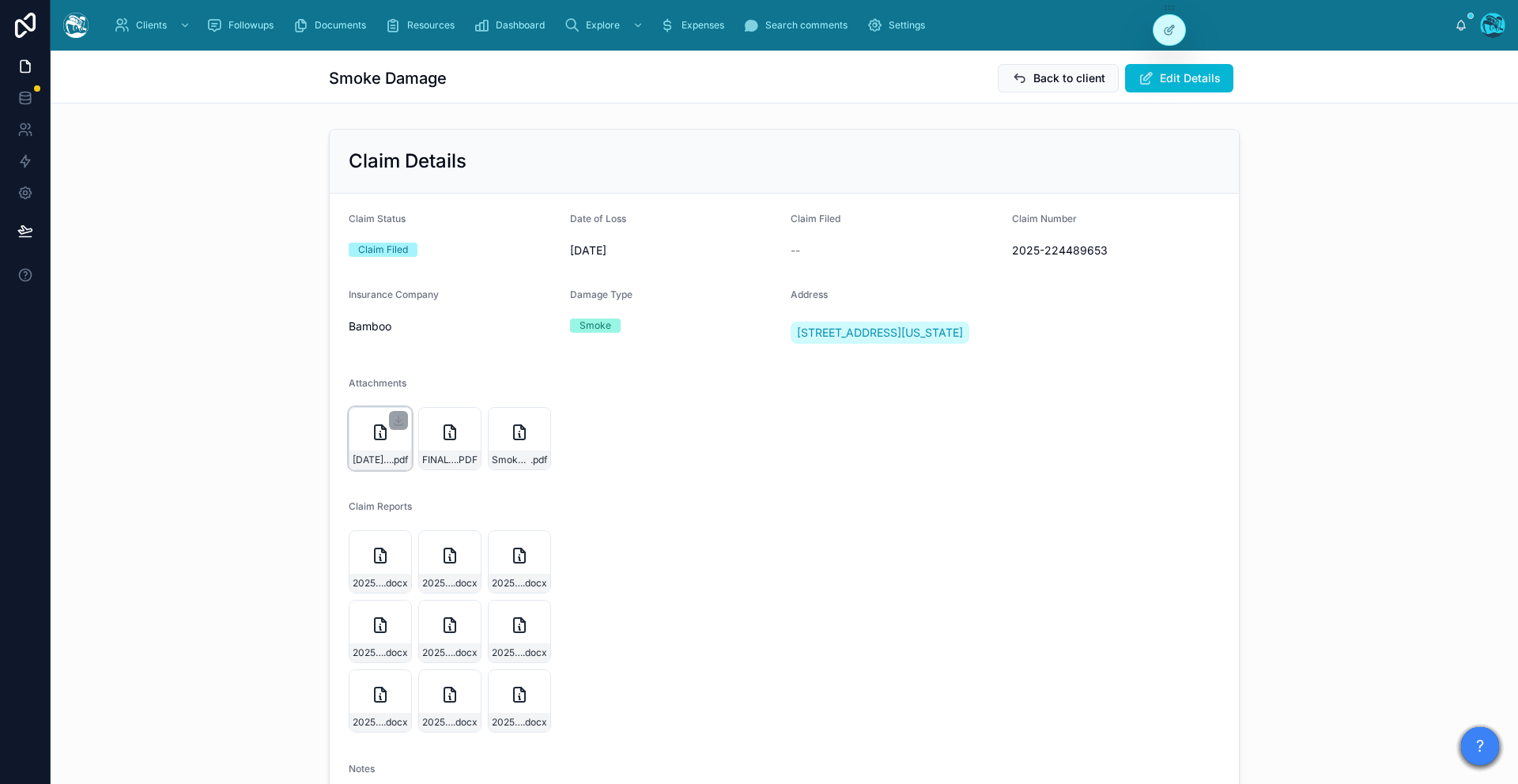
click at [381, 442] on icon at bounding box center [380, 431] width 19 height 19
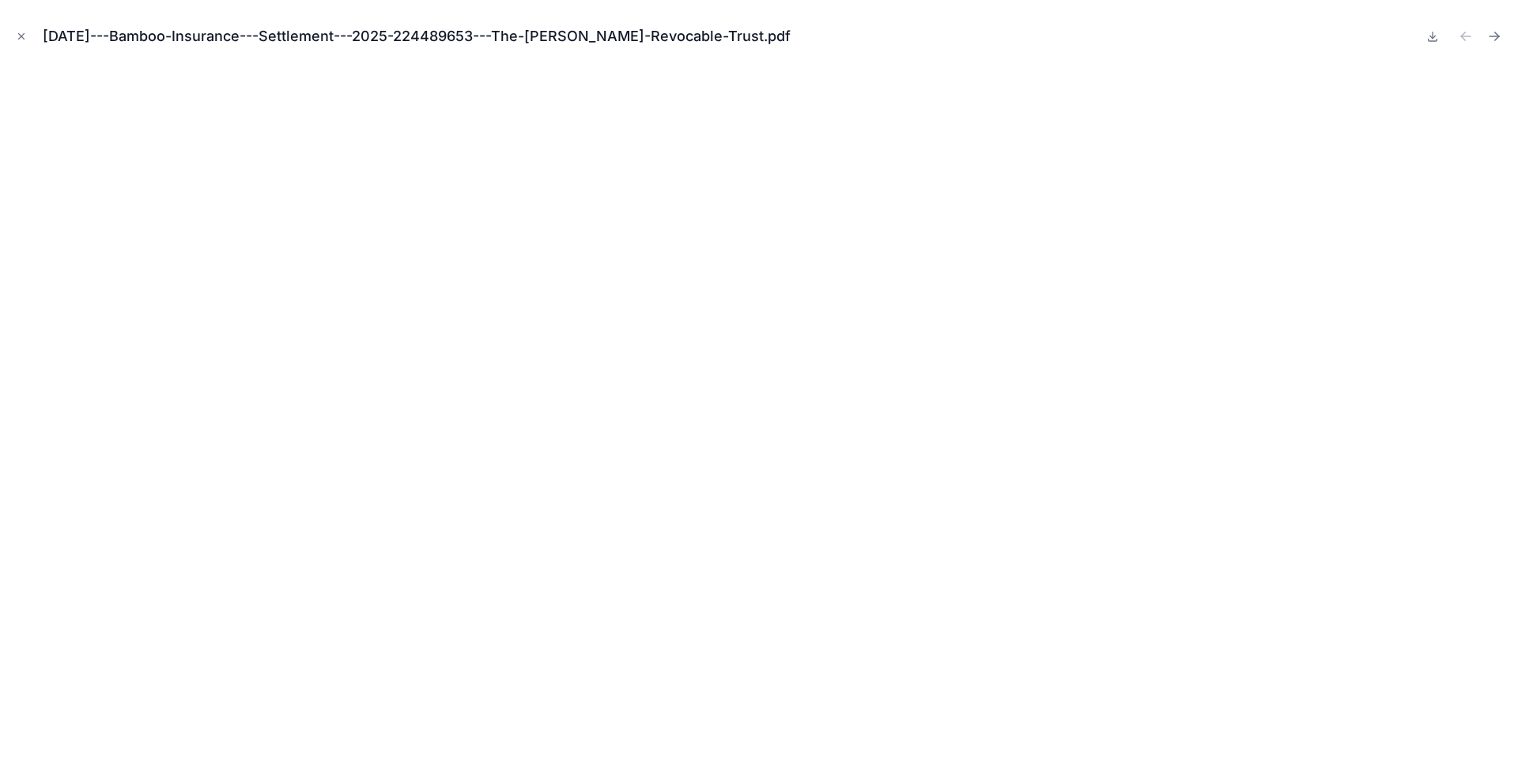
click at [32, 36] on div "02-19-2025---Bamboo-Insurance---Settlement---2025-224489653---The-Shipman-Gray-…" at bounding box center [759, 37] width 1493 height 47
click at [16, 37] on icon "Close modal" at bounding box center [21, 37] width 11 height 11
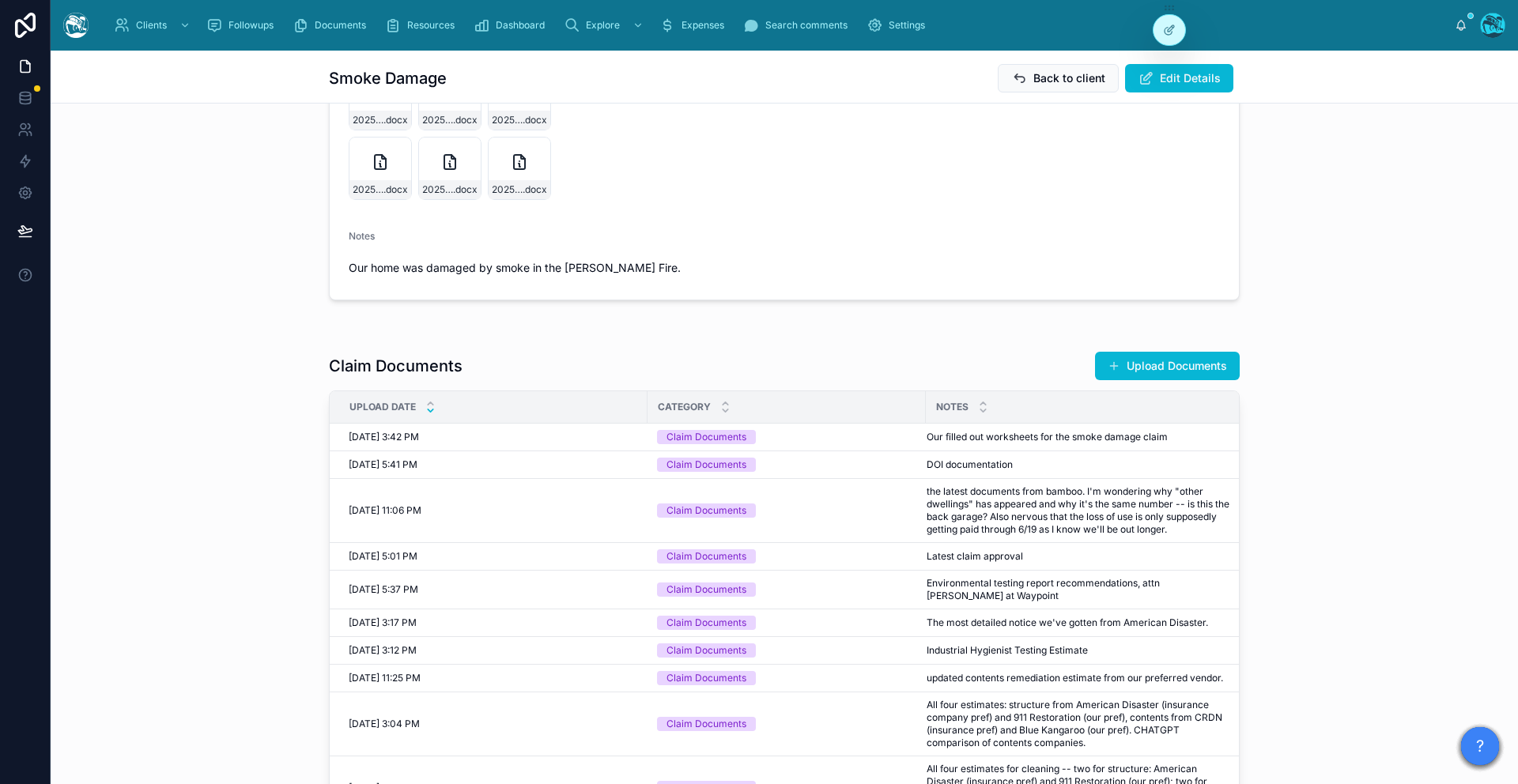
scroll to position [632, 0]
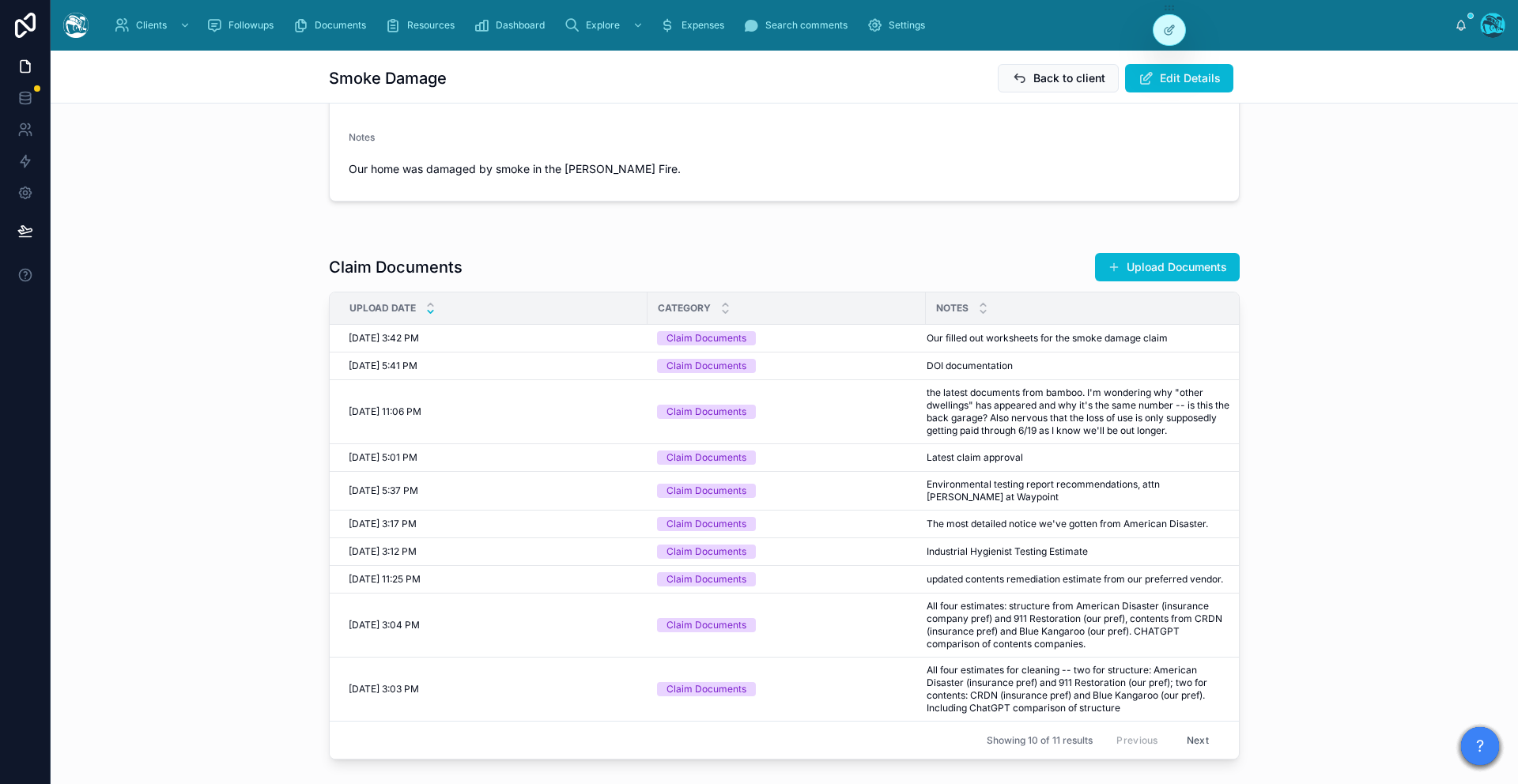
click at [1034, 503] on span "Environmental testing report recommendations, attn Chris at Waypoint" at bounding box center [1079, 490] width 305 height 25
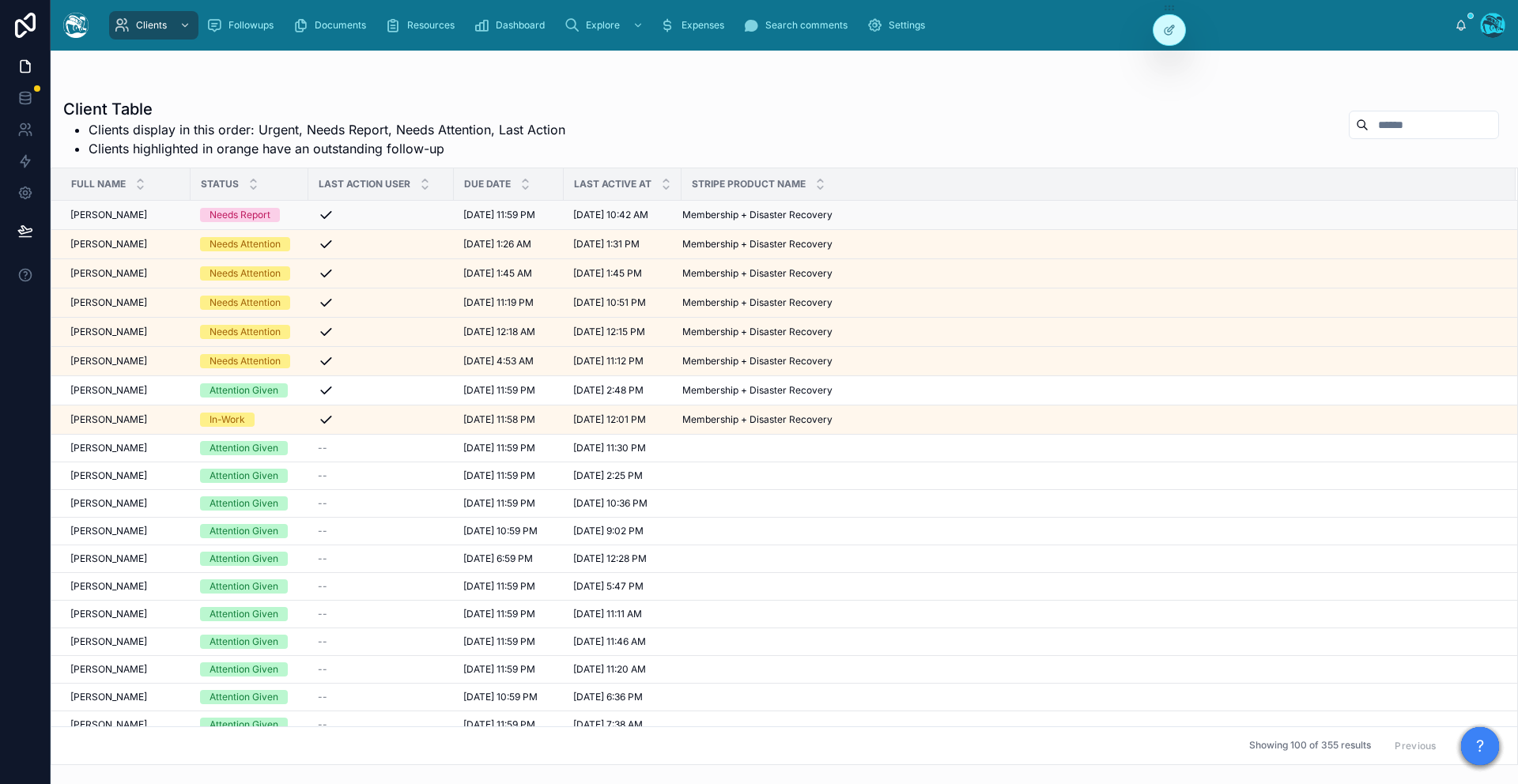
click at [129, 212] on div "Jongsuk Yu Jongsuk Yu" at bounding box center [125, 215] width 111 height 13
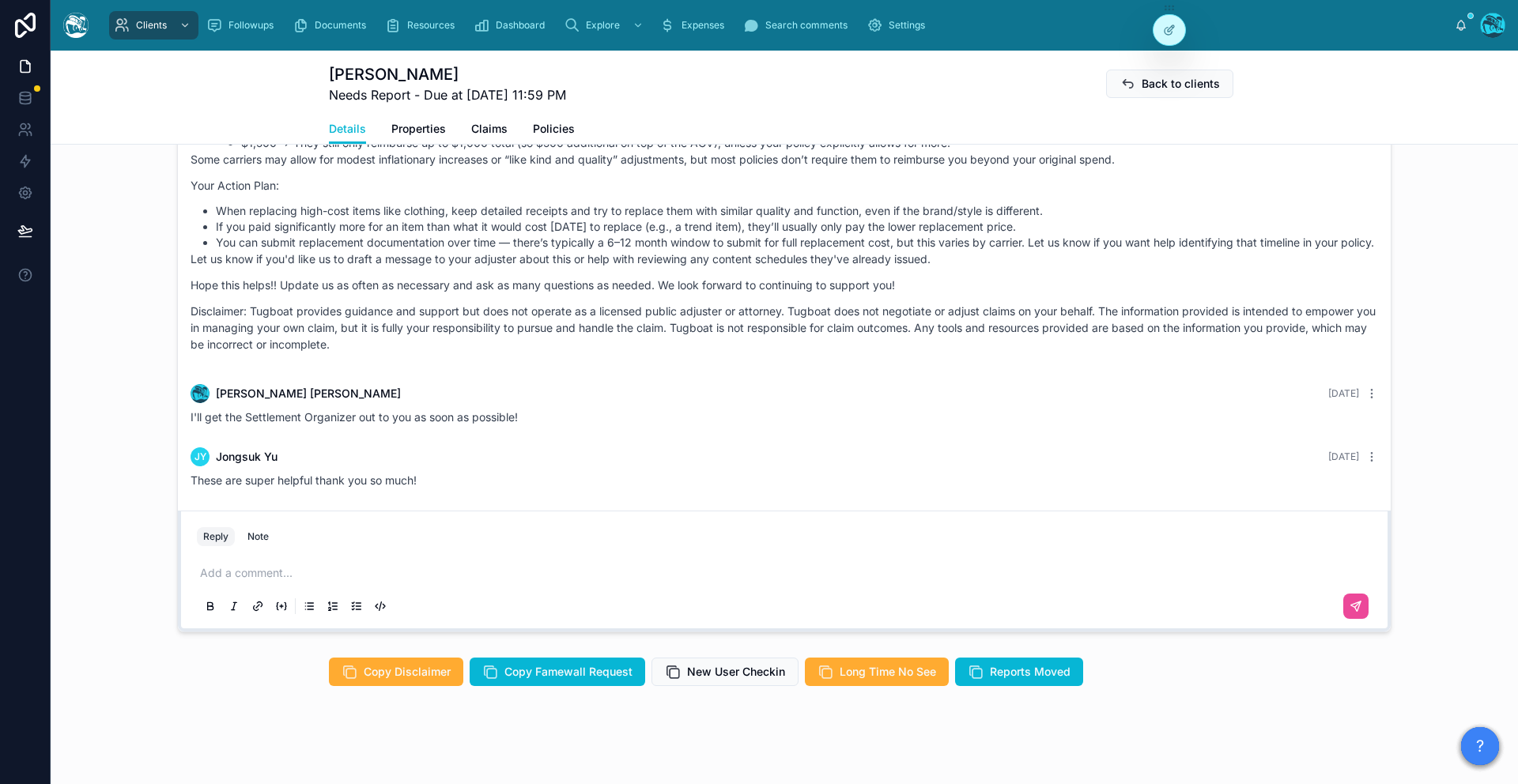
scroll to position [1093, 0]
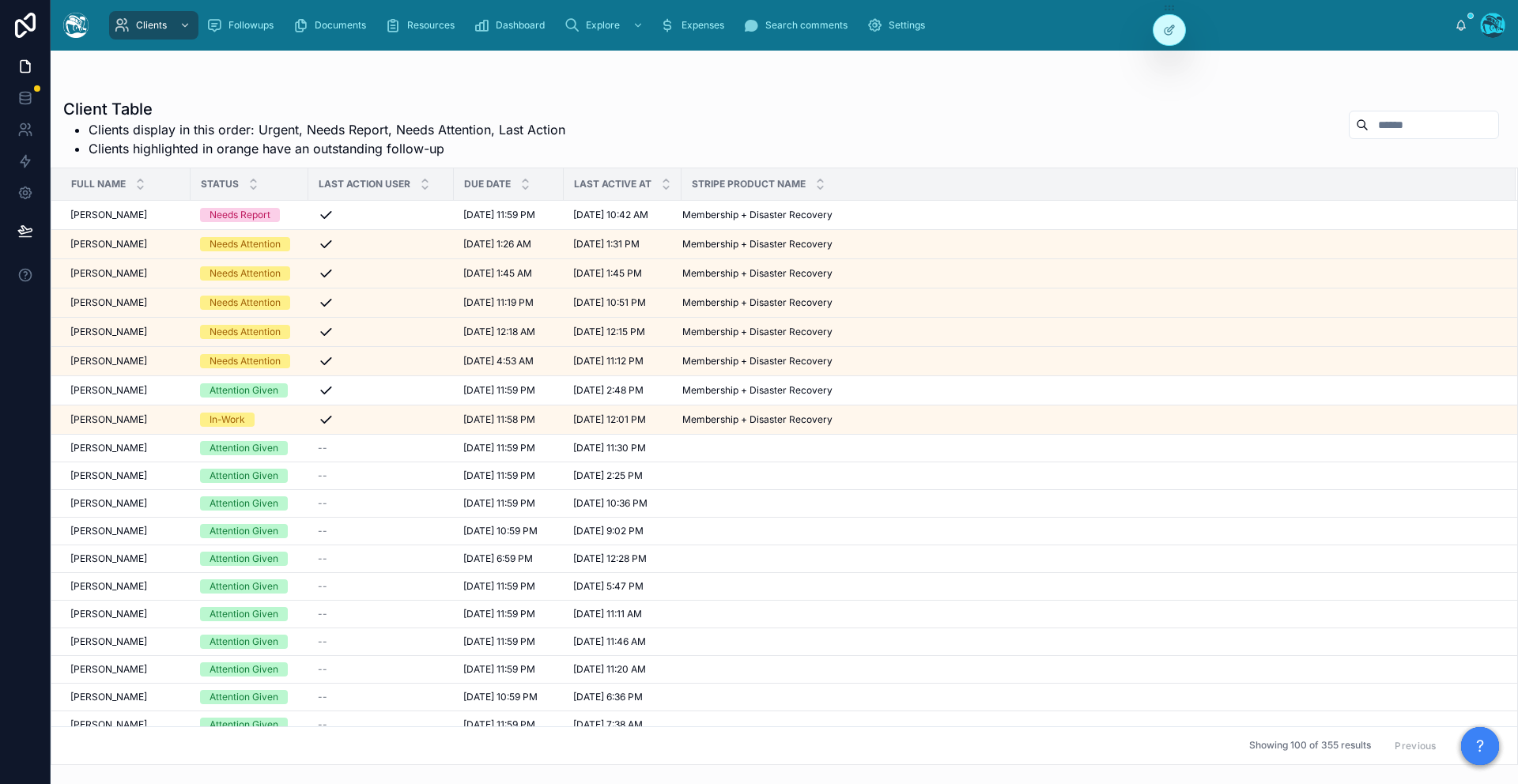
click at [1103, 126] on input "text" at bounding box center [1432, 125] width 129 height 22
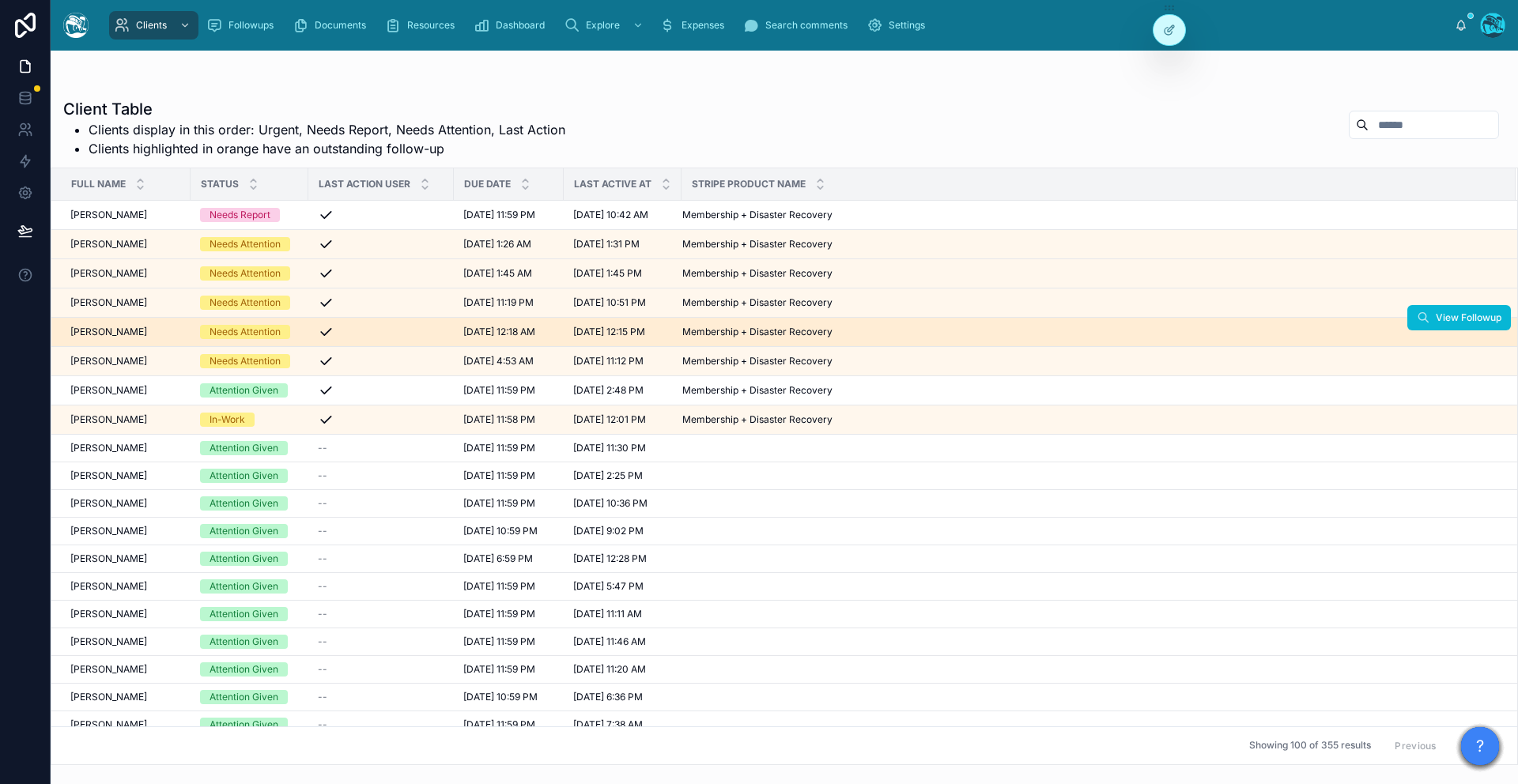
click at [117, 343] on td "Jennifer Bass Jennifer Bass" at bounding box center [121, 332] width 139 height 29
click at [112, 331] on span "[PERSON_NAME]" at bounding box center [108, 332] width 77 height 13
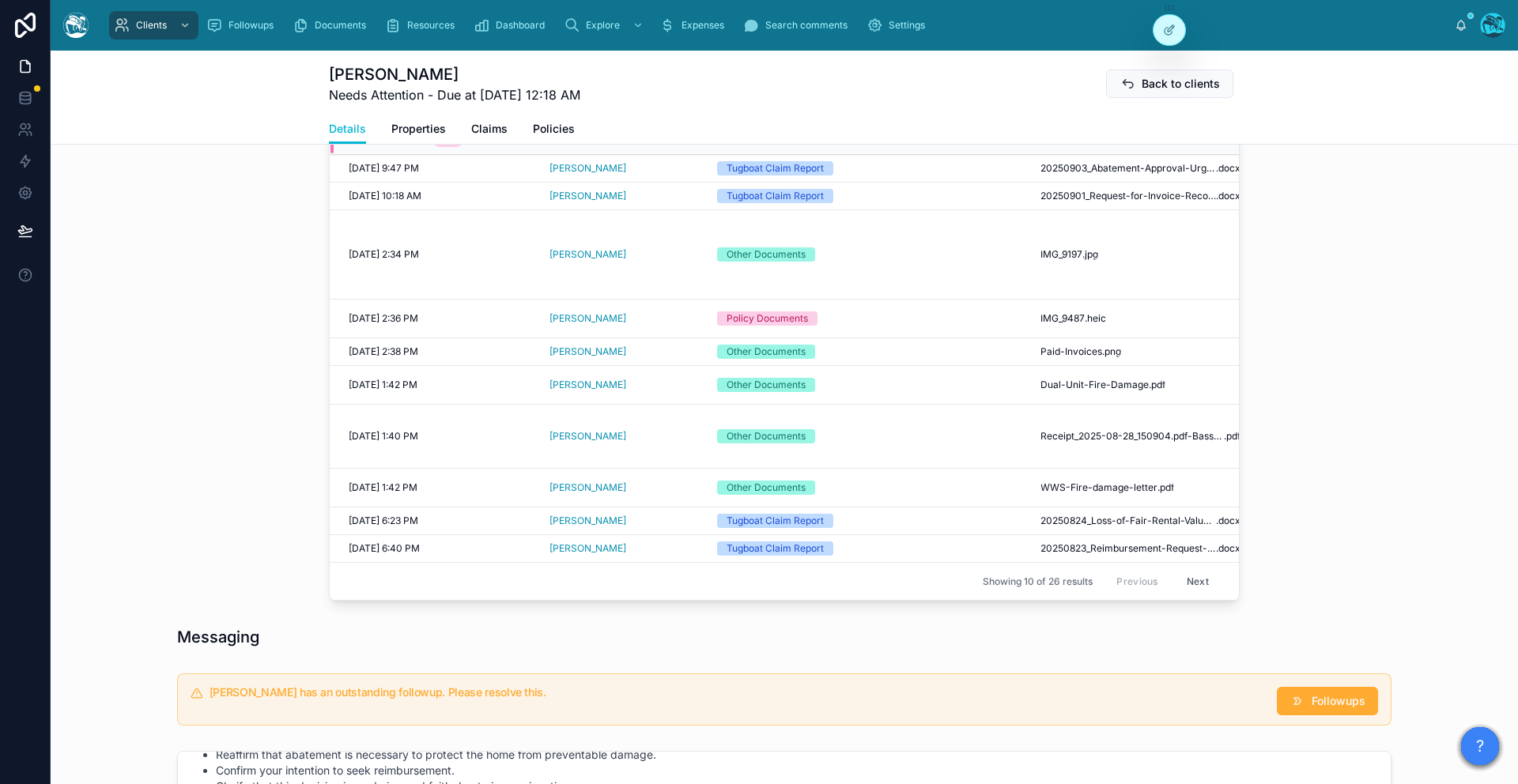
scroll to position [672, 0]
click at [422, 126] on span "Properties" at bounding box center [418, 129] width 55 height 15
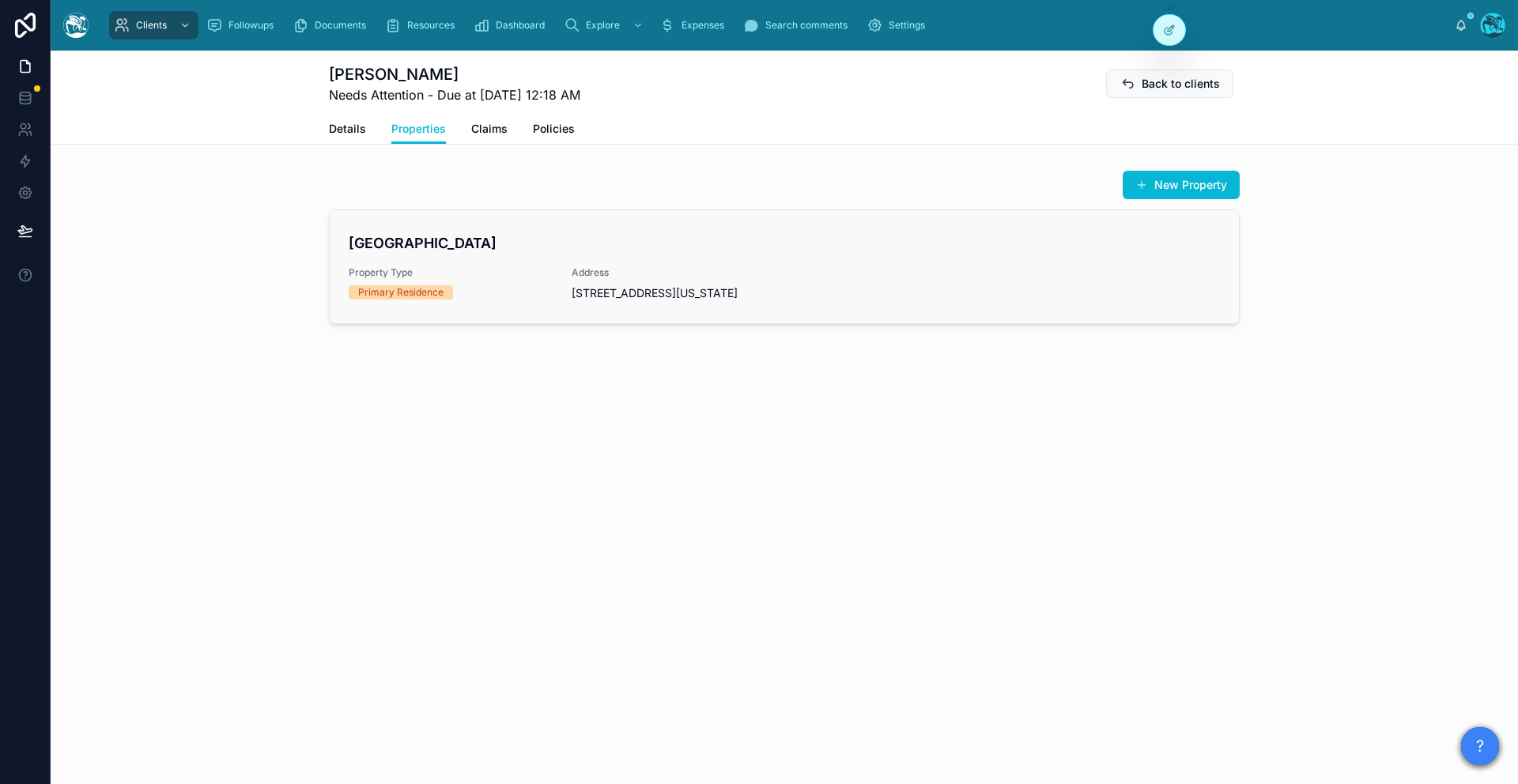
click at [385, 295] on div "Primary Residence" at bounding box center [401, 291] width 86 height 14
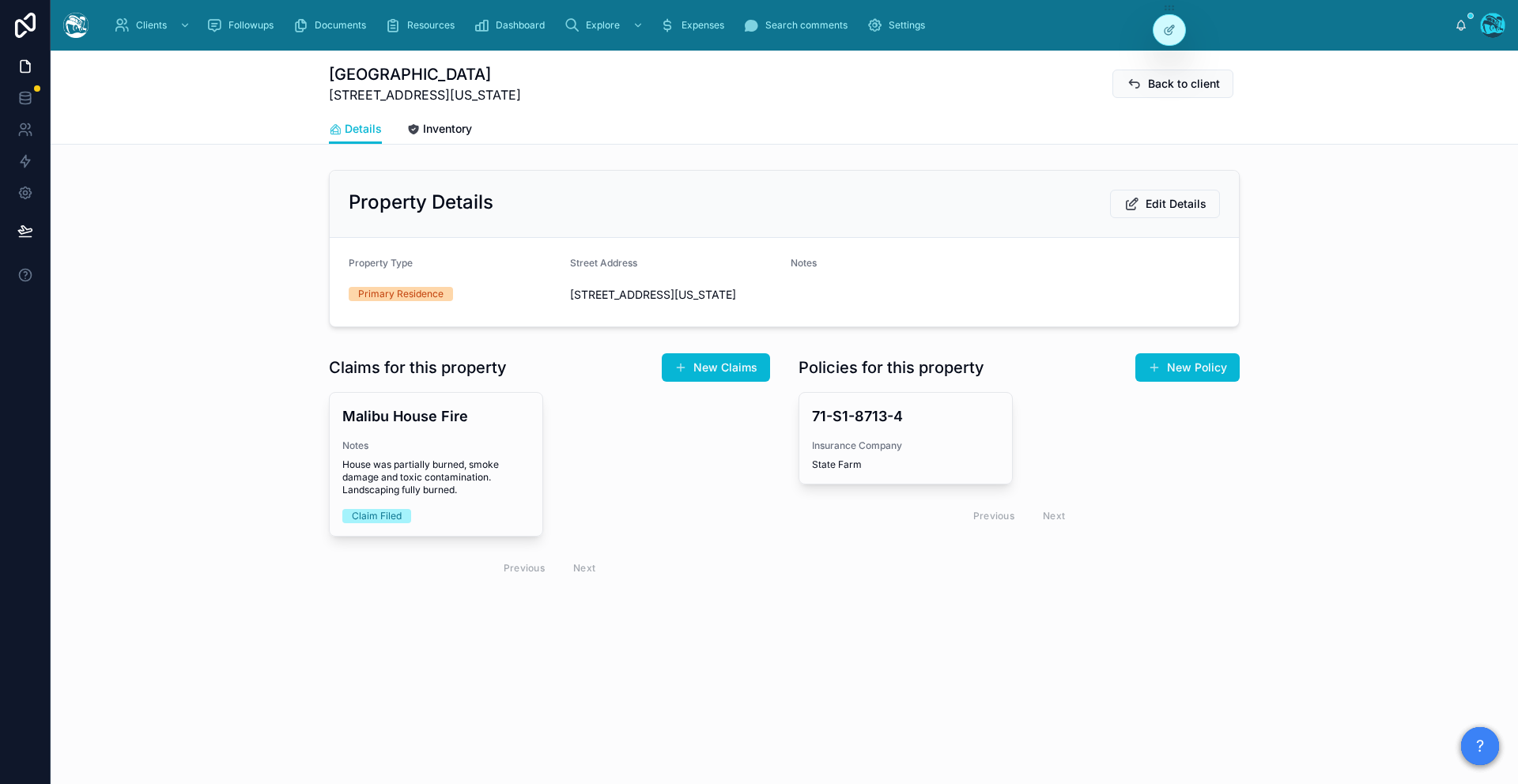
click at [632, 303] on span "[STREET_ADDRESS][US_STATE]" at bounding box center [674, 294] width 208 height 15
click at [439, 488] on span "House was partially burned, smoke damage and toxic contamination. Landscaping f…" at bounding box center [436, 477] width 187 height 38
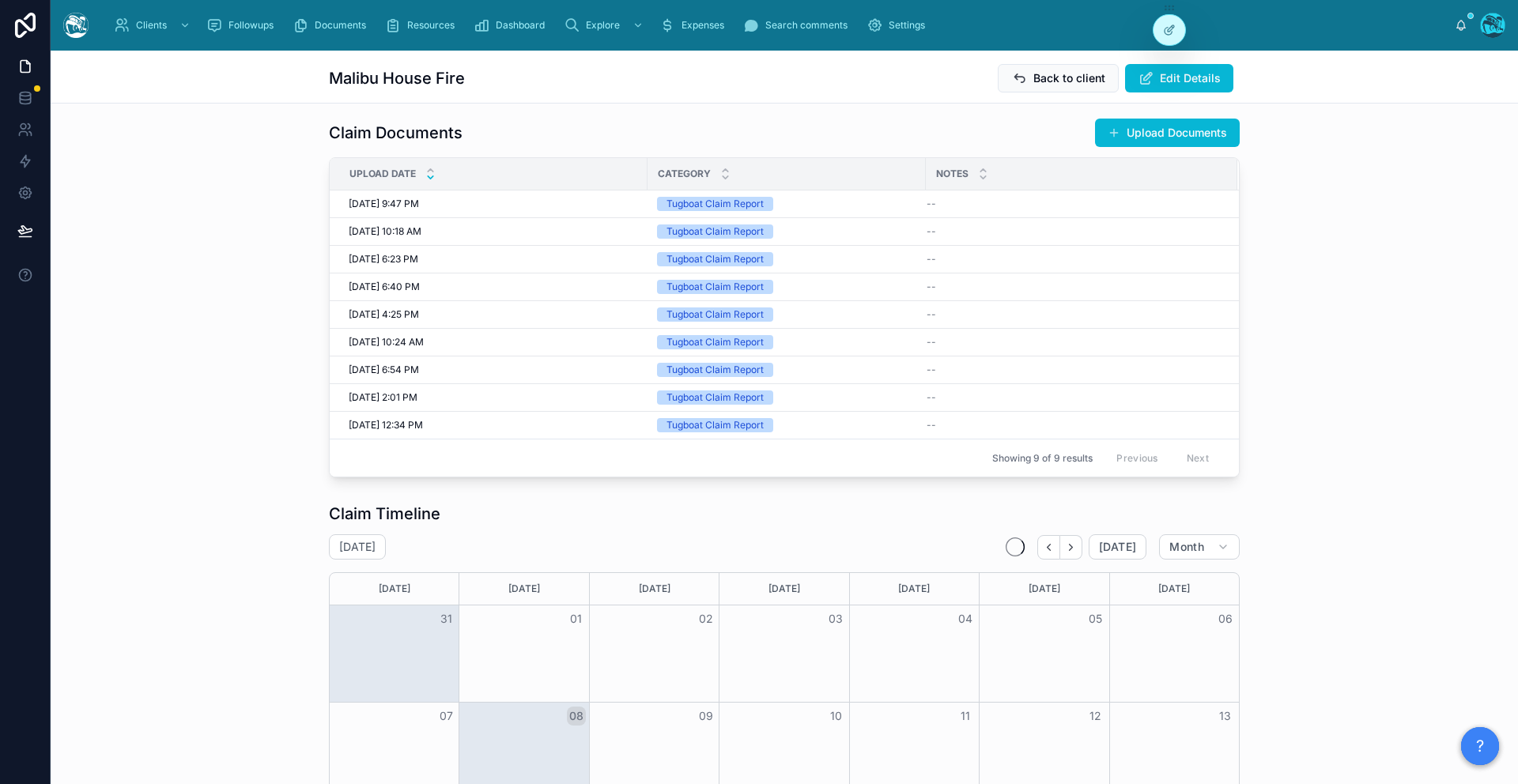
scroll to position [405, 0]
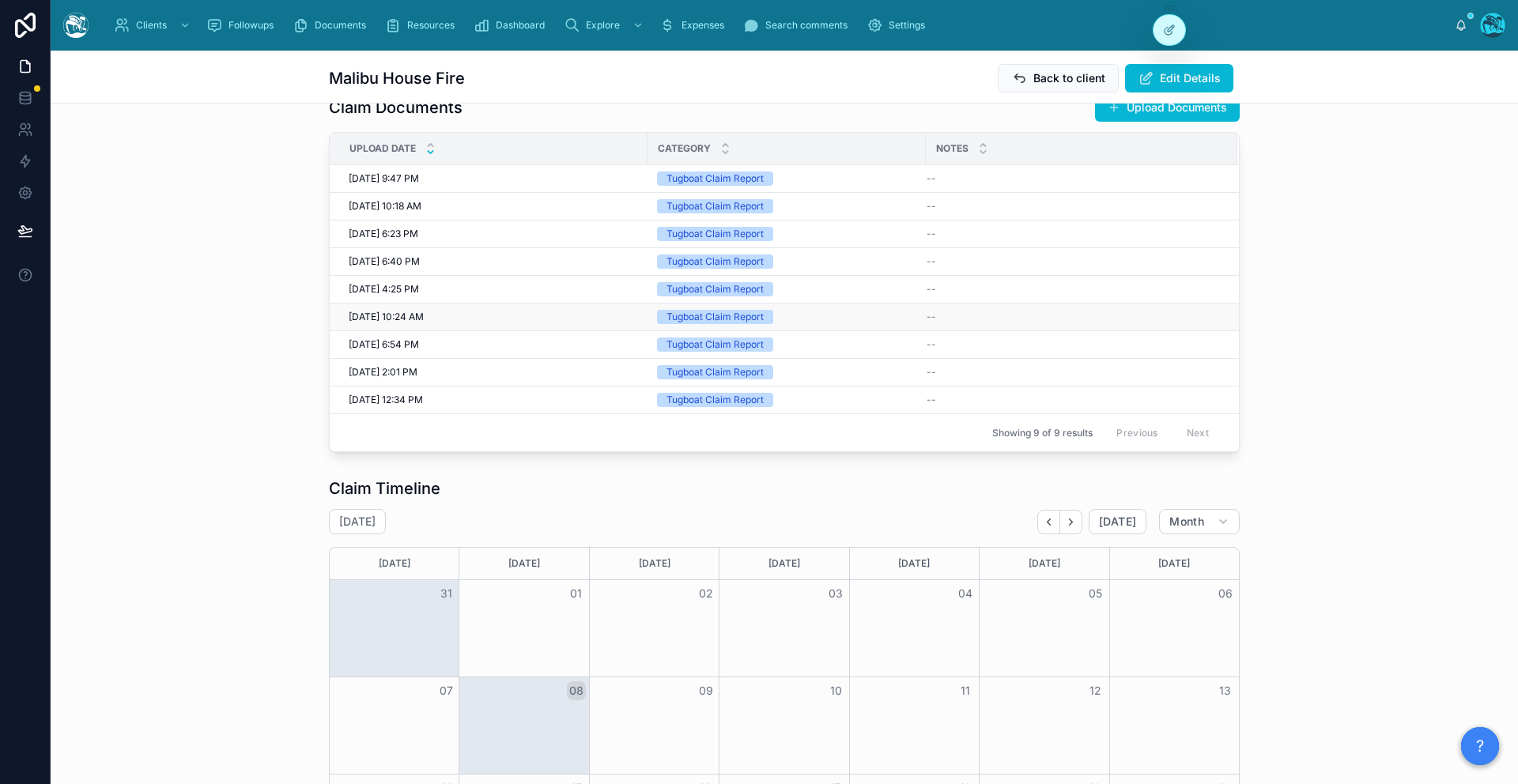
click at [480, 331] on td "8/12/2025 10:24 AM 8/12/2025 10:24 AM" at bounding box center [489, 318] width 318 height 28
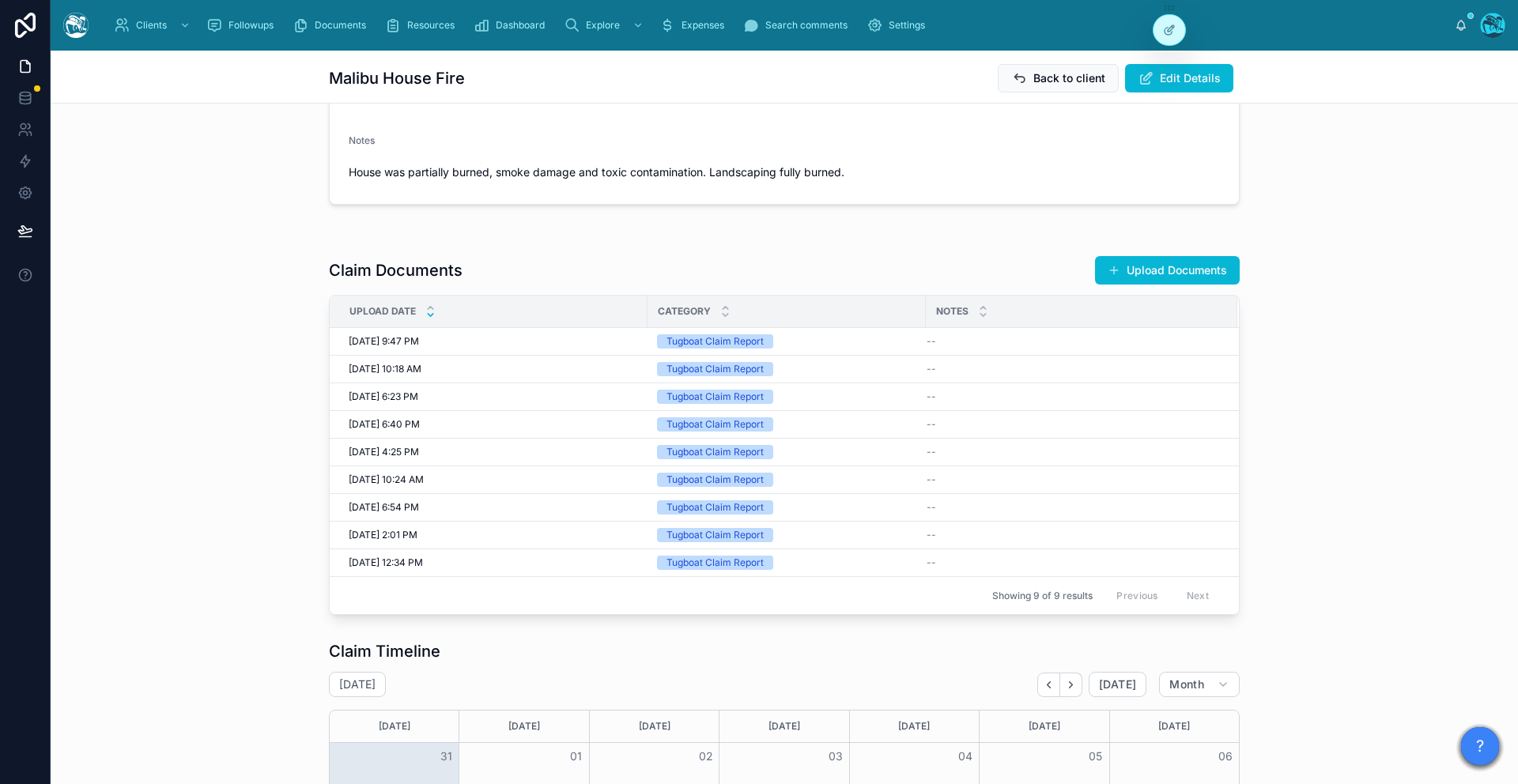
scroll to position [0, 0]
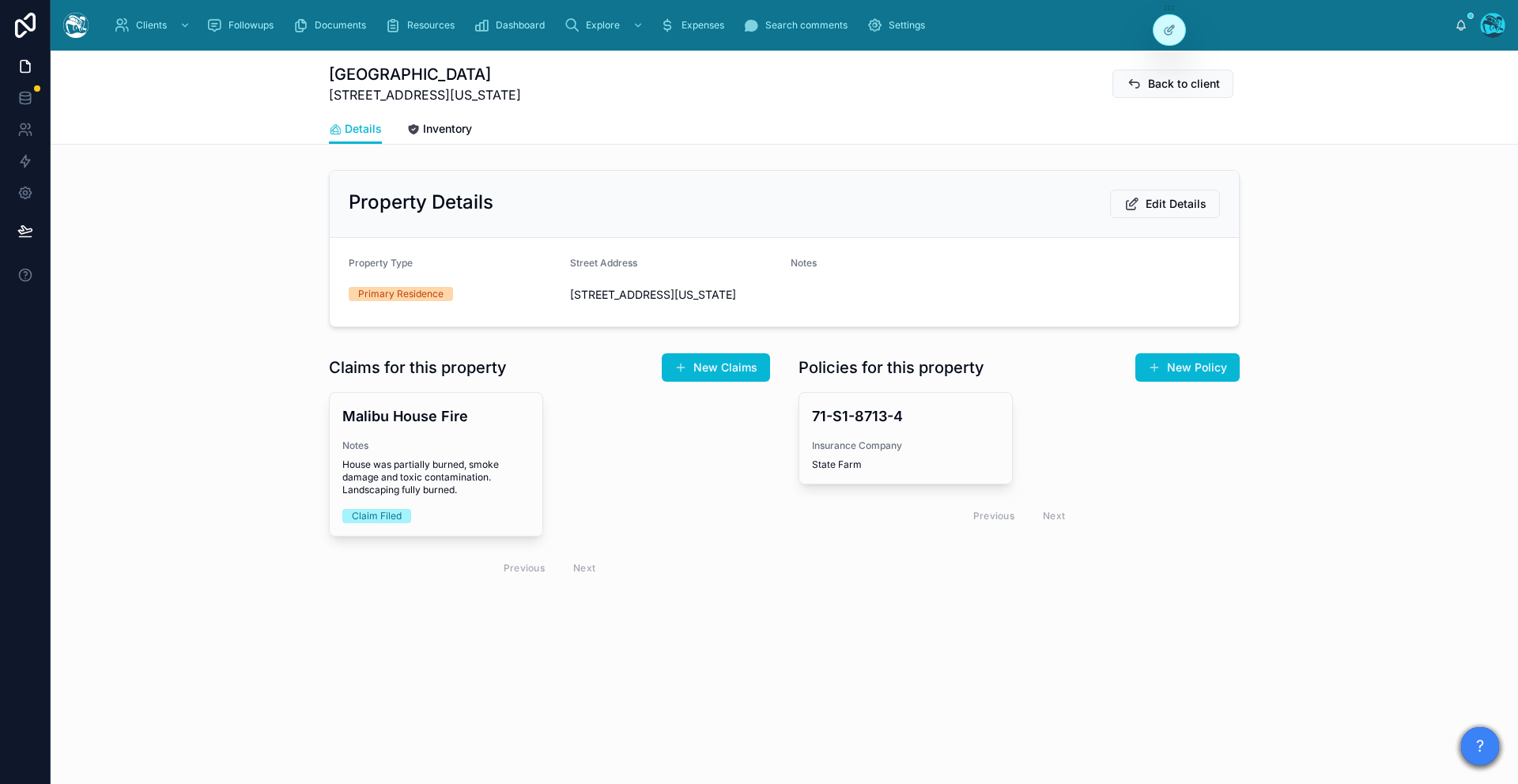
click at [724, 585] on div "Previous Next" at bounding box center [550, 568] width 441 height 37
drag, startPoint x: 865, startPoint y: 276, endPoint x: 391, endPoint y: 208, distance: 478.9
click at [864, 276] on div "Notes" at bounding box center [1005, 282] width 429 height 50
click at [455, 138] on link "Inventory" at bounding box center [440, 130] width 65 height 32
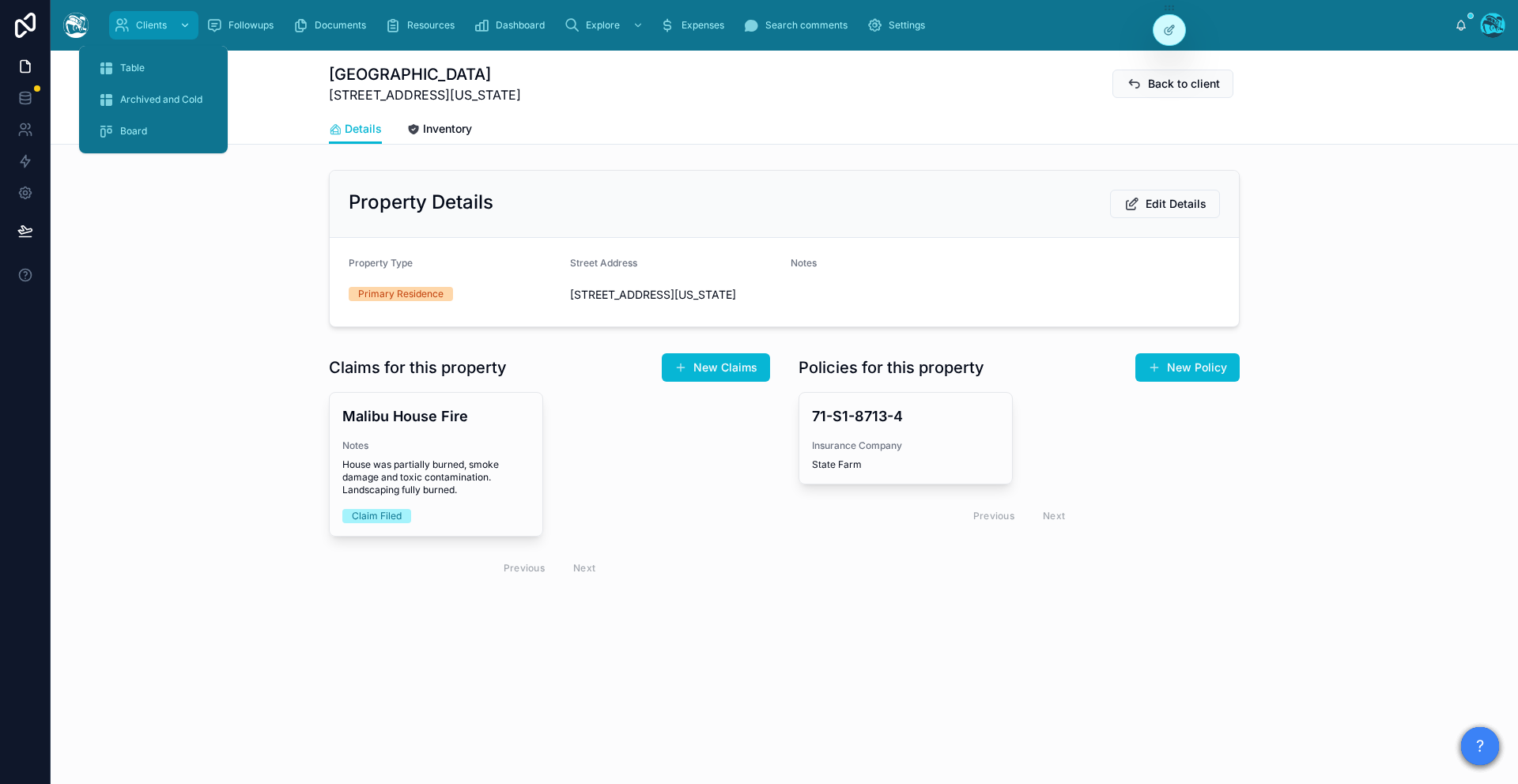
click at [153, 36] on div "Clients" at bounding box center [154, 25] width 80 height 25
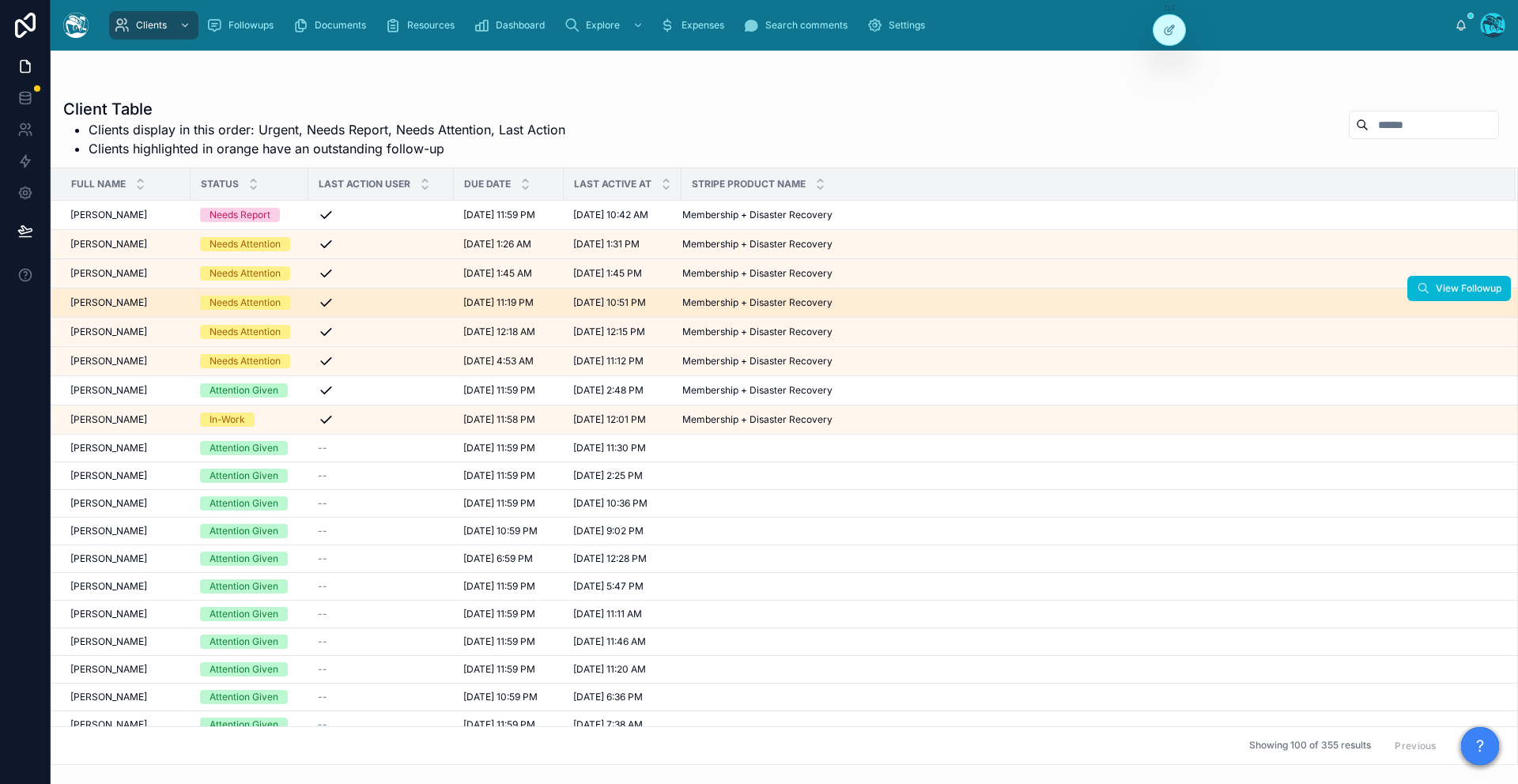
click at [132, 300] on span "[PERSON_NAME]" at bounding box center [108, 303] width 77 height 13
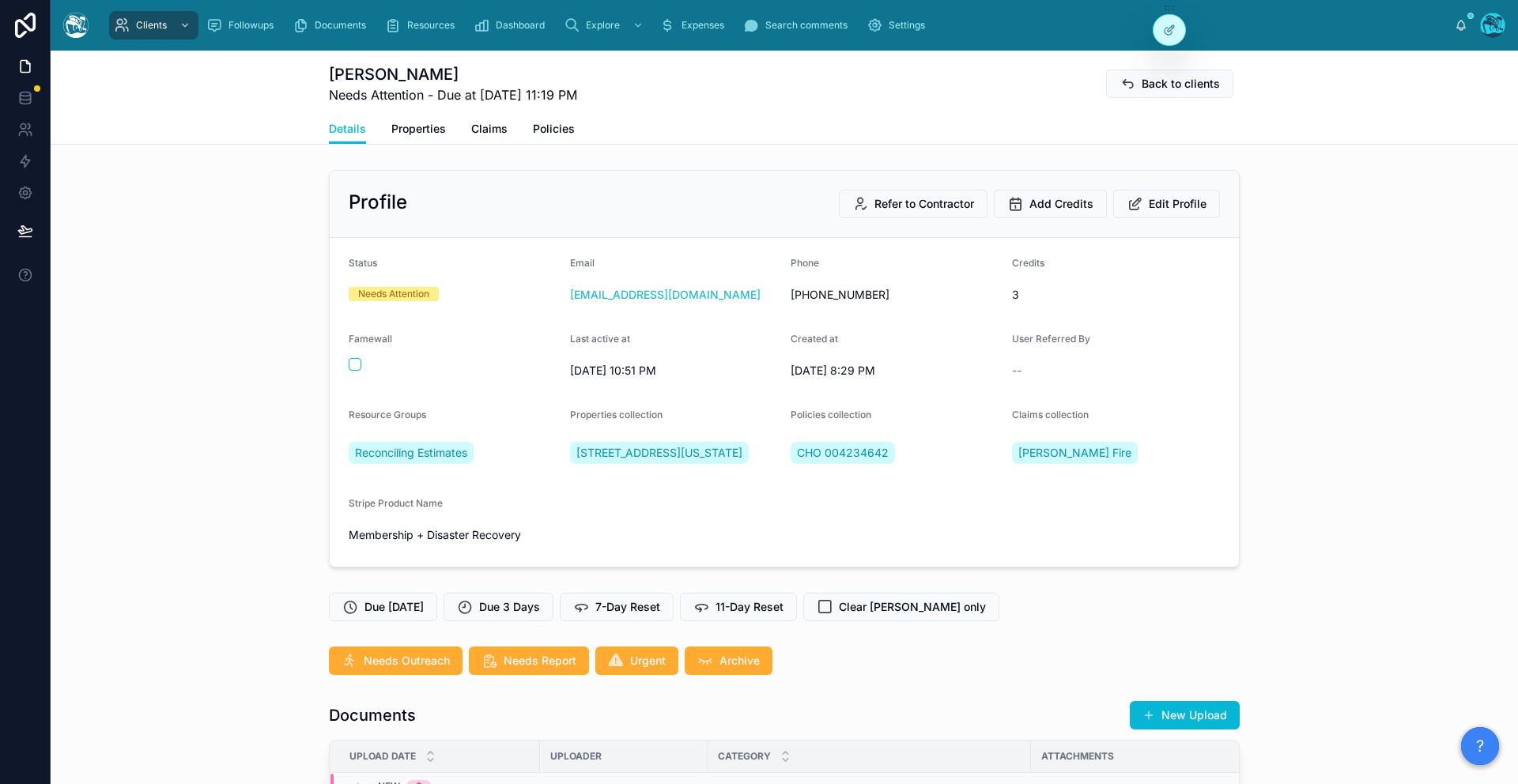
scroll to position [3078, 0]
click at [443, 122] on span "Properties" at bounding box center [418, 129] width 55 height 15
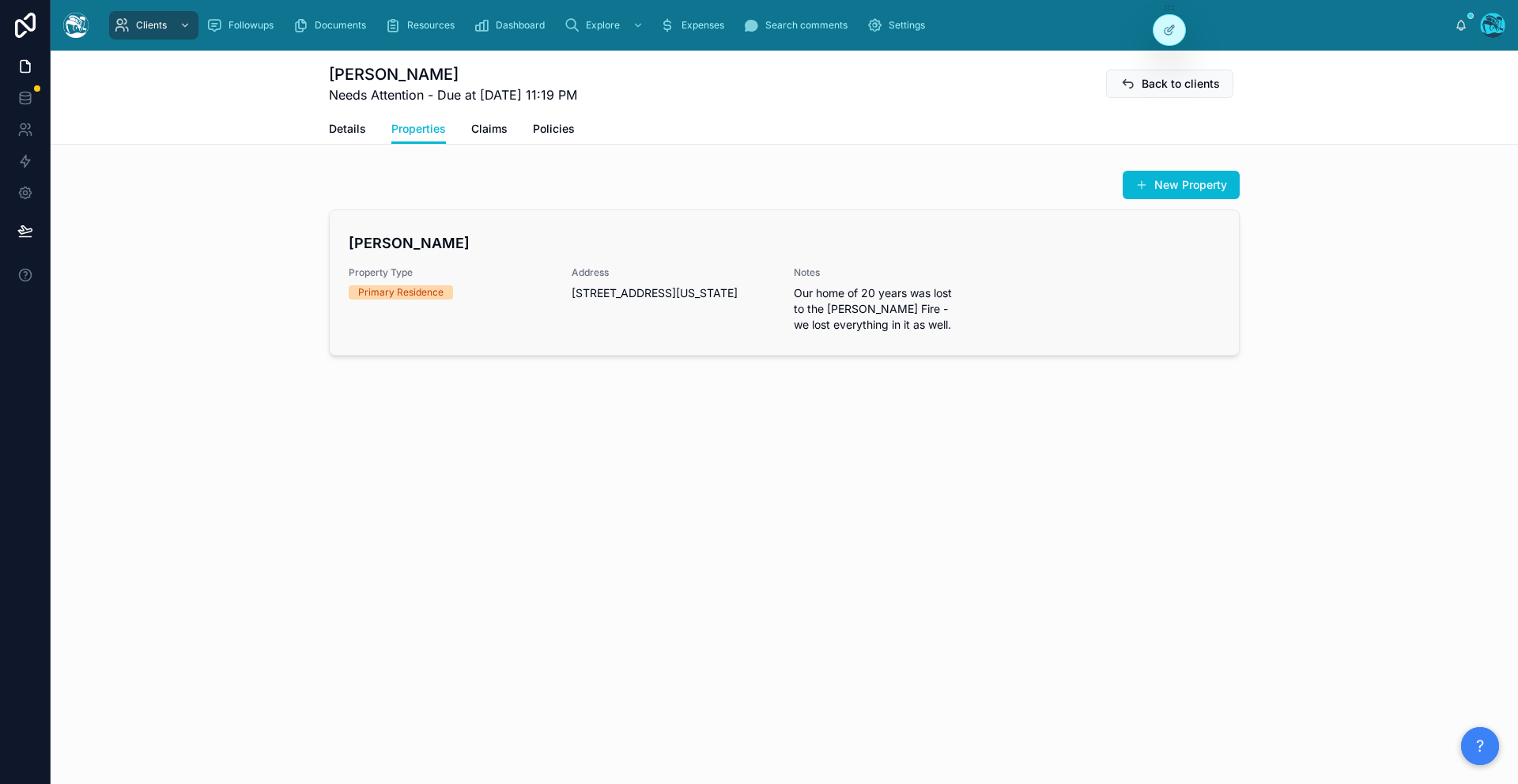
click at [489, 264] on div "Ethelind Cheng Property Type Primary Residence Address 1001 East Poppyfields Dr…" at bounding box center [784, 282] width 871 height 100
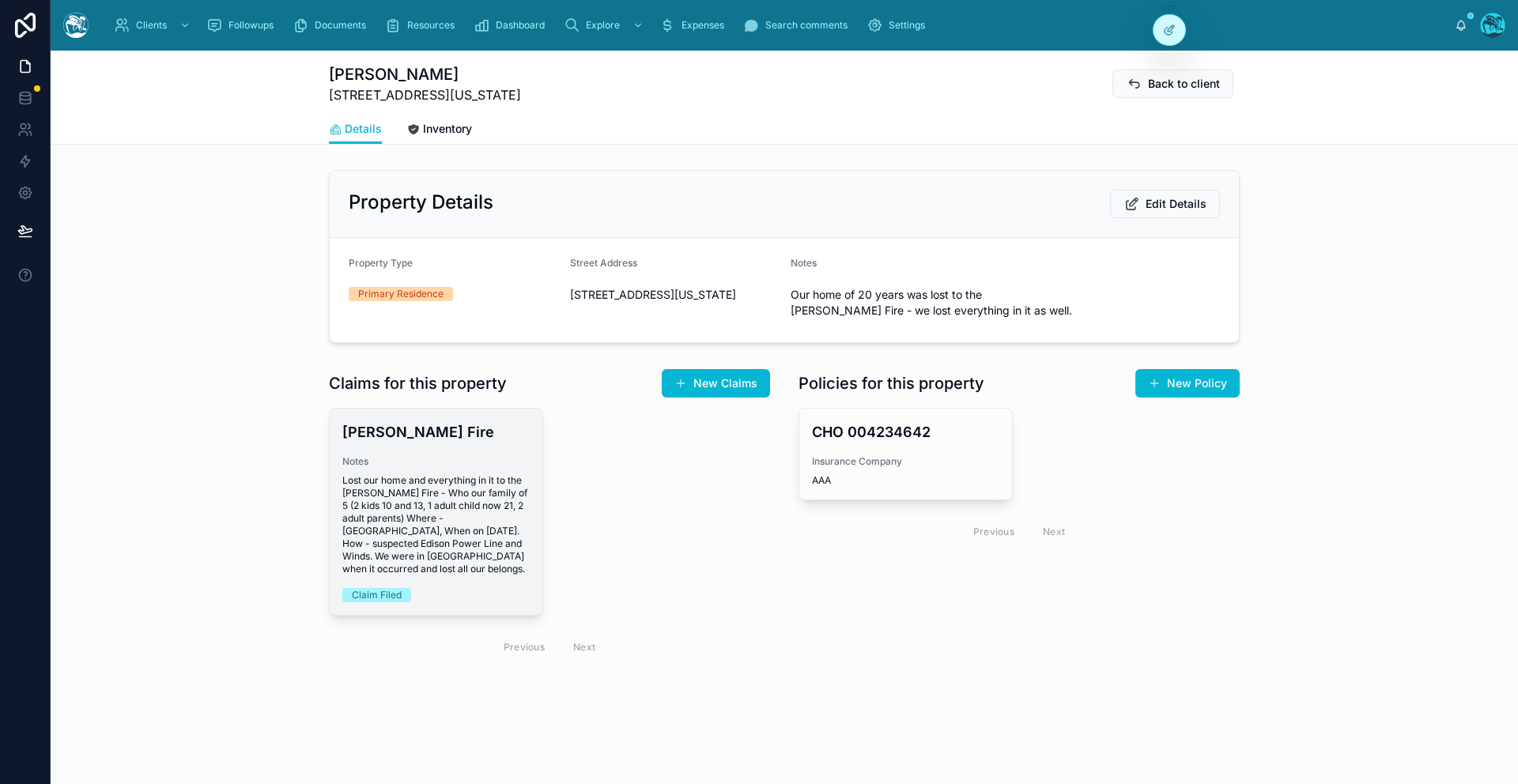
click at [492, 489] on span "Lost our home and everything in it to the Eaton Fire - Who our family of 5 (2 k…" at bounding box center [436, 524] width 187 height 101
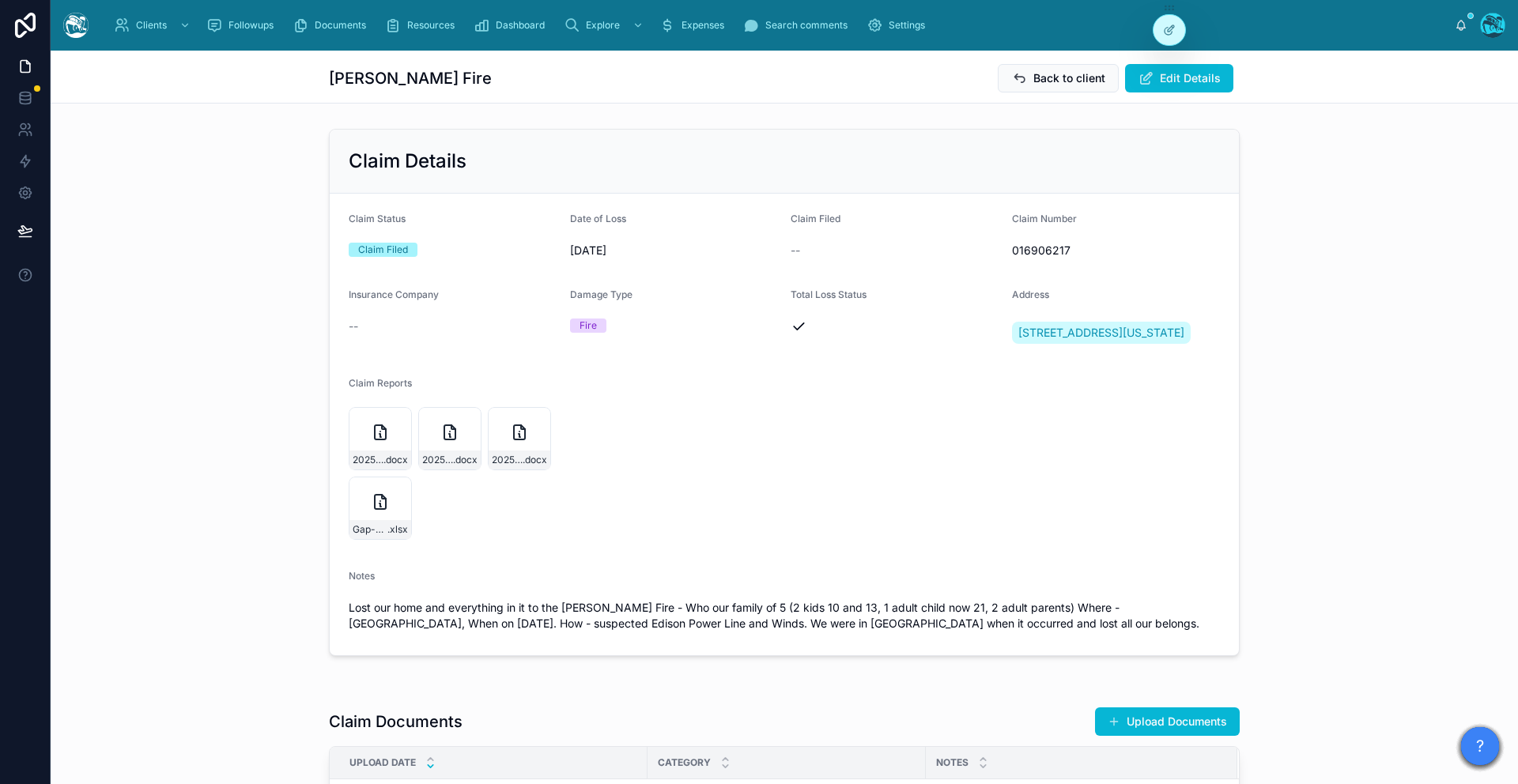
click at [652, 580] on form "Claim Status Claim Filed Date of Loss 1/8/2025 Claim Filed -- Claim Number 0169…" at bounding box center [784, 424] width 909 height 462
click at [454, 471] on div "20250515_Request-for-Clarification-on-Debris-Removal-Coverage-and-Remaining-Wor…" at bounding box center [450, 439] width 64 height 64
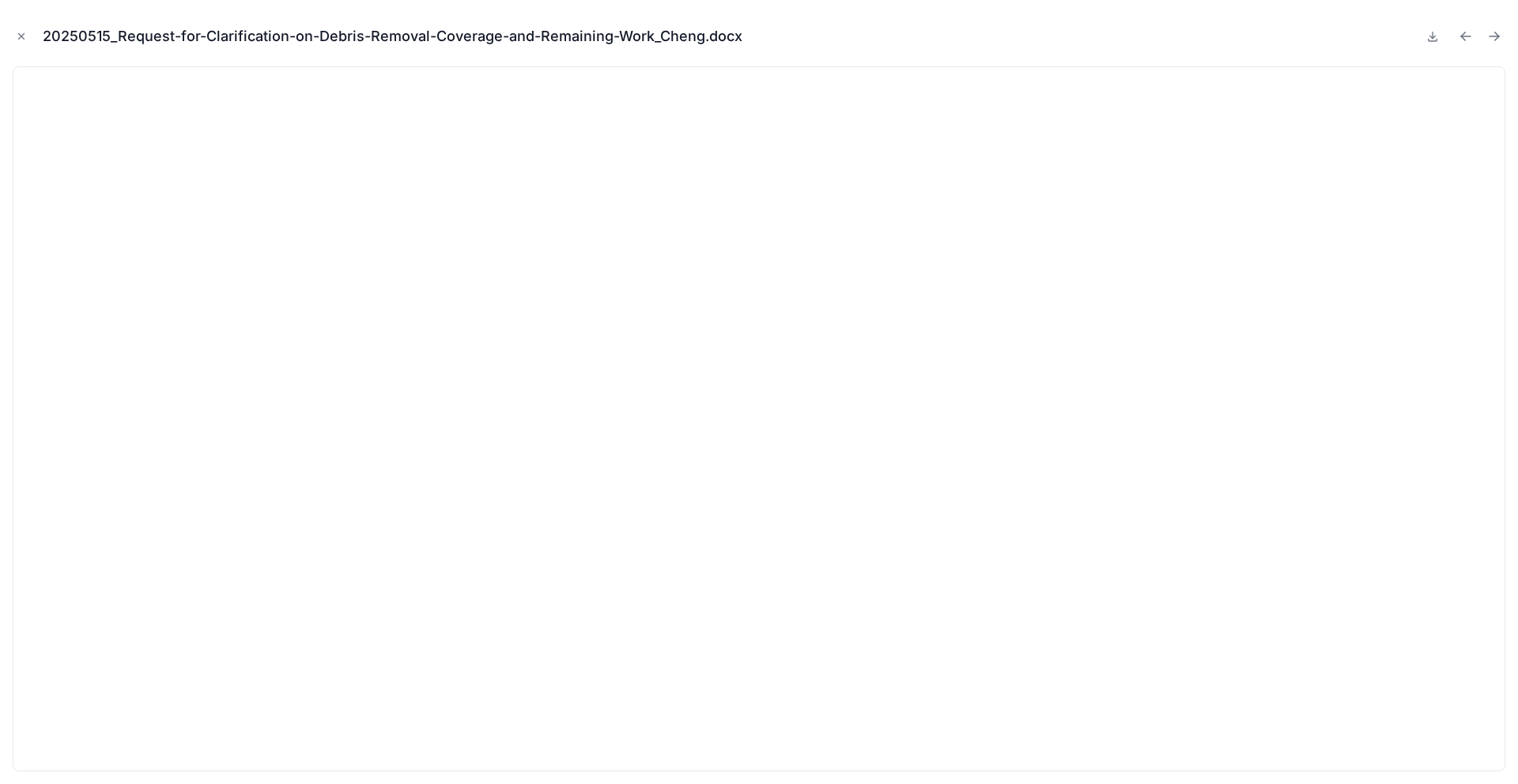
click at [9, 39] on div "20250515_Request-for-Clarification-on-Debris-Removal-Coverage-and-Remaining-Wor…" at bounding box center [759, 392] width 1518 height 784
click at [18, 36] on icon "Close modal" at bounding box center [21, 37] width 11 height 11
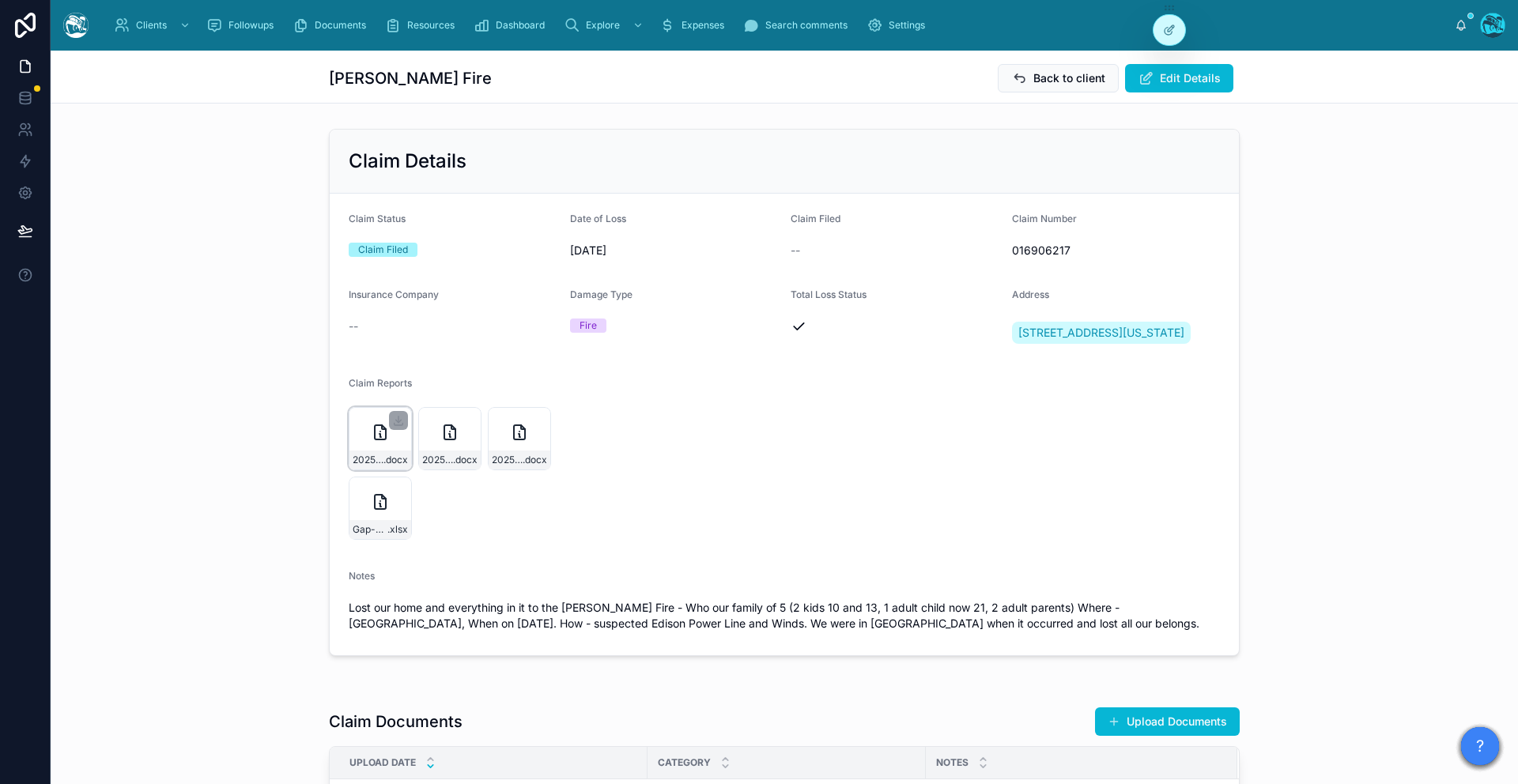
click at [360, 458] on div "20250515_Request-for-Detailed-Estimate-–-Wildfire-Debris-Removal_Cheng .docx" at bounding box center [380, 439] width 64 height 64
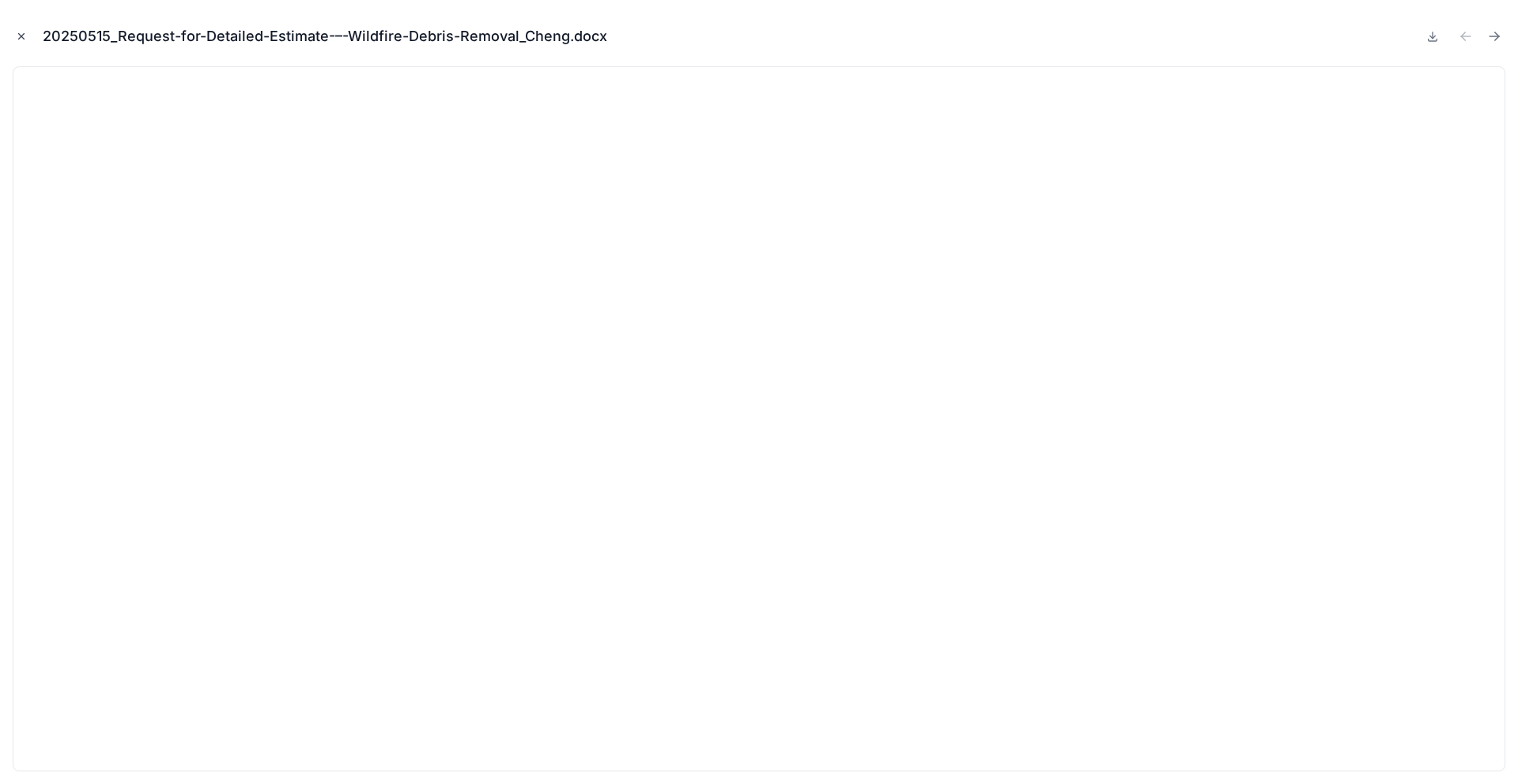
click at [23, 33] on icon "Close modal" at bounding box center [21, 37] width 11 height 11
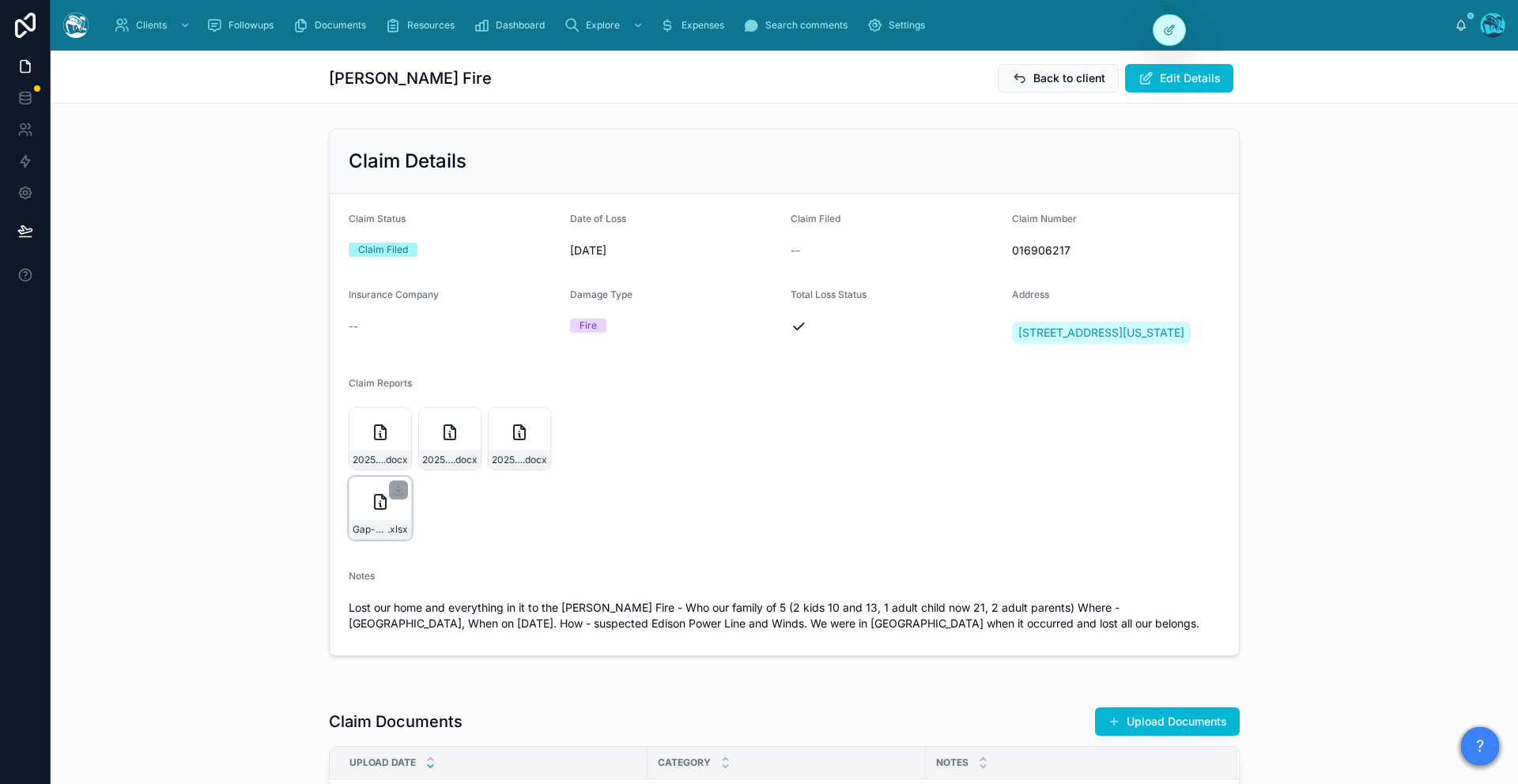
click at [372, 540] on div "Gap-Closer_Cheng-(1) .xlsx" at bounding box center [380, 508] width 64 height 64
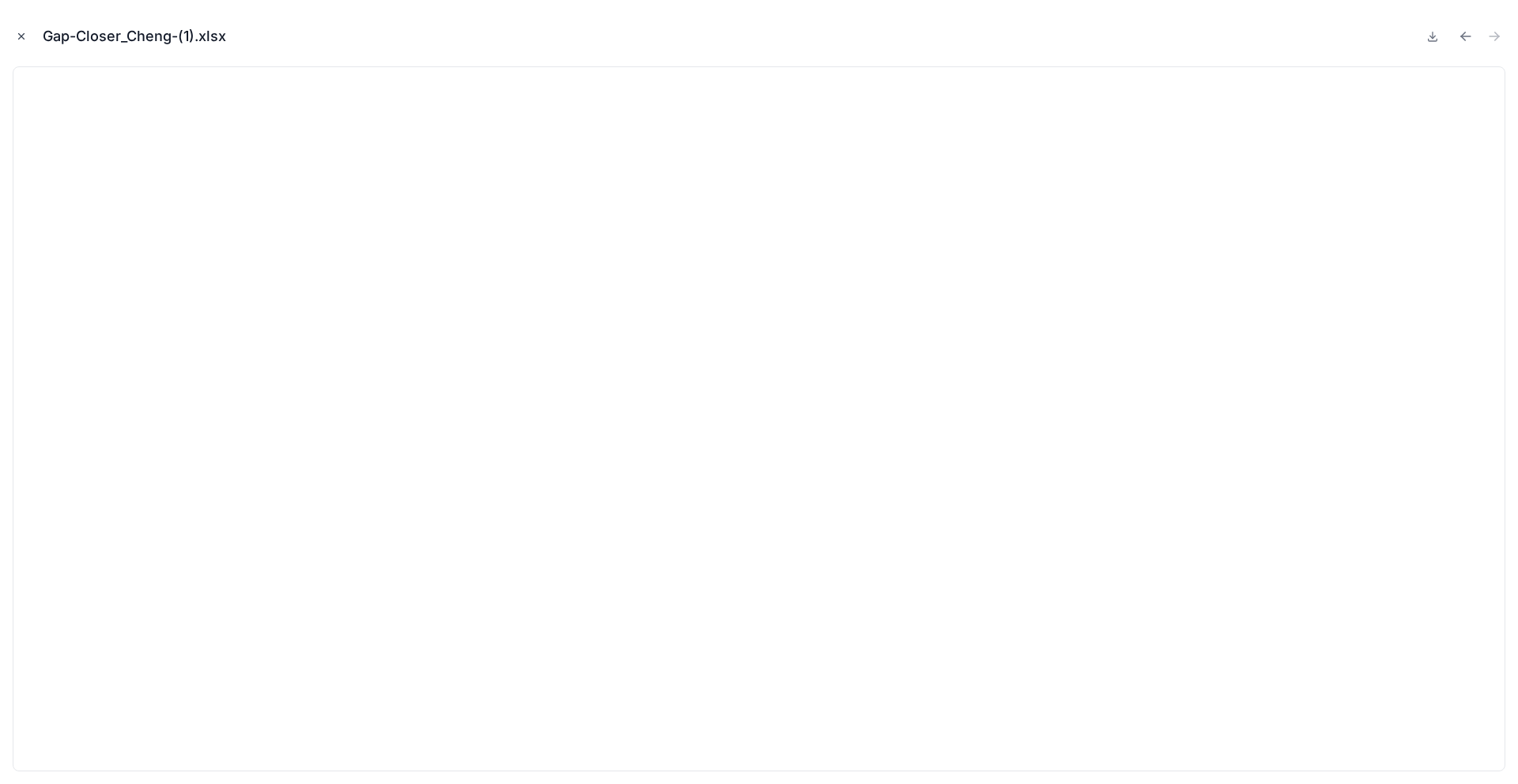
click at [21, 41] on icon "Close modal" at bounding box center [21, 37] width 11 height 11
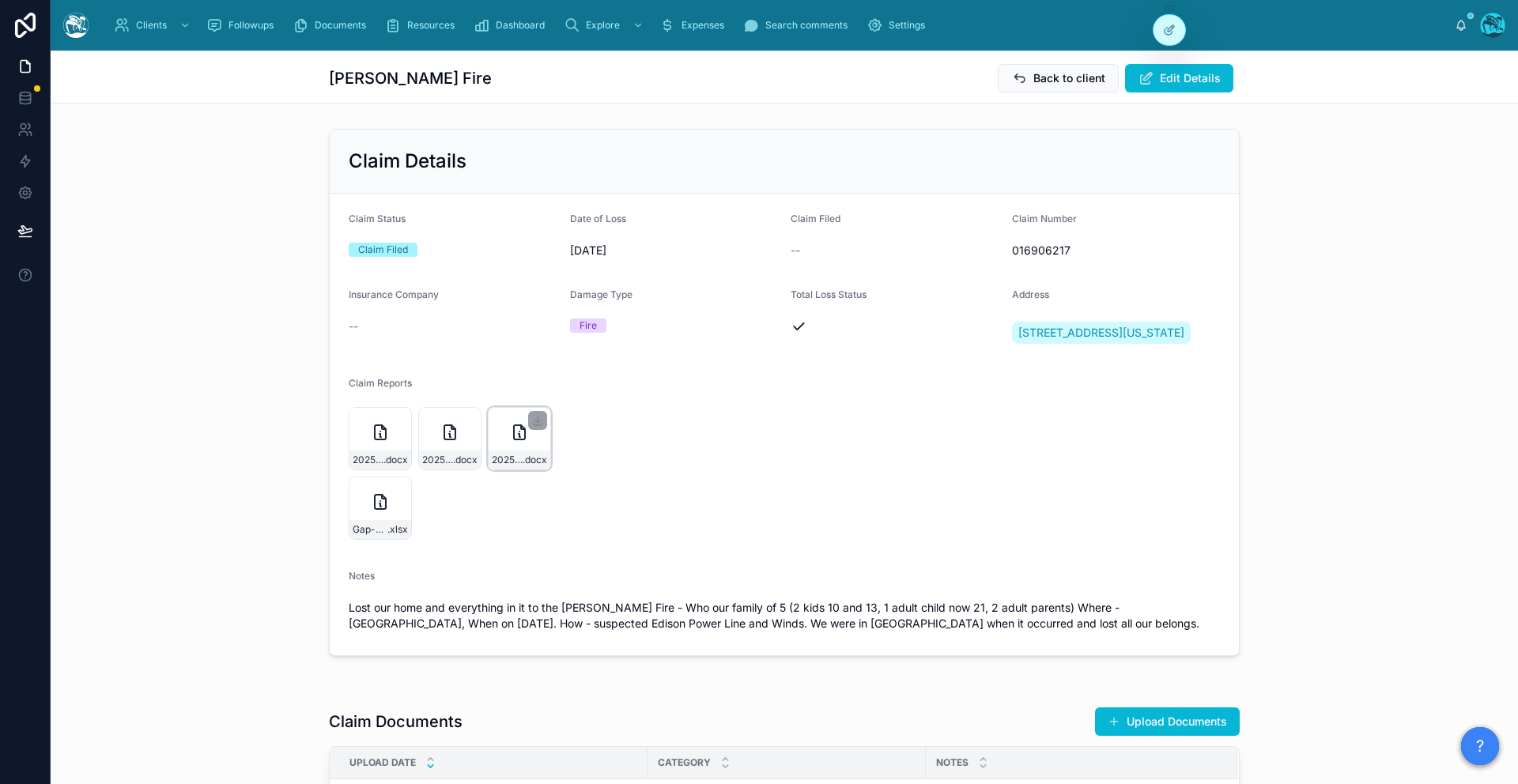
click at [514, 471] on div "20250515_response_Cheng .docx" at bounding box center [520, 439] width 64 height 64
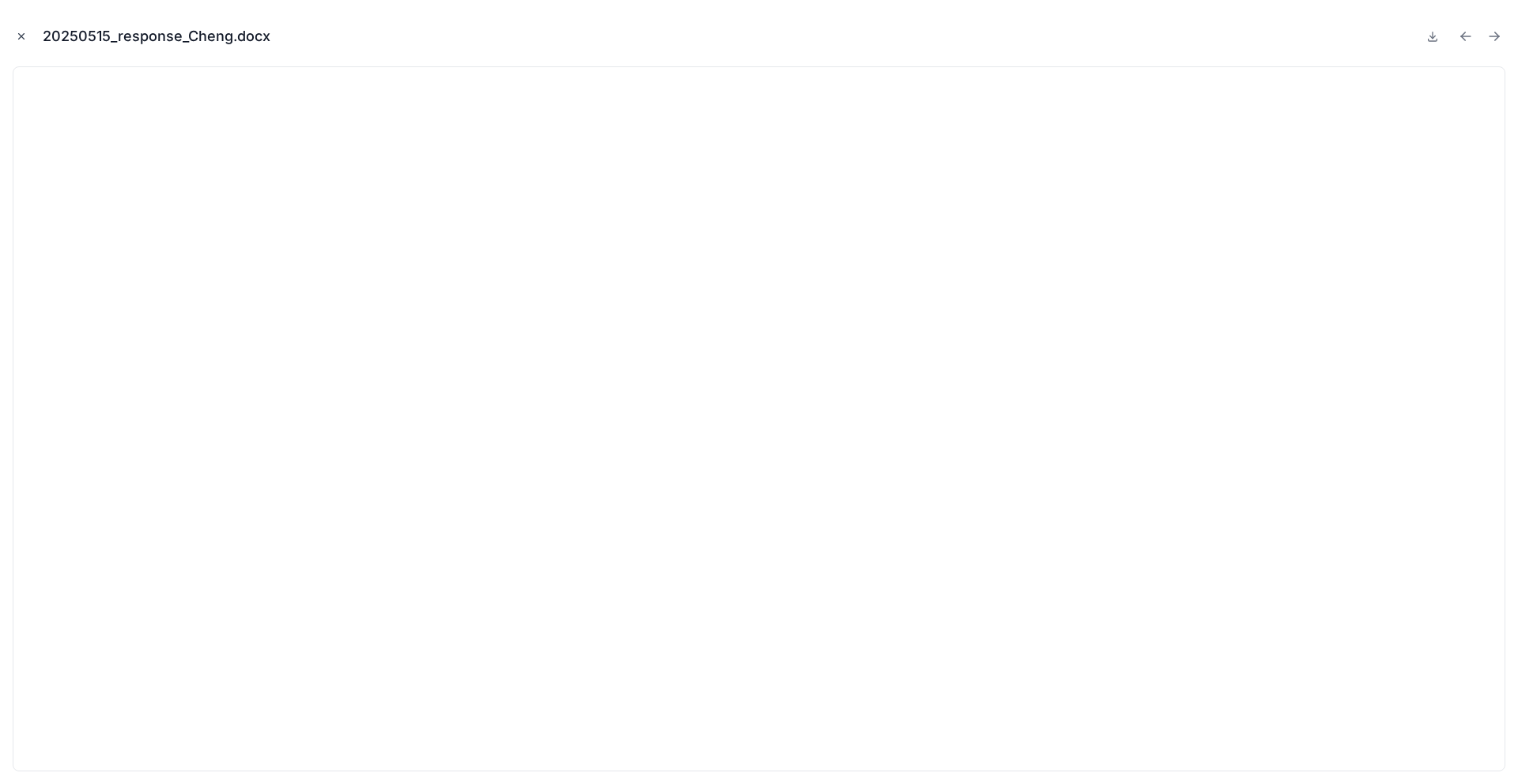
click at [17, 39] on icon "Close modal" at bounding box center [21, 37] width 11 height 11
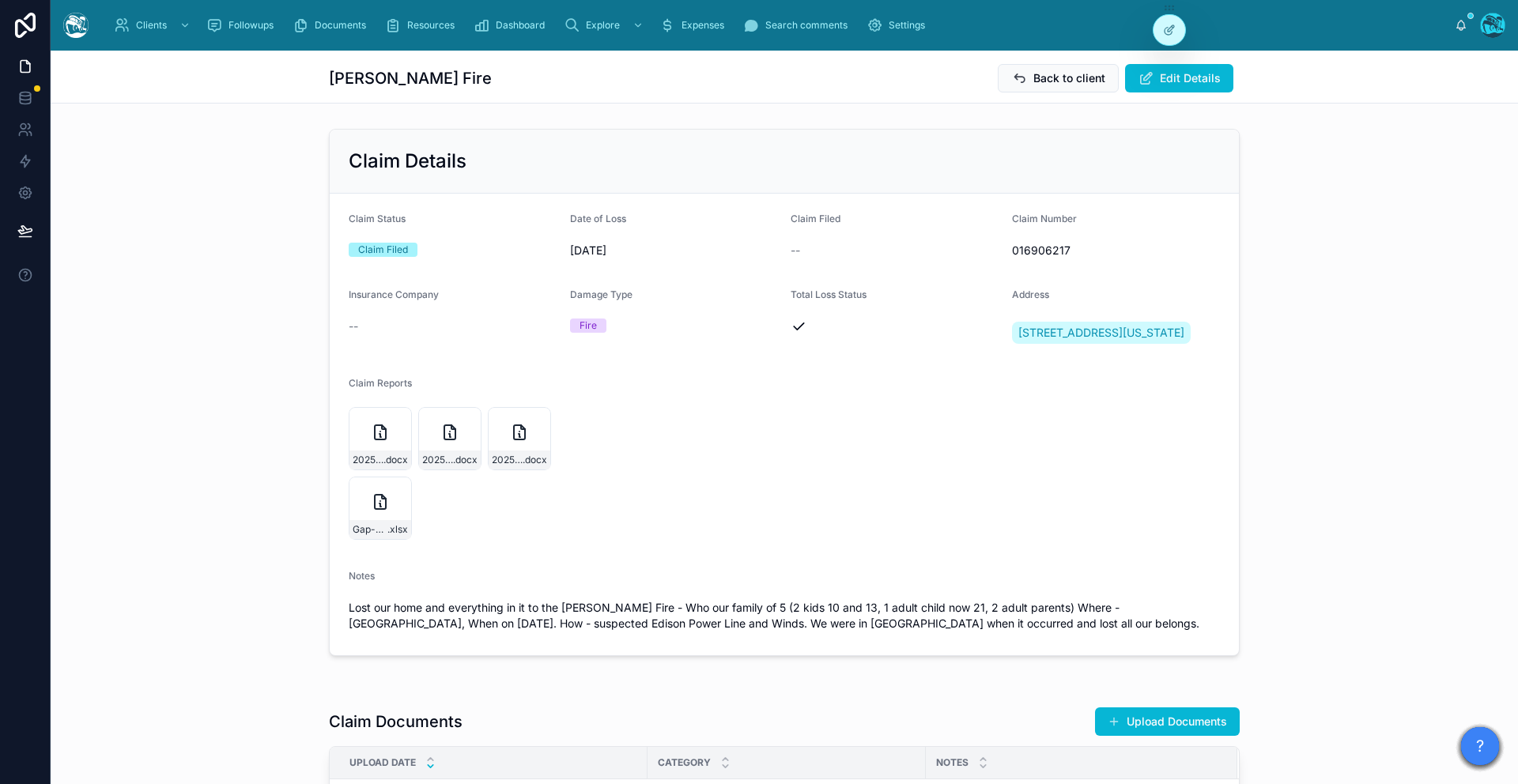
click at [184, 287] on div "Claim Details Claim Status Claim Filed Date of Loss 1/8/2025 Claim Filed -- Cla…" at bounding box center [784, 392] width 1468 height 540
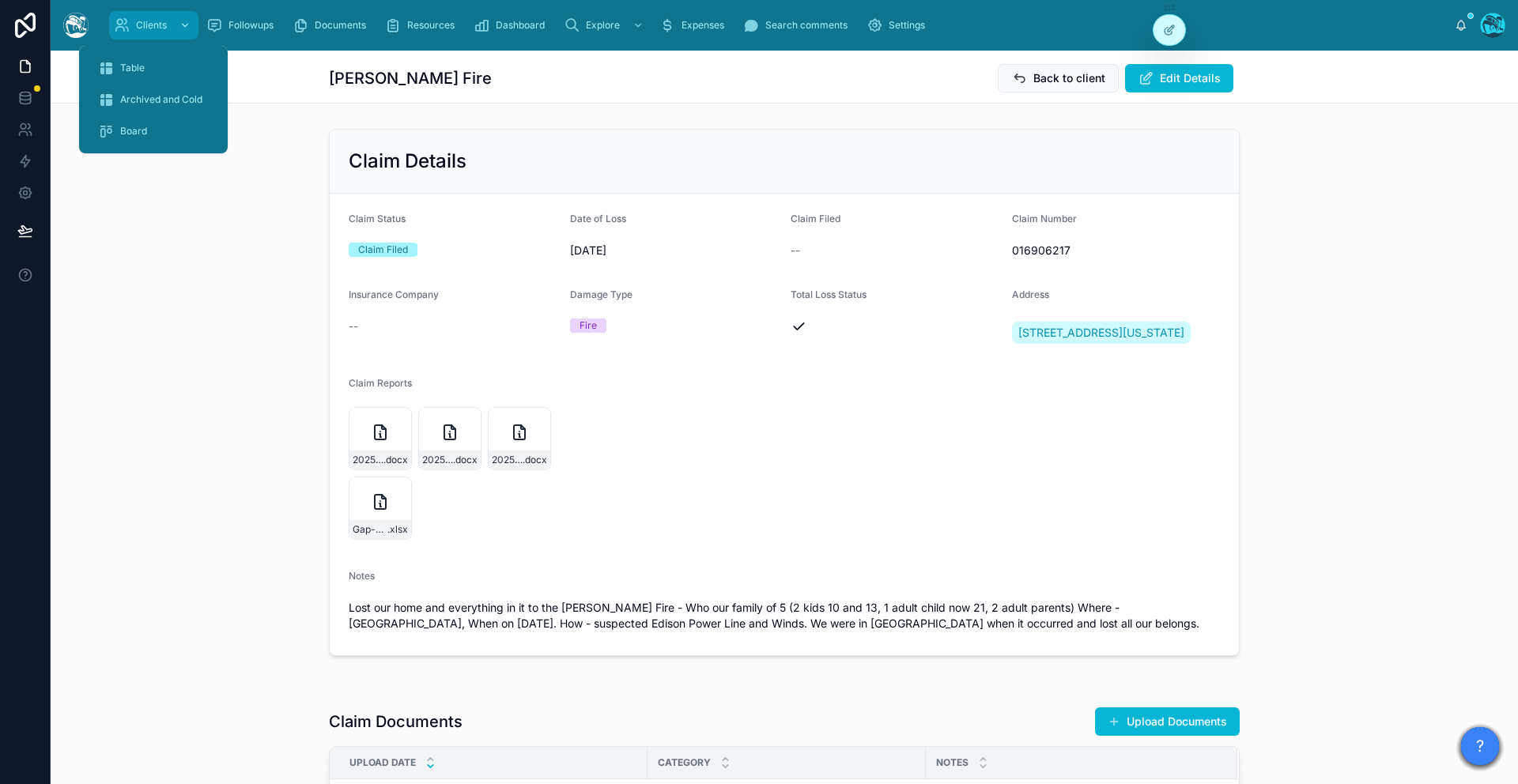
click at [147, 36] on div "Clients" at bounding box center [154, 25] width 80 height 25
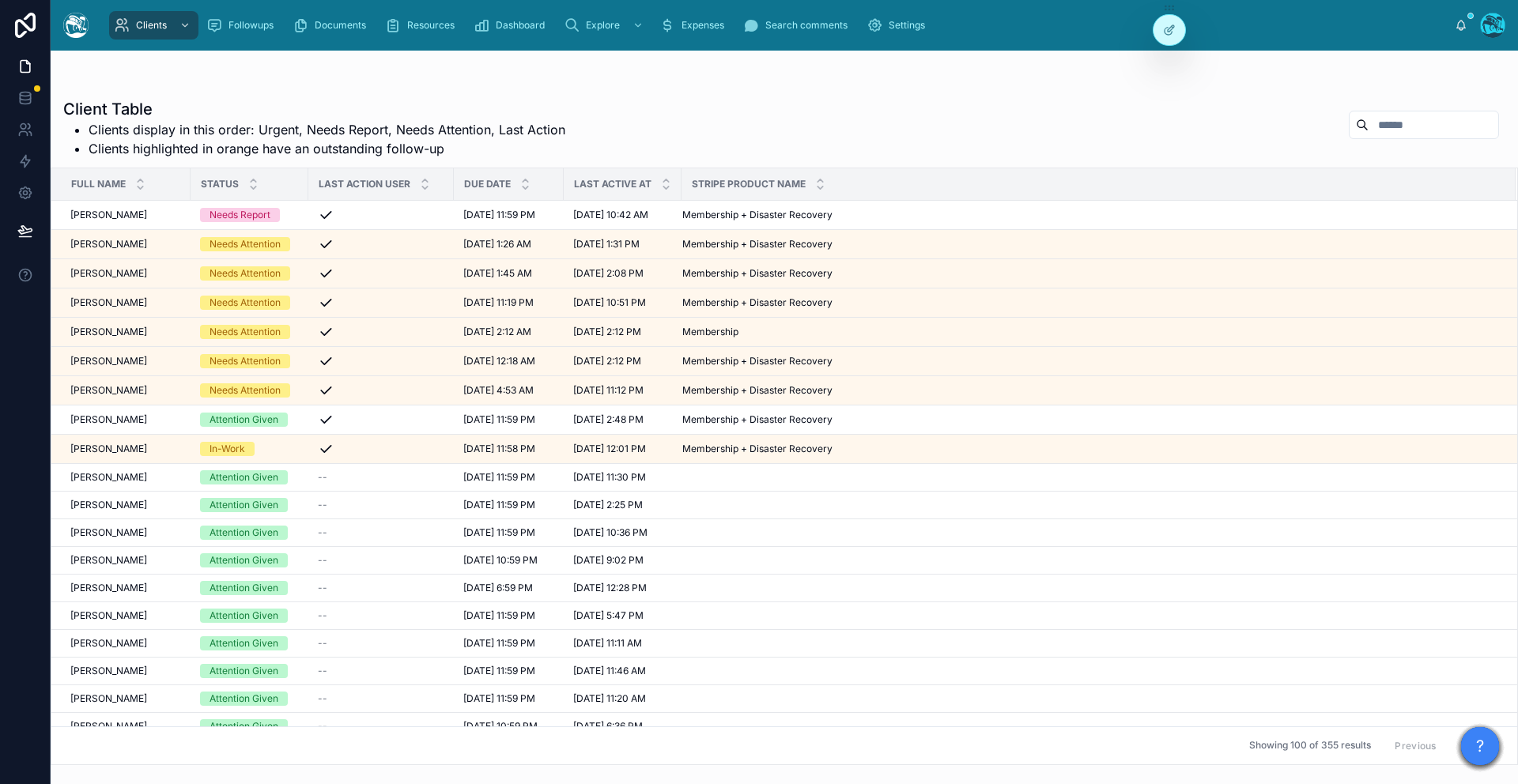
click at [1103, 128] on input "text" at bounding box center [1432, 125] width 129 height 22
type input "******"
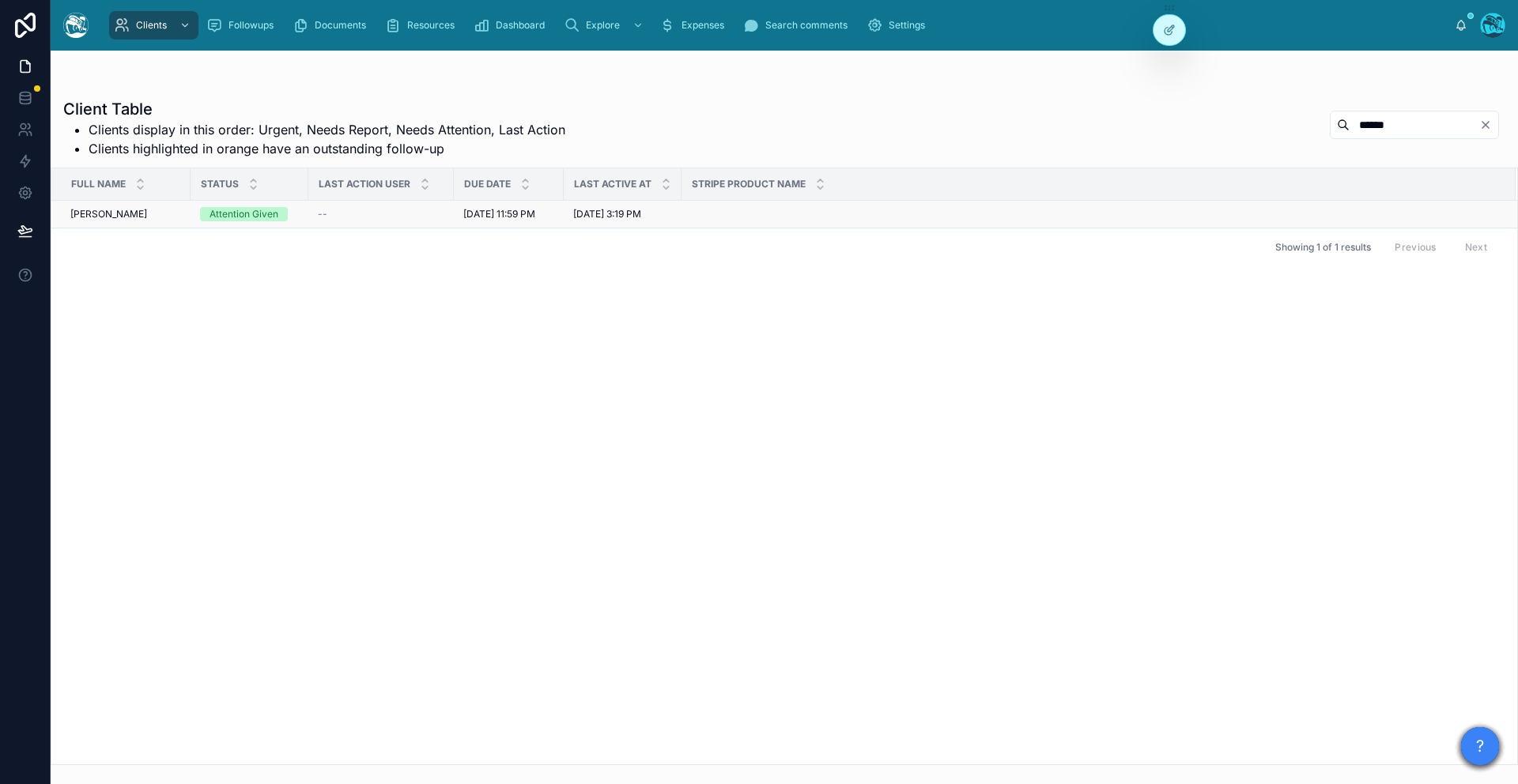
click at [96, 209] on span "[PERSON_NAME]" at bounding box center [108, 214] width 77 height 13
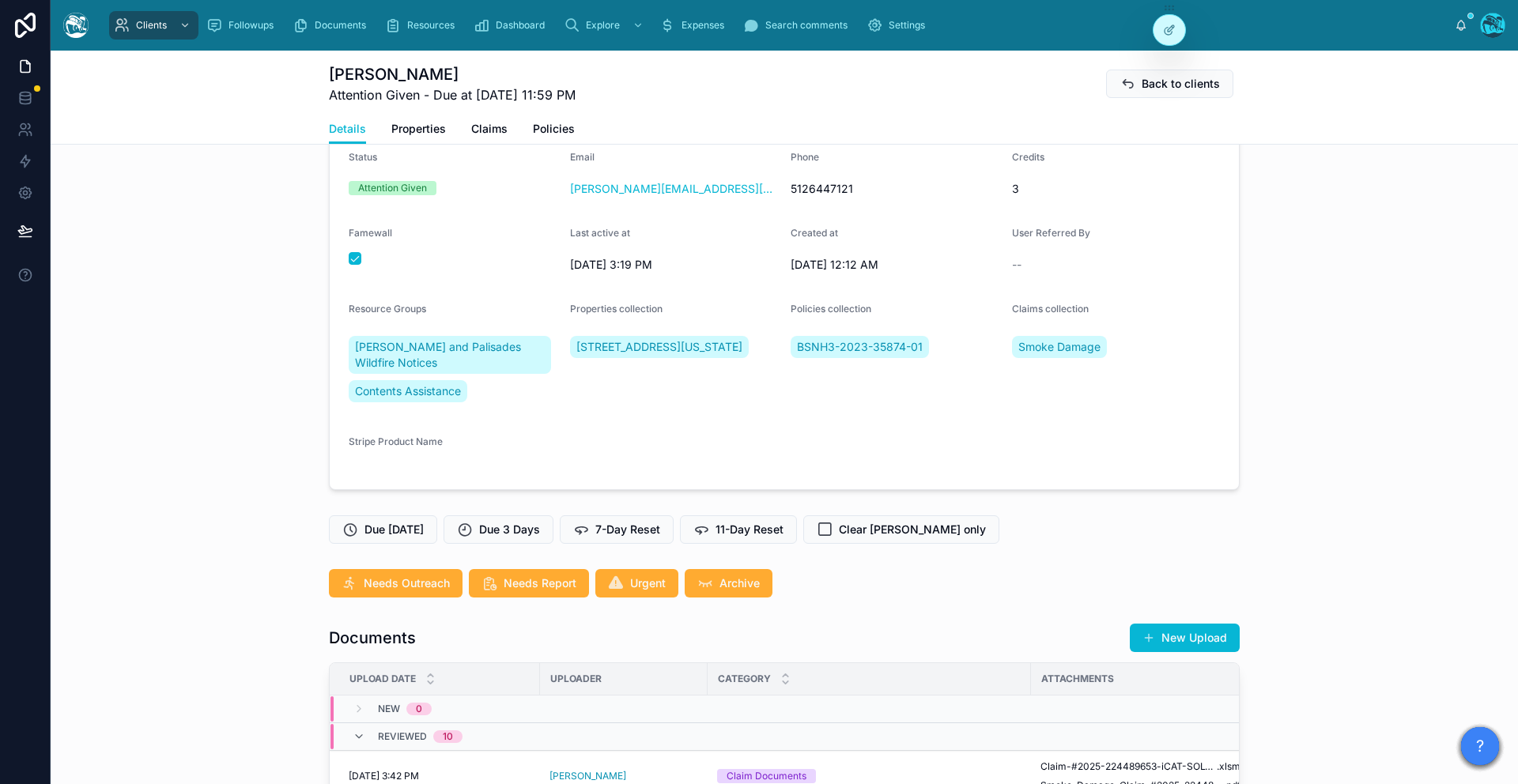
scroll to position [103, 0]
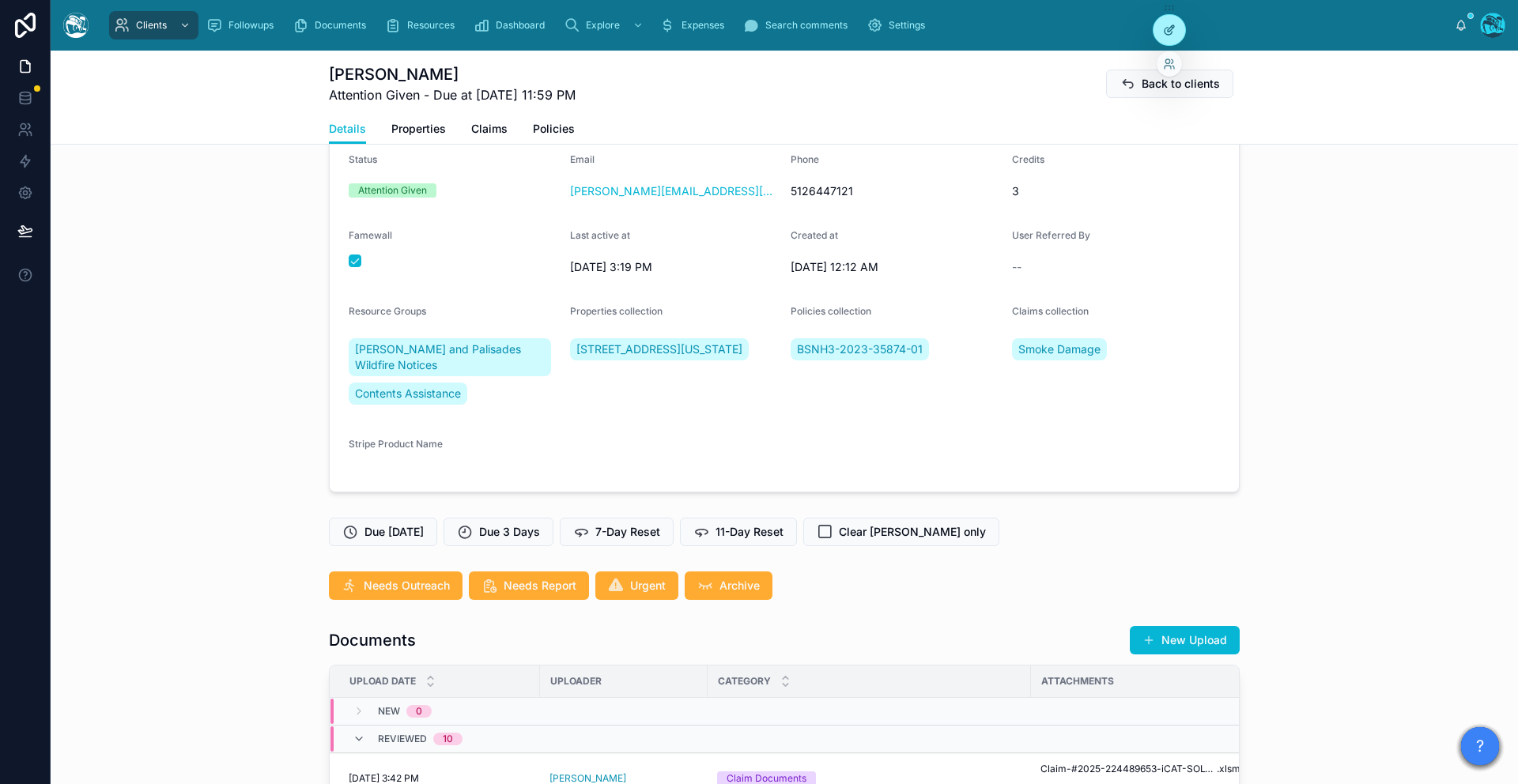
click at [1103, 29] on icon at bounding box center [1169, 30] width 13 height 13
click at [1103, 66] on icon at bounding box center [1174, 68] width 2 height 3
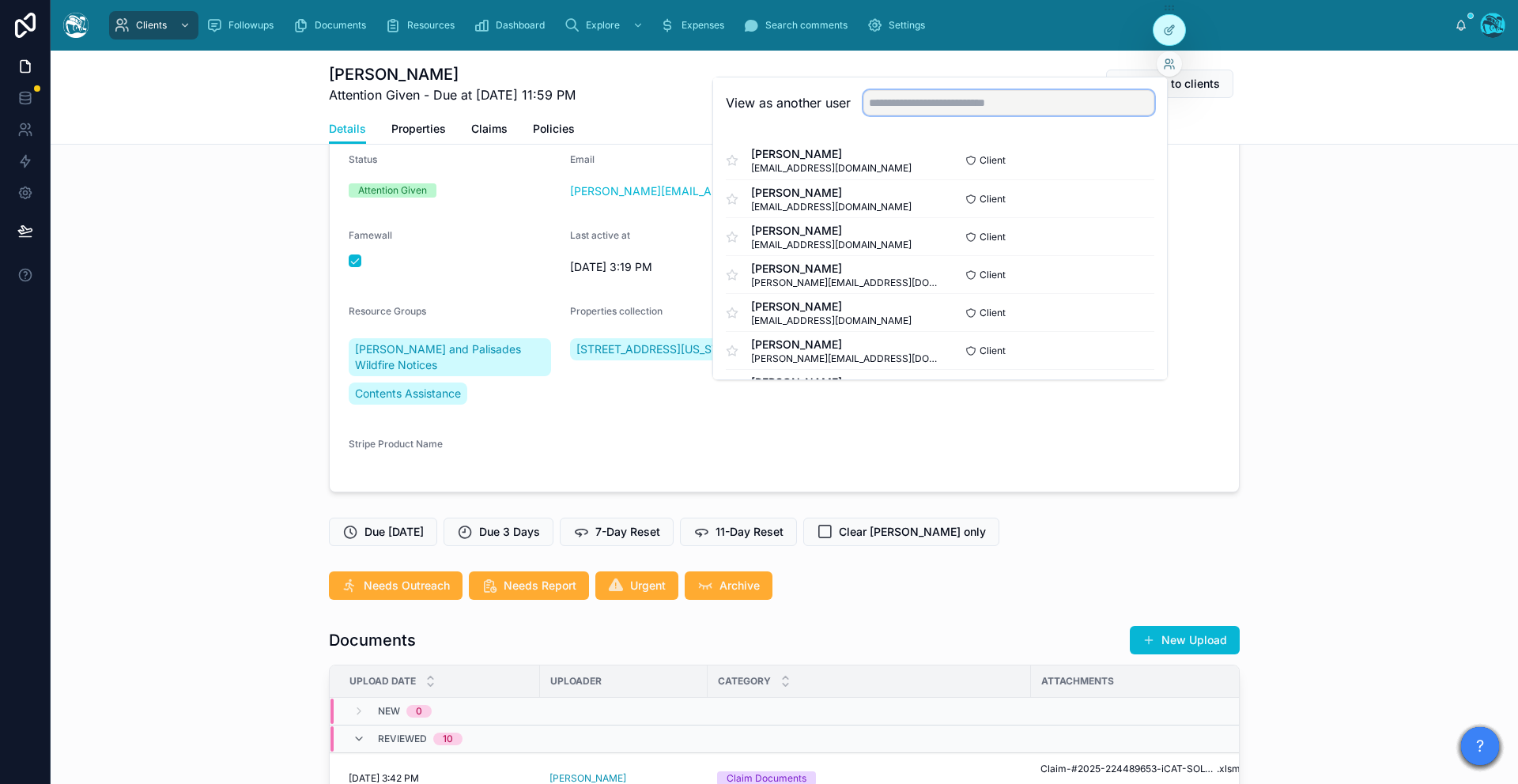
click at [993, 105] on input "text" at bounding box center [1008, 103] width 291 height 25
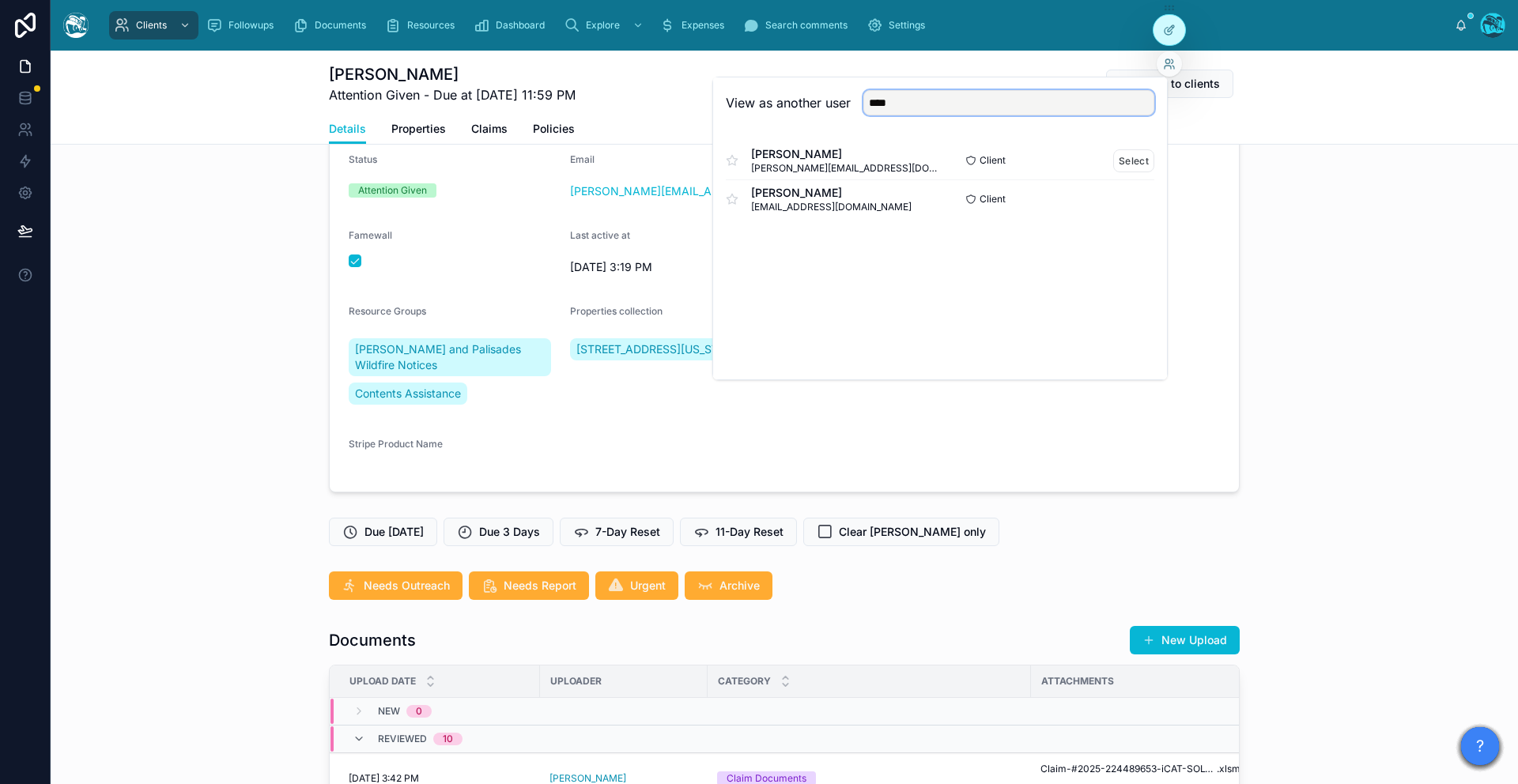
type input "****"
click at [875, 152] on div "Amelia Gray amelia.gray@gmail.com" at bounding box center [832, 160] width 214 height 28
click at [1103, 159] on button "Select" at bounding box center [1134, 160] width 41 height 23
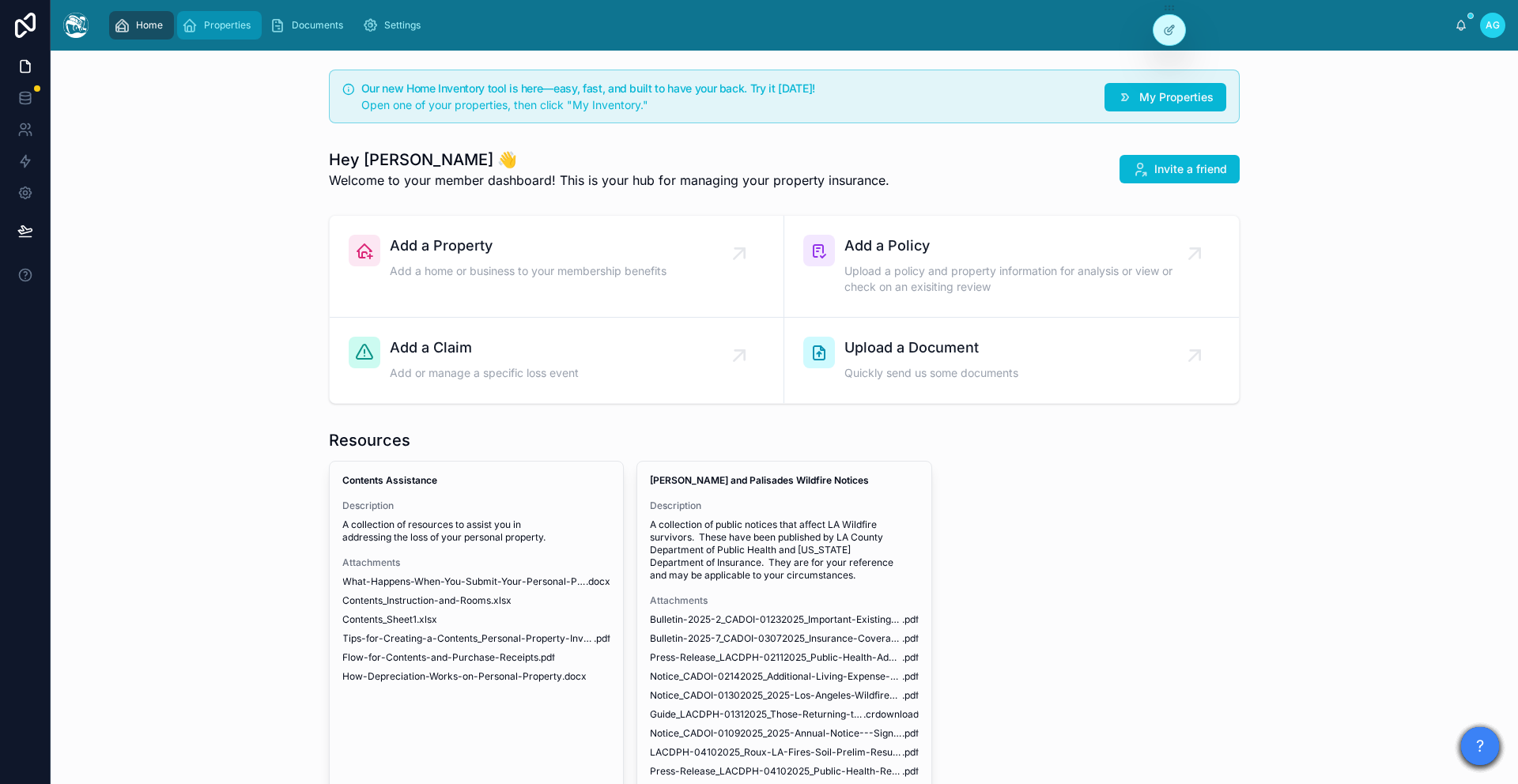
click at [211, 35] on div "Properties" at bounding box center [219, 25] width 75 height 25
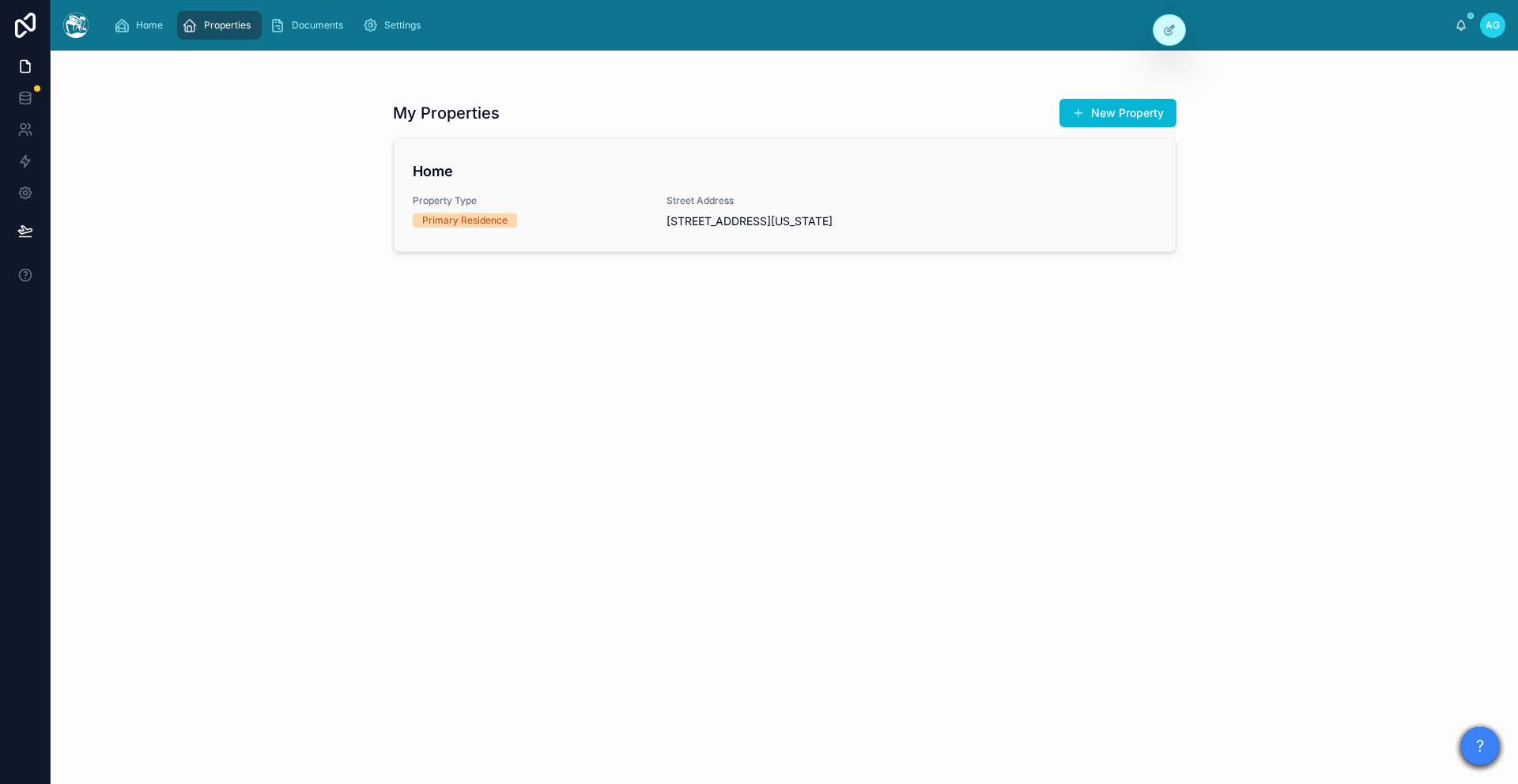
click at [621, 198] on span "Property Type" at bounding box center [530, 201] width 235 height 13
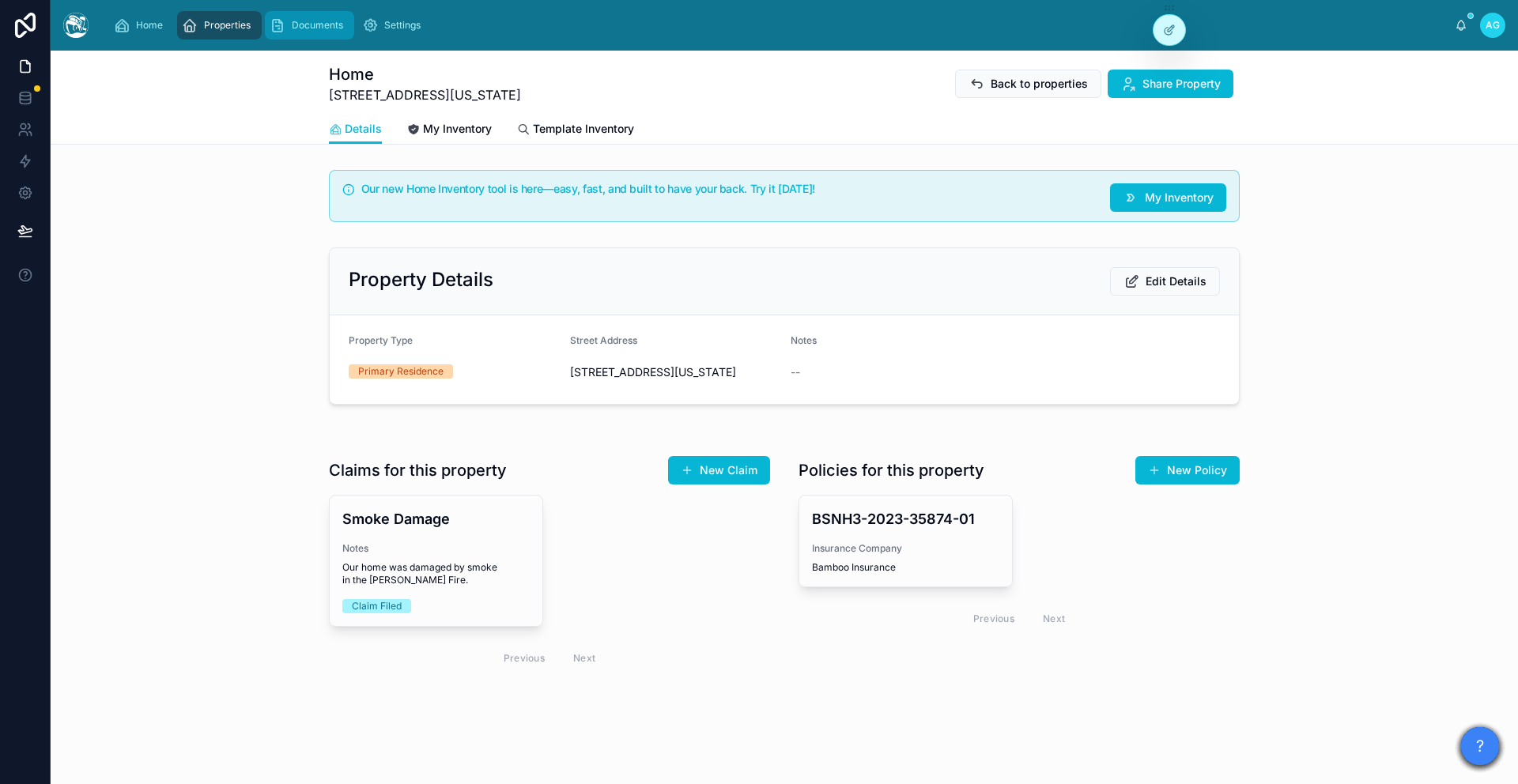
click at [314, 28] on span "Documents" at bounding box center [317, 25] width 51 height 13
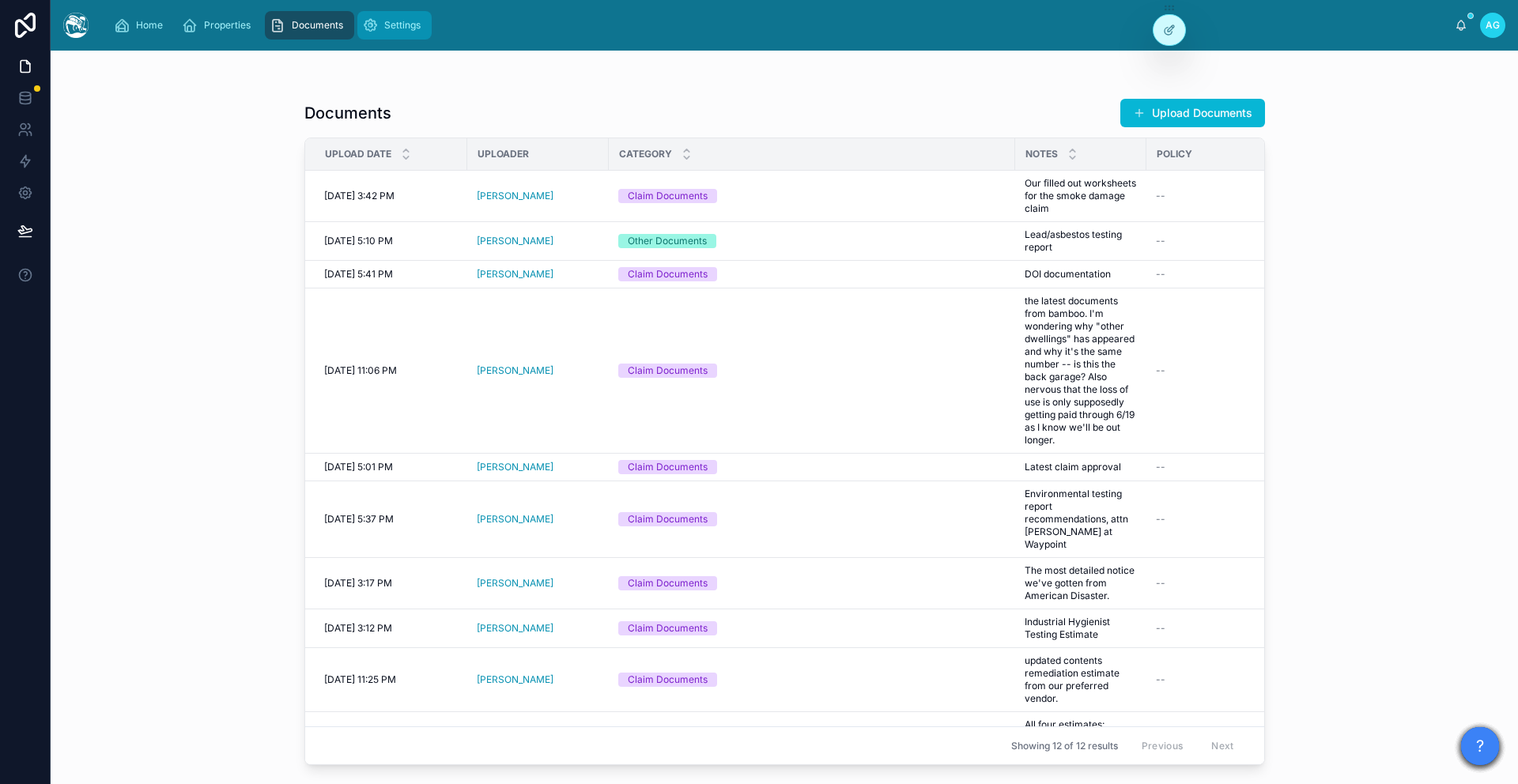
click at [410, 33] on div "Settings" at bounding box center [395, 25] width 65 height 25
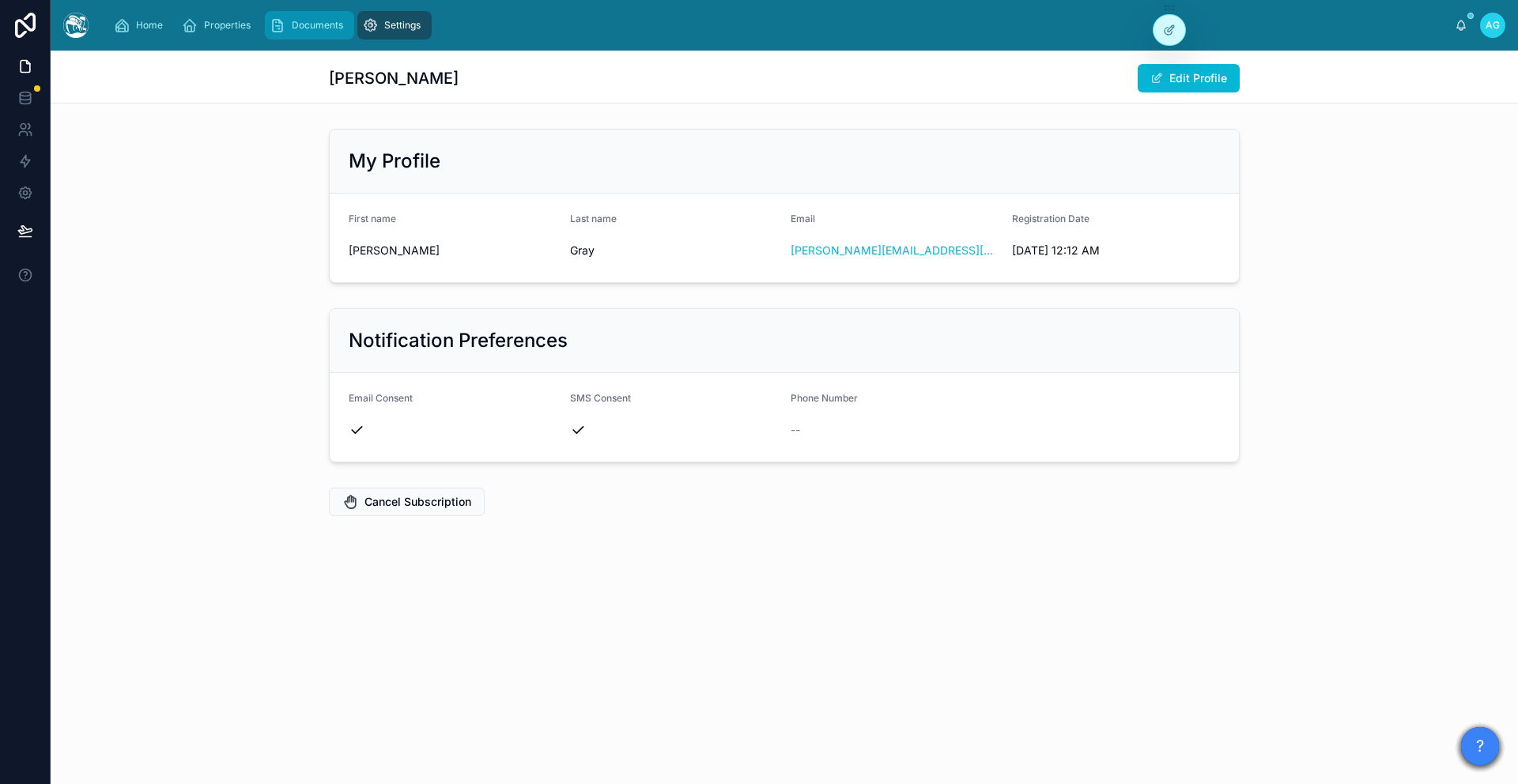
click at [310, 28] on span "Documents" at bounding box center [317, 25] width 51 height 13
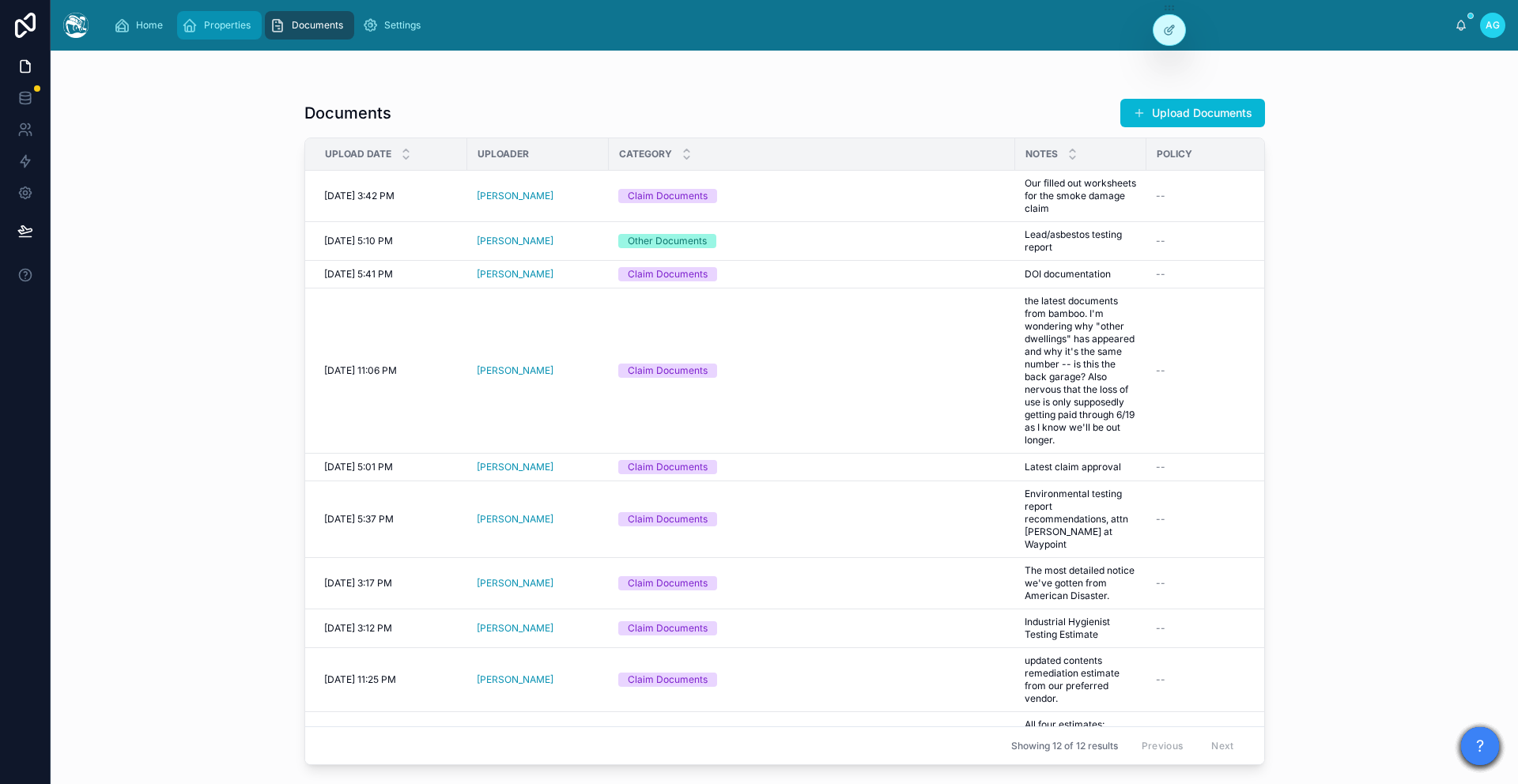
click at [209, 24] on span "Properties" at bounding box center [226, 25] width 46 height 13
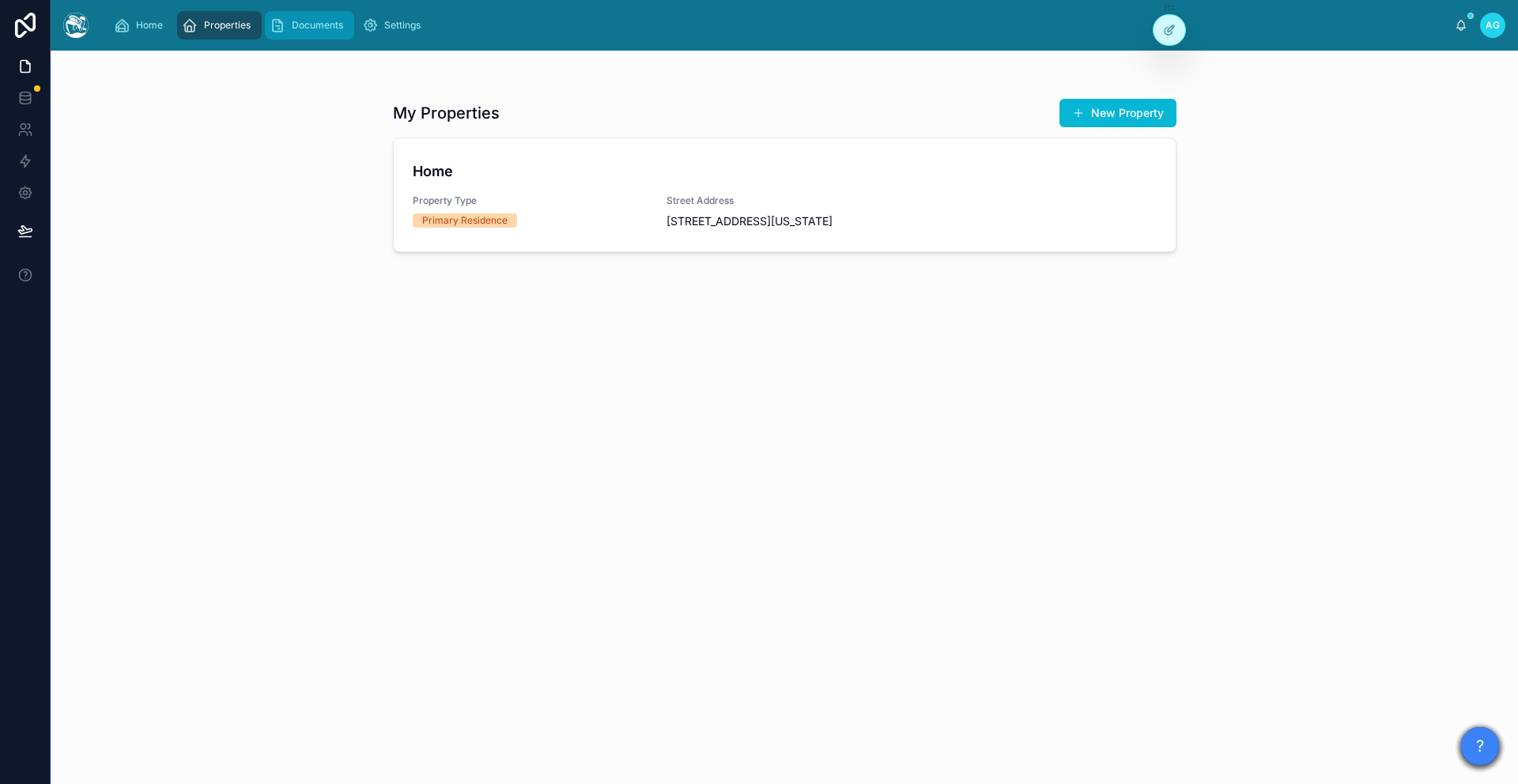
click at [324, 31] on span "Documents" at bounding box center [317, 25] width 51 height 13
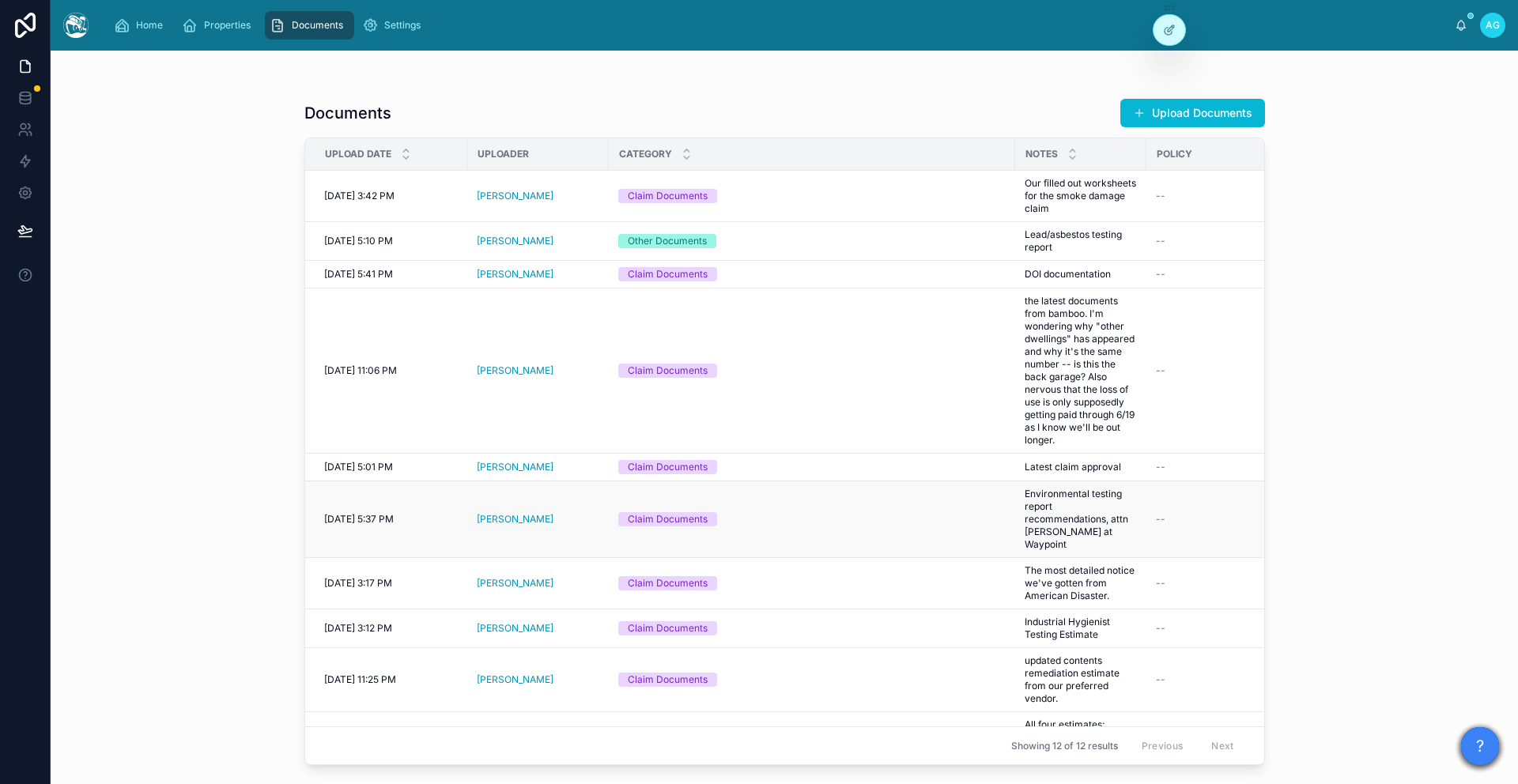
click at [1044, 526] on span "Environmental testing report recommendations, attn [PERSON_NAME] at Waypoint" at bounding box center [1081, 519] width 112 height 64
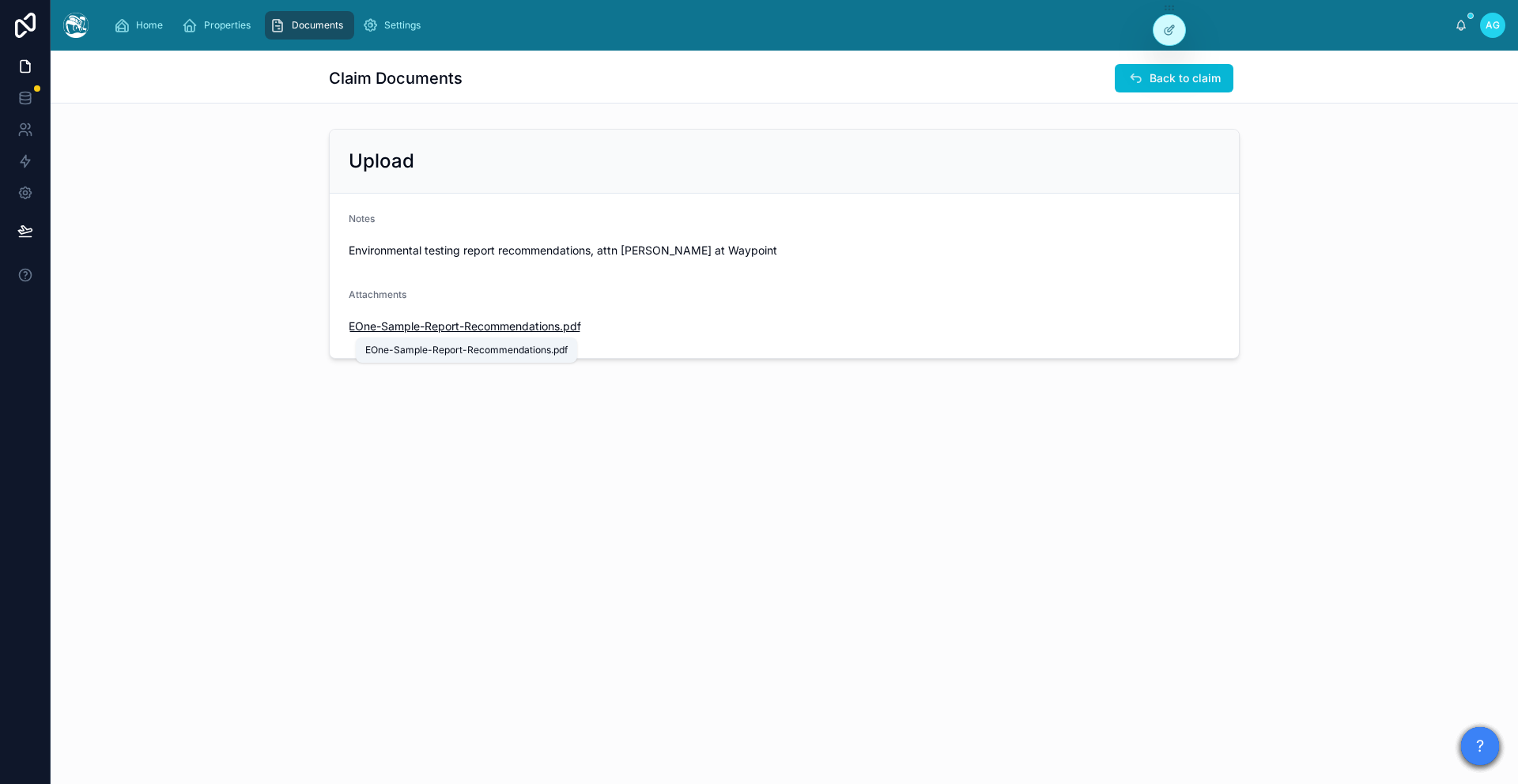
click at [440, 326] on span "EOne-Sample-Report-Recommendations" at bounding box center [454, 326] width 211 height 15
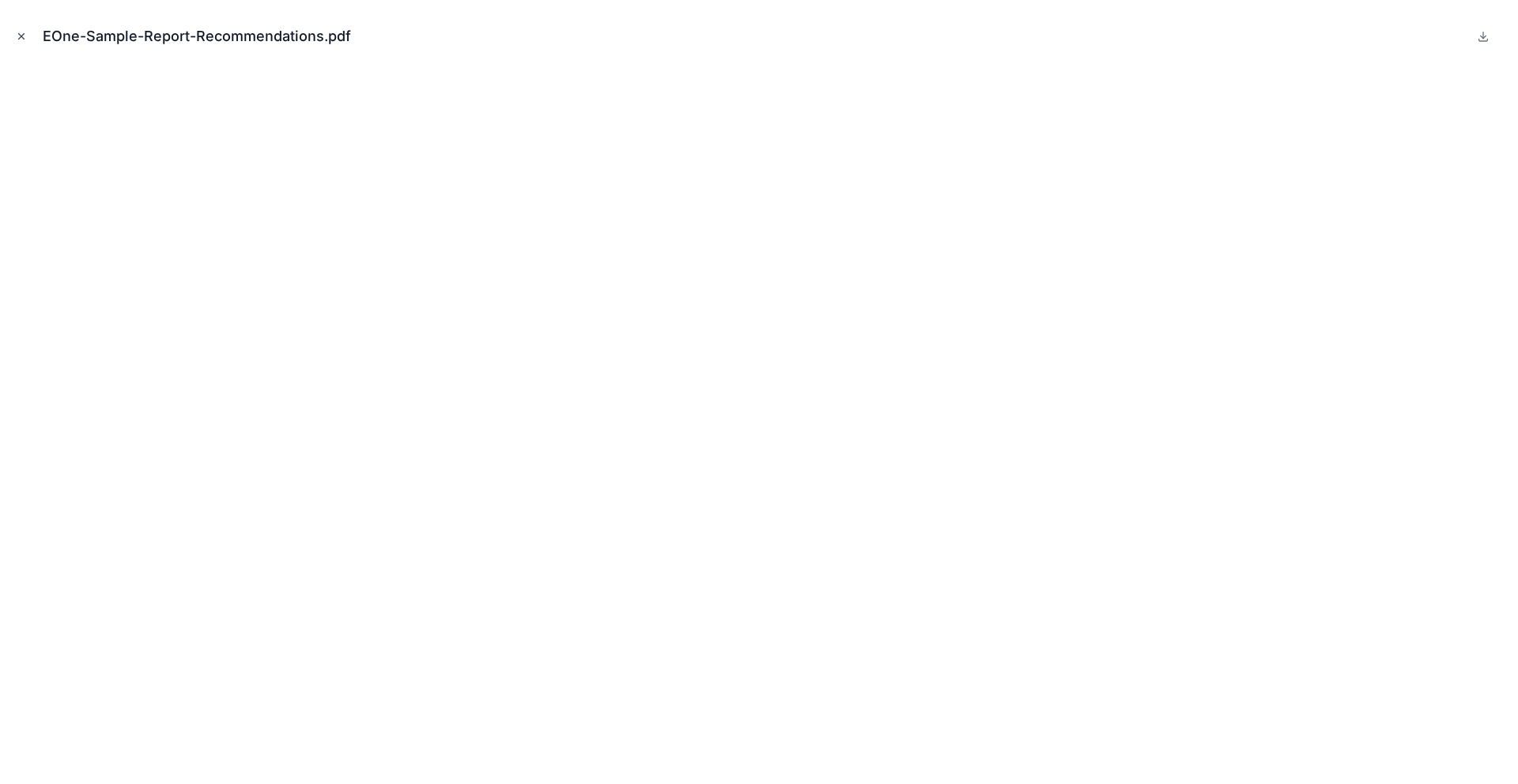
click at [19, 35] on icon "Close modal" at bounding box center [21, 37] width 11 height 11
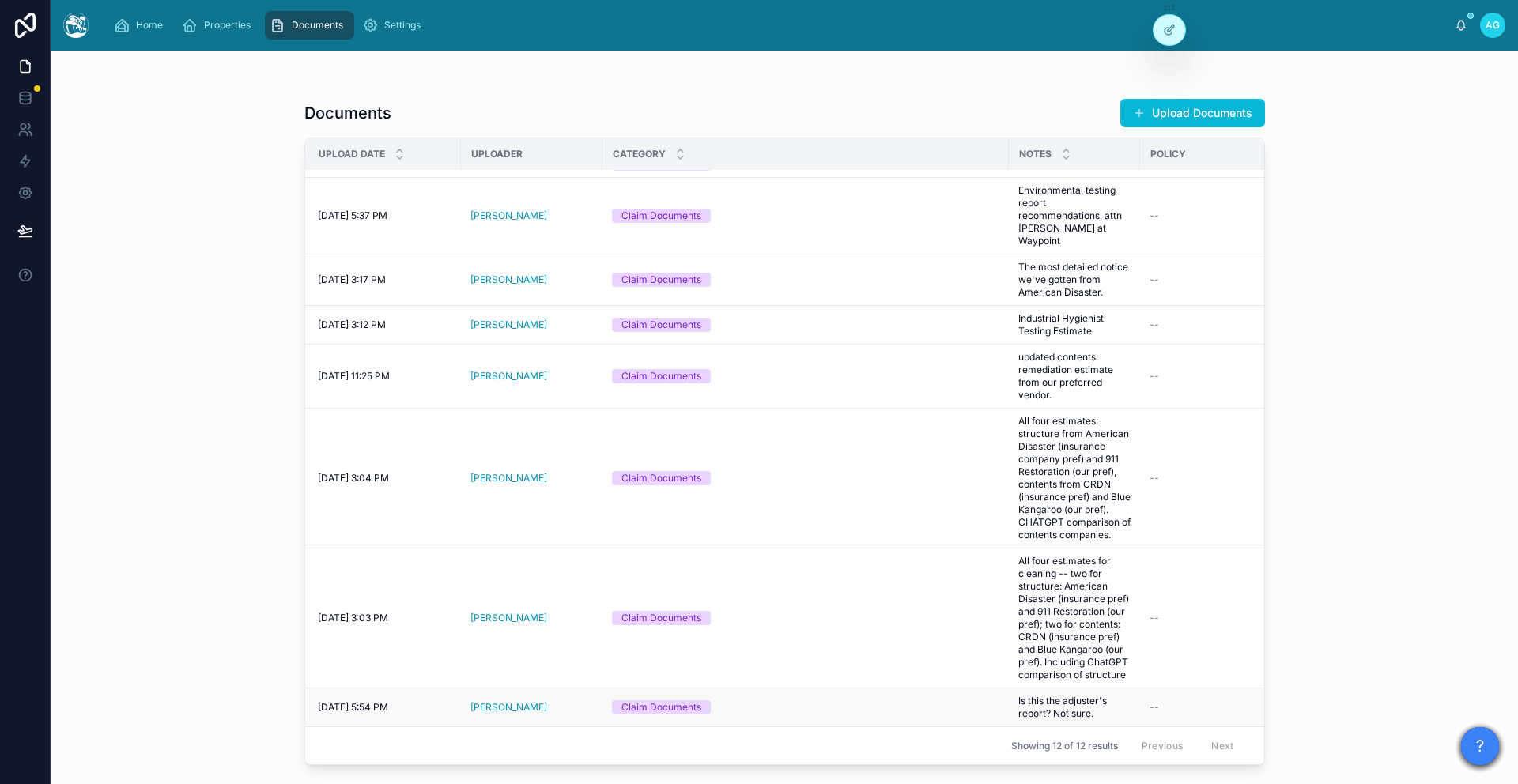
scroll to position [304, 8]
click at [499, 712] on span "[PERSON_NAME]" at bounding box center [507, 707] width 77 height 13
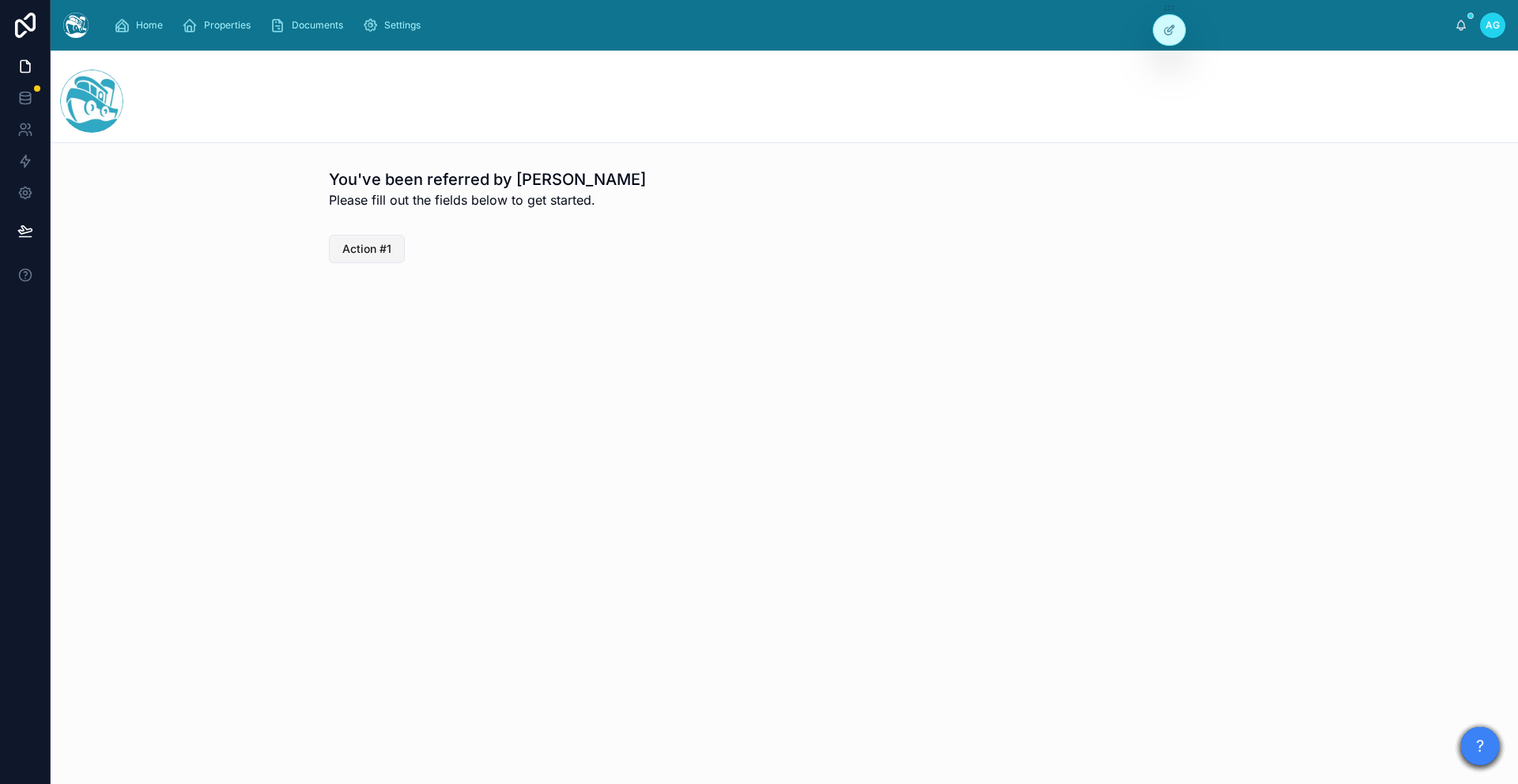
click at [363, 252] on span "Action #1" at bounding box center [366, 248] width 49 height 15
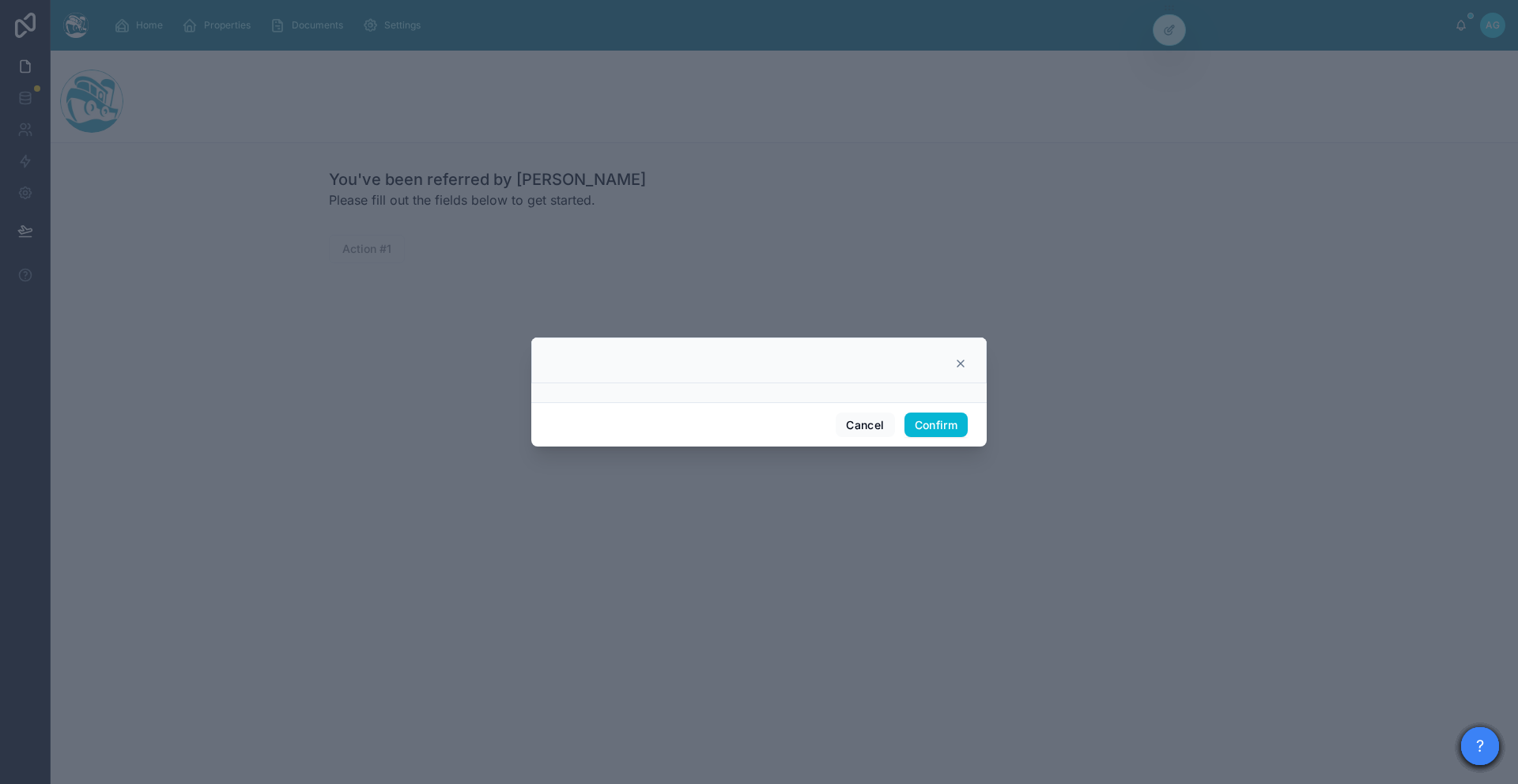
click at [958, 368] on icon at bounding box center [961, 364] width 13 height 13
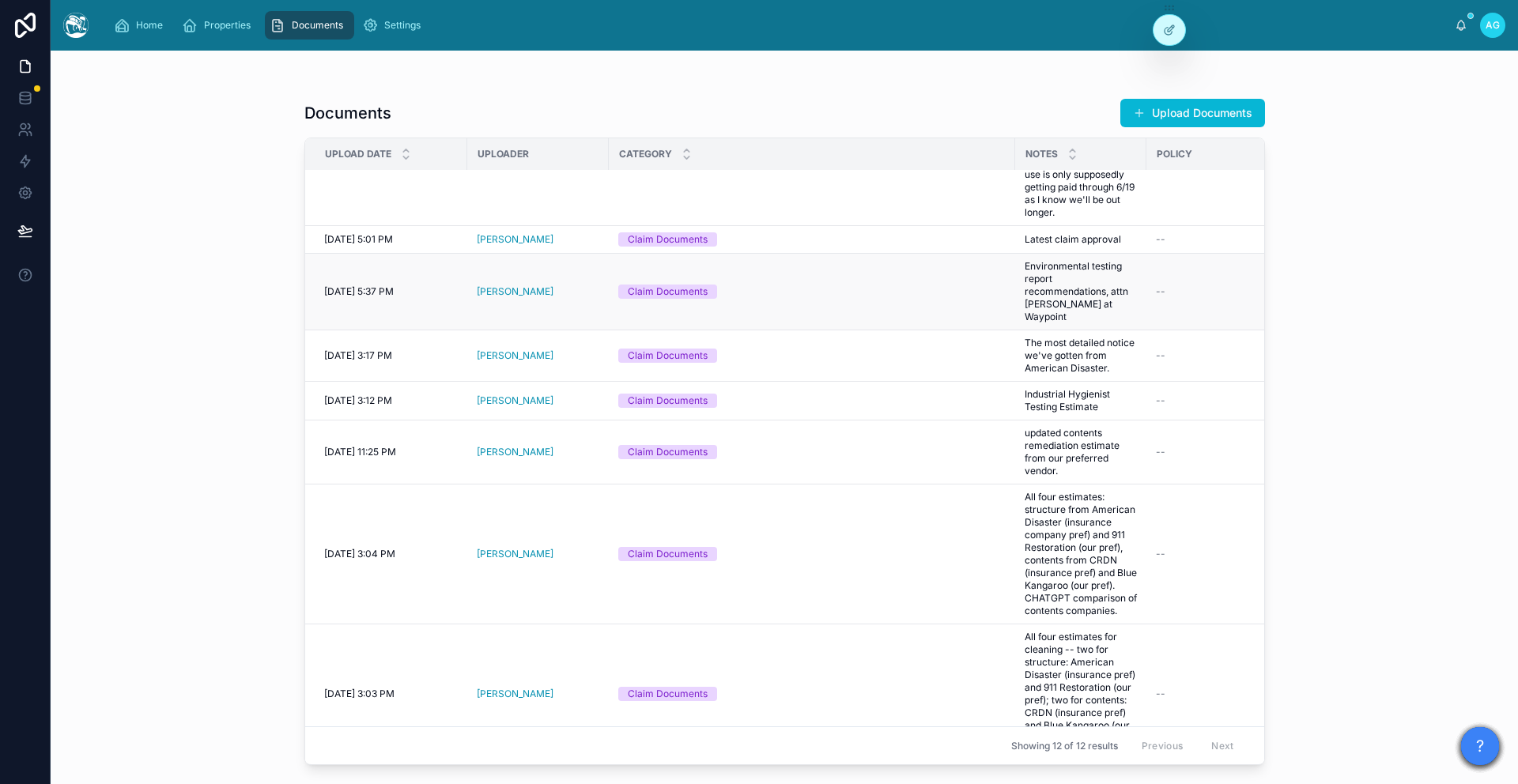
scroll to position [304, 0]
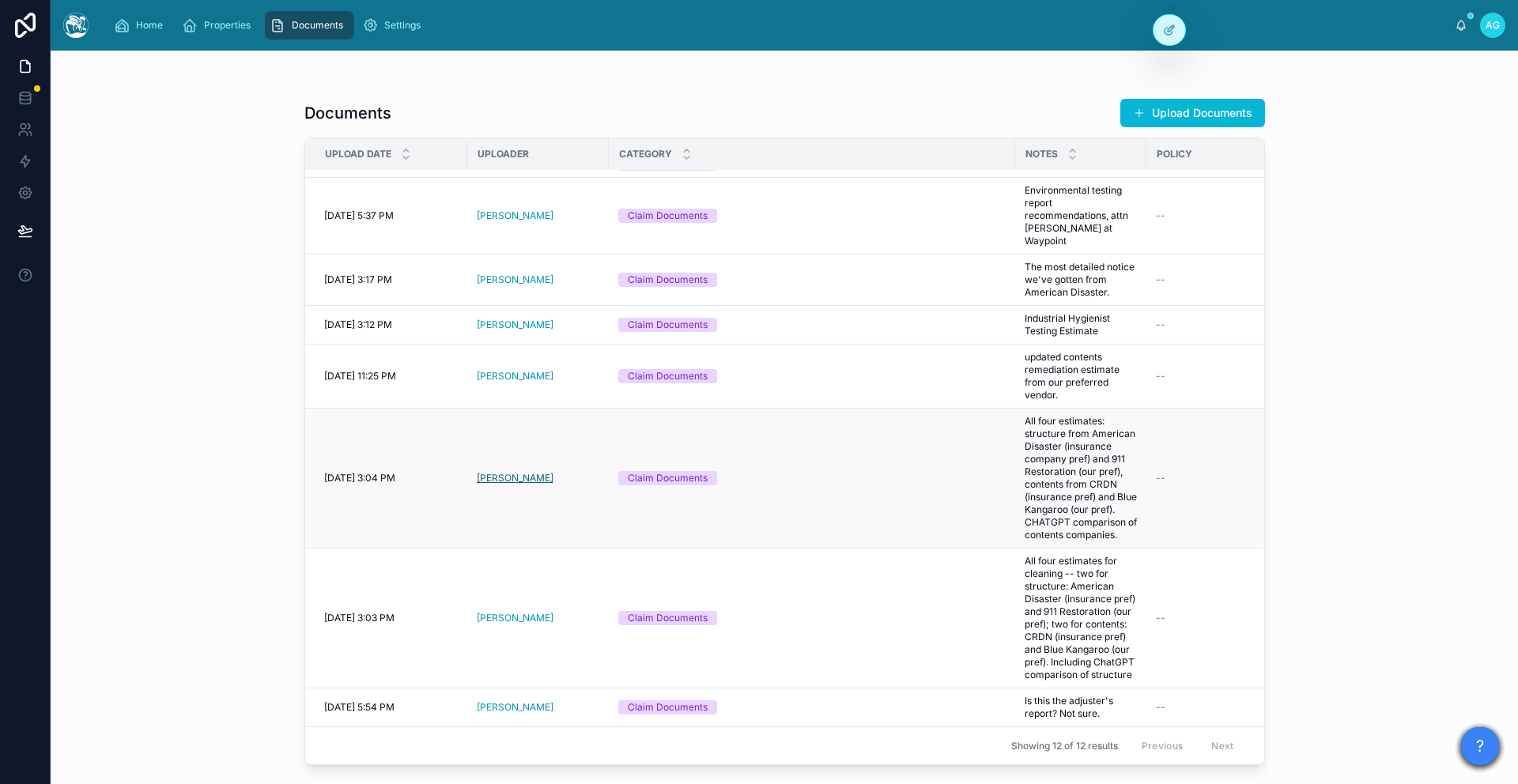
click at [501, 472] on span "[PERSON_NAME]" at bounding box center [515, 479] width 77 height 13
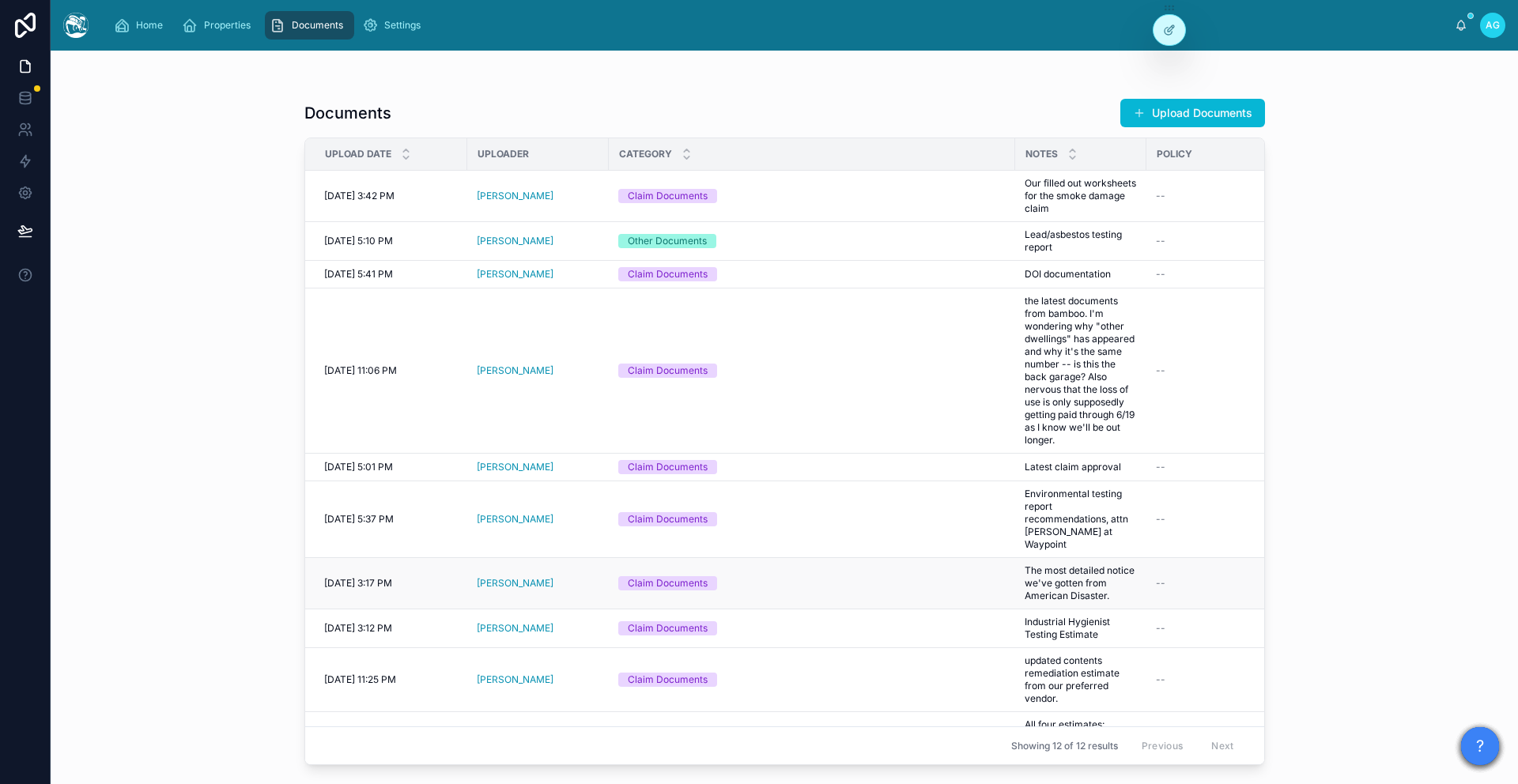
click at [1108, 572] on span "The most detailed notice we've gotten from American Disaster." at bounding box center [1081, 583] width 112 height 38
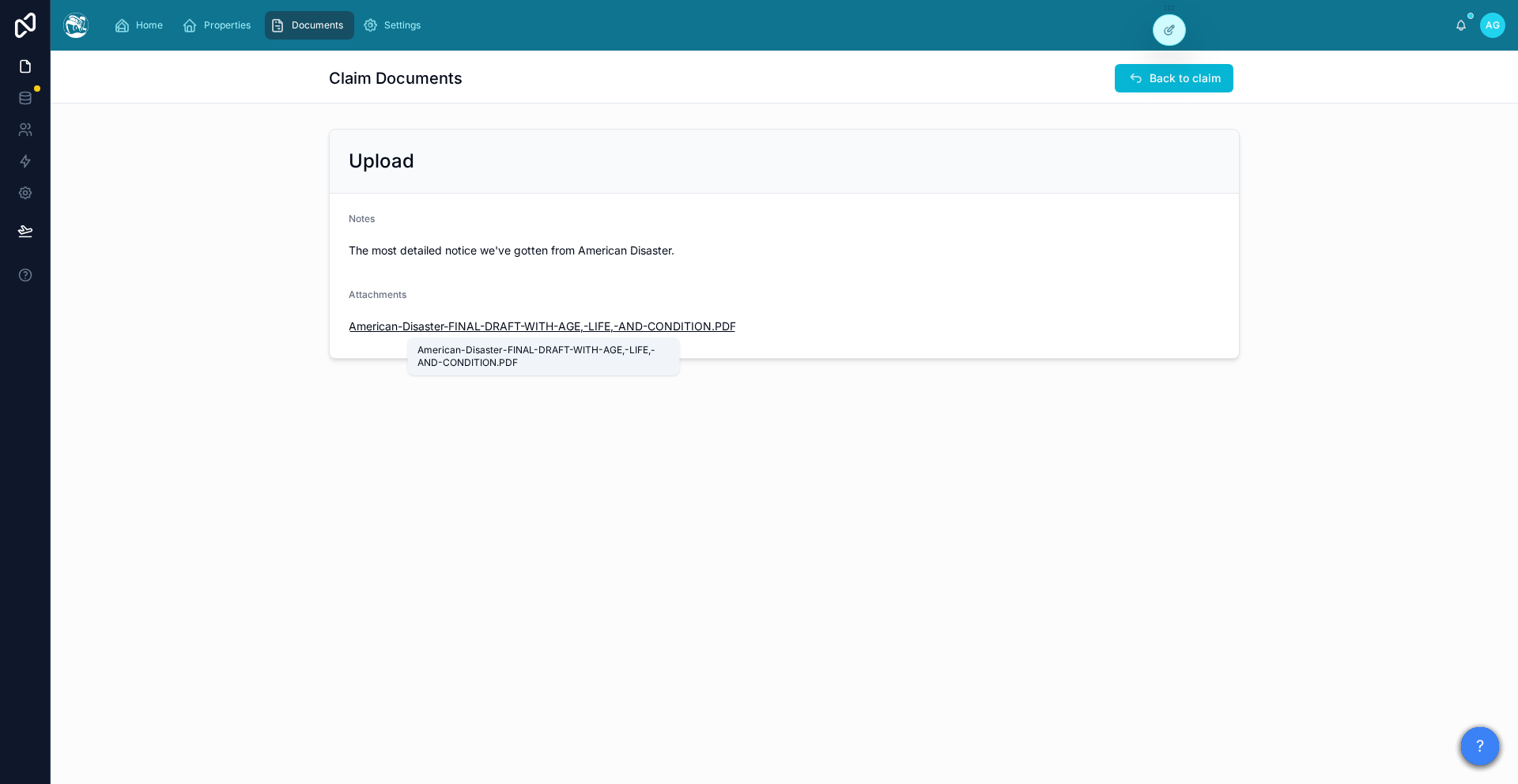
click at [488, 323] on span "American-Disaster-FINAL-DRAFT-WITH-AGE,-LIFE,-AND-CONDITION" at bounding box center [530, 326] width 363 height 15
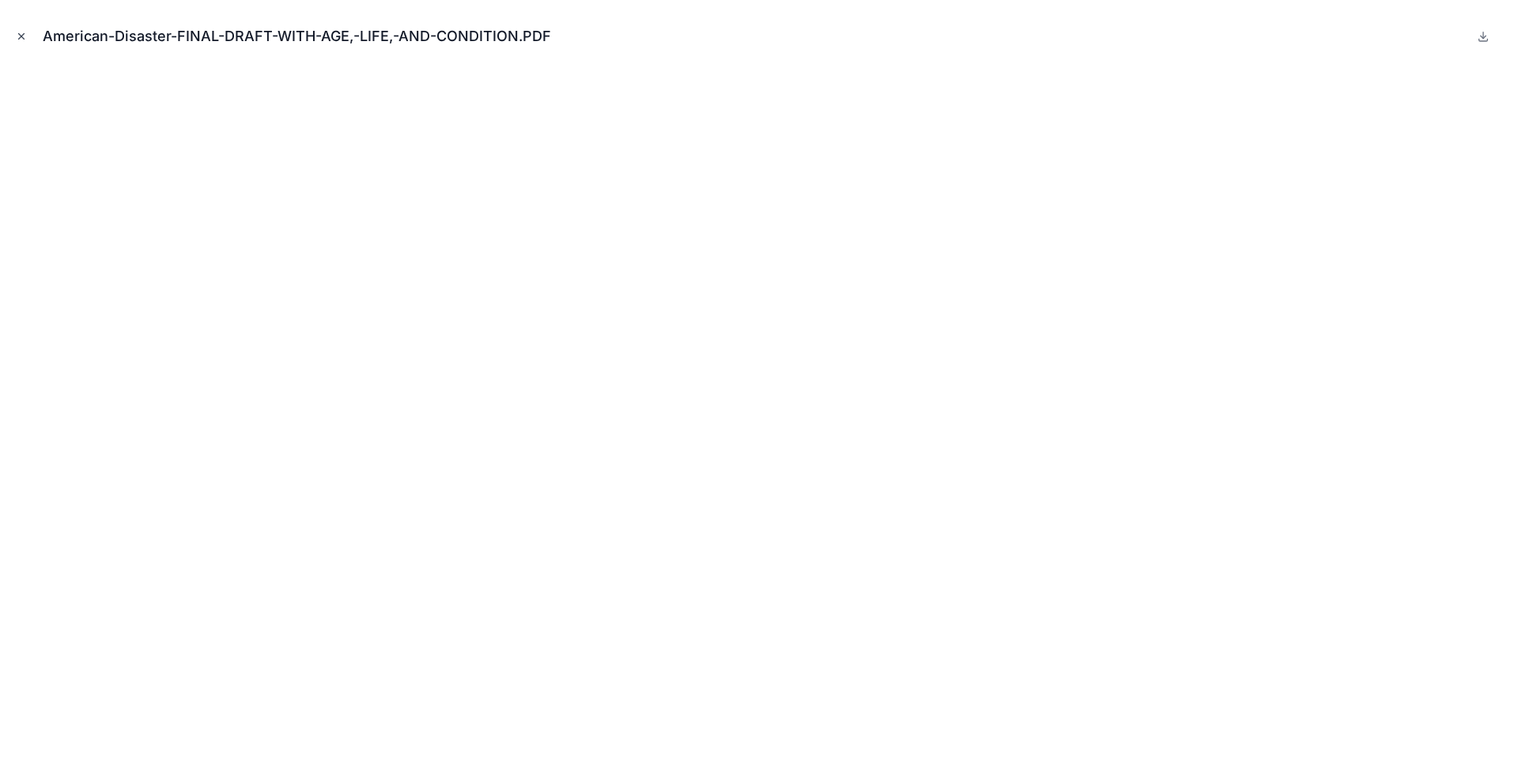
click at [24, 35] on icon "Close modal" at bounding box center [21, 37] width 11 height 11
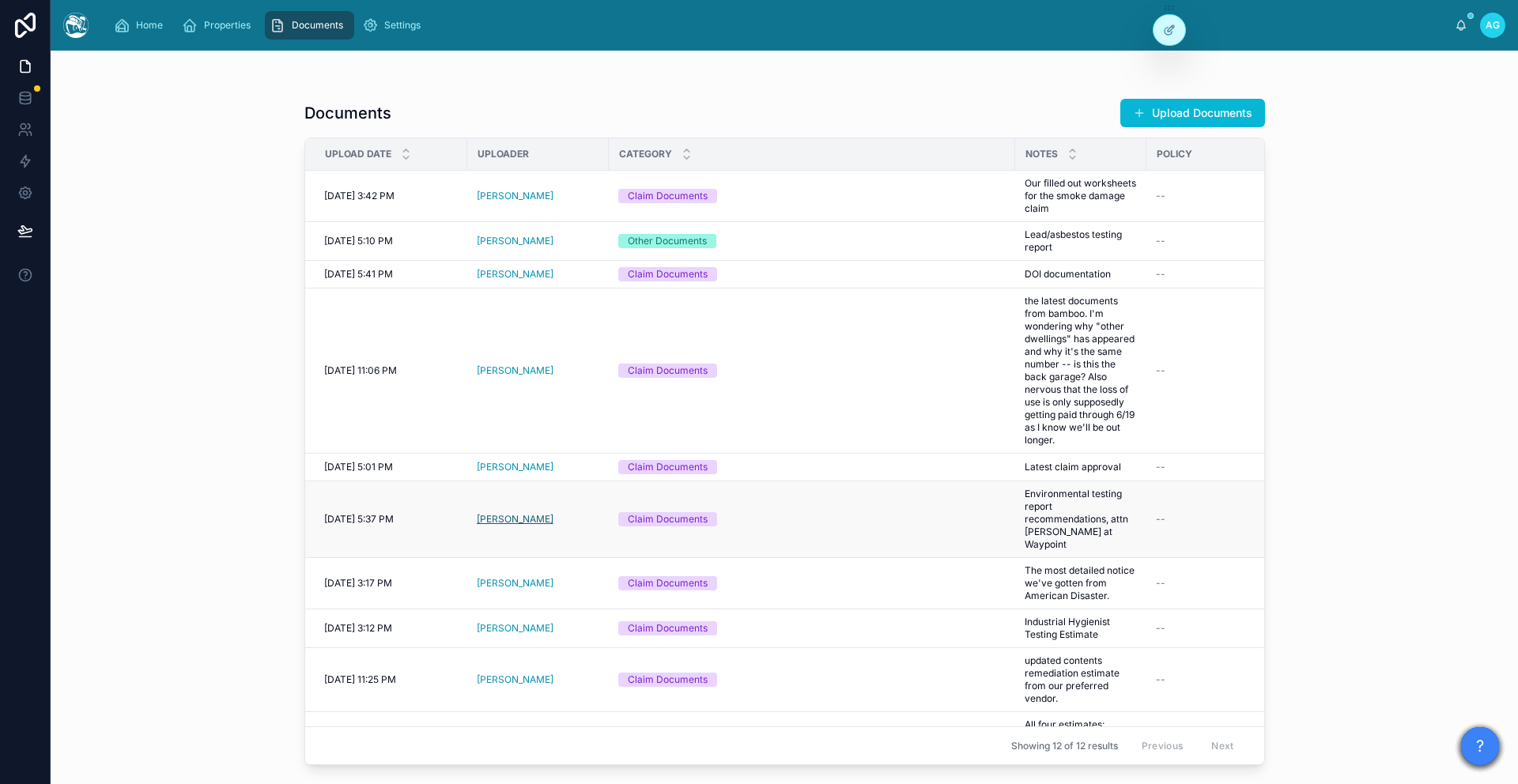
click at [500, 518] on span "[PERSON_NAME]" at bounding box center [515, 519] width 77 height 13
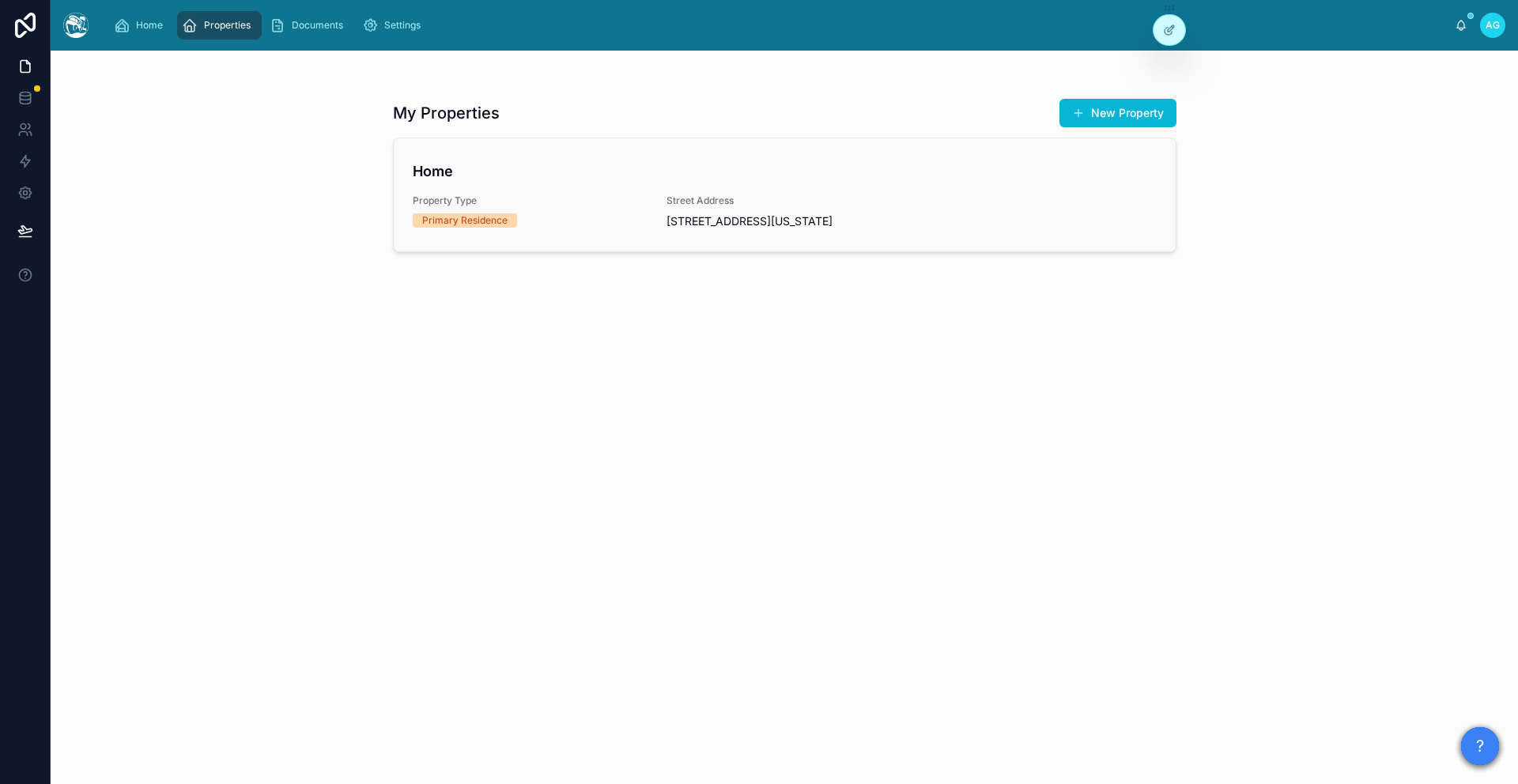
click at [617, 189] on div "Home Property Type Primary Residence Street Address [STREET_ADDRESS][US_STATE]" at bounding box center [784, 195] width 744 height 68
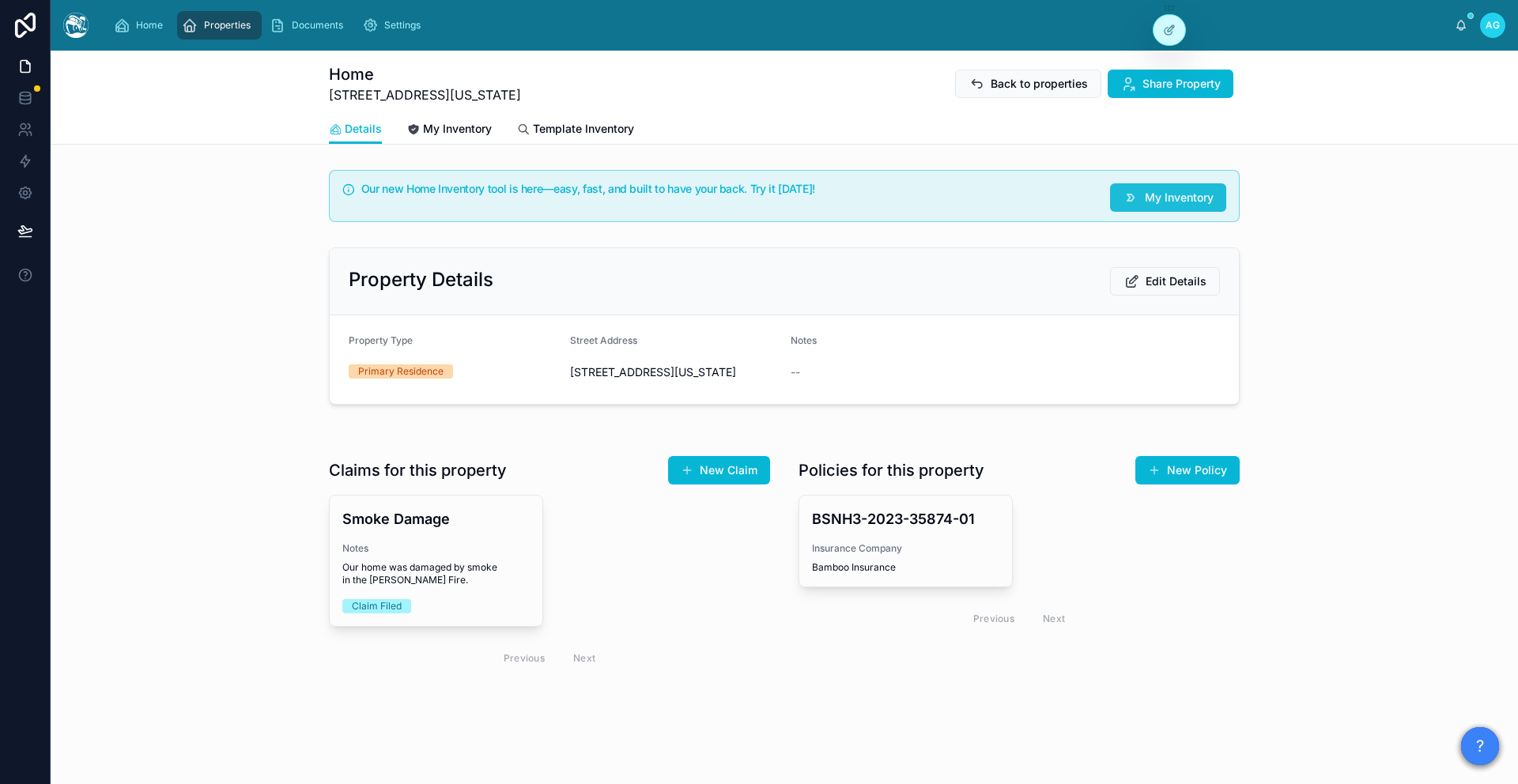
click at [1165, 199] on span "My Inventory" at bounding box center [1179, 197] width 68 height 15
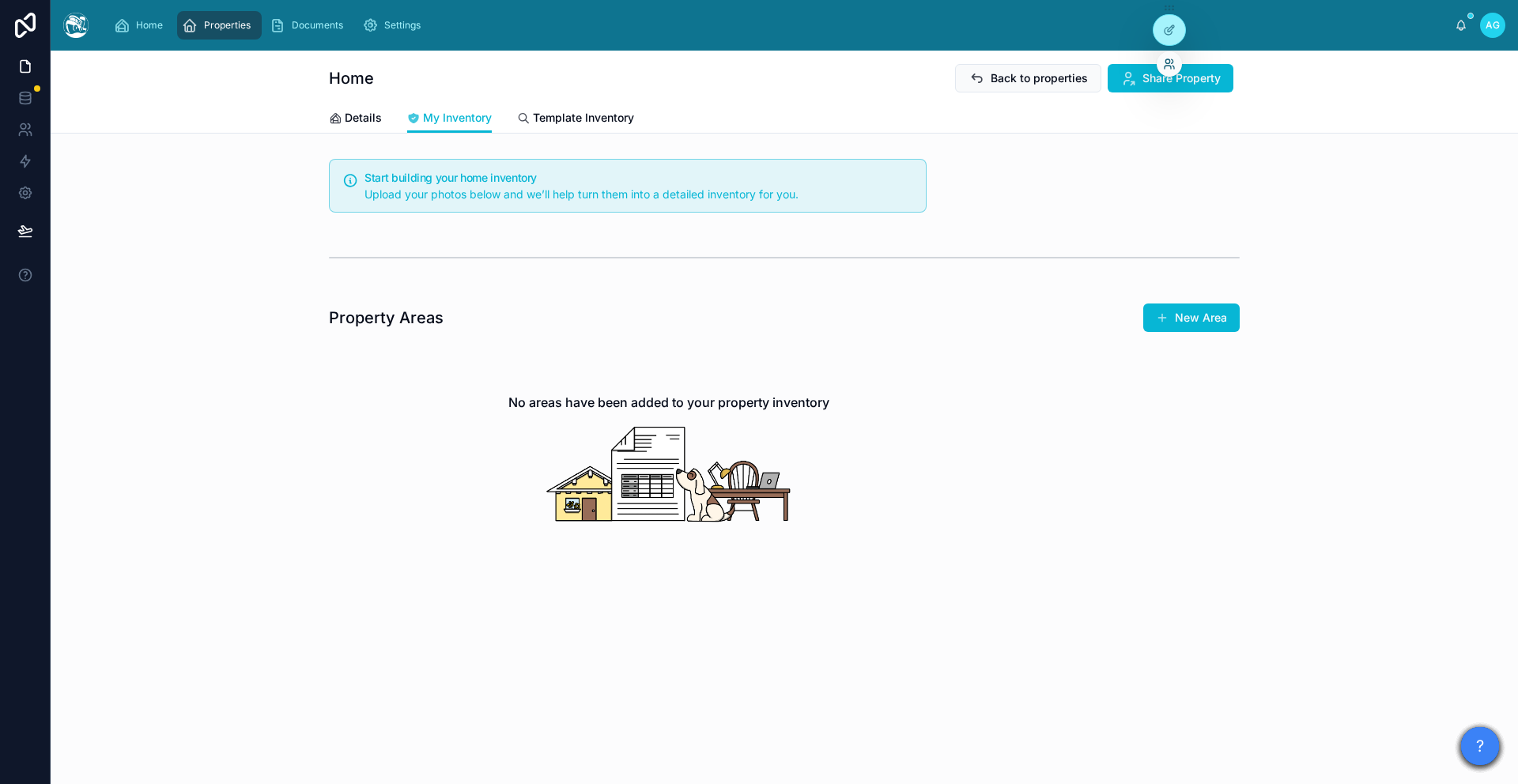
click at [1174, 61] on icon at bounding box center [1169, 64] width 13 height 13
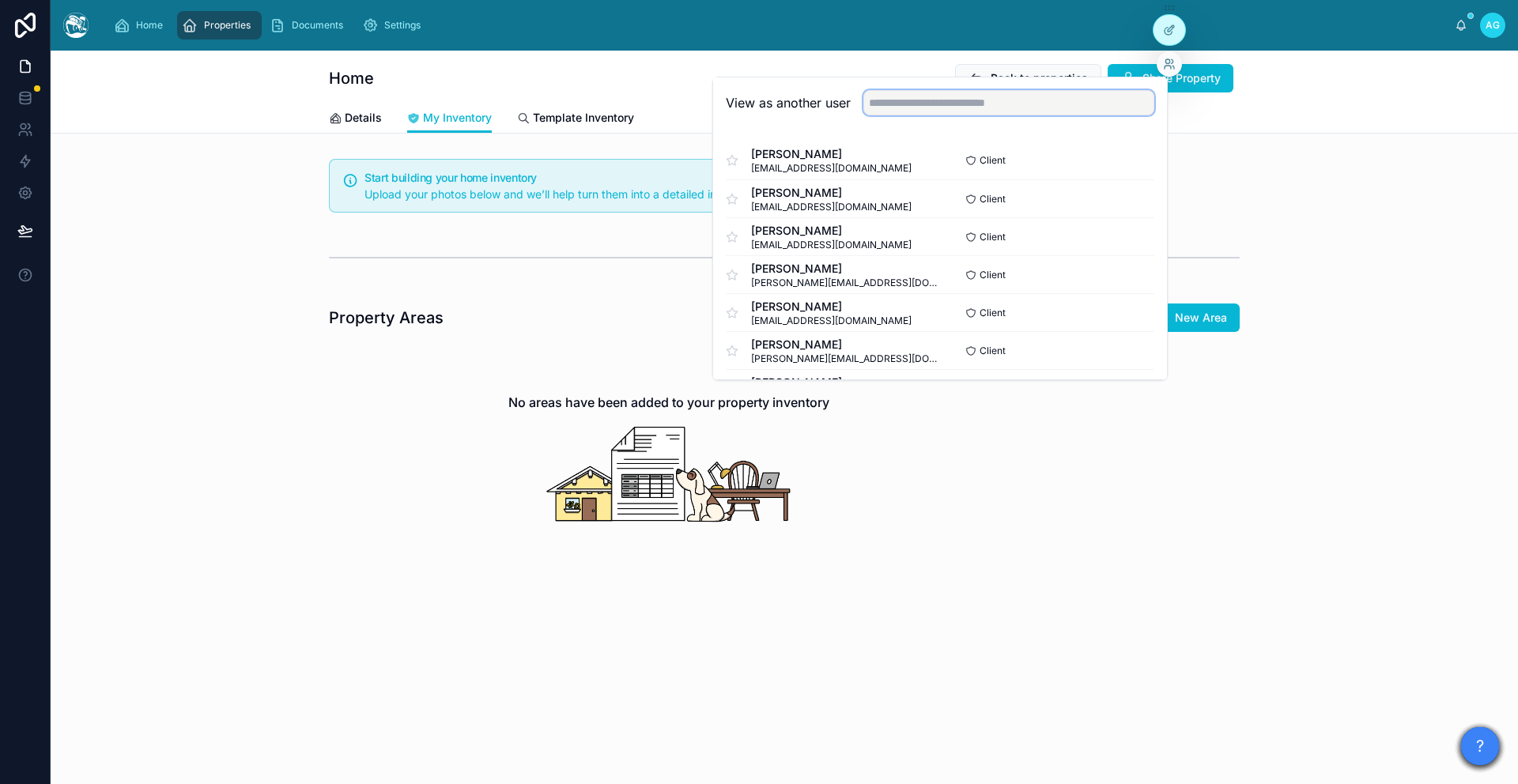
click at [964, 110] on input "text" at bounding box center [1008, 103] width 291 height 25
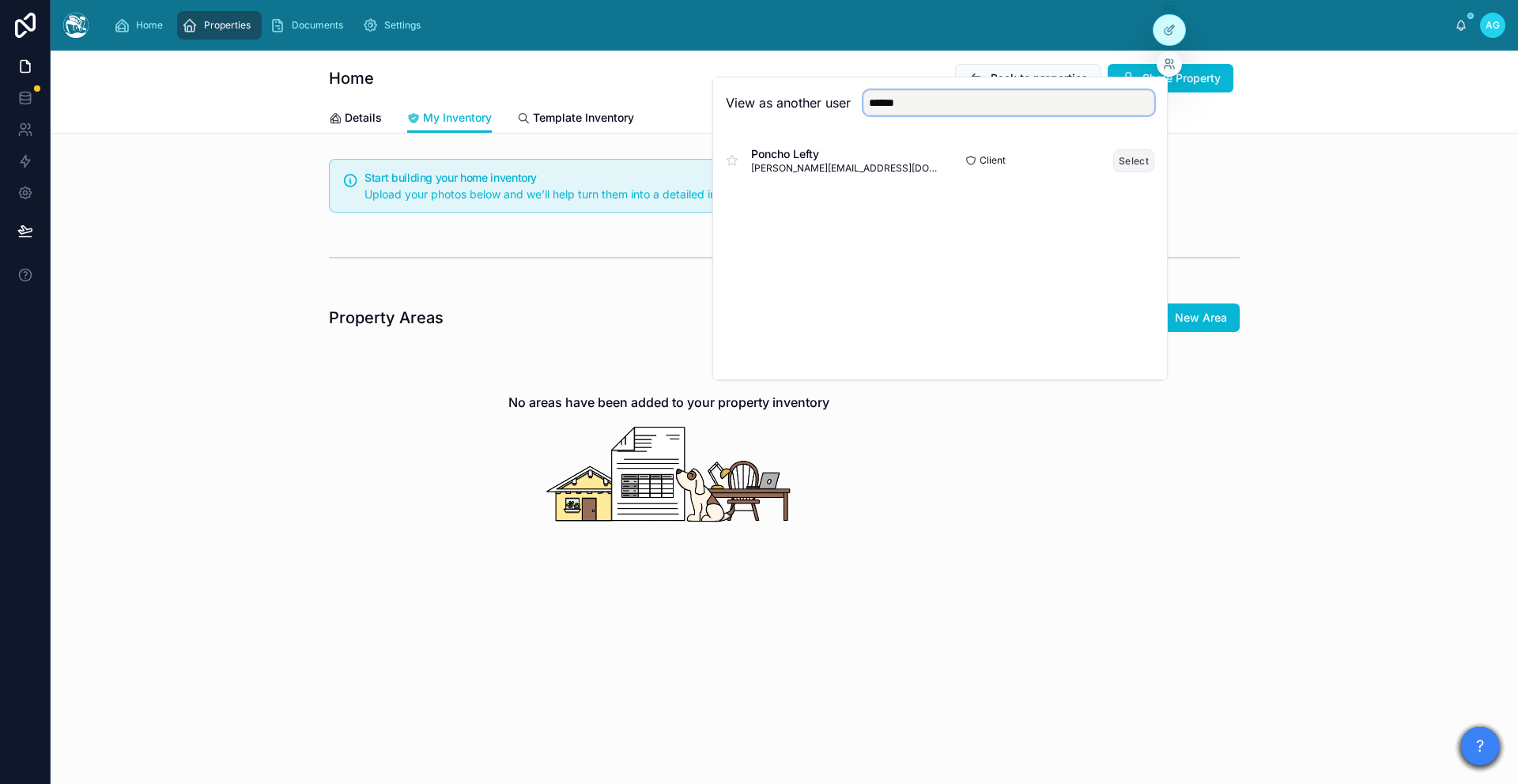
type input "******"
click at [1142, 157] on button "Select" at bounding box center [1134, 160] width 41 height 23
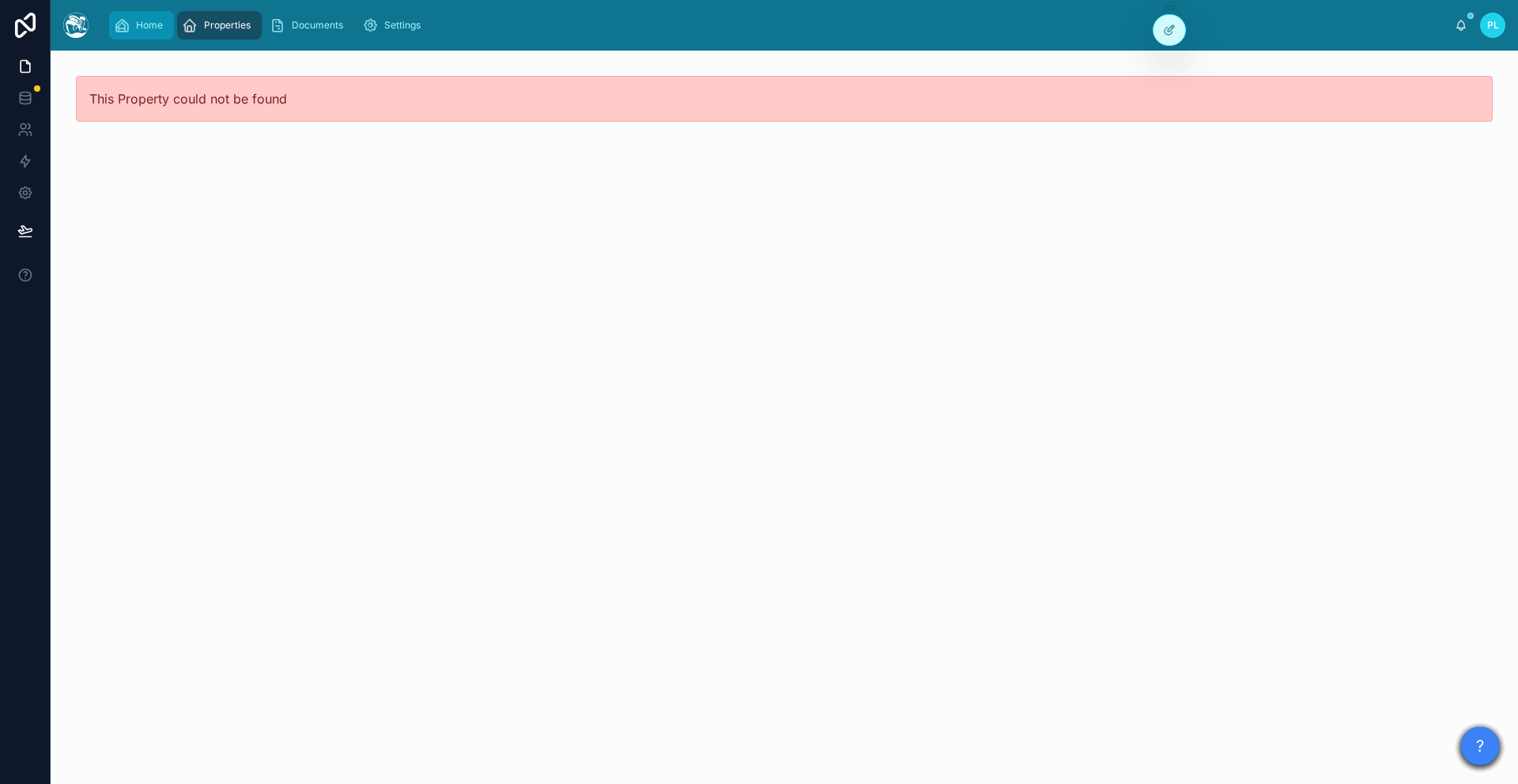
click at [134, 27] on div "Home" at bounding box center [142, 25] width 55 height 25
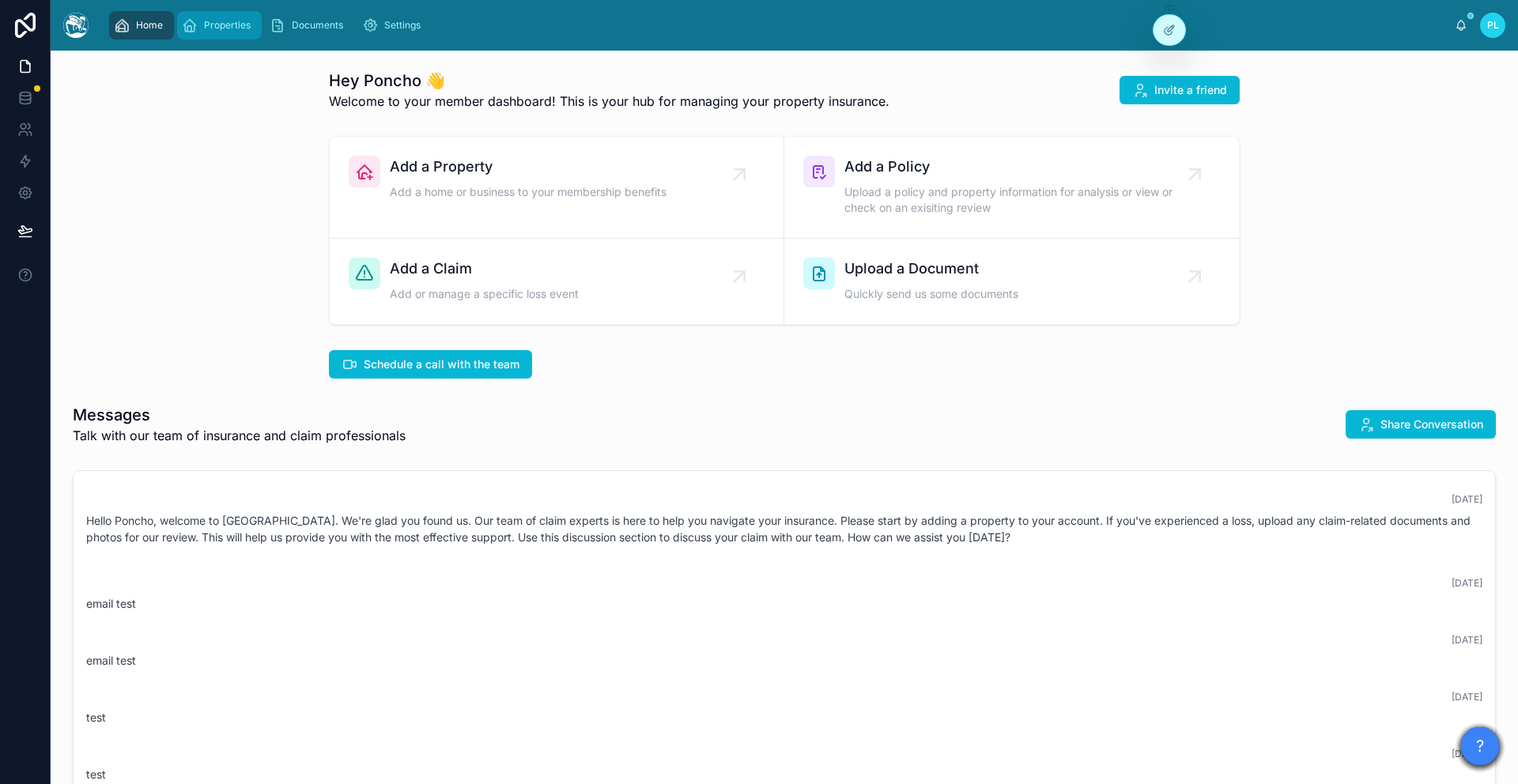
click at [226, 19] on span "Properties" at bounding box center [226, 25] width 46 height 13
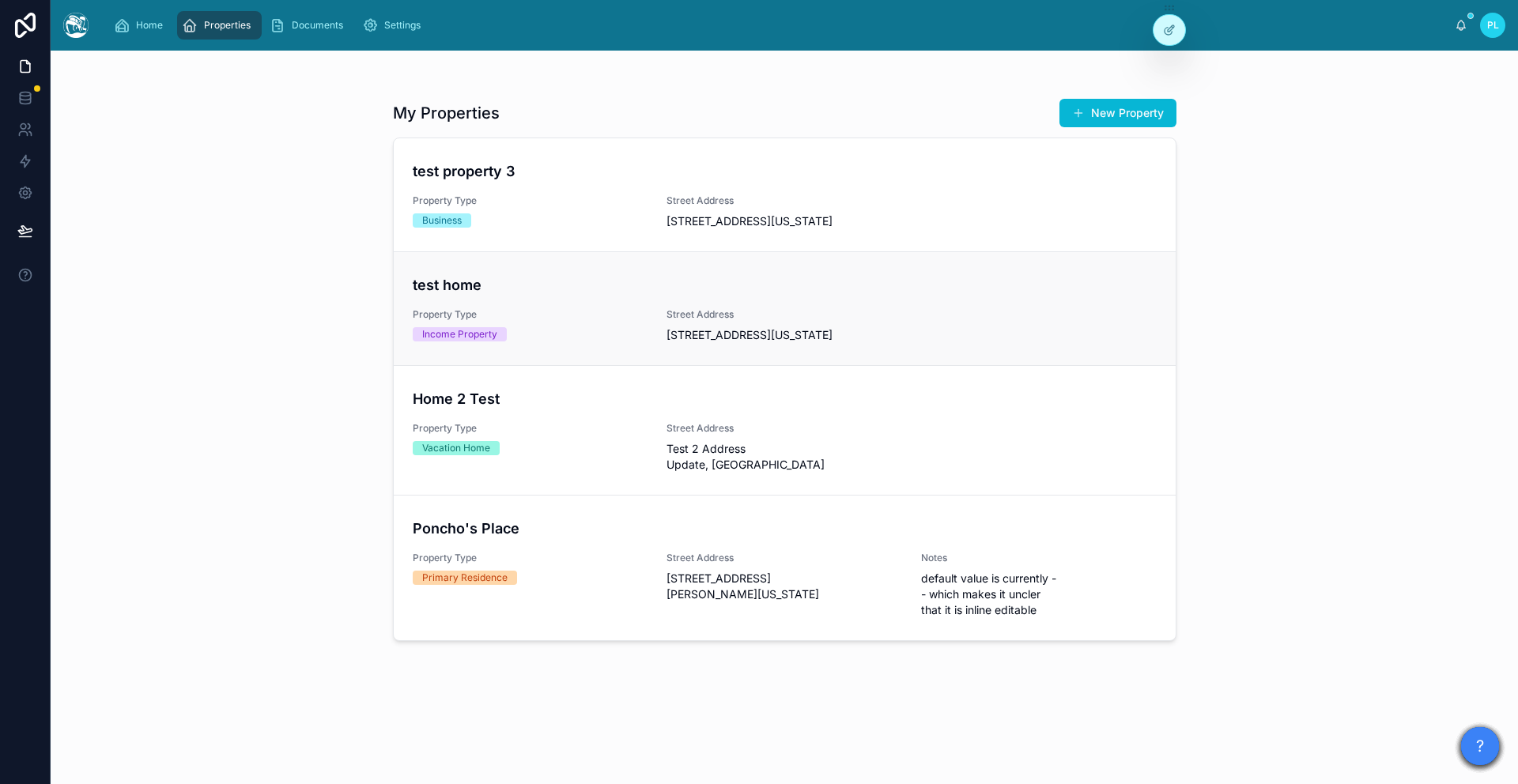
click at [565, 322] on div "test home Property Type Income Property Street Address [STREET_ADDRESS][US_STAT…" at bounding box center [784, 309] width 744 height 68
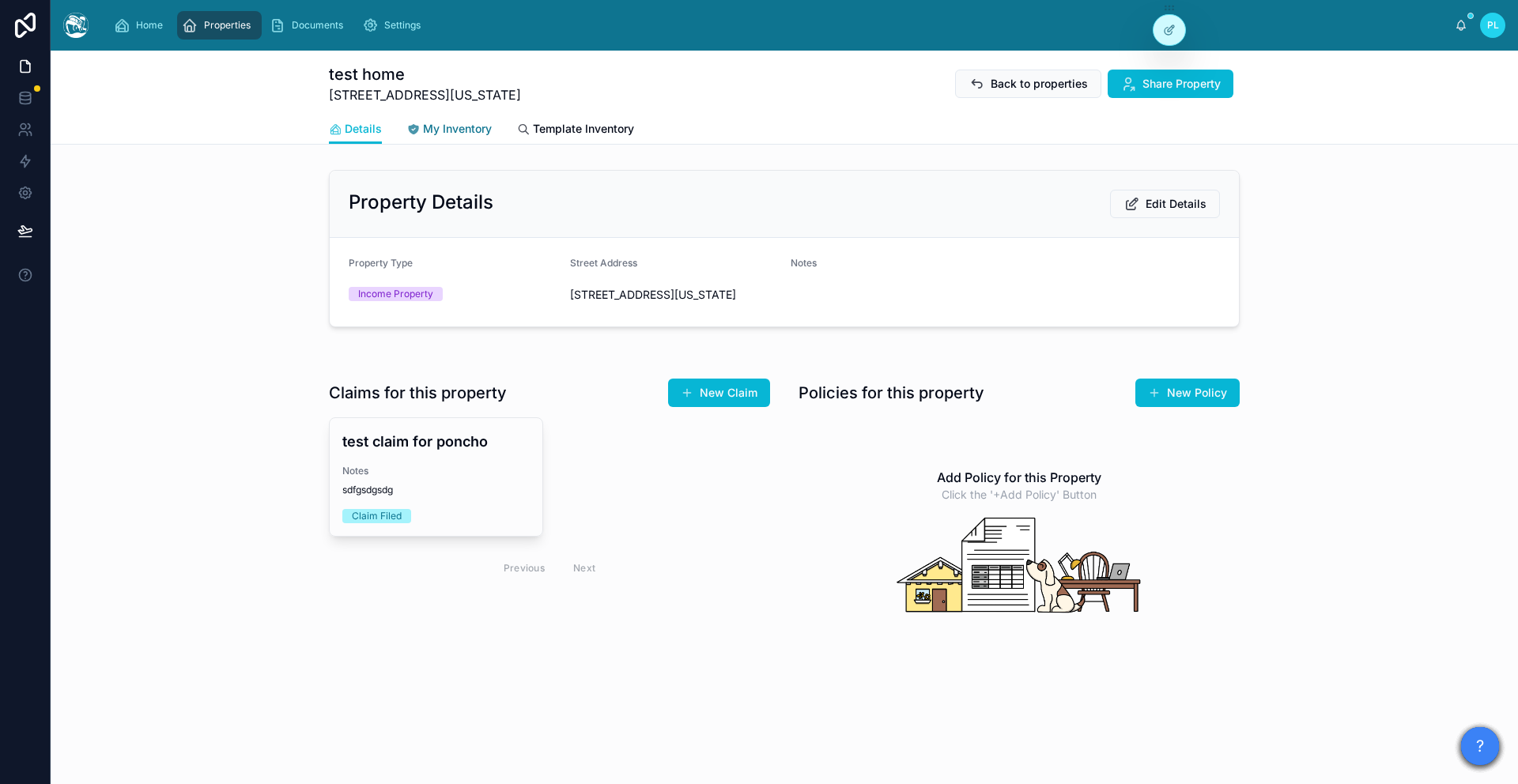
click at [452, 127] on span "My Inventory" at bounding box center [457, 129] width 68 height 15
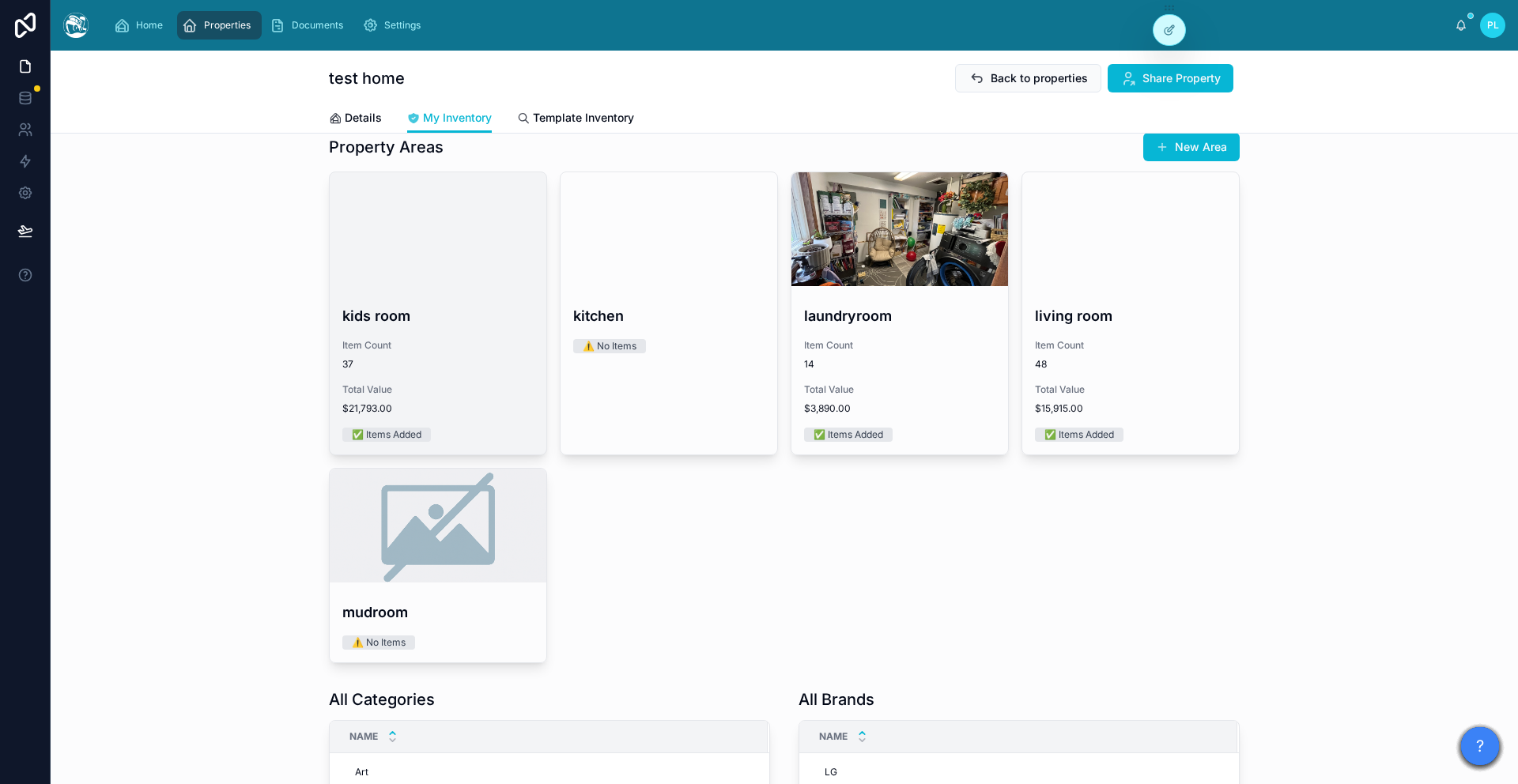
scroll to position [266, 0]
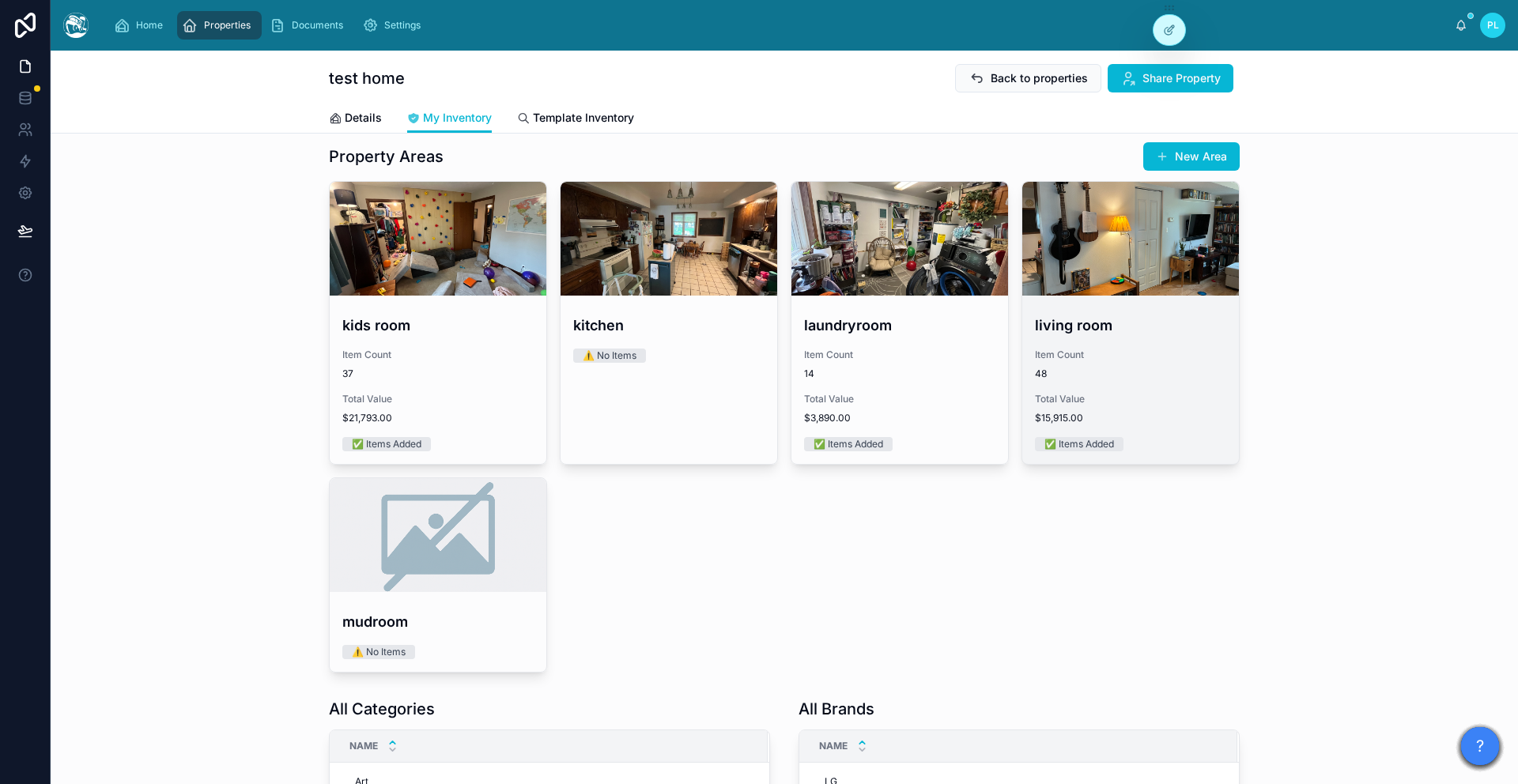
click at [1094, 308] on div "living room Item Count 48 Total Value $15,915.00 ✅ Items Added" at bounding box center [1130, 383] width 217 height 162
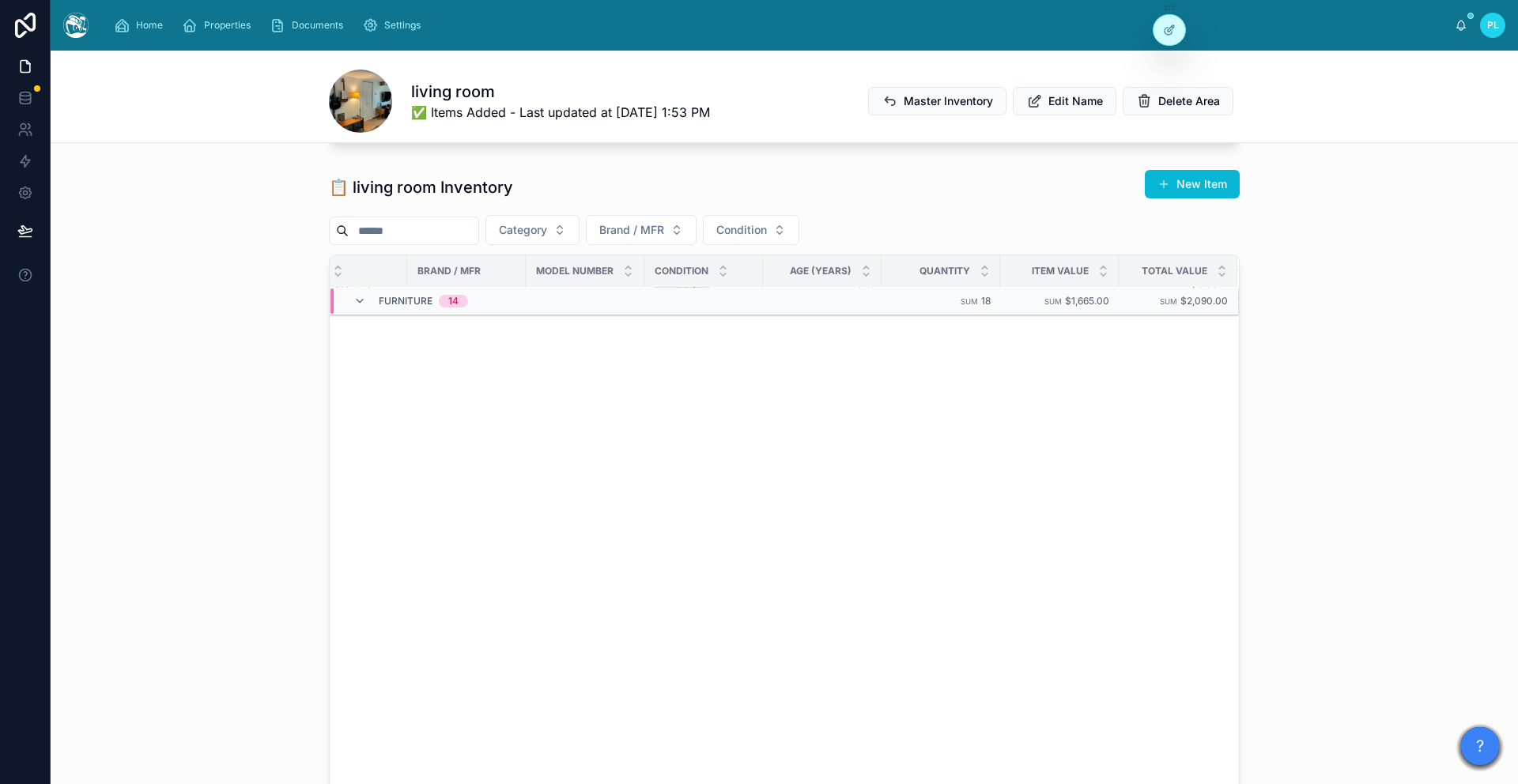
scroll to position [0, 252]
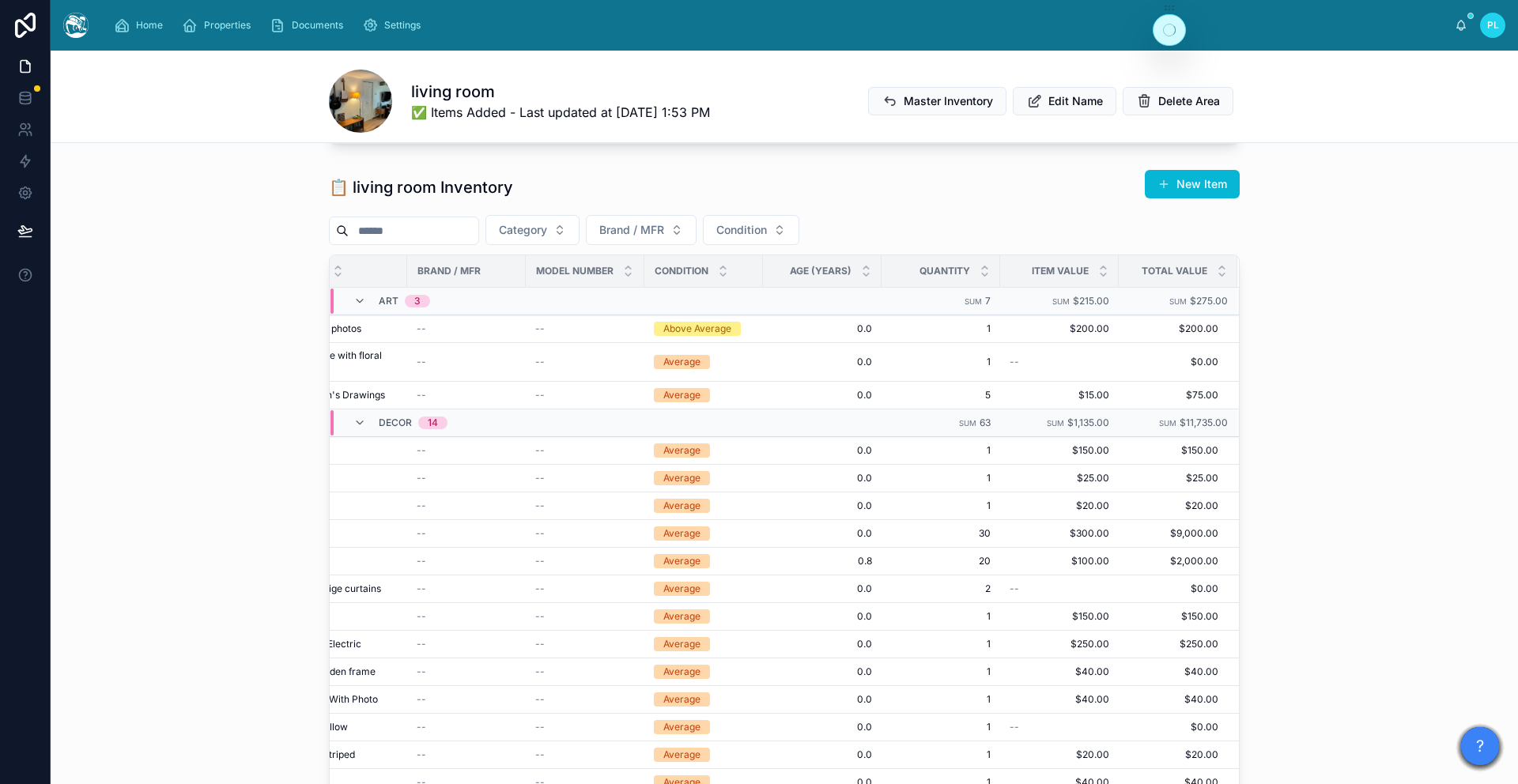
click at [984, 224] on div "Category Brand / MFR Condition" at bounding box center [784, 230] width 910 height 30
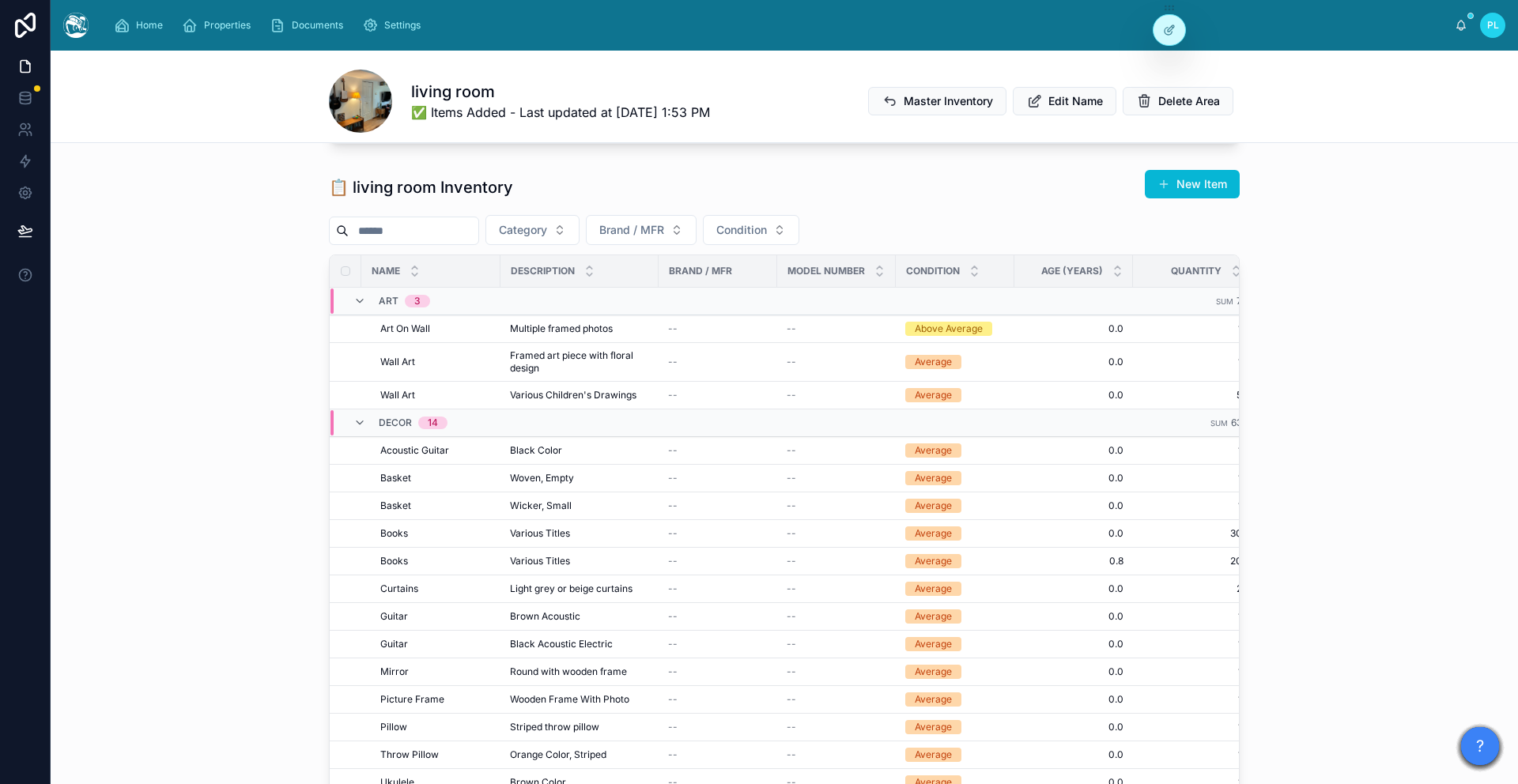
drag, startPoint x: 169, startPoint y: 352, endPoint x: 283, endPoint y: 310, distance: 121.5
click at [172, 350] on div "📋 living room Inventory New Item Category Brand / MFR Condition Name Descriptio…" at bounding box center [784, 506] width 1468 height 688
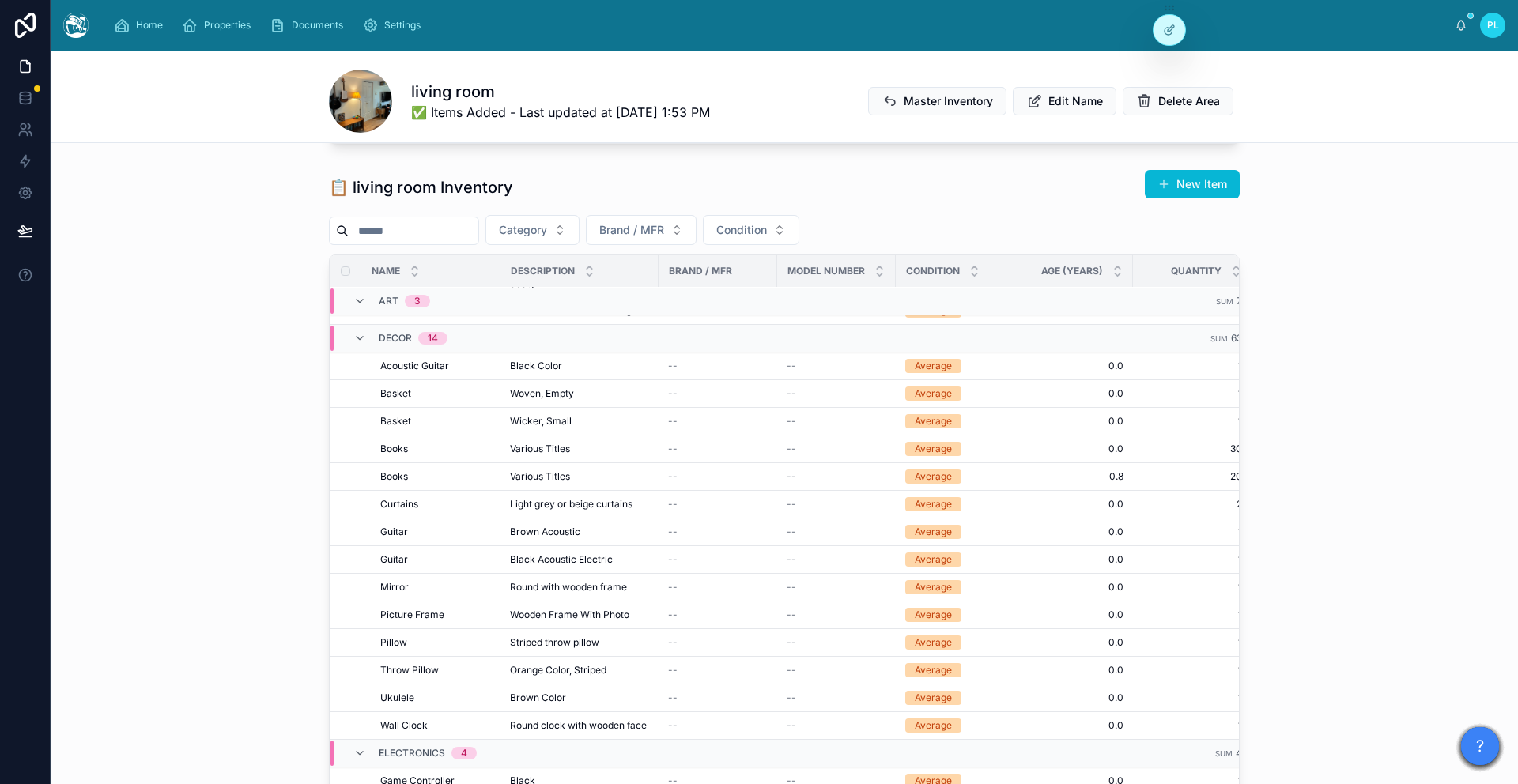
scroll to position [0, 0]
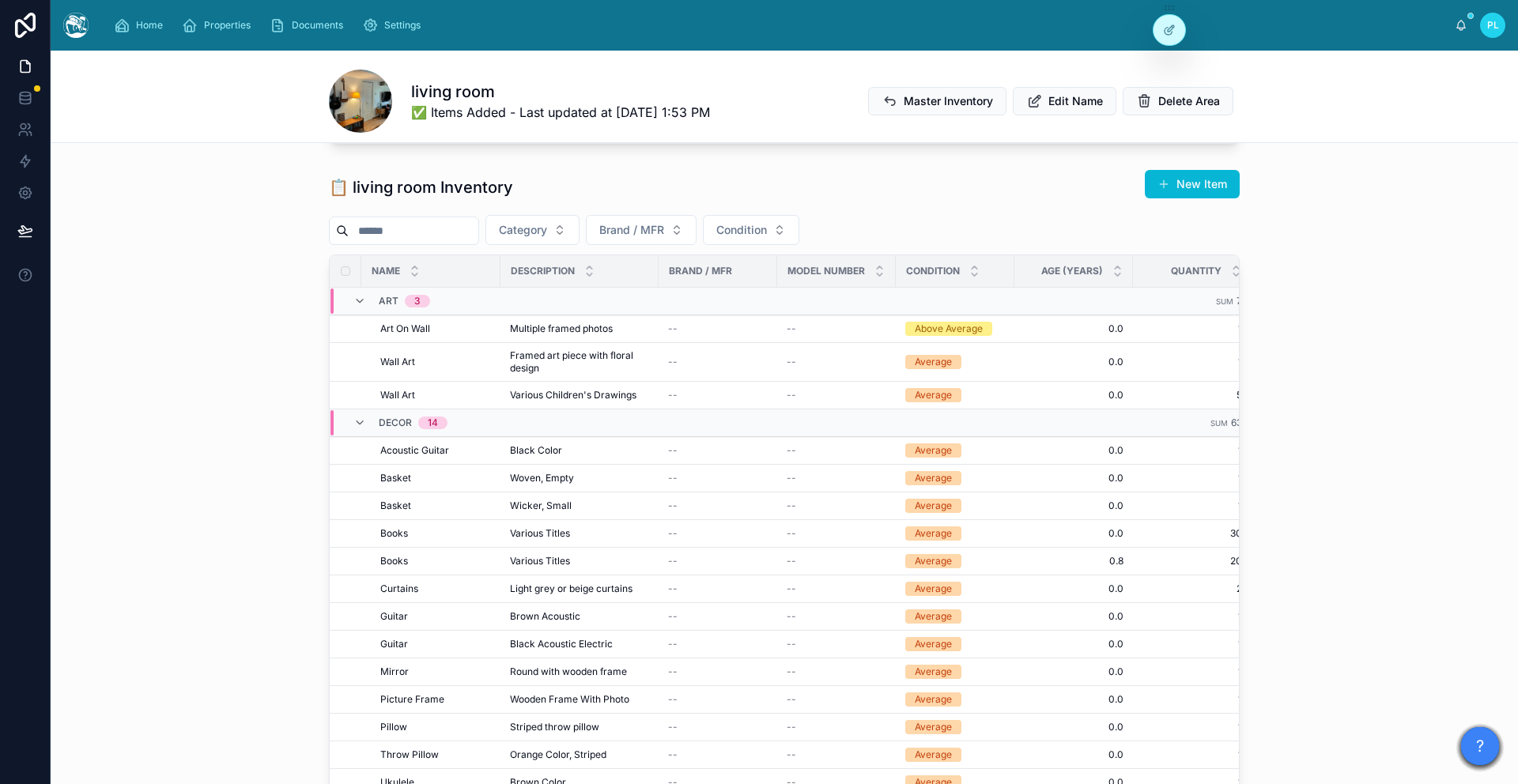
click at [1266, 256] on div "📋 living room Inventory New Item Category Brand / MFR Condition Name Descriptio…" at bounding box center [784, 506] width 1468 height 688
click at [130, 372] on div "📋 living room Inventory New Item Category Brand / MFR Condition Name Descriptio…" at bounding box center [784, 506] width 1468 height 688
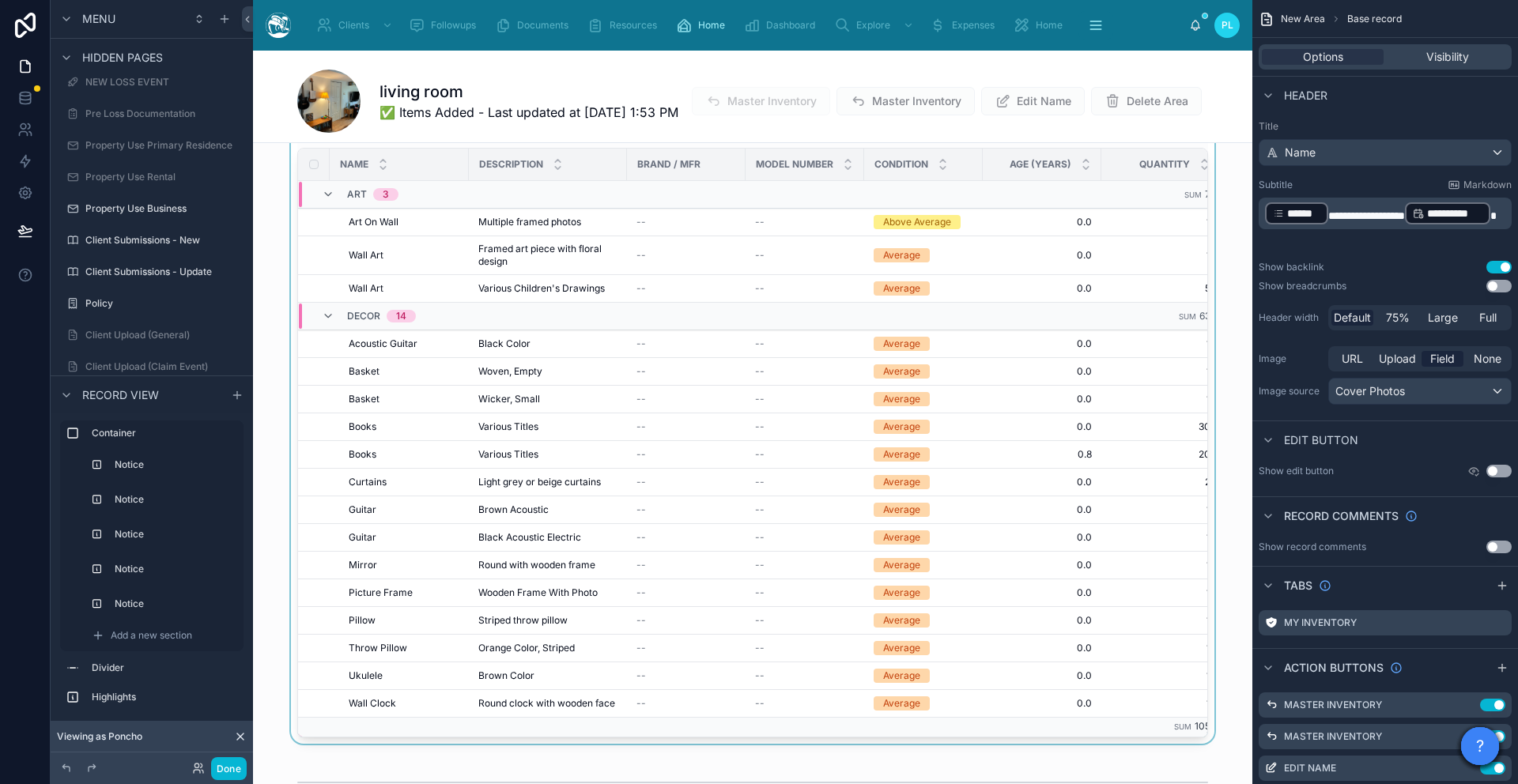
scroll to position [634, 0]
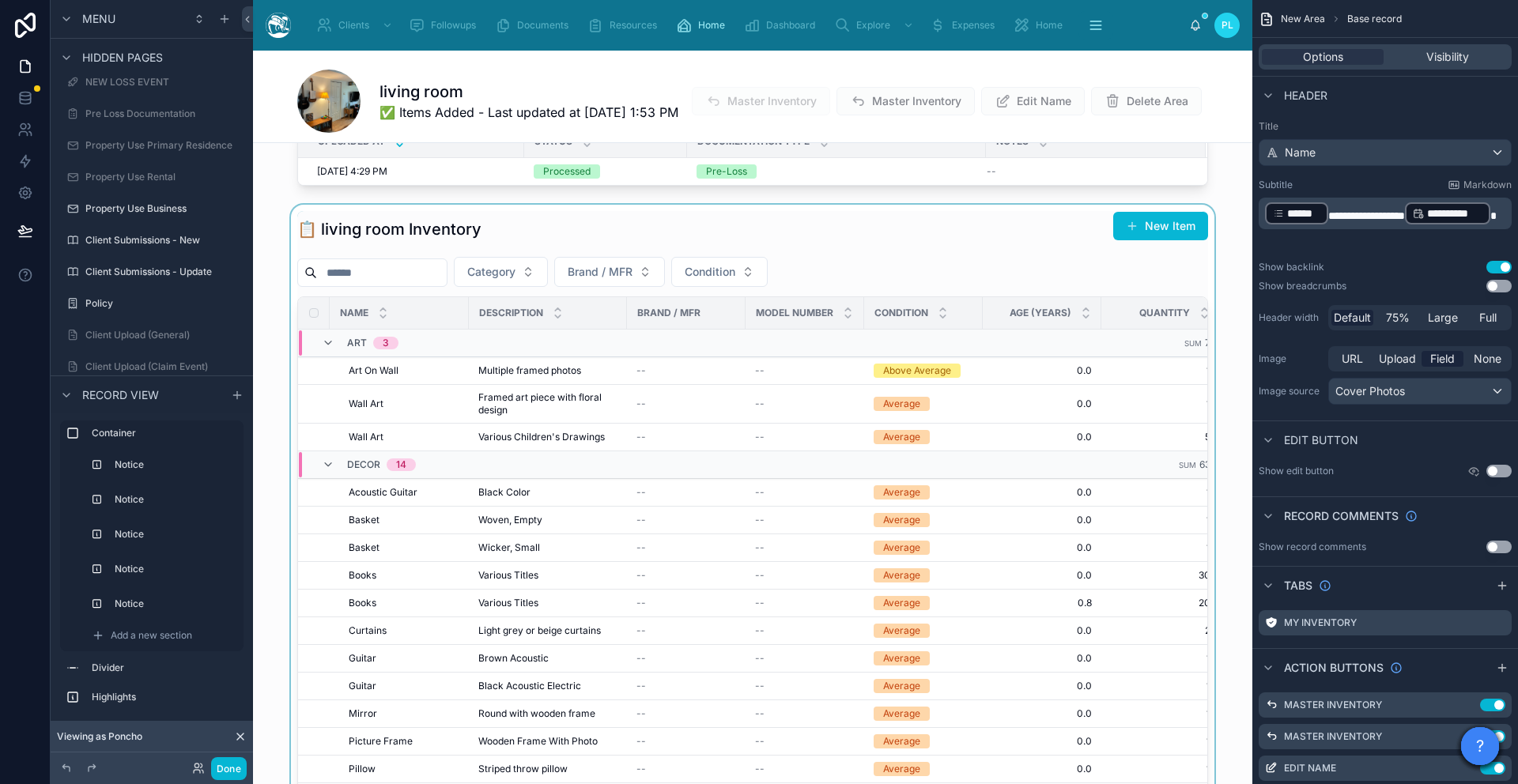
click at [845, 283] on div at bounding box center [752, 548] width 999 height 688
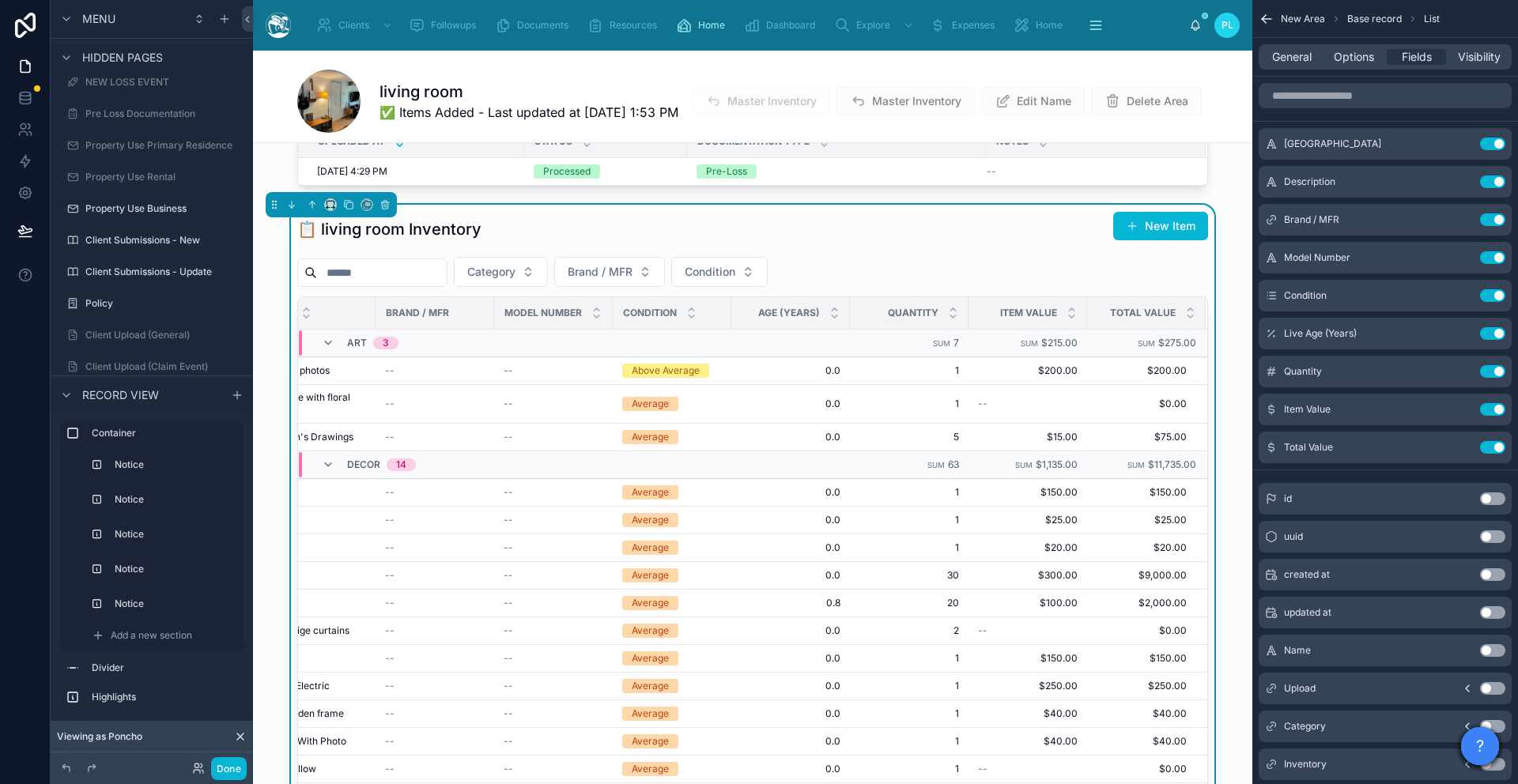
scroll to position [0, 0]
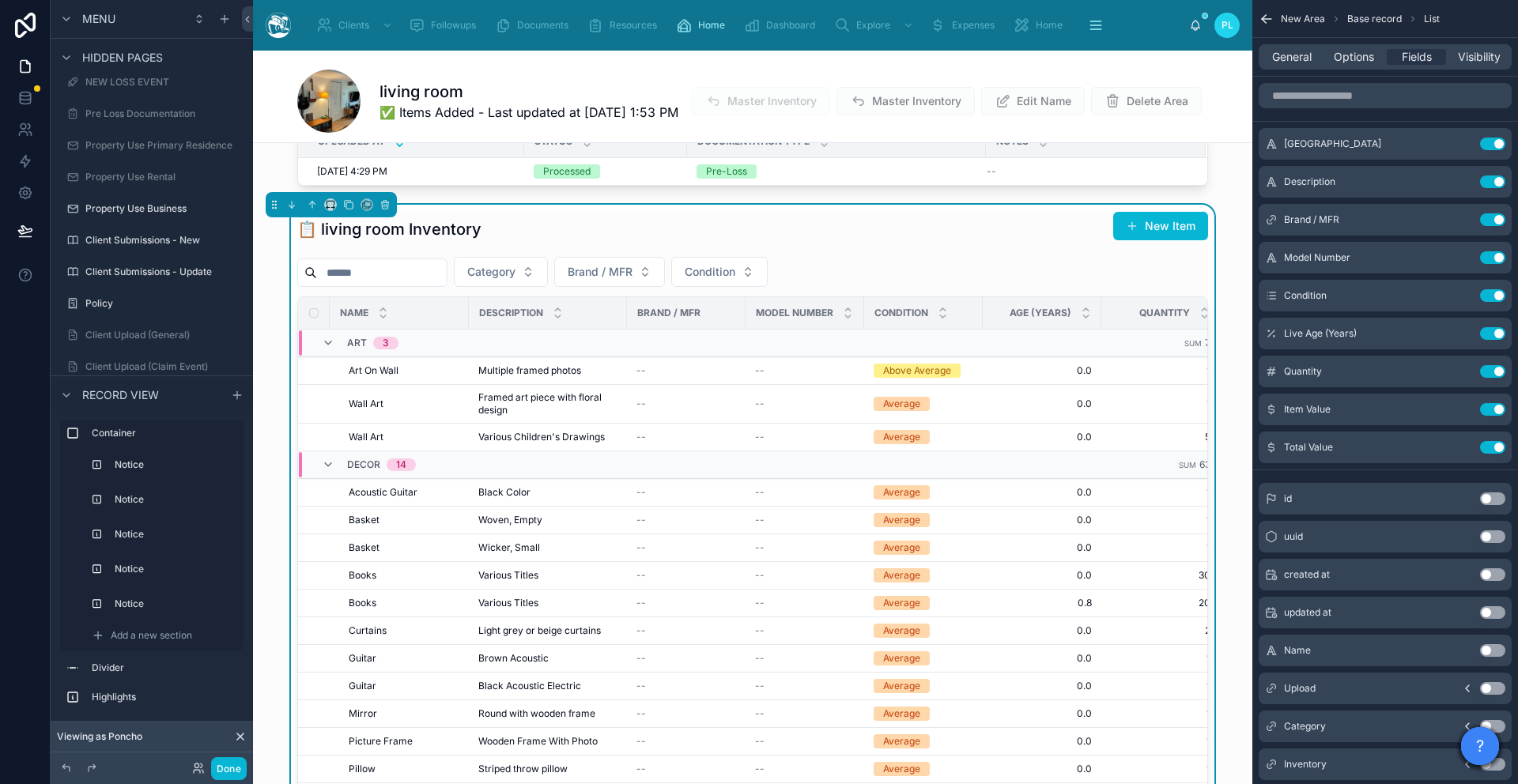
click at [707, 321] on div "Brand / MFR" at bounding box center [687, 313] width 117 height 25
click at [1240, 202] on div "Upload your photos—we’ll do the rest. We’ll create a draft inventory based on t…" at bounding box center [752, 452] width 999 height 1848
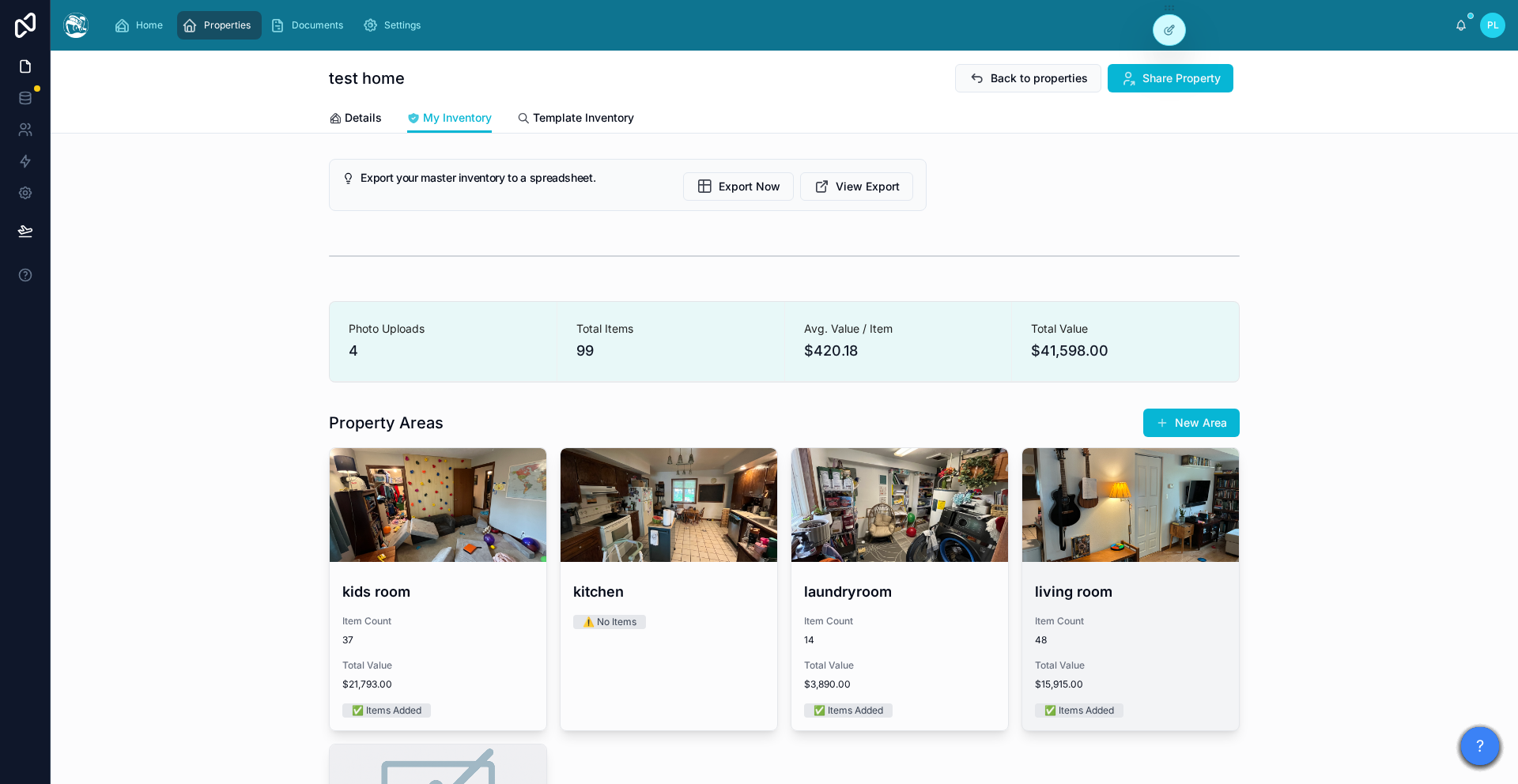
click at [1144, 616] on span "Item Count" at bounding box center [1130, 621] width 191 height 13
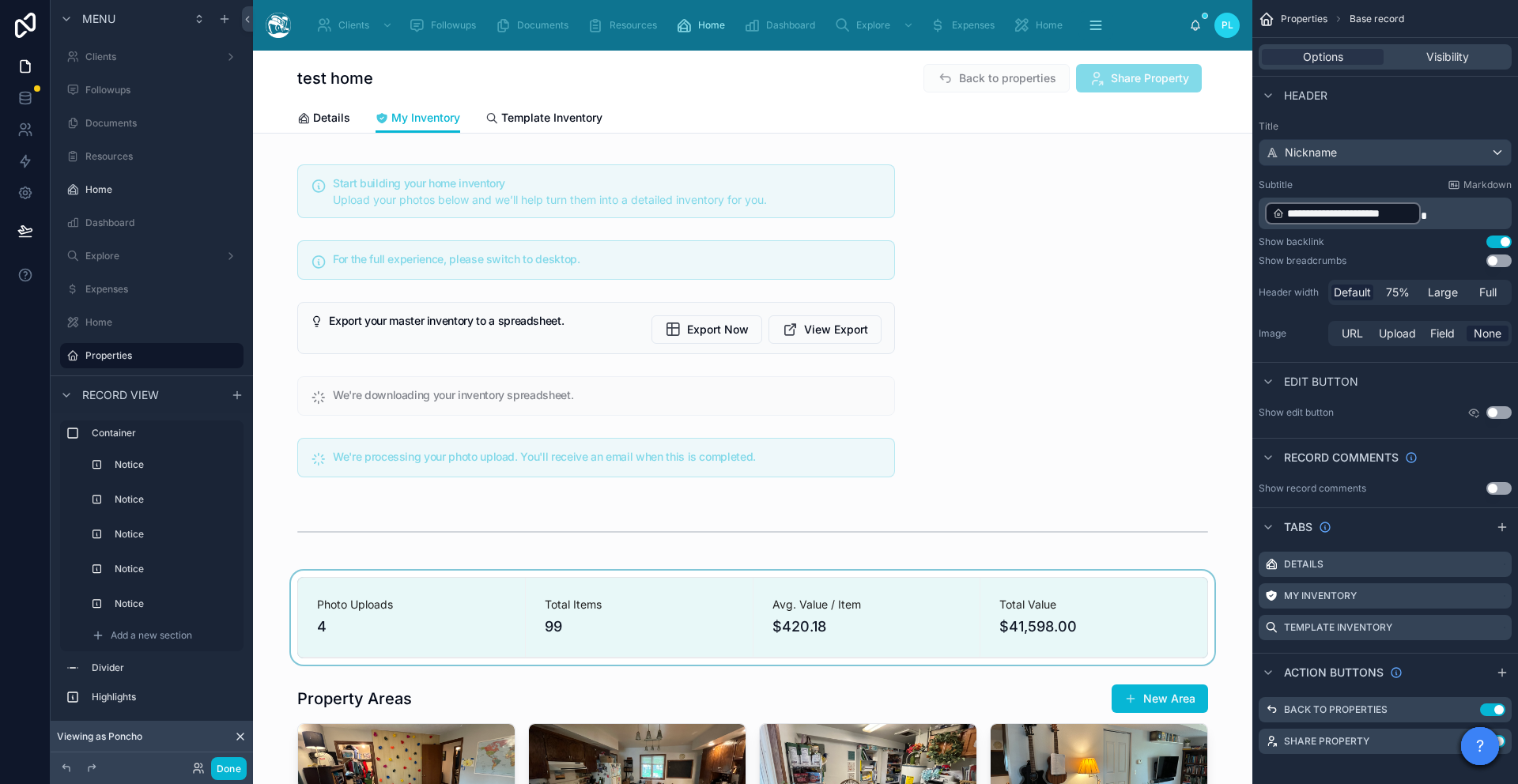
click at [665, 629] on div at bounding box center [752, 618] width 999 height 94
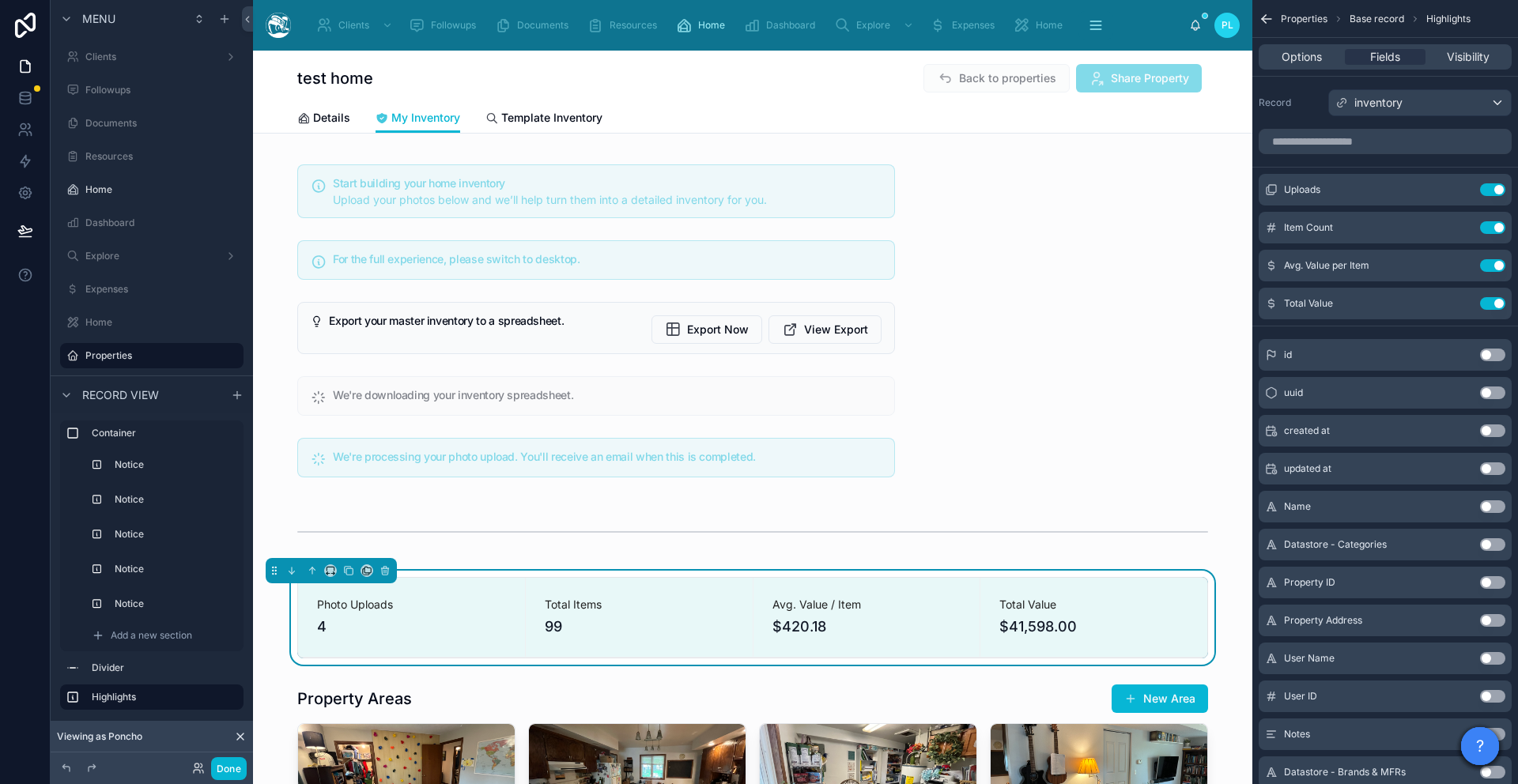
scroll to position [1, 0]
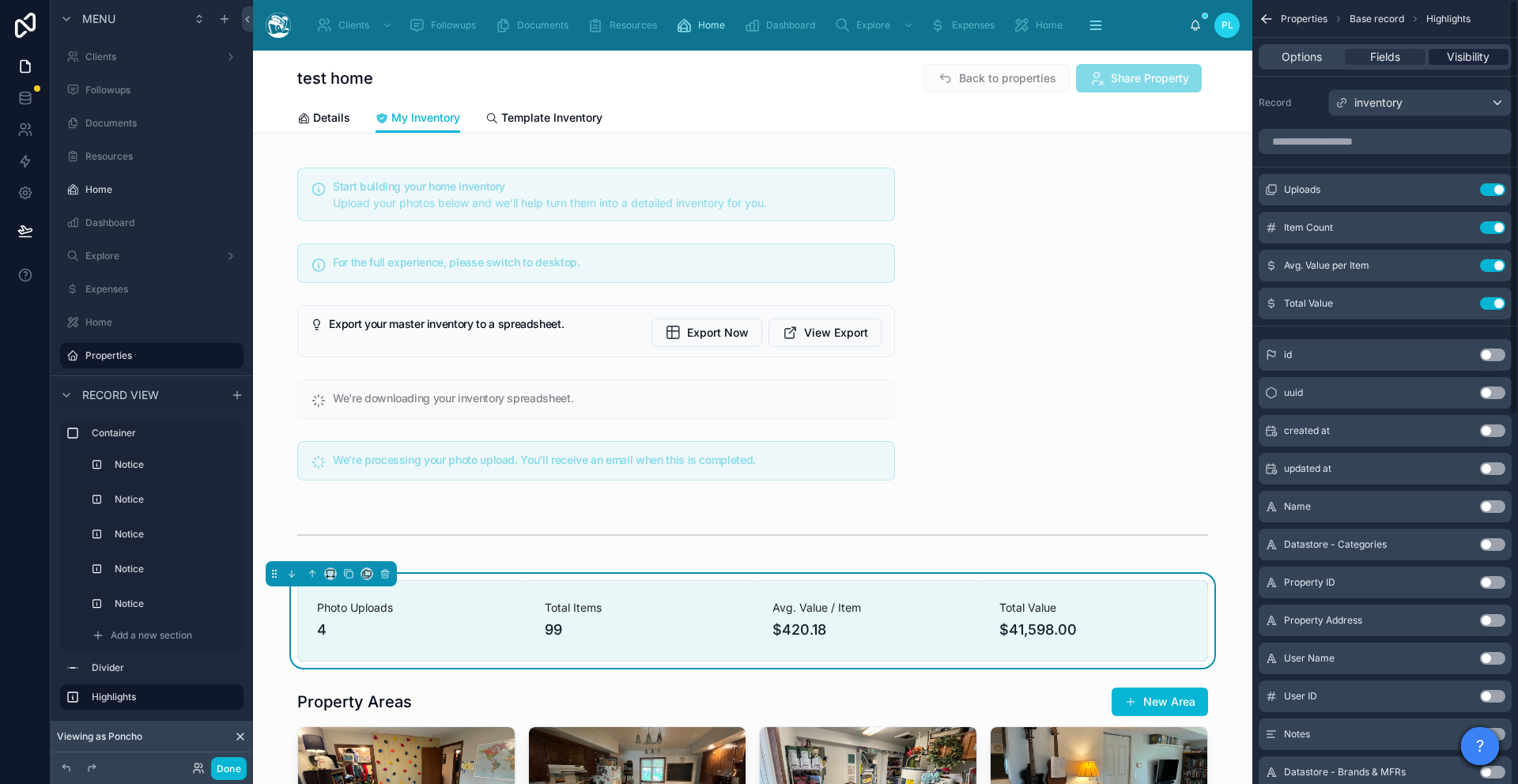
click at [1459, 55] on span "Visibility" at bounding box center [1468, 56] width 42 height 15
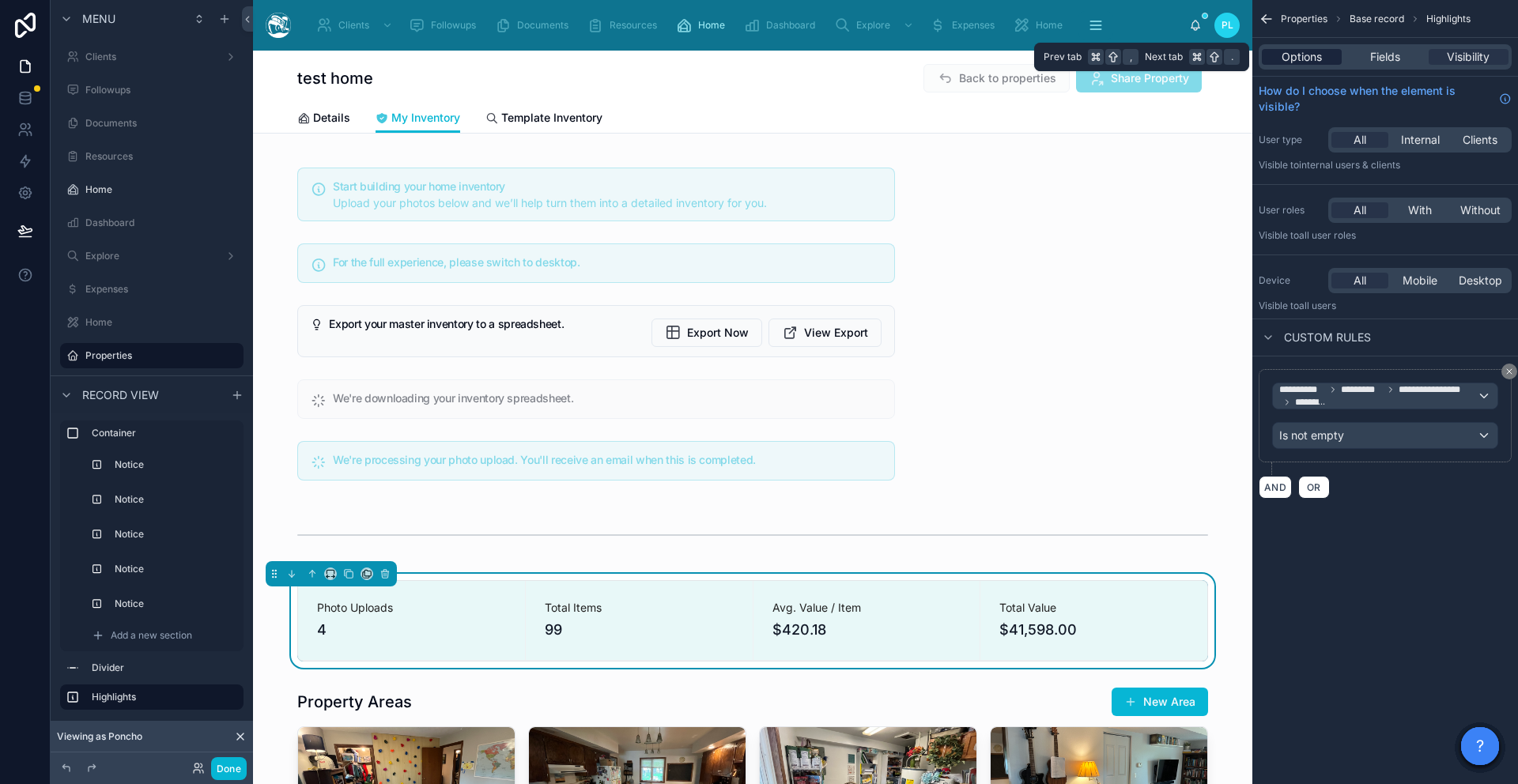
click at [1278, 58] on div "Options" at bounding box center [1301, 56] width 80 height 15
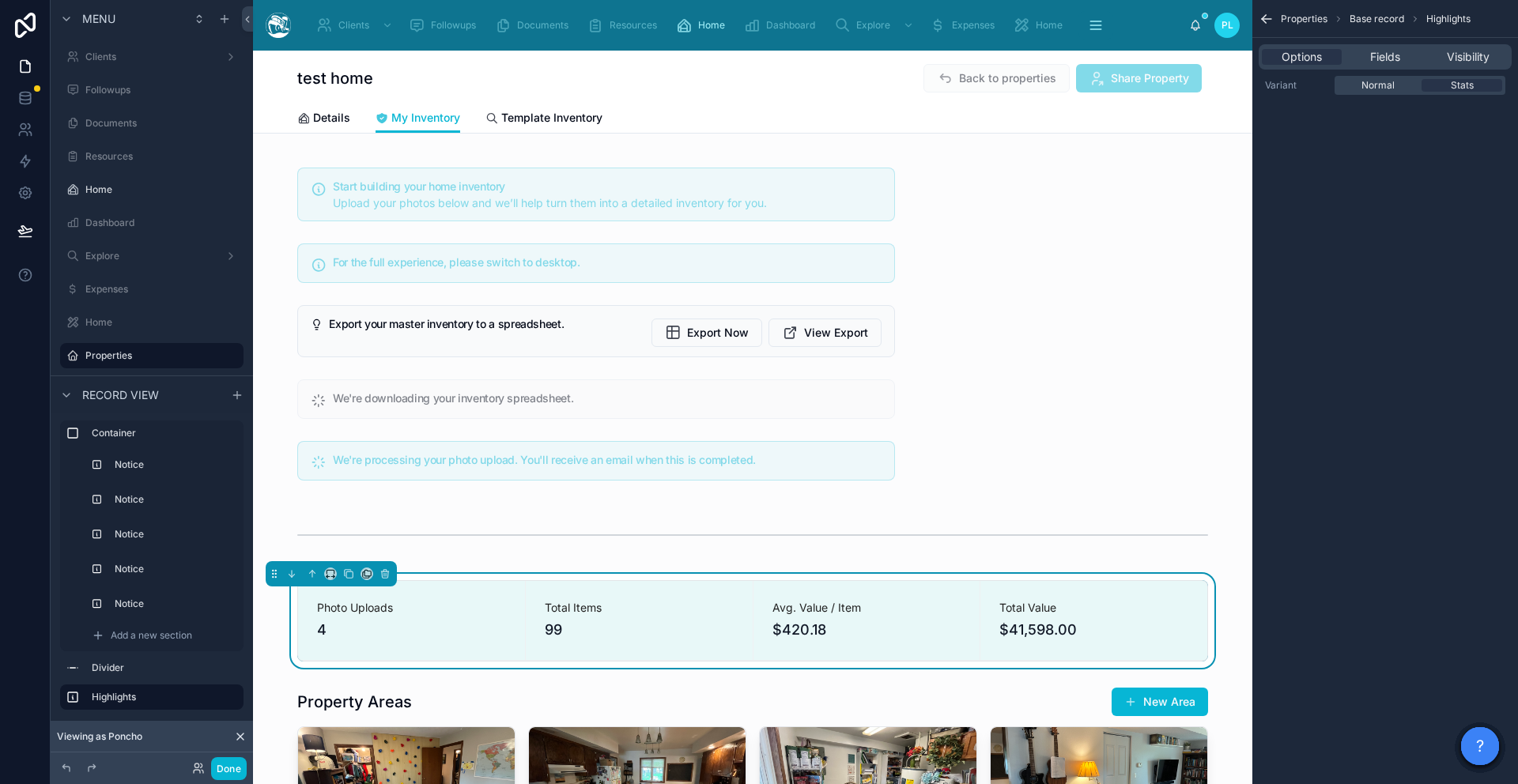
click at [1468, 93] on div "Normal Stats" at bounding box center [1420, 85] width 171 height 19
click at [1470, 85] on span "Stats" at bounding box center [1462, 85] width 23 height 13
click at [1394, 88] on div "Normal" at bounding box center [1377, 85] width 81 height 13
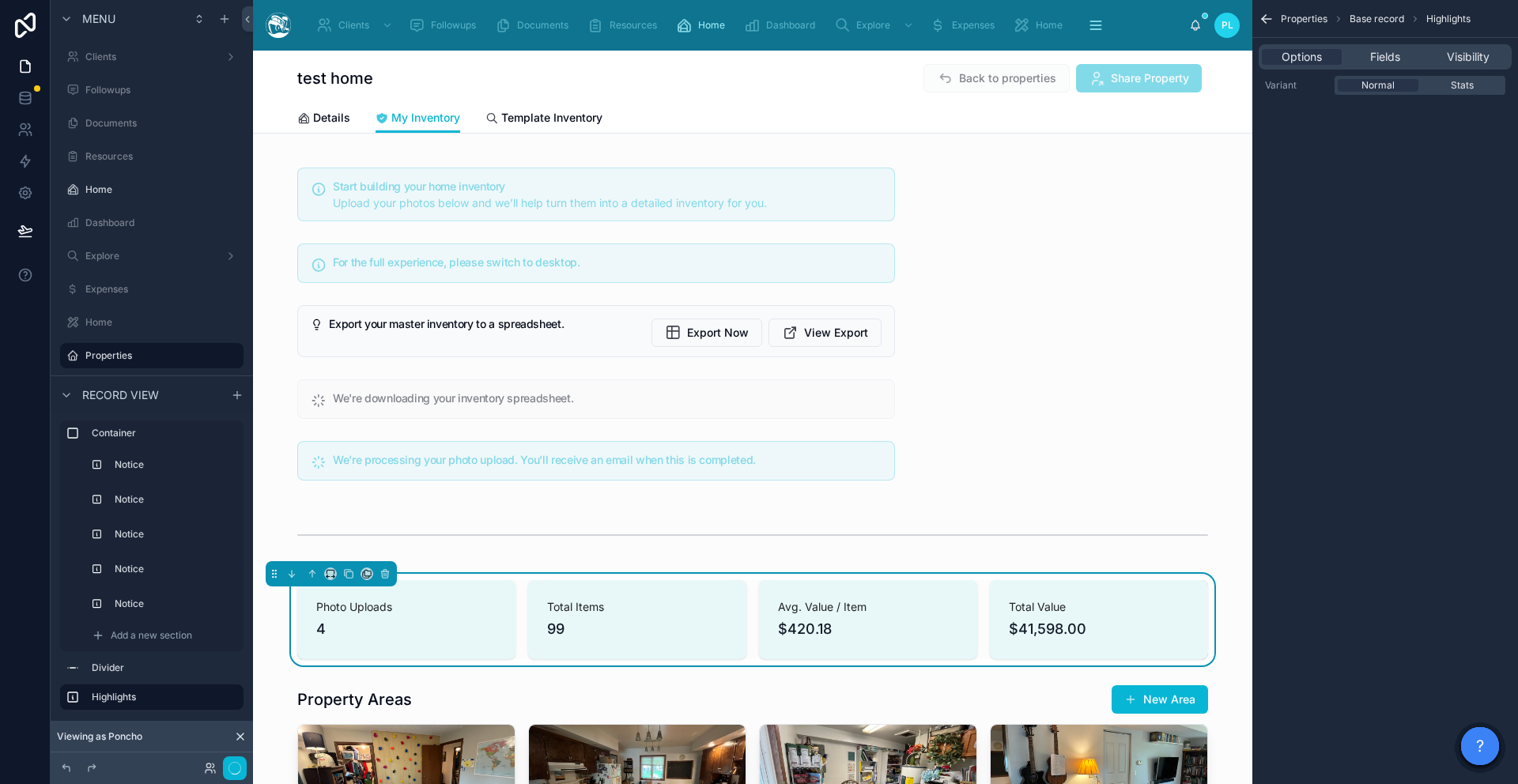
click at [1098, 394] on div at bounding box center [752, 323] width 999 height 344
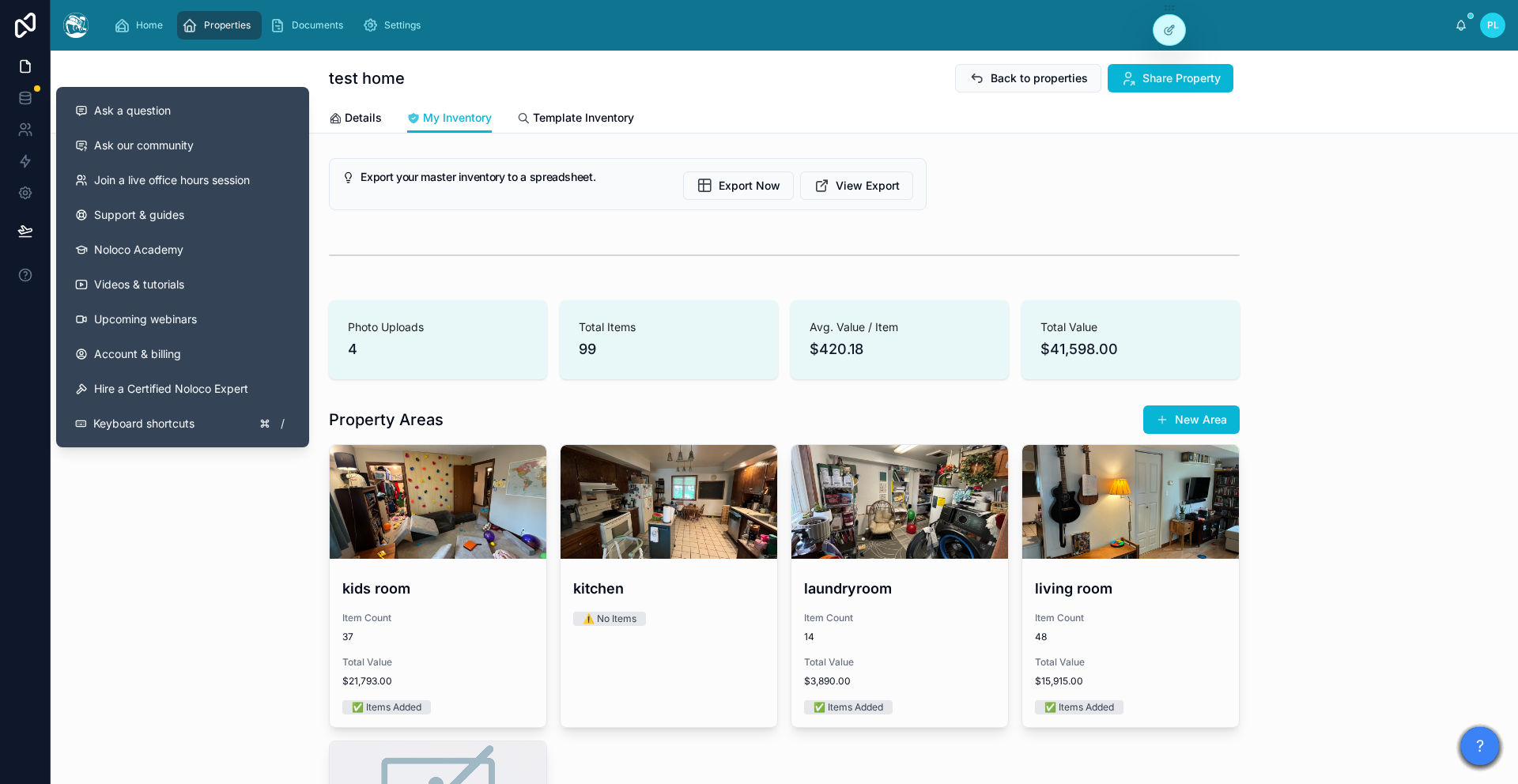
drag, startPoint x: 119, startPoint y: 590, endPoint x: 94, endPoint y: 538, distance: 57.7
click at [111, 577] on div "Property Areas New Area kids room Item Count 37 Total Value $21,793.00 ✅ Items …" at bounding box center [784, 670] width 1468 height 544
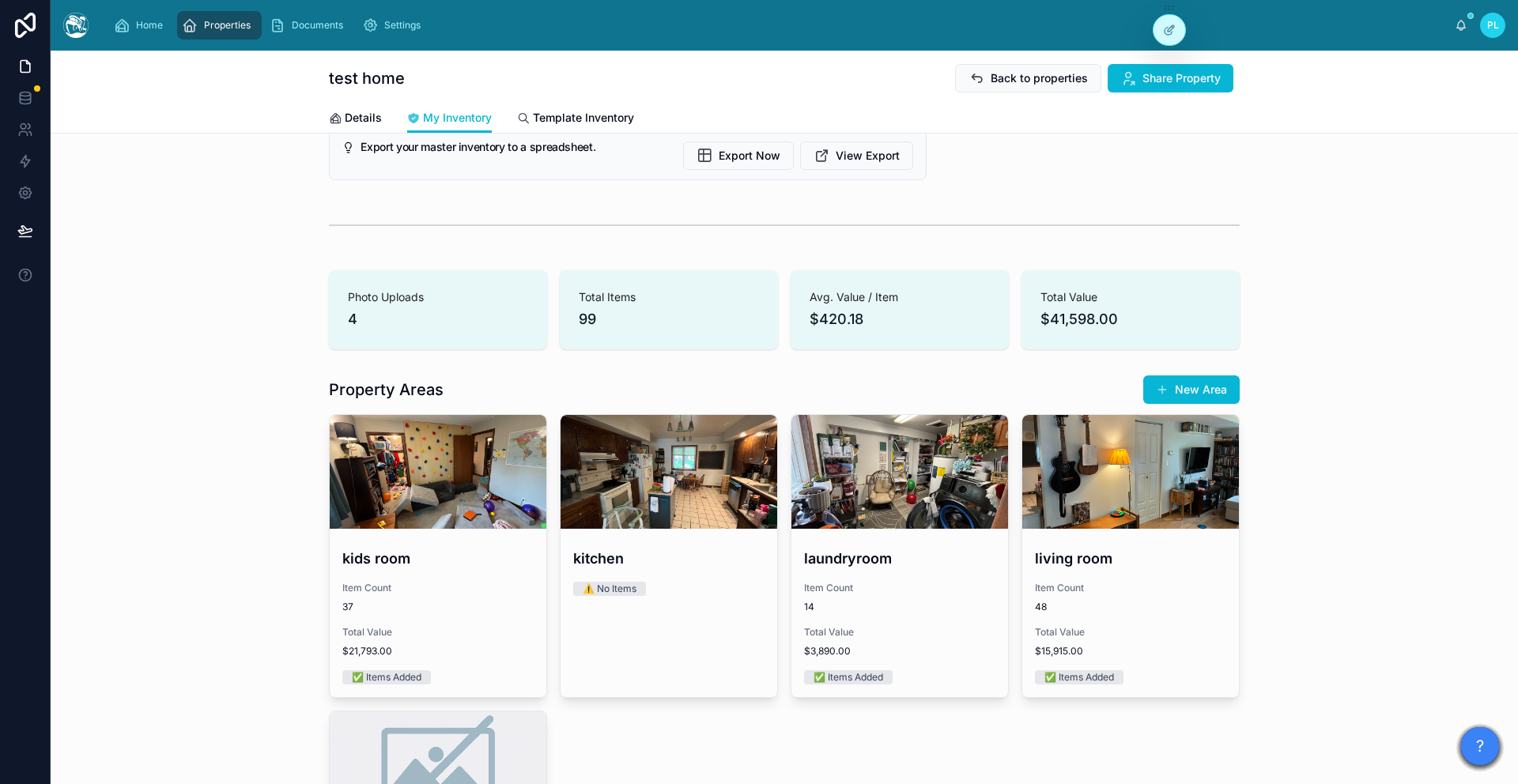
scroll to position [0, 0]
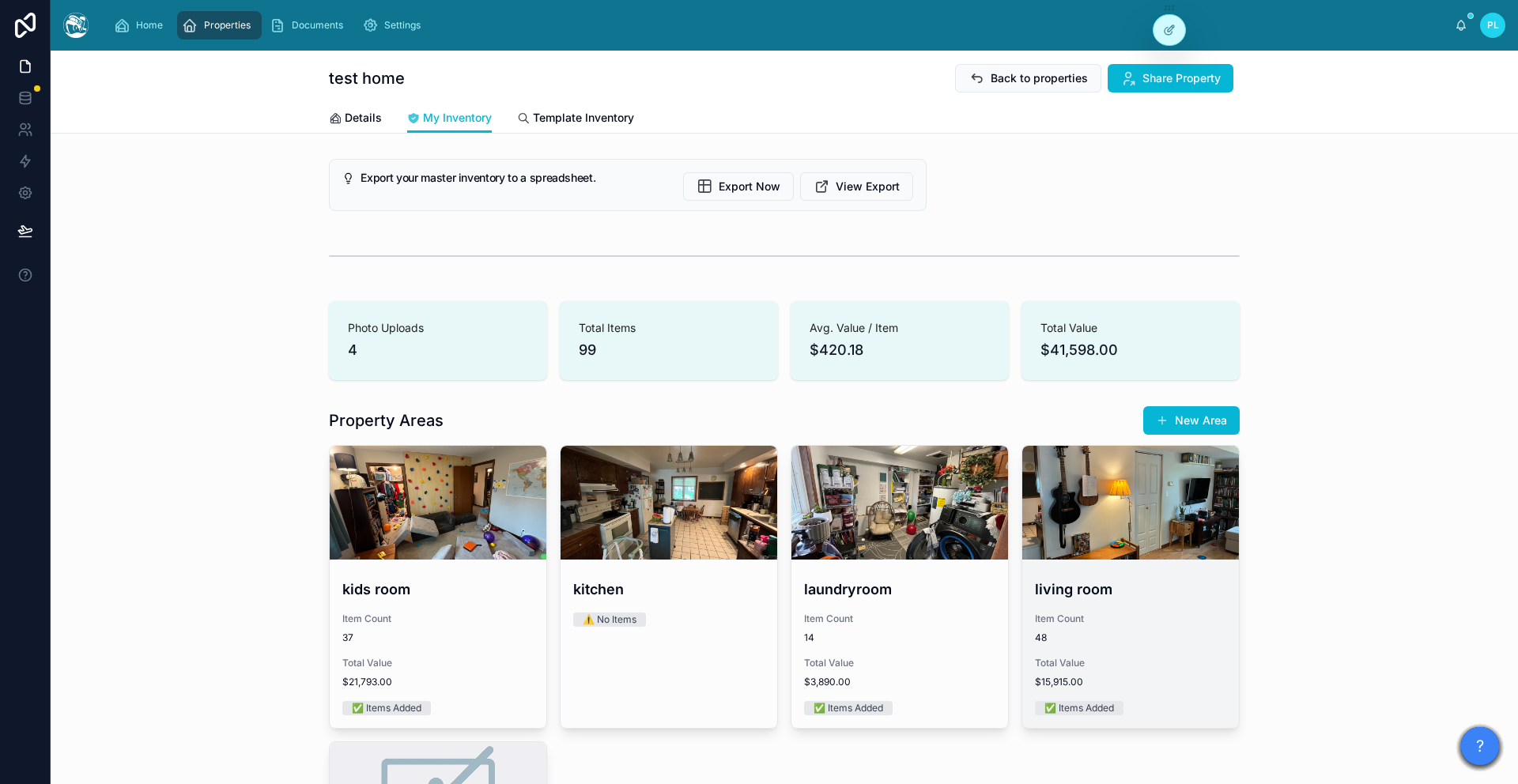
click at [1099, 645] on div "living room Item Count 48 Total Value $15,915.00 ✅ Items Added" at bounding box center [1130, 646] width 217 height 162
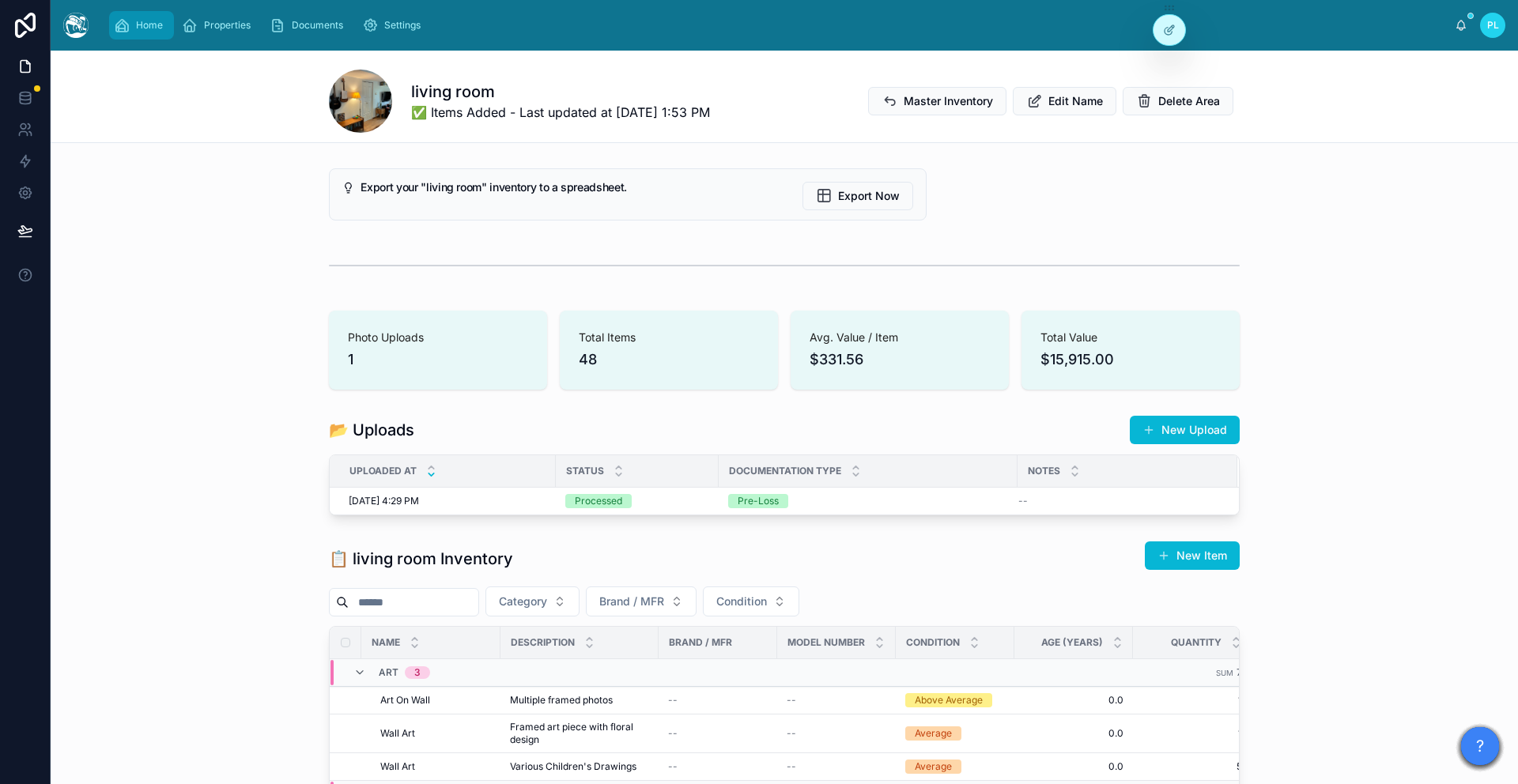
click at [146, 33] on div "Home" at bounding box center [142, 25] width 55 height 25
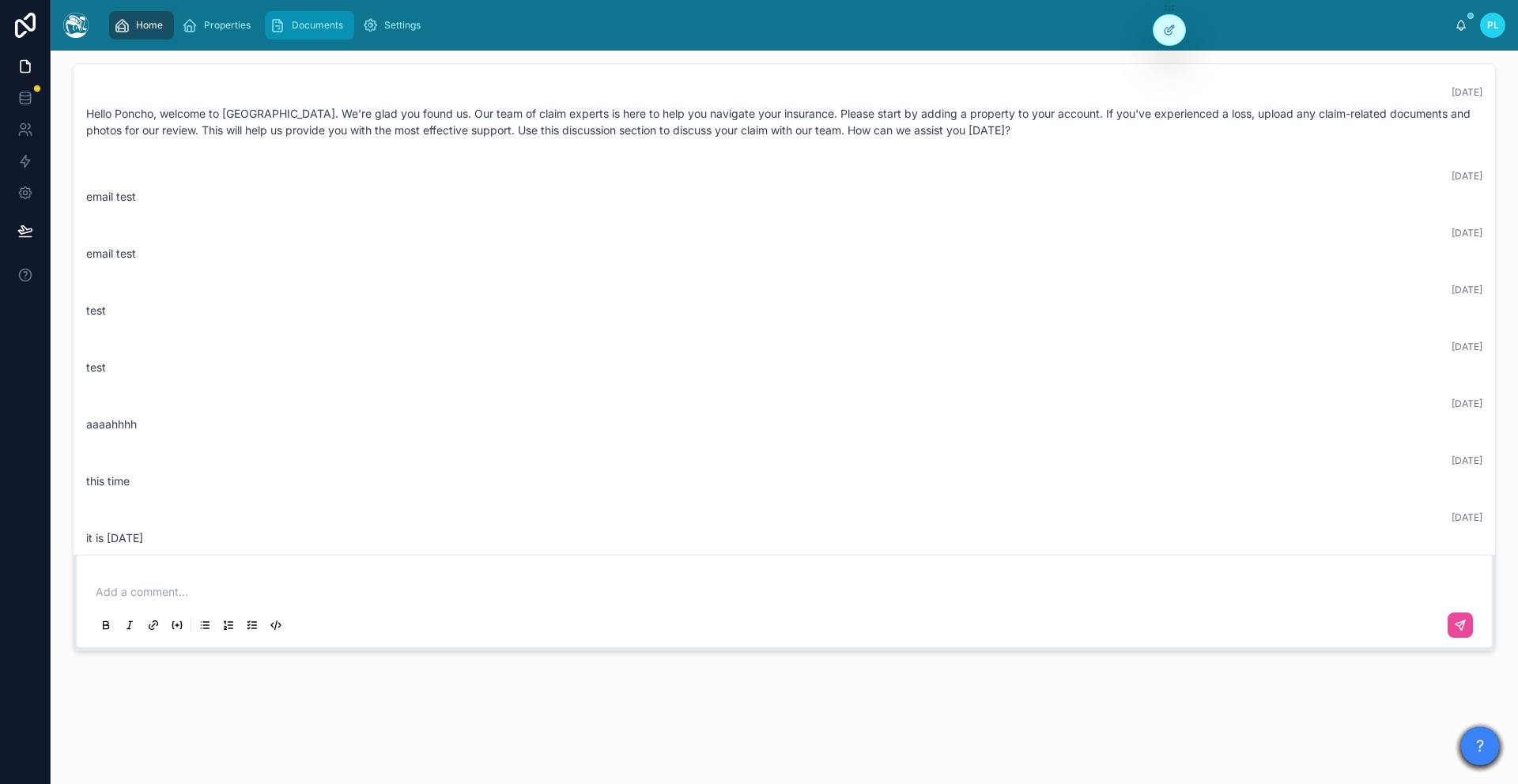
drag, startPoint x: 337, startPoint y: 42, endPoint x: 327, endPoint y: 39, distance: 10.4
click at [330, 42] on div "Home Properties Documents Settings PL Poncho Lefty" at bounding box center [784, 25] width 1468 height 50
click at [325, 37] on div "Documents" at bounding box center [309, 25] width 80 height 25
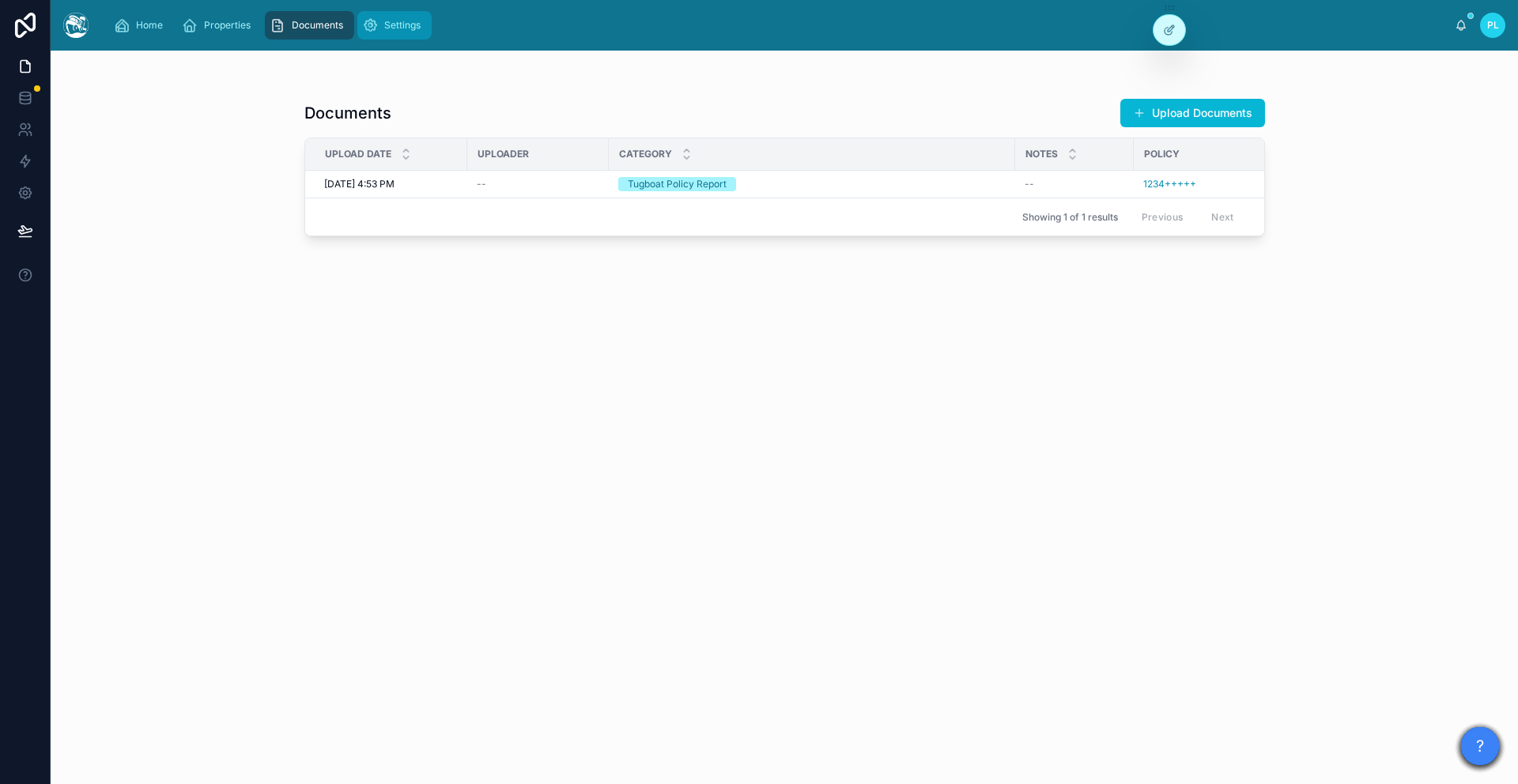
click at [427, 24] on link "Settings" at bounding box center [394, 25] width 74 height 28
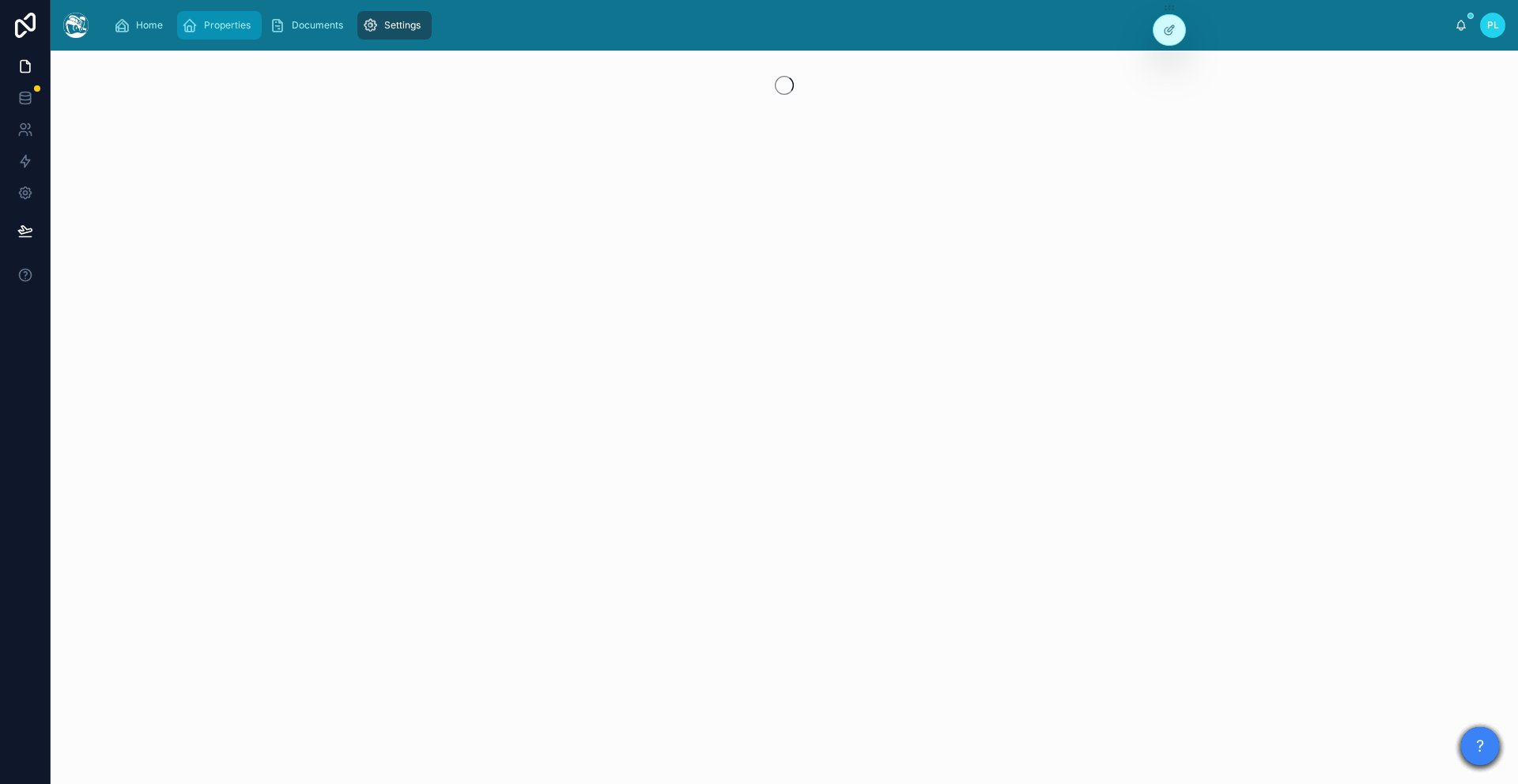
click at [217, 28] on span "Properties" at bounding box center [226, 25] width 46 height 13
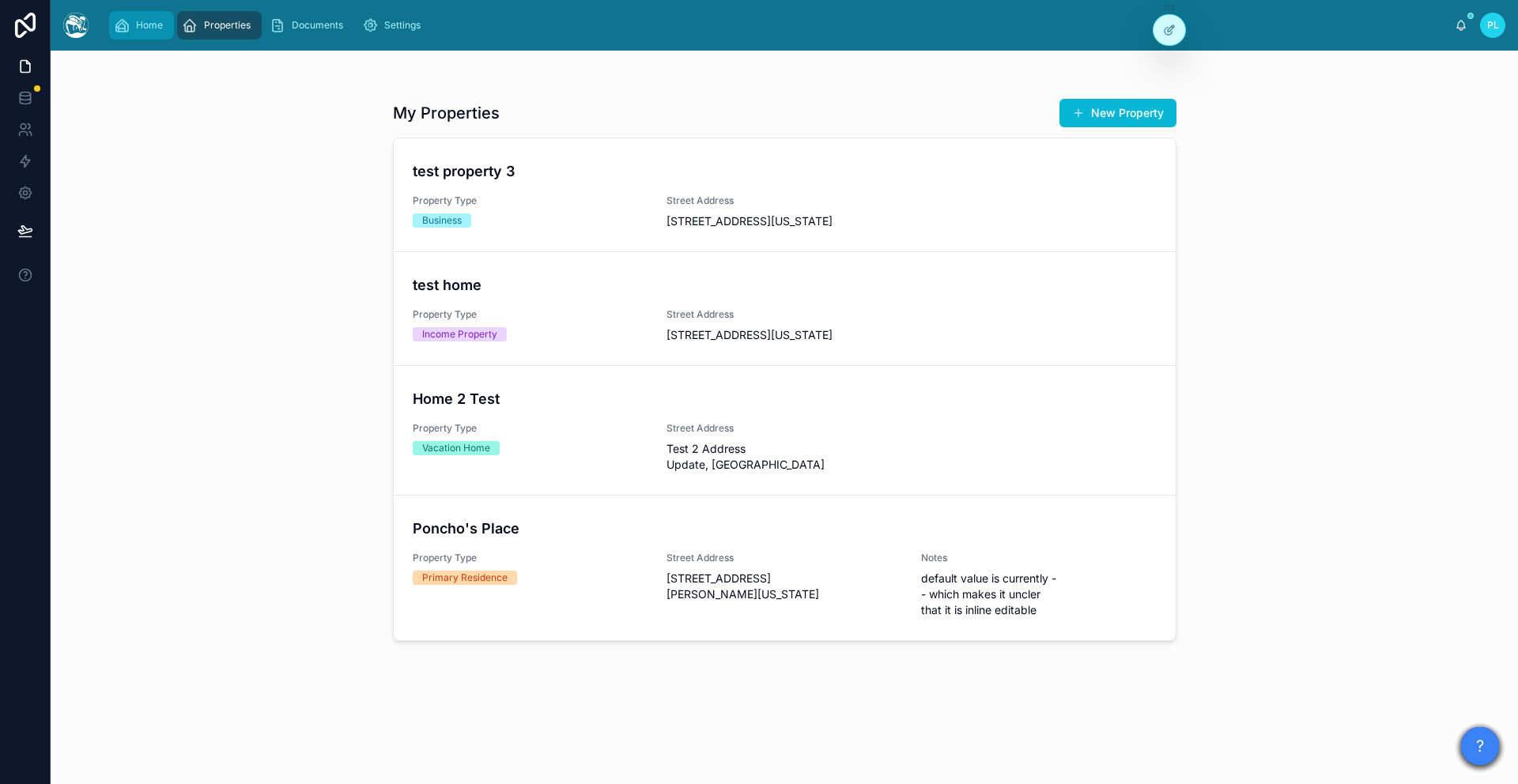
click at [129, 32] on icon "scrollable content" at bounding box center [121, 24] width 15 height 15
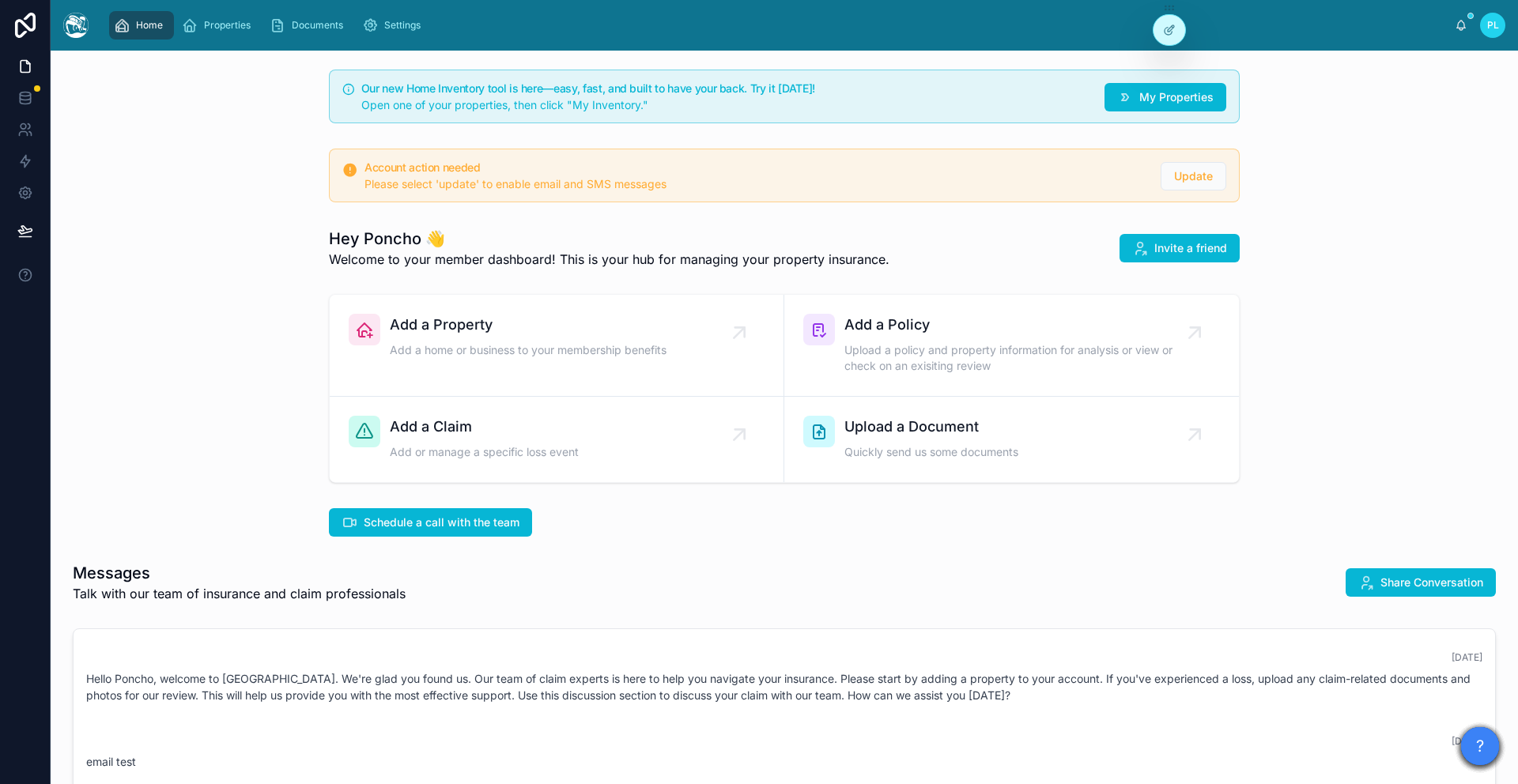
scroll to position [599, 0]
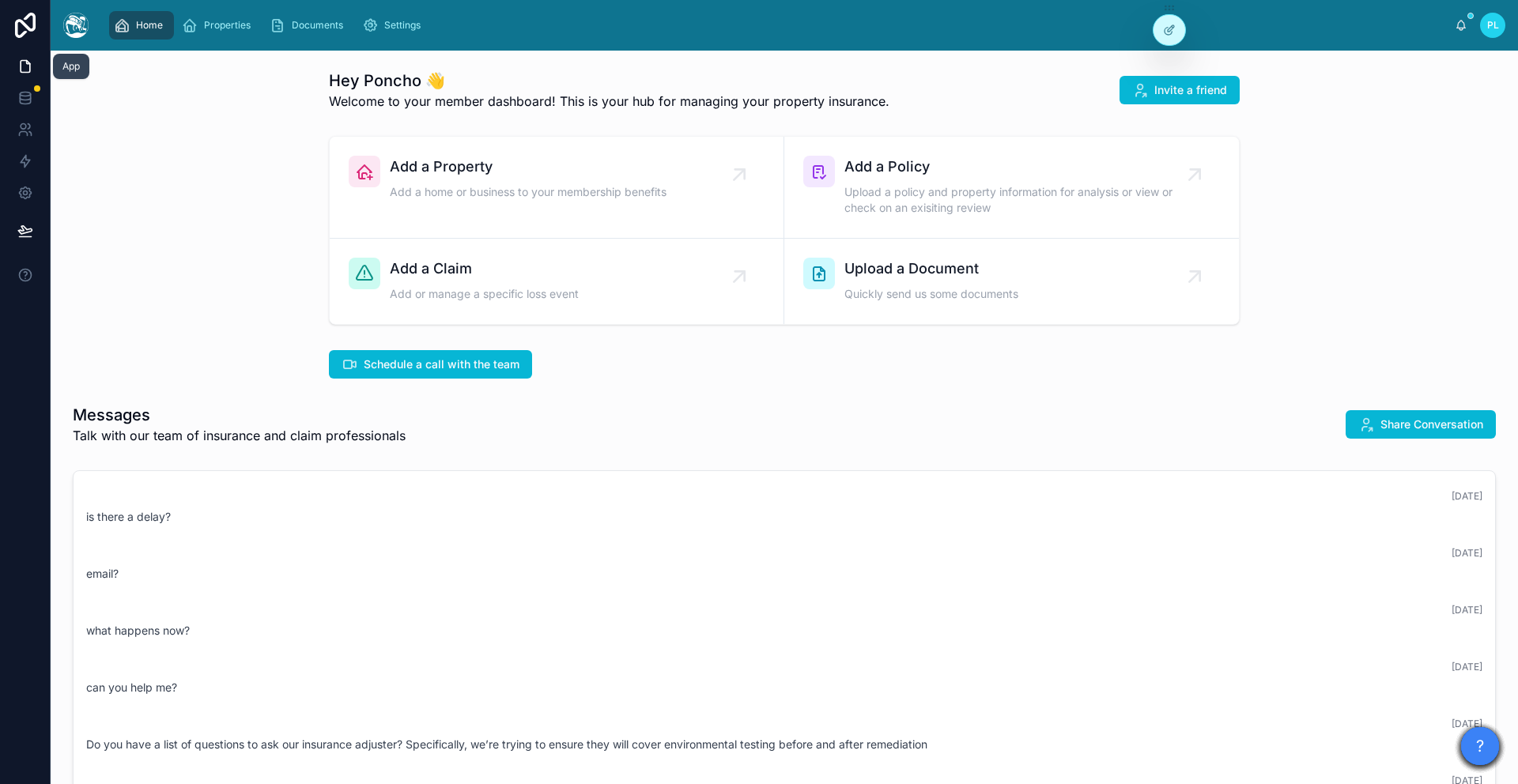
click at [18, 70] on icon at bounding box center [24, 66] width 15 height 15
click at [1169, 64] on icon at bounding box center [1167, 61] width 4 height 4
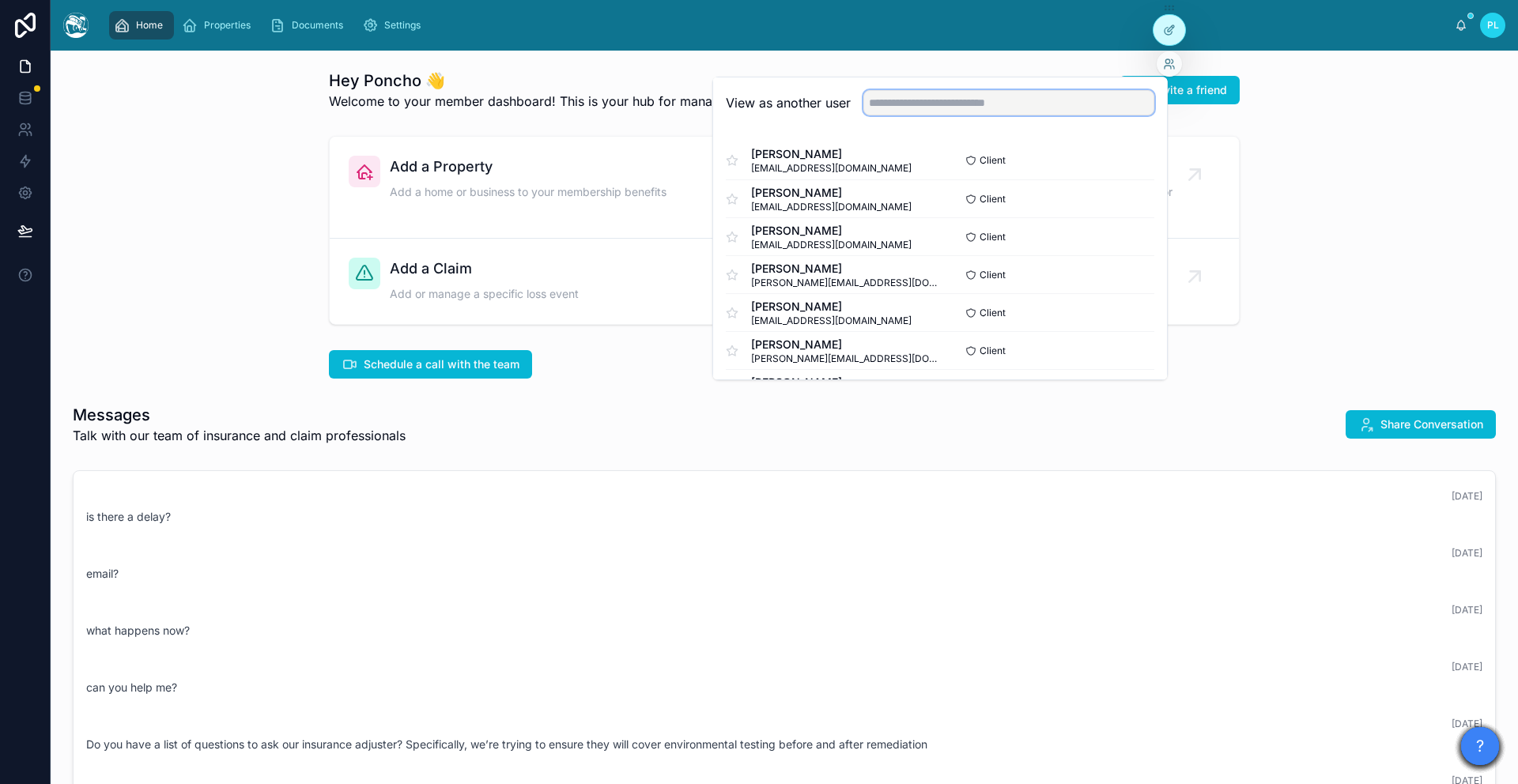
click at [998, 112] on input "text" at bounding box center [1008, 103] width 291 height 25
type input "*****"
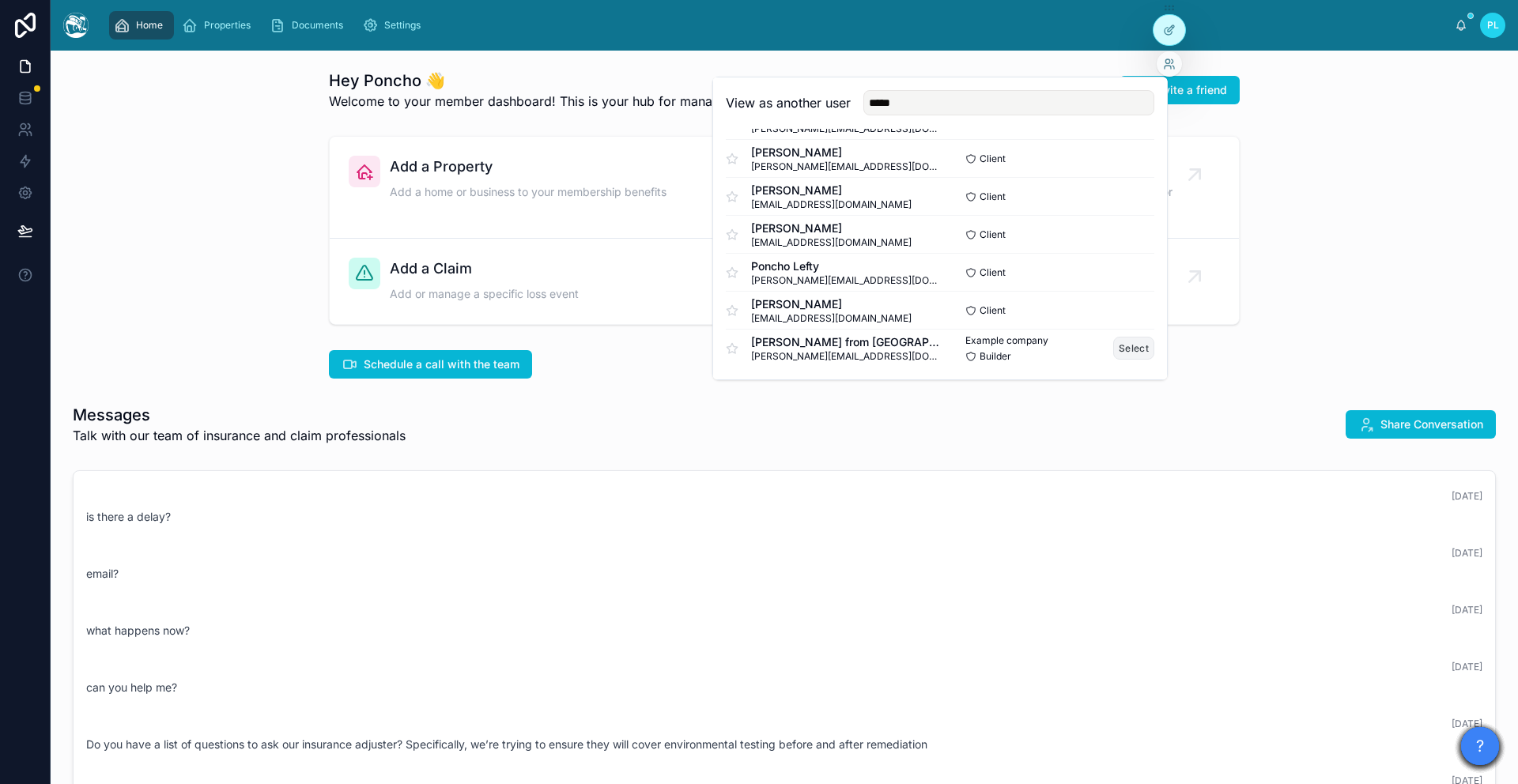
click at [1129, 347] on button "Select" at bounding box center [1134, 348] width 41 height 23
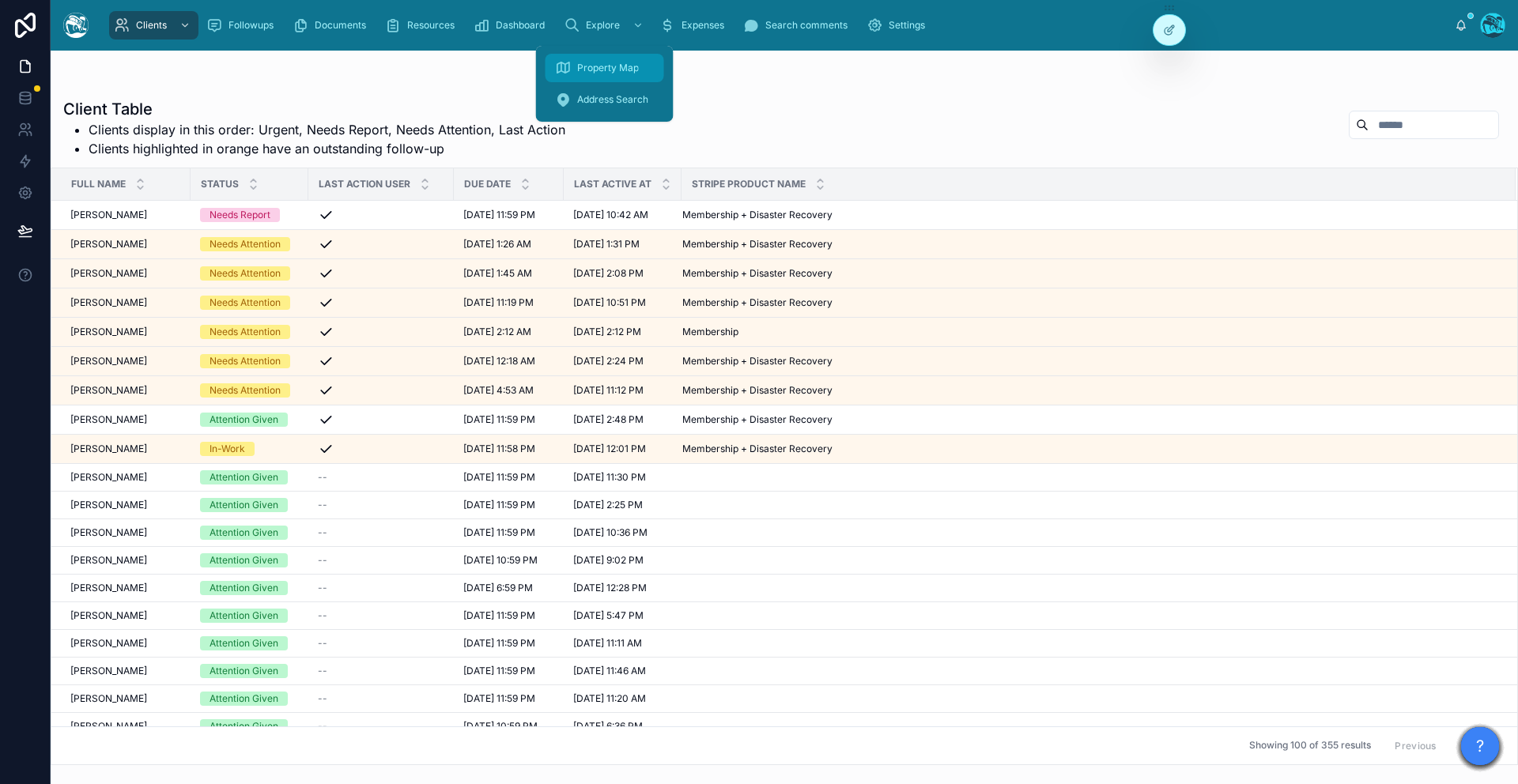
click at [590, 68] on span "Property Map" at bounding box center [608, 68] width 62 height 13
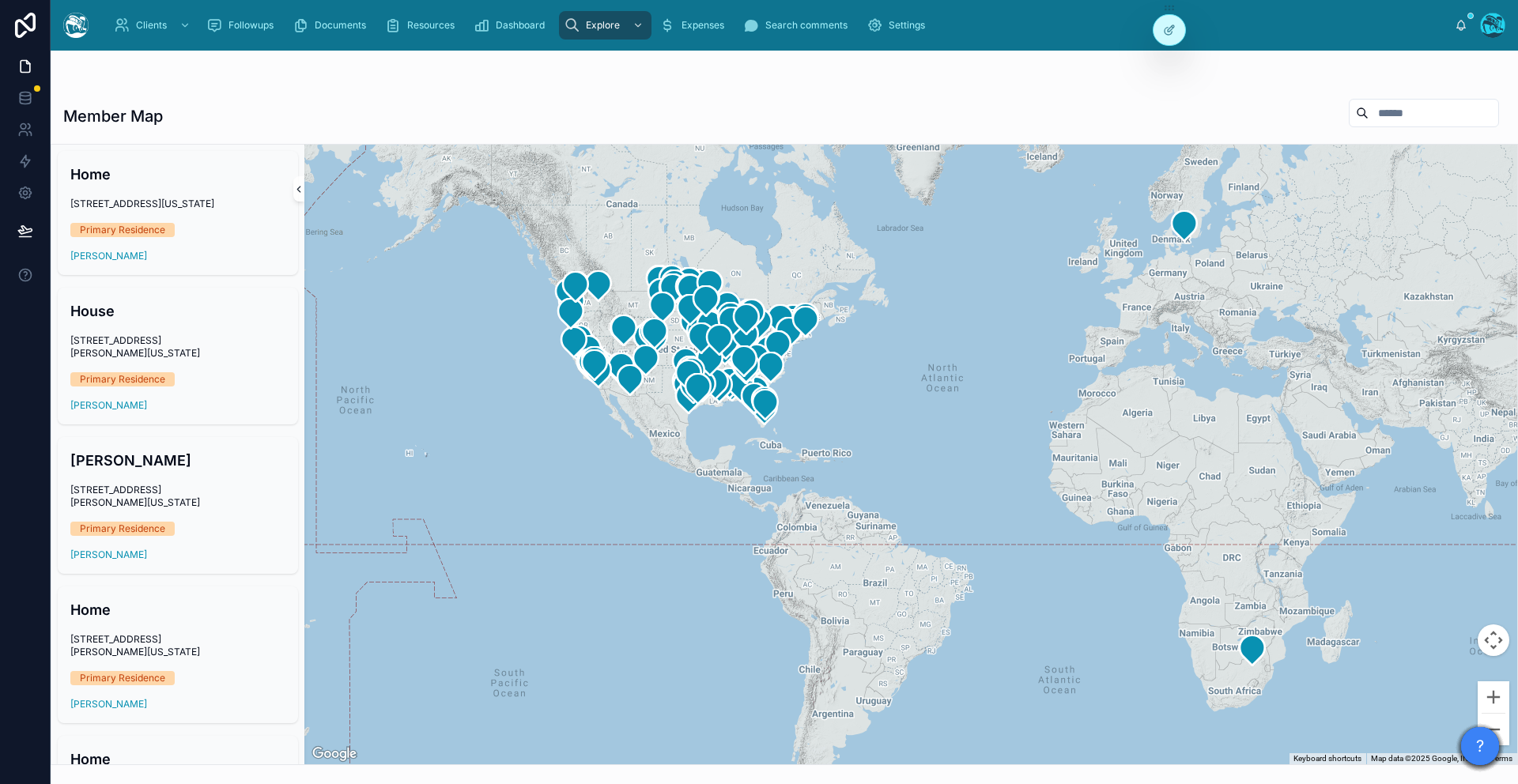
click at [301, 190] on icon at bounding box center [299, 189] width 11 height 12
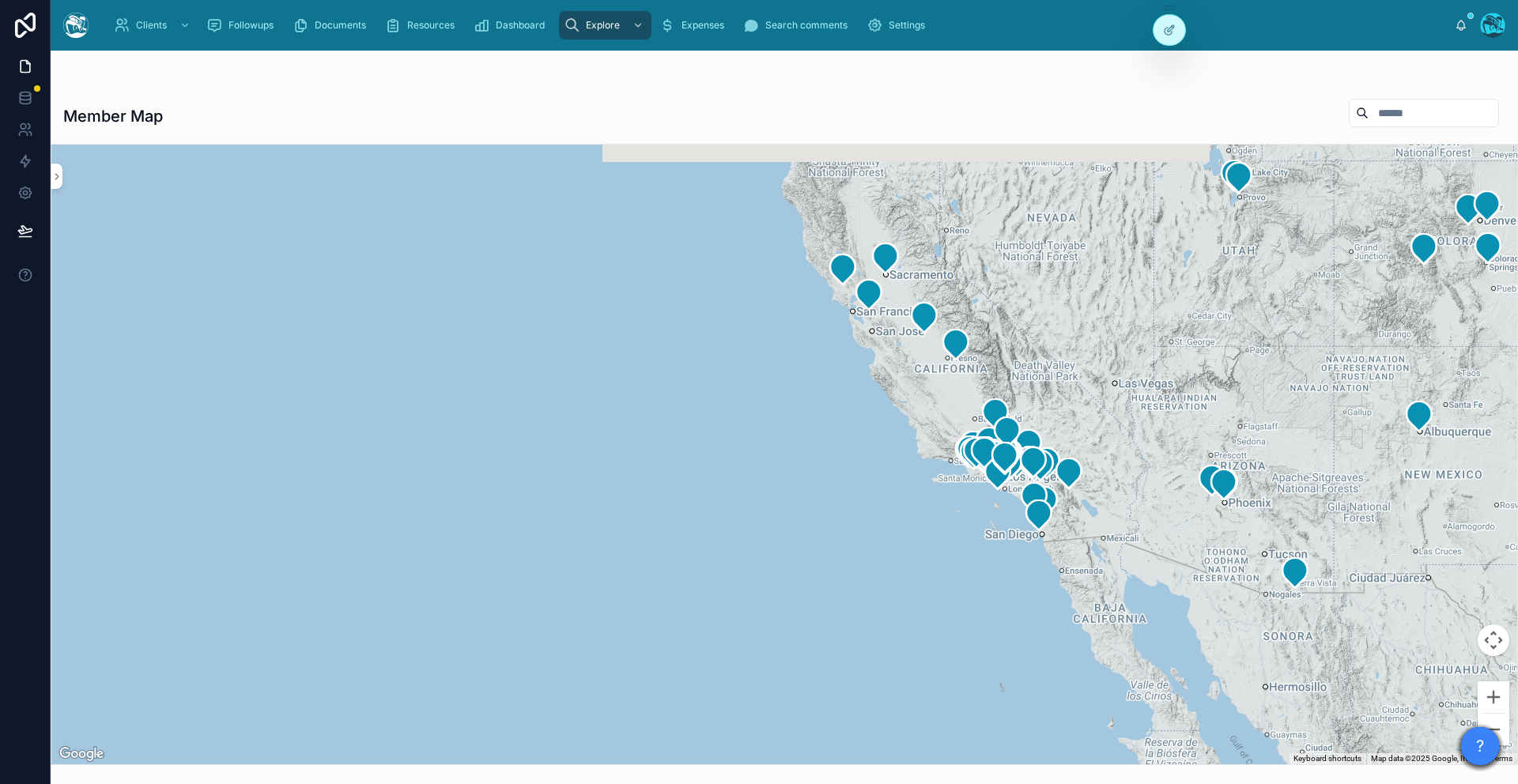
drag, startPoint x: 314, startPoint y: 464, endPoint x: 1302, endPoint y: 585, distance: 995.4
click at [1302, 585] on div at bounding box center [784, 454] width 1466 height 620
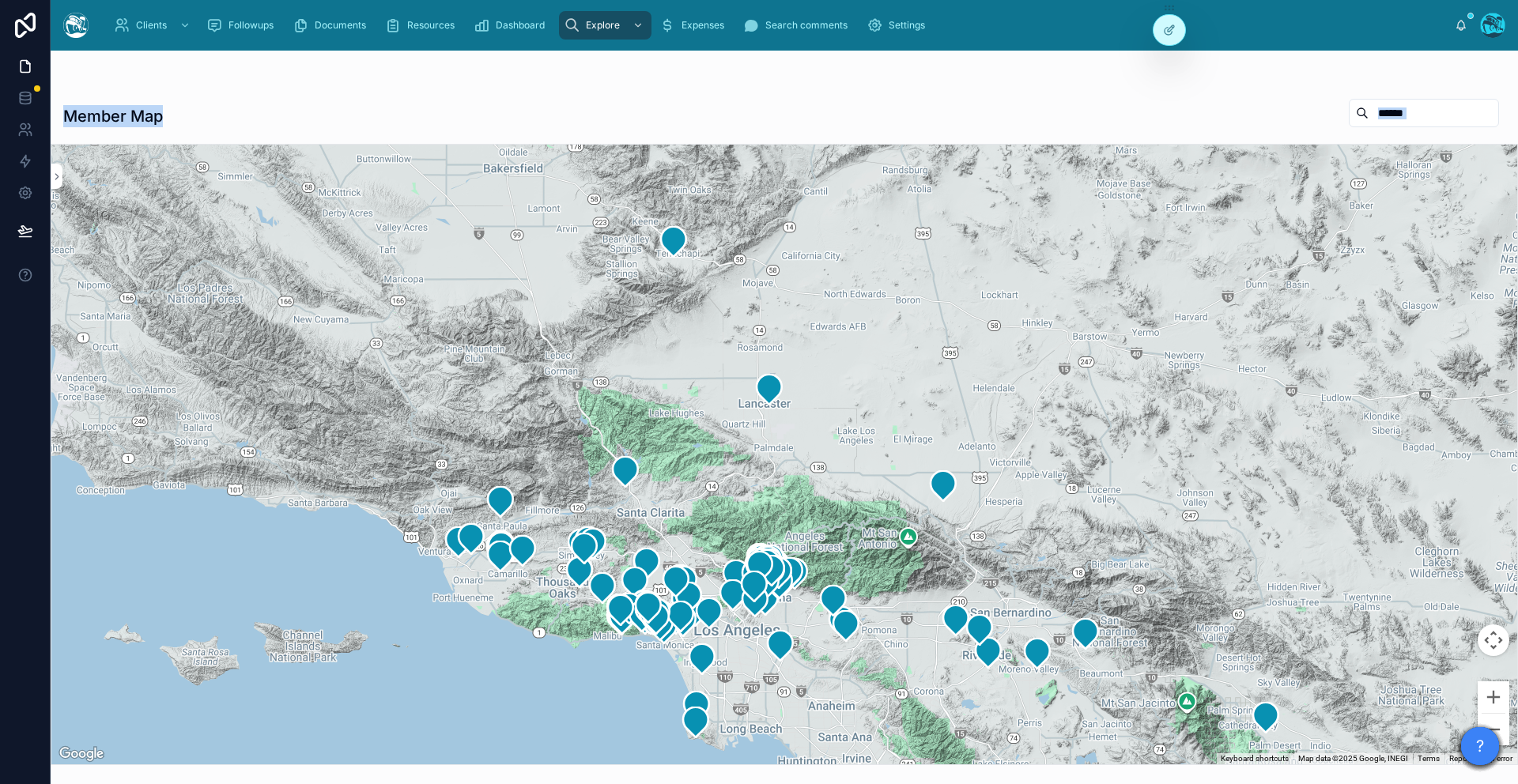
drag, startPoint x: 863, startPoint y: 558, endPoint x: 1142, endPoint y: 434, distance: 305.3
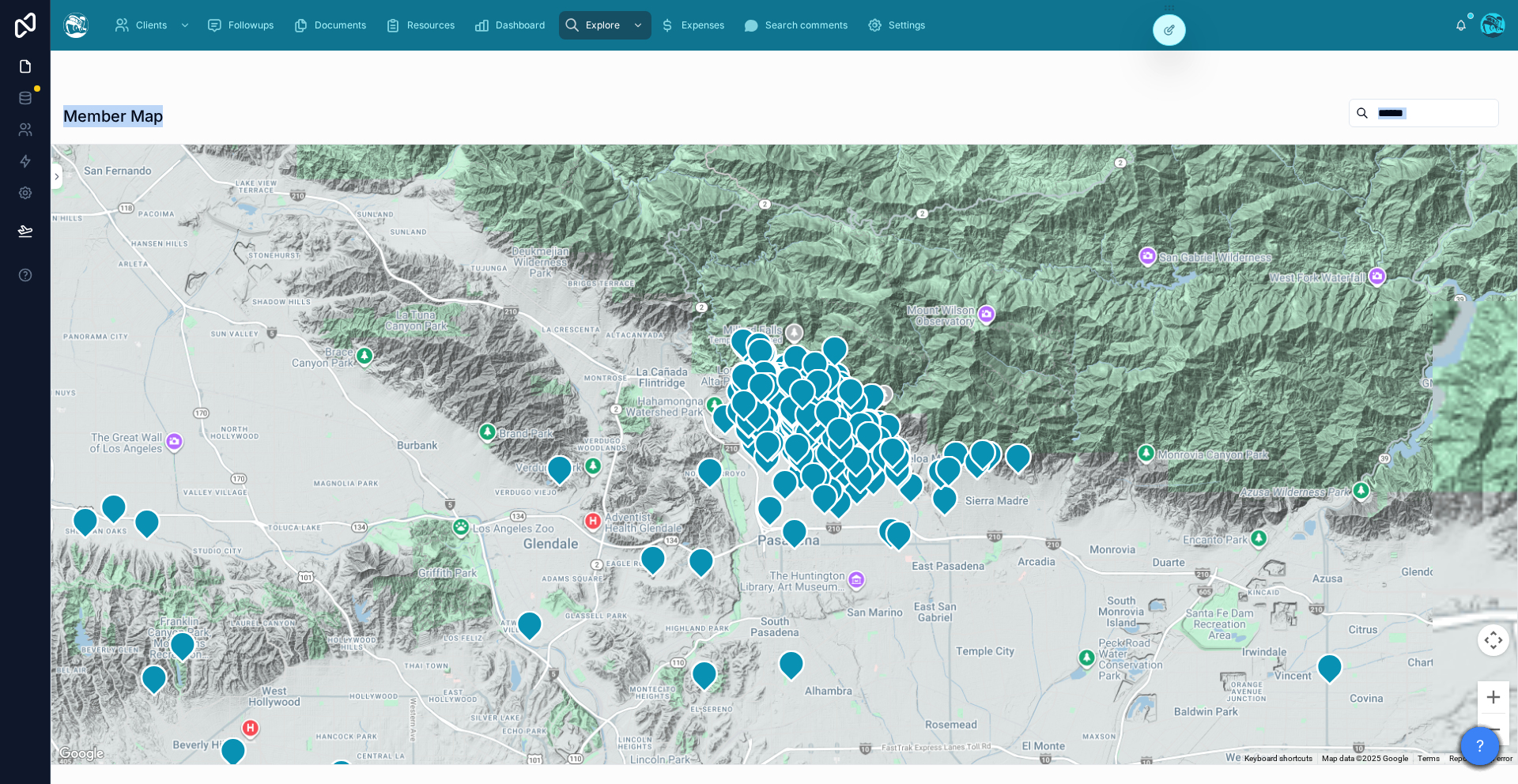
drag, startPoint x: 868, startPoint y: 683, endPoint x: 760, endPoint y: 546, distance: 174.5
click at [551, 649] on div at bounding box center [784, 454] width 1466 height 620
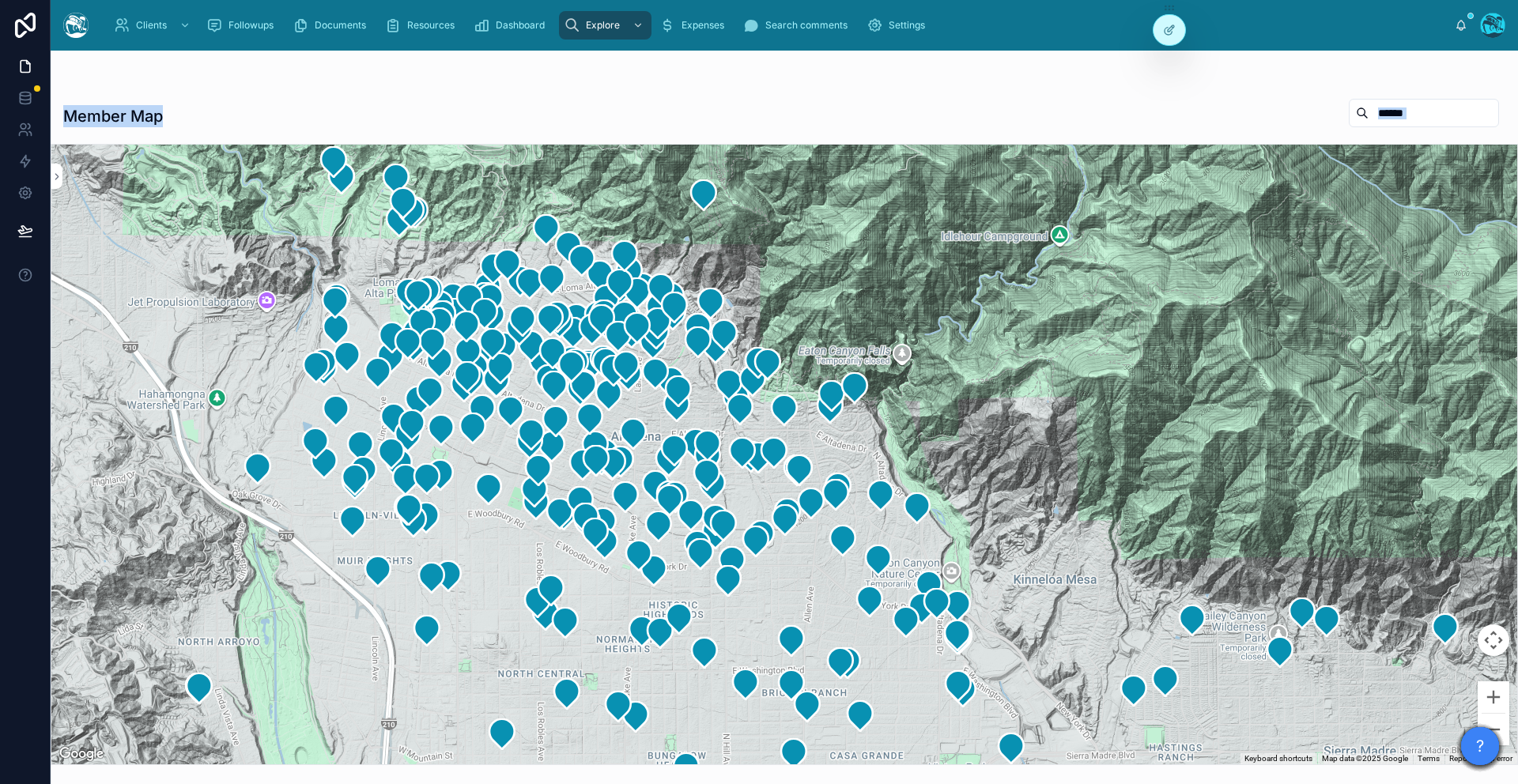
drag, startPoint x: 742, startPoint y: 477, endPoint x: 814, endPoint y: 576, distance: 122.4
click at [814, 576] on div at bounding box center [784, 454] width 1466 height 620
